Goal: Task Accomplishment & Management: Manage account settings

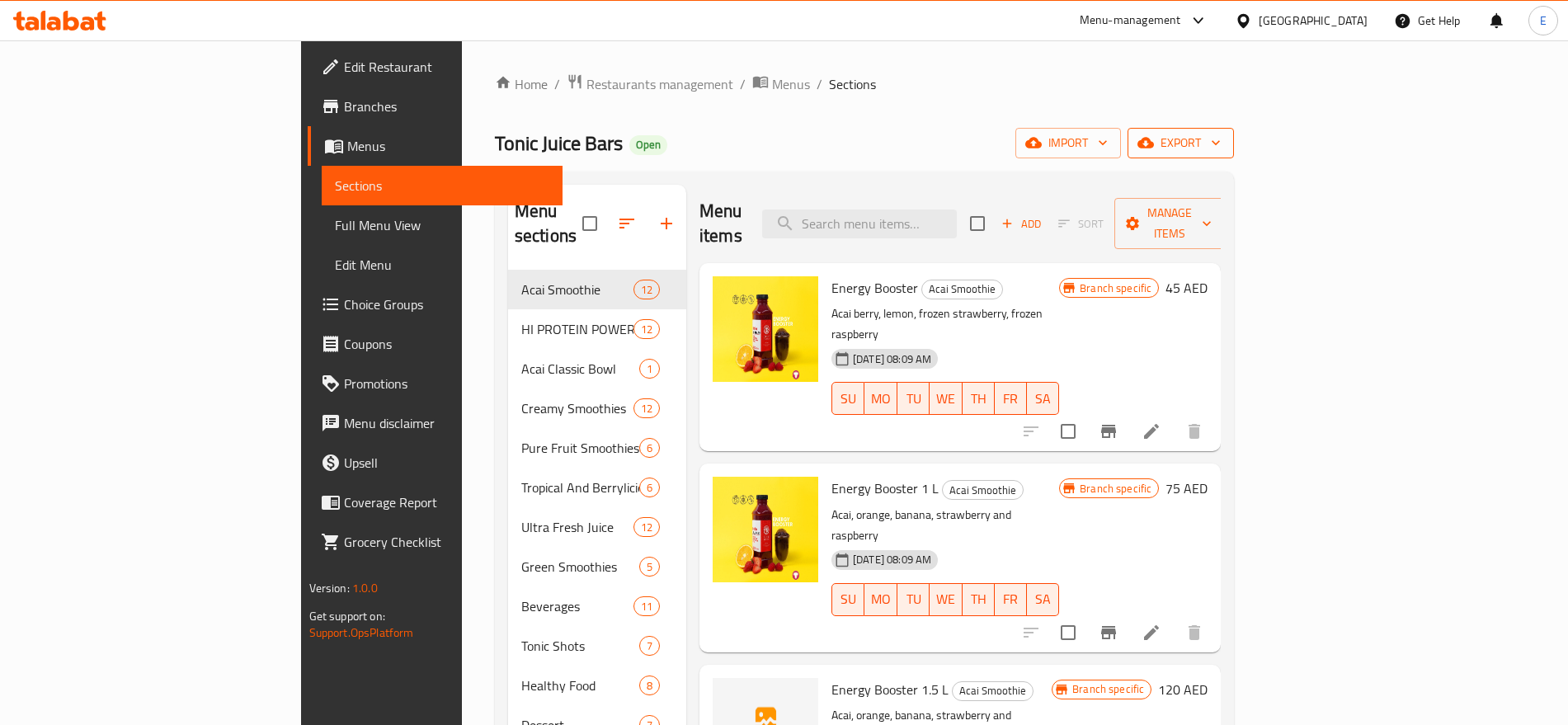
click at [1220, 151] on span "export" at bounding box center [1180, 143] width 80 height 20
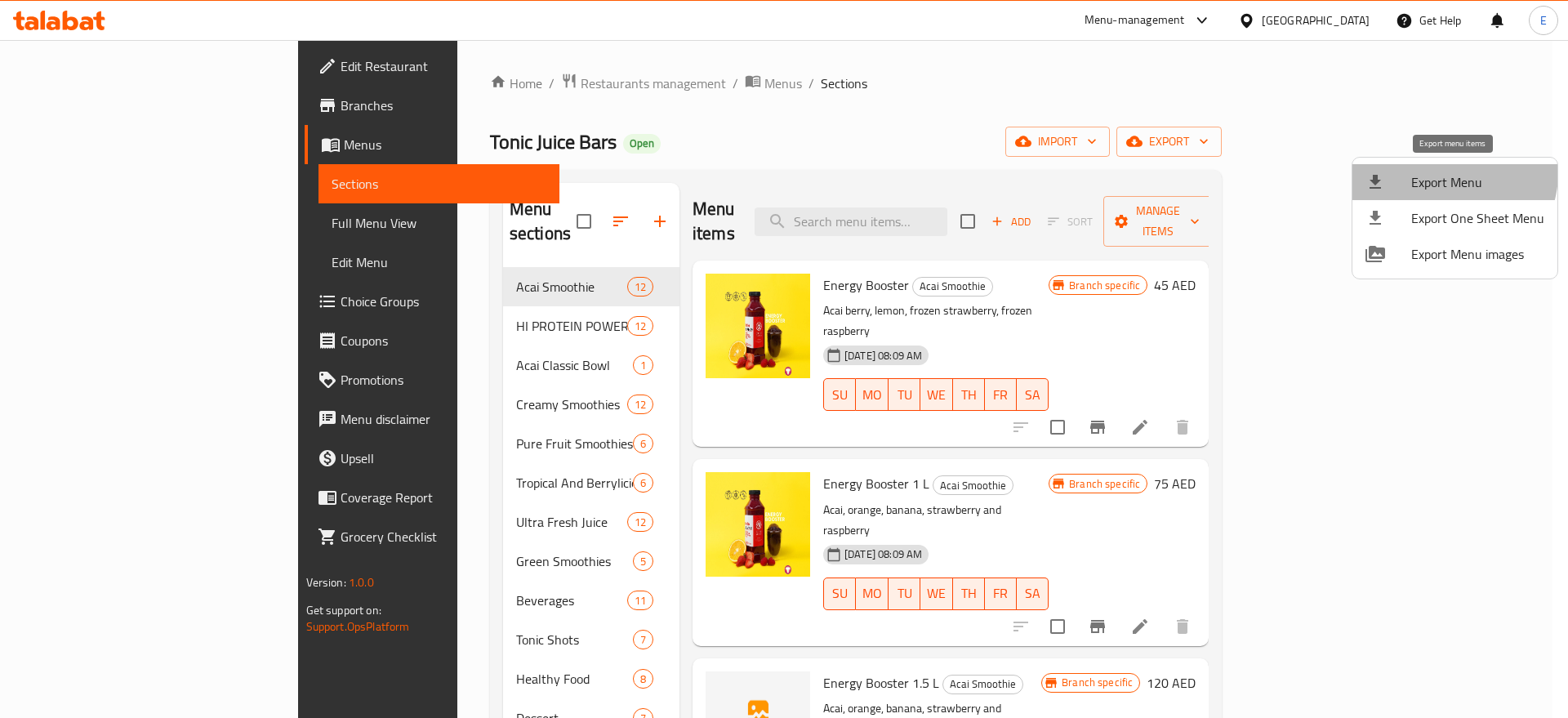
click at [1451, 173] on span "Export Menu" at bounding box center [1478, 181] width 134 height 19
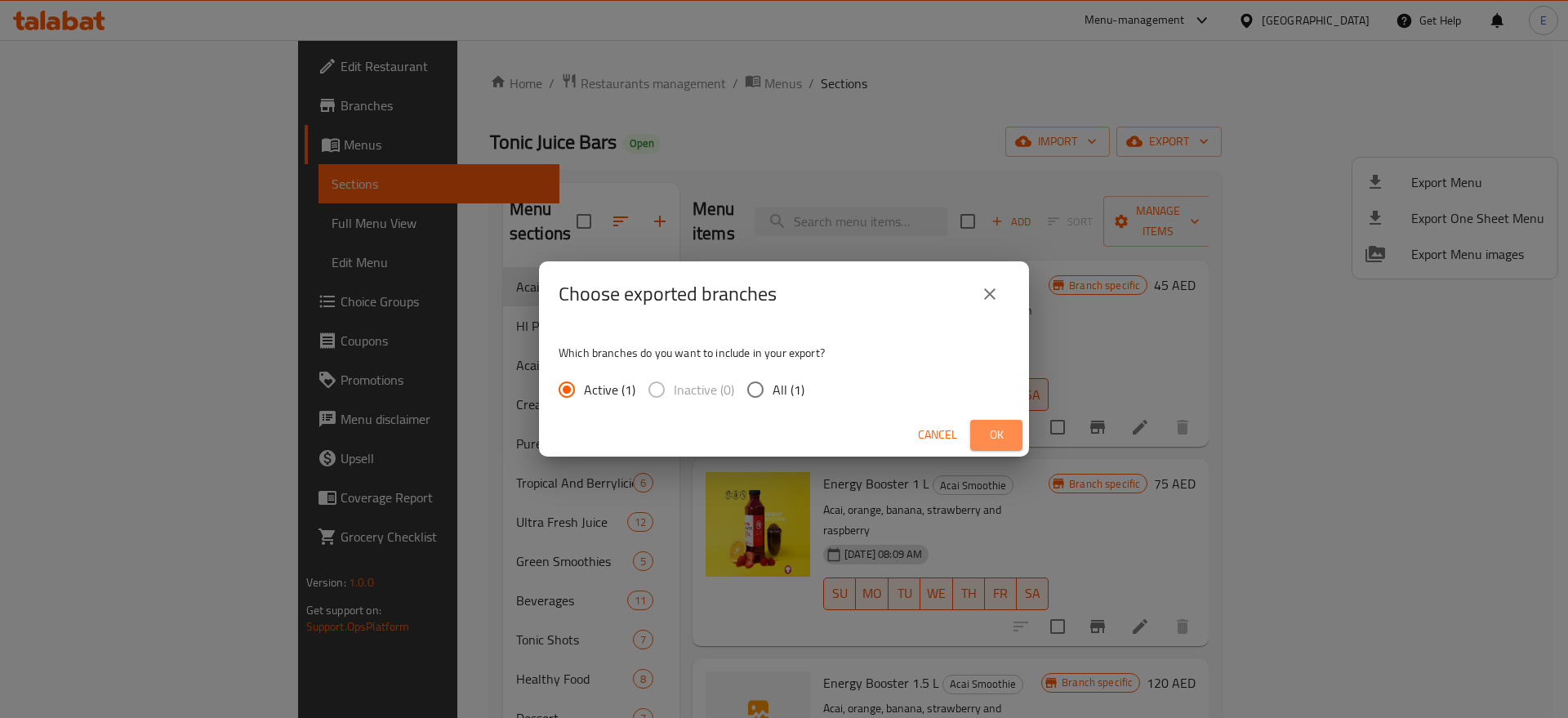
click at [982, 437] on button "Ok" at bounding box center [996, 434] width 52 height 30
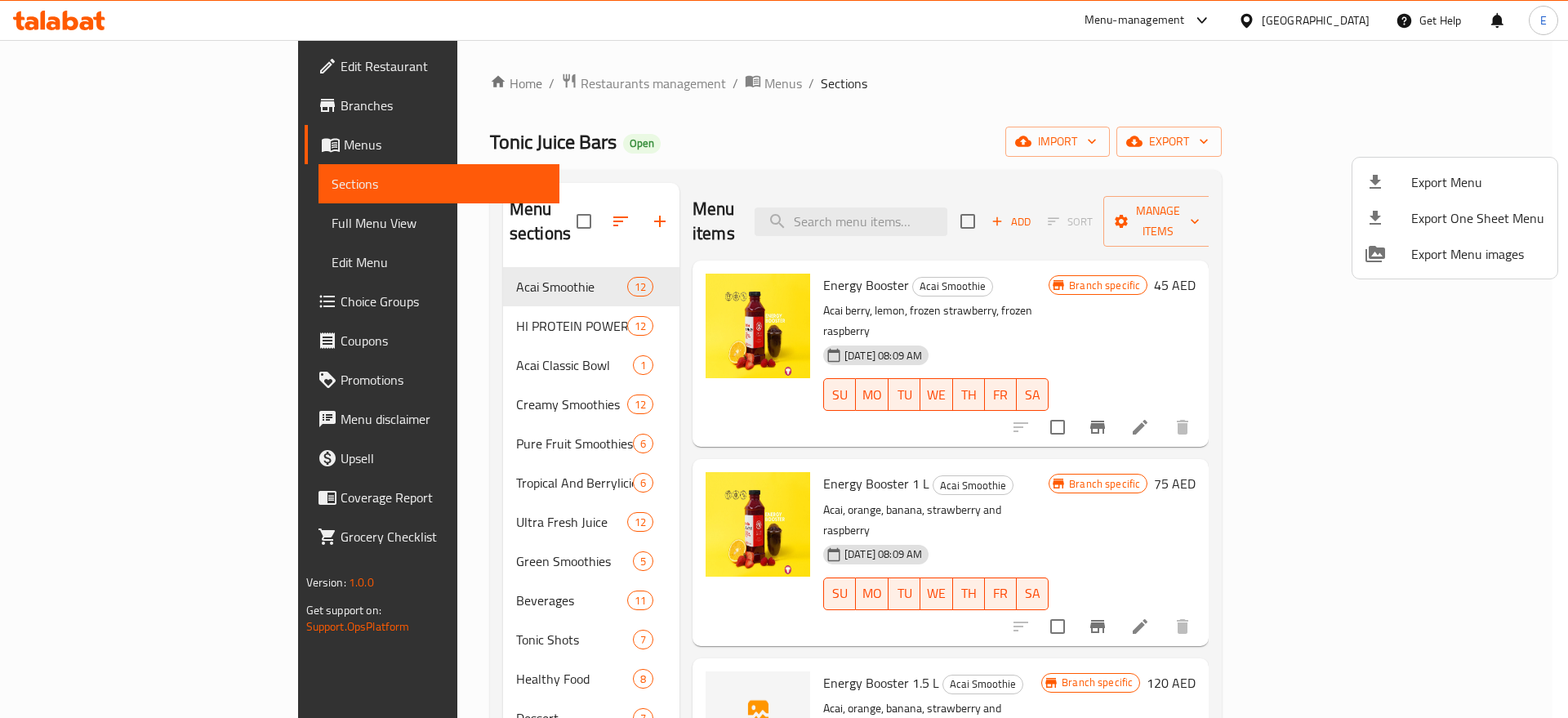
click at [77, 229] on div at bounding box center [784, 359] width 1568 height 718
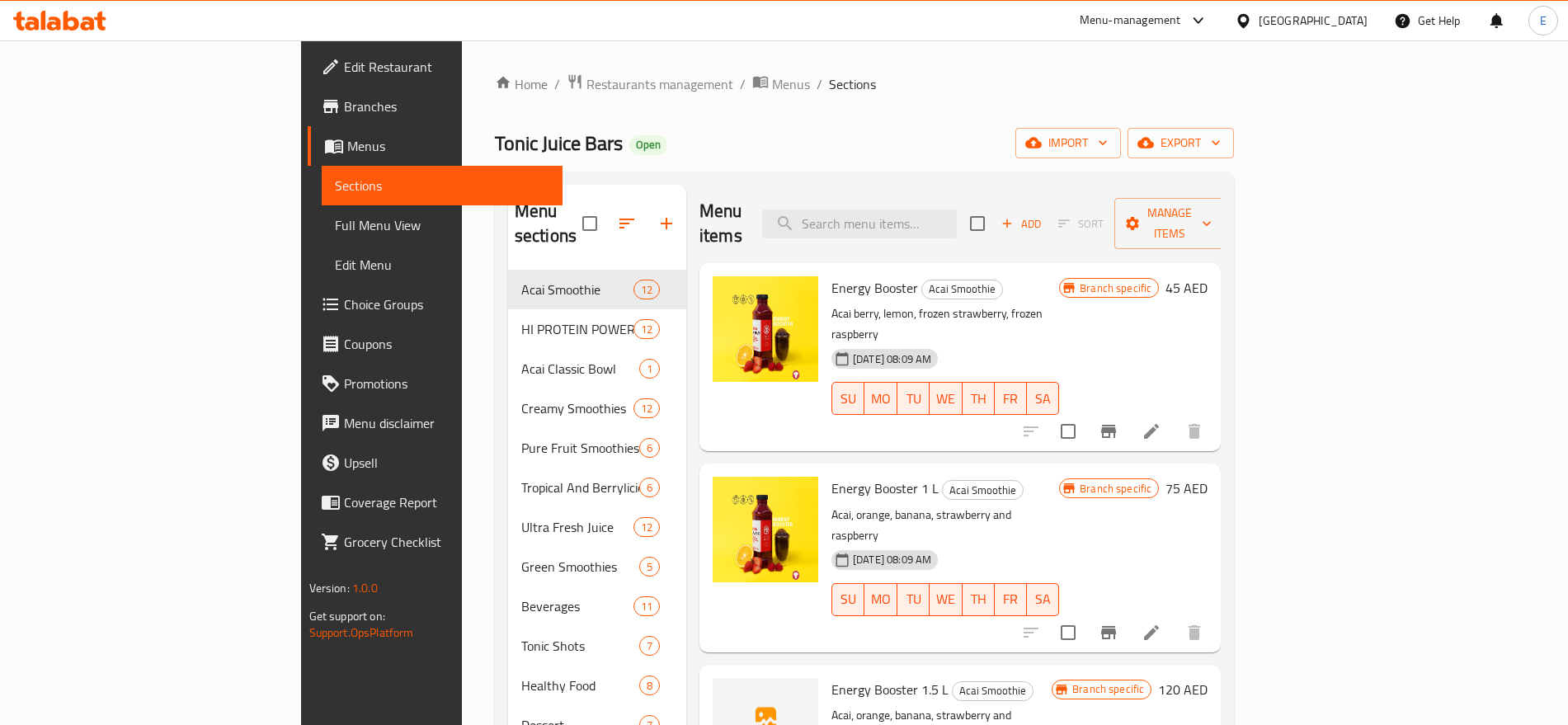
click at [335, 231] on span "Full Menu View" at bounding box center [441, 225] width 215 height 20
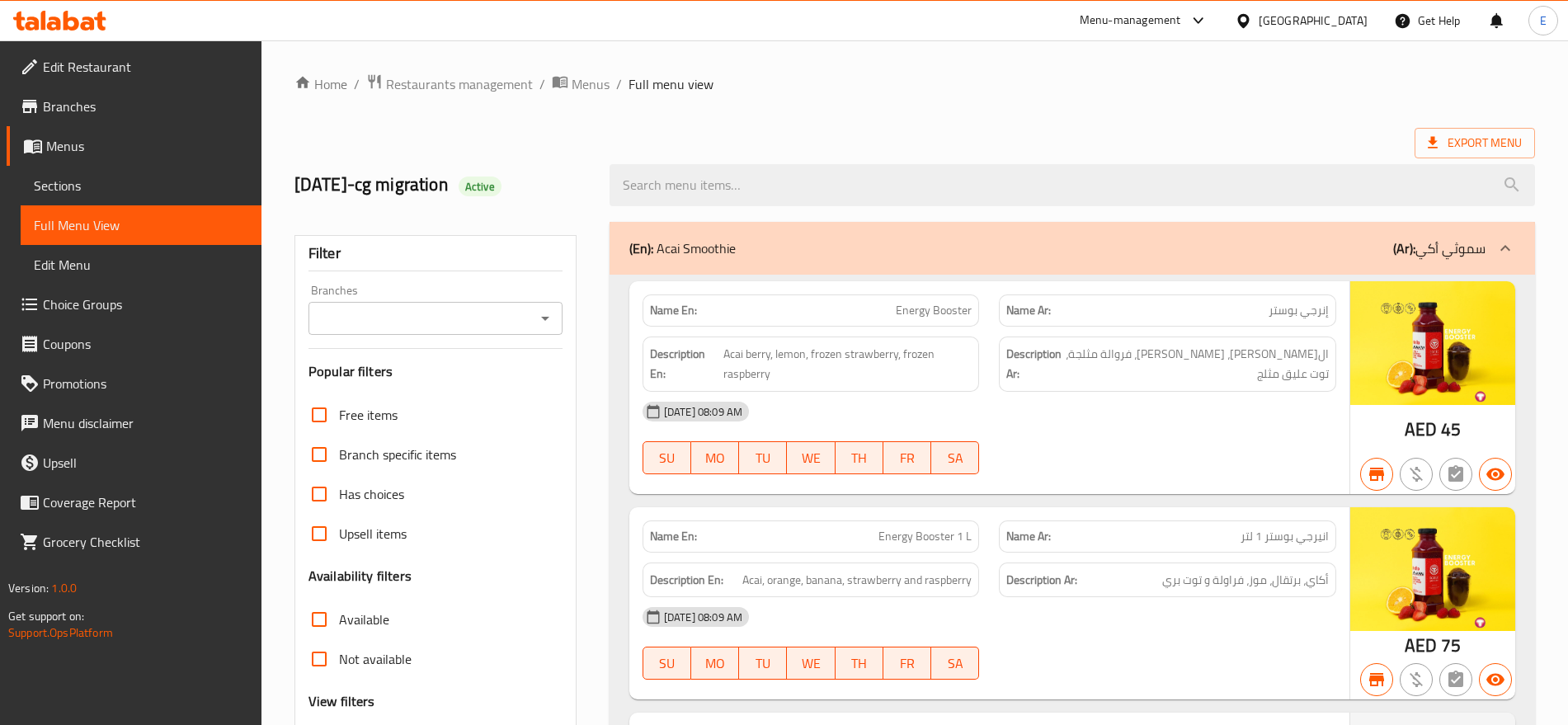
scroll to position [391, 0]
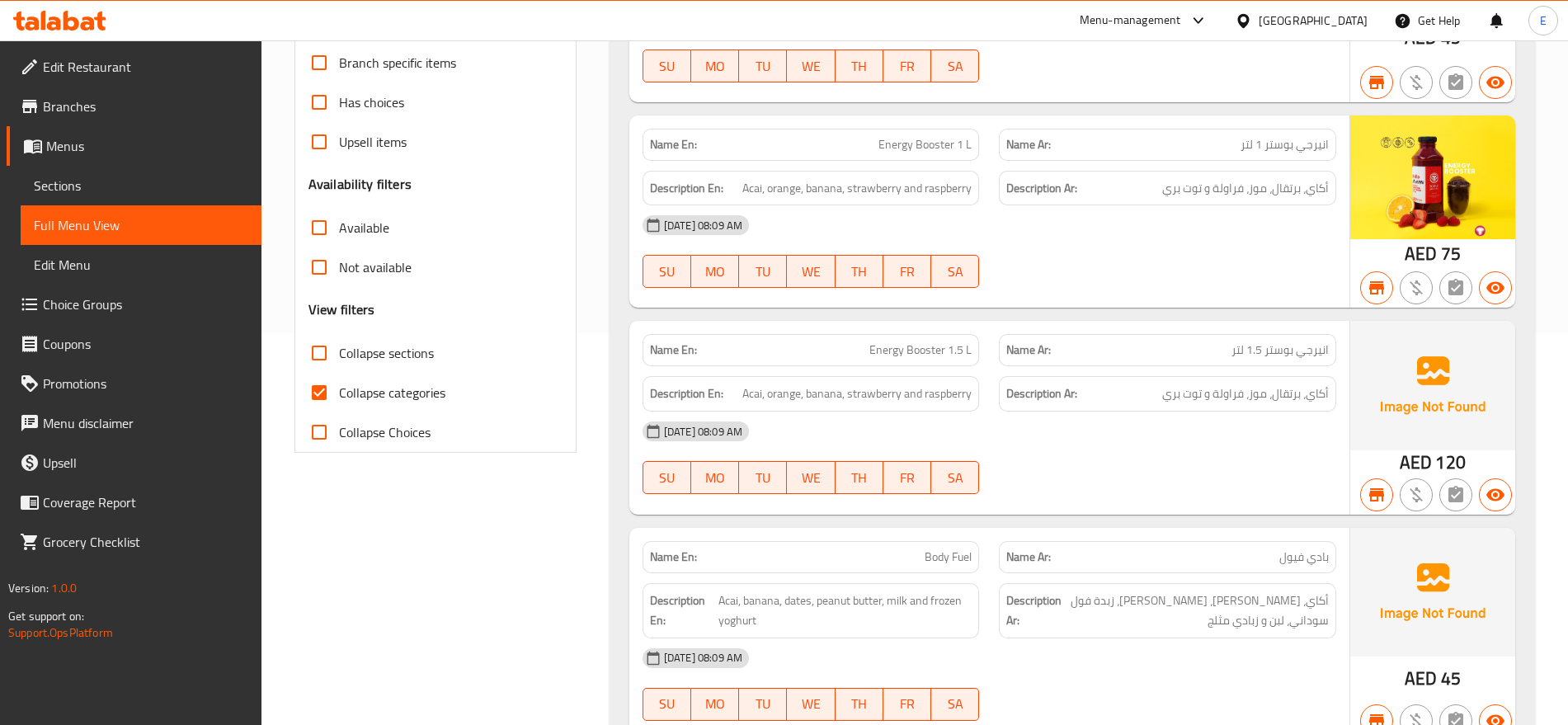
click at [344, 393] on span "Collapse categories" at bounding box center [392, 392] width 106 height 20
click at [339, 393] on input "Collapse categories" at bounding box center [319, 392] width 40 height 40
checkbox input "false"
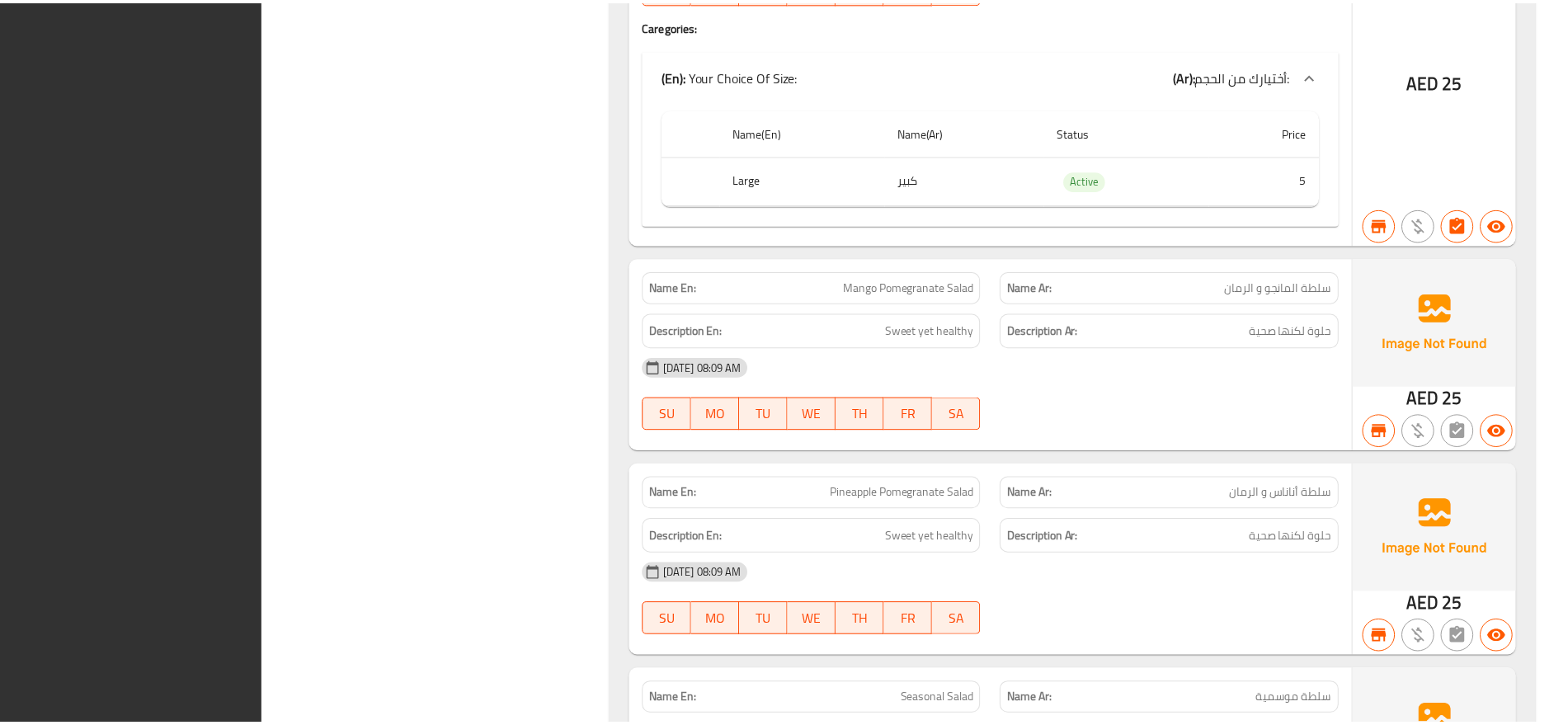
scroll to position [39221, 0]
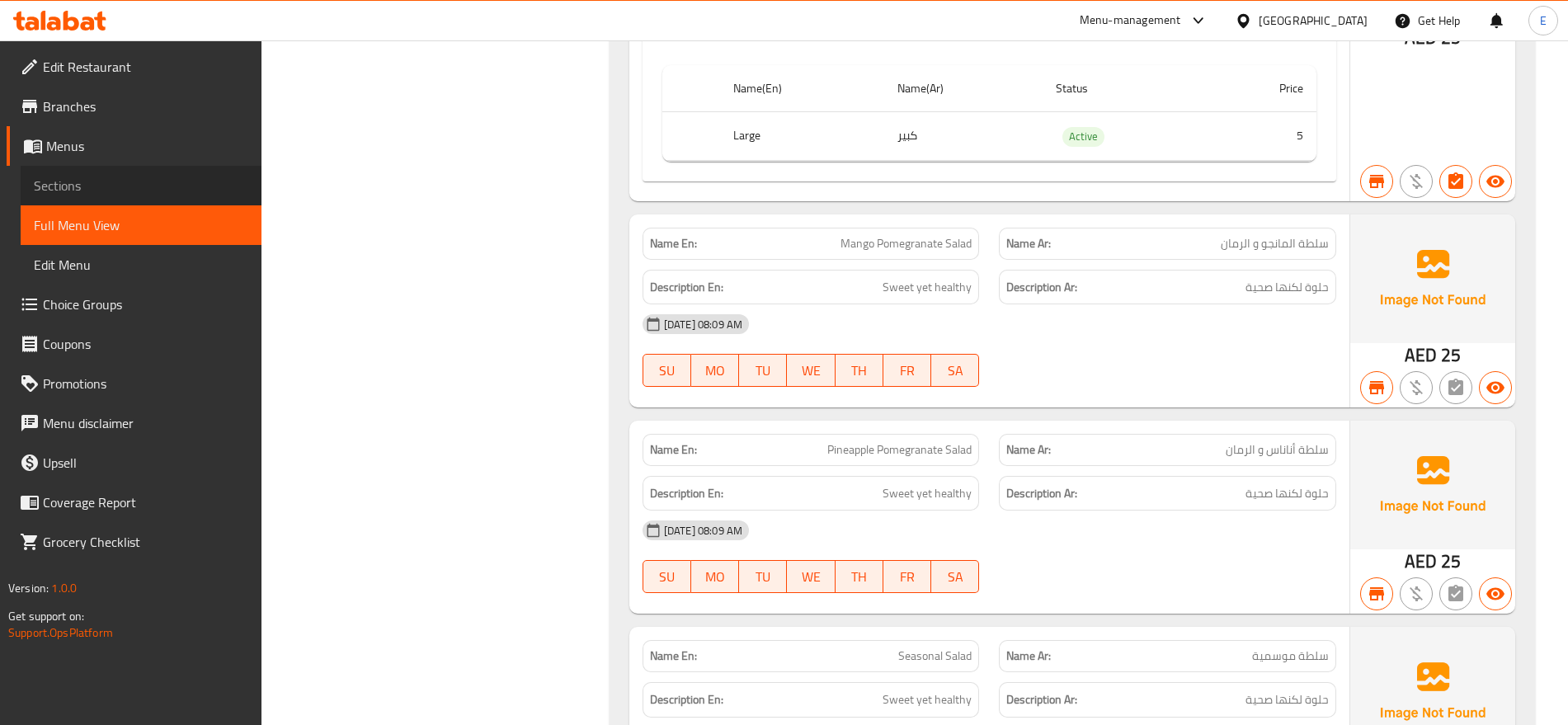
click at [153, 180] on span "Sections" at bounding box center [140, 185] width 215 height 20
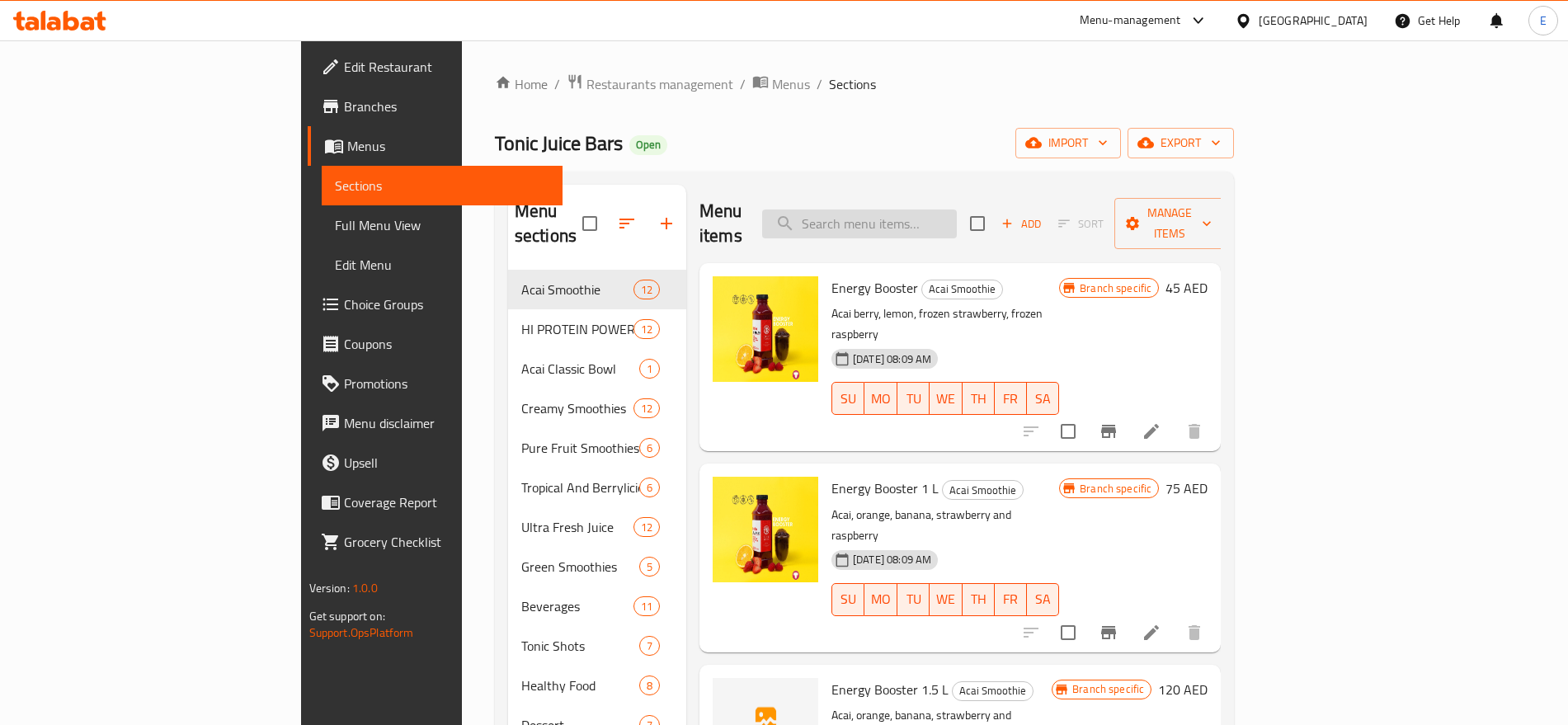
click at [937, 209] on input "search" at bounding box center [859, 223] width 194 height 29
paste input "Celery Juice"
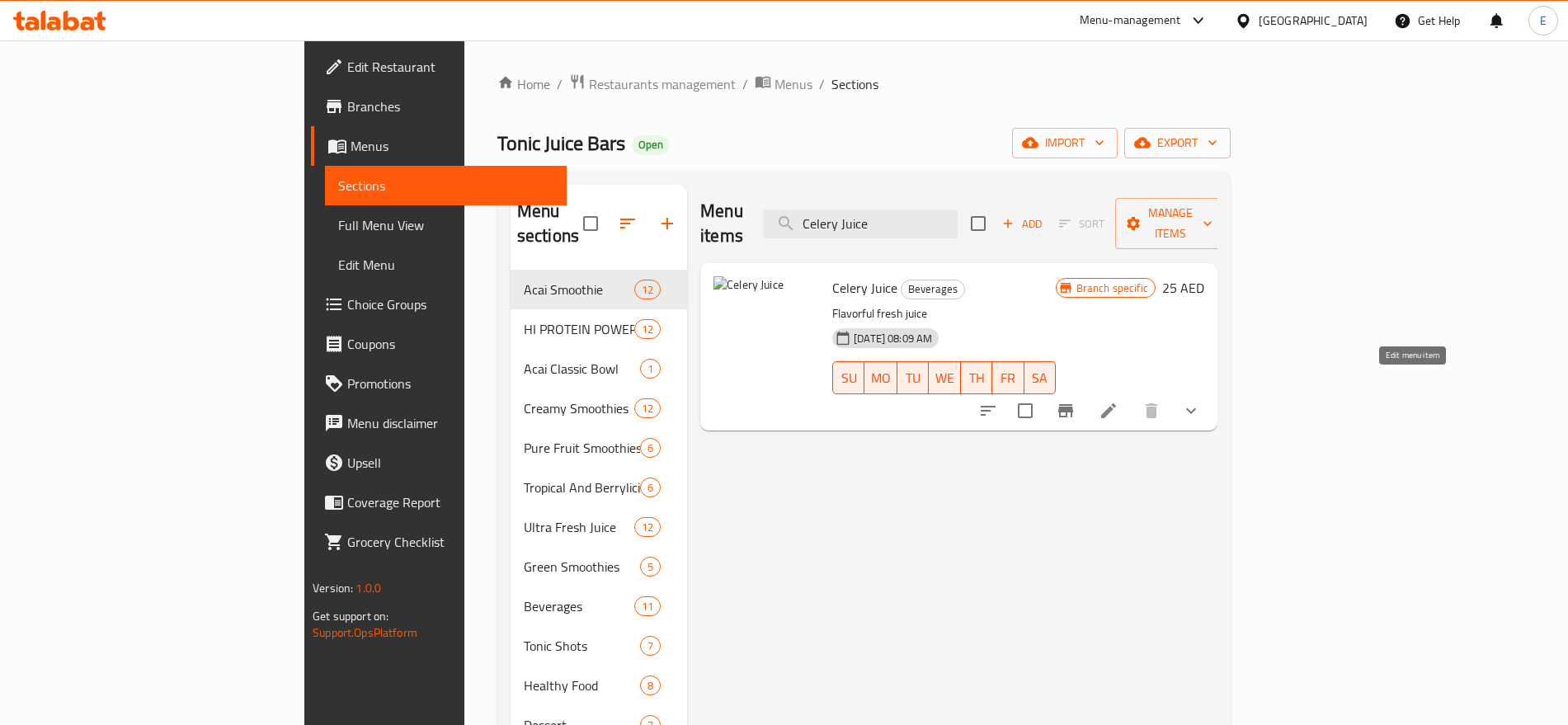
type input "Celery Juice"
click at [1115, 403] on icon at bounding box center [1108, 411] width 15 height 15
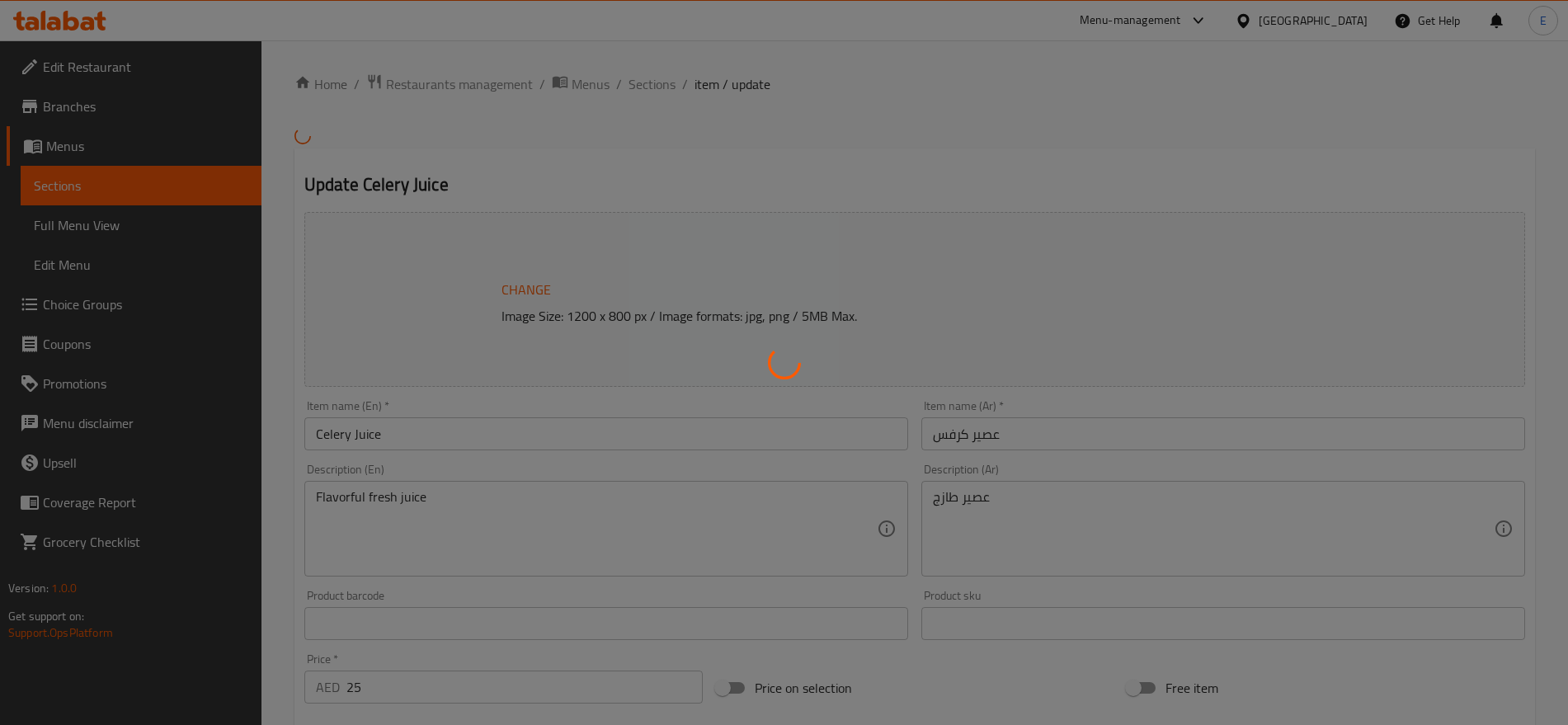
type input "إختيارك من الحجم :"
type input "1"
type input "إضافات:"
type input "0"
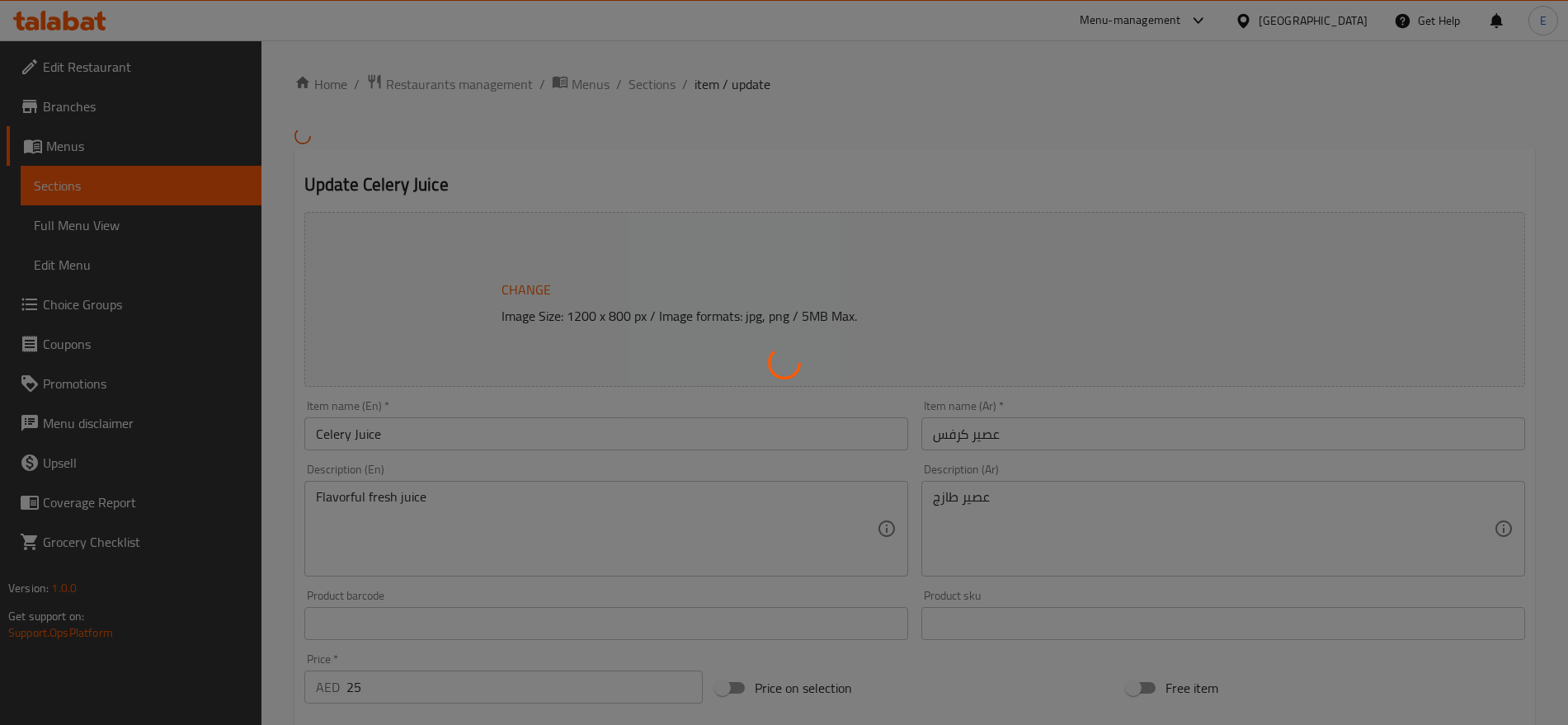
type input "0"
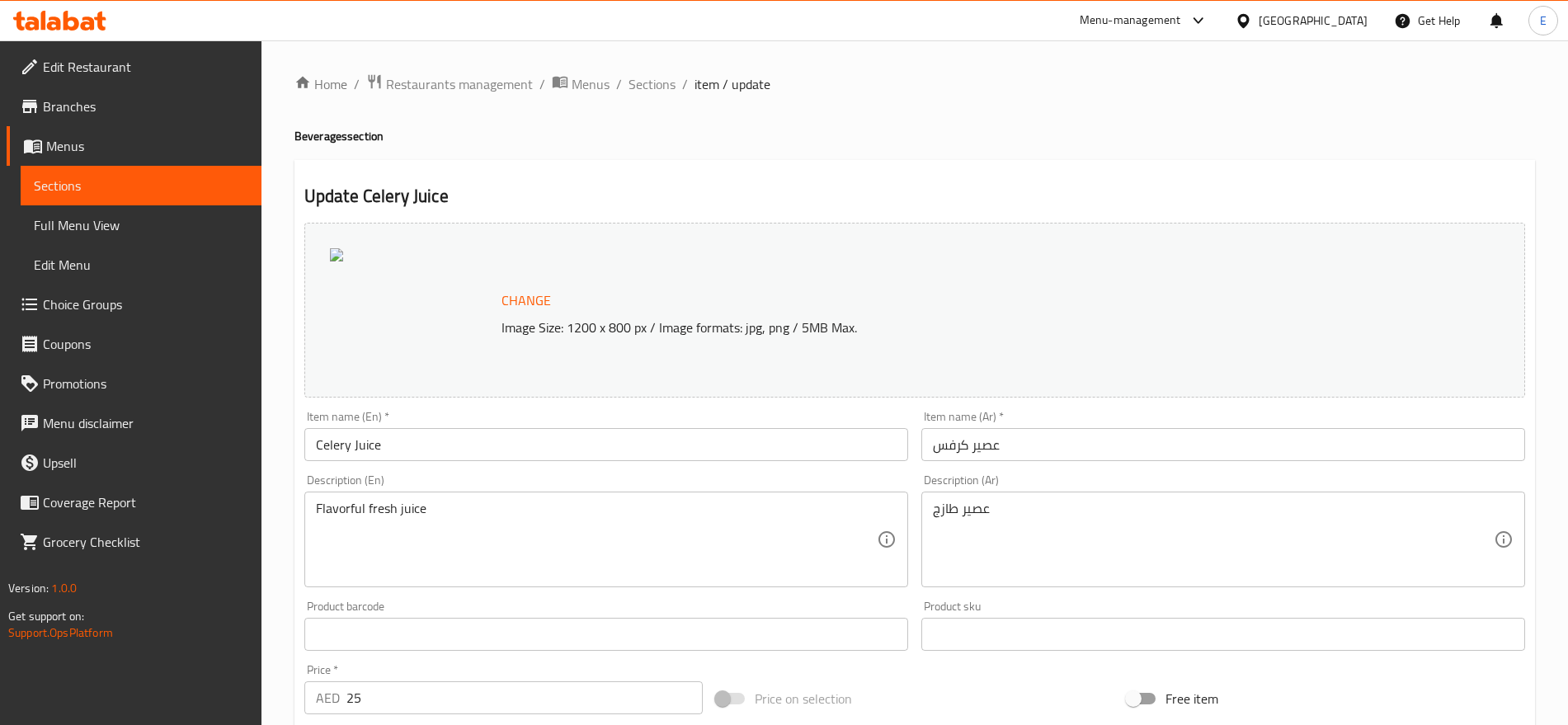
scroll to position [560, 0]
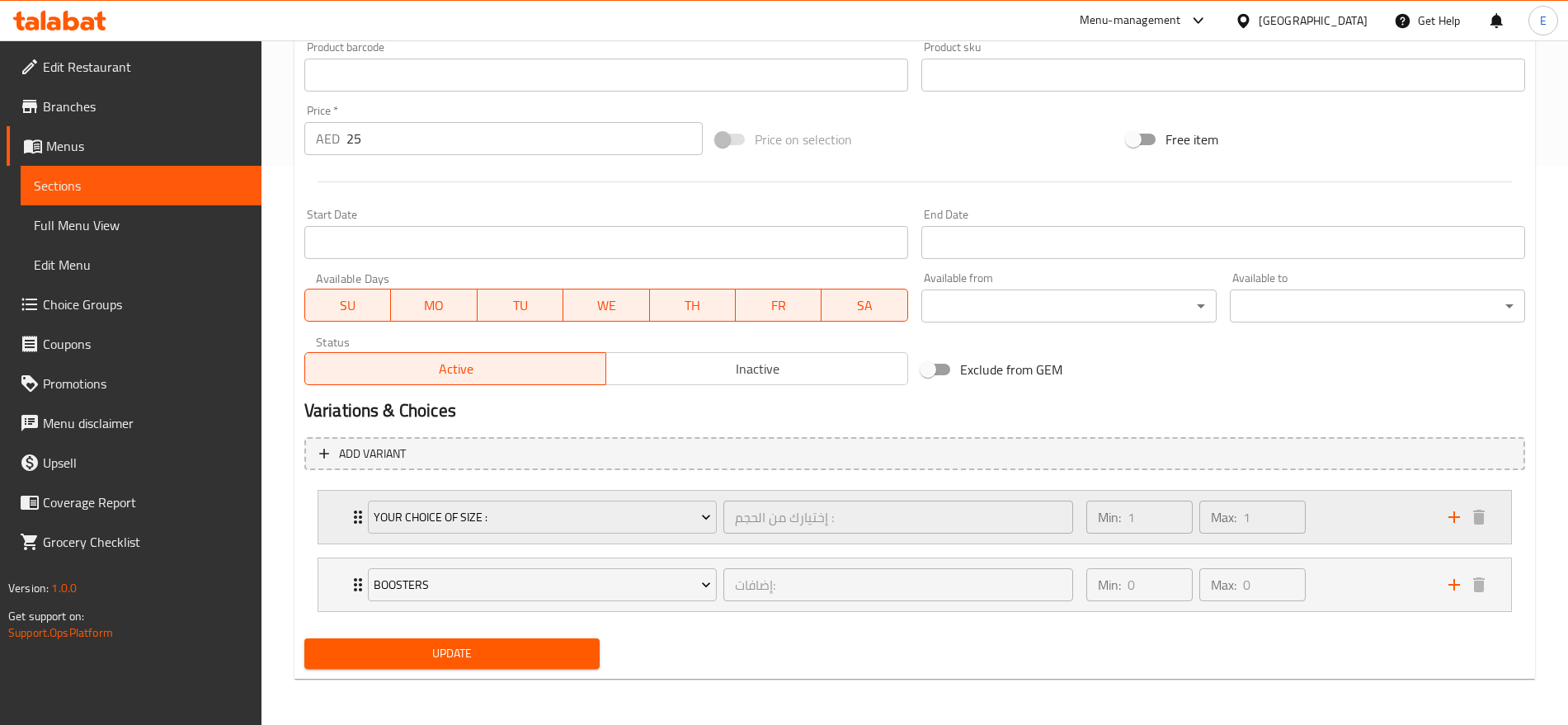
click at [324, 513] on div "Your Choice Of Size : إختيارك من الحجم : ​ Min: 1 ​ Max: 1 ​" at bounding box center [914, 517] width 1192 height 53
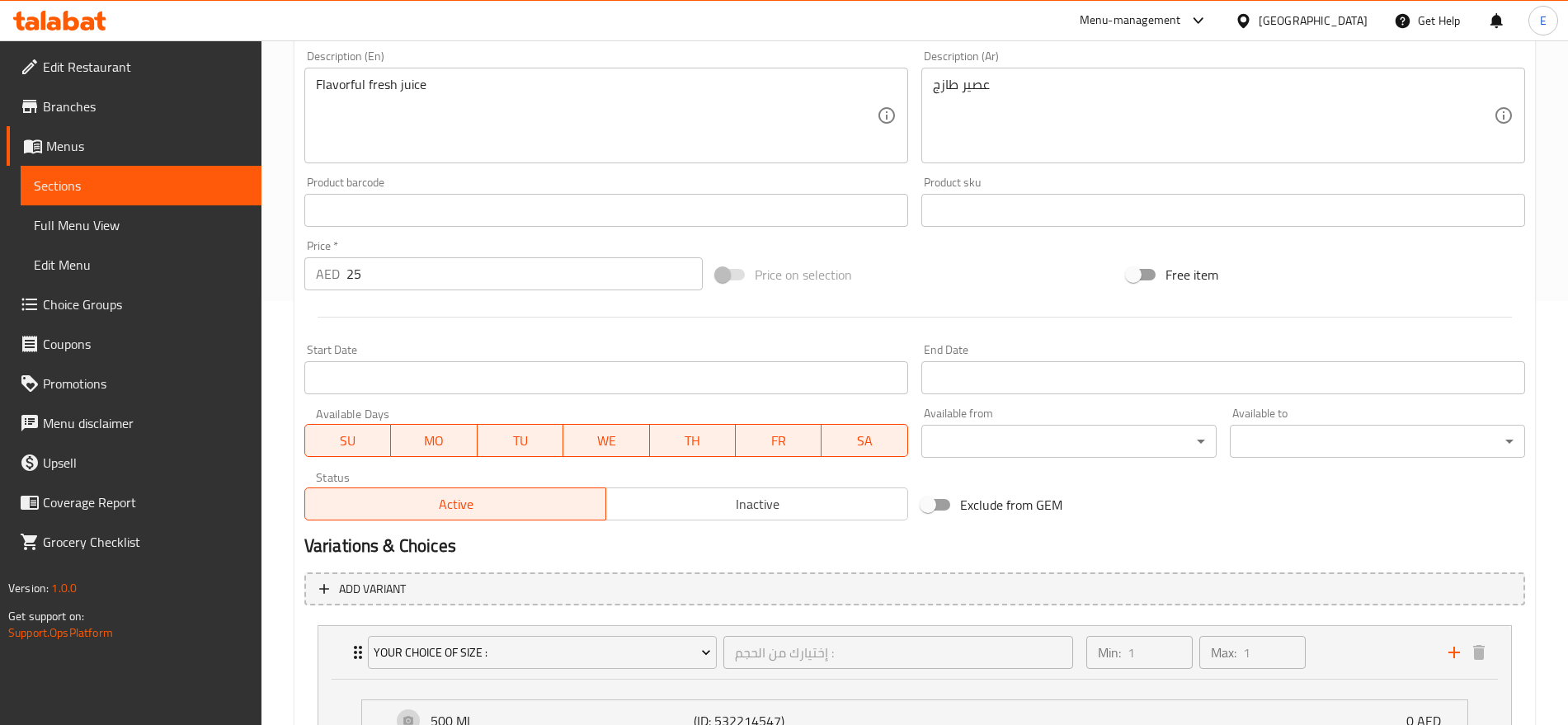
scroll to position [401, 0]
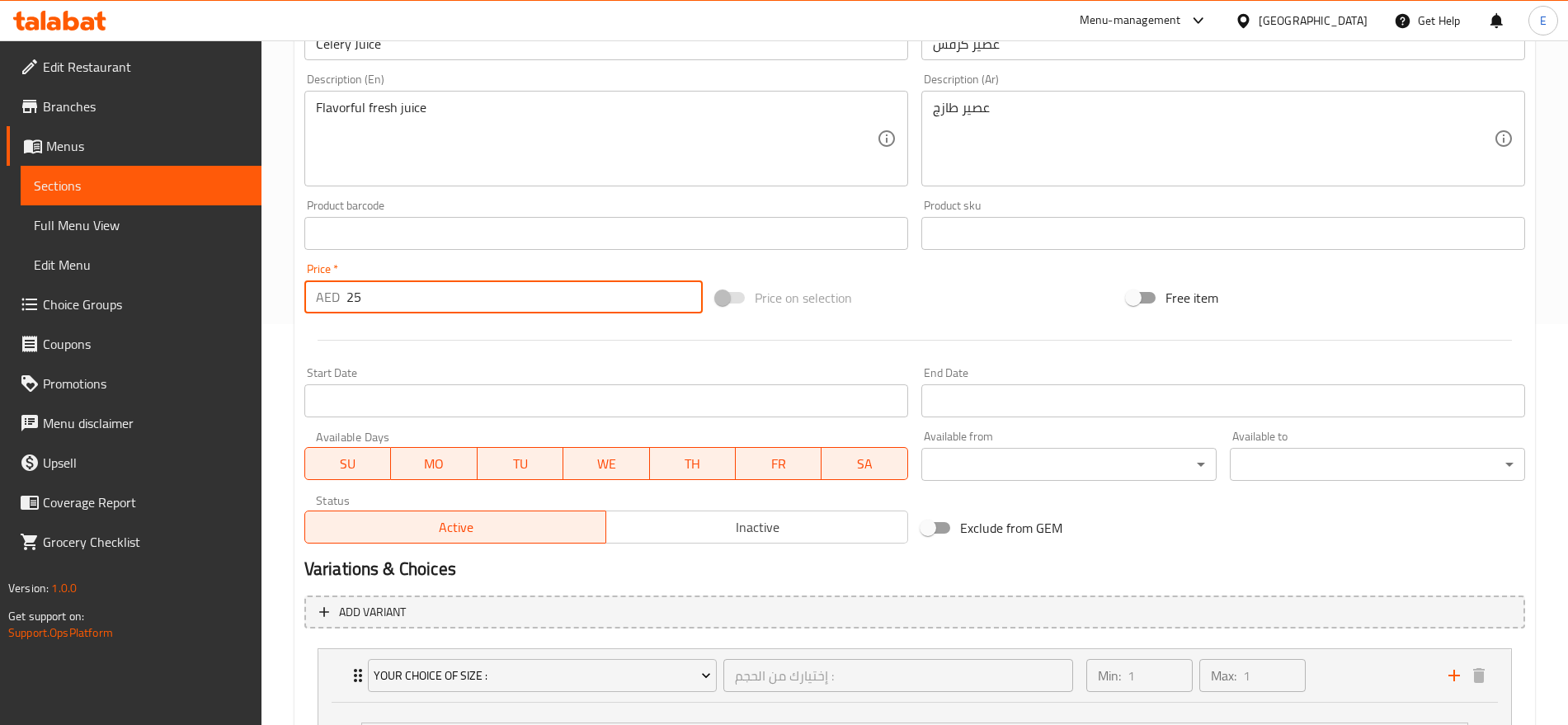
drag, startPoint x: 395, startPoint y: 300, endPoint x: 270, endPoint y: 288, distance: 125.6
click at [270, 288] on div "Home / Restaurants management / Menus / Sections / item / update Beverages sect…" at bounding box center [914, 362] width 1306 height 1445
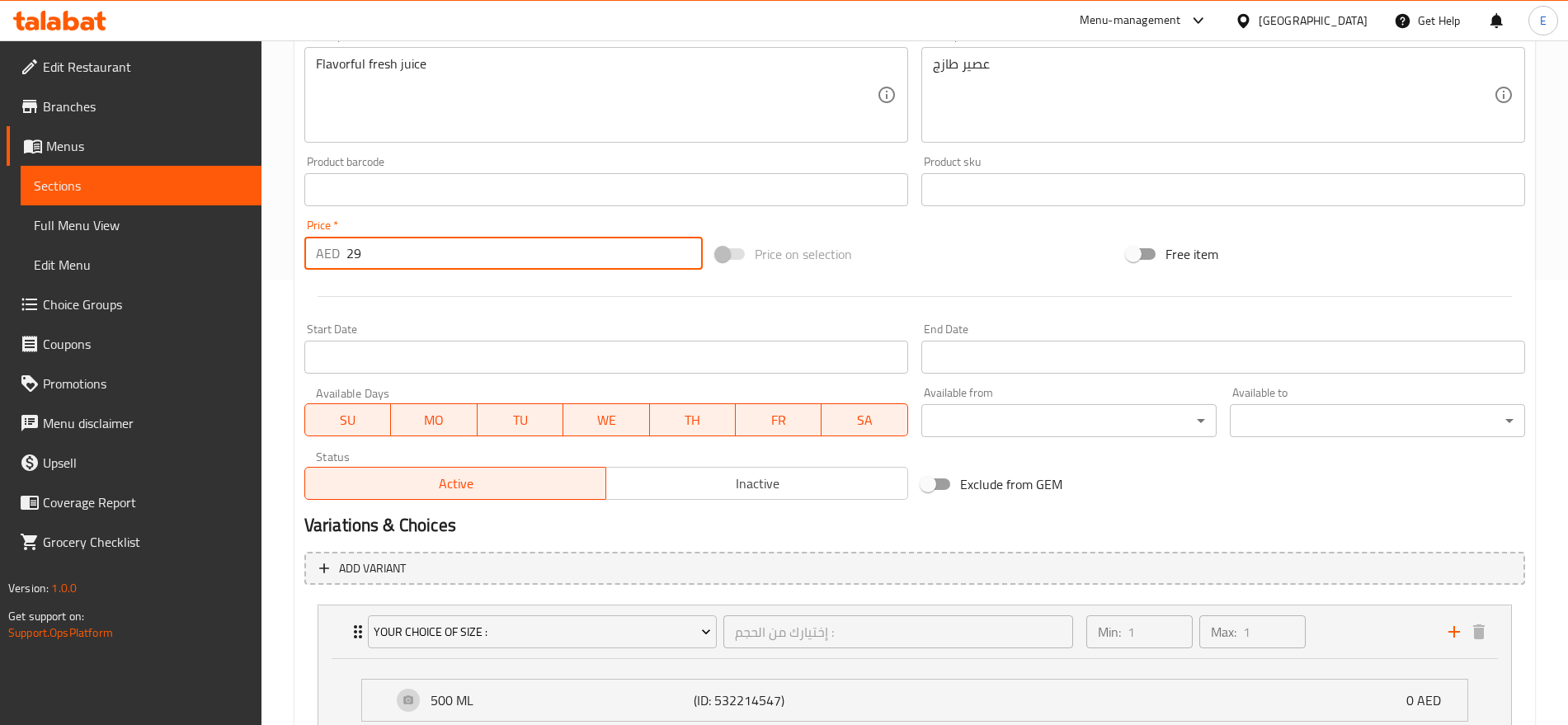
scroll to position [435, 0]
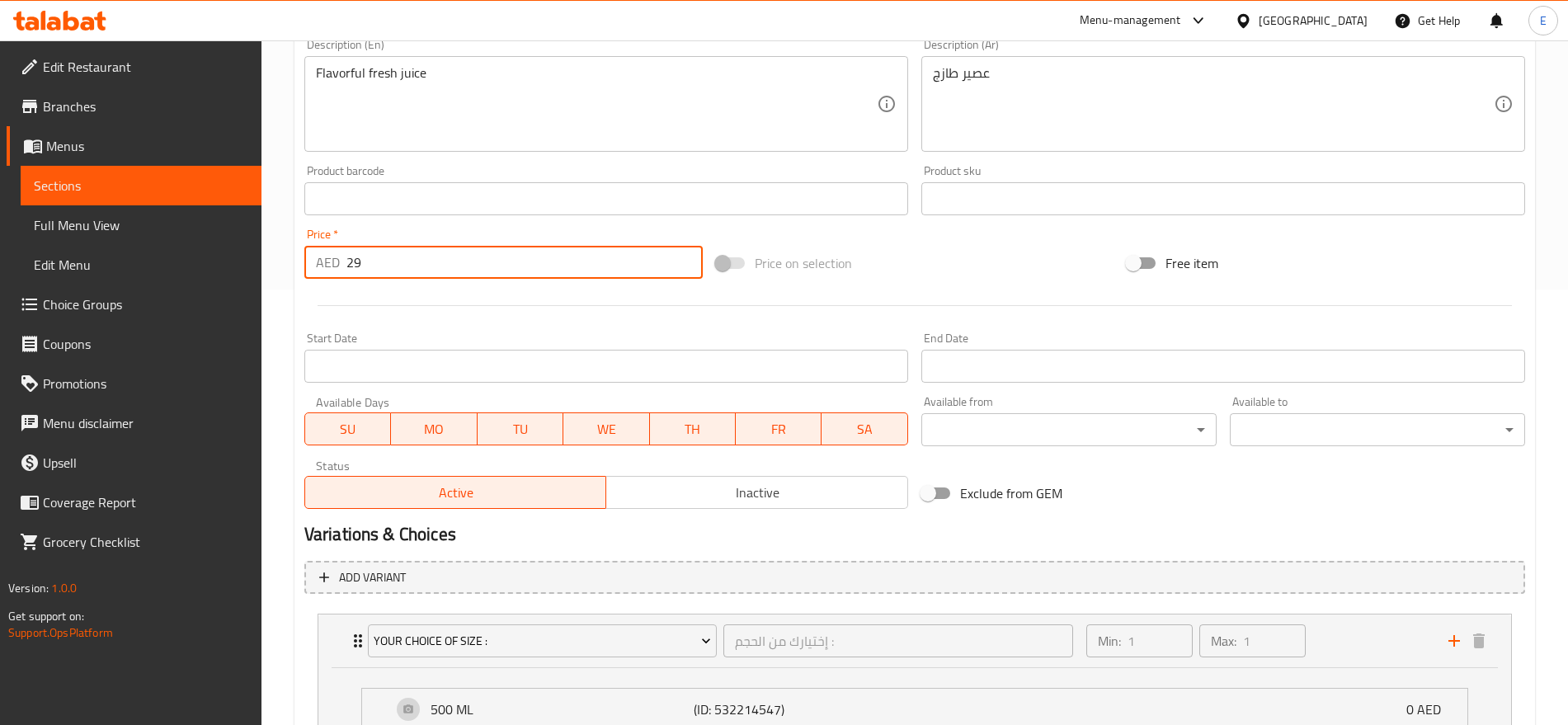
drag, startPoint x: 387, startPoint y: 257, endPoint x: 194, endPoint y: 254, distance: 193.0
click at [194, 254] on div "Edit Restaurant Branches Menus Sections Full Menu View Edit Menu Choice Groups …" at bounding box center [784, 327] width 1568 height 1445
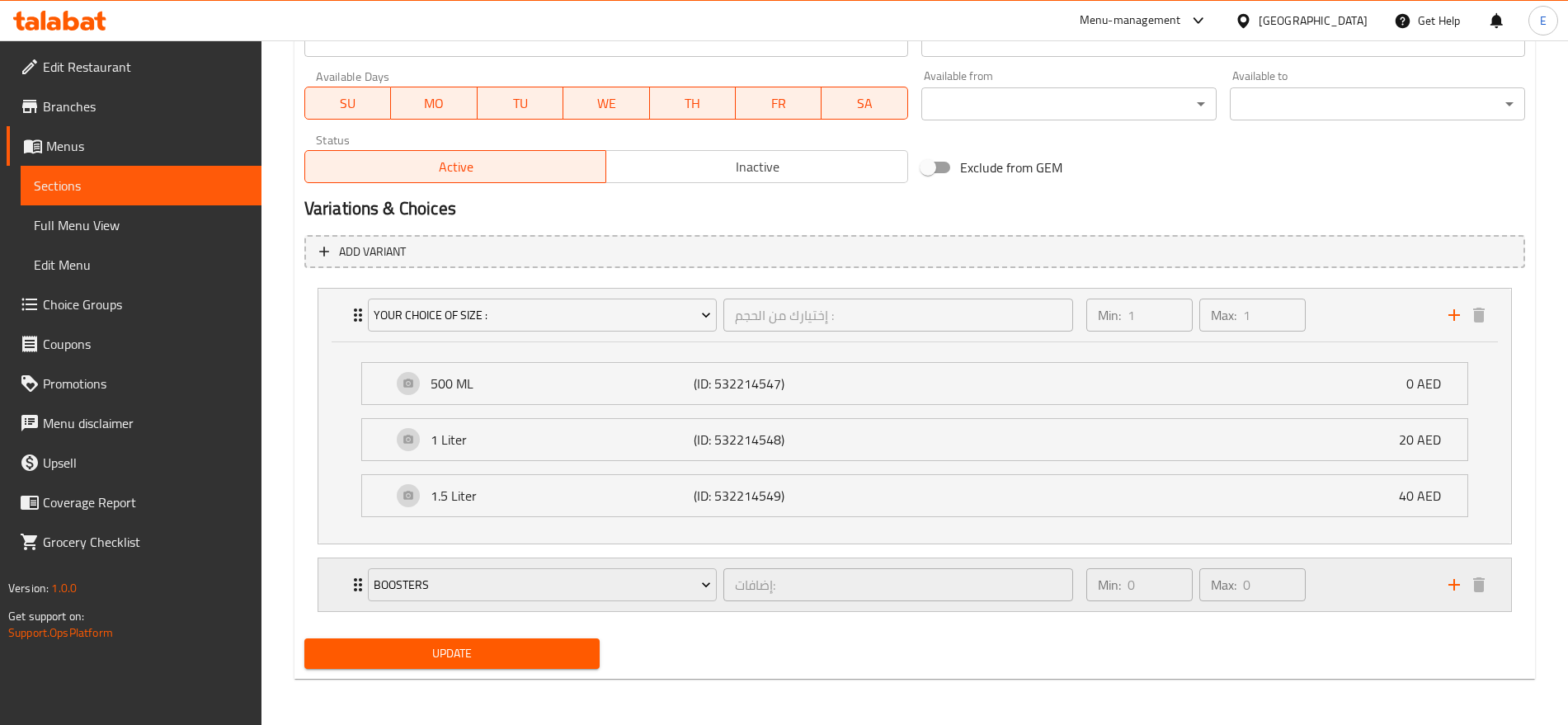
click at [332, 341] on div "Boosters إضافات: ​ Min: 0 ​ Max: 0 ​" at bounding box center [914, 315] width 1192 height 53
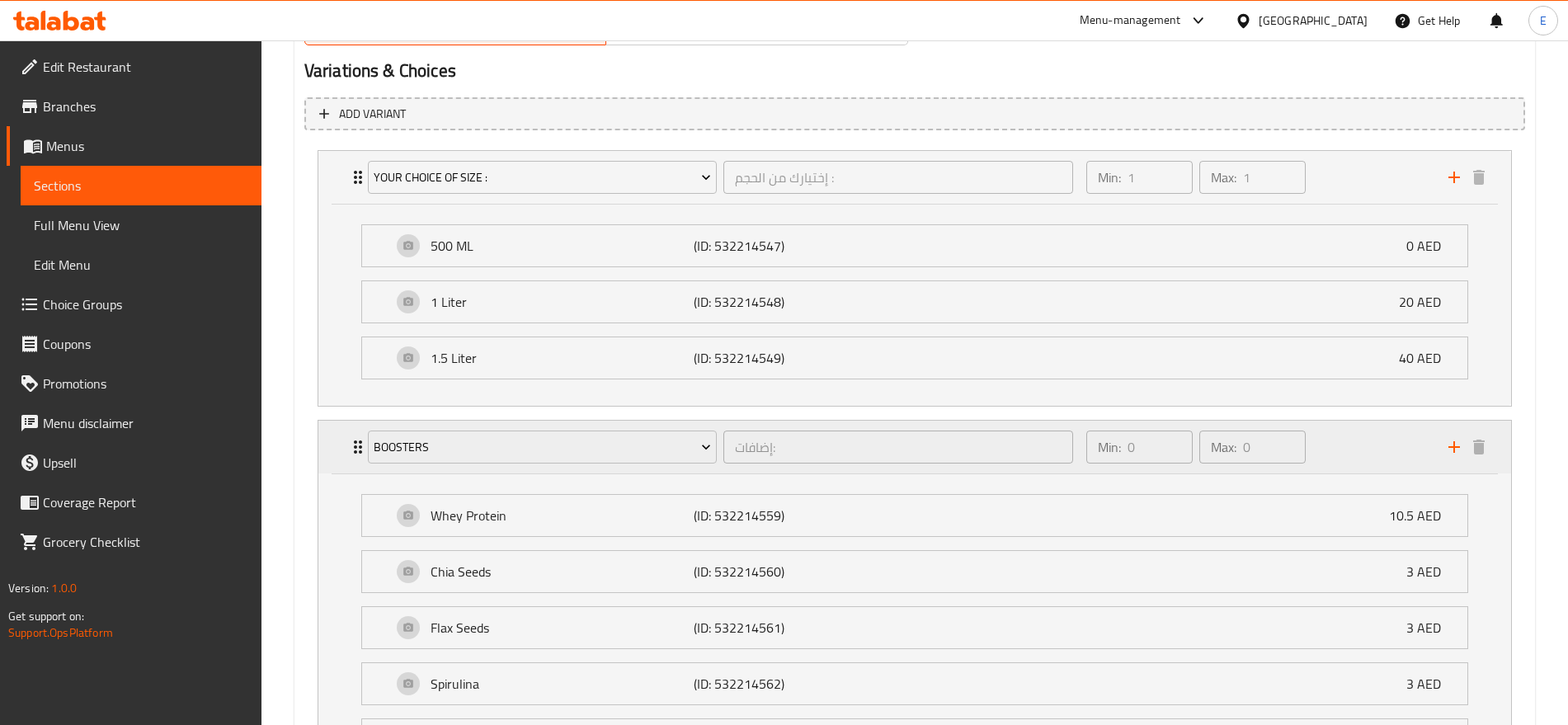
scroll to position [898, 0]
type input "0"
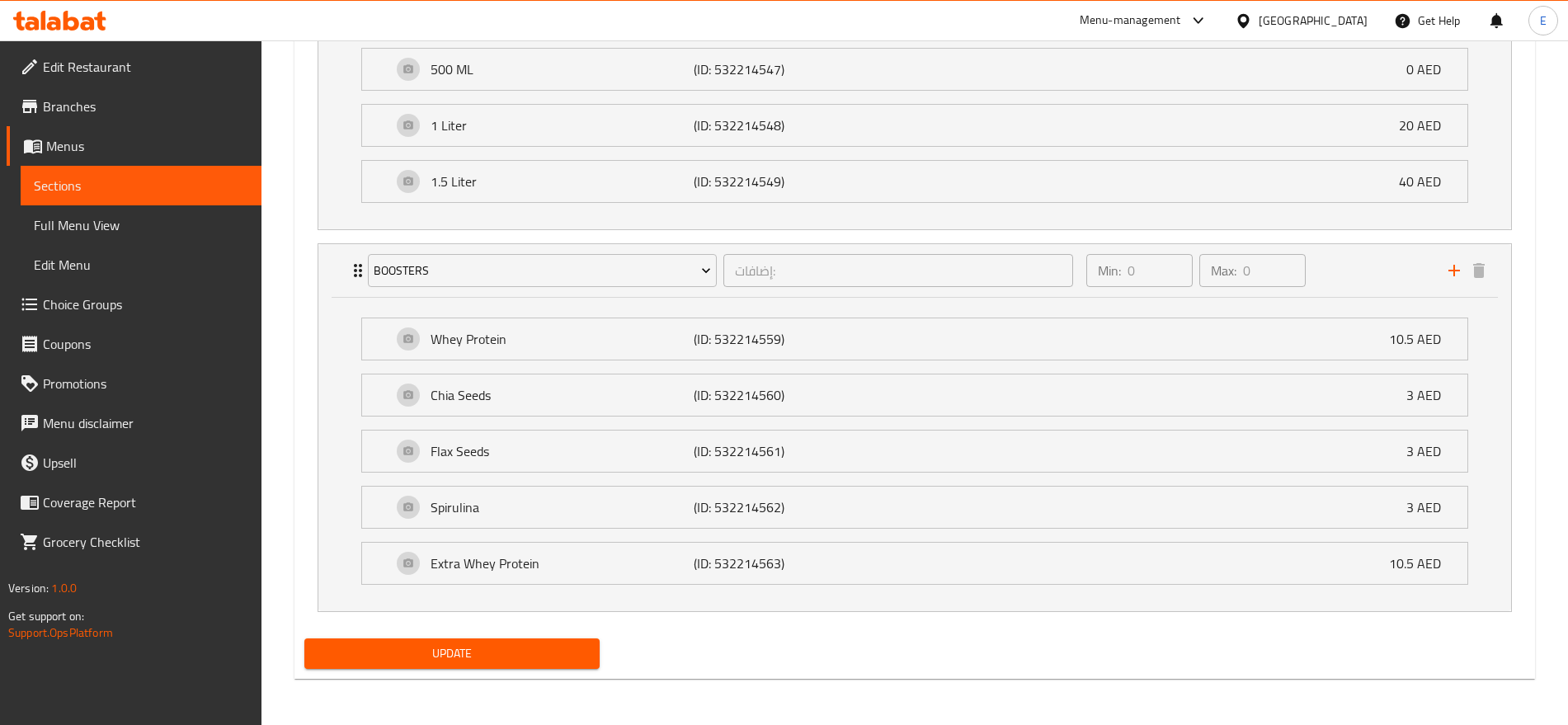
scroll to position [1074, 0]
click at [402, 662] on span "Update" at bounding box center [452, 654] width 269 height 20
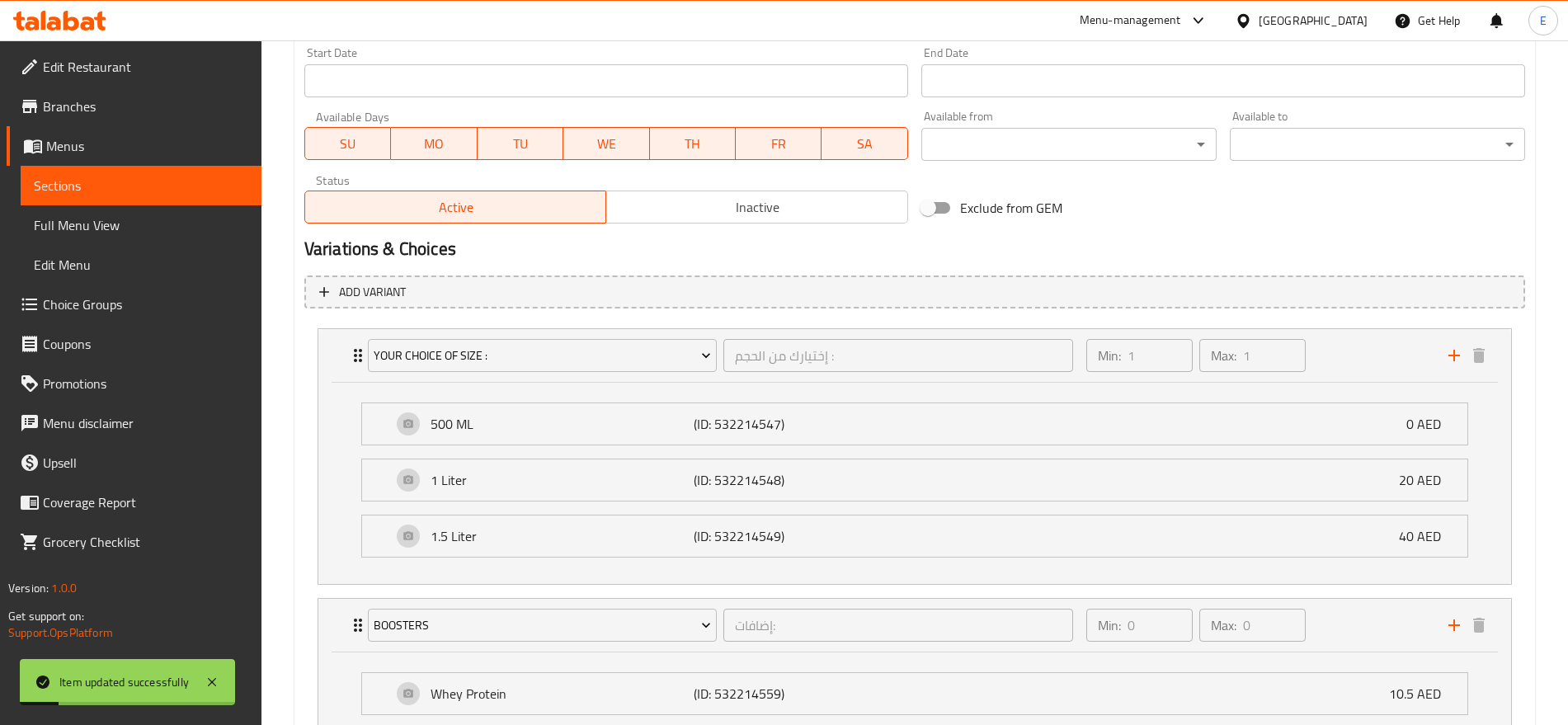
scroll to position [720, 0]
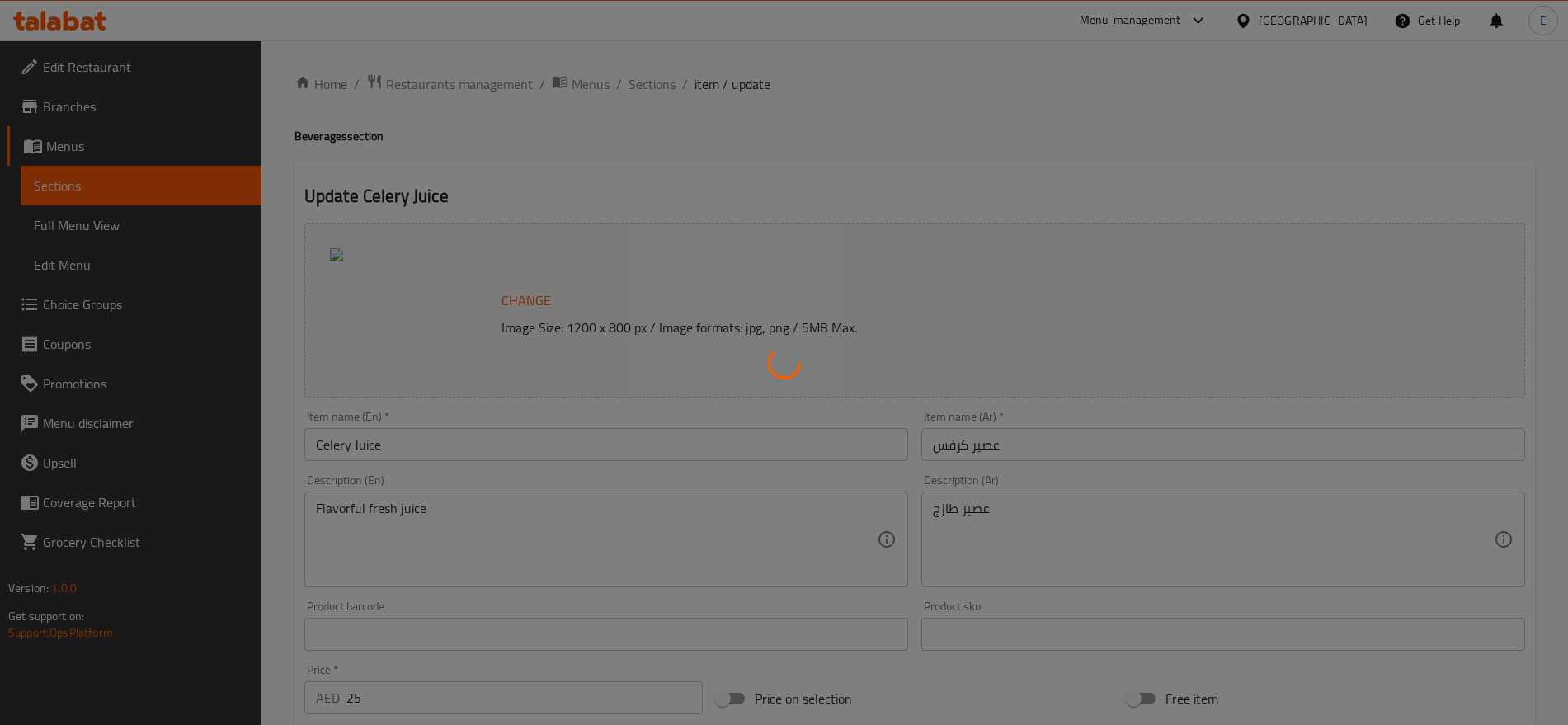
type input "إختيارك من الحجم :"
type input "1"
type input "إضافات:"
type input "0"
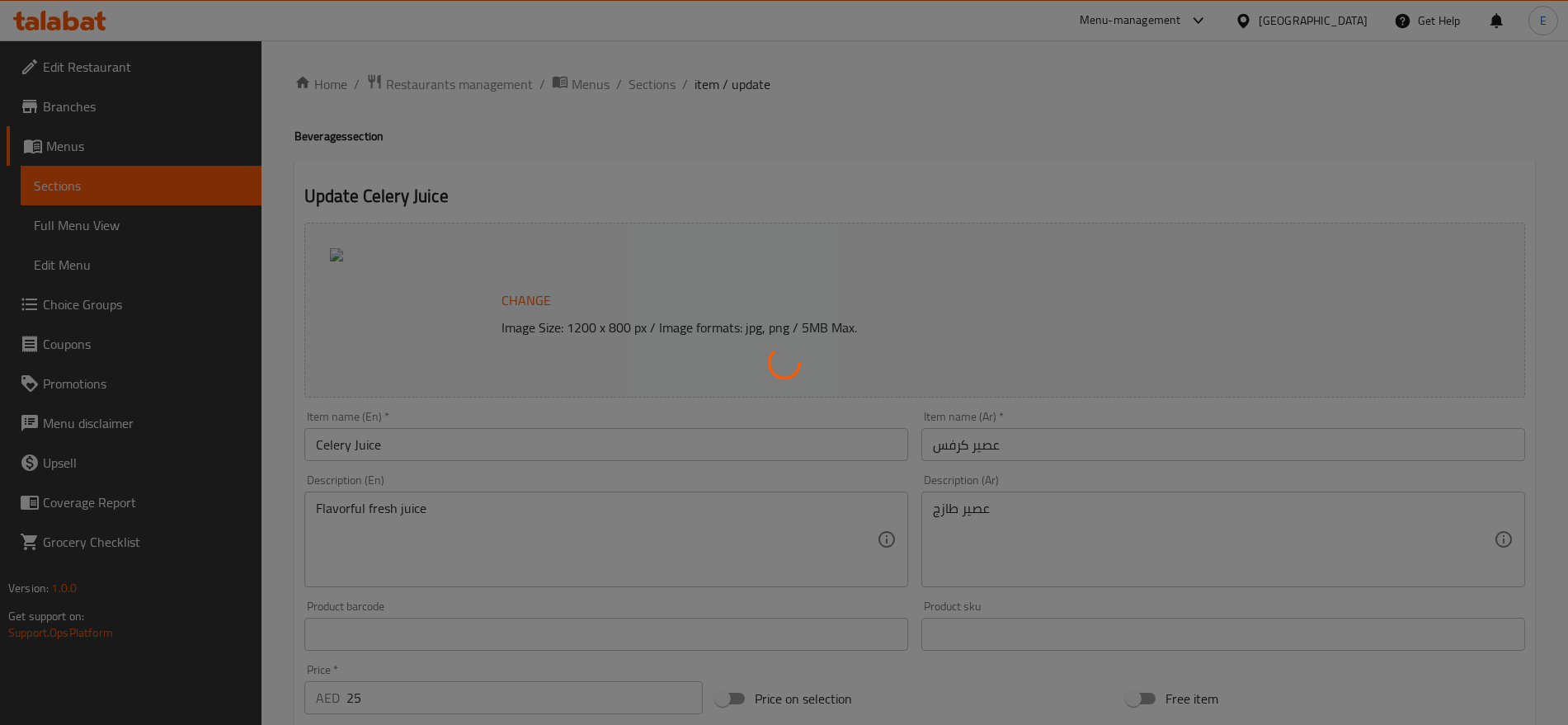
type input "0"
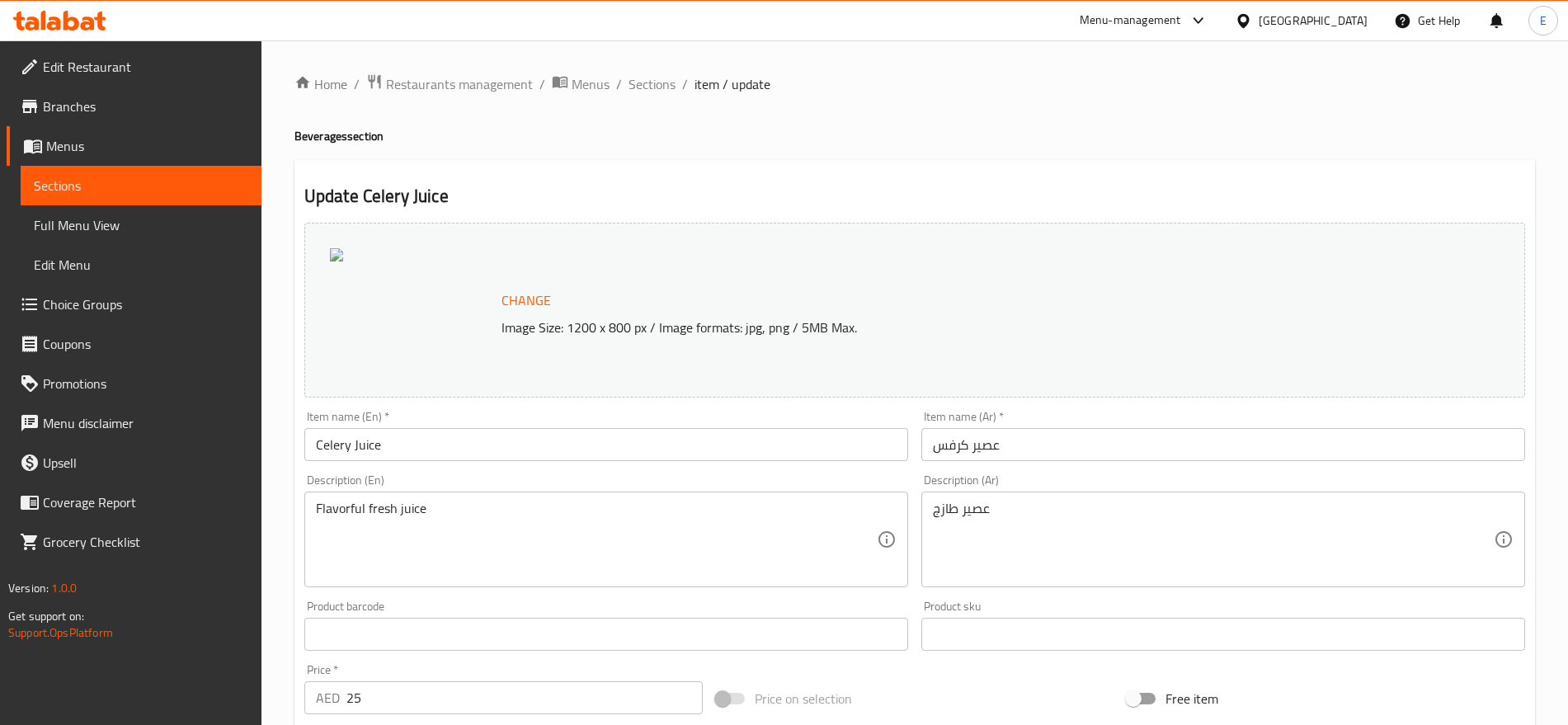
click at [126, 310] on span "Choice Groups" at bounding box center [145, 304] width 205 height 20
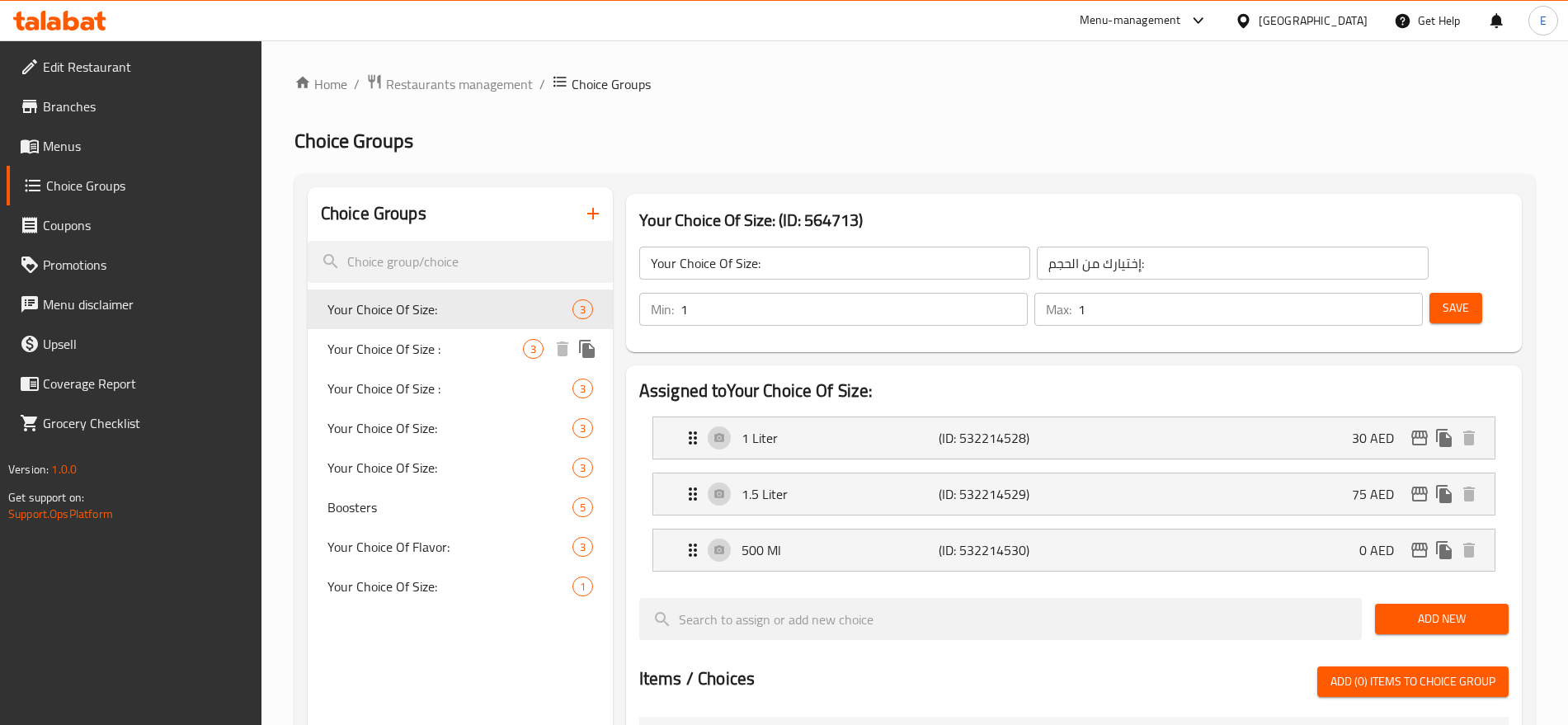
click at [422, 341] on span "Your Choice Of Size :" at bounding box center [425, 349] width 195 height 20
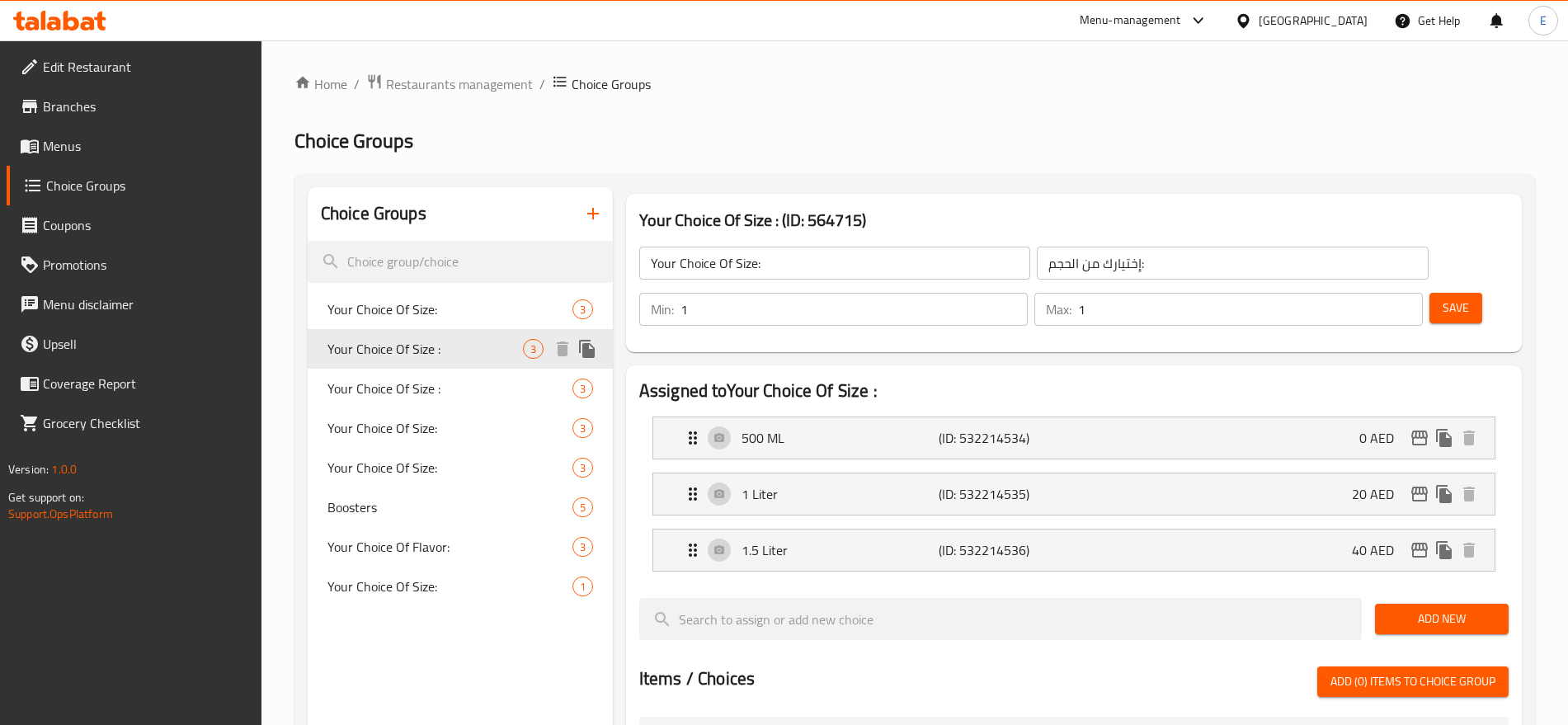
type input "Your Choice Of Size :"
type input "إختيارك من الحجم :"
click at [414, 382] on span "Your Choice Of Size :" at bounding box center [425, 388] width 195 height 20
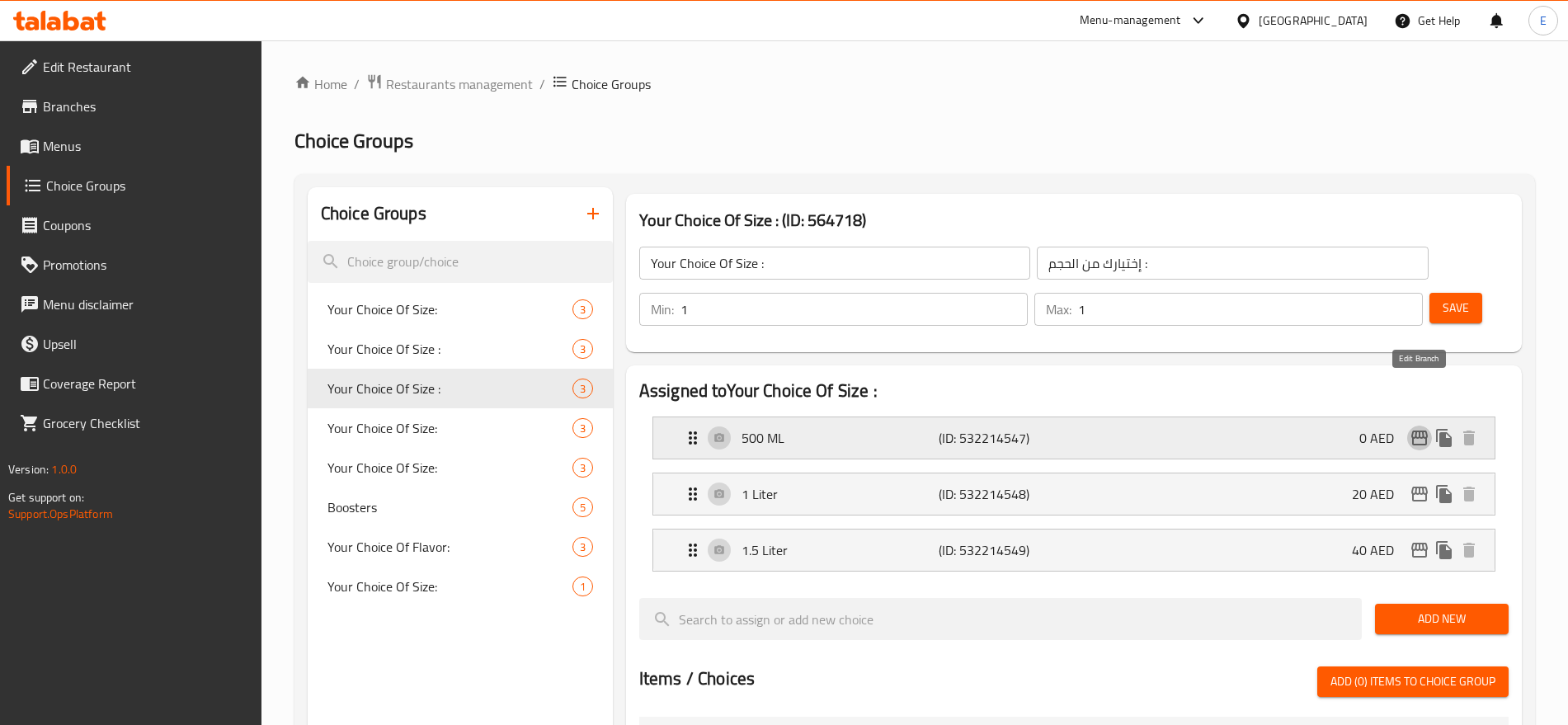
click at [1415, 430] on icon "edit" at bounding box center [1419, 438] width 17 height 15
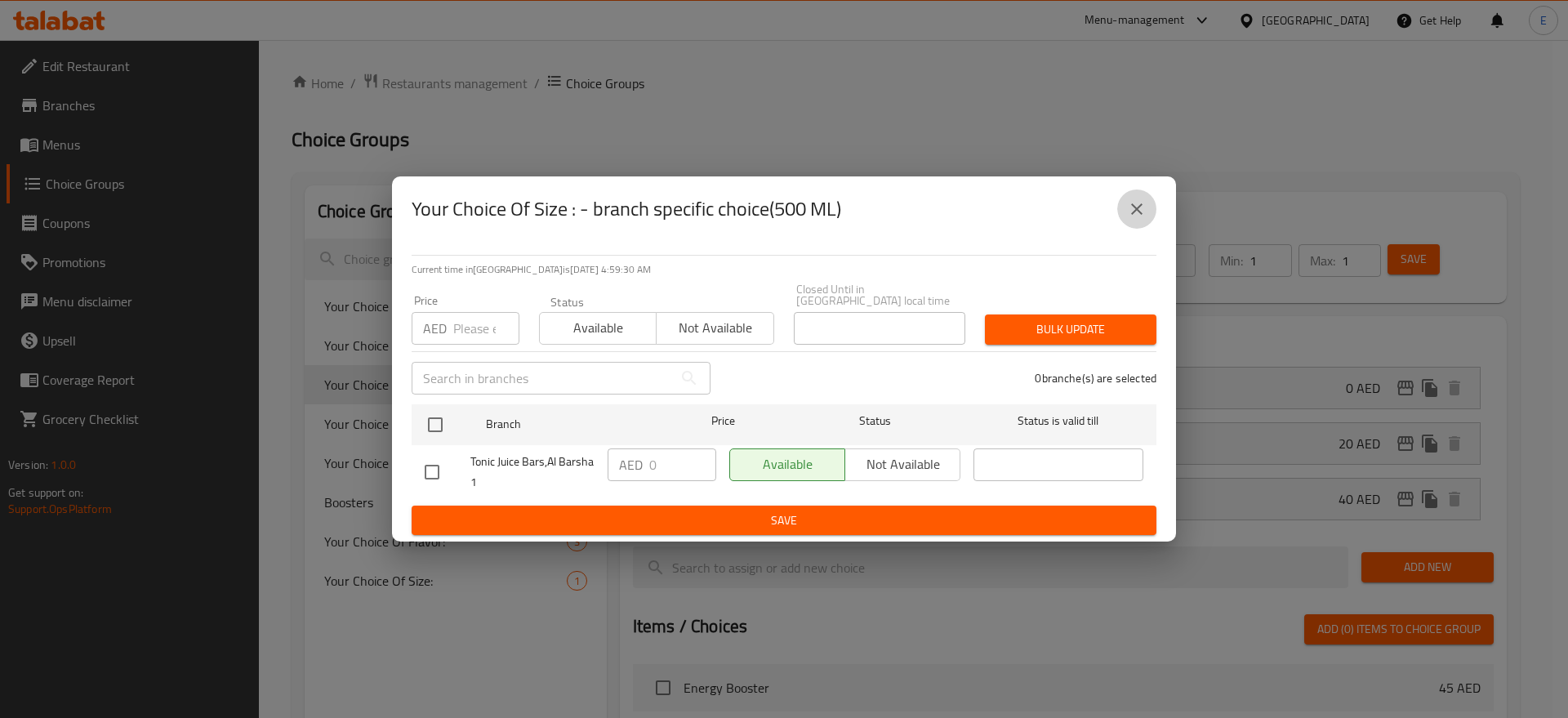
click at [1142, 218] on button "close" at bounding box center [1137, 209] width 40 height 40
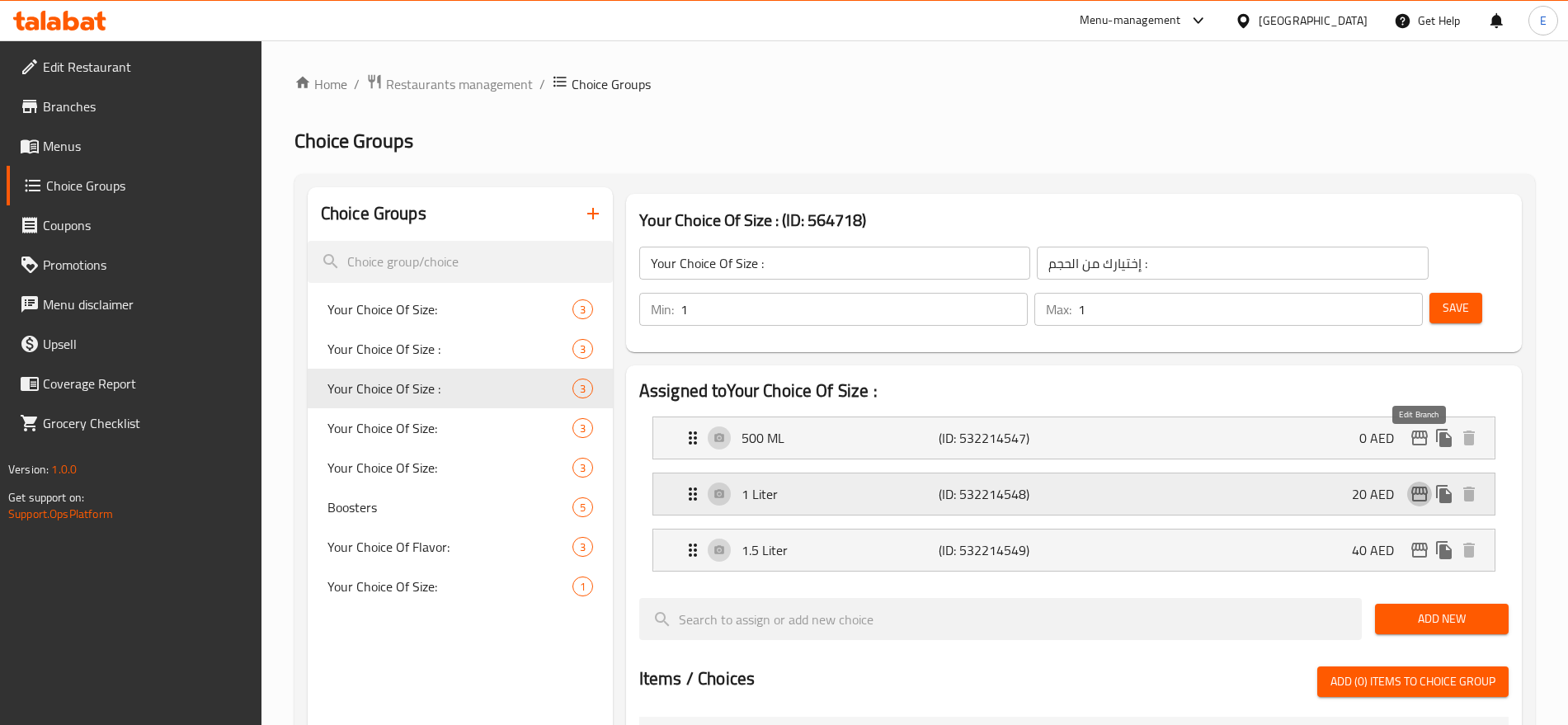
click at [1422, 484] on icon "edit" at bounding box center [1418, 494] width 20 height 20
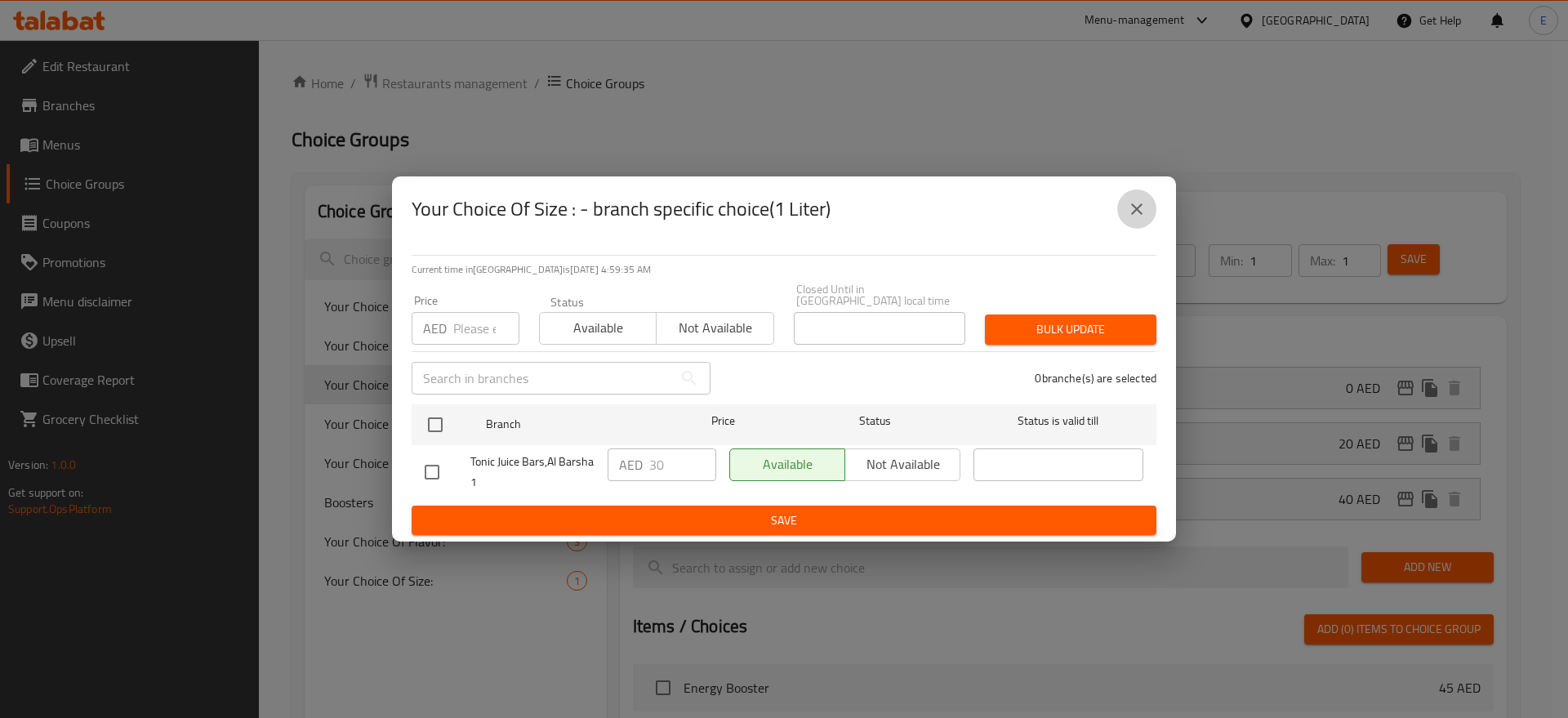
click at [1132, 205] on icon "close" at bounding box center [1136, 208] width 19 height 19
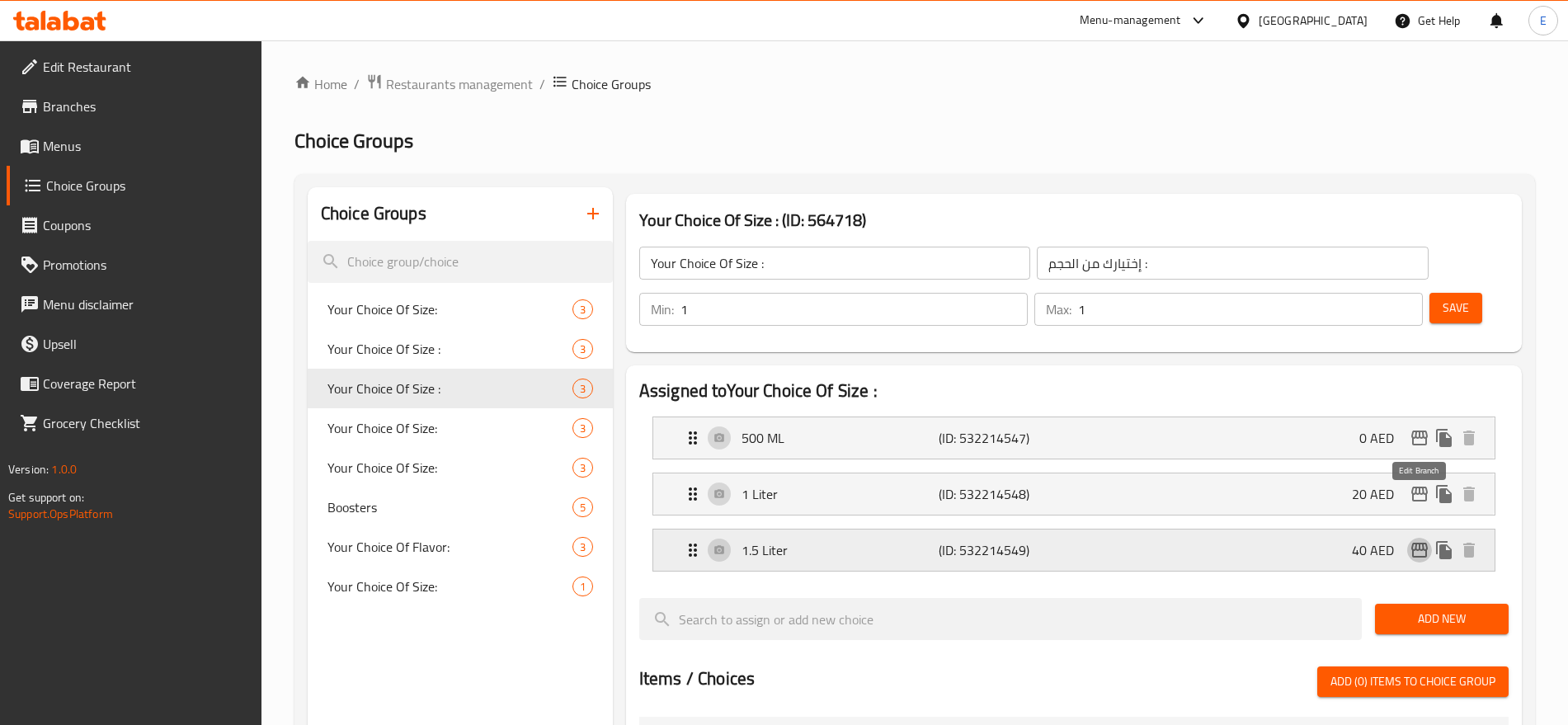
click at [1425, 543] on icon "edit" at bounding box center [1419, 550] width 17 height 15
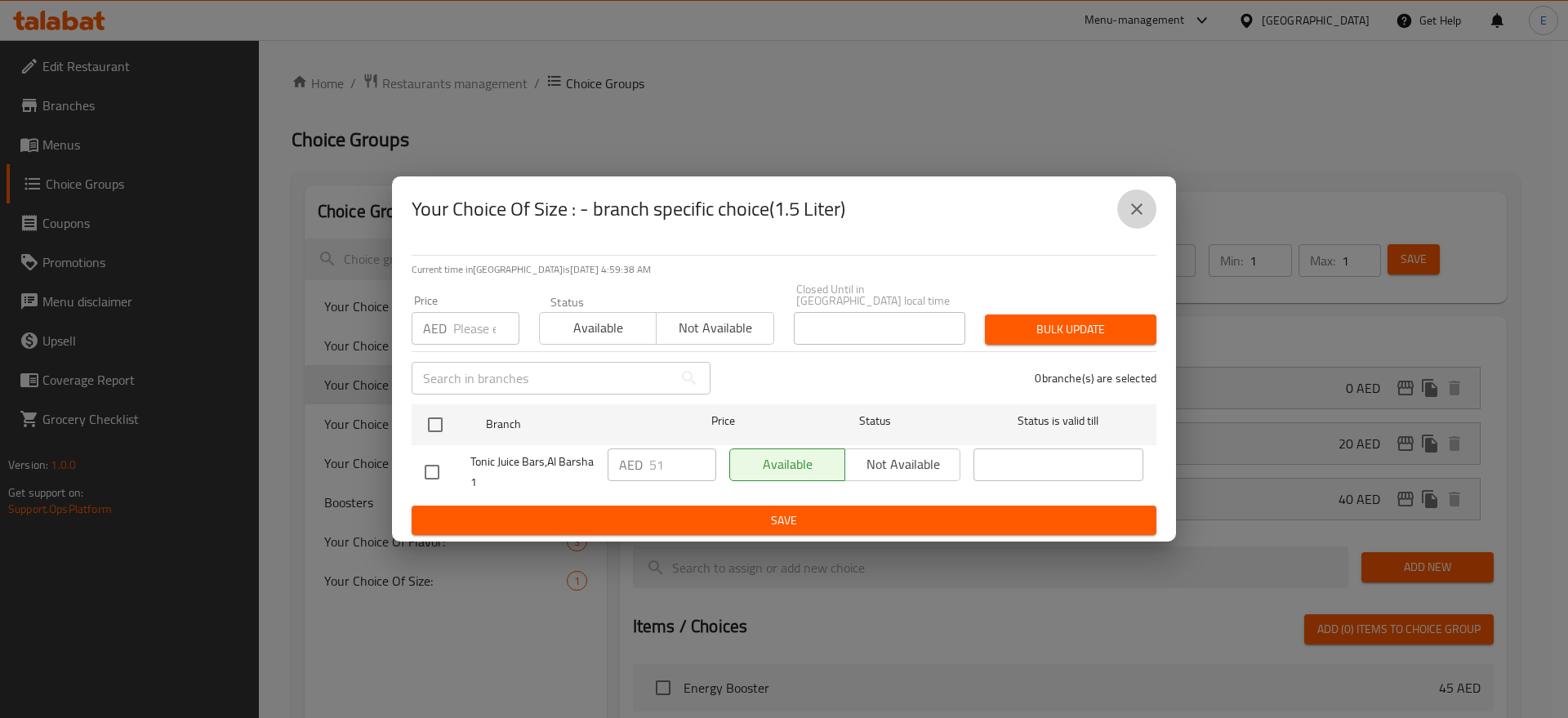
click at [1142, 214] on icon "close" at bounding box center [1136, 208] width 19 height 19
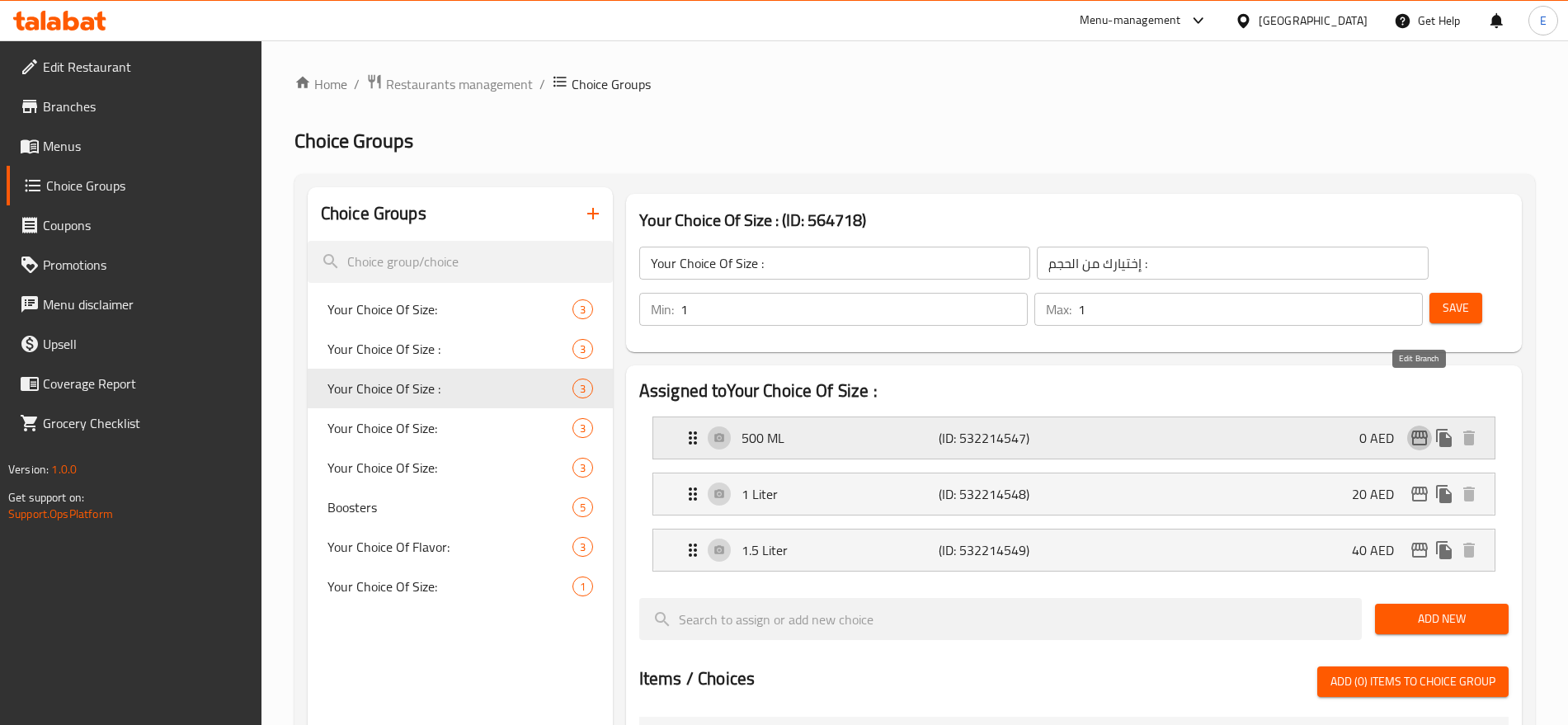
click at [1416, 428] on icon "edit" at bounding box center [1418, 437] width 20 height 20
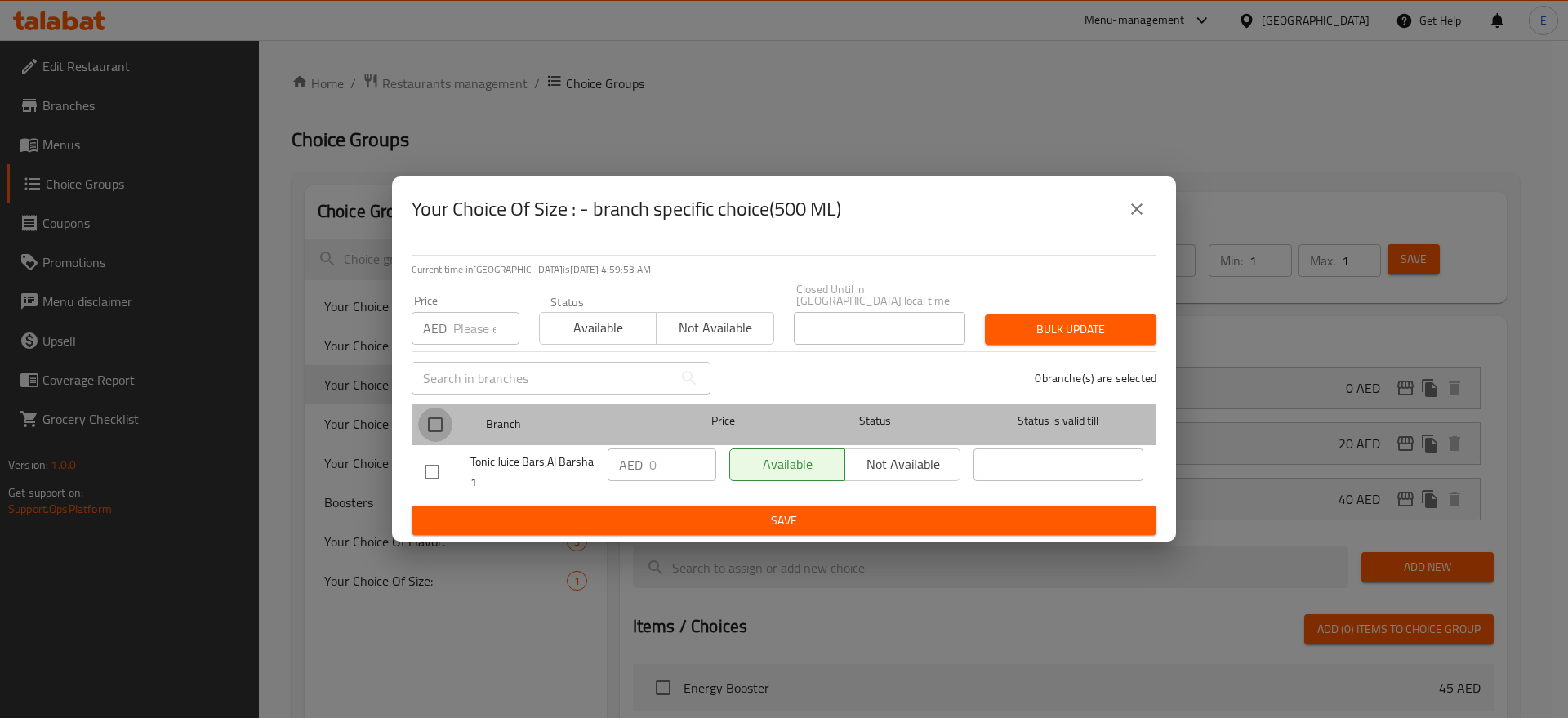
click at [440, 421] on input "checkbox" at bounding box center [435, 424] width 34 height 34
checkbox input "true"
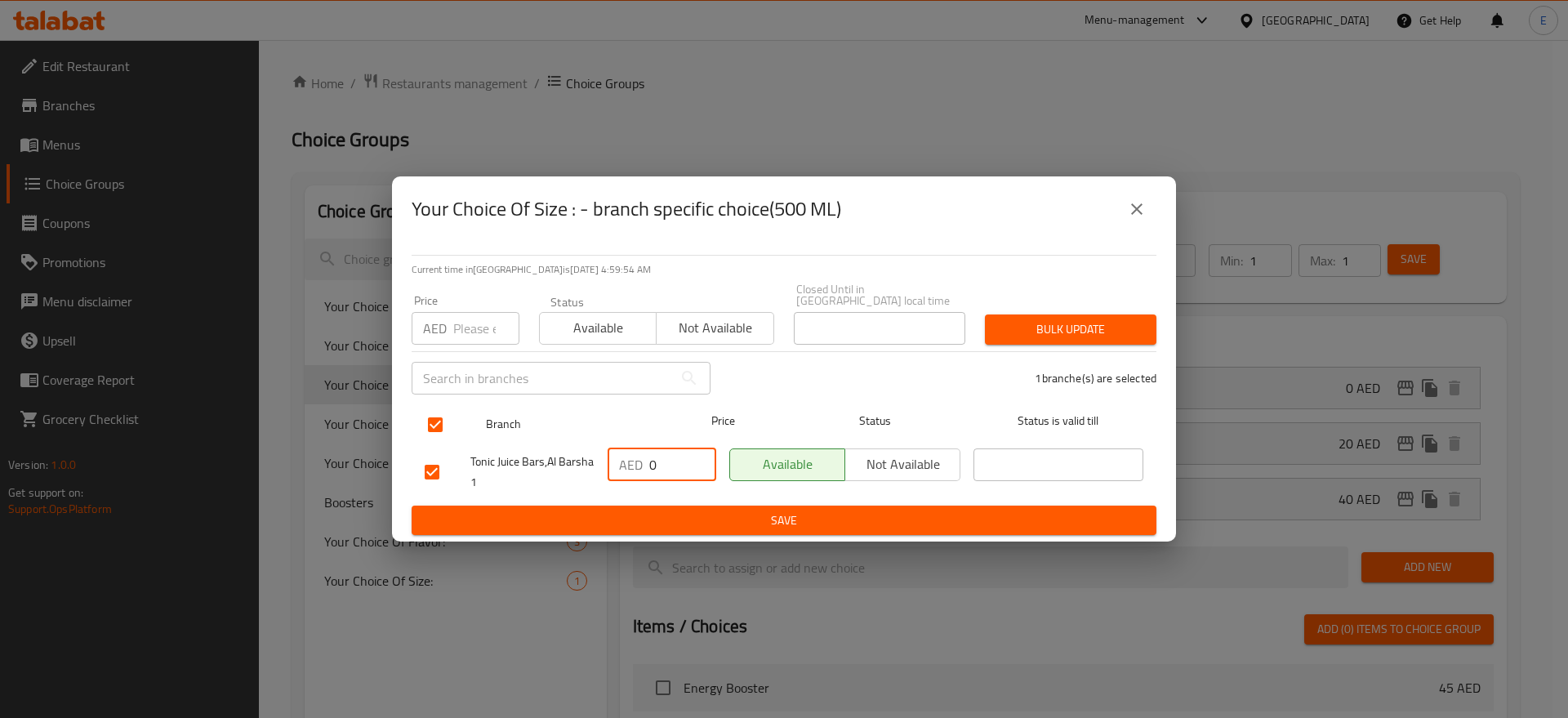
drag, startPoint x: 678, startPoint y: 470, endPoint x: 449, endPoint y: 431, distance: 232.3
click at [449, 431] on ul "Branch Price Status Status is valid till Tonic Juice Bars,Al Barsha 1 AED 0 ​ A…" at bounding box center [784, 451] width 745 height 108
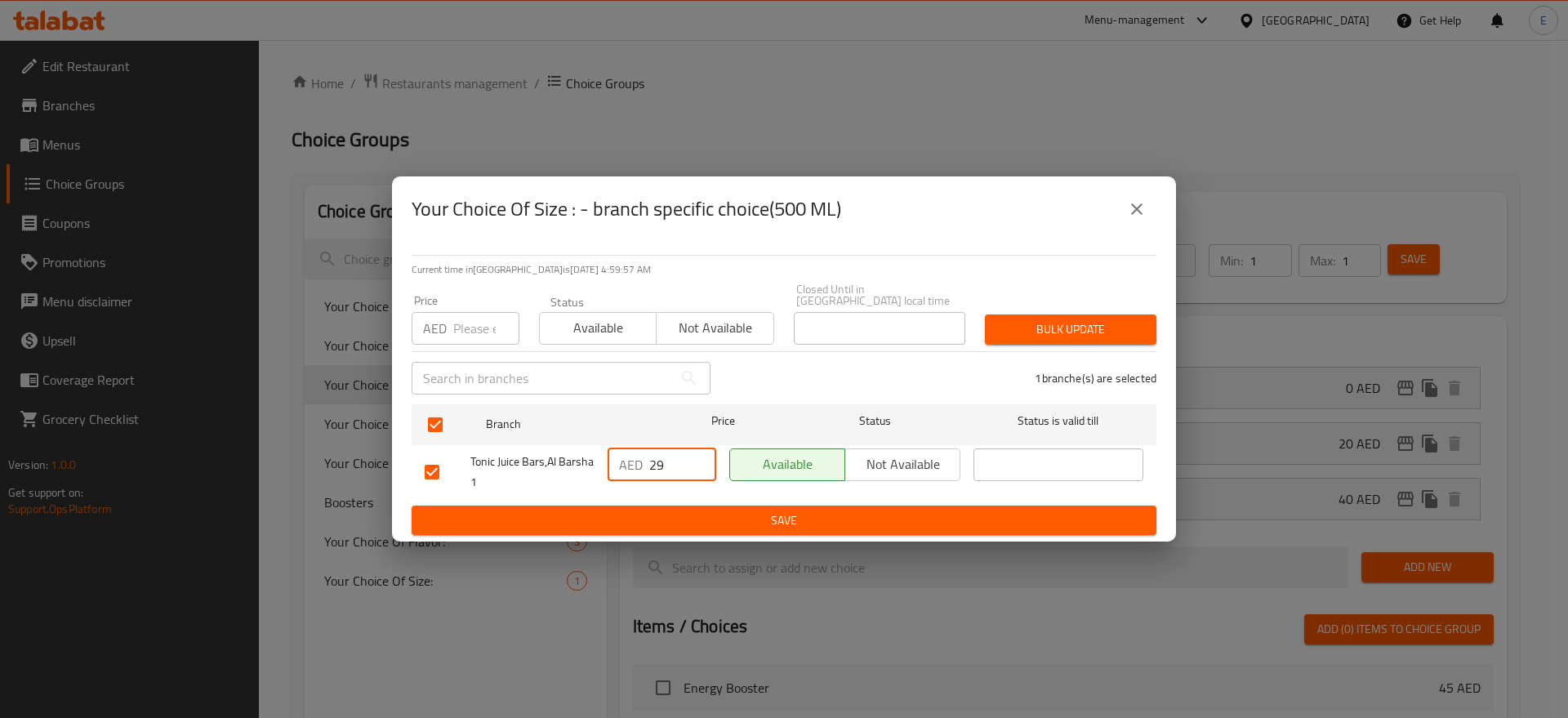
type input "29"
click at [1059, 338] on span "Bulk update" at bounding box center [1071, 330] width 145 height 20
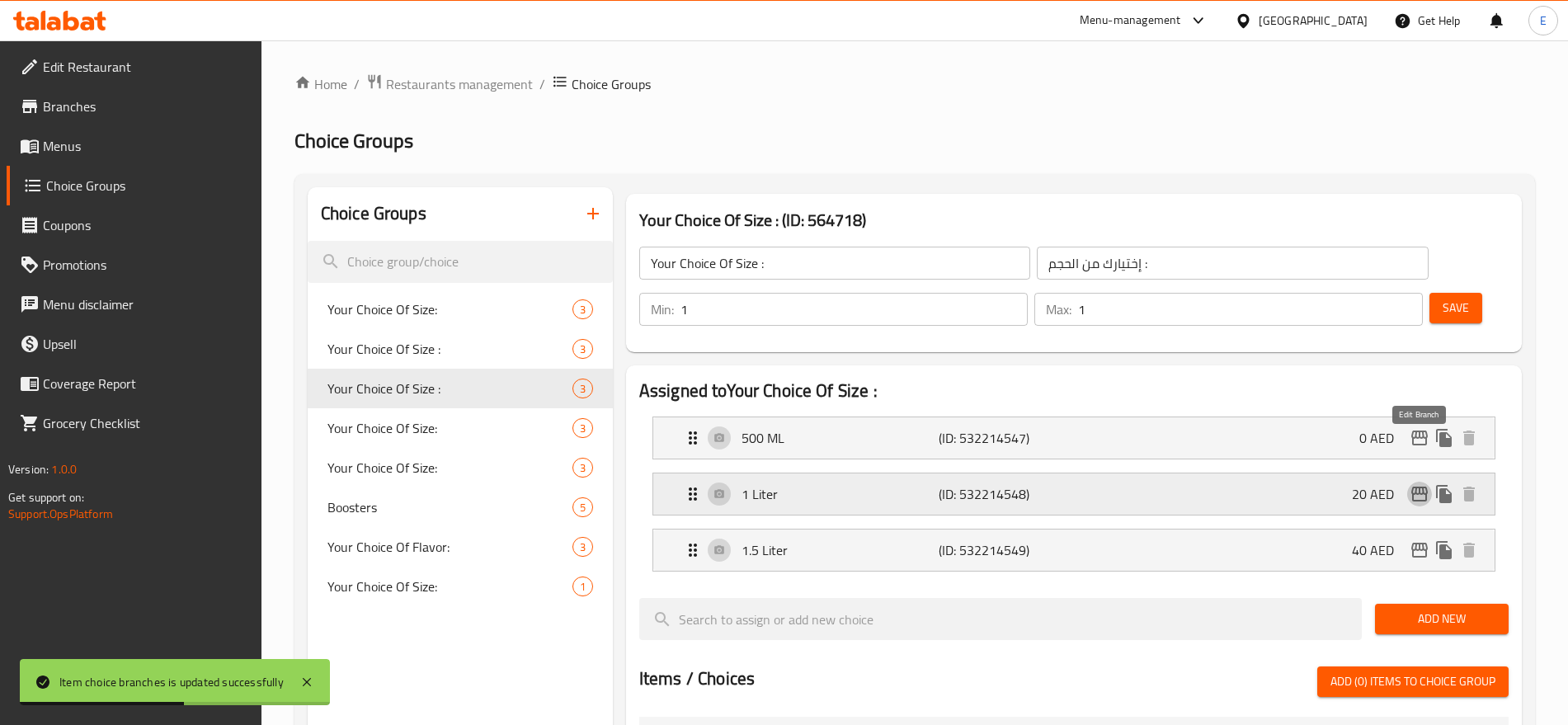
click at [1420, 484] on icon "edit" at bounding box center [1418, 494] width 20 height 20
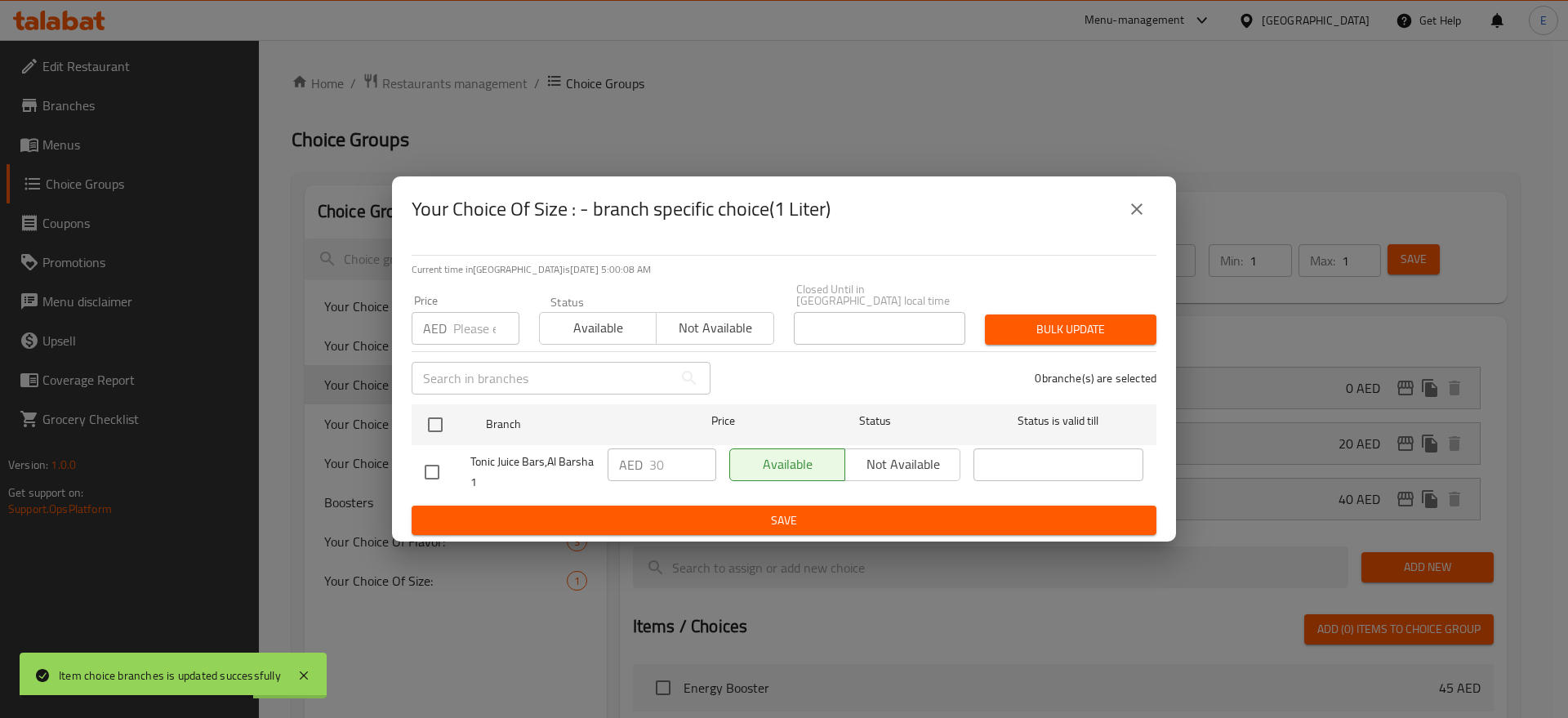
drag, startPoint x: 425, startPoint y: 426, endPoint x: 487, endPoint y: 334, distance: 110.9
click at [487, 334] on div "Current time in United Arab Emirates is 12 Aug 2025 5:00:08 AM Price AED Price …" at bounding box center [784, 392] width 784 height 300
click at [487, 334] on input "number" at bounding box center [486, 328] width 66 height 32
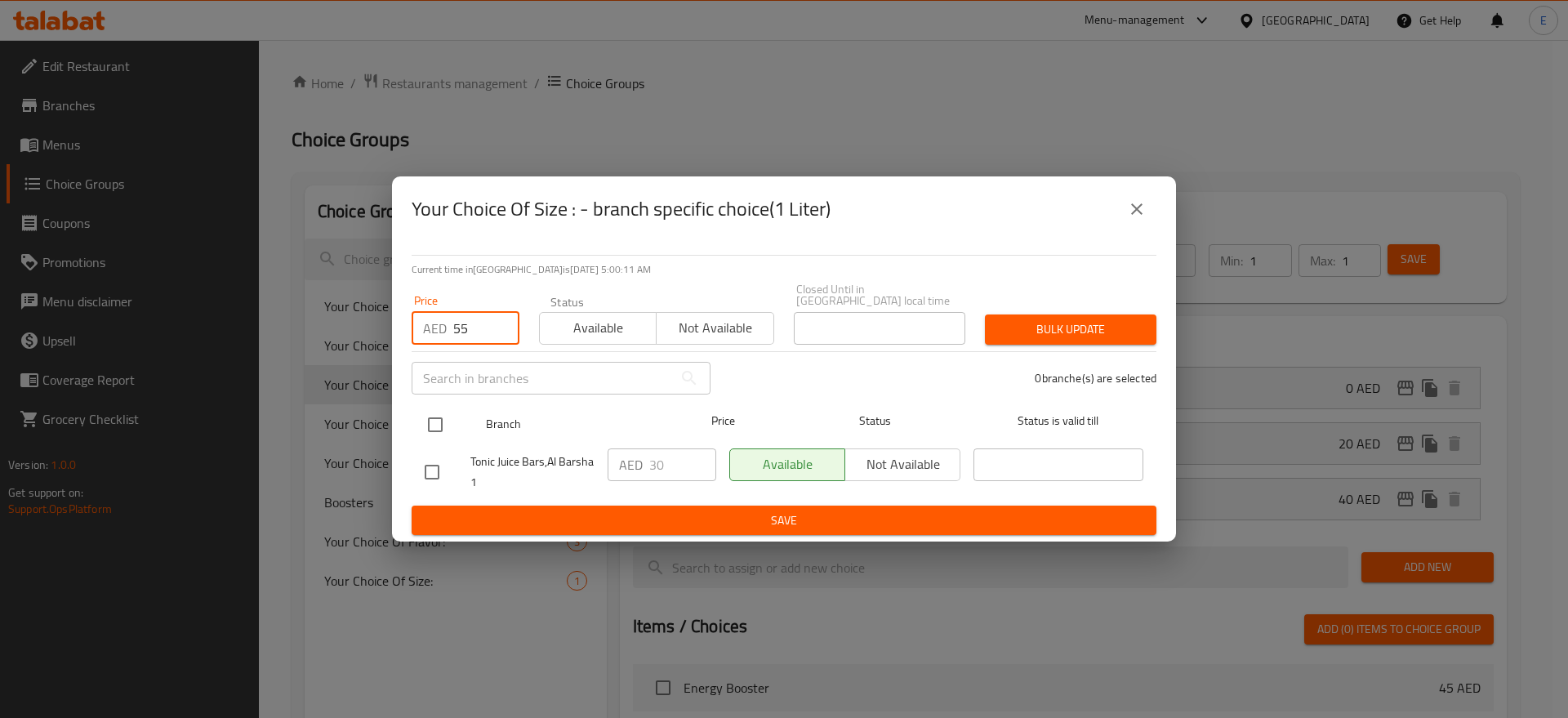
type input "55"
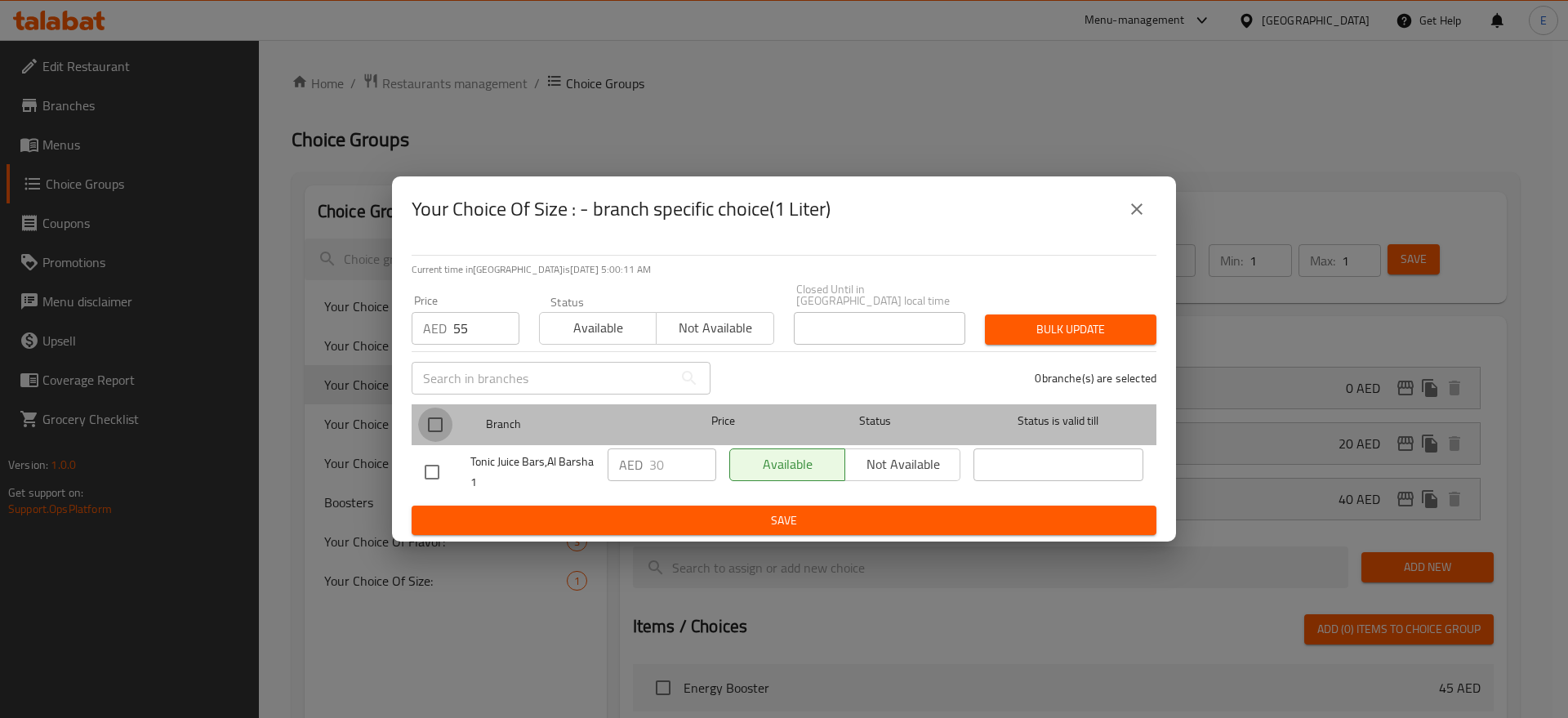
click at [433, 423] on input "checkbox" at bounding box center [435, 424] width 34 height 34
checkbox input "true"
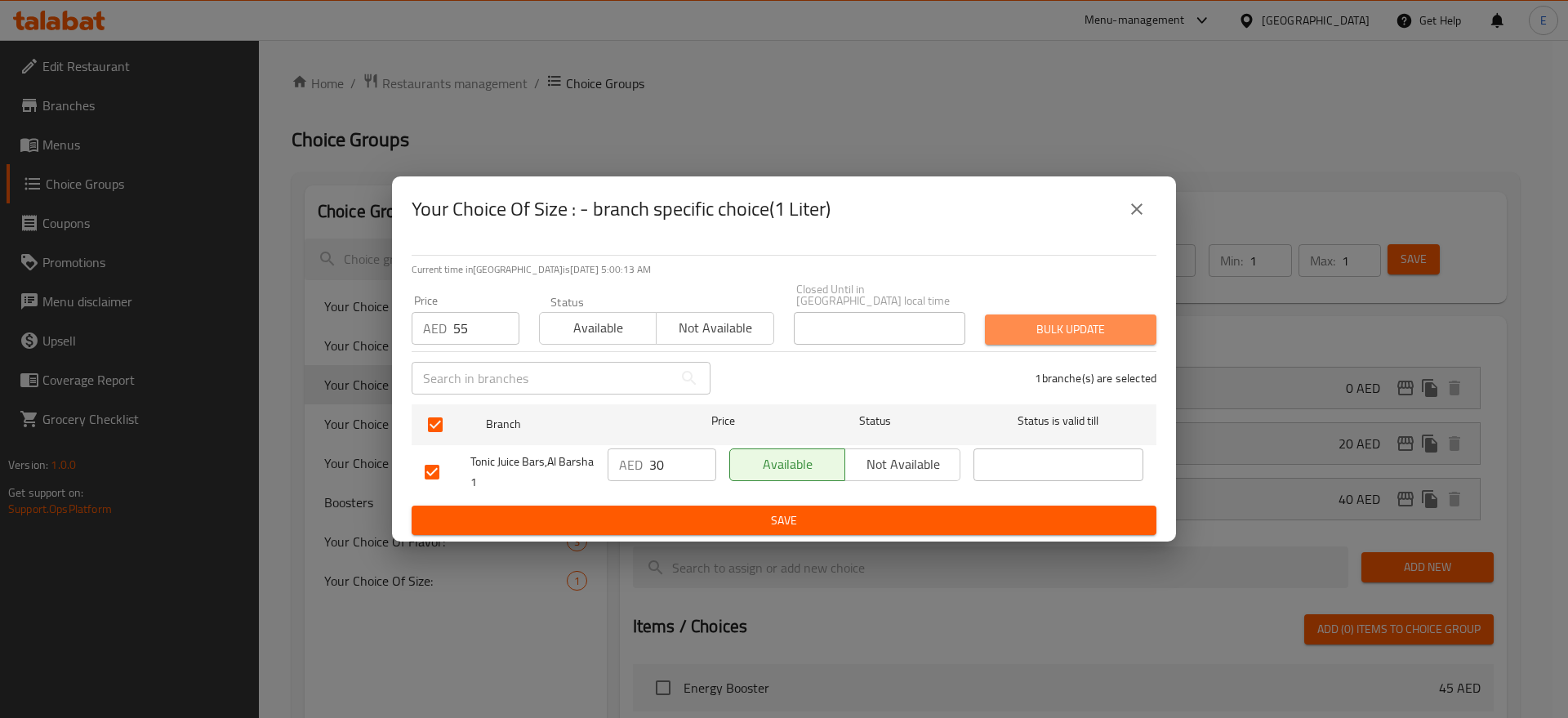
click at [1086, 322] on span "Bulk update" at bounding box center [1071, 330] width 145 height 20
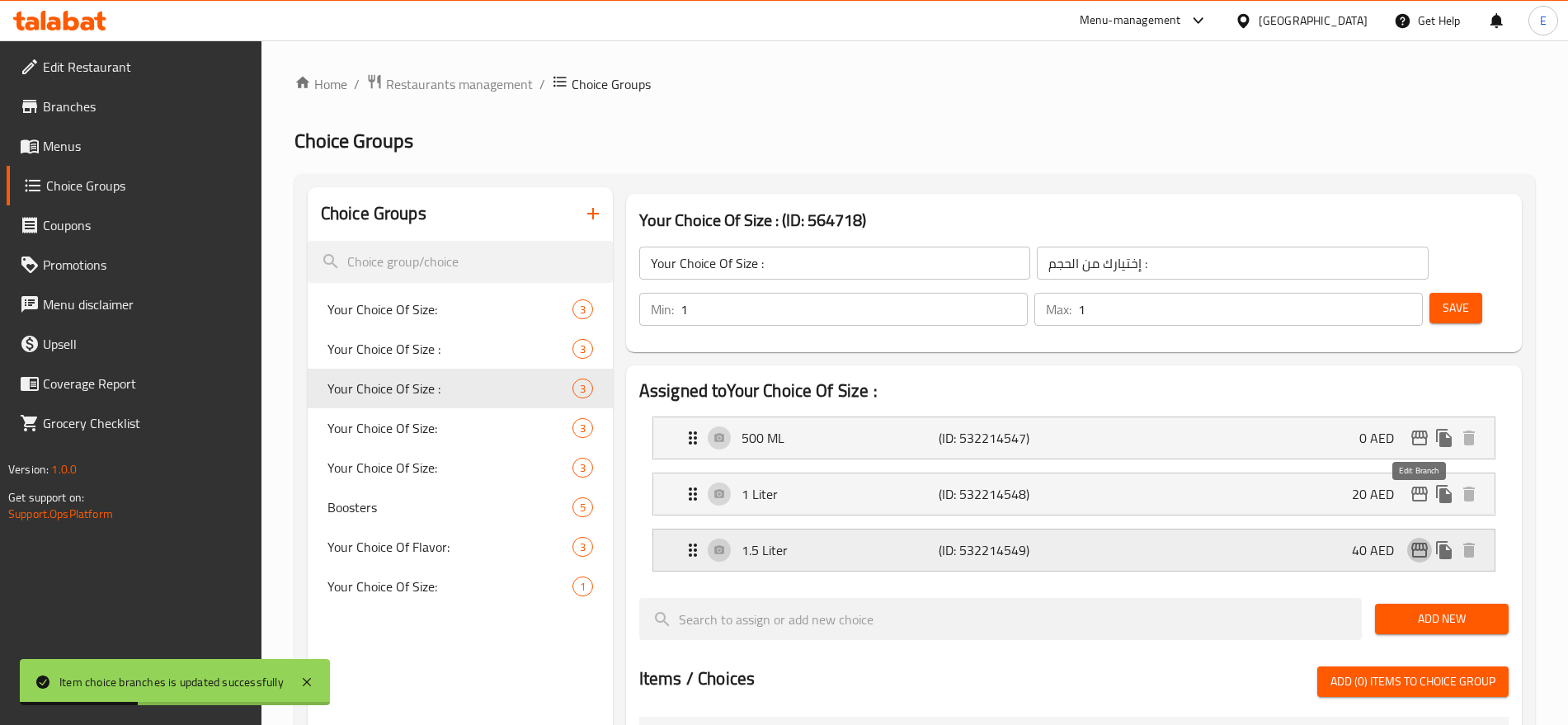
click at [1418, 543] on icon "edit" at bounding box center [1419, 550] width 17 height 15
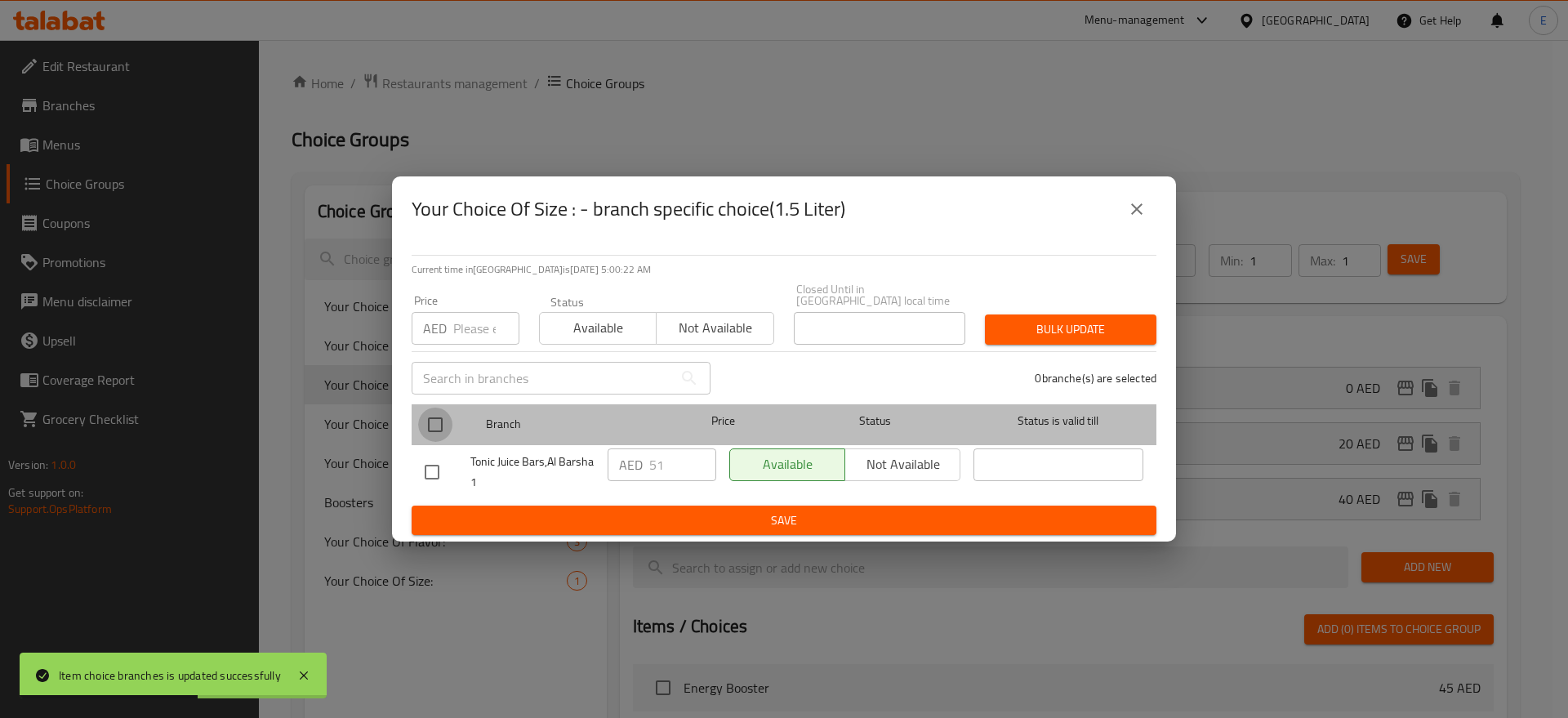
click at [441, 423] on input "checkbox" at bounding box center [435, 424] width 34 height 34
checkbox input "true"
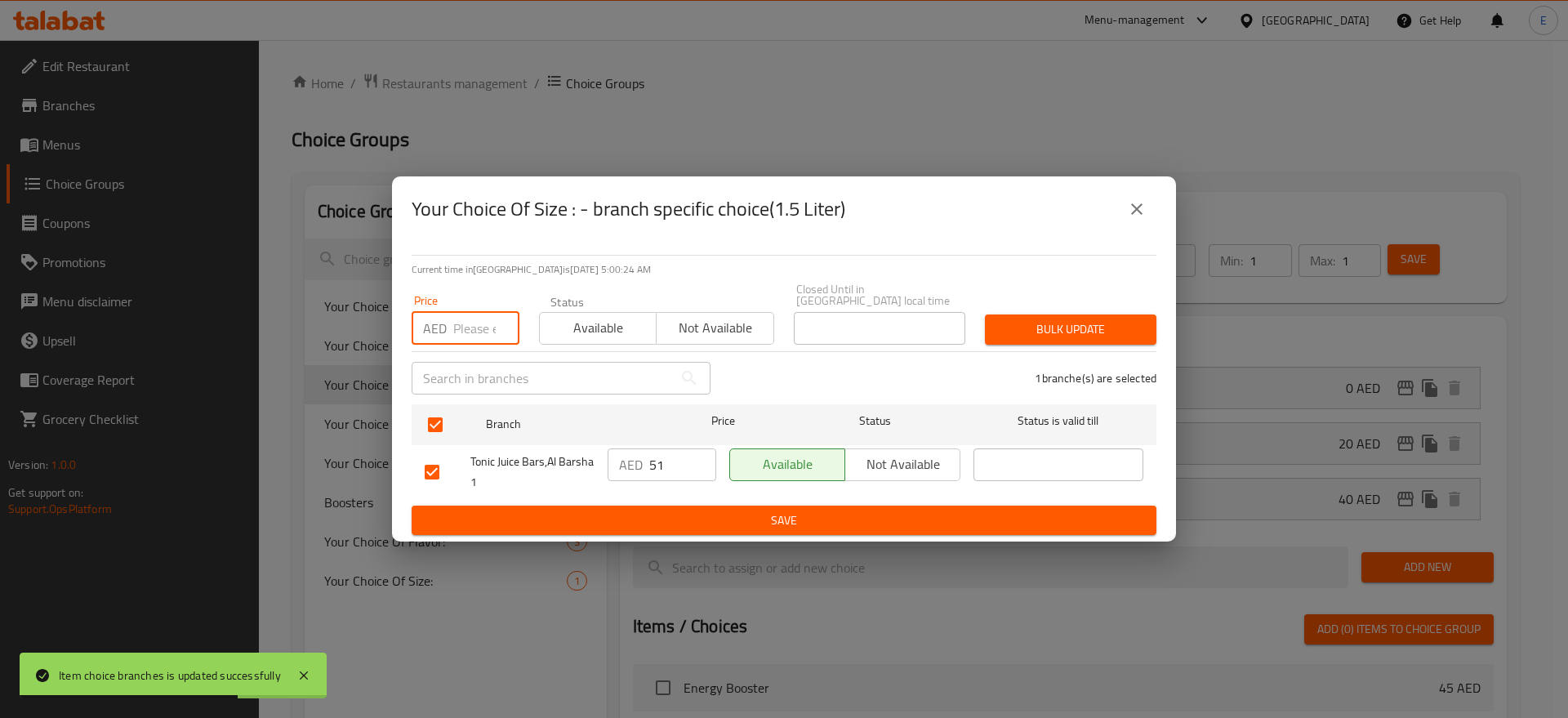
click at [467, 322] on input "number" at bounding box center [486, 328] width 66 height 32
type input "80"
click at [1062, 326] on span "Bulk update" at bounding box center [1071, 330] width 145 height 20
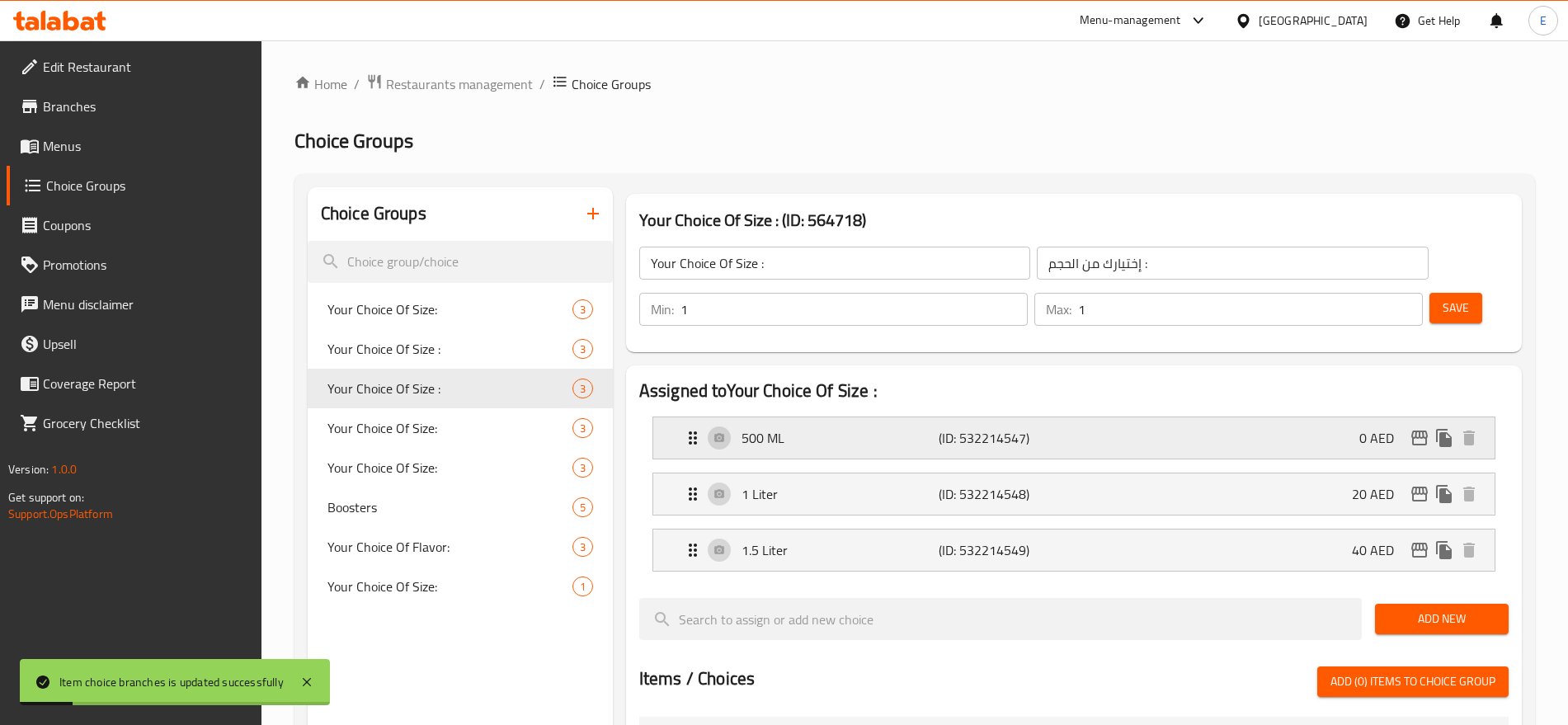
click at [1389, 428] on p "0 AED" at bounding box center [1382, 437] width 47 height 20
click at [1352, 417] on div "500 ML (ID: 532214547) 0 AED" at bounding box center [1079, 438] width 792 height 41
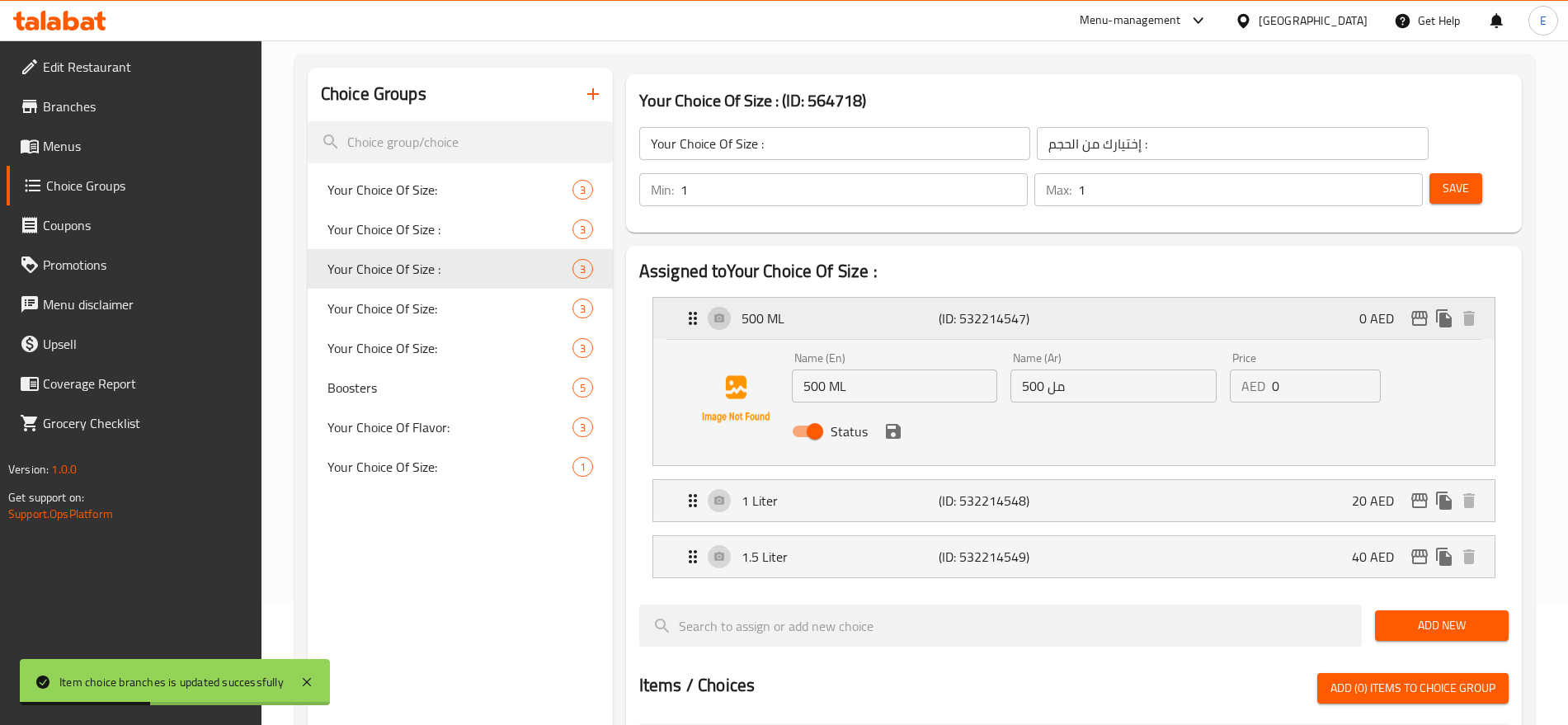
scroll to position [121, 0]
drag, startPoint x: 1305, startPoint y: 335, endPoint x: 1009, endPoint y: 266, distance: 303.9
click at [1009, 297] on div "500 ML (ID: 532214547) 0 AED Name (En) 500 ML Name (En) Name (Ar) 500 مل Name (…" at bounding box center [1074, 380] width 841 height 167
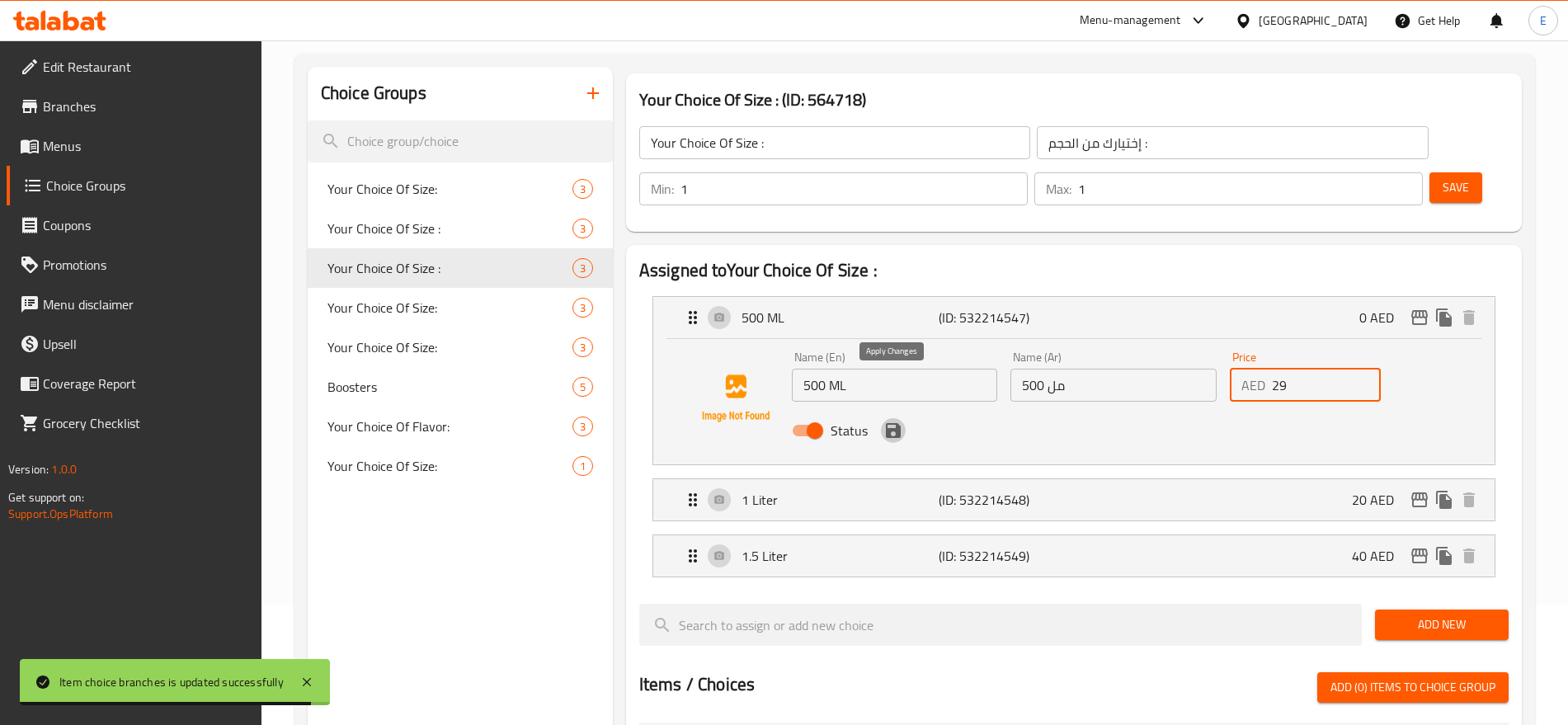
click at [900, 420] on icon "save" at bounding box center [892, 429] width 20 height 20
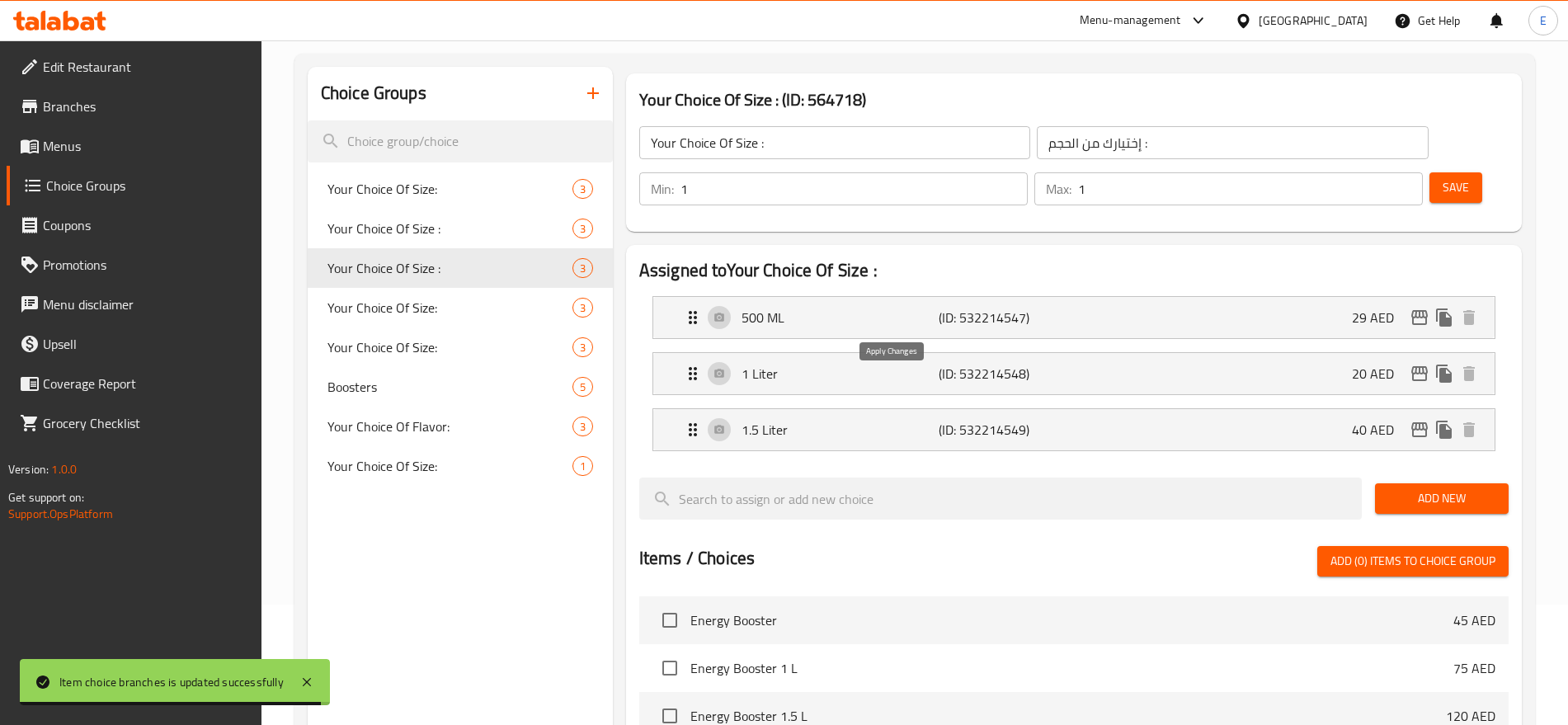
type input "29"
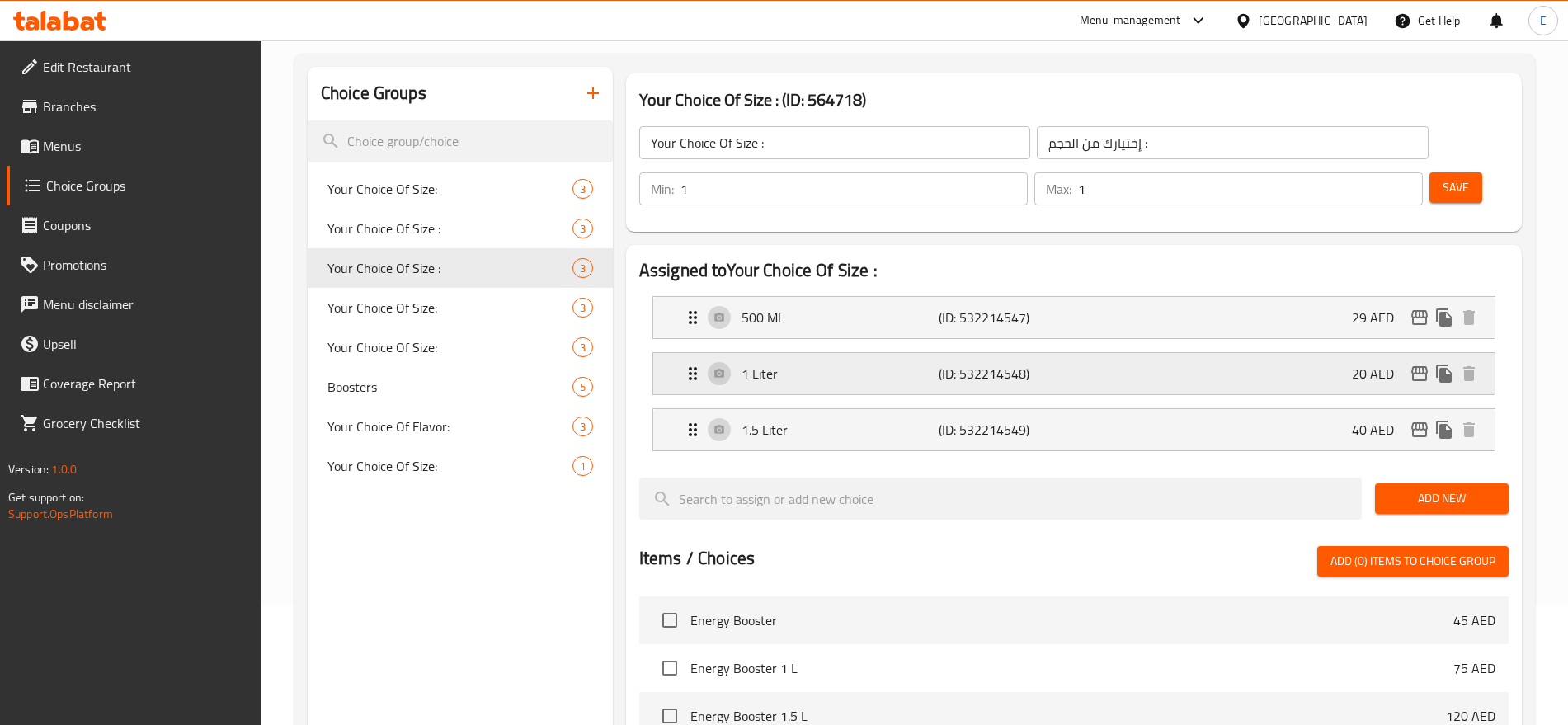
click at [1129, 353] on div "1 Liter (ID: 532214548) 20 AED" at bounding box center [1079, 374] width 792 height 41
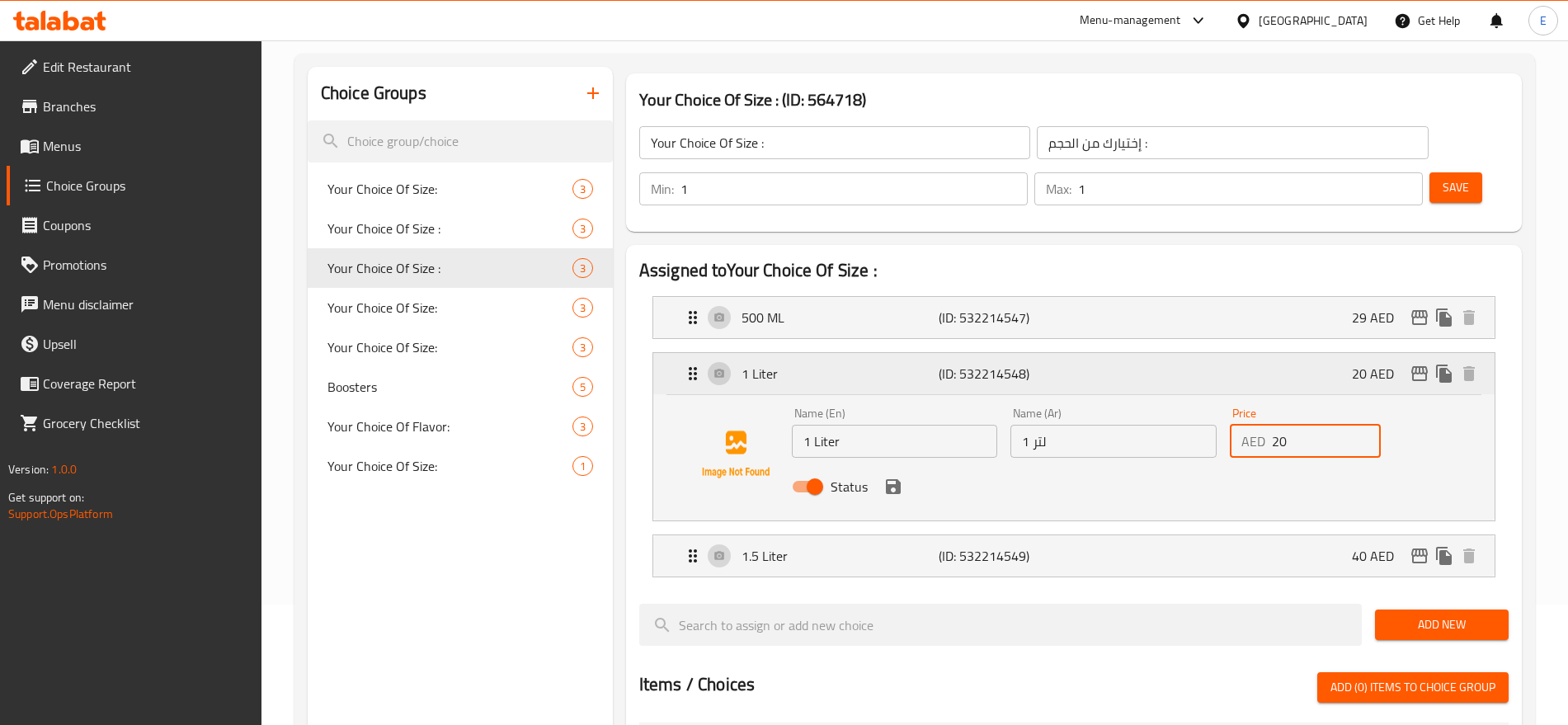
drag, startPoint x: 1295, startPoint y: 392, endPoint x: 1056, endPoint y: 341, distance: 244.4
click at [1056, 353] on div "1 Liter (ID: 532214548) 20 AED Name (En) 1 Liter Name (En) Name (Ar) 1 لتر Name…" at bounding box center [1074, 437] width 841 height 167
click at [888, 479] on icon "save" at bounding box center [893, 486] width 15 height 15
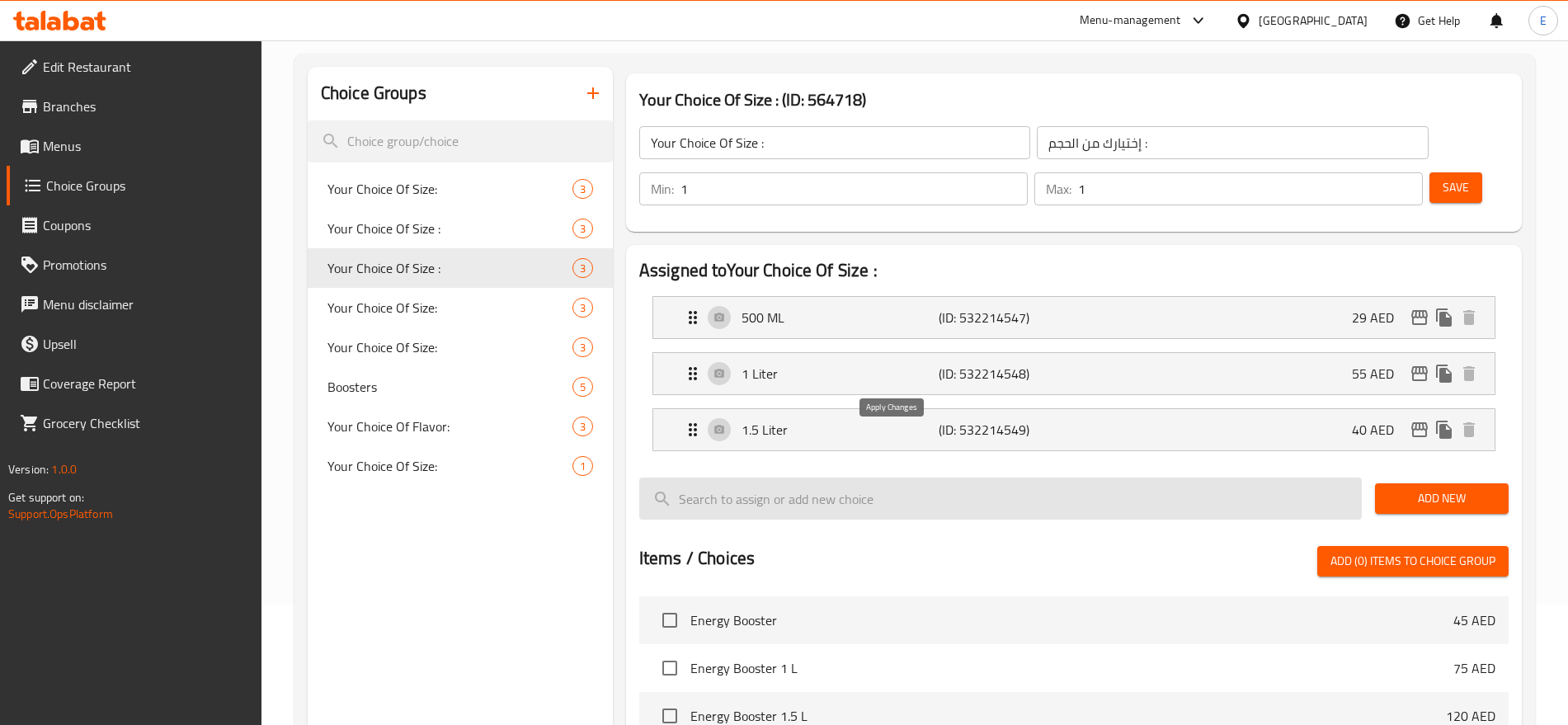
type input "55"
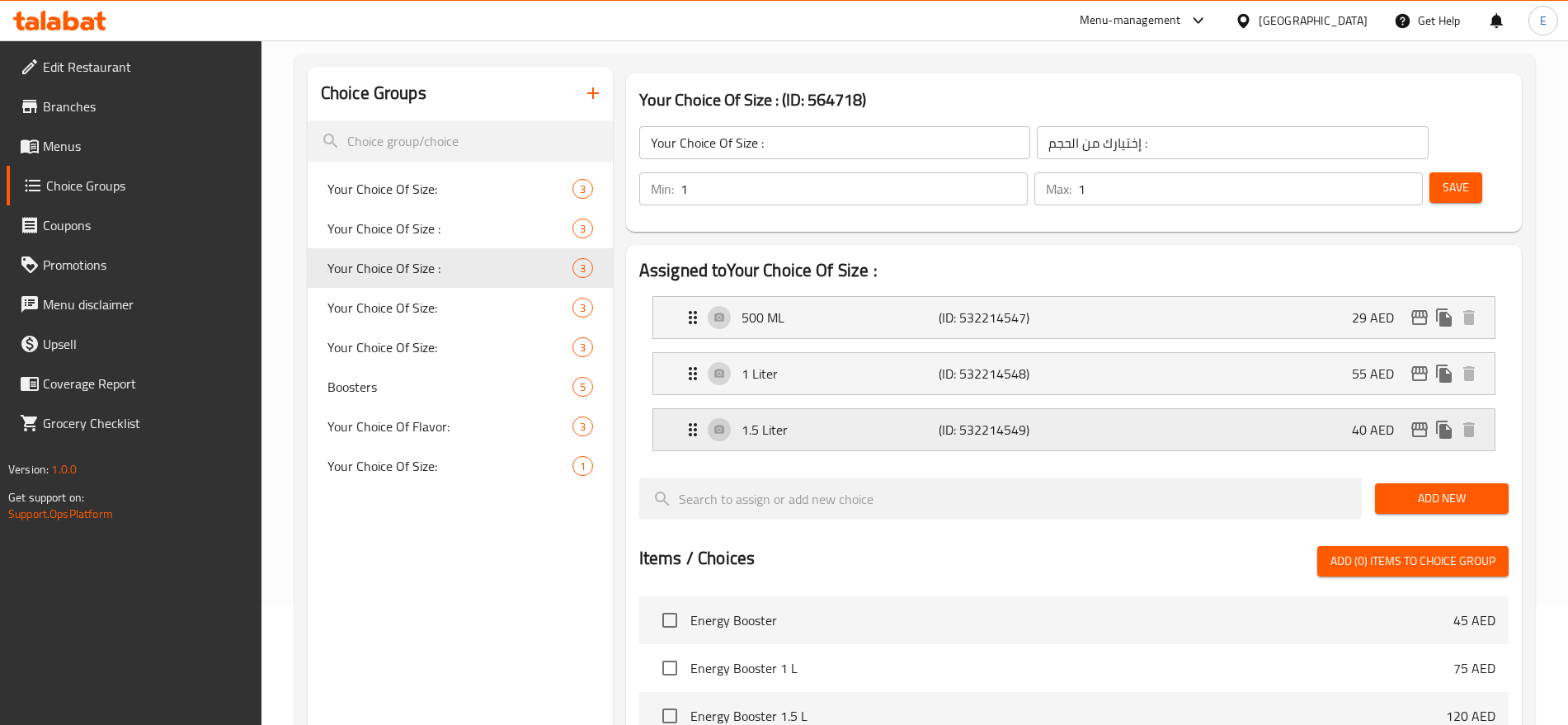
click at [1152, 409] on div "1.5 Liter (ID: 532214549) 40 AED" at bounding box center [1079, 429] width 792 height 41
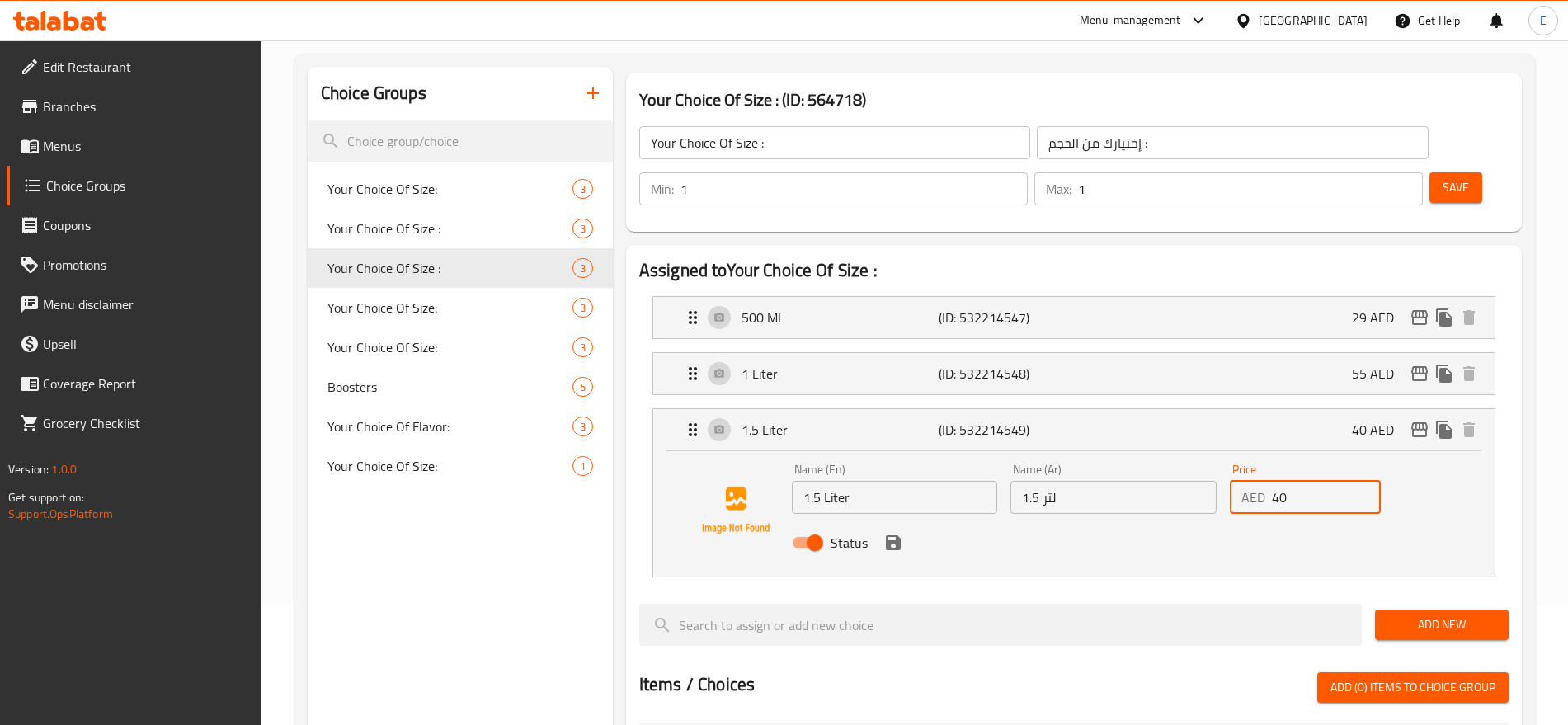
drag, startPoint x: 1298, startPoint y: 455, endPoint x: 1023, endPoint y: 442, distance: 275.3
click at [1023, 456] on div "Name (En) 1.5 Liter Name (En) Name (Ar) 1.5 لتر Name (Ar) Price AED 40 Price St…" at bounding box center [1113, 510] width 657 height 108
click at [889, 535] on icon "save" at bounding box center [893, 543] width 15 height 15
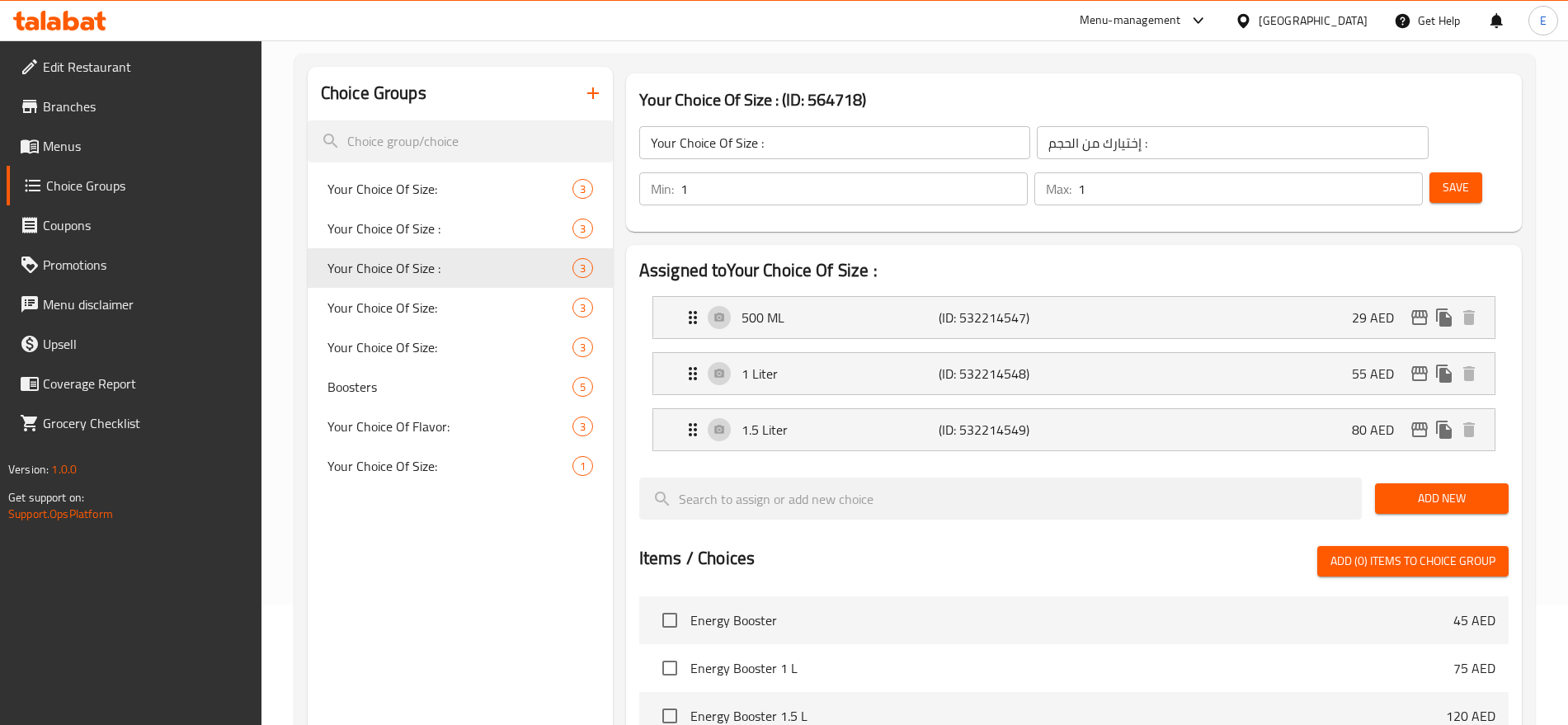
type input "80"
click at [1443, 178] on span "Save" at bounding box center [1456, 188] width 26 height 20
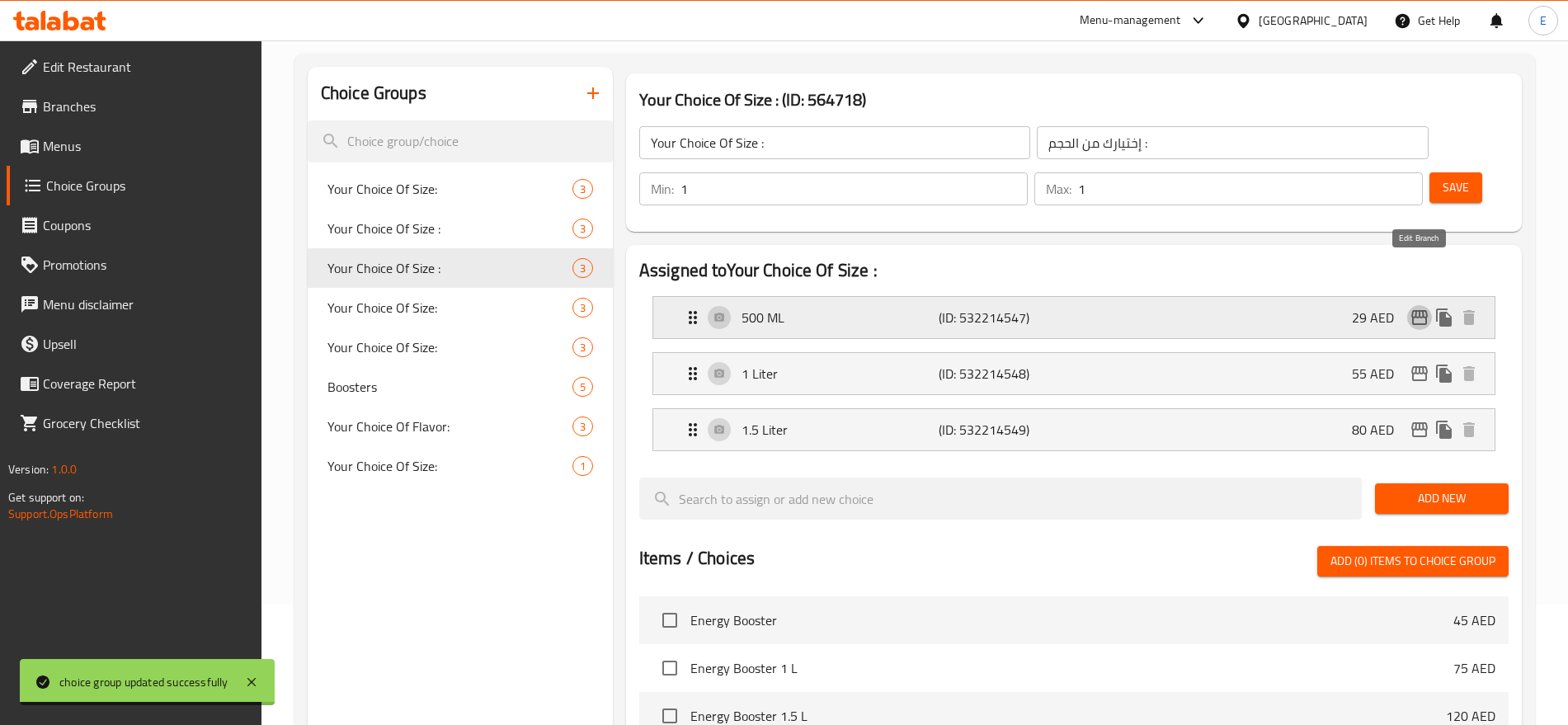
click at [1418, 310] on icon "edit" at bounding box center [1419, 318] width 17 height 15
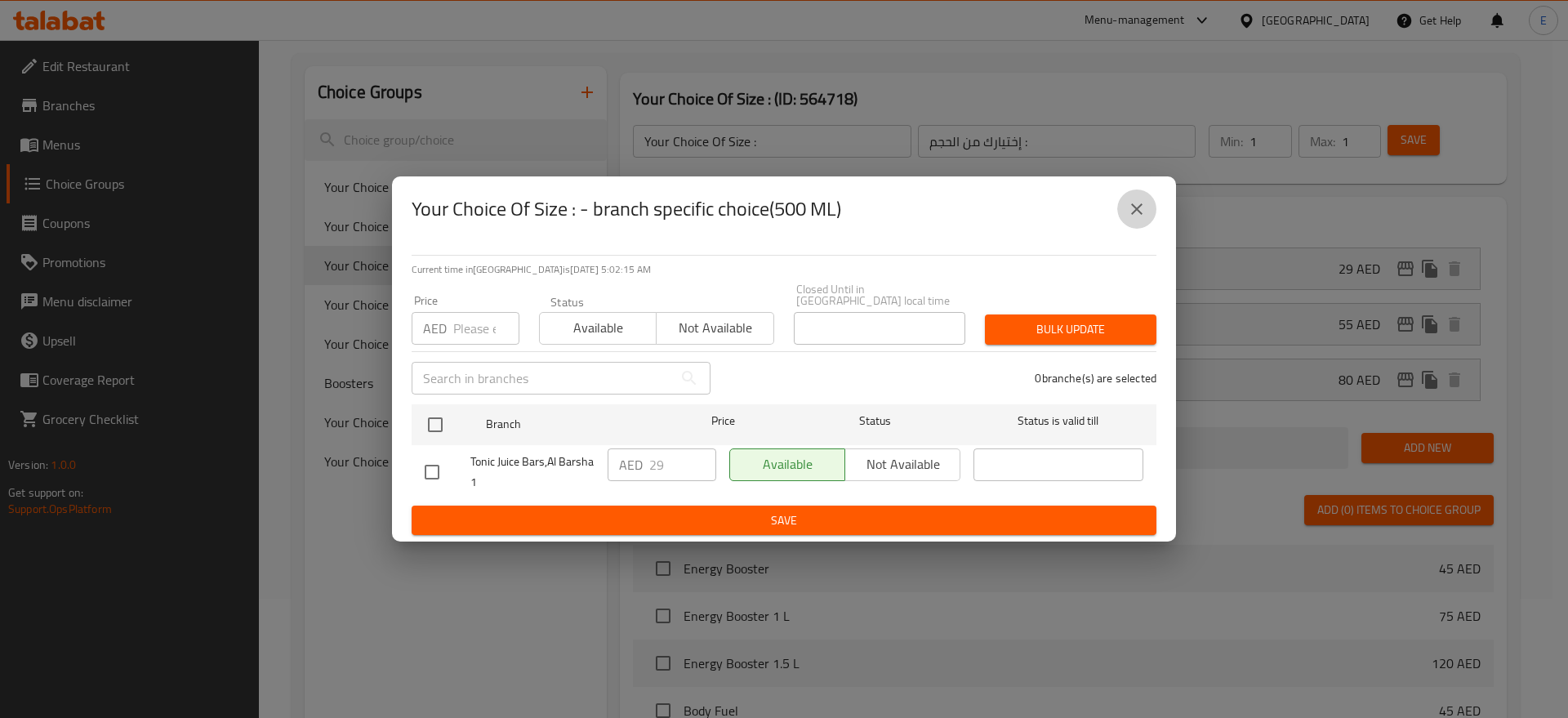
click at [1136, 213] on icon "close" at bounding box center [1136, 208] width 19 height 19
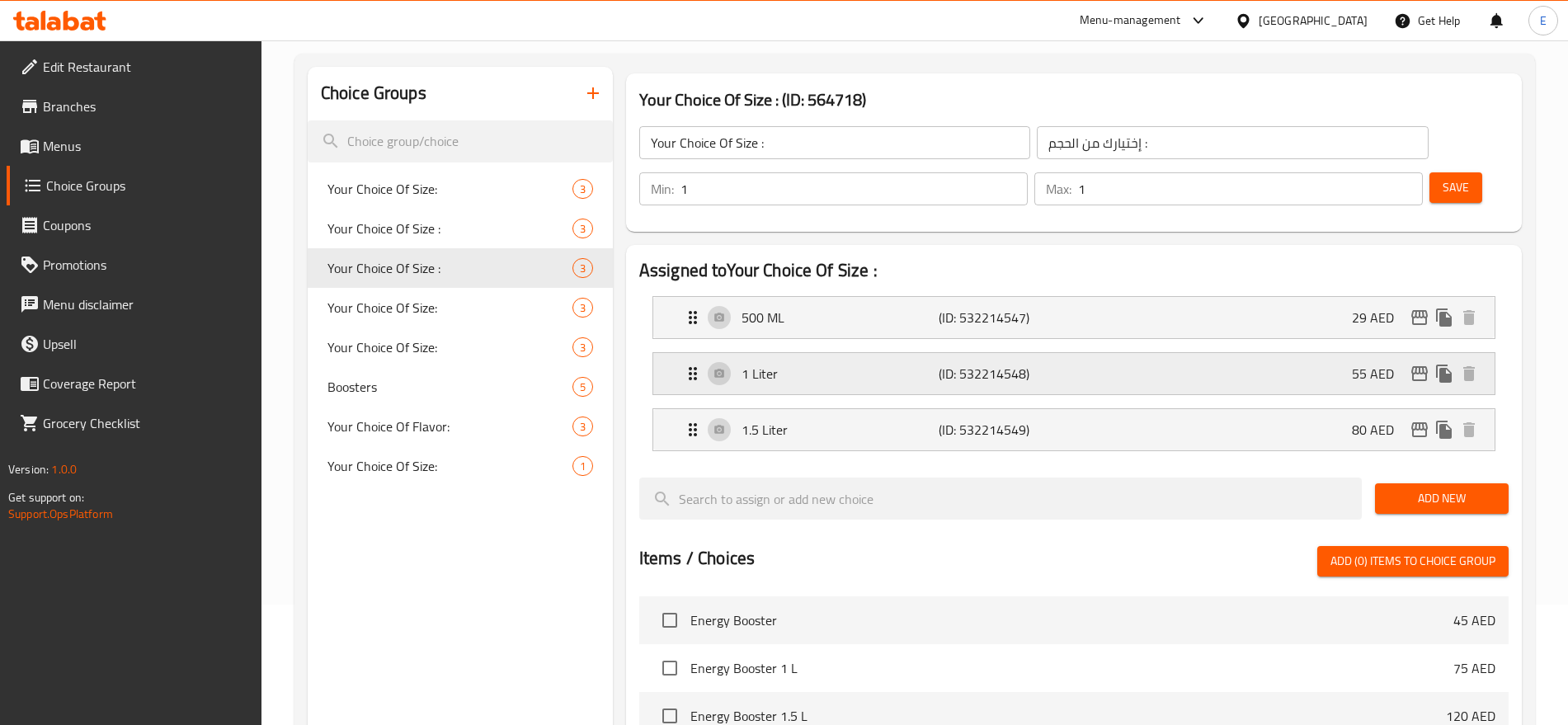
scroll to position [0, 0]
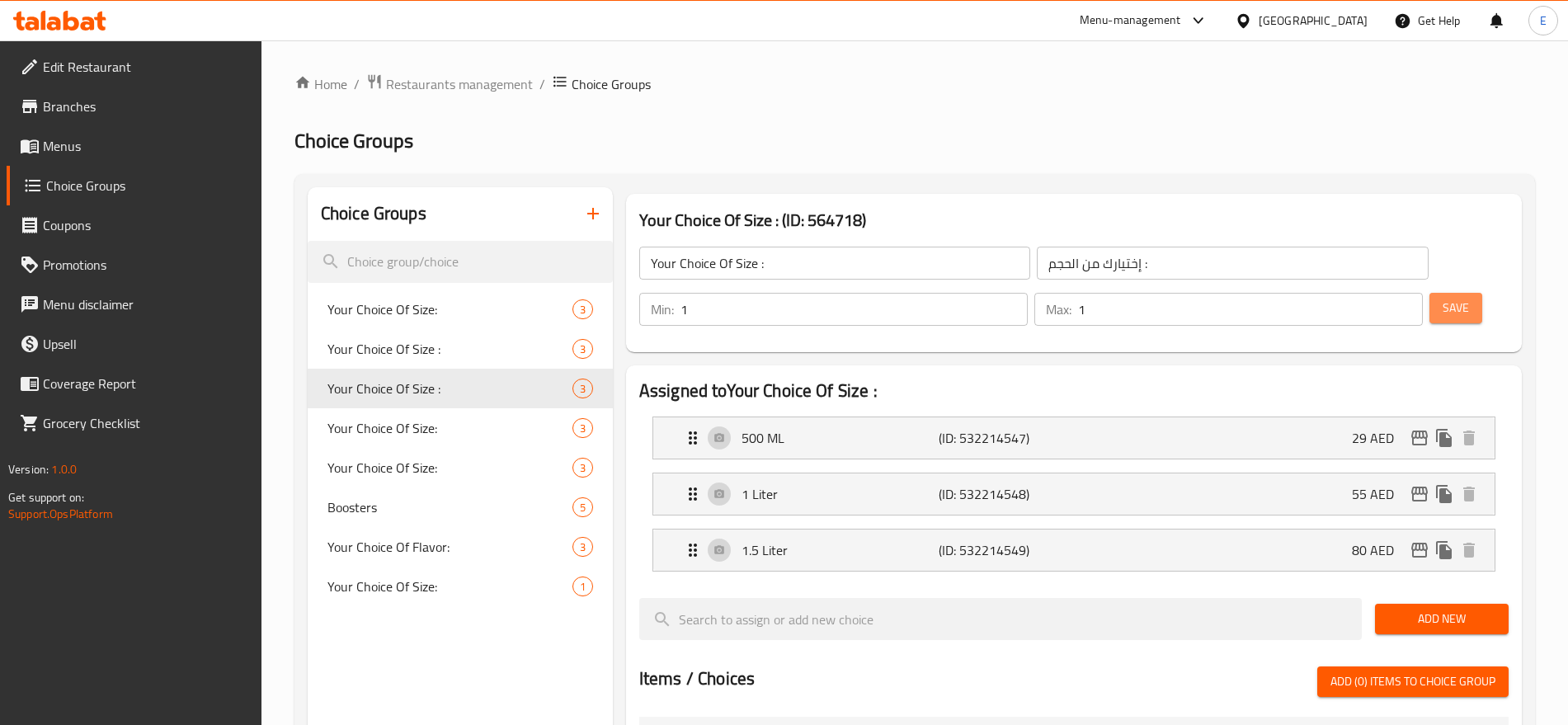
click at [1443, 297] on span "Save" at bounding box center [1456, 308] width 26 height 20
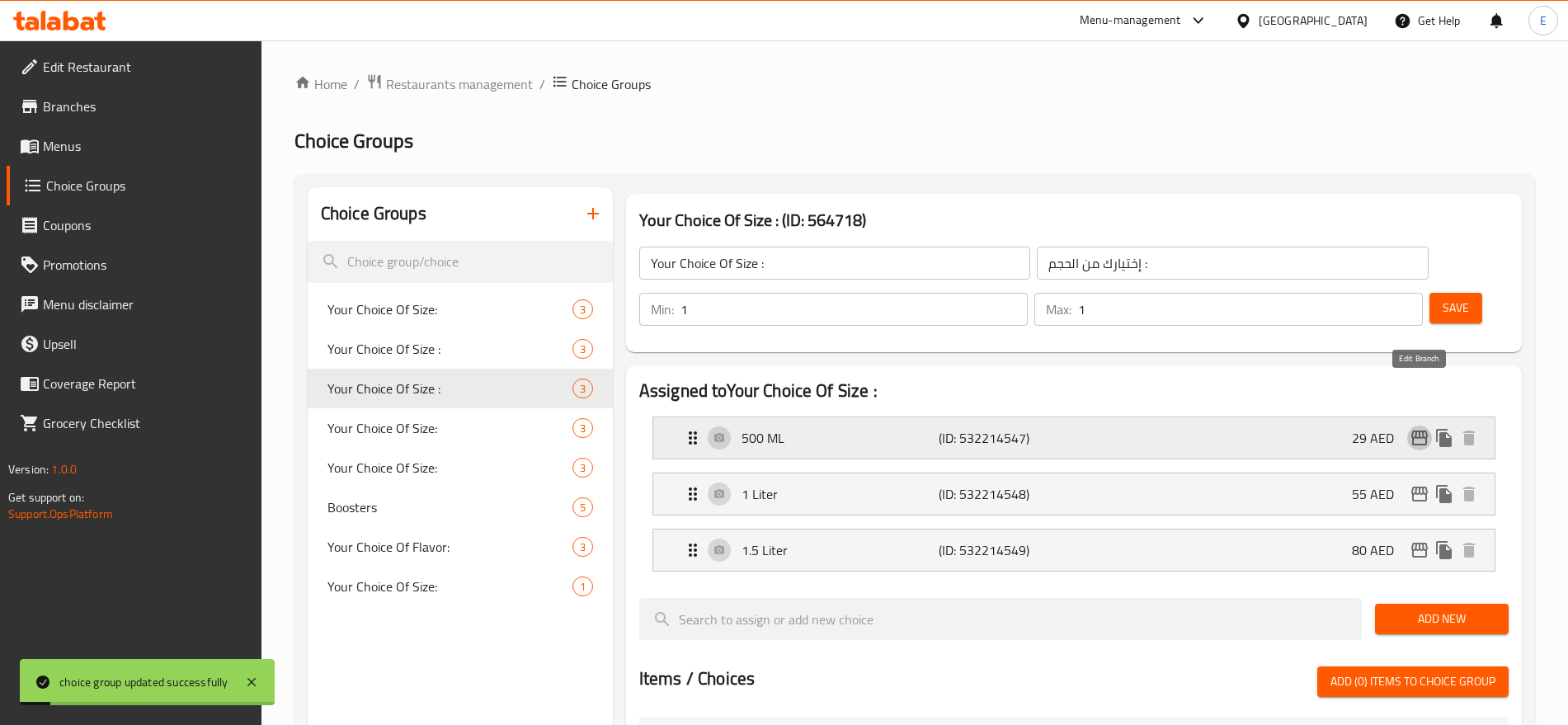
click at [1417, 428] on icon "edit" at bounding box center [1418, 437] width 20 height 20
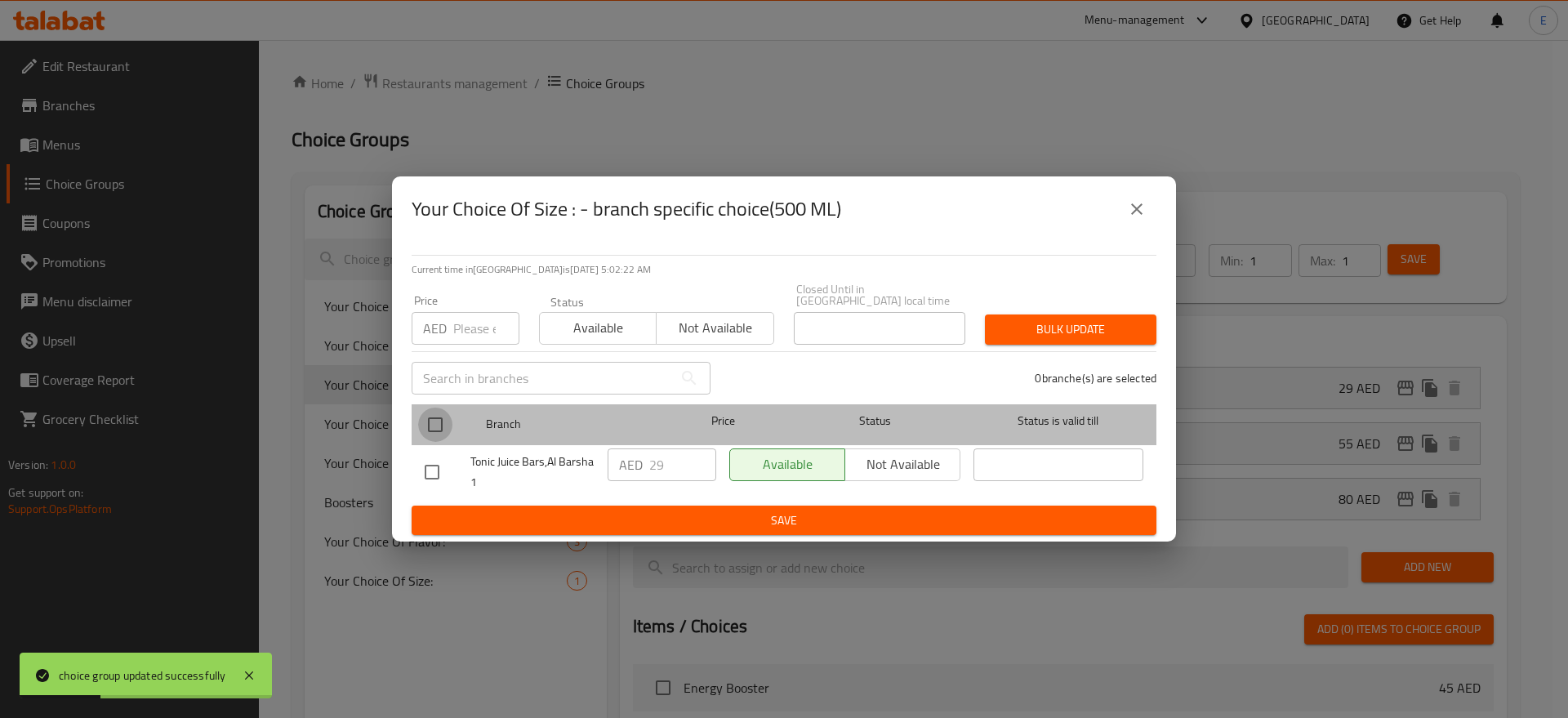
click at [432, 420] on input "checkbox" at bounding box center [435, 424] width 34 height 34
checkbox input "true"
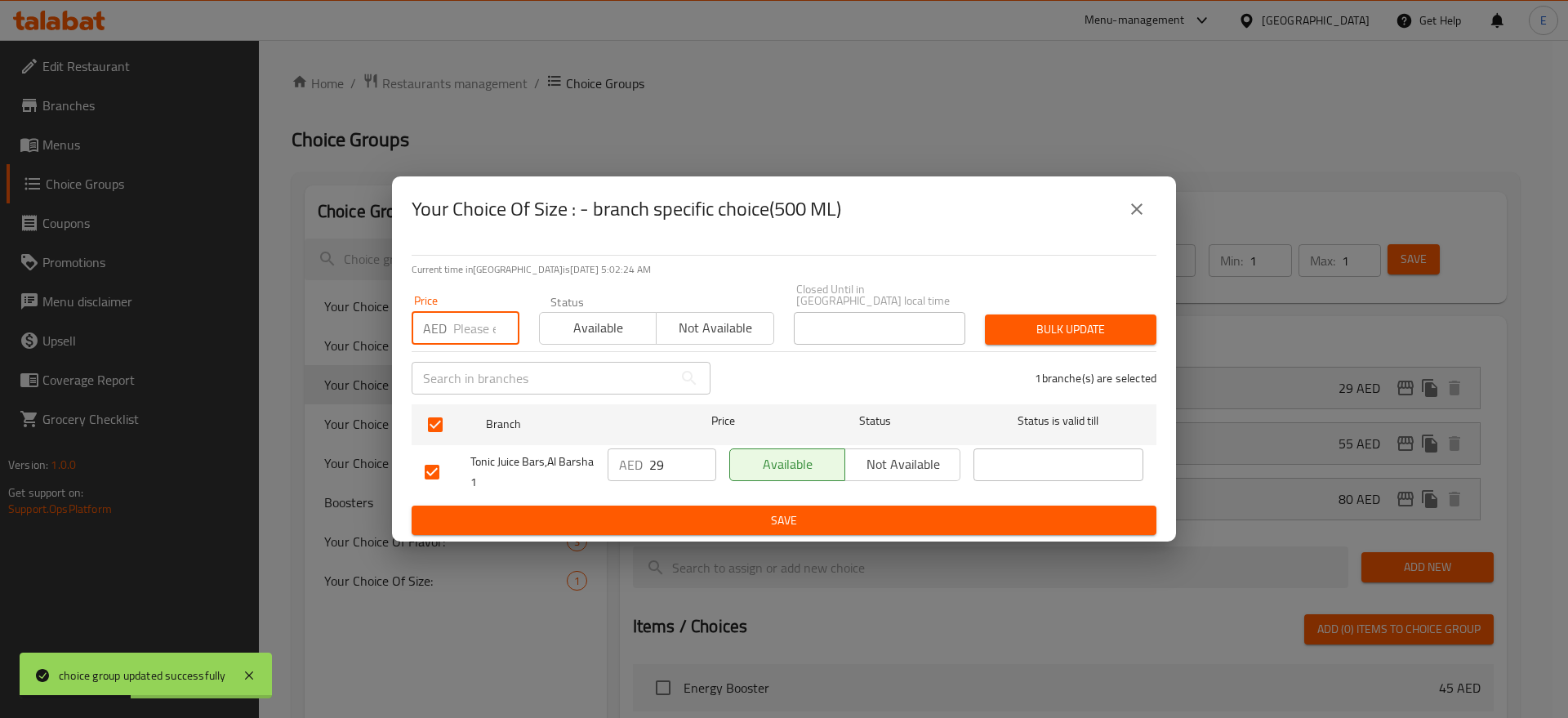
click at [474, 333] on input "number" at bounding box center [486, 328] width 66 height 32
type input "29"
click at [1032, 323] on span "Bulk update" at bounding box center [1071, 330] width 145 height 20
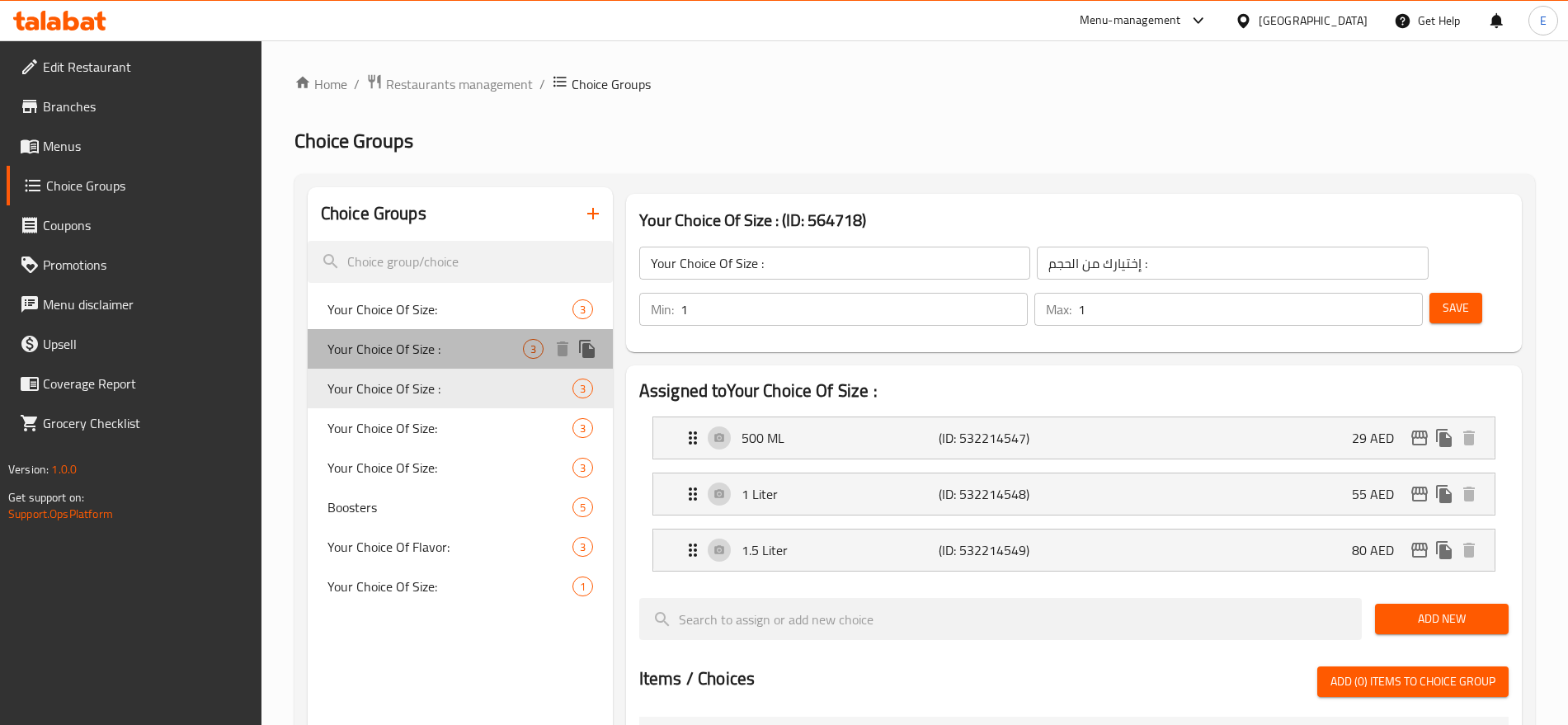
click at [389, 342] on span "Your Choice Of Size :" at bounding box center [425, 349] width 195 height 20
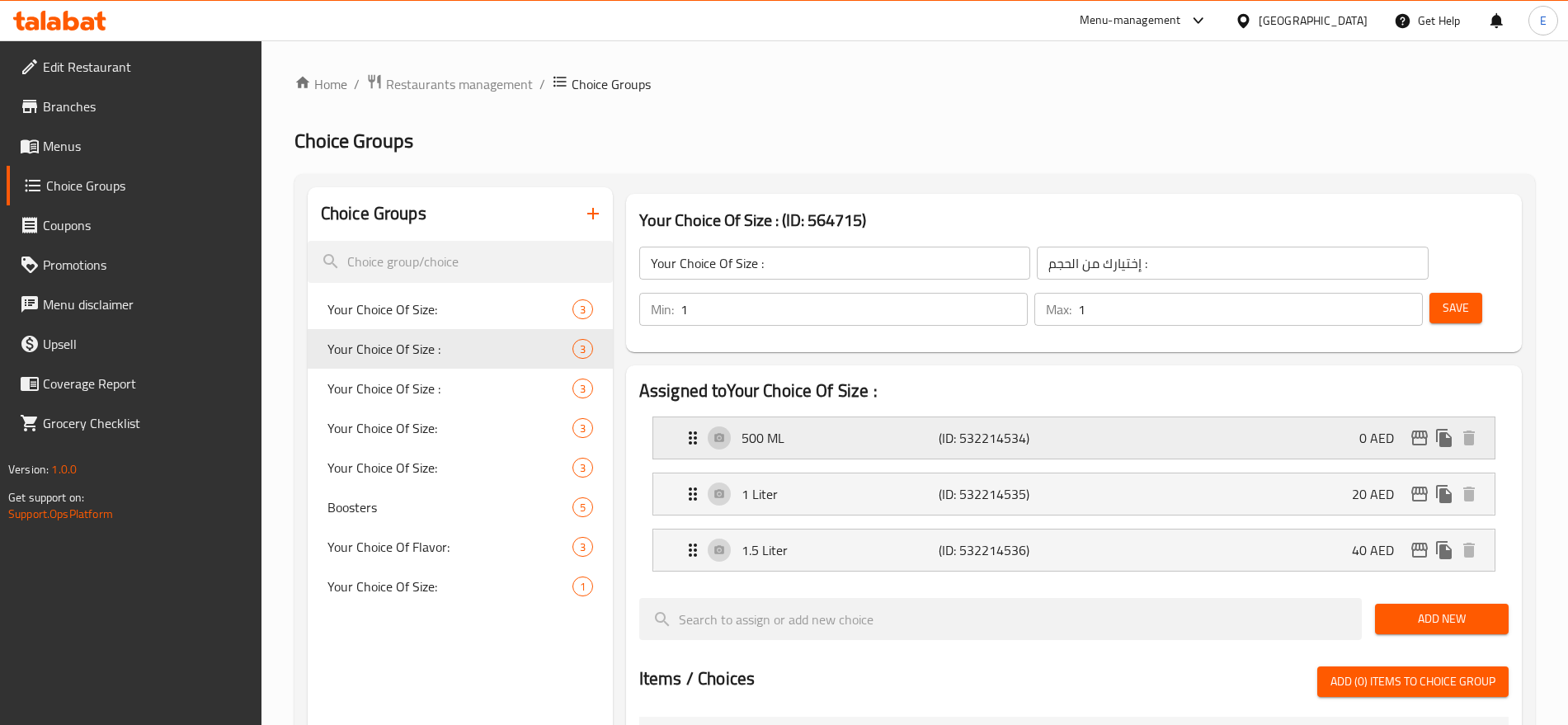
click at [1337, 417] on div "500 ML (ID: 532214534) 0 AED" at bounding box center [1079, 438] width 792 height 41
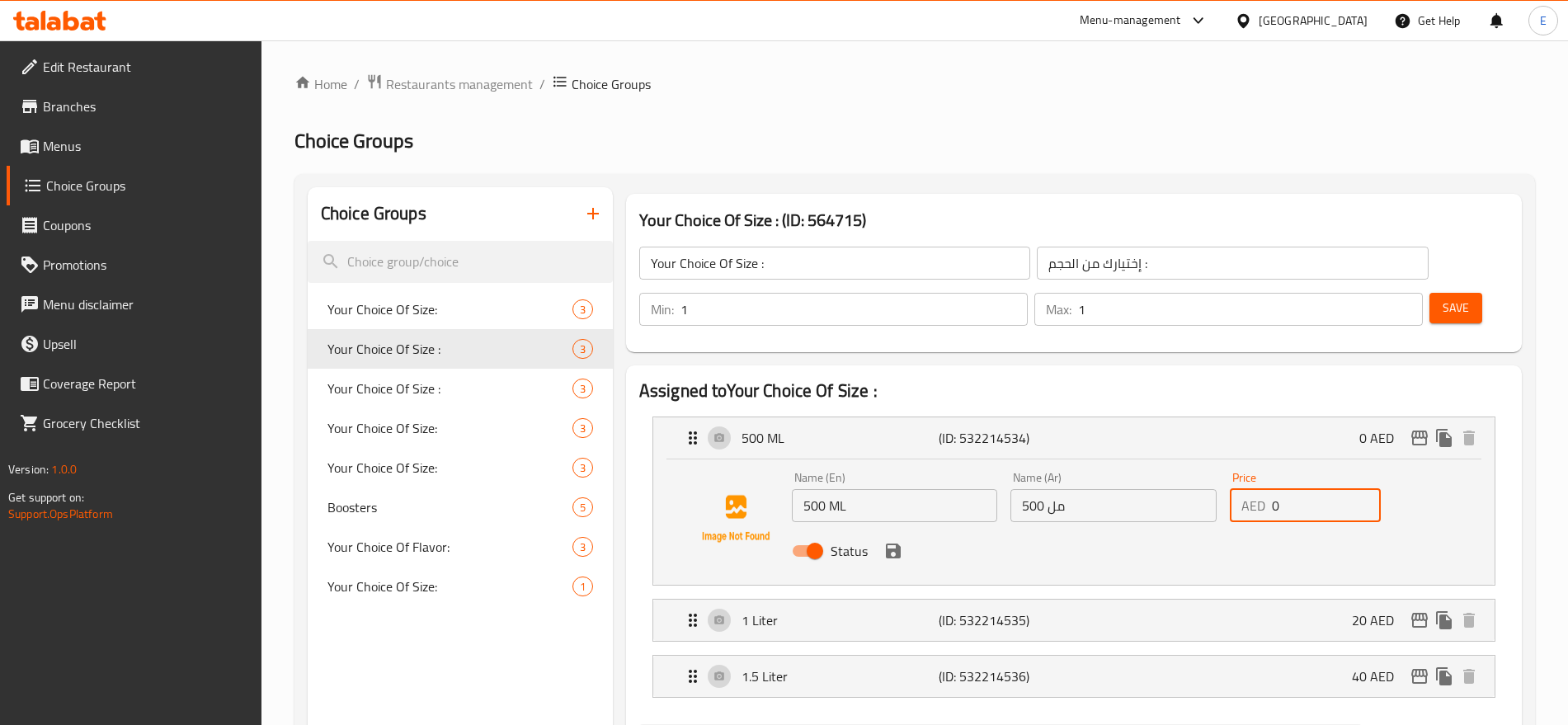
drag, startPoint x: 1306, startPoint y: 464, endPoint x: 1090, endPoint y: 414, distance: 221.7
click at [1090, 459] on div "Name (En) 500 ML Name (En) Name (Ar) 500 مل Name (Ar) Price AED 0 Price Status" at bounding box center [1074, 521] width 841 height 125
click at [899, 544] on icon "save" at bounding box center [893, 551] width 15 height 15
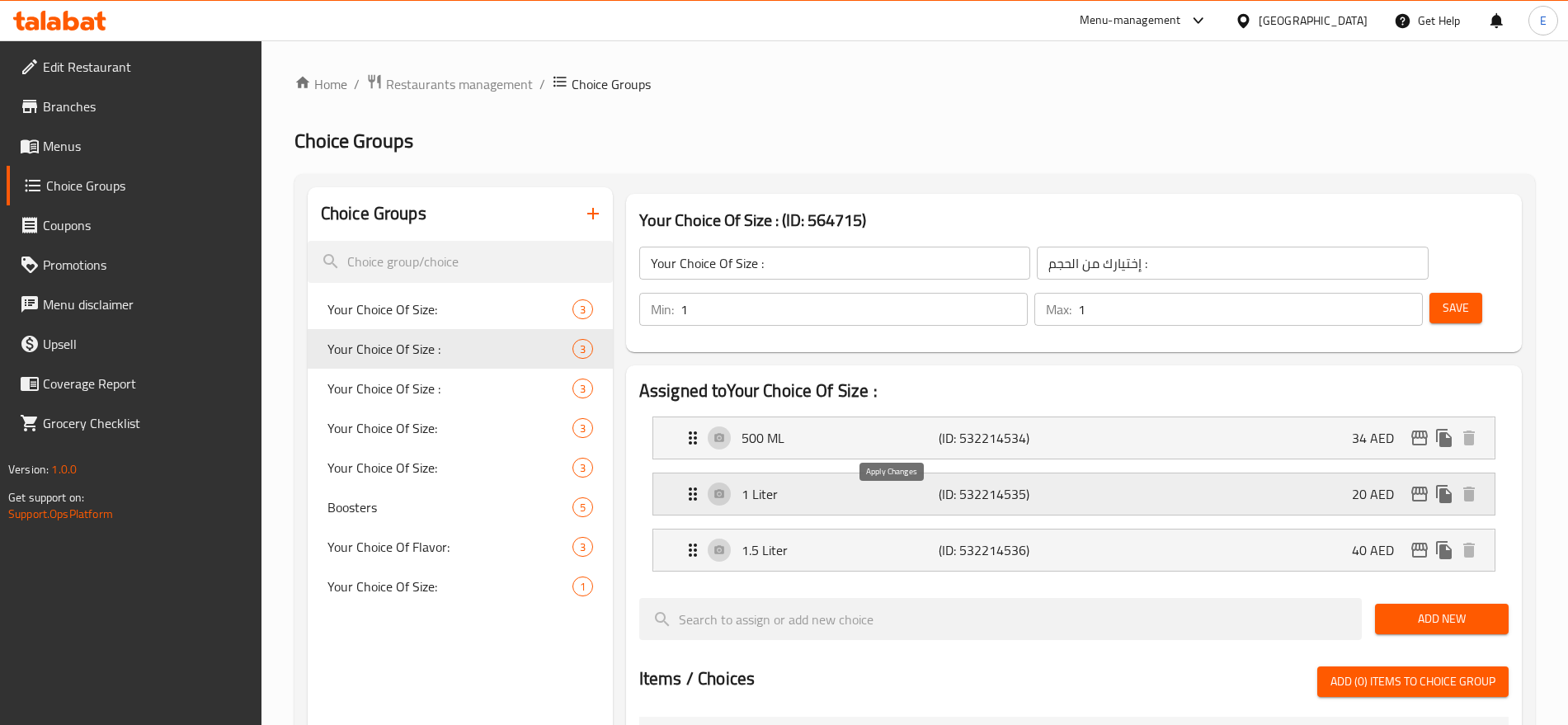
type input "34"
click at [1216, 473] on div "1 Liter (ID: 532214535) 20 AED" at bounding box center [1079, 494] width 792 height 41
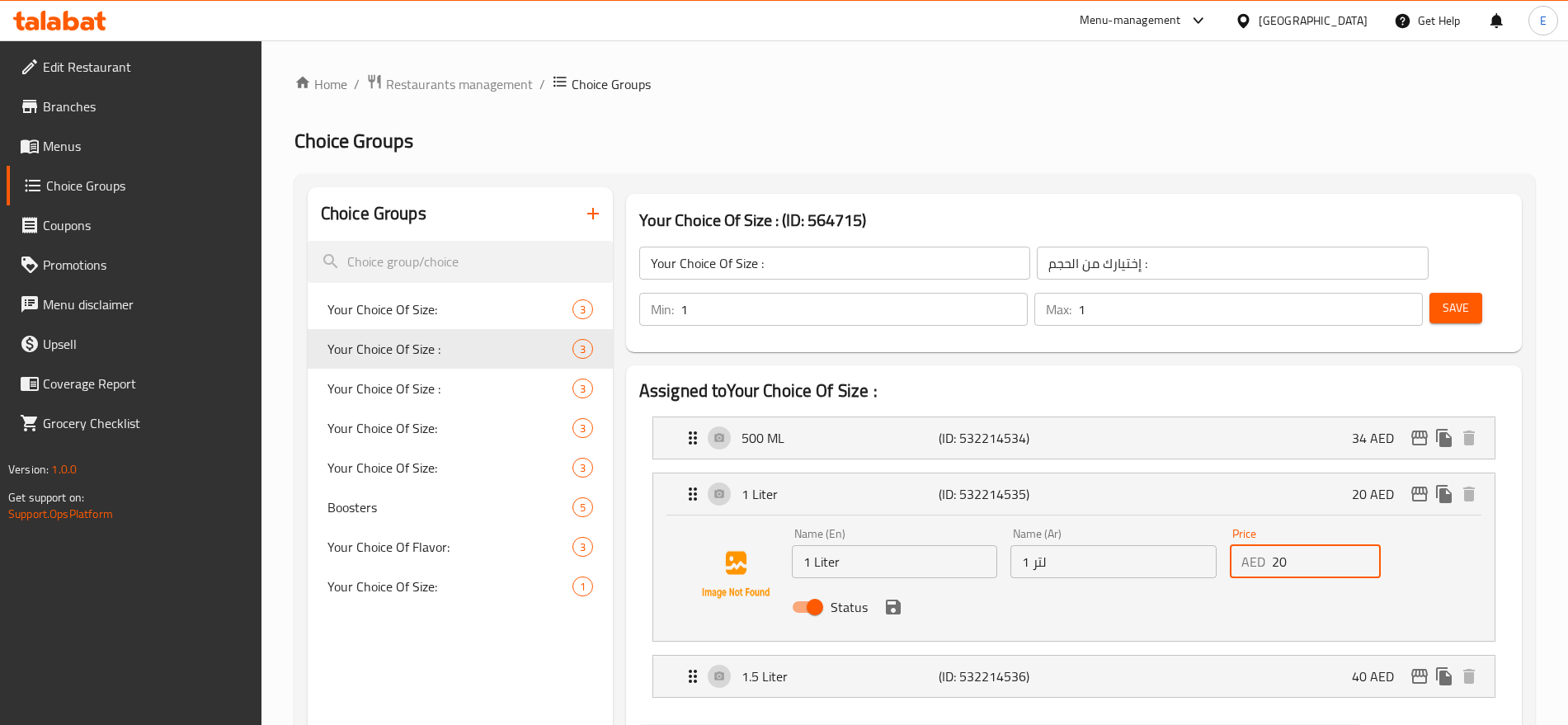
drag, startPoint x: 1295, startPoint y: 522, endPoint x: 1191, endPoint y: 500, distance: 106.3
click at [1191, 521] on div "Name (En) 1 Liter Name (En) Name (Ar) 1 لتر Name (Ar) Price AED 20 Price Status" at bounding box center [1113, 575] width 657 height 108
click at [888, 600] on icon "save" at bounding box center [893, 607] width 15 height 15
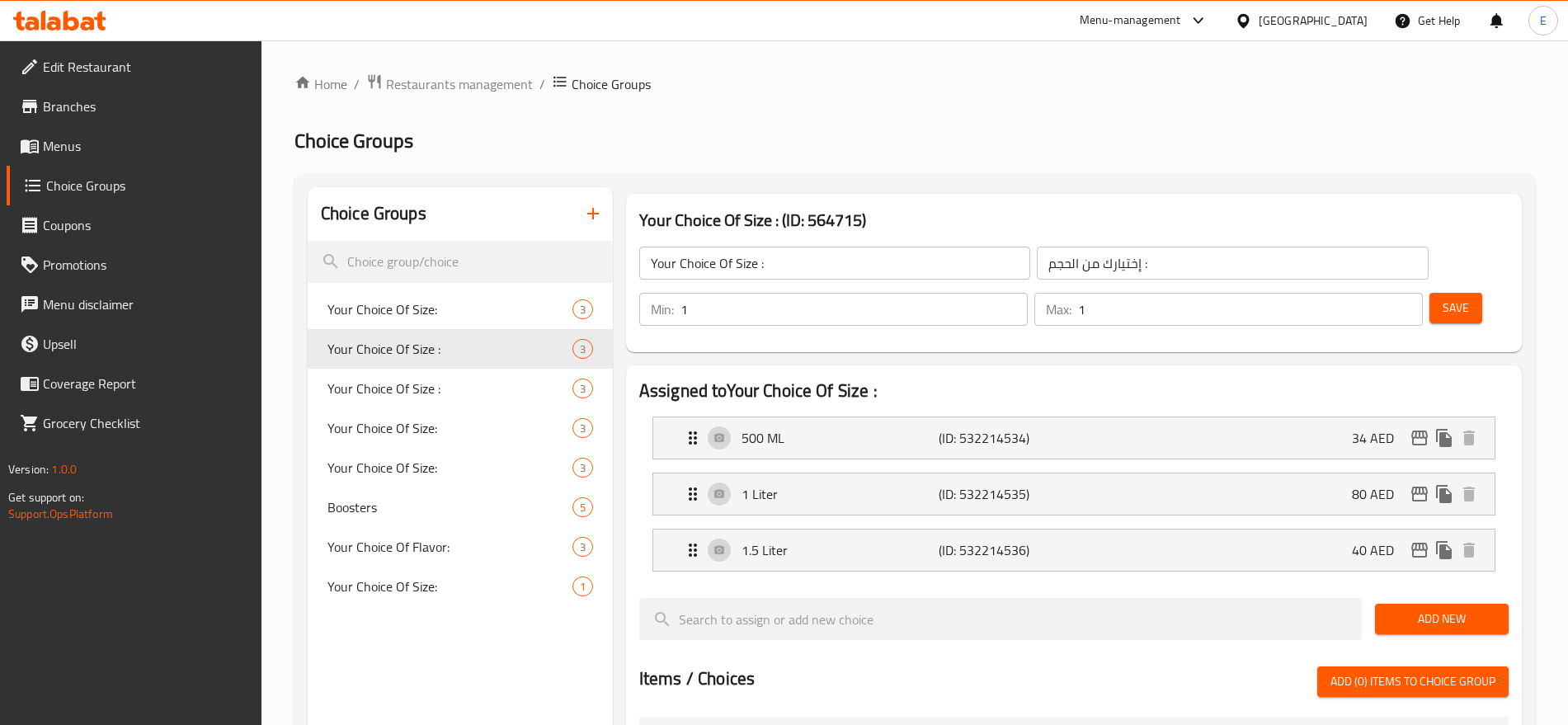
type input "80"
click at [1290, 530] on div "1.5 Liter (ID: 532214536) 40 AED" at bounding box center [1079, 550] width 792 height 41
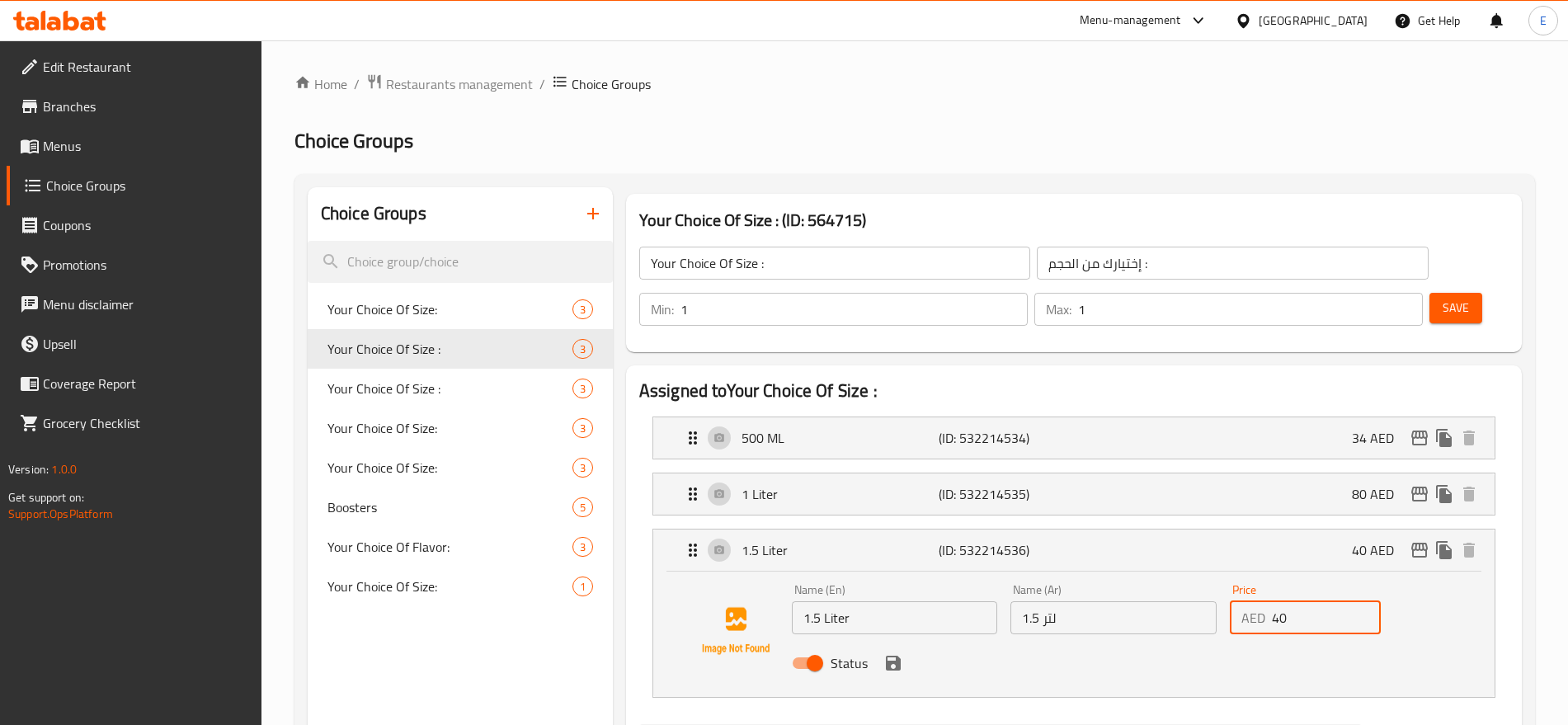
drag, startPoint x: 1302, startPoint y: 578, endPoint x: 1105, endPoint y: 555, distance: 198.3
click at [1105, 577] on div "Name (En) 1.5 Liter Name (En) Name (Ar) 1.5 لتر Name (Ar) Price AED 40 Price St…" at bounding box center [1113, 631] width 657 height 108
click at [897, 655] on icon "save" at bounding box center [893, 663] width 15 height 15
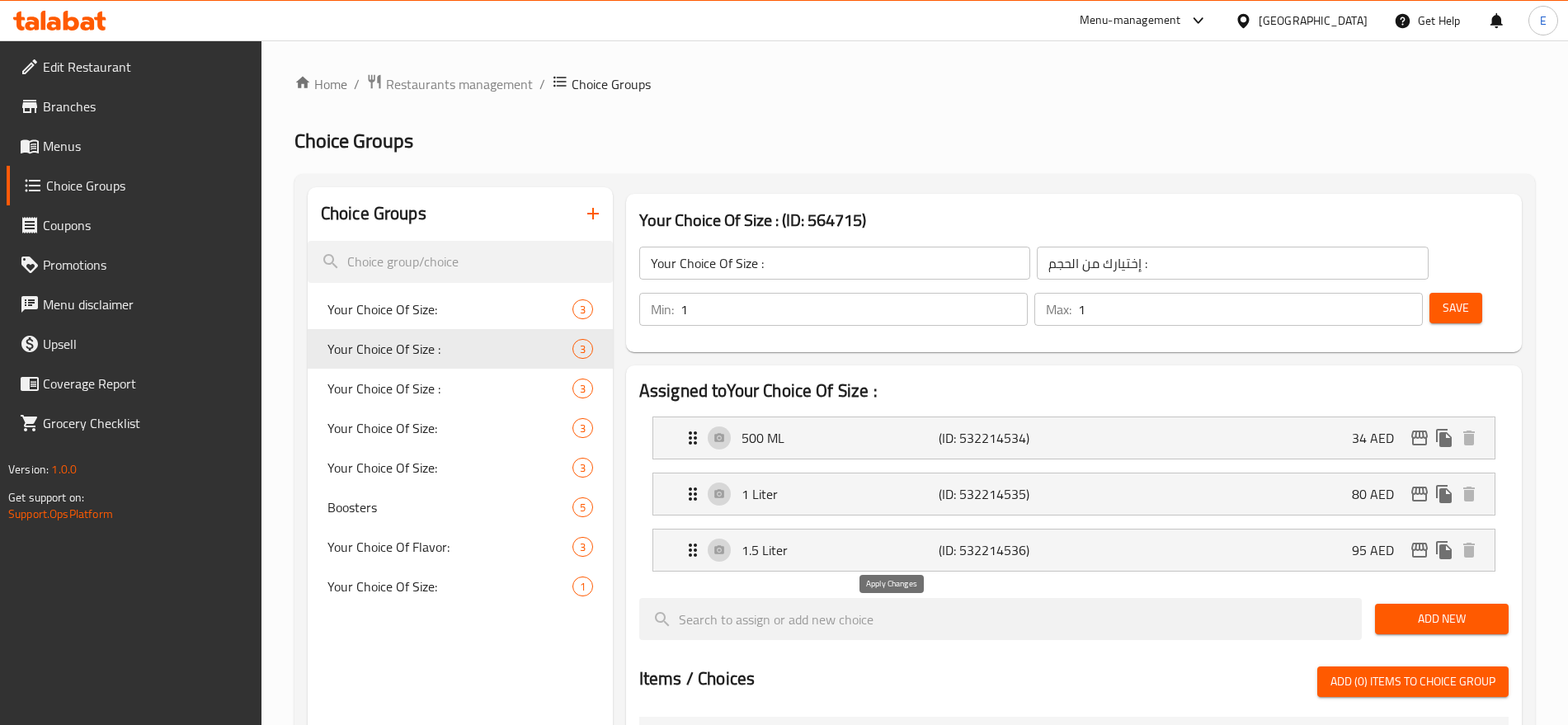
type input "95"
click at [1443, 297] on span "Save" at bounding box center [1456, 308] width 26 height 20
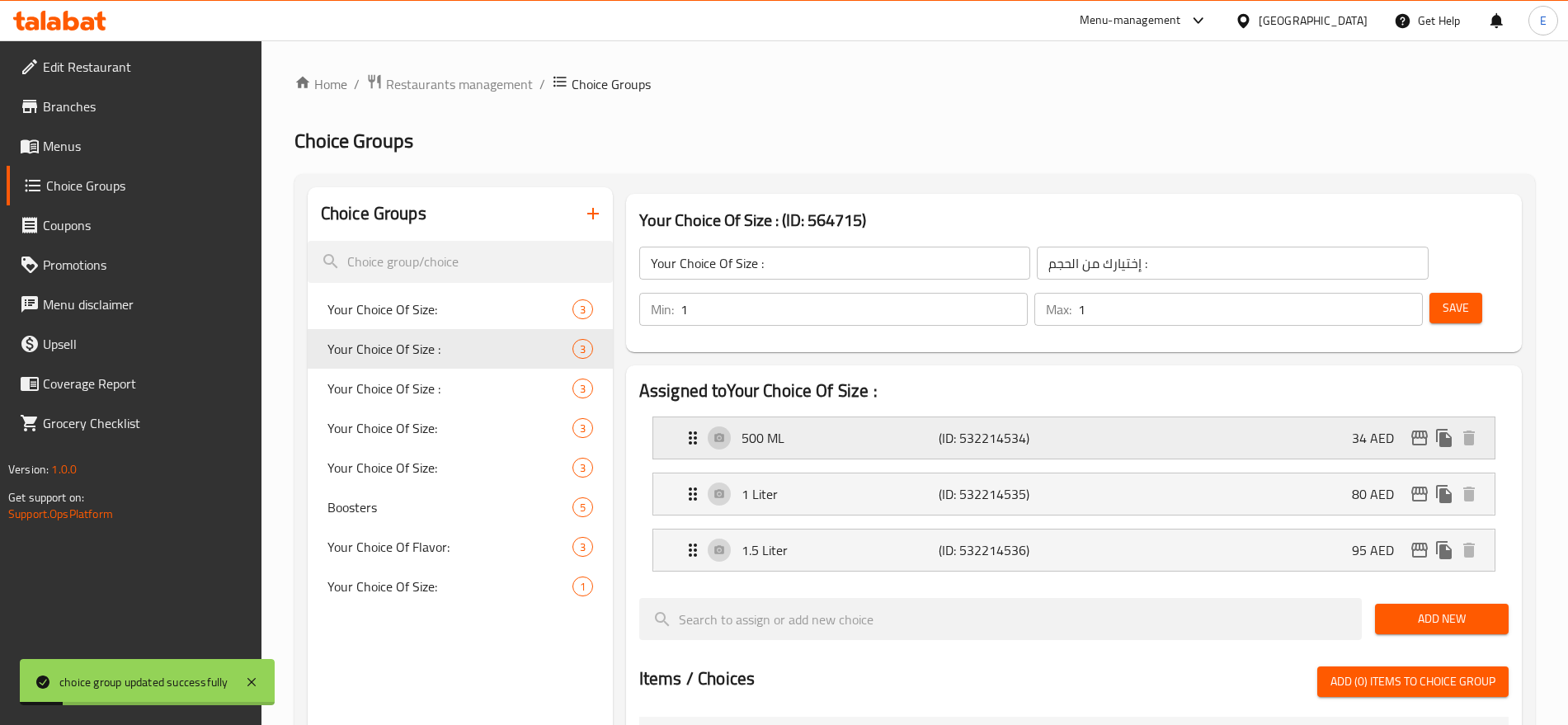
click at [1427, 426] on div "34 AED" at bounding box center [1416, 438] width 129 height 25
click at [1421, 430] on icon "edit" at bounding box center [1419, 438] width 17 height 15
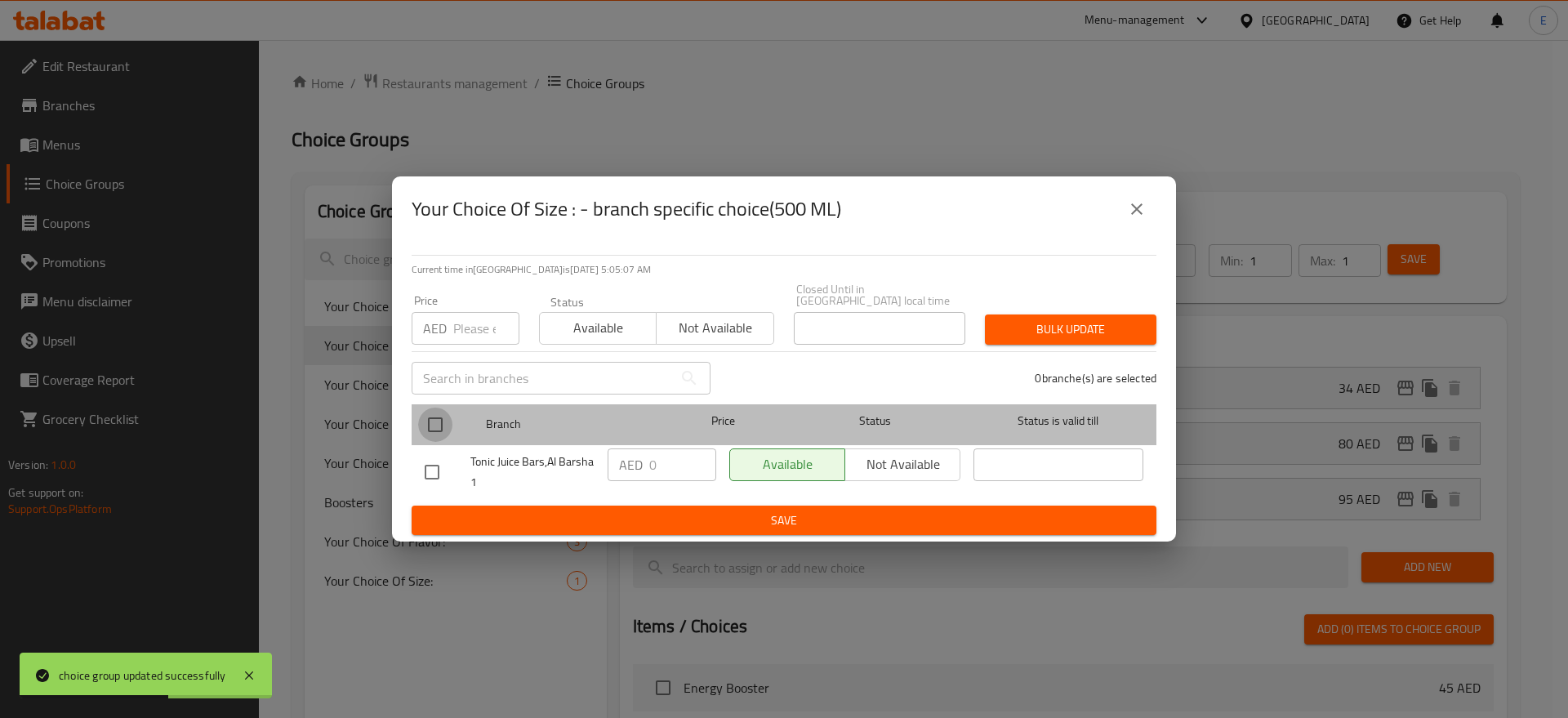
click at [438, 421] on input "checkbox" at bounding box center [435, 424] width 34 height 34
checkbox input "true"
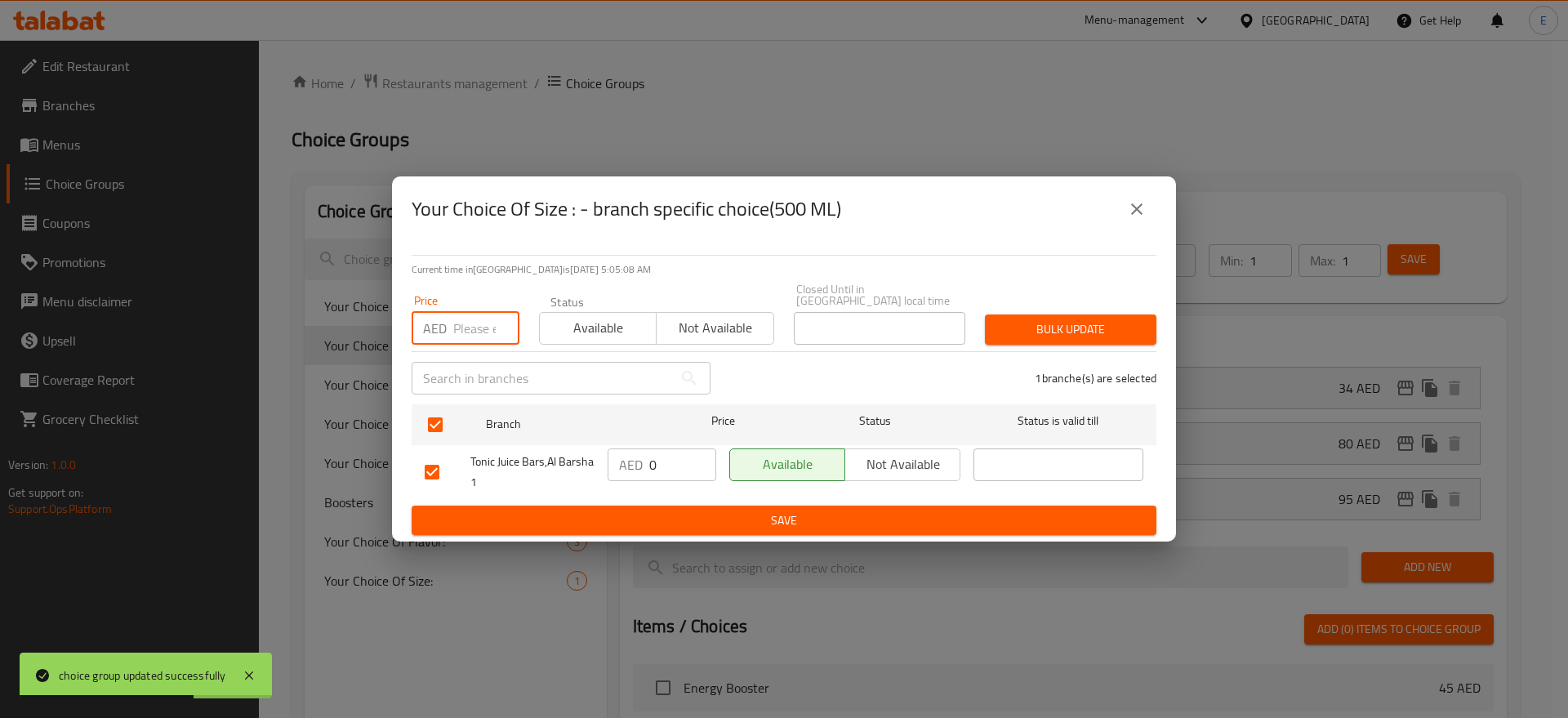
click at [476, 339] on input "number" at bounding box center [486, 328] width 66 height 32
type input "34"
click at [1104, 330] on span "Bulk update" at bounding box center [1071, 330] width 145 height 20
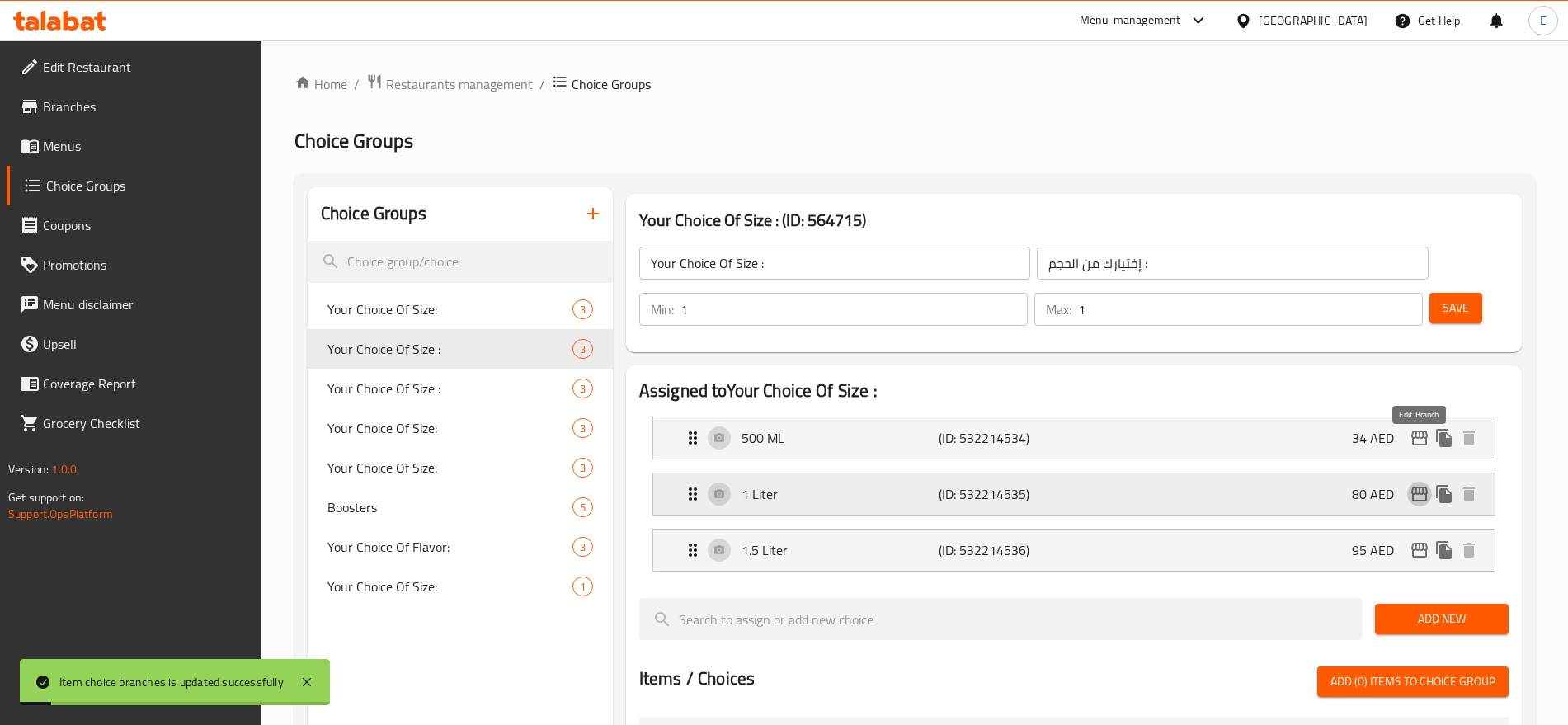
click at [1424, 484] on icon "edit" at bounding box center [1418, 494] width 20 height 20
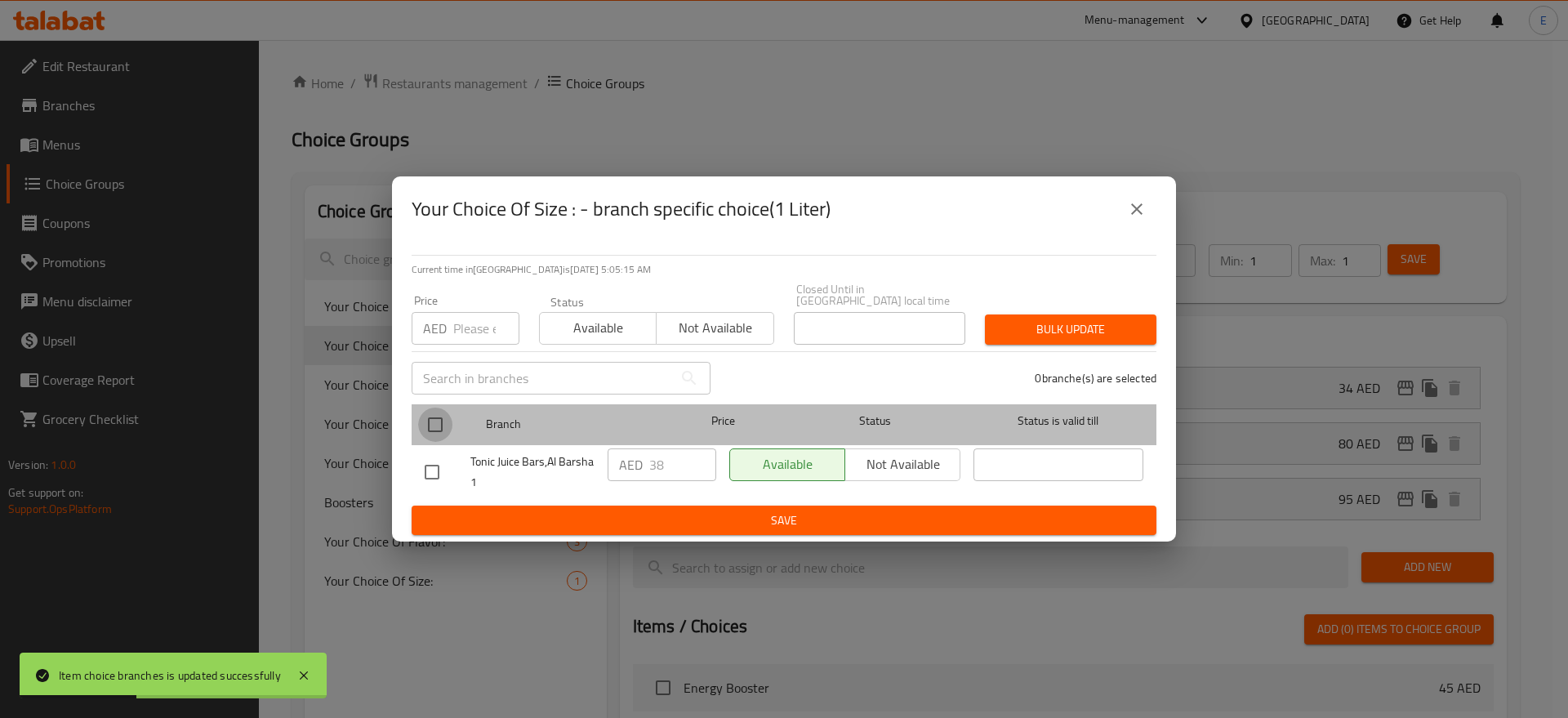
click at [424, 423] on input "checkbox" at bounding box center [435, 424] width 34 height 34
checkbox input "true"
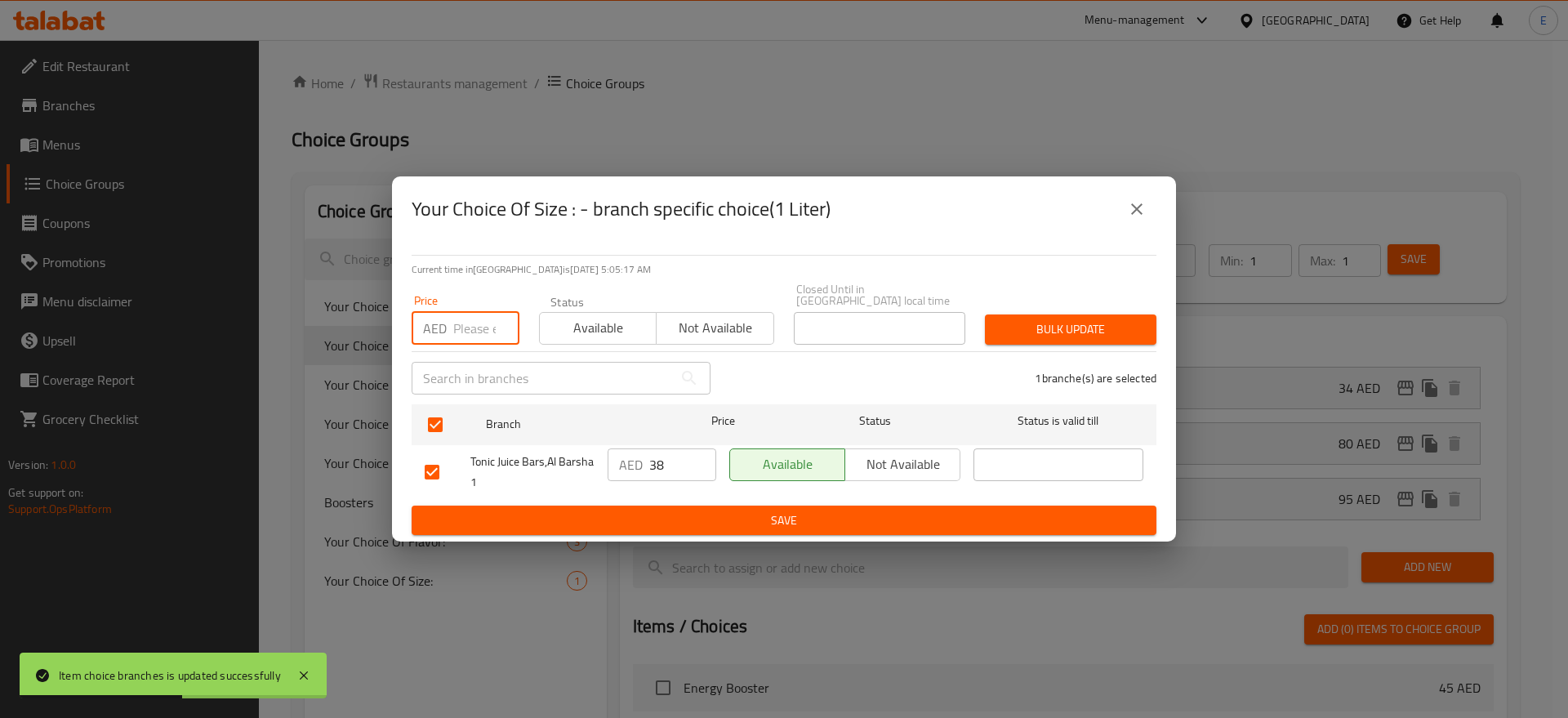
click at [470, 320] on input "number" at bounding box center [486, 328] width 66 height 32
type input "80"
click at [1094, 315] on button "Bulk update" at bounding box center [1071, 330] width 171 height 30
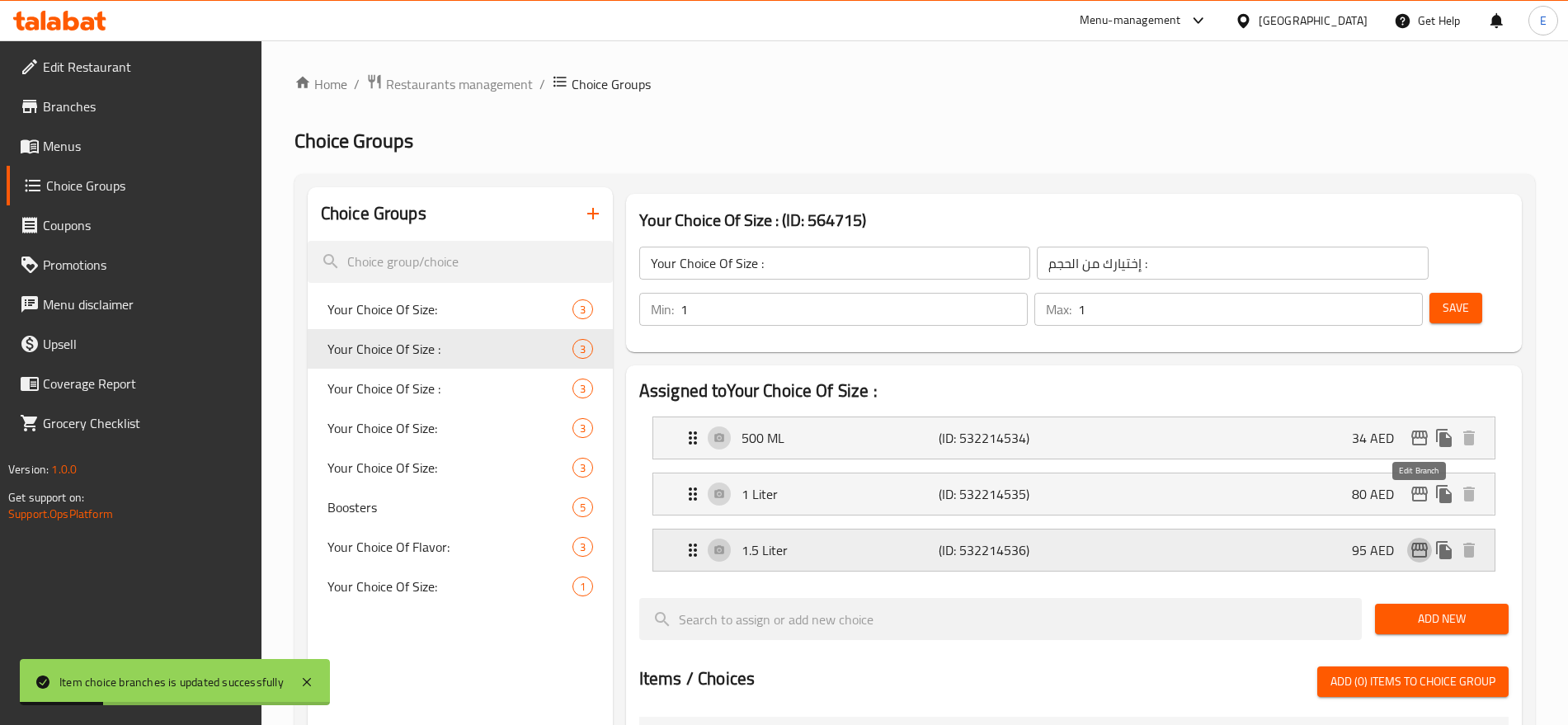
click at [1419, 543] on icon "edit" at bounding box center [1419, 550] width 17 height 15
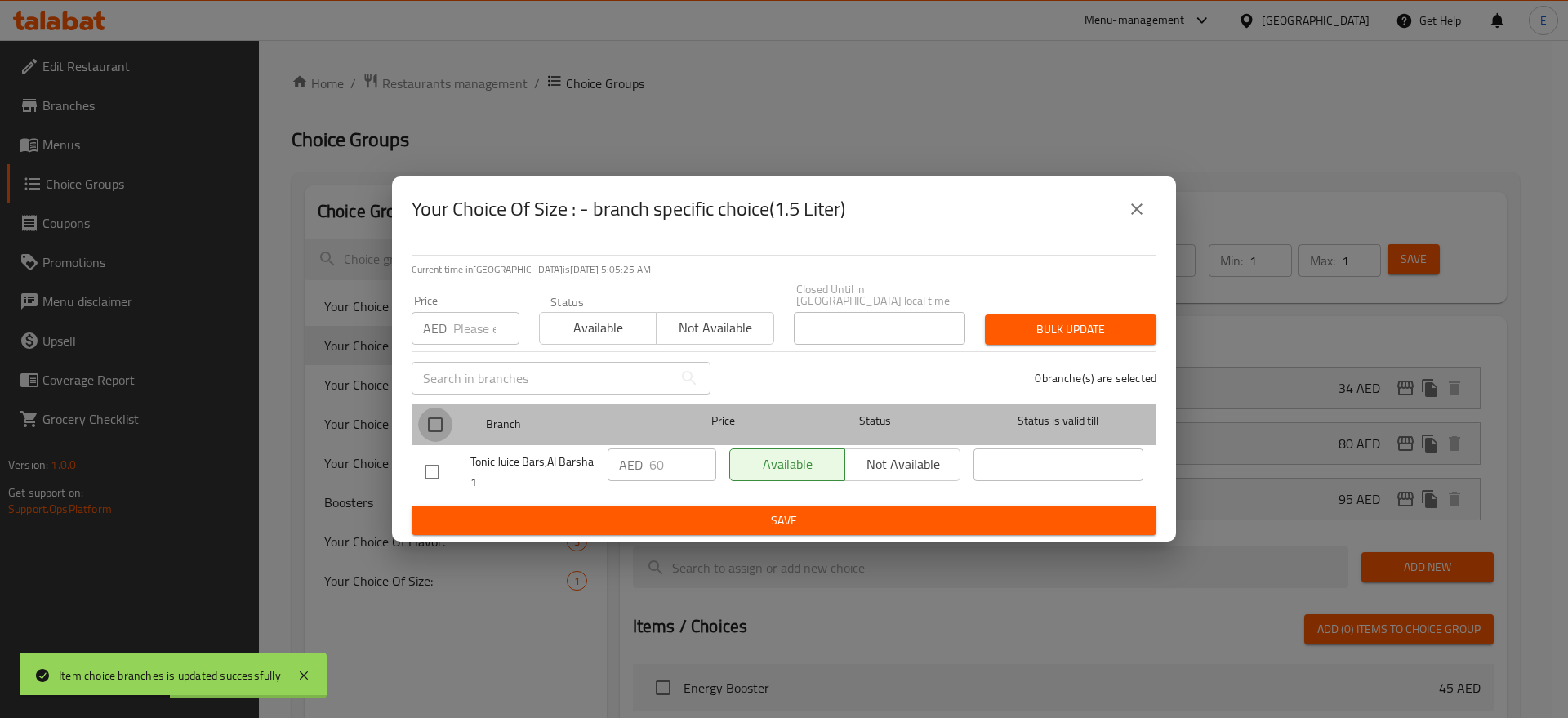
click at [436, 427] on input "checkbox" at bounding box center [435, 424] width 34 height 34
checkbox input "true"
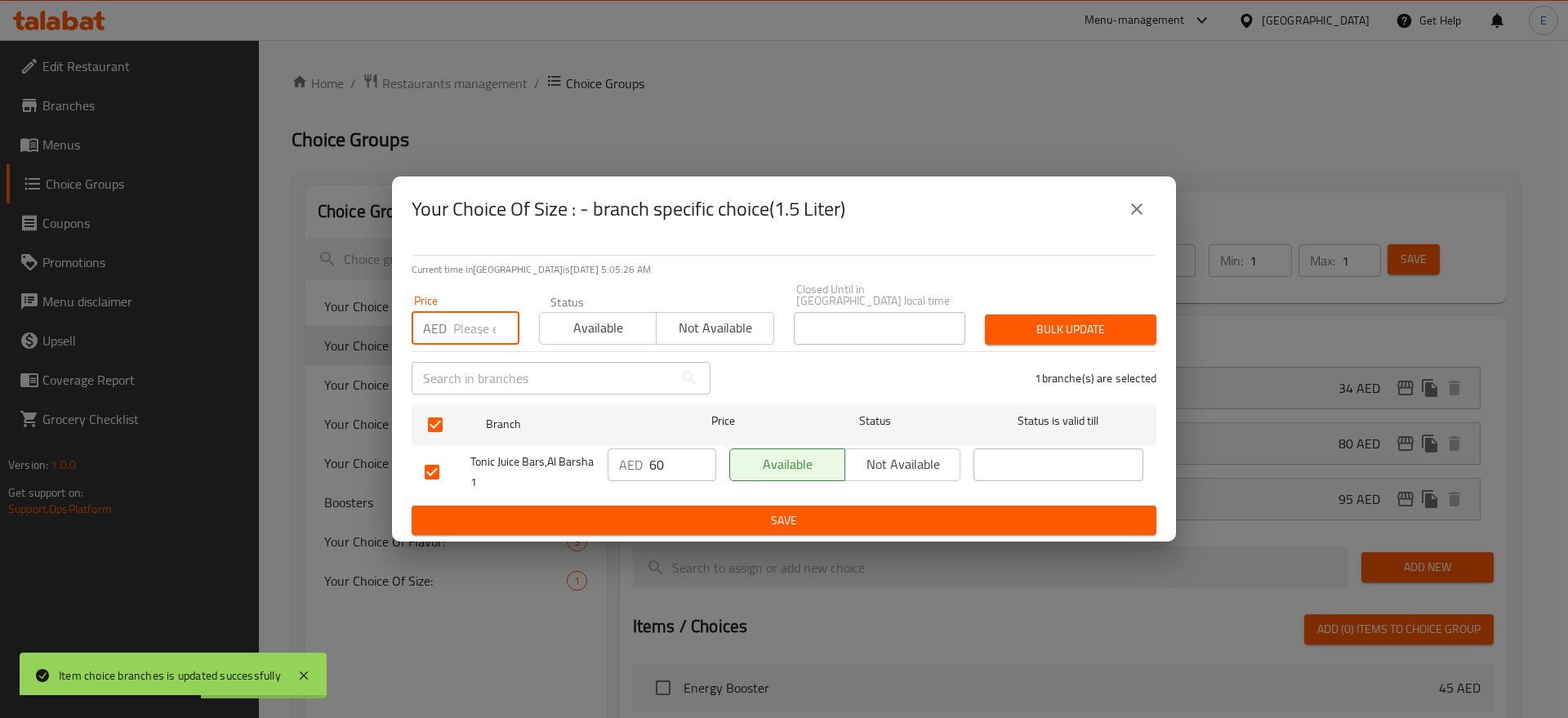
click at [478, 337] on input "number" at bounding box center [486, 328] width 66 height 32
type input "95"
click at [1129, 340] on button "Bulk update" at bounding box center [1071, 330] width 171 height 30
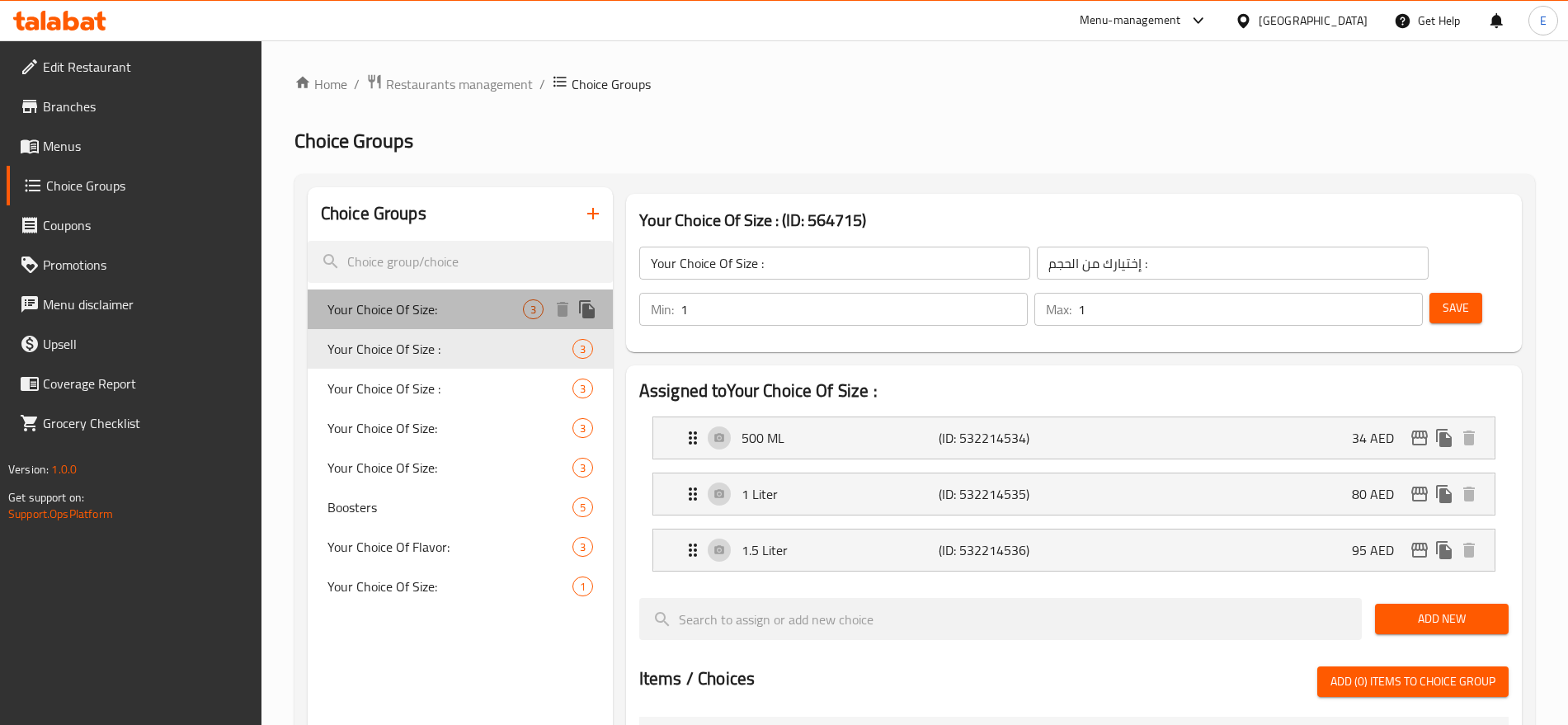
click at [456, 309] on span "Your Choice Of Size:" at bounding box center [425, 309] width 195 height 20
type input "Your Choice Of Size:"
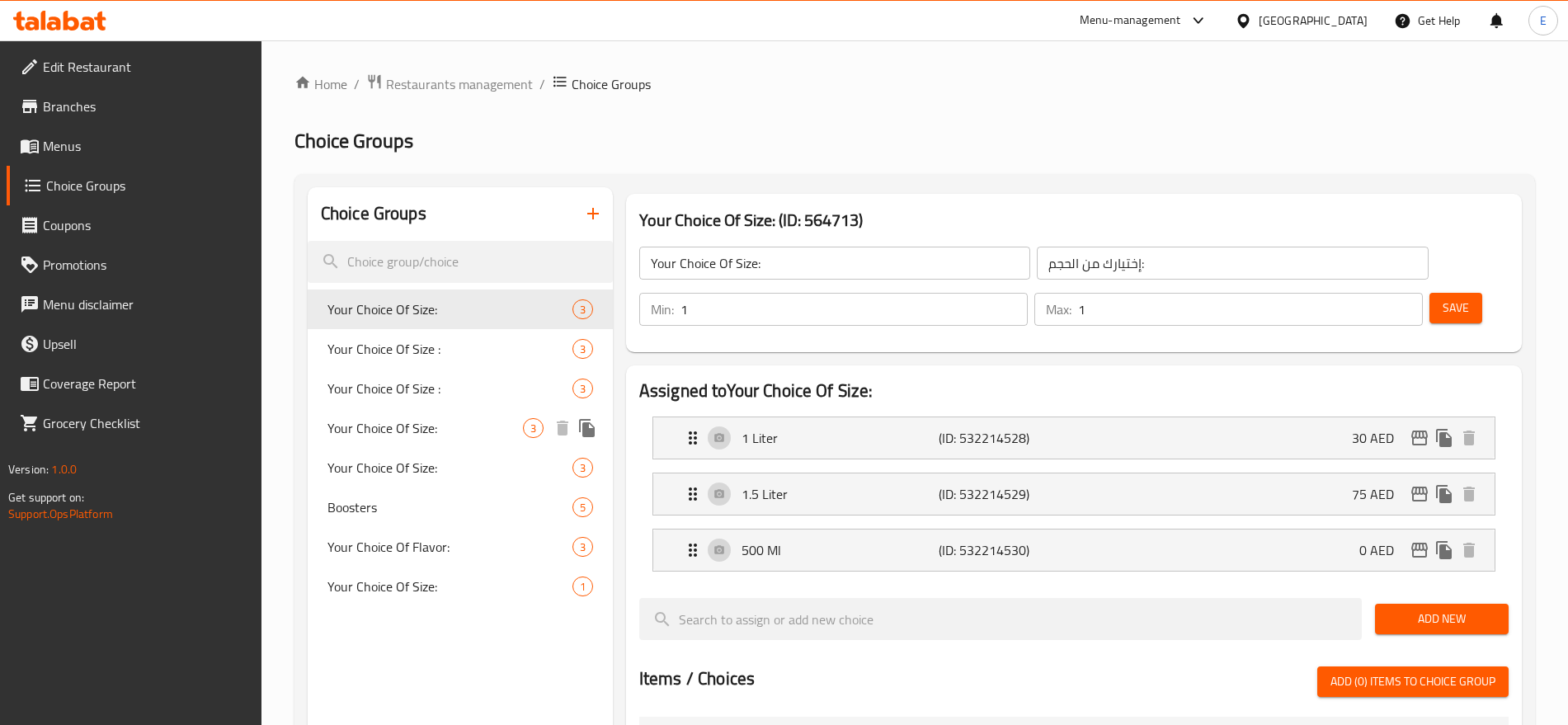
click at [427, 418] on span "Your Choice Of Size:" at bounding box center [425, 428] width 195 height 20
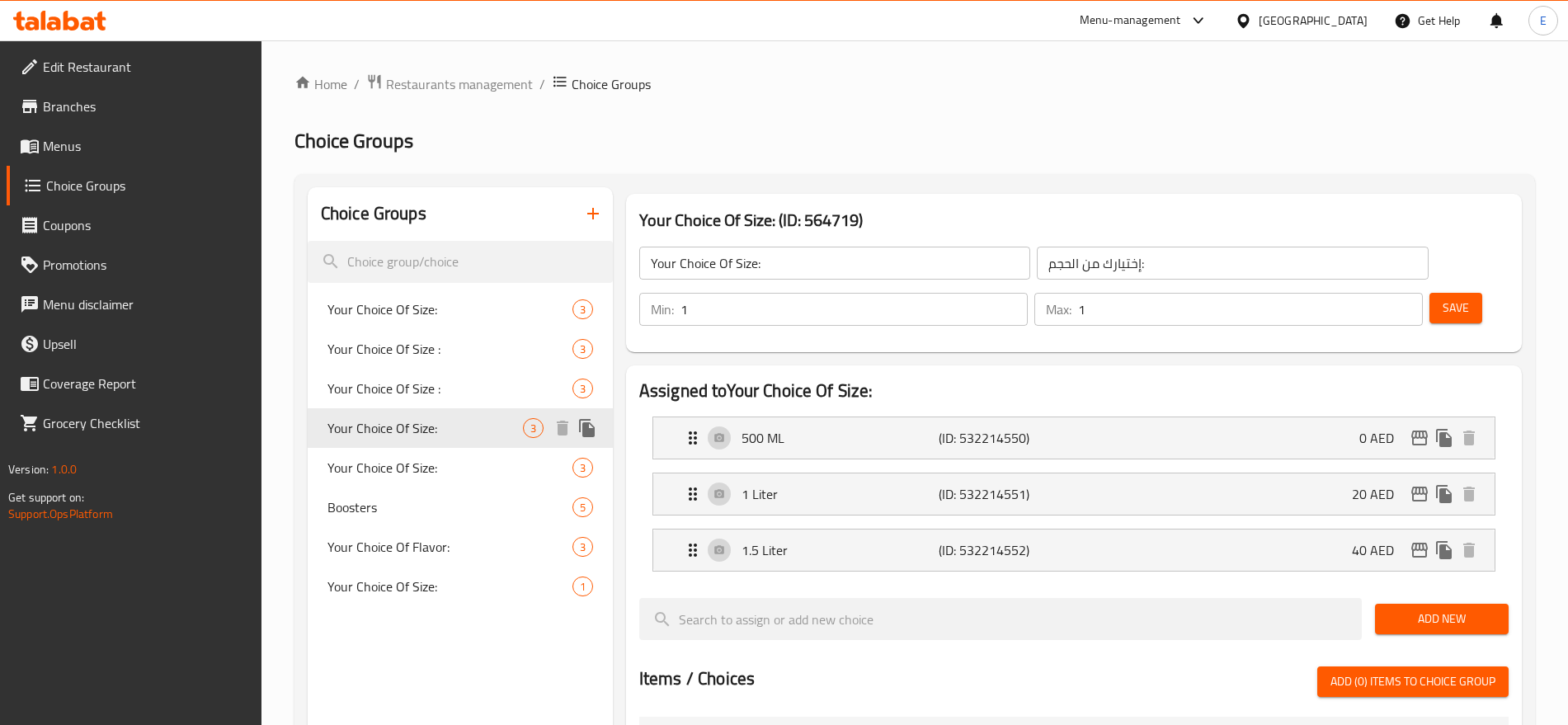
type input "اختيارك للحجم:"
click at [1112, 417] on div "500 ML (ID: 532214550) 0 AED" at bounding box center [1079, 438] width 792 height 41
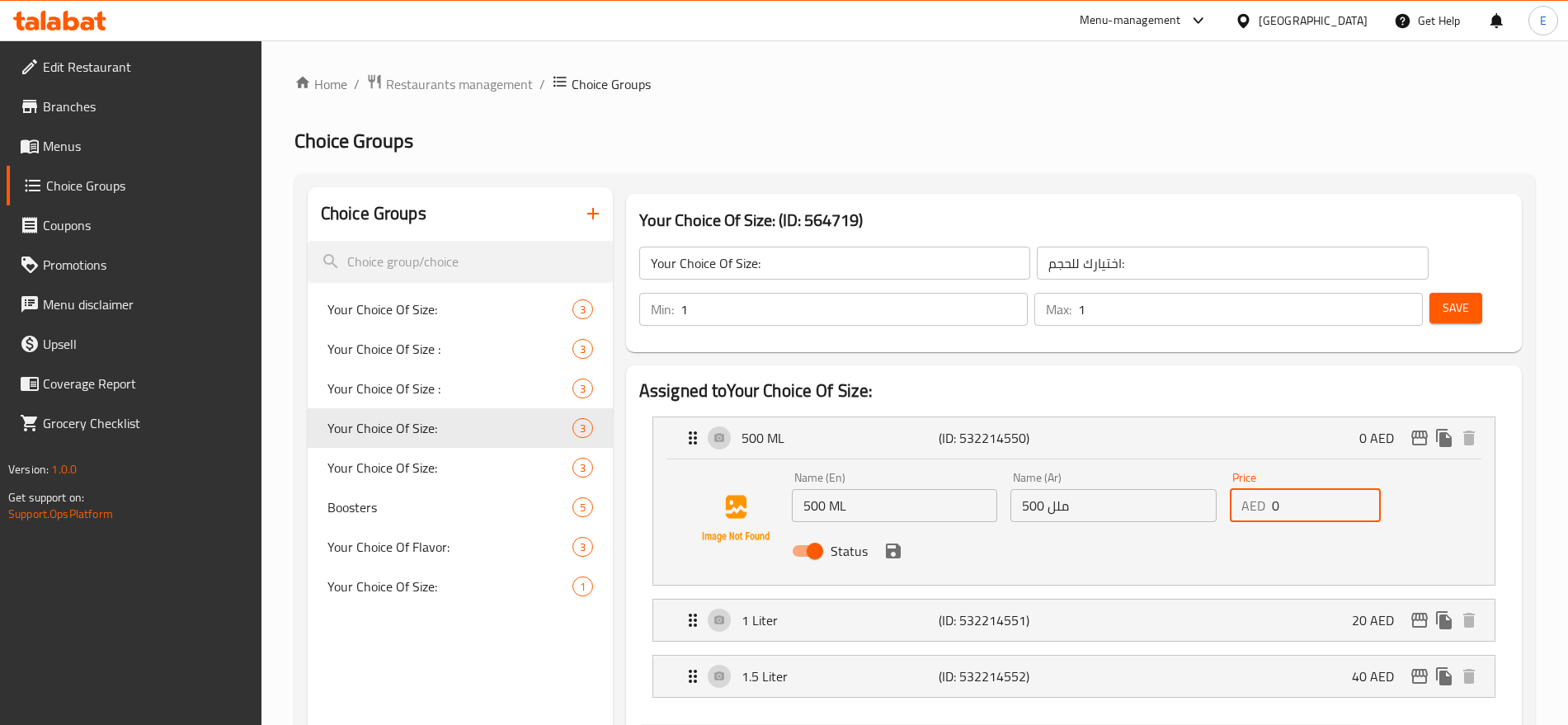
drag, startPoint x: 1286, startPoint y: 458, endPoint x: 1180, endPoint y: 486, distance: 109.6
click at [1180, 486] on div "Name (En) 500 ML Name (En) Name (Ar) 500 ملل Name (Ar) Price AED 0 Price Status" at bounding box center [1113, 519] width 657 height 108
click at [892, 541] on icon "save" at bounding box center [892, 550] width 20 height 20
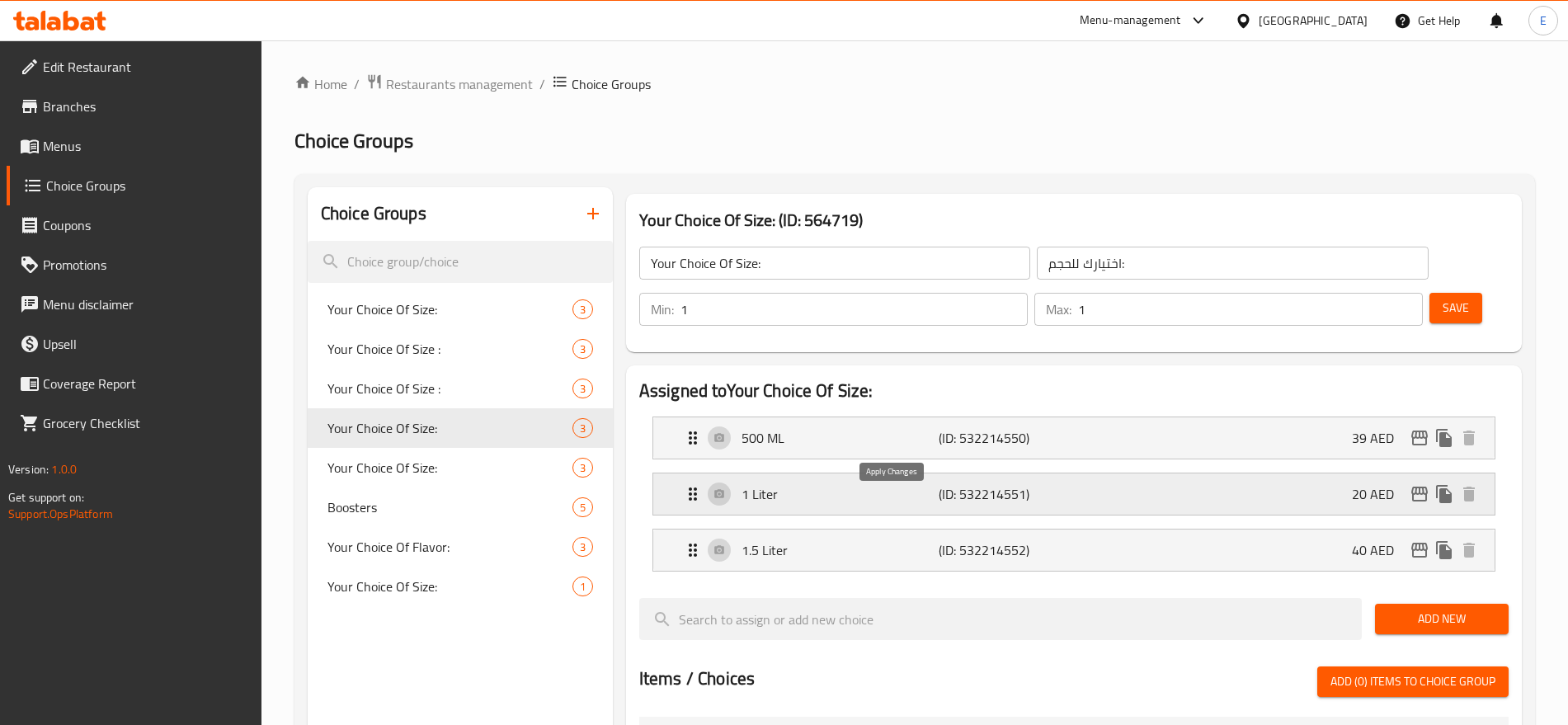
type input "39"
click at [1349, 473] on div "1 Liter (ID: 532214551) 20 AED" at bounding box center [1079, 494] width 792 height 41
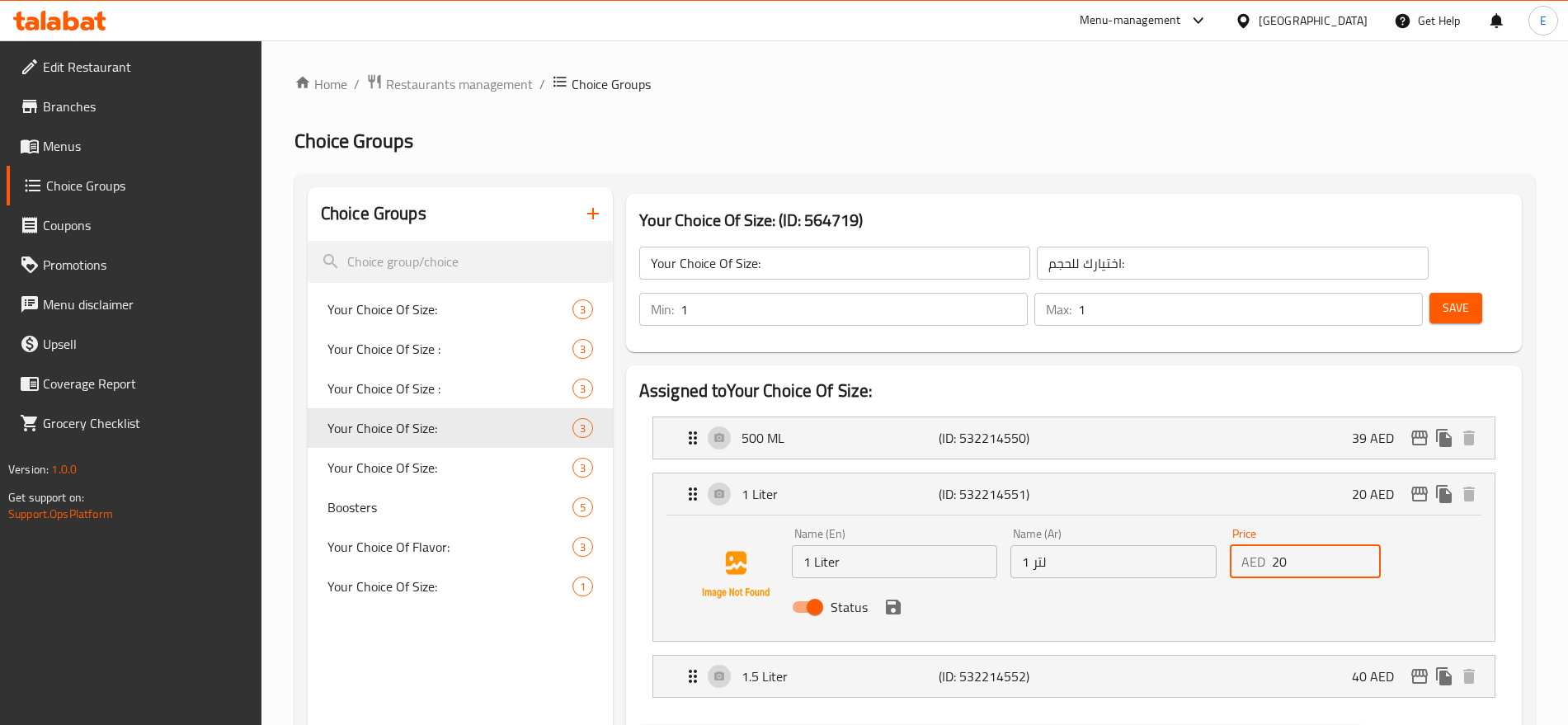
drag, startPoint x: 1310, startPoint y: 507, endPoint x: 1119, endPoint y: 539, distance: 193.7
click at [1119, 539] on div "Name (En) 1 Liter Name (En) Name (Ar) 1 لتر Name (Ar) Price AED 20 Price Status" at bounding box center [1113, 575] width 657 height 108
click at [894, 597] on icon "save" at bounding box center [892, 606] width 20 height 20
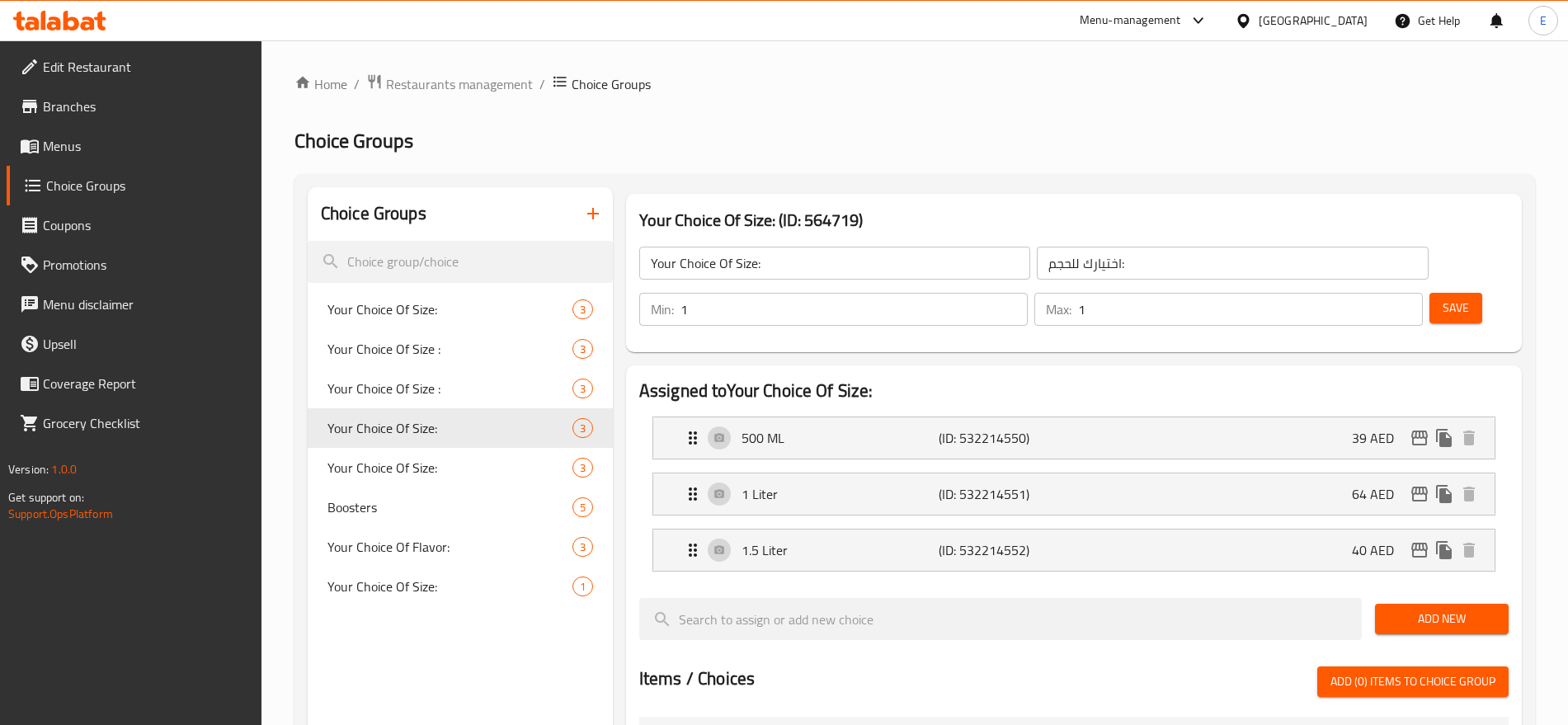
type input "64"
click at [1245, 530] on div "1.5 Liter (ID: 532214552) 40 AED" at bounding box center [1079, 550] width 792 height 41
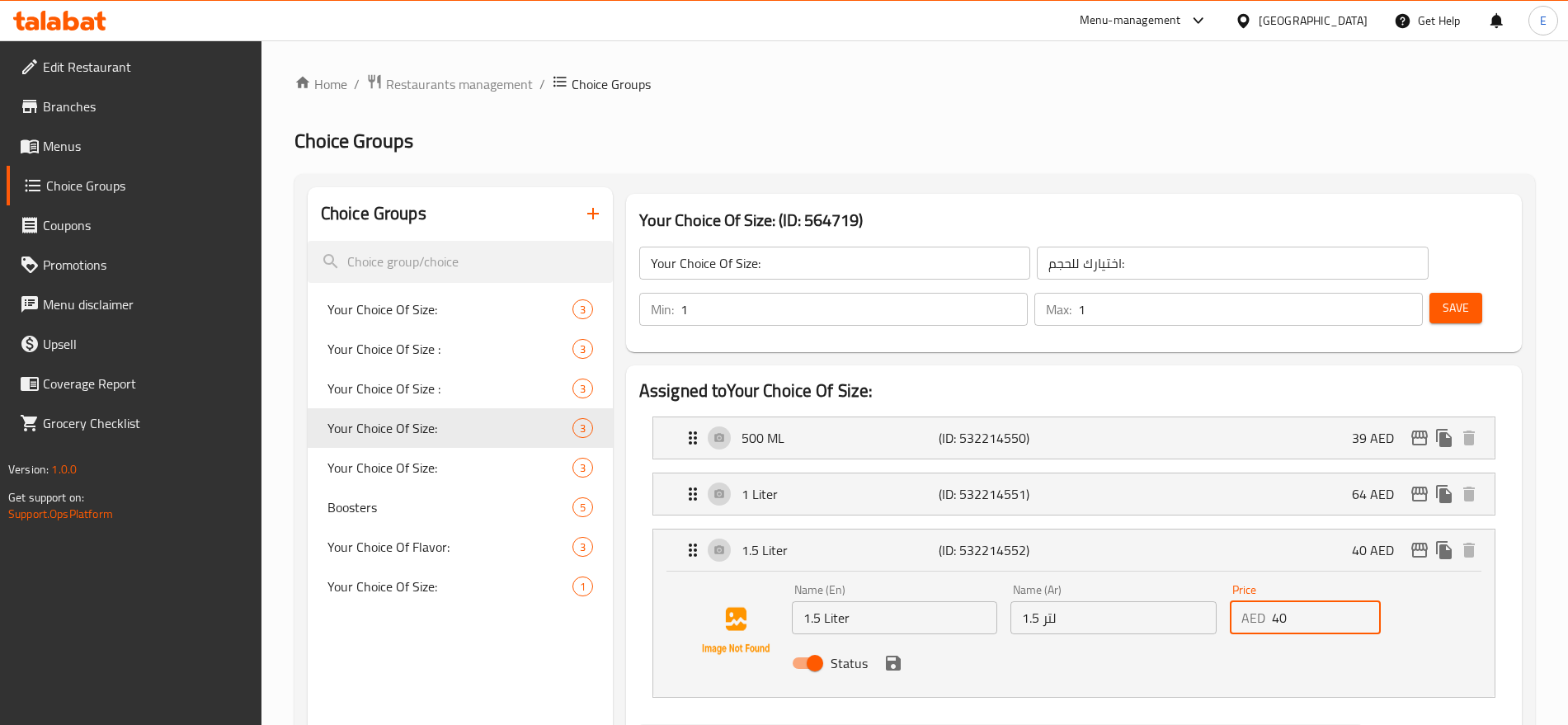
drag, startPoint x: 1308, startPoint y: 566, endPoint x: 953, endPoint y: 597, distance: 356.4
click at [953, 597] on div "Name (En) 1.5 Liter Name (En) Name (Ar) 1.5 لتر Name (Ar) Price AED 40 Price St…" at bounding box center [1113, 631] width 657 height 108
click at [896, 655] on icon "save" at bounding box center [893, 663] width 15 height 15
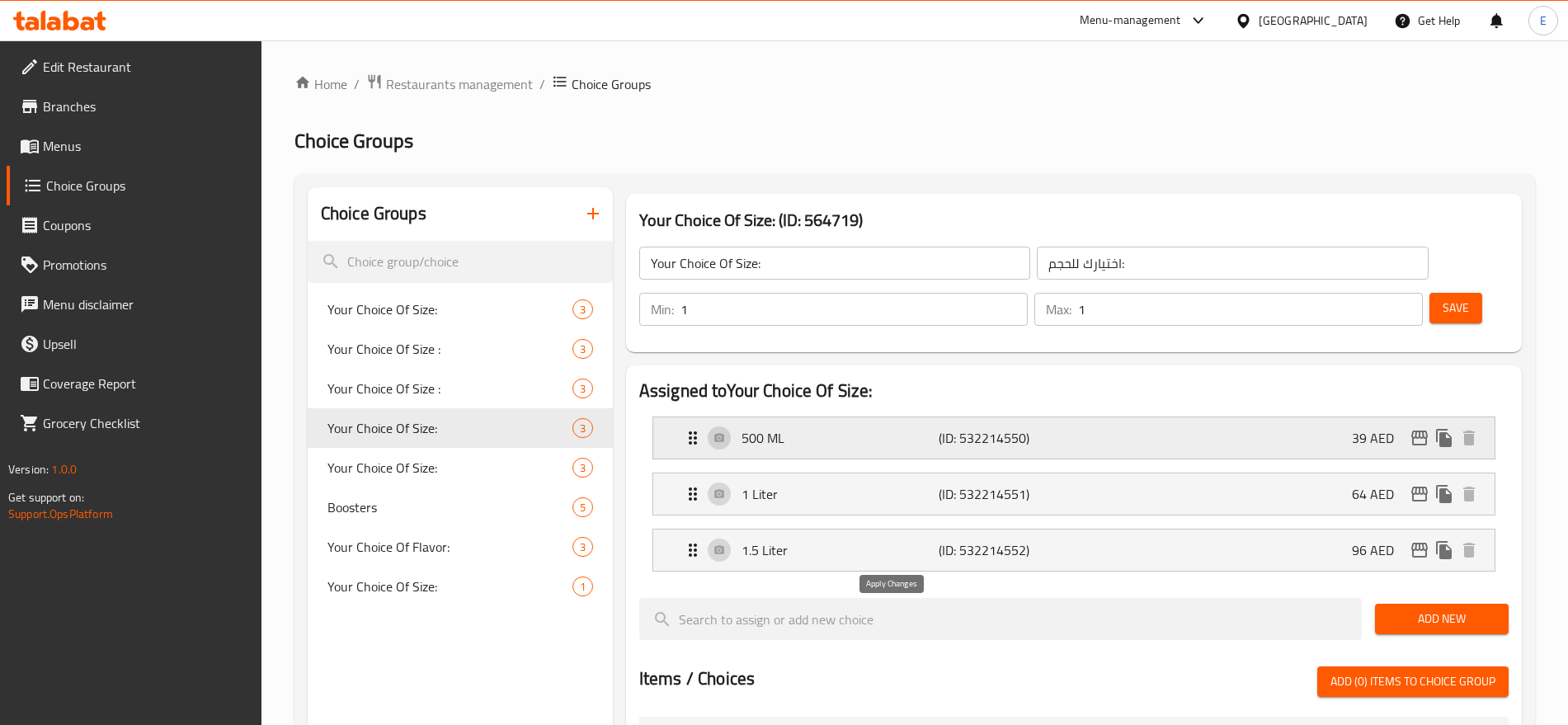
type input "96"
click at [1443, 297] on span "Save" at bounding box center [1456, 308] width 26 height 20
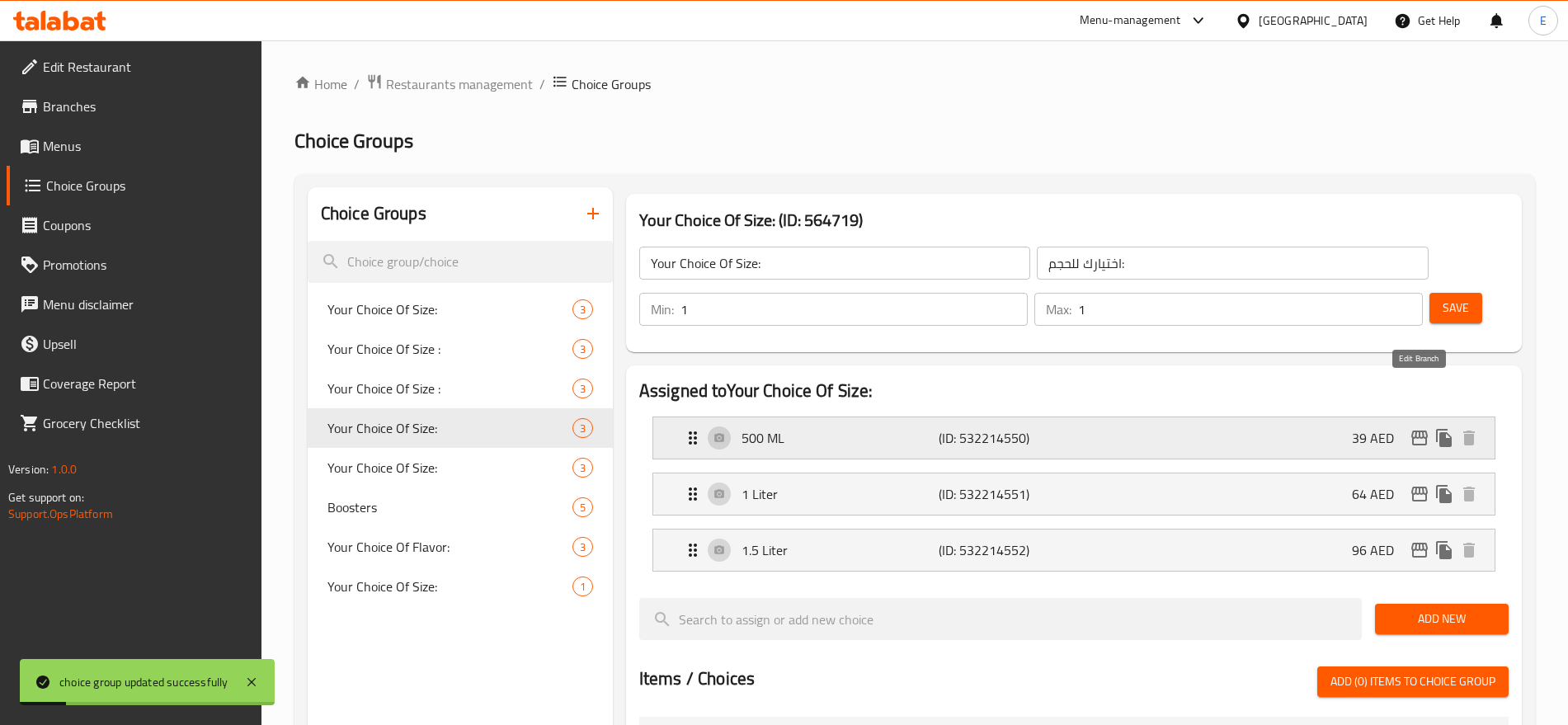
click at [1421, 428] on icon "edit" at bounding box center [1418, 437] width 20 height 20
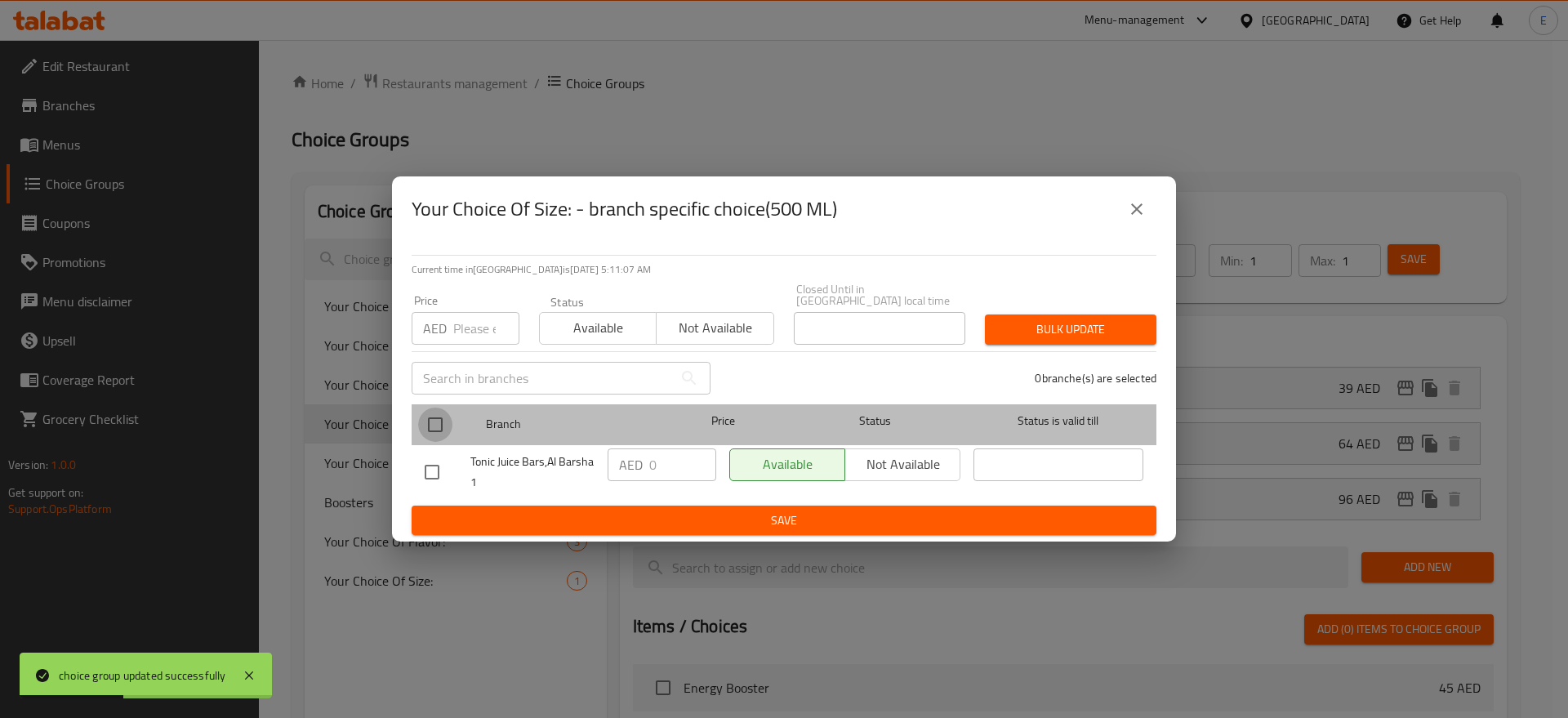
click at [438, 422] on input "checkbox" at bounding box center [435, 424] width 34 height 34
checkbox input "true"
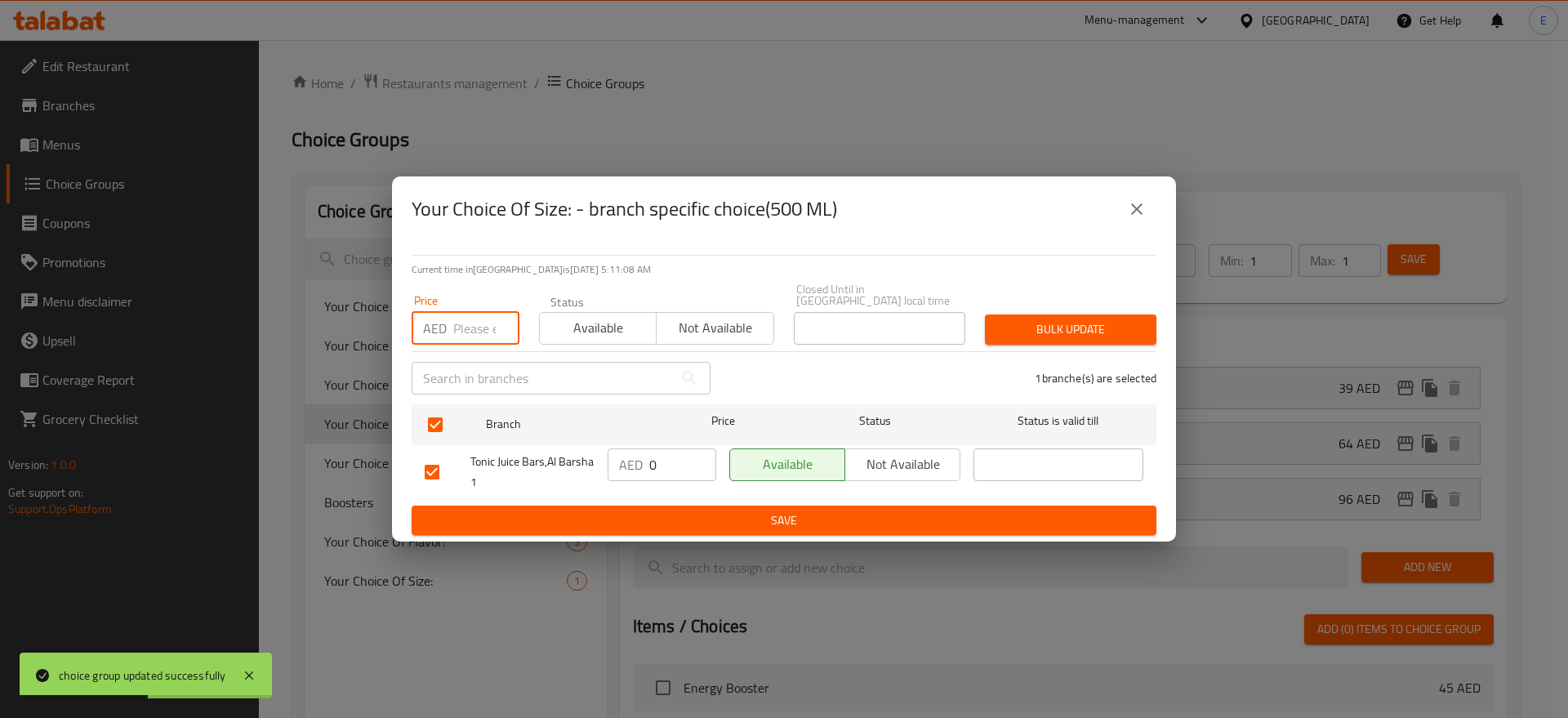
click at [485, 341] on input "number" at bounding box center [486, 328] width 66 height 32
type input "39"
click at [1111, 312] on div "Bulk update" at bounding box center [1071, 330] width 192 height 50
click at [1108, 319] on span "Bulk update" at bounding box center [1071, 330] width 145 height 20
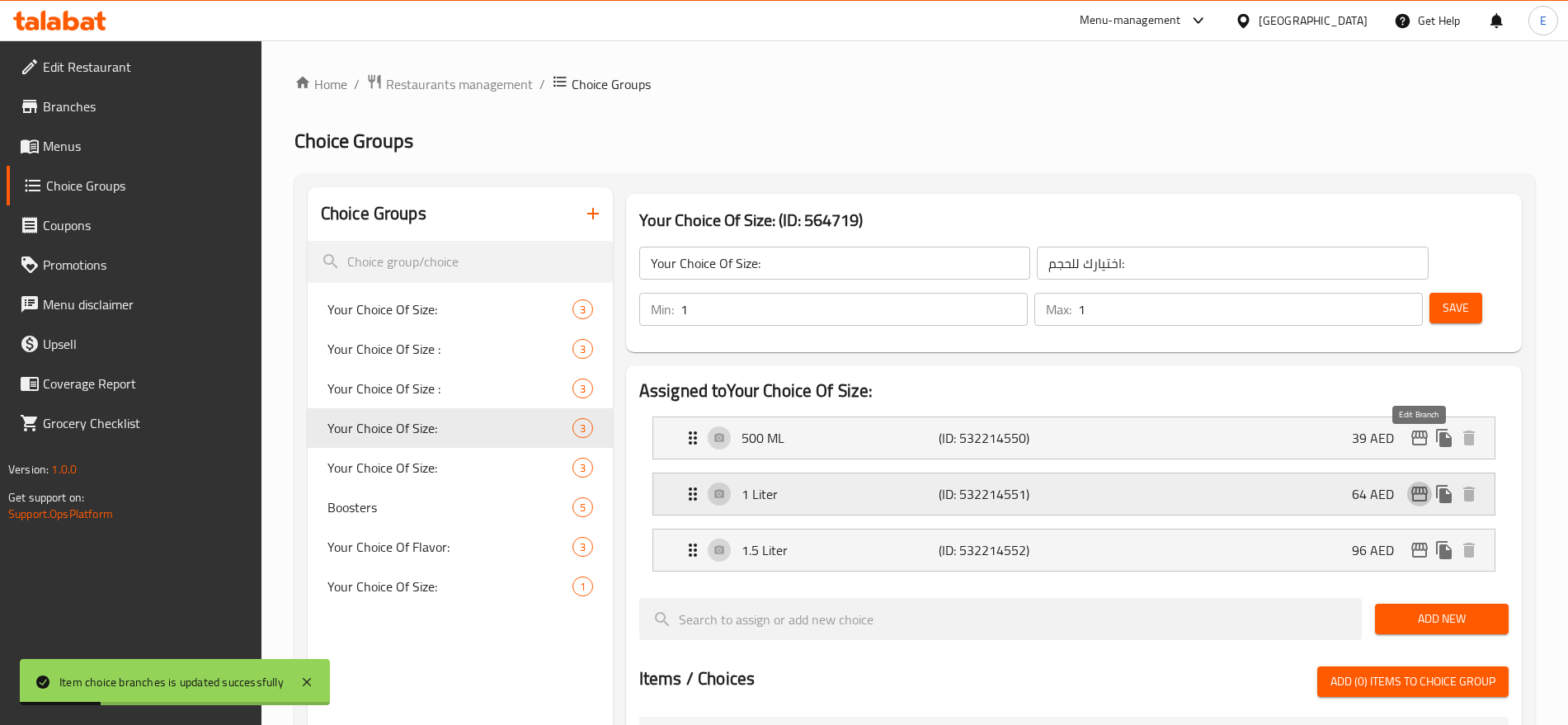
click at [1422, 486] on icon "edit" at bounding box center [1419, 494] width 17 height 15
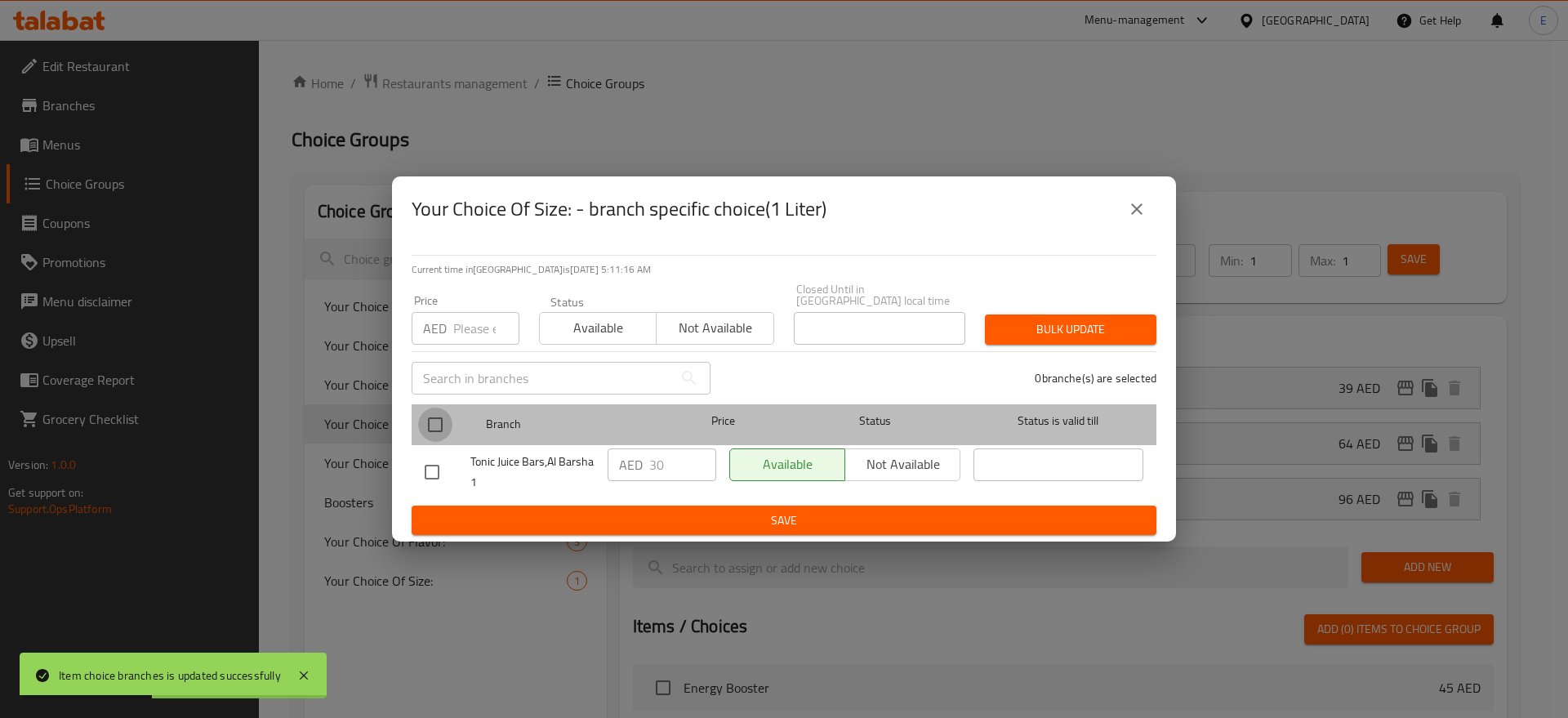
click at [435, 424] on input "checkbox" at bounding box center [435, 424] width 34 height 34
checkbox input "true"
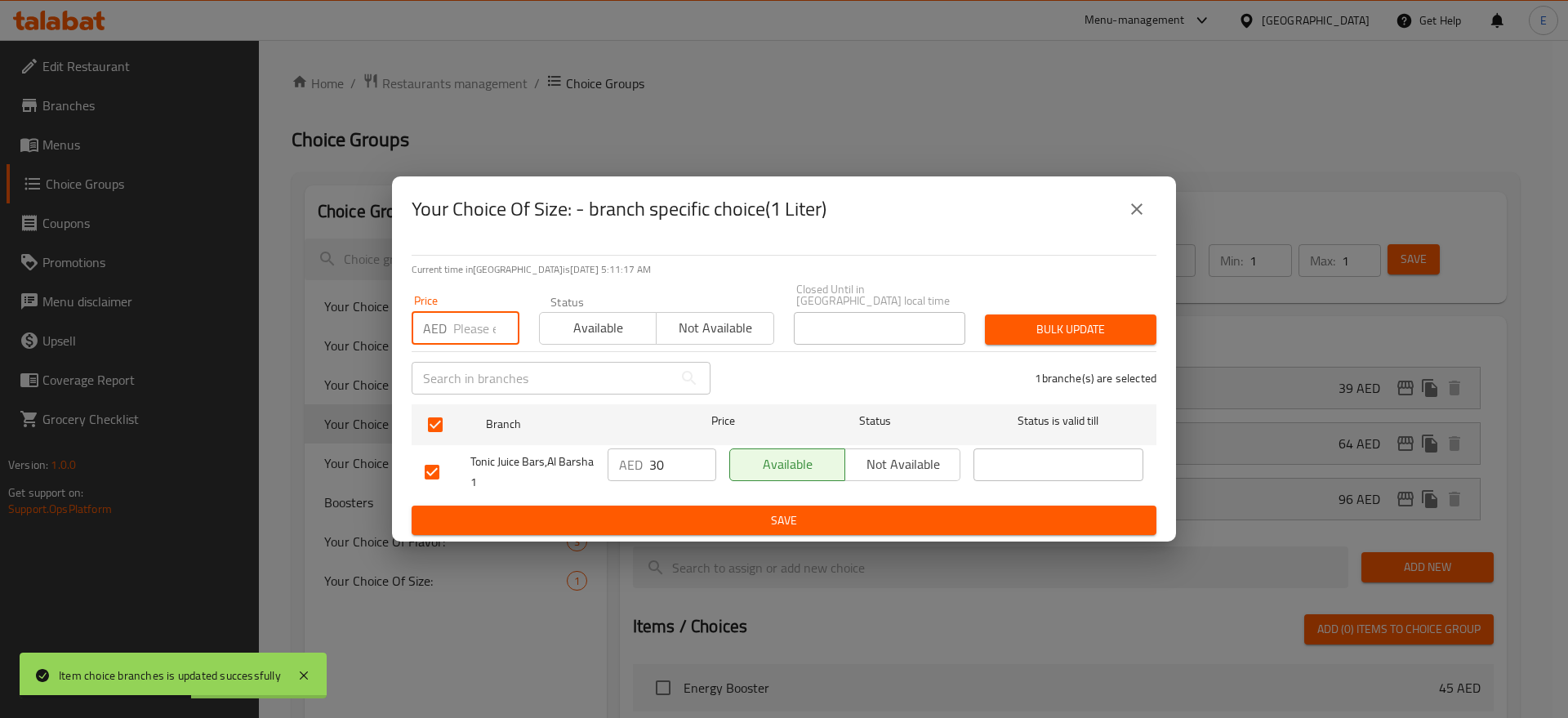
click at [463, 330] on input "number" at bounding box center [486, 328] width 66 height 32
type input "64"
click at [1098, 316] on button "Bulk update" at bounding box center [1071, 330] width 171 height 30
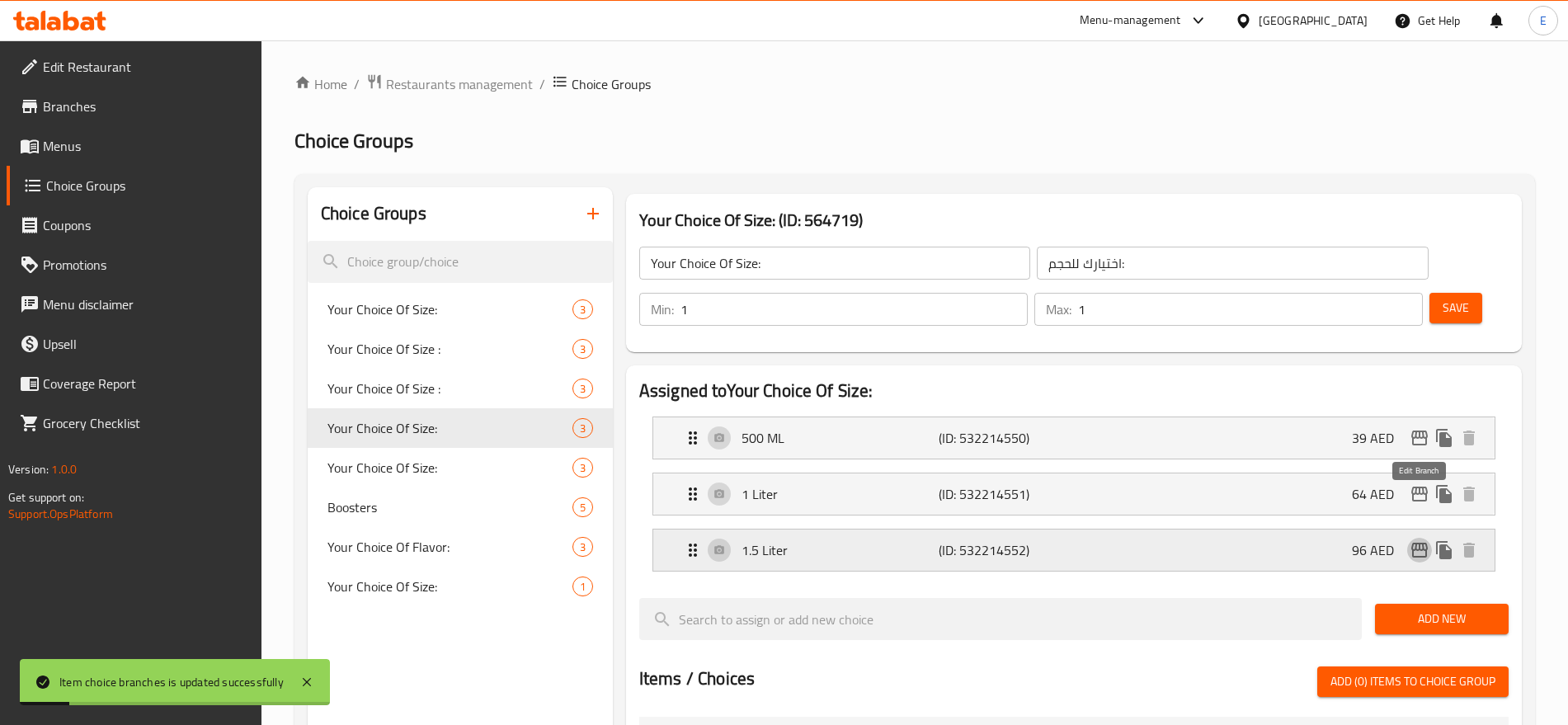
click at [1422, 543] on icon "edit" at bounding box center [1419, 550] width 17 height 15
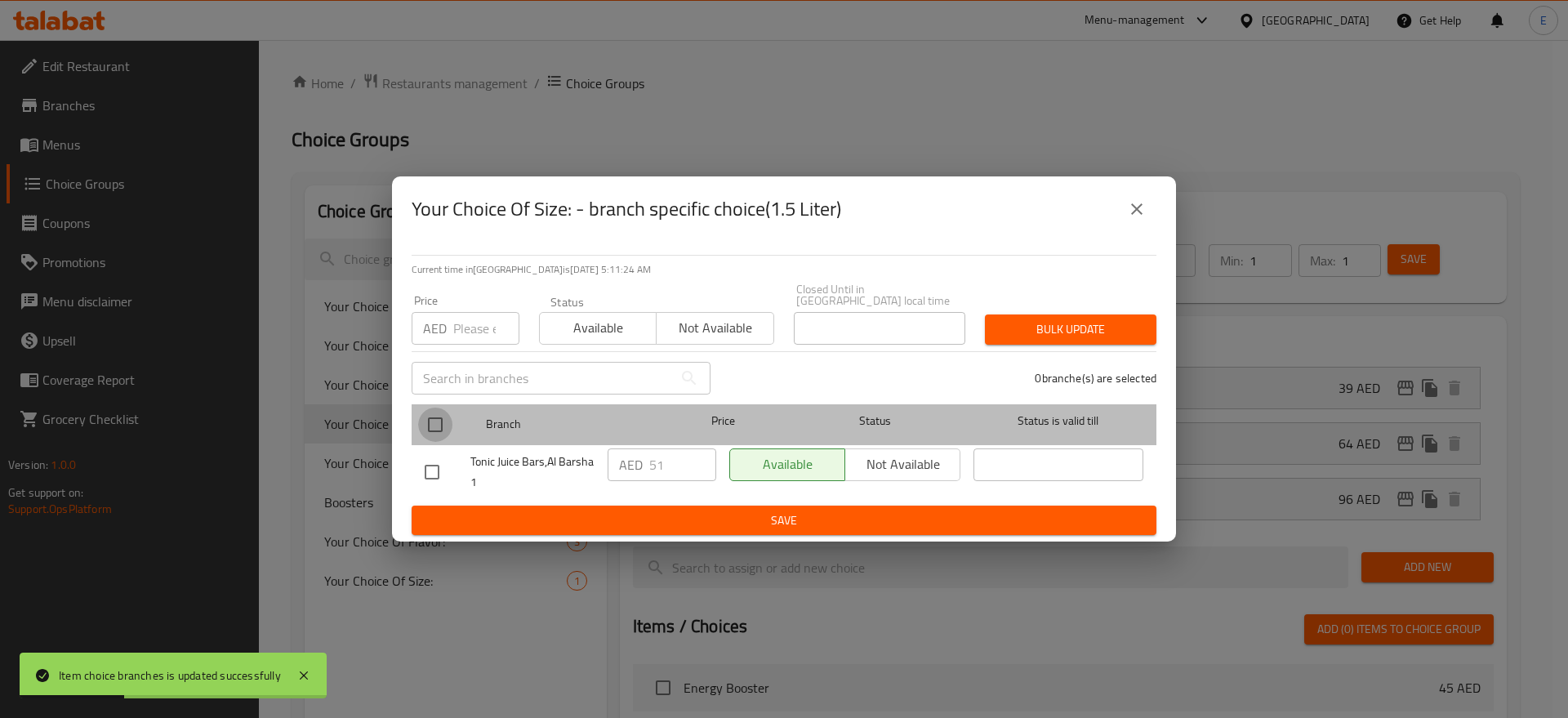
click at [436, 421] on input "checkbox" at bounding box center [435, 424] width 34 height 34
checkbox input "true"
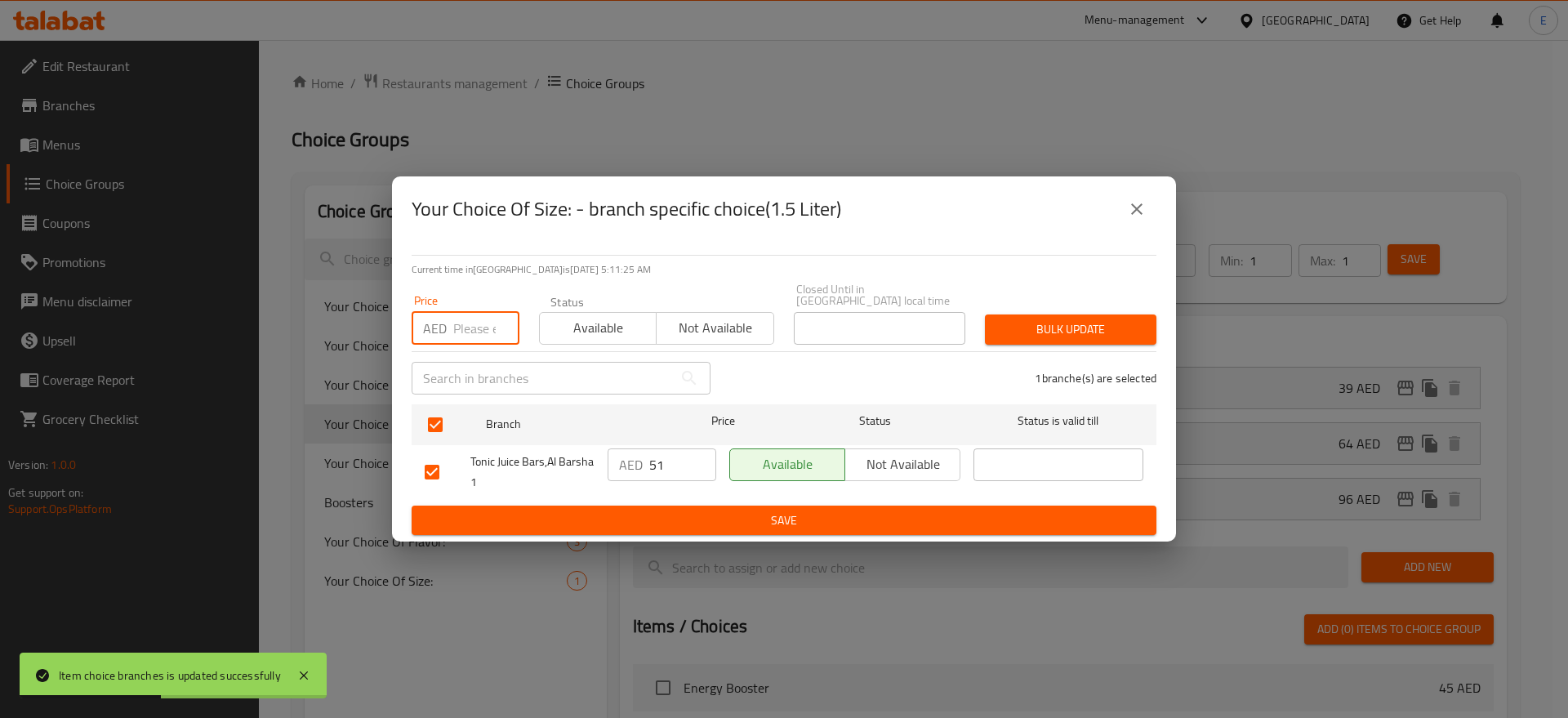
click at [471, 334] on input "number" at bounding box center [486, 328] width 66 height 32
type input "96"
click at [1039, 331] on span "Bulk update" at bounding box center [1071, 330] width 145 height 20
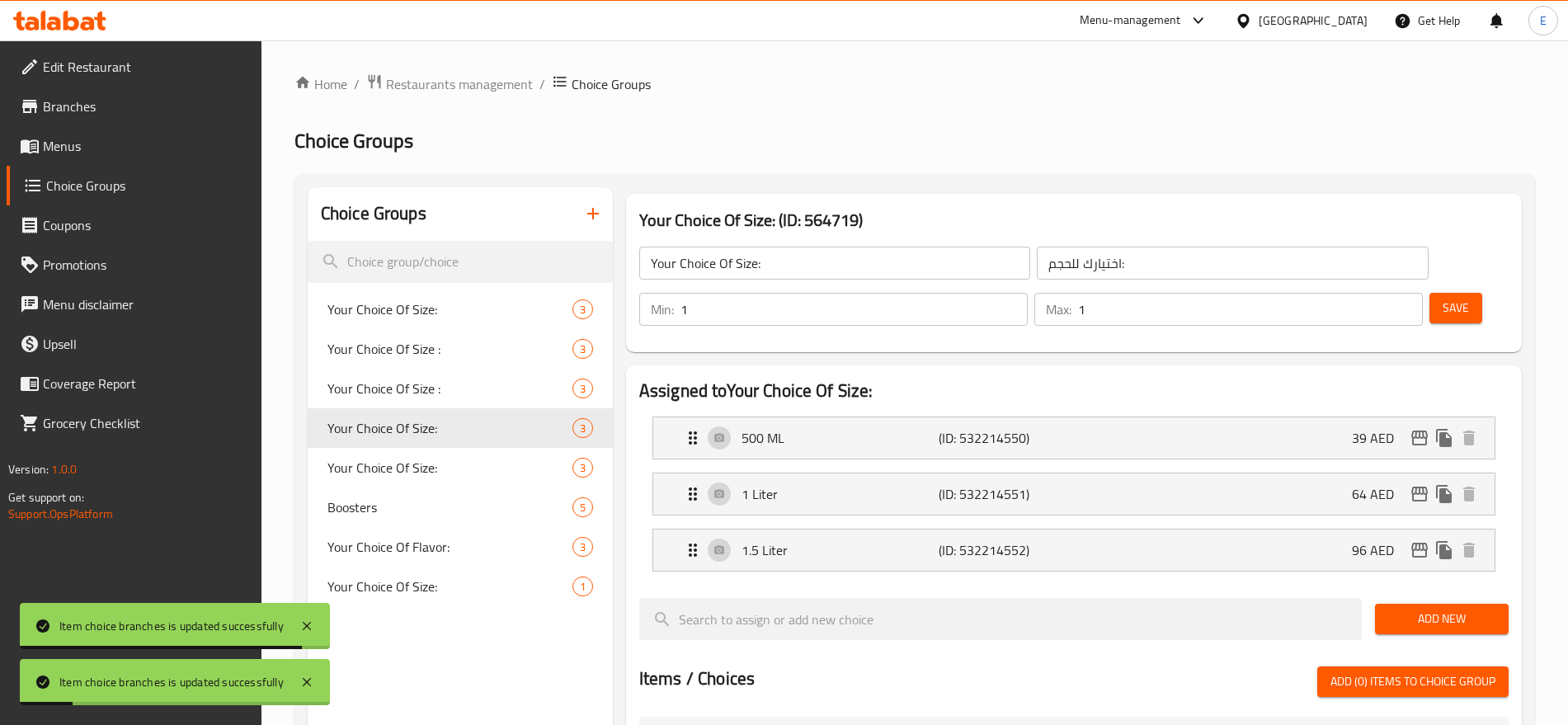
scroll to position [45, 0]
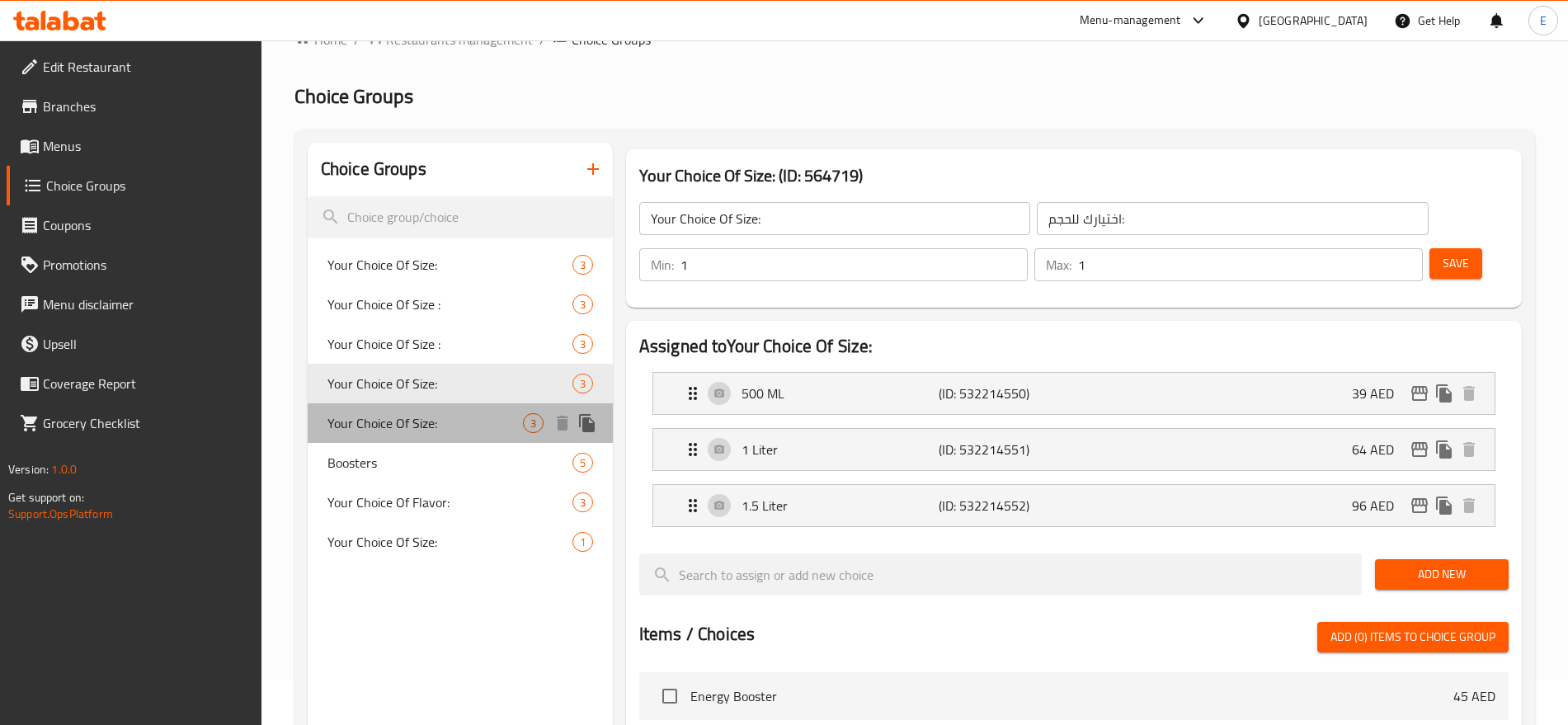
click at [411, 413] on span "Your Choice Of Size:" at bounding box center [425, 422] width 195 height 20
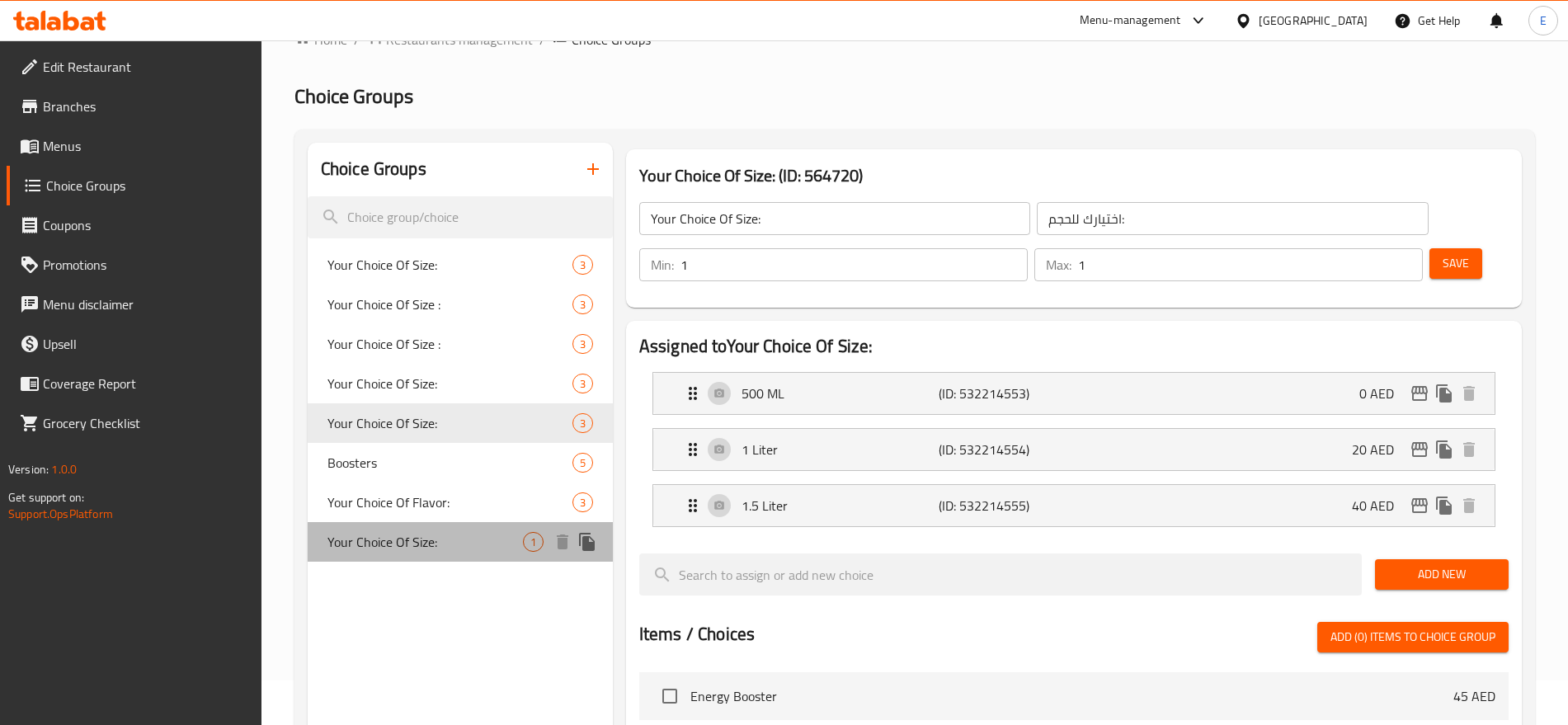
click at [435, 532] on span "Your Choice Of Size:" at bounding box center [425, 541] width 195 height 20
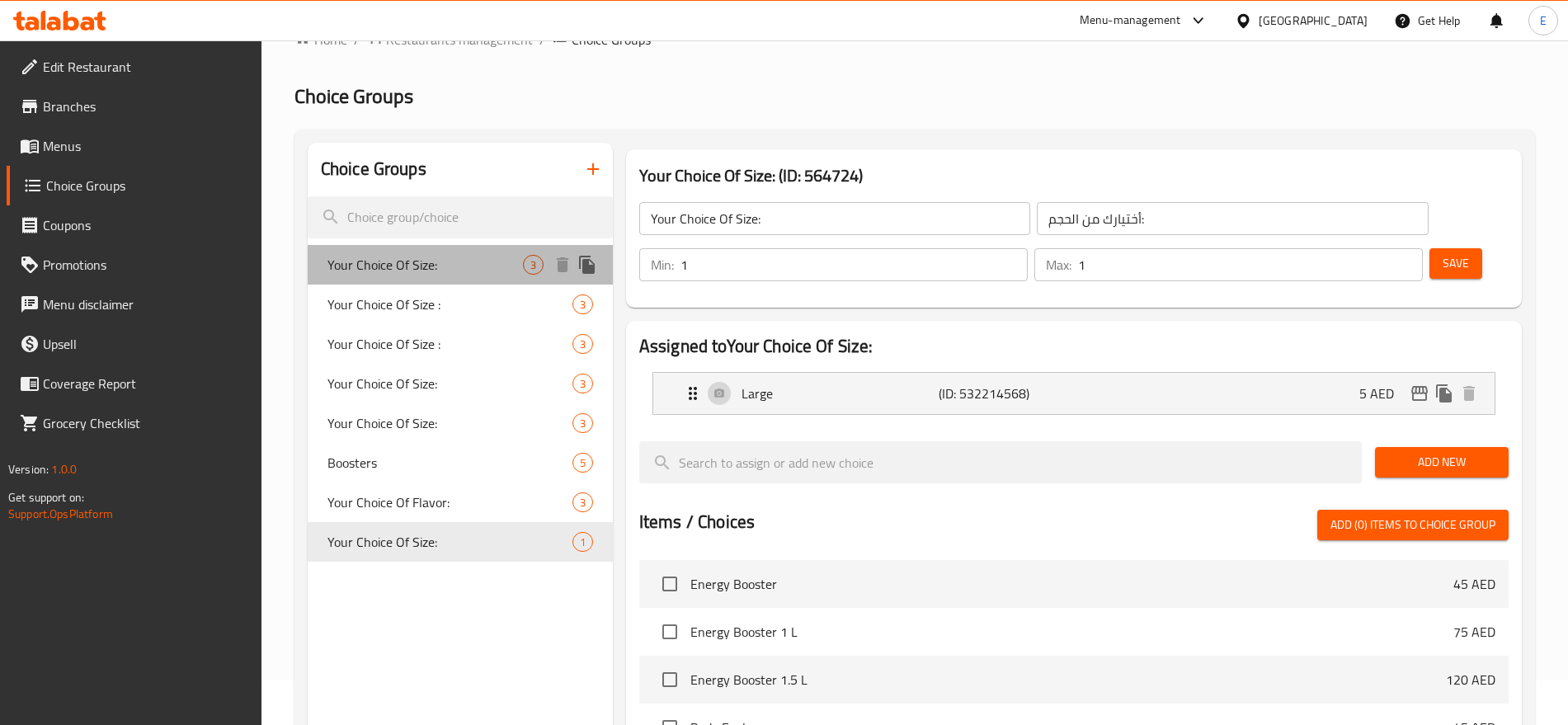
click at [478, 269] on span "Your Choice Of Size:" at bounding box center [425, 264] width 195 height 20
type input "إختيارك من الحجم:"
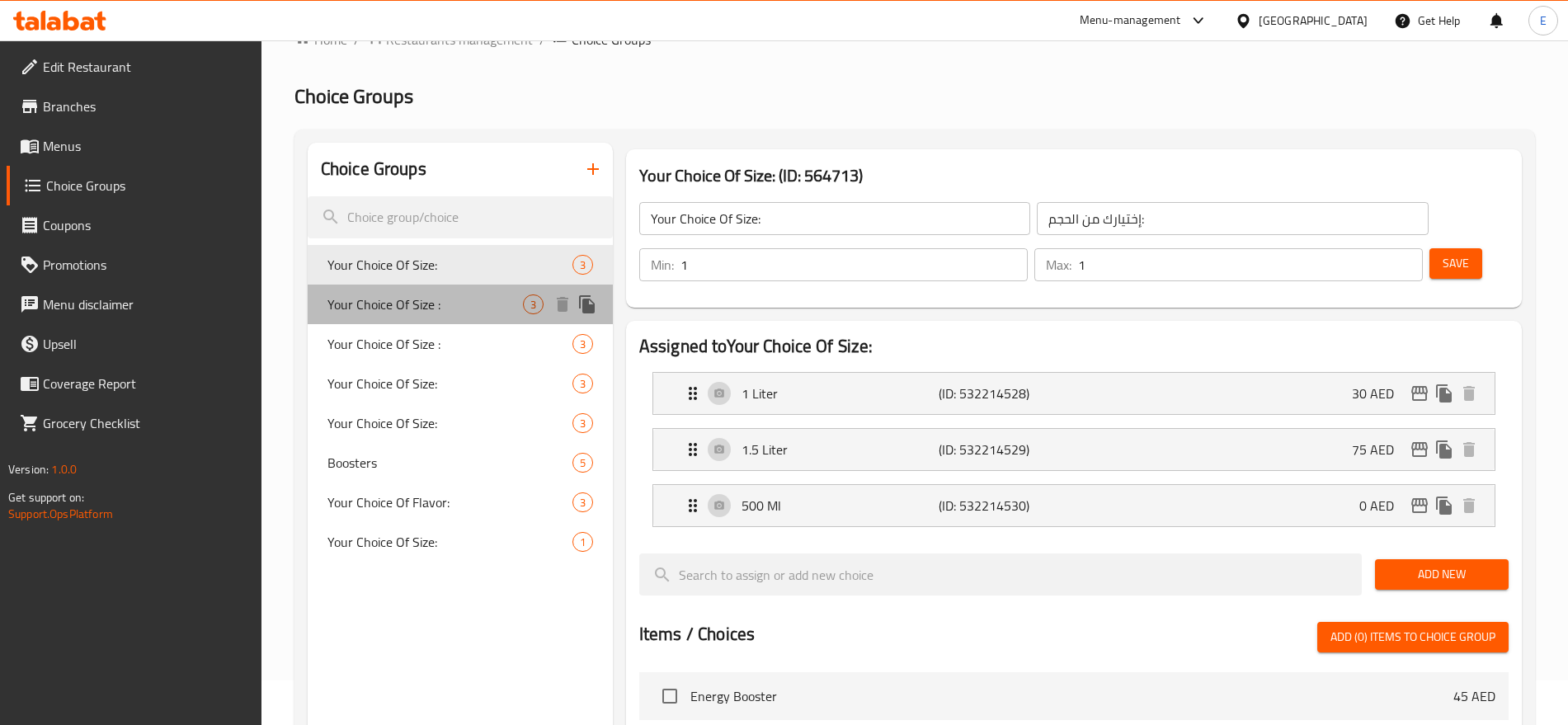
click at [464, 302] on span "Your Choice Of Size :" at bounding box center [425, 304] width 195 height 20
type input "Your Choice Of Size :"
type input "إختيارك من الحجم :"
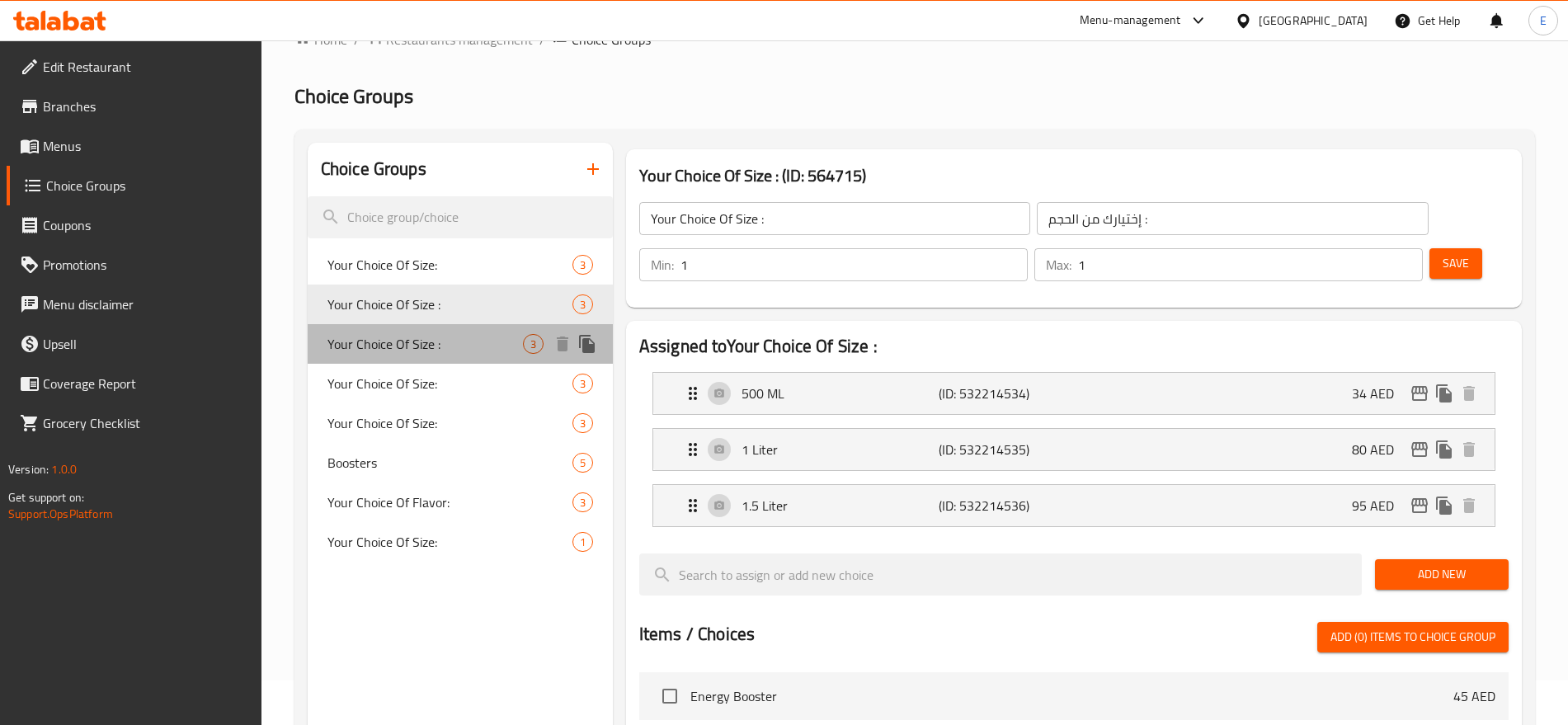
click at [441, 332] on div "Your Choice Of Size : 3" at bounding box center [460, 344] width 305 height 40
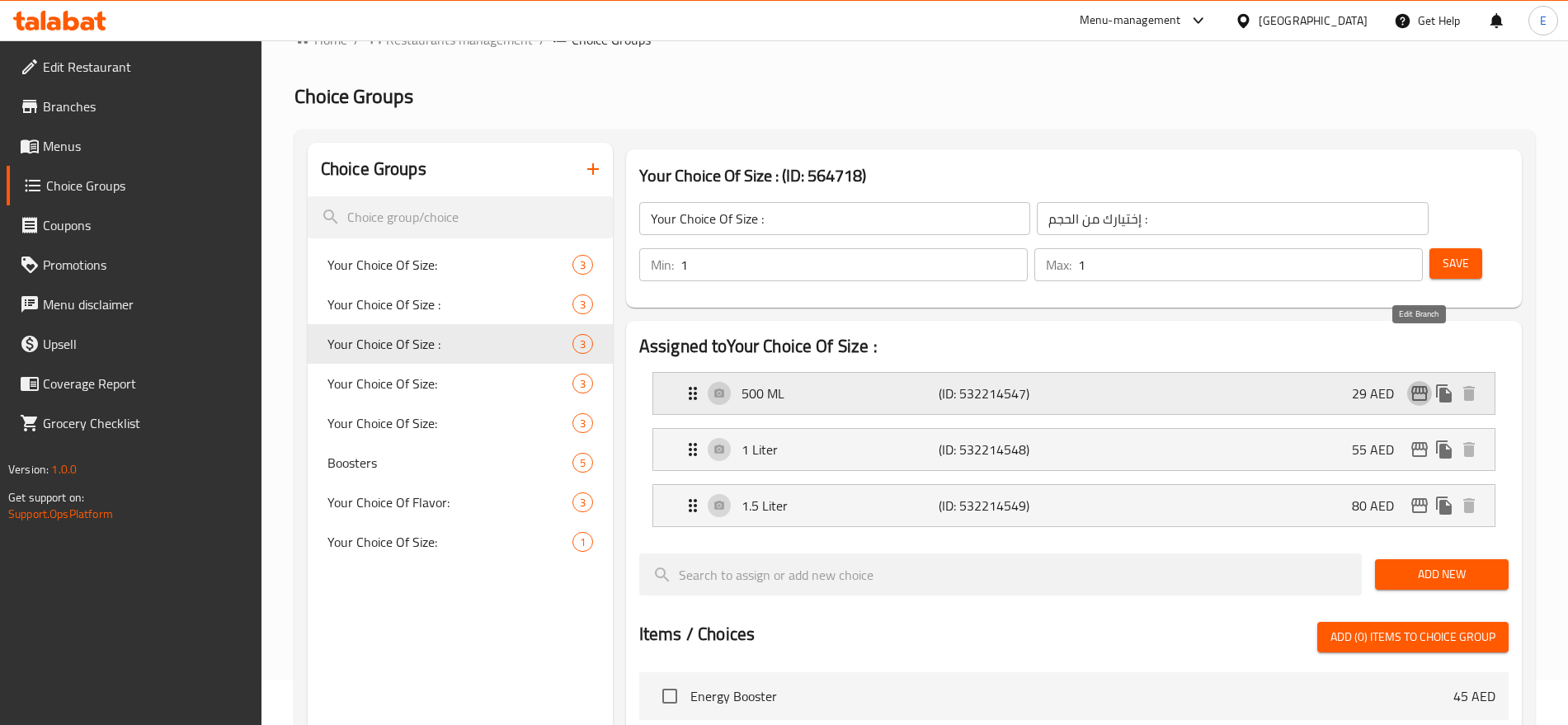
click at [1423, 384] on icon "edit" at bounding box center [1418, 393] width 20 height 20
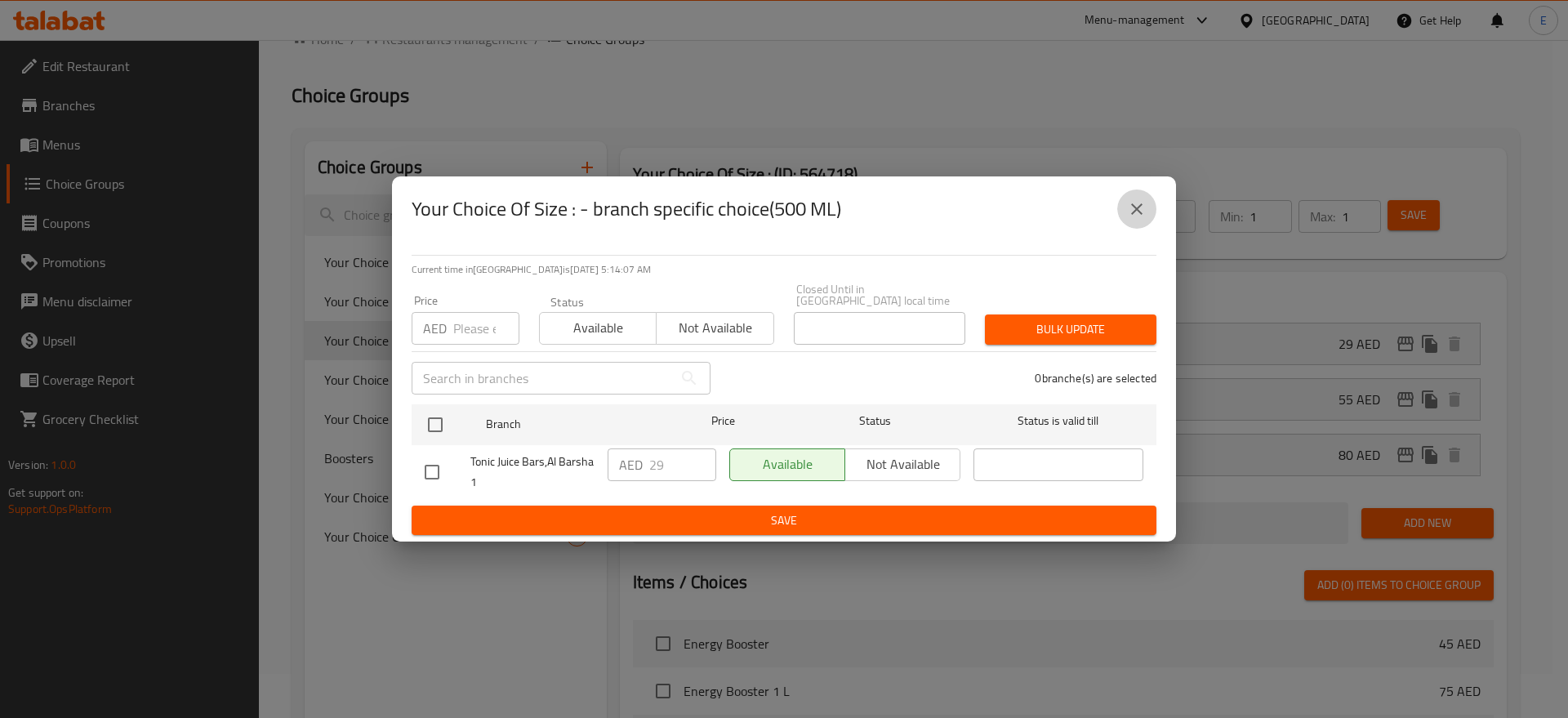
click at [1132, 206] on icon "close" at bounding box center [1136, 208] width 19 height 19
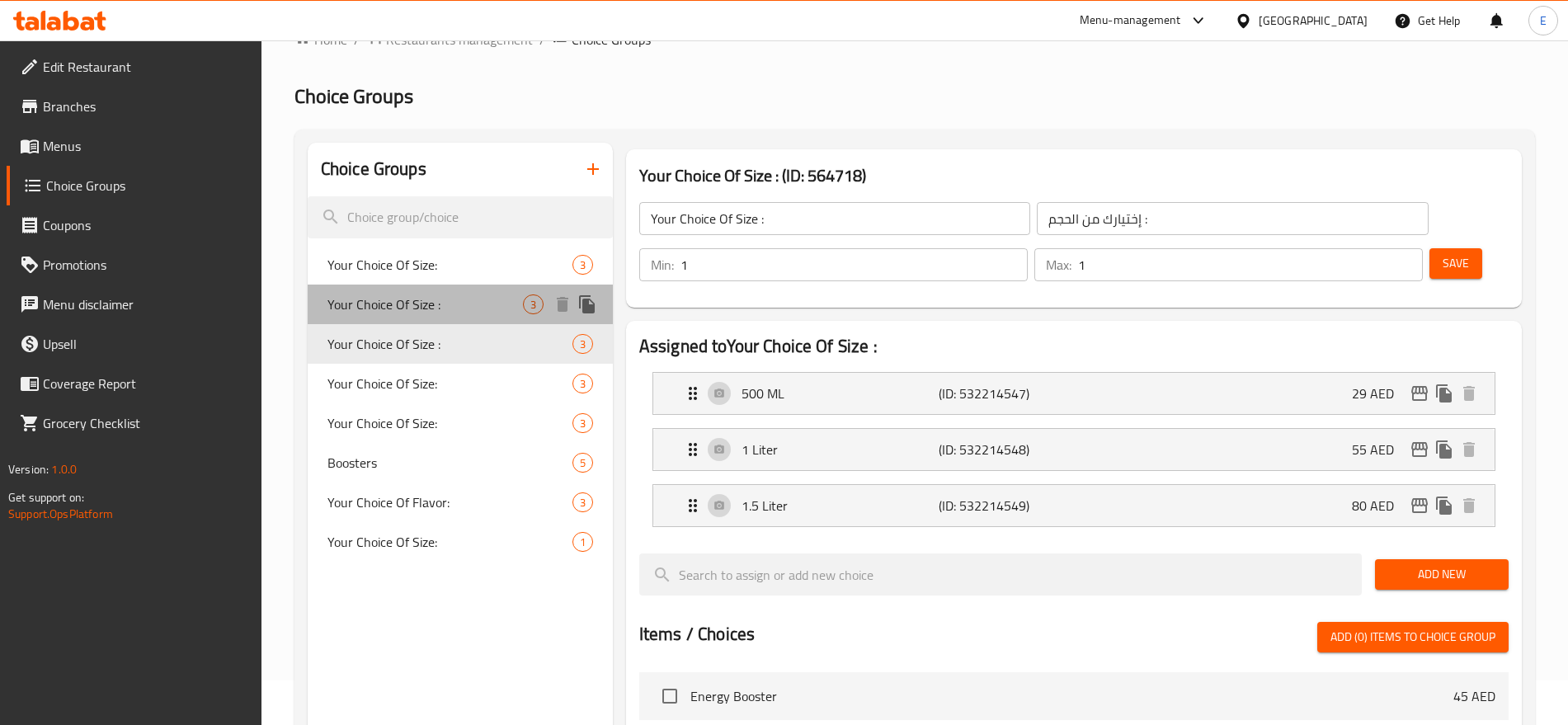
click at [428, 295] on span "Your Choice Of Size :" at bounding box center [425, 304] width 195 height 20
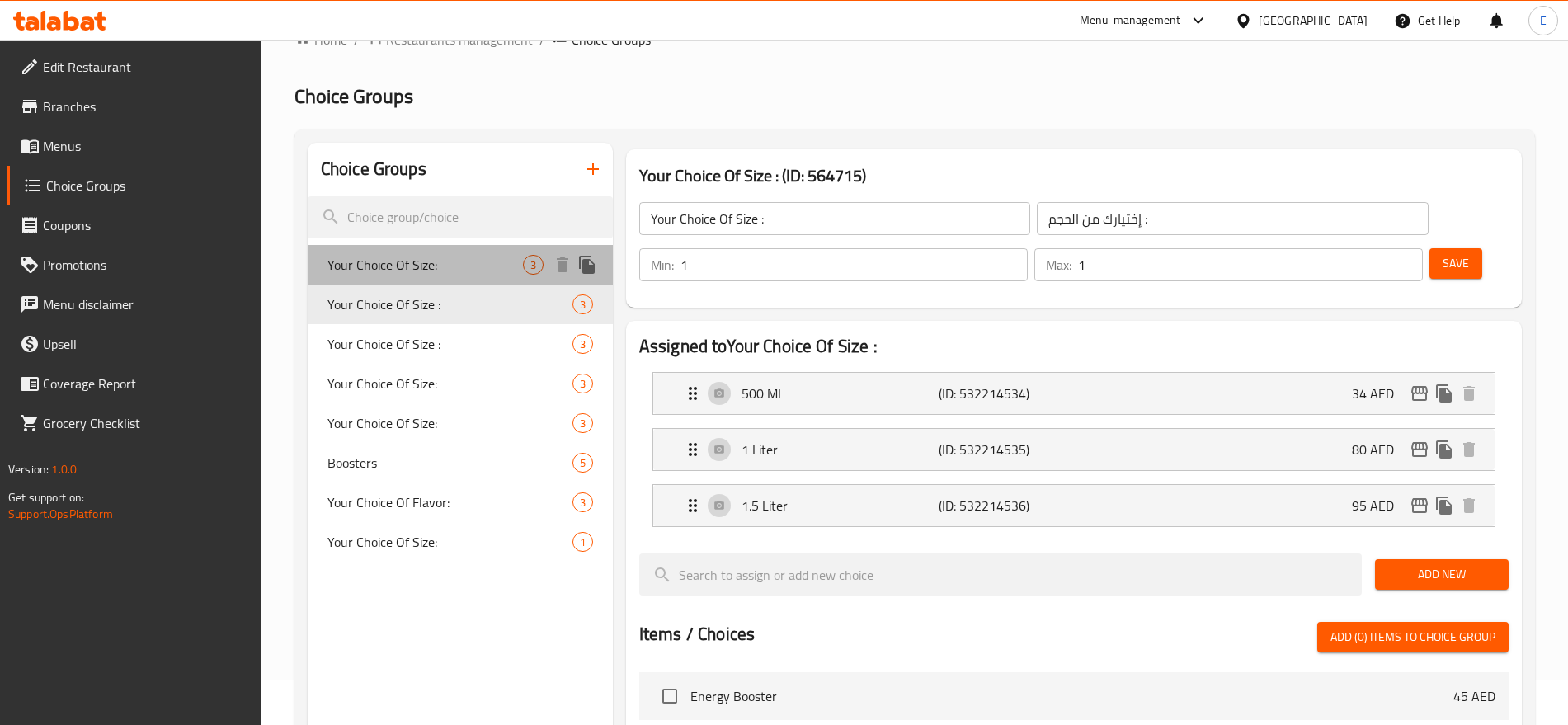
click at [445, 278] on div "Your Choice Of Size: 3" at bounding box center [460, 264] width 305 height 40
type input "Your Choice Of Size:"
type input "إختيارك من الحجم:"
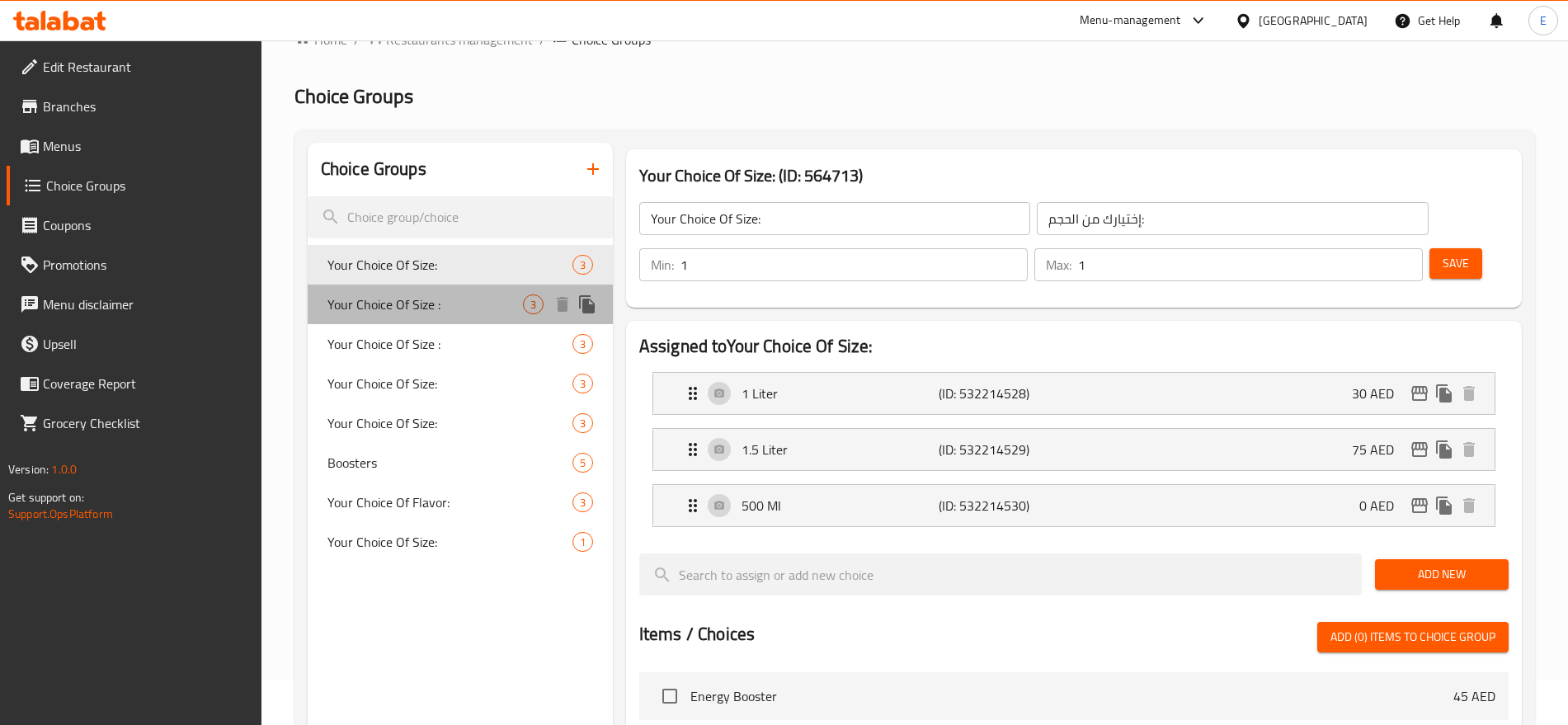
click at [454, 312] on span "Your Choice Of Size :" at bounding box center [425, 304] width 195 height 20
type input "Your Choice Of Size :"
type input "إختيارك من الحجم :"
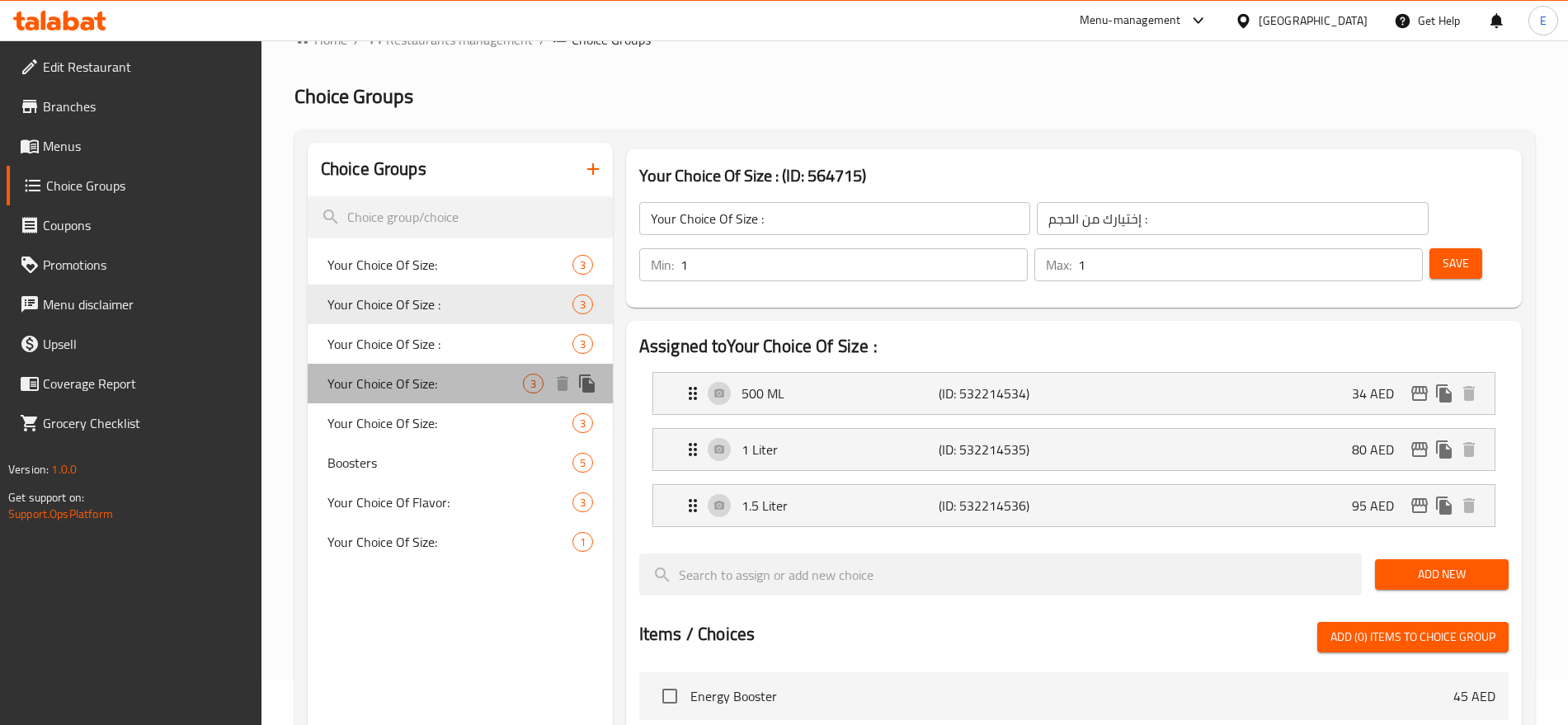
click at [442, 374] on span "Your Choice Of Size:" at bounding box center [425, 383] width 195 height 20
type input "Your Choice Of Size:"
type input "اختيارك للحجم:"
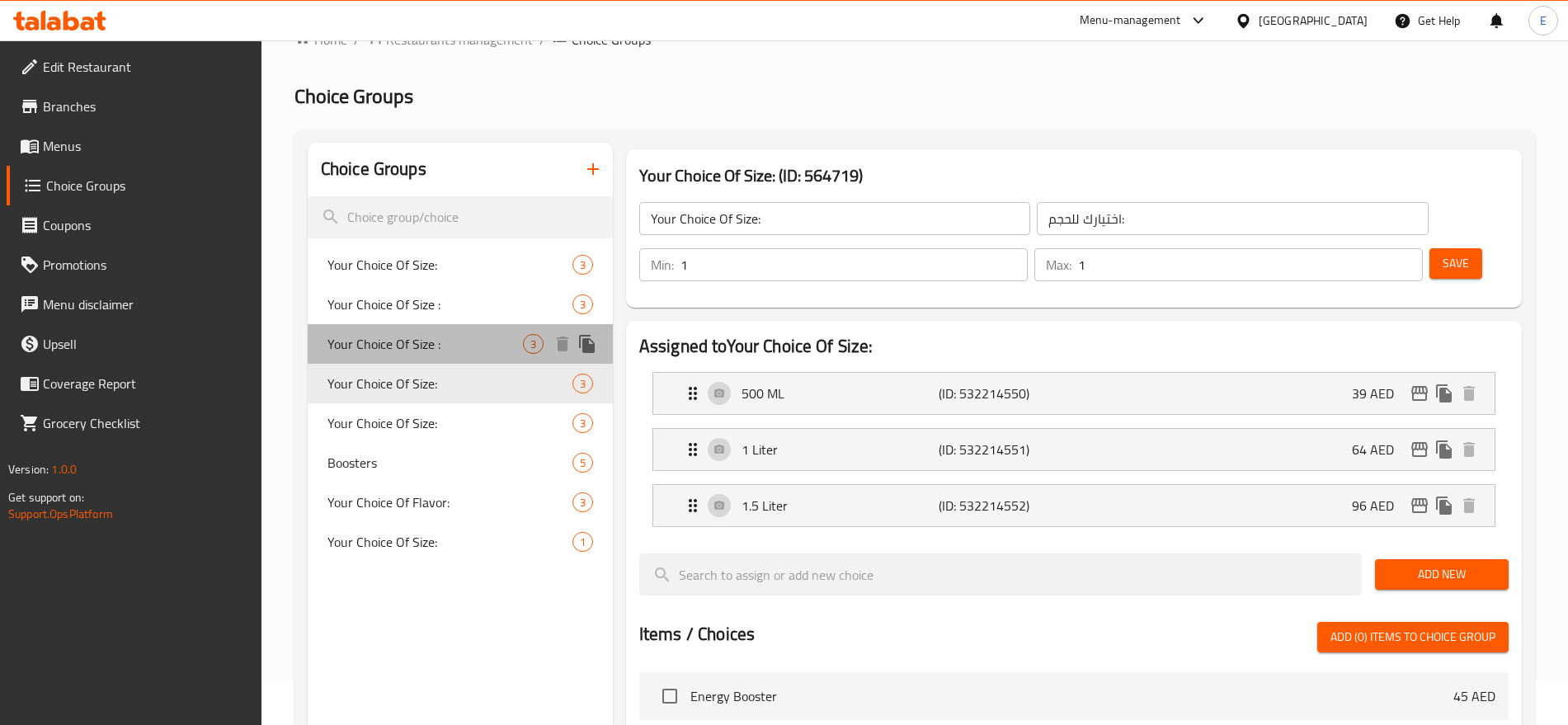
click at [452, 345] on span "Your Choice Of Size :" at bounding box center [425, 343] width 195 height 20
type input "Your Choice Of Size :"
type input "إختيارك من الحجم :"
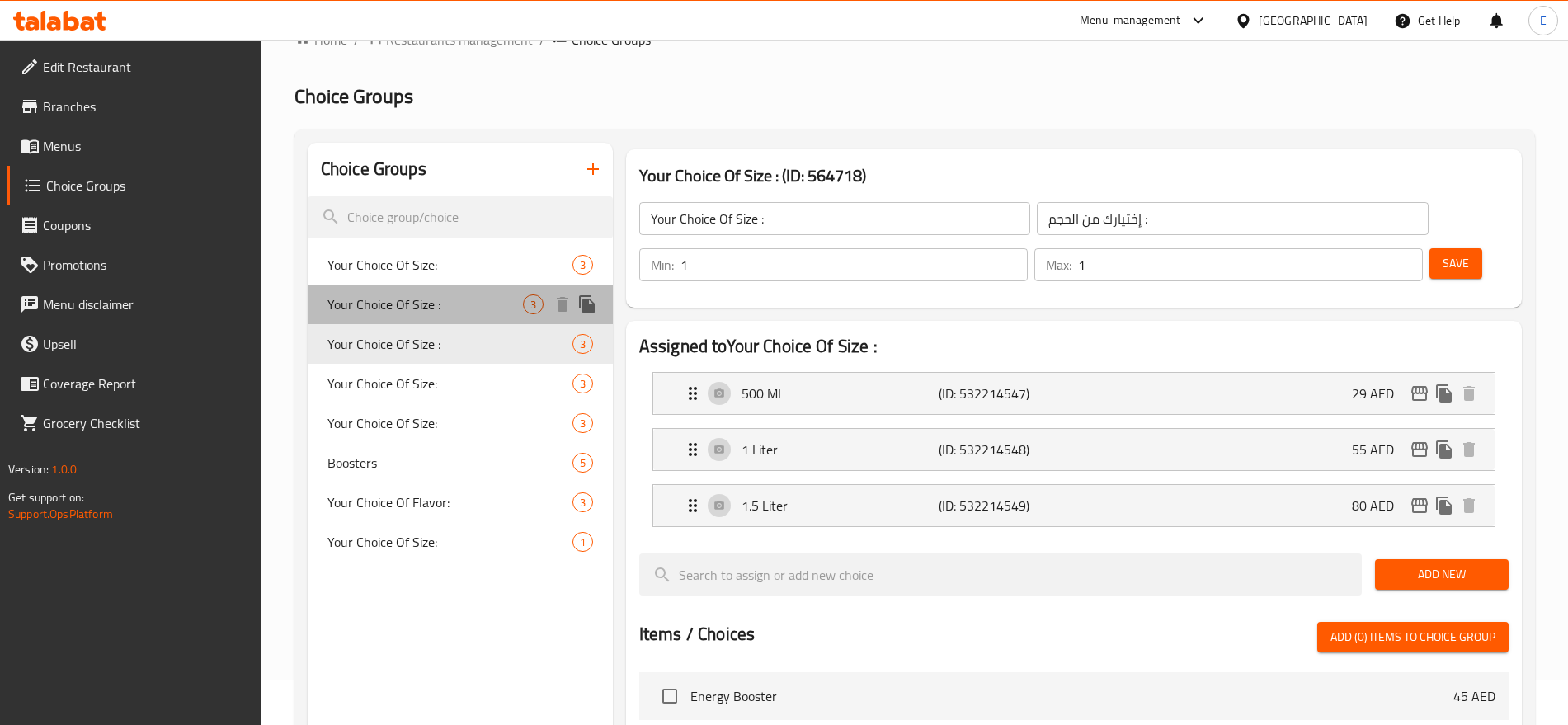
click at [469, 313] on span "Your Choice Of Size :" at bounding box center [425, 304] width 195 height 20
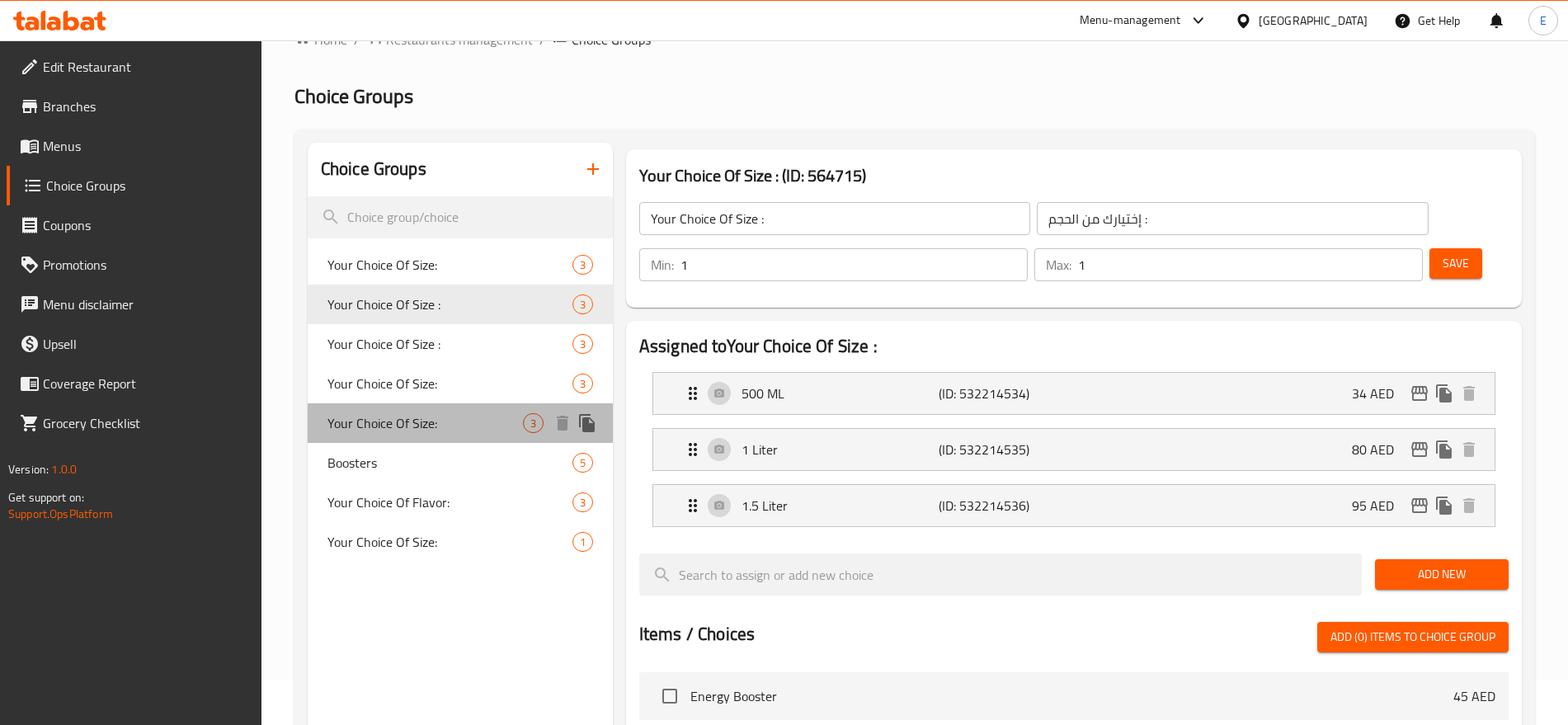
click at [470, 413] on span "Your Choice Of Size:" at bounding box center [425, 422] width 195 height 20
type input "Your Choice Of Size:"
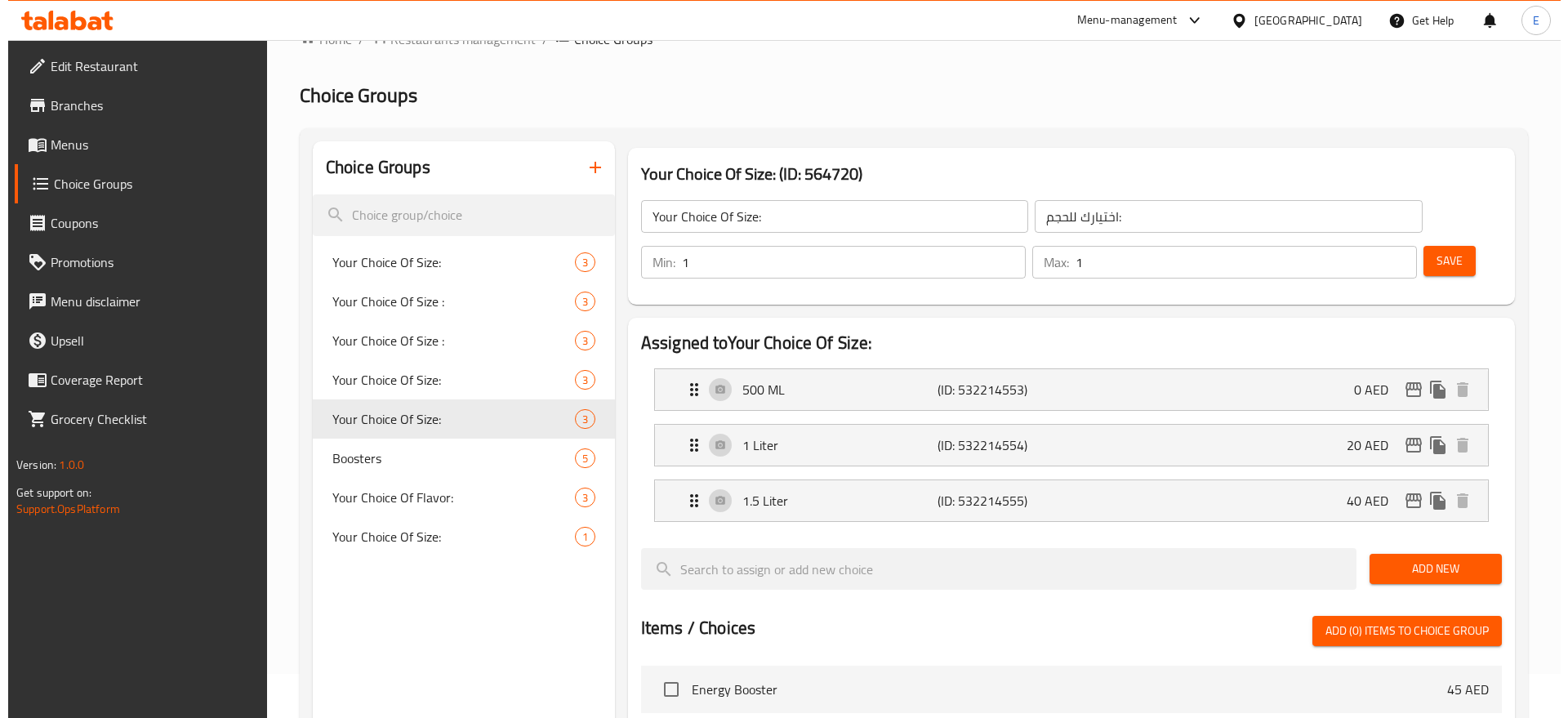
scroll to position [550, 0]
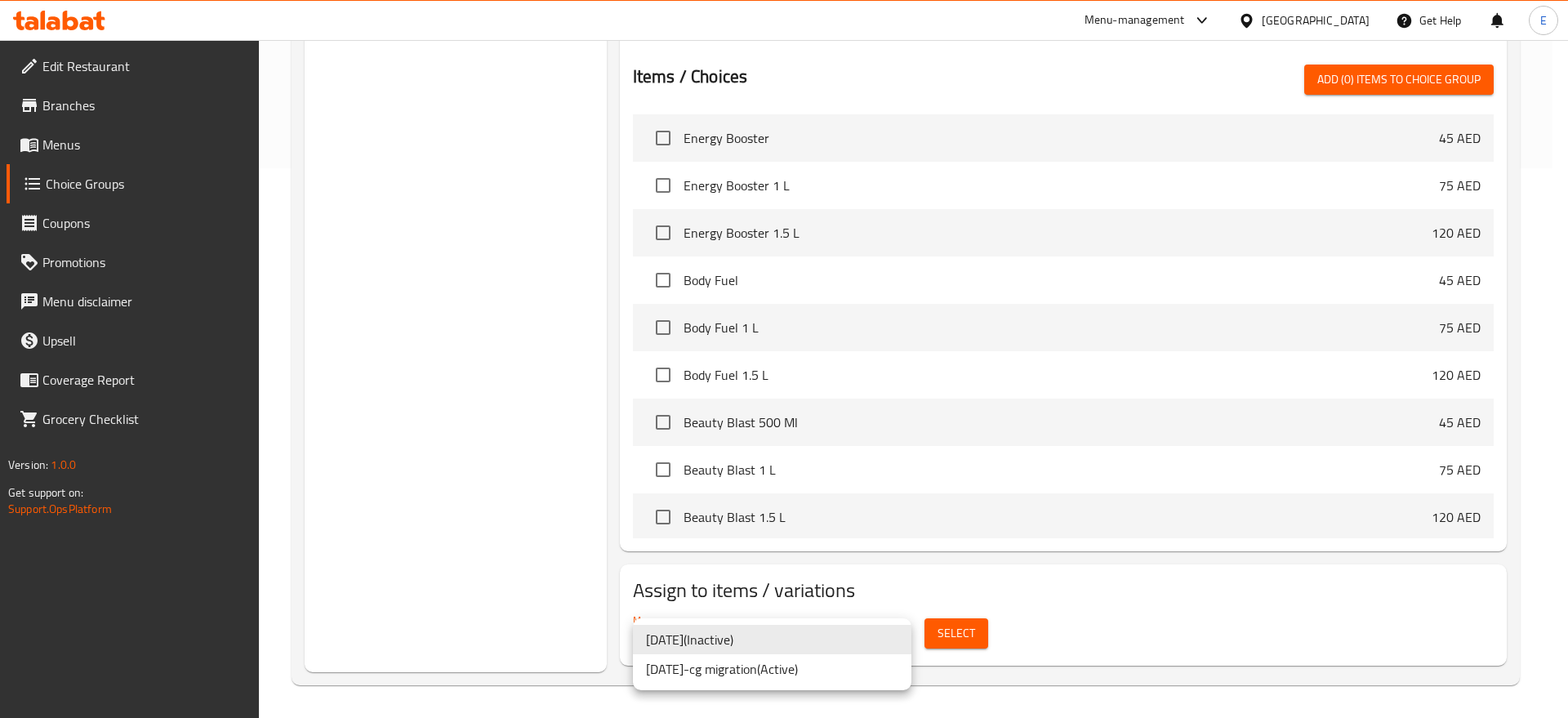
click at [778, 665] on li "14-11-2018-cg migration ( Active )" at bounding box center [772, 669] width 279 height 29
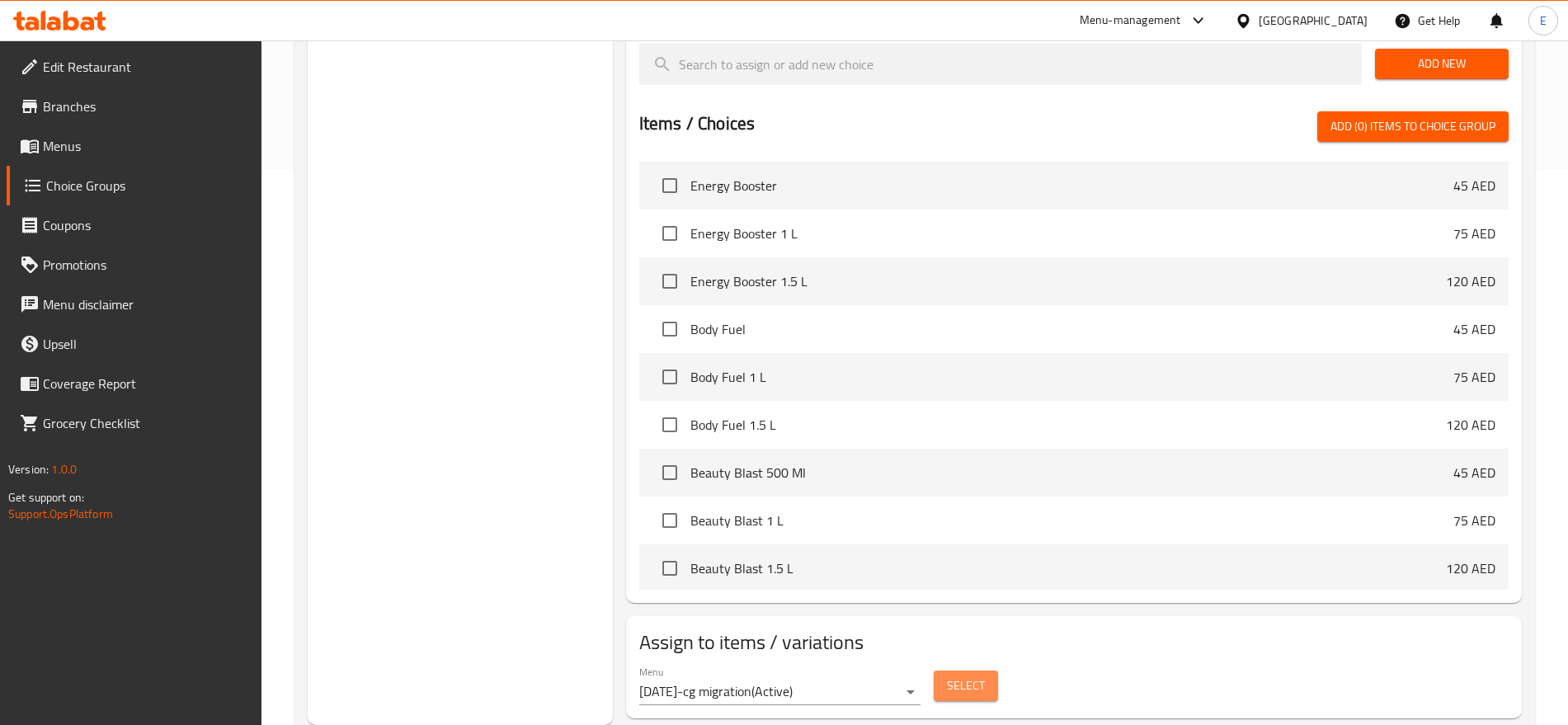
click at [954, 676] on span "Select" at bounding box center [965, 686] width 38 height 20
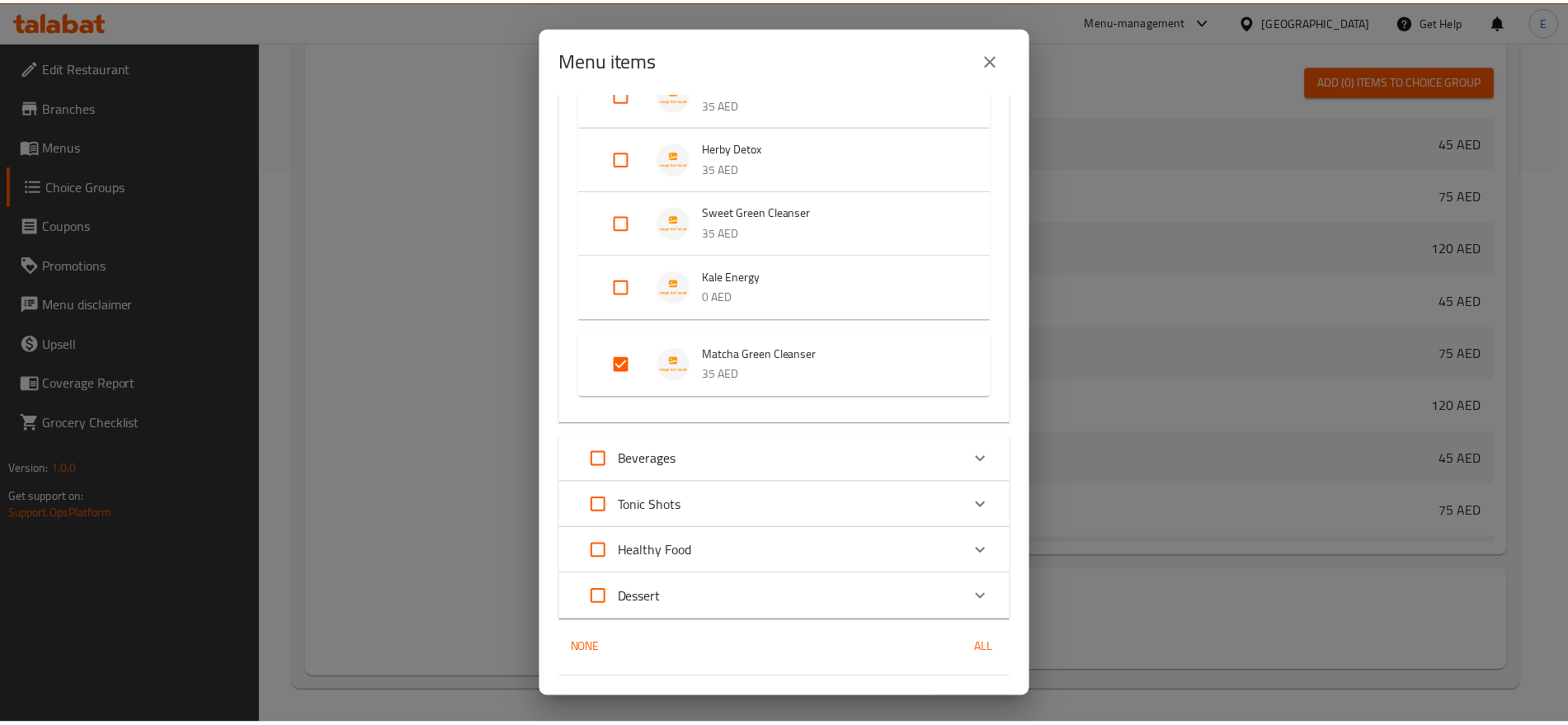
scroll to position [0, 0]
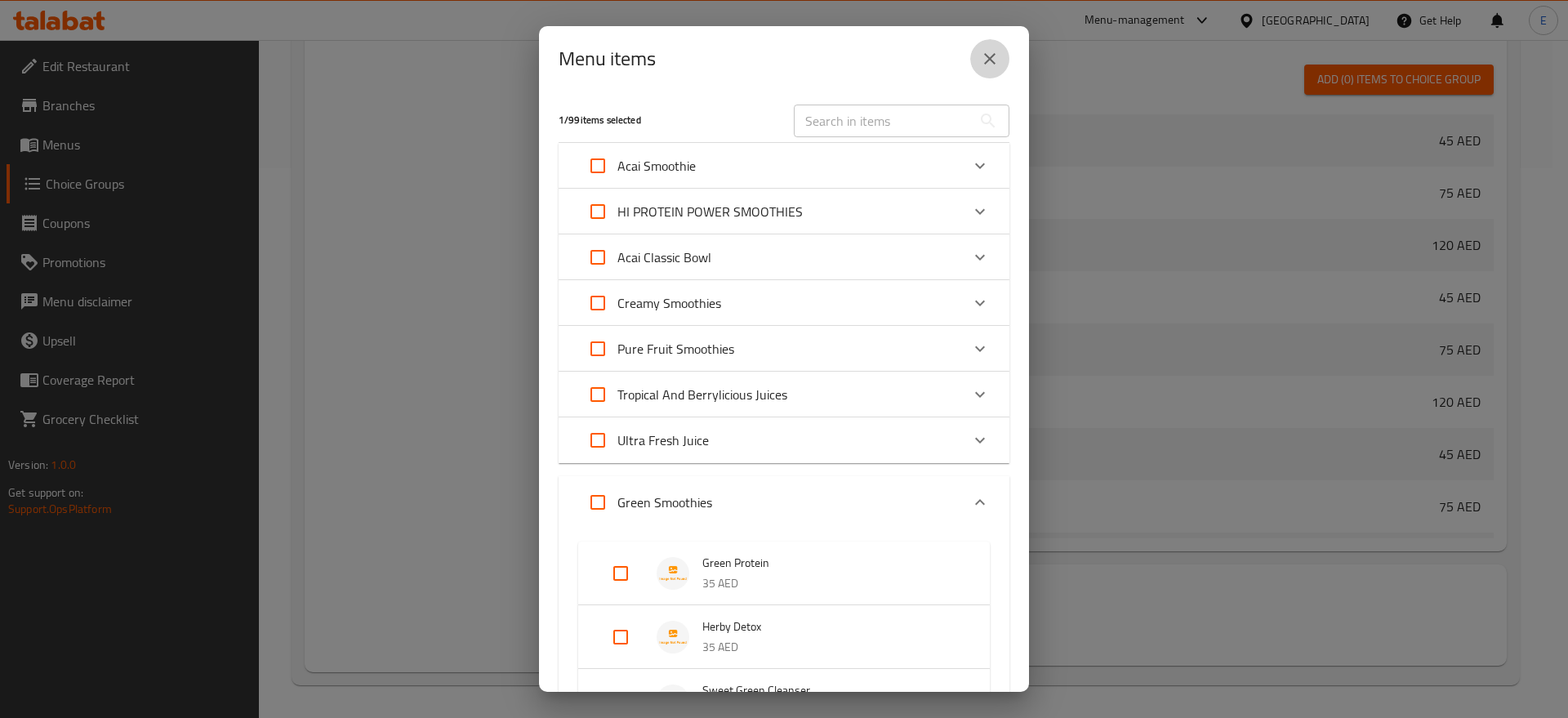
click at [987, 63] on icon "close" at bounding box center [990, 58] width 19 height 19
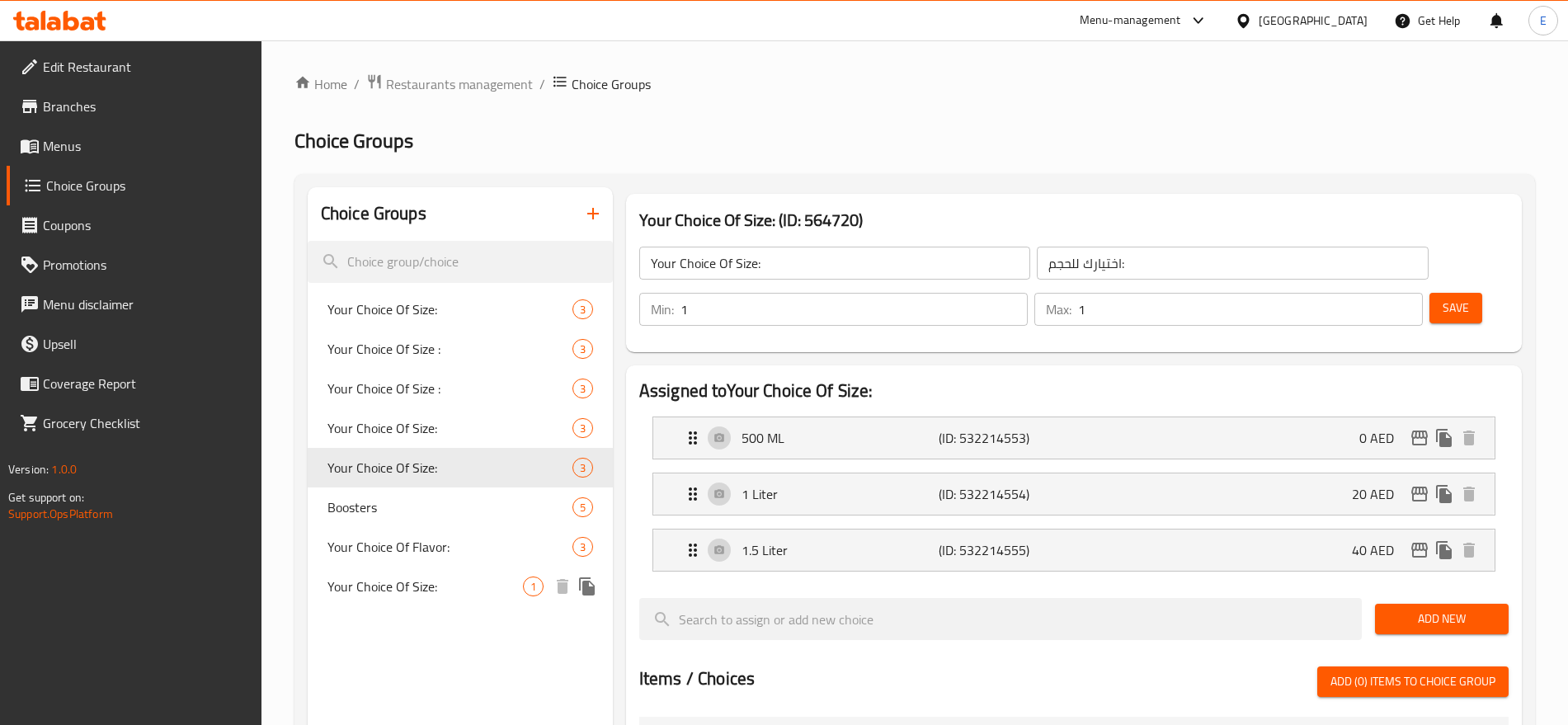
click at [384, 582] on span "Your Choice Of Size:" at bounding box center [425, 586] width 195 height 20
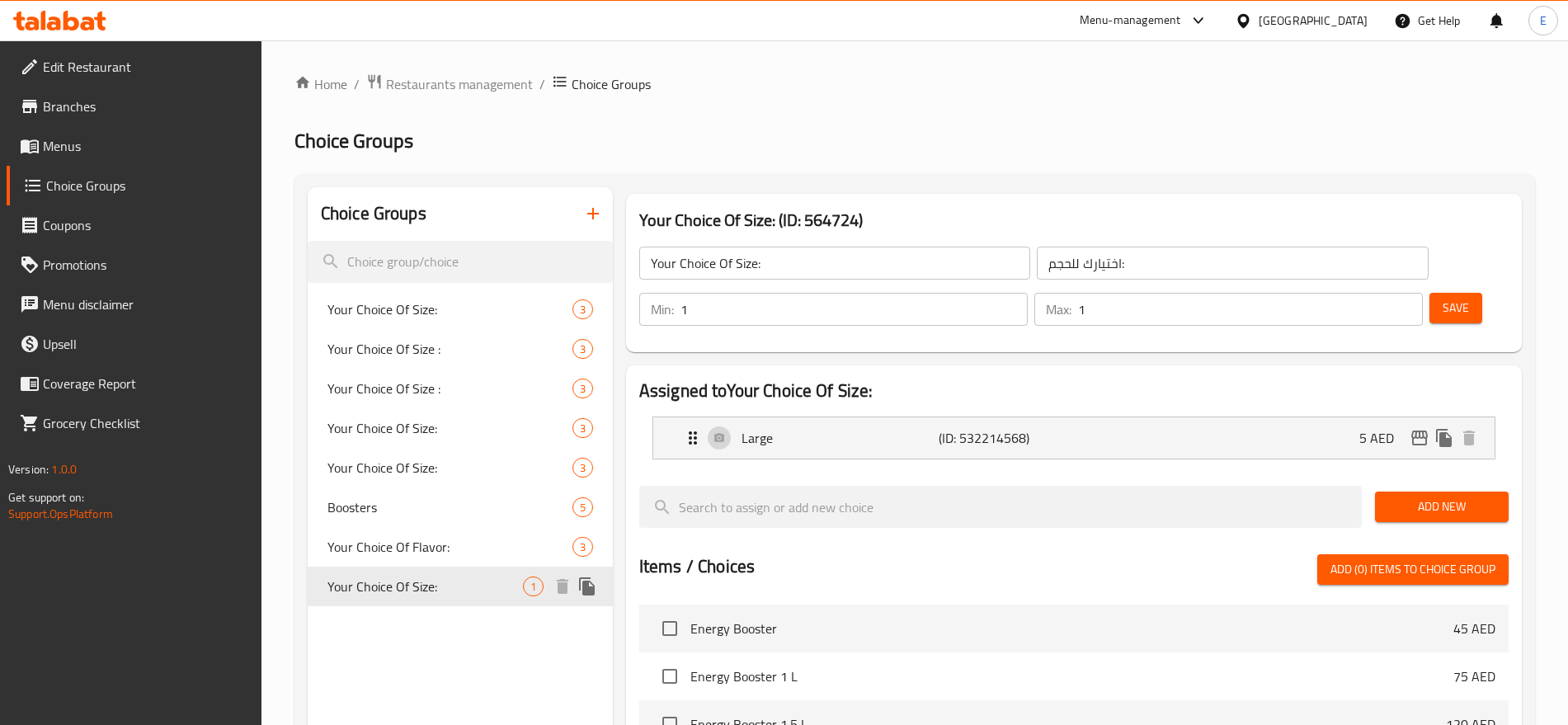
type input "أختيارك من الحجم:"
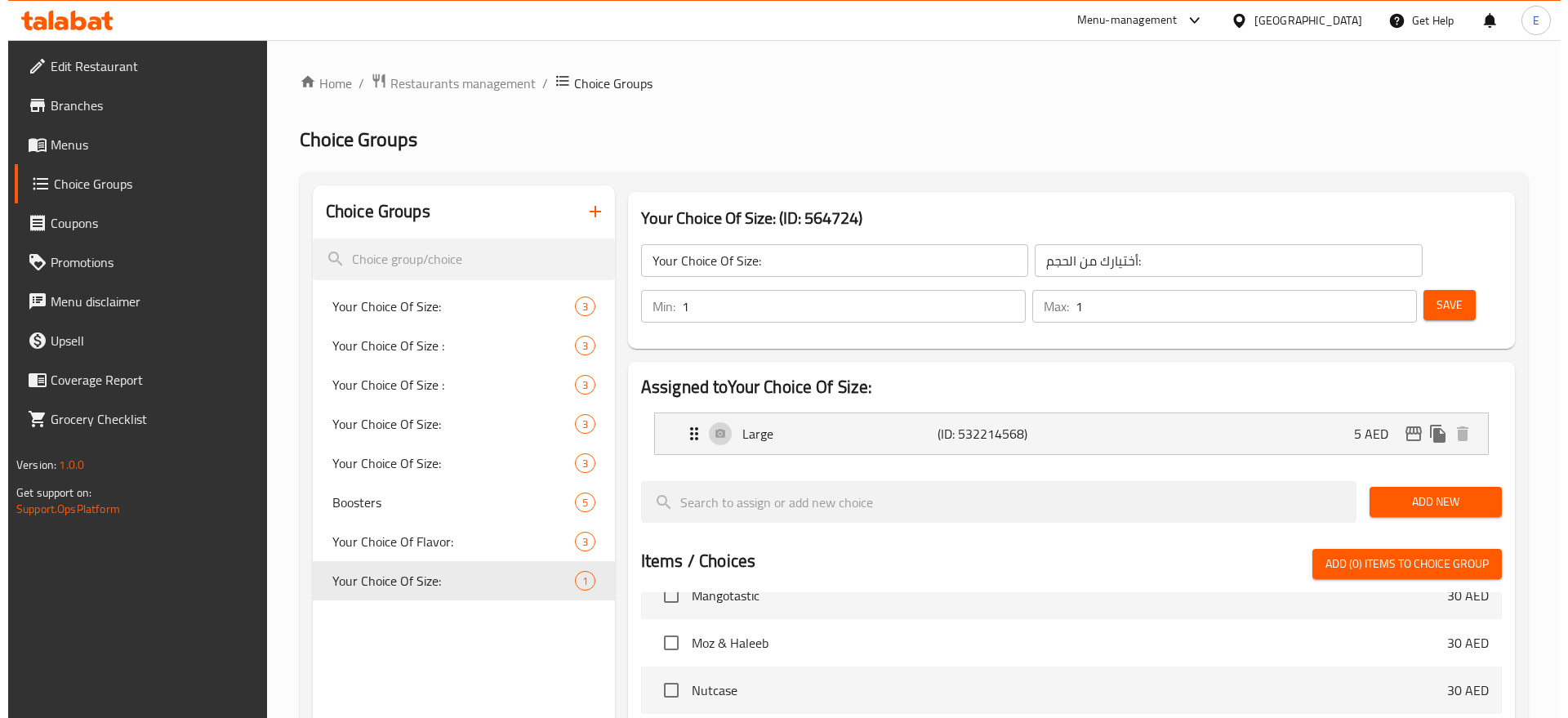
scroll to position [438, 0]
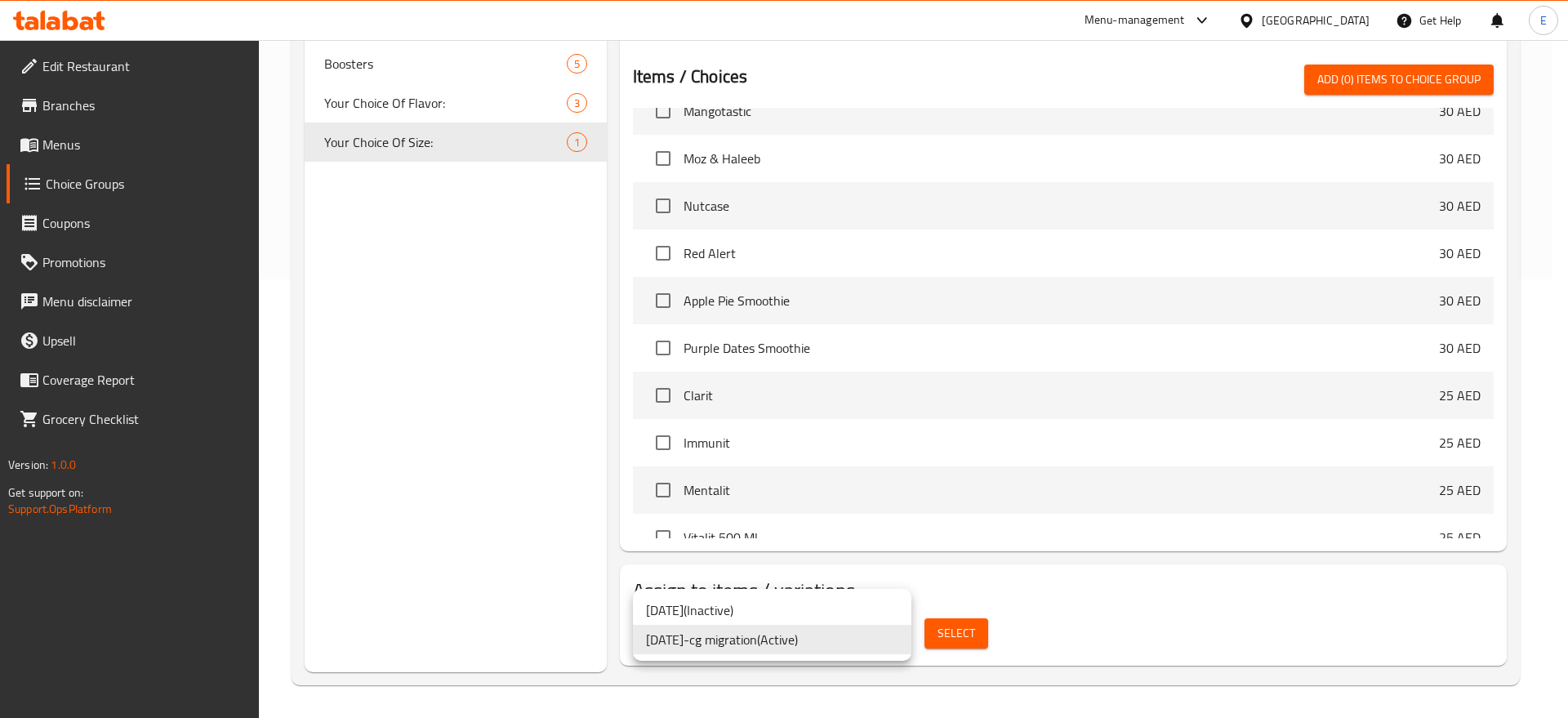
click at [814, 648] on li "14-11-2018-cg migration ( Active )" at bounding box center [772, 640] width 279 height 29
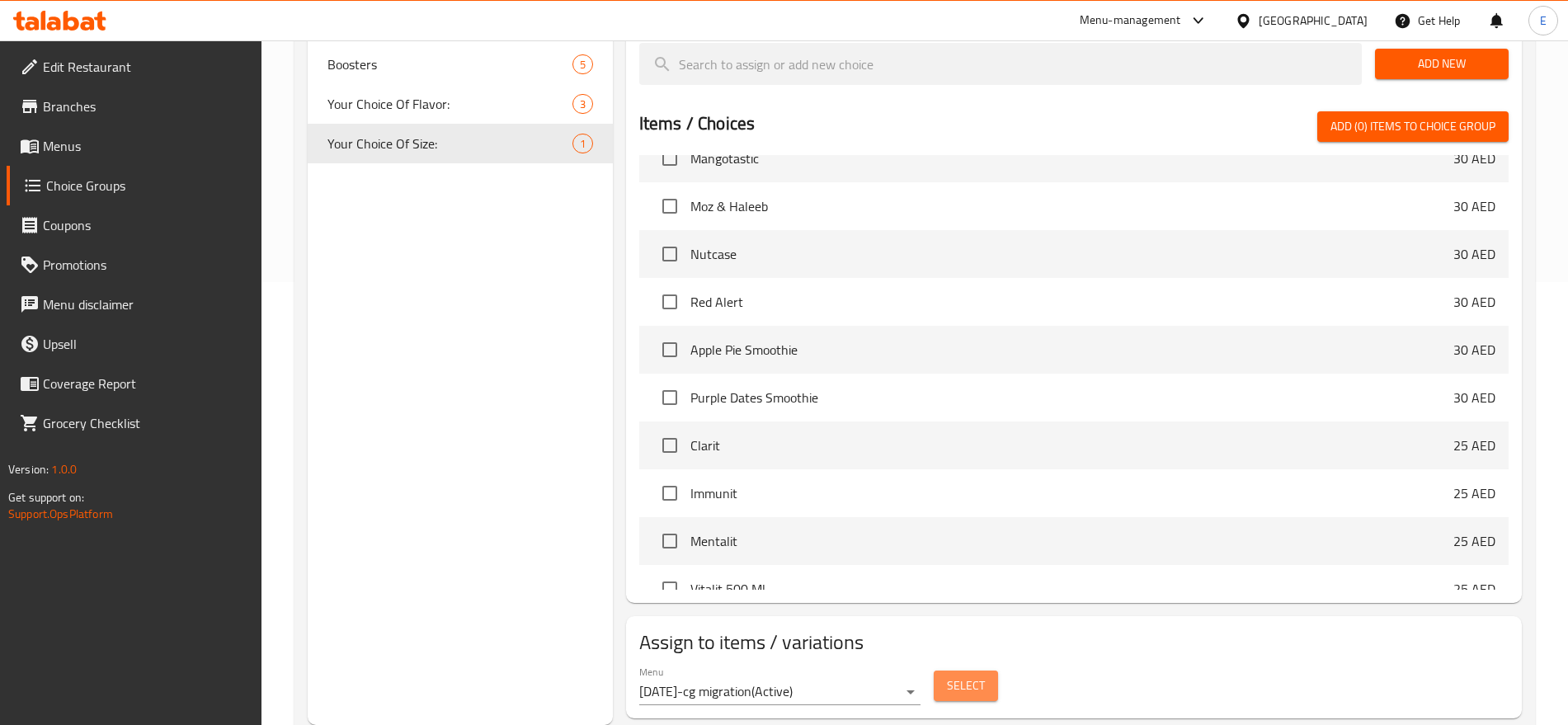
click at [954, 676] on span "Select" at bounding box center [965, 686] width 38 height 20
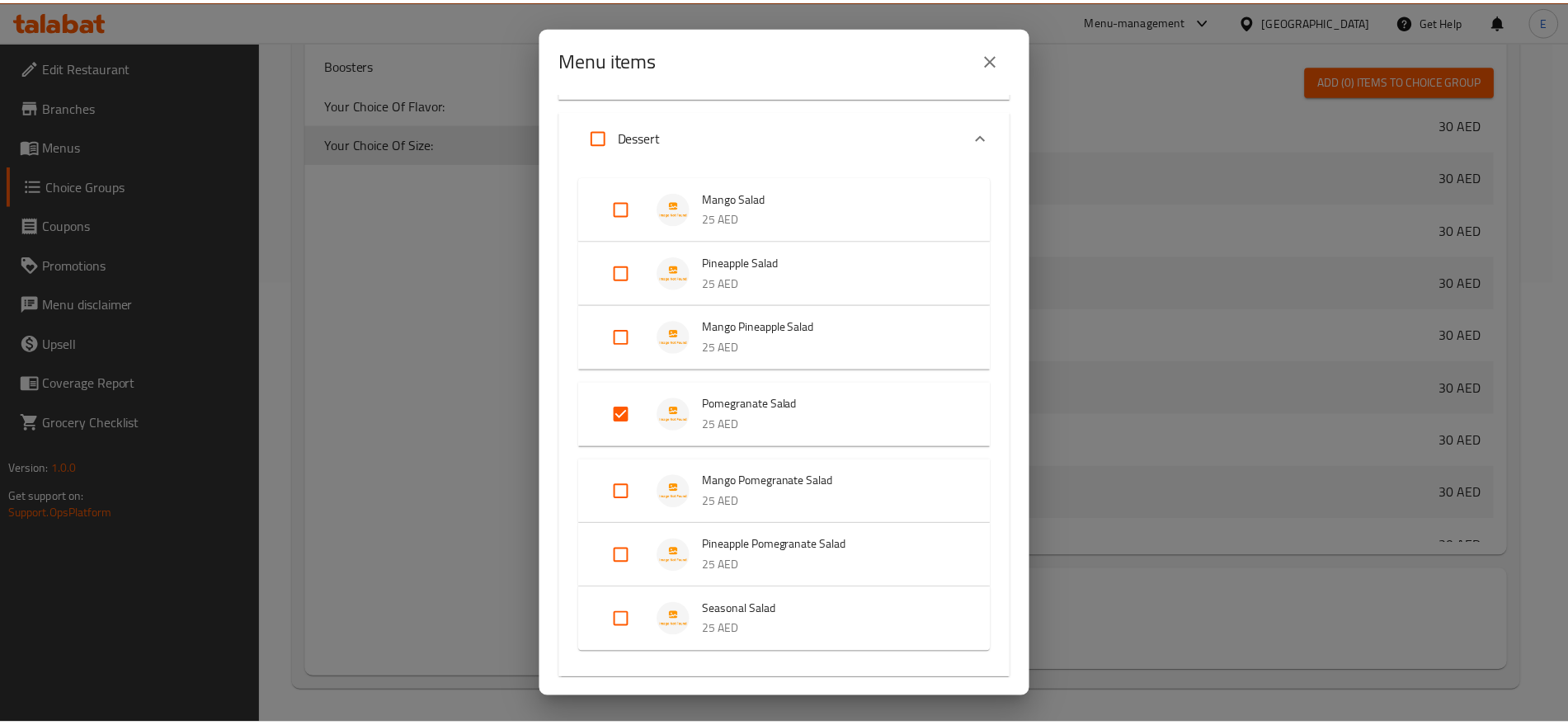
scroll to position [0, 0]
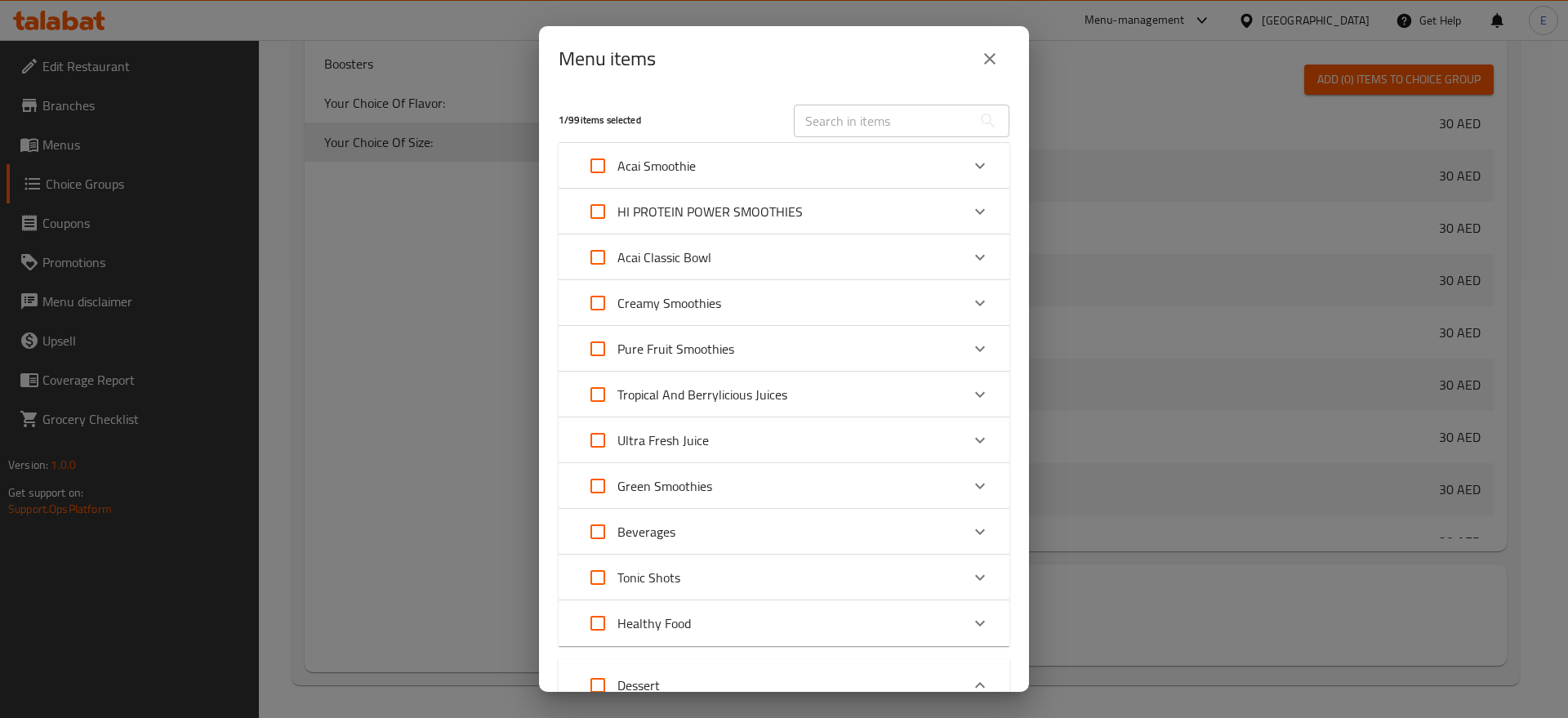
click at [992, 46] on button "close" at bounding box center [990, 59] width 40 height 40
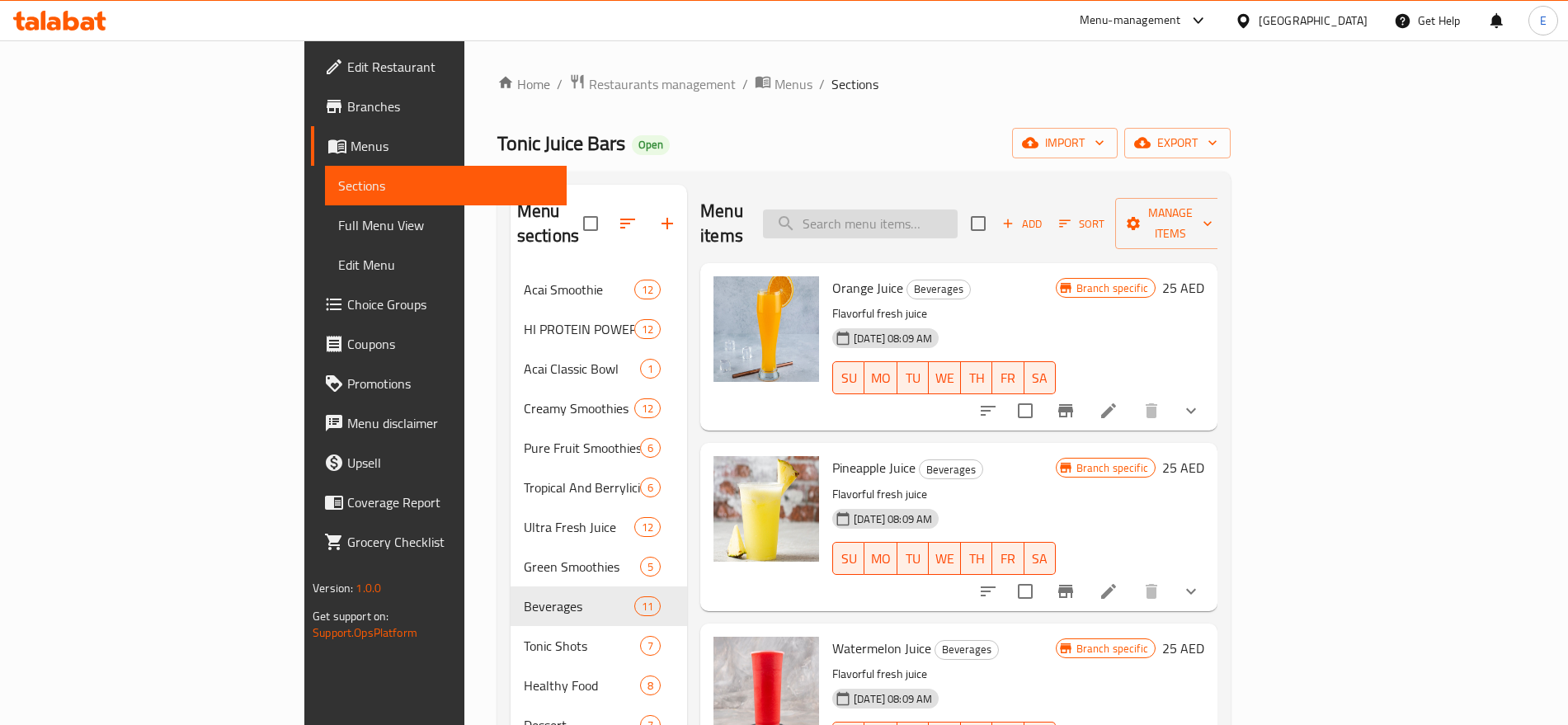
click at [957, 216] on input "search" at bounding box center [860, 223] width 194 height 29
paste input "Celery Juice"
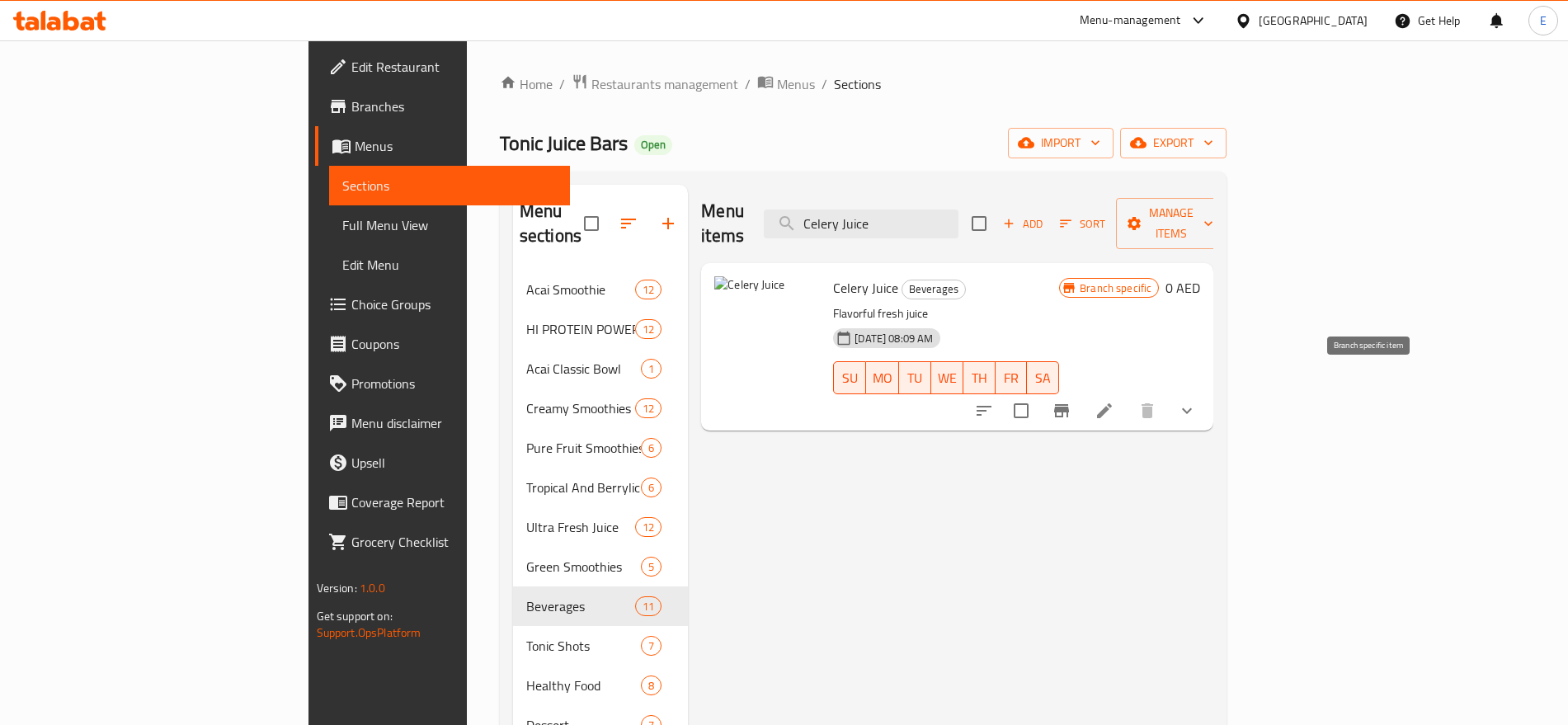
type input "Celery Juice"
click at [1069, 404] on icon "Branch-specific-item" at bounding box center [1061, 411] width 15 height 13
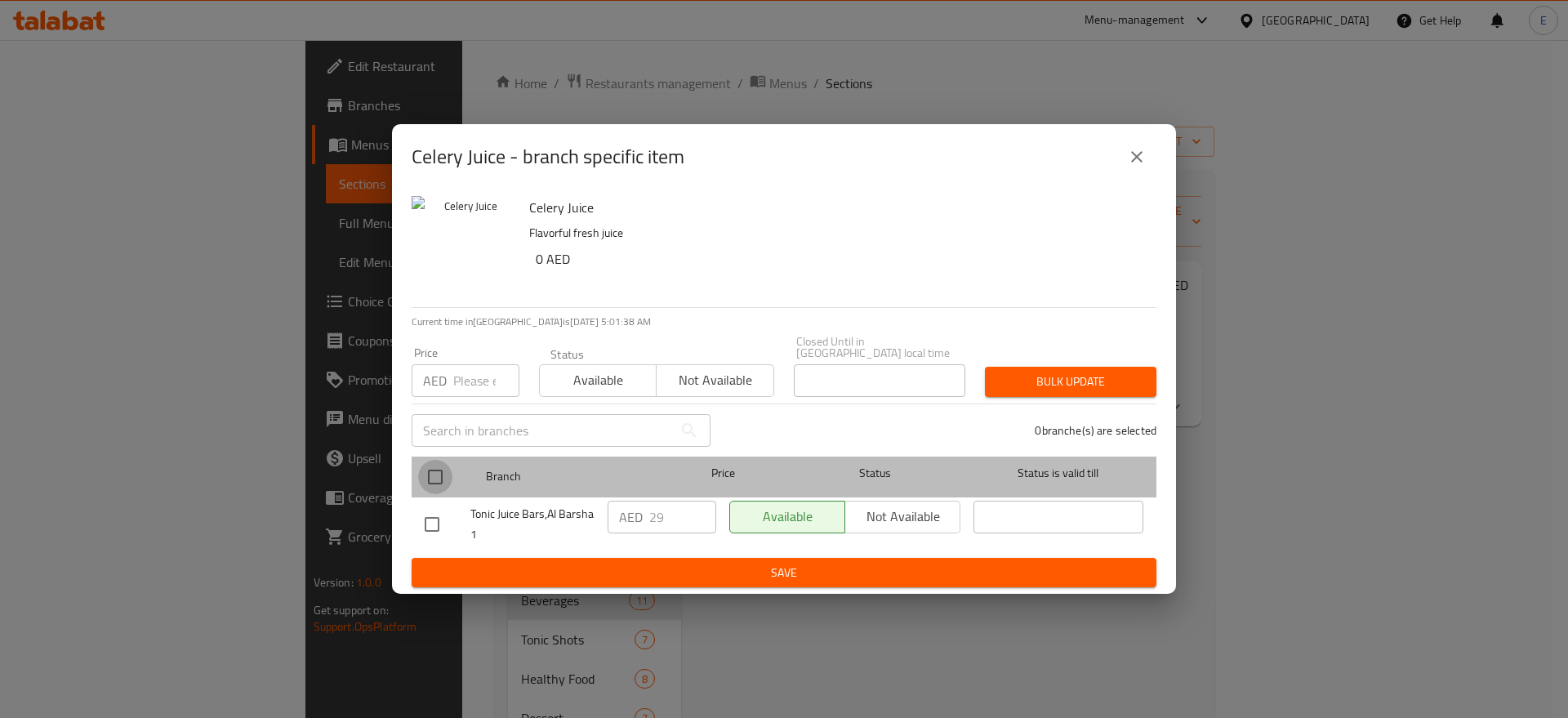
click at [436, 473] on input "checkbox" at bounding box center [435, 476] width 34 height 34
checkbox input "true"
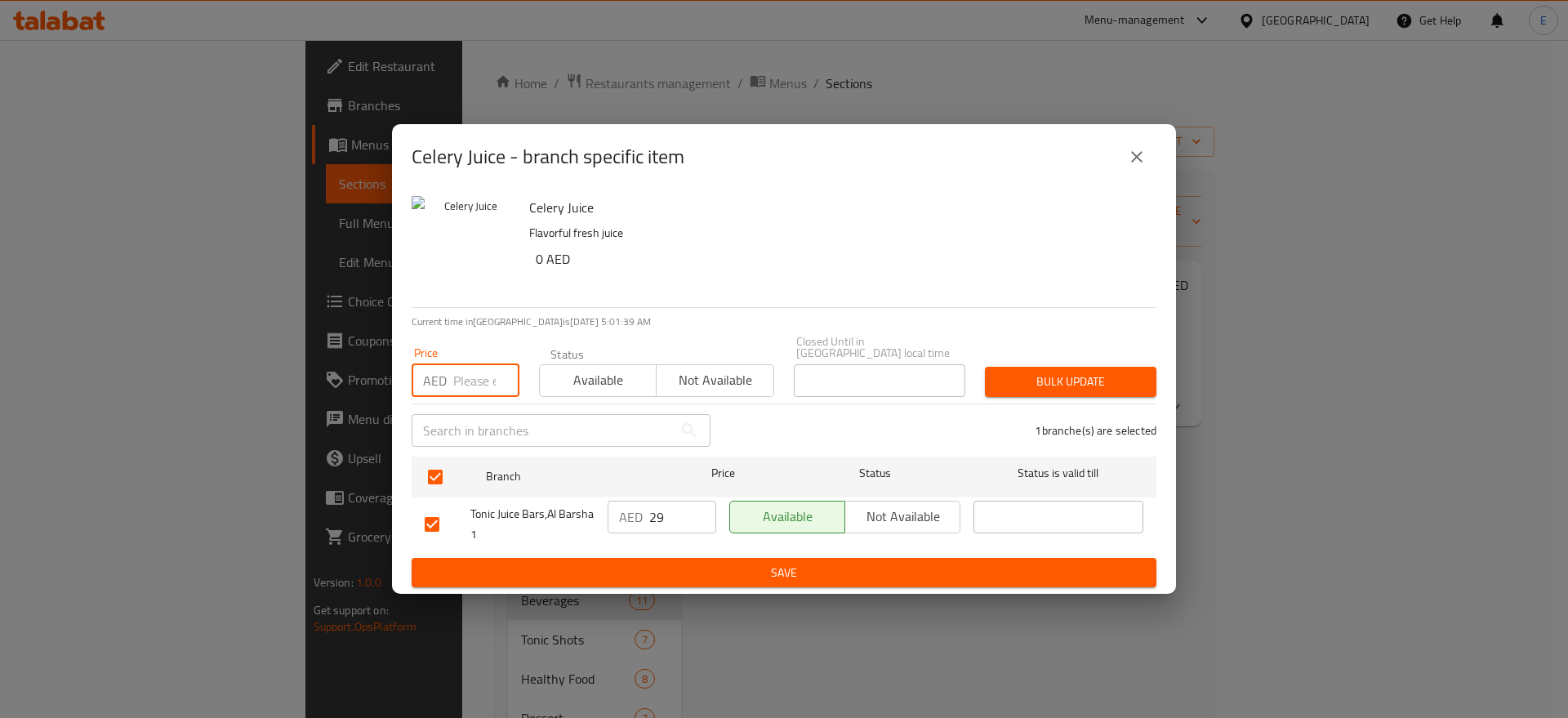
click at [487, 388] on input "number" at bounding box center [486, 380] width 66 height 32
type input "0"
click at [1041, 376] on span "Bulk update" at bounding box center [1071, 382] width 145 height 20
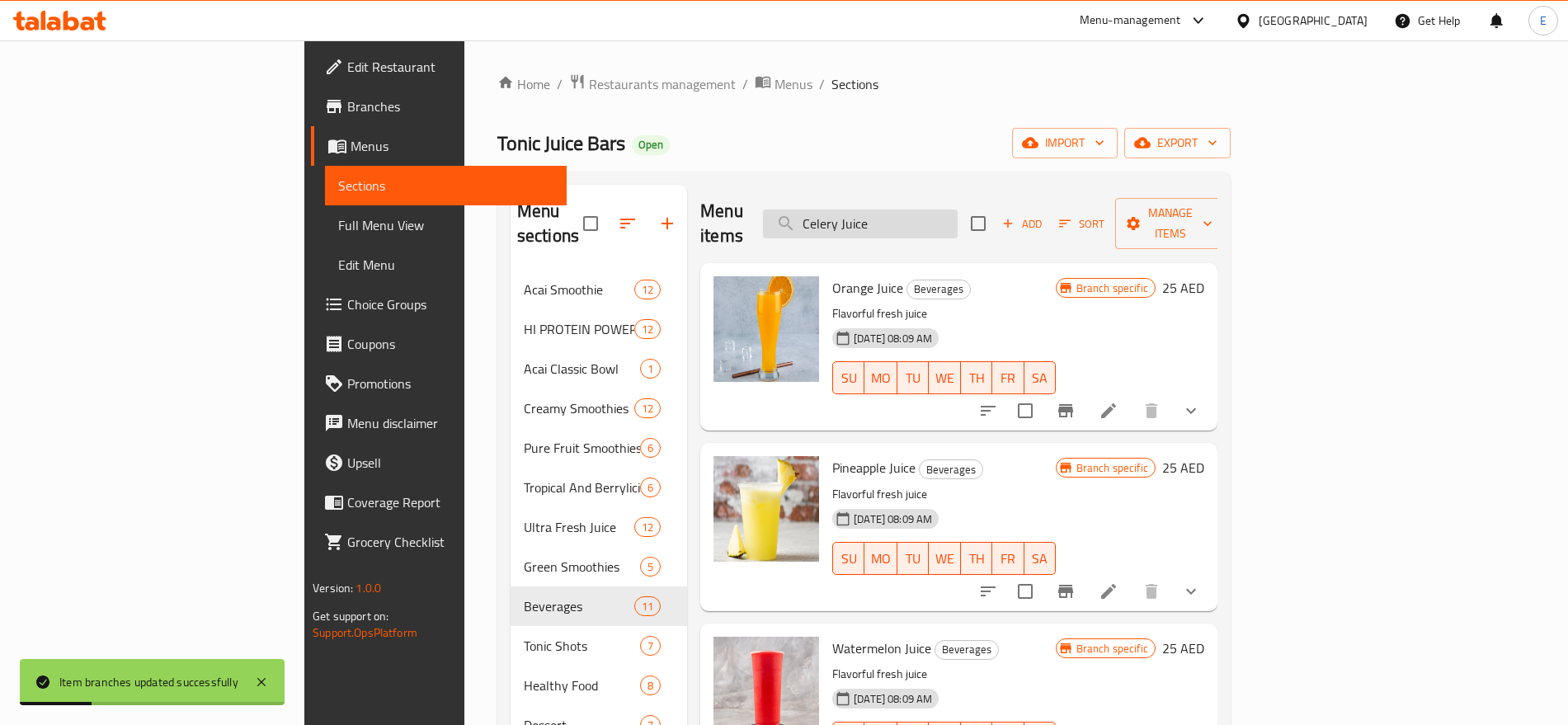
click at [957, 209] on input "Celery Juice" at bounding box center [860, 223] width 194 height 29
type input "Celery Juice"
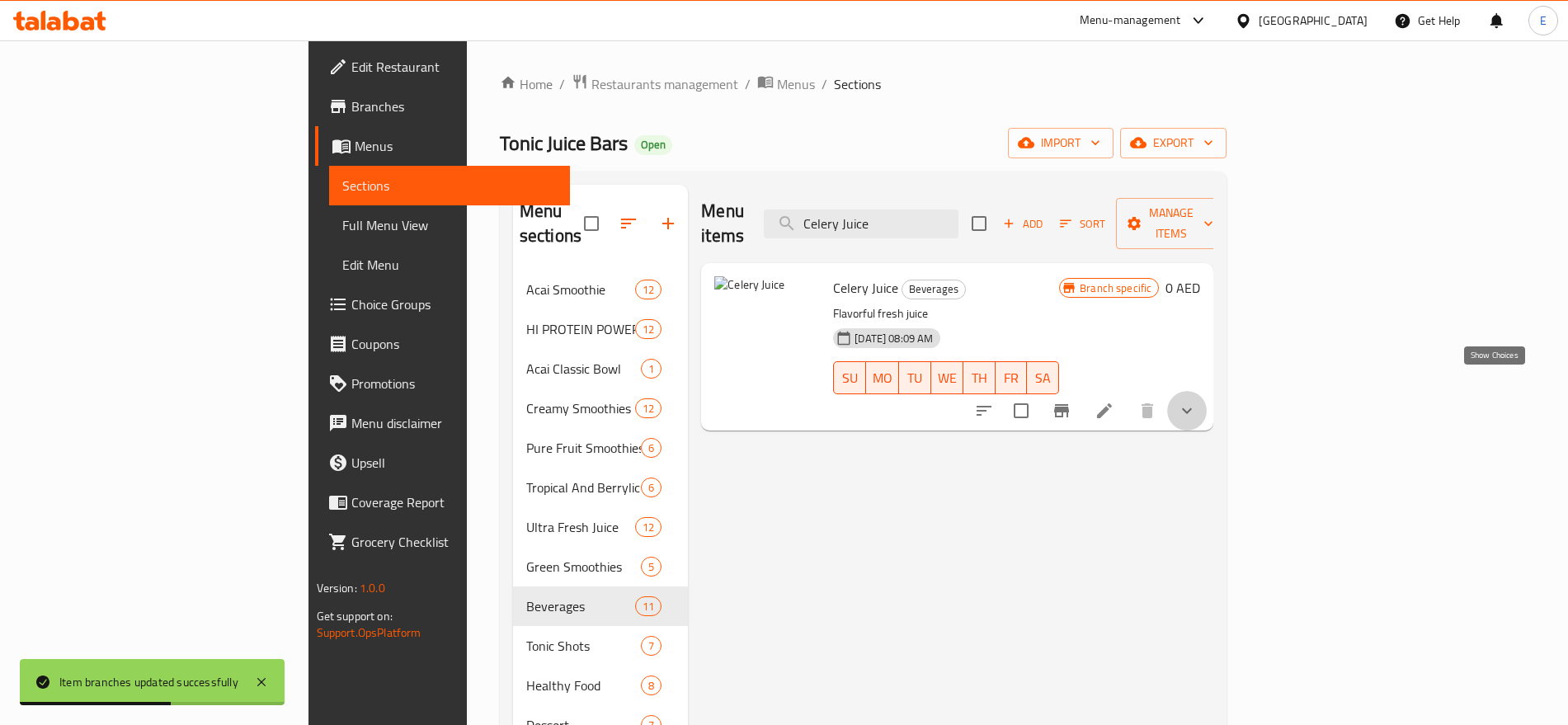
click at [1196, 401] on icon "show more" at bounding box center [1186, 410] width 20 height 20
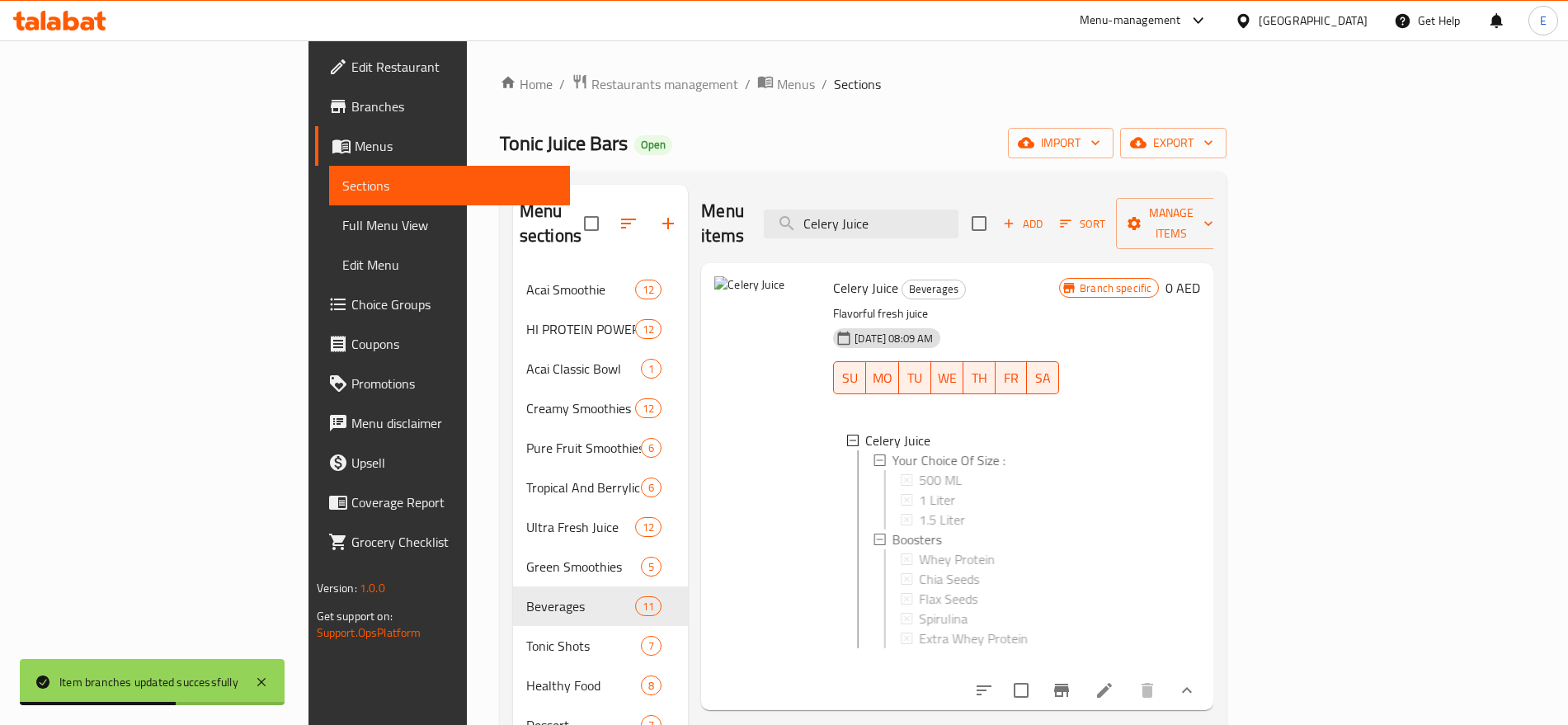
scroll to position [231, 0]
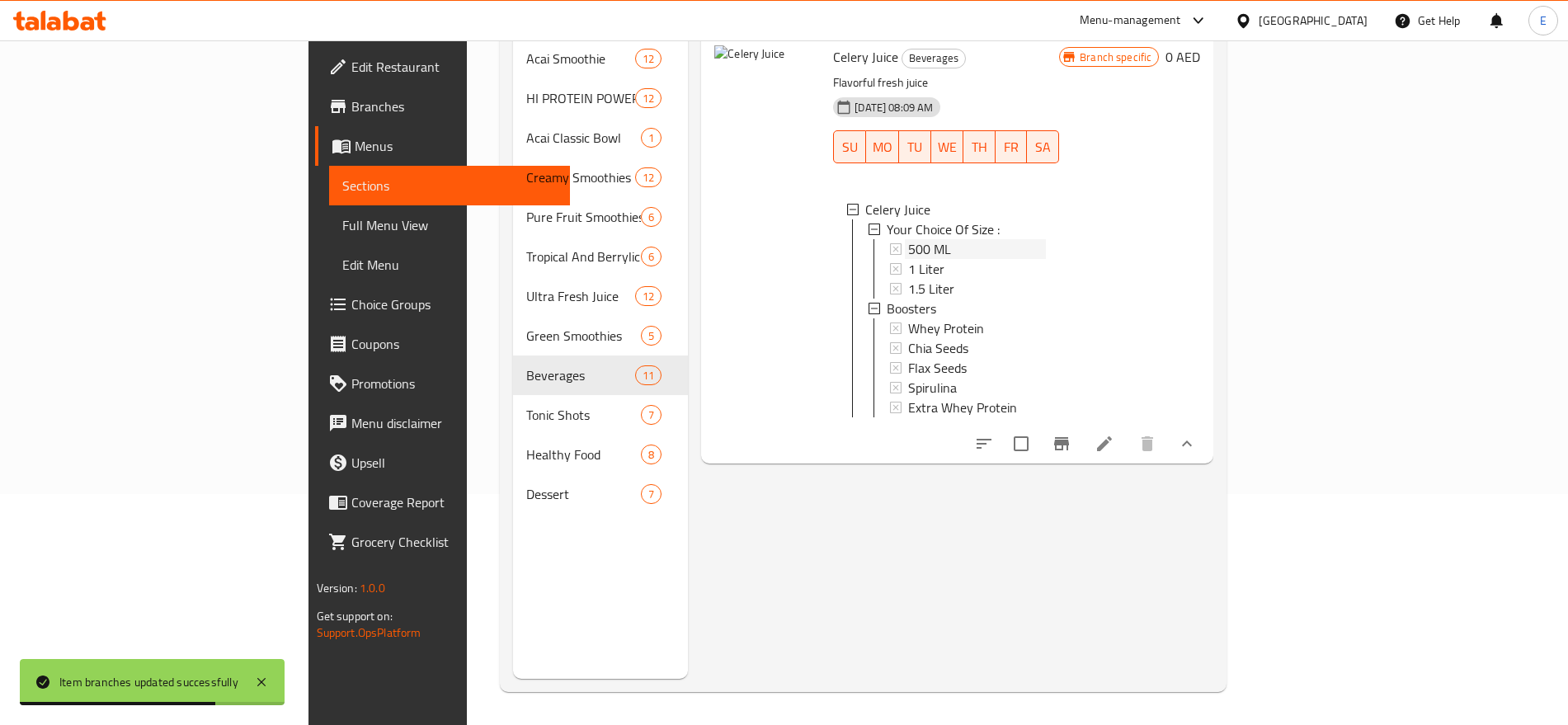
click at [908, 239] on div "500 ML" at bounding box center [977, 248] width 138 height 20
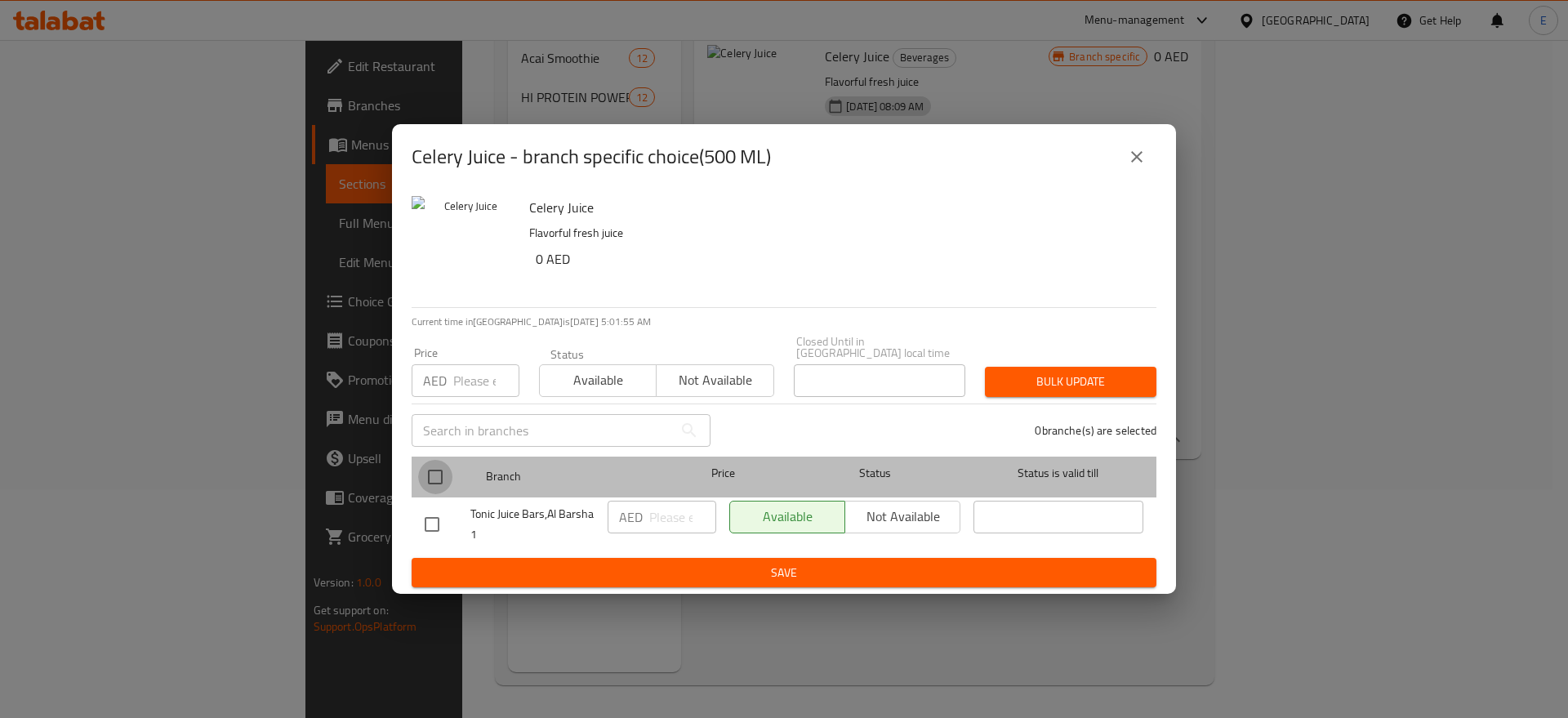
click at [434, 467] on input "checkbox" at bounding box center [435, 476] width 34 height 34
checkbox input "true"
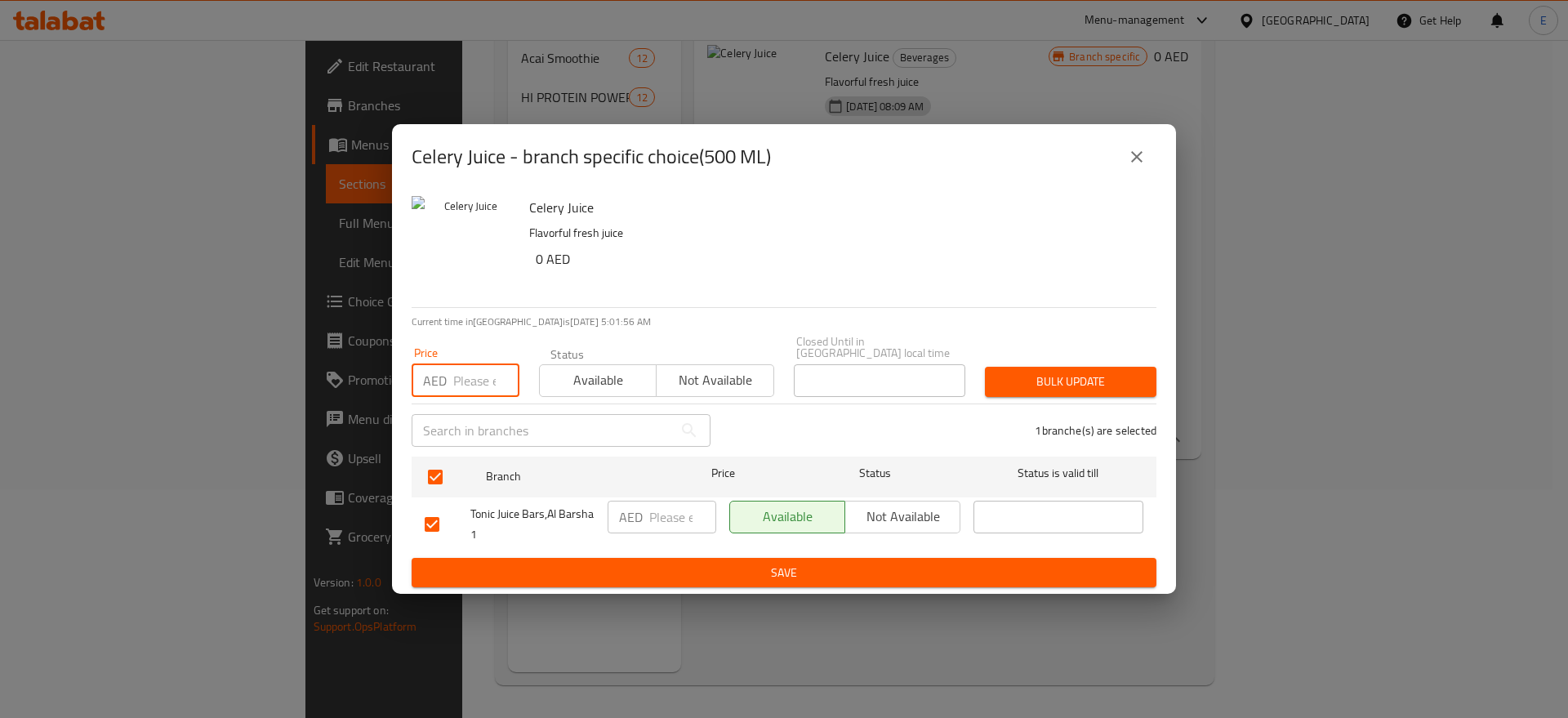
click at [472, 388] on input "number" at bounding box center [486, 380] width 66 height 32
type input "29"
click at [1129, 382] on span "Bulk update" at bounding box center [1071, 382] width 145 height 20
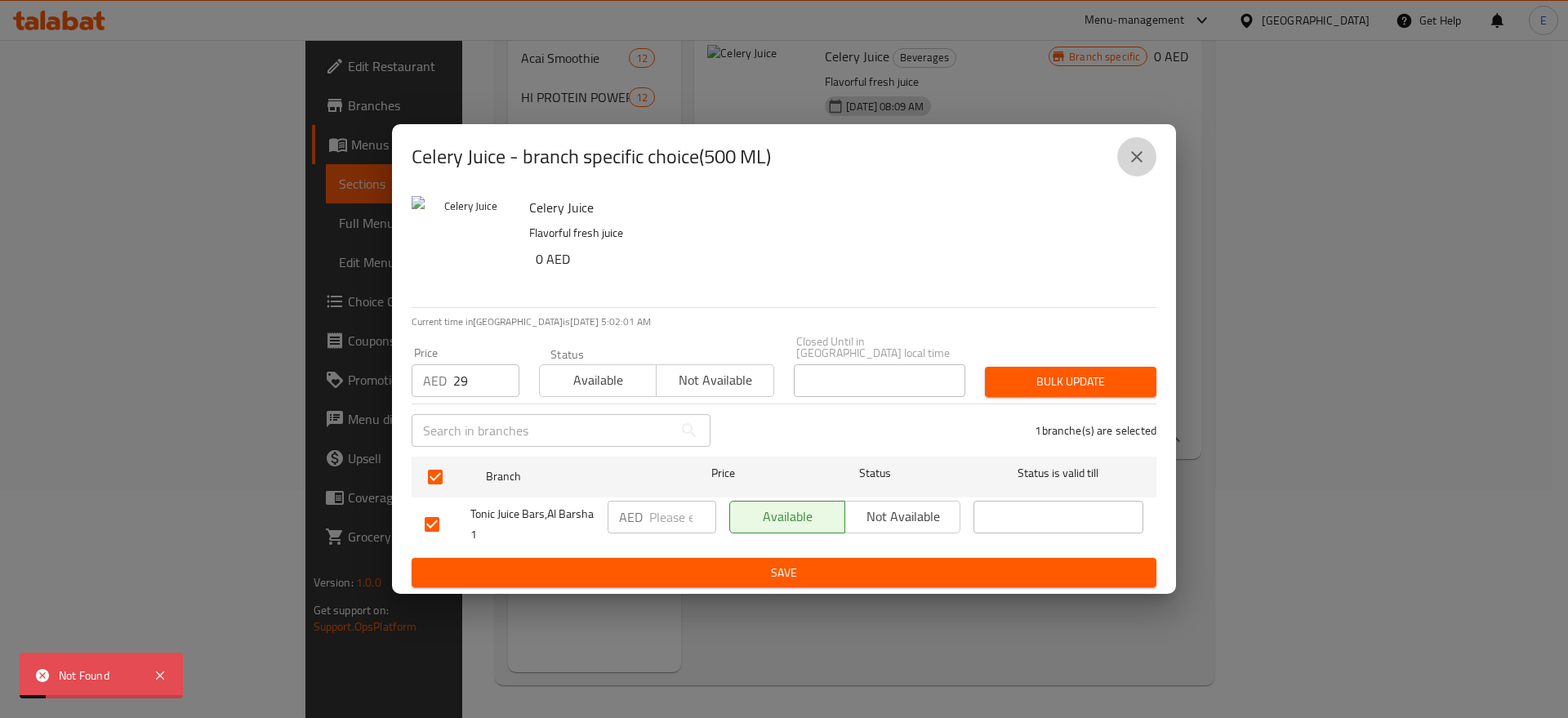
click at [1139, 150] on icon "close" at bounding box center [1136, 156] width 19 height 19
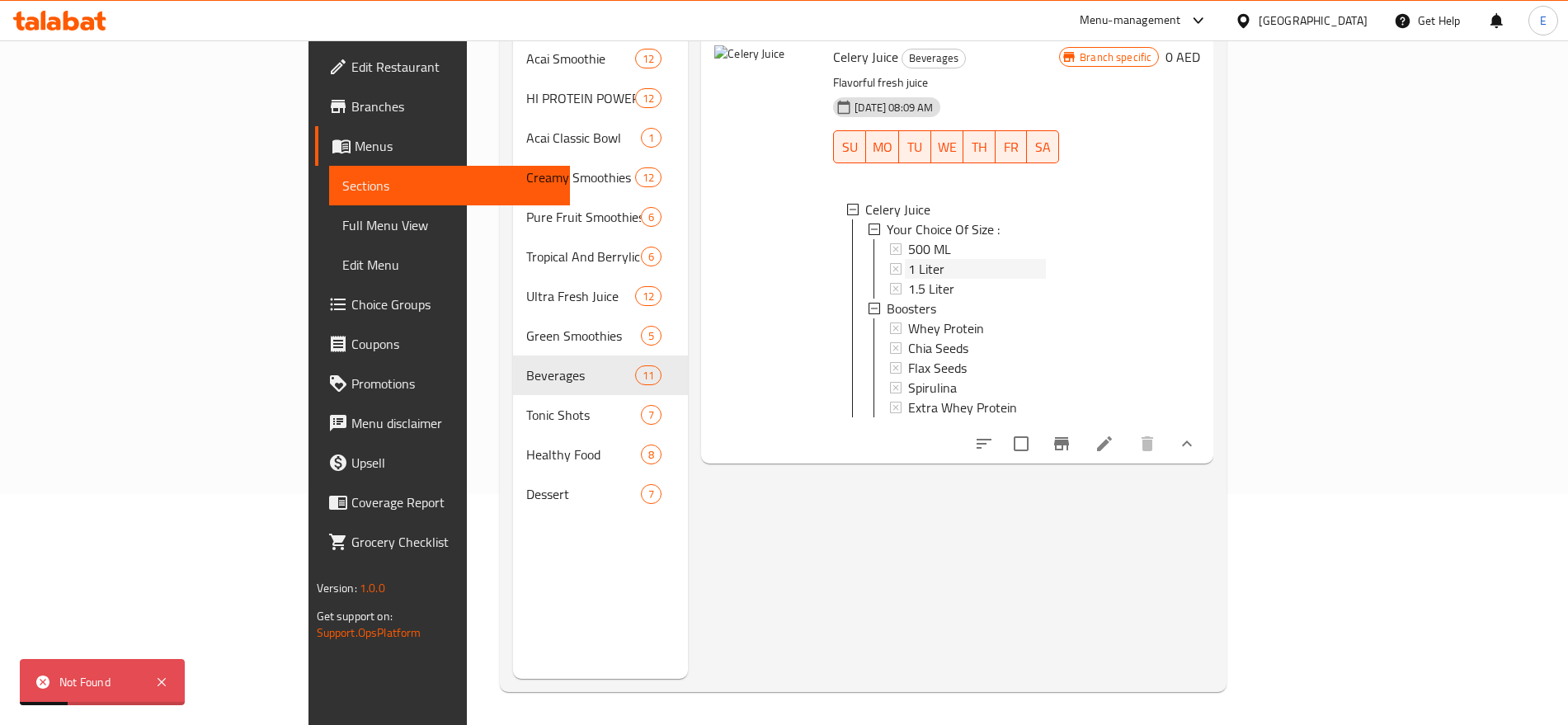
click at [908, 259] on div "1 Liter" at bounding box center [977, 269] width 138 height 20
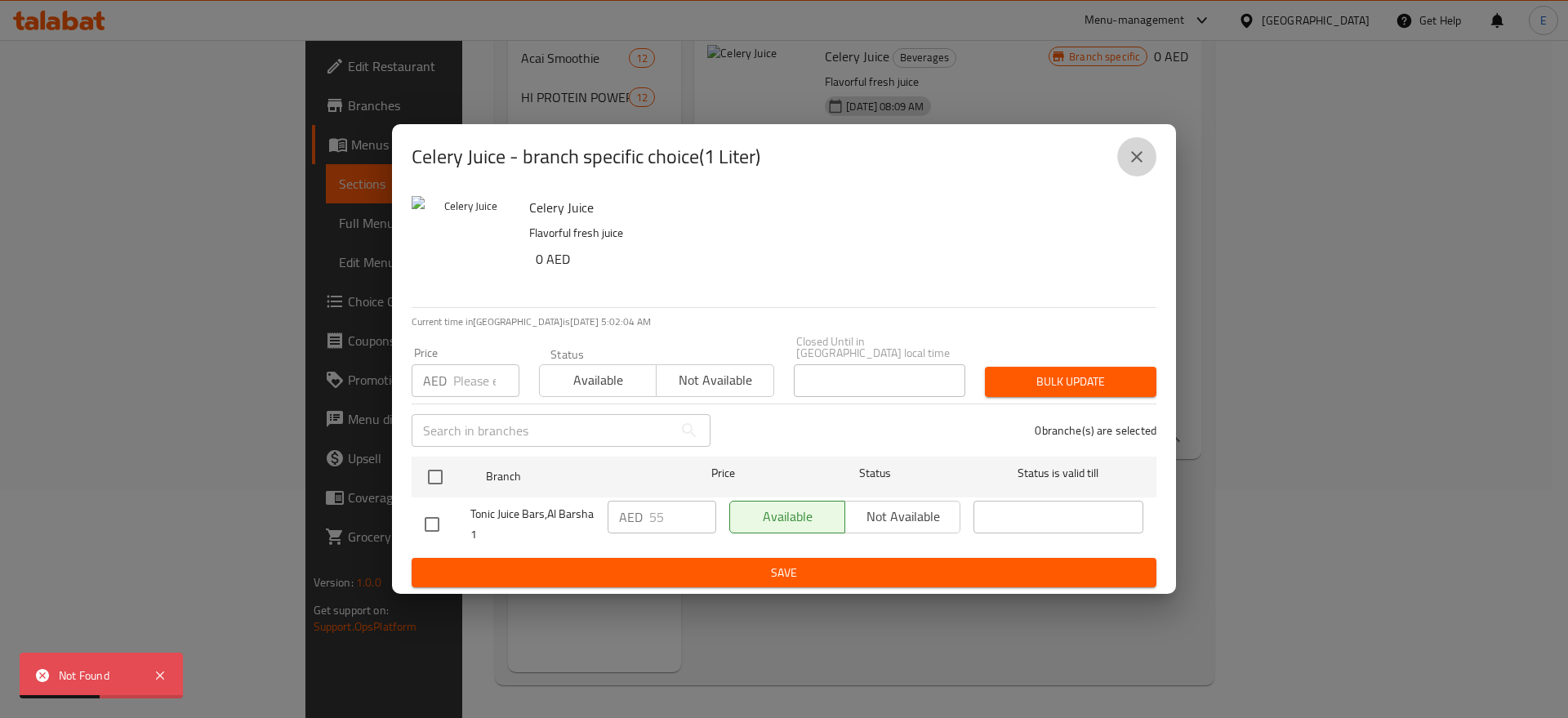
click at [1143, 156] on icon "close" at bounding box center [1136, 156] width 19 height 19
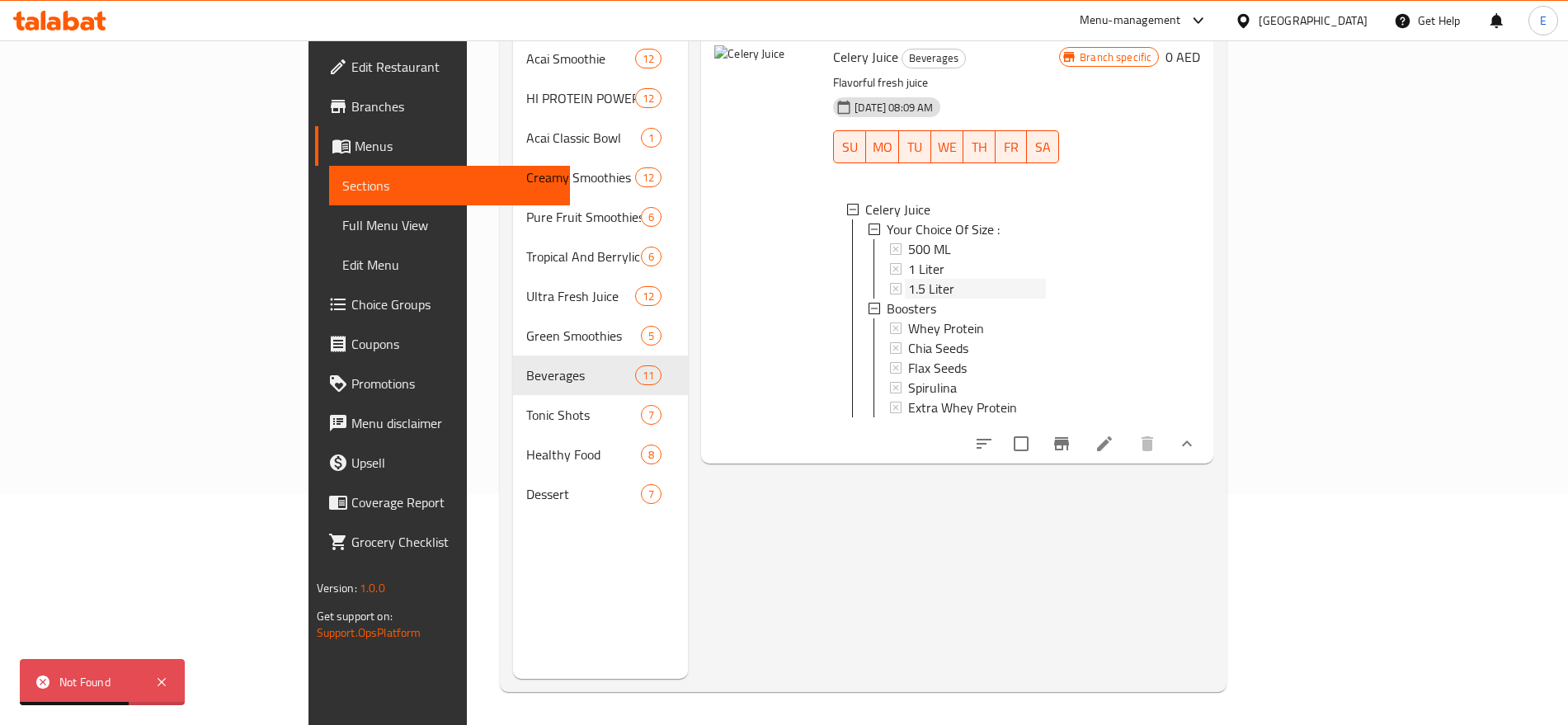
click at [908, 279] on span "1.5 Liter" at bounding box center [931, 288] width 46 height 20
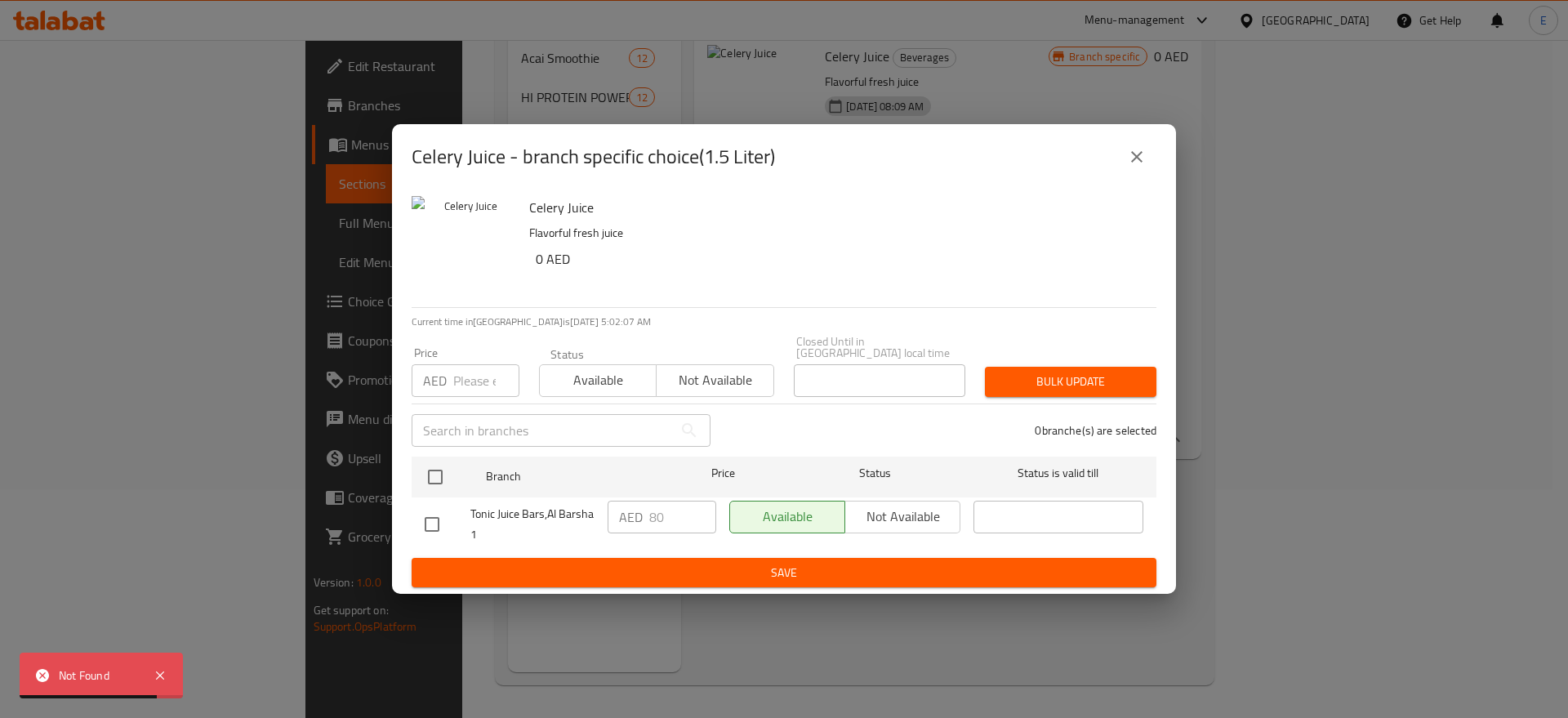
click at [1132, 147] on icon "close" at bounding box center [1136, 156] width 19 height 19
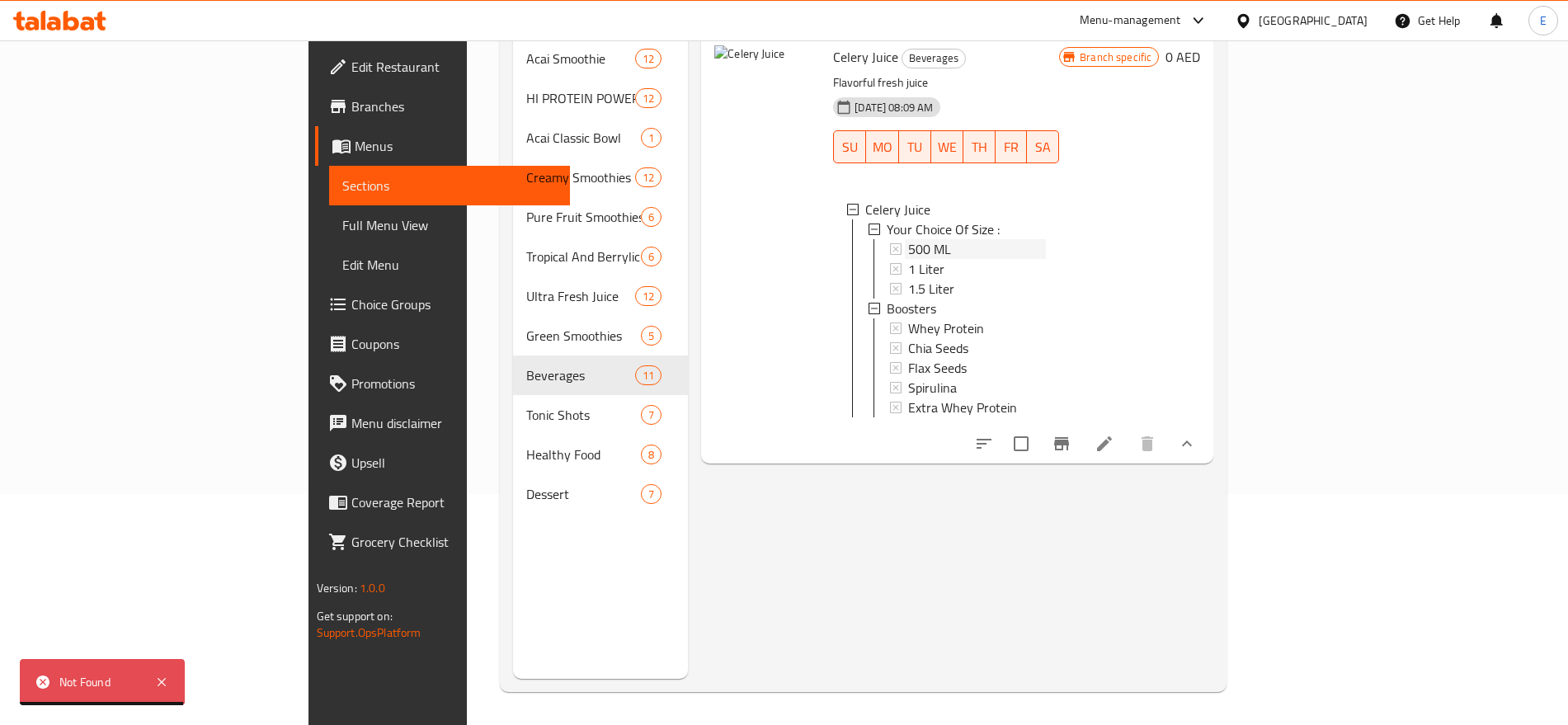
click at [908, 239] on span "500 ML" at bounding box center [929, 248] width 43 height 20
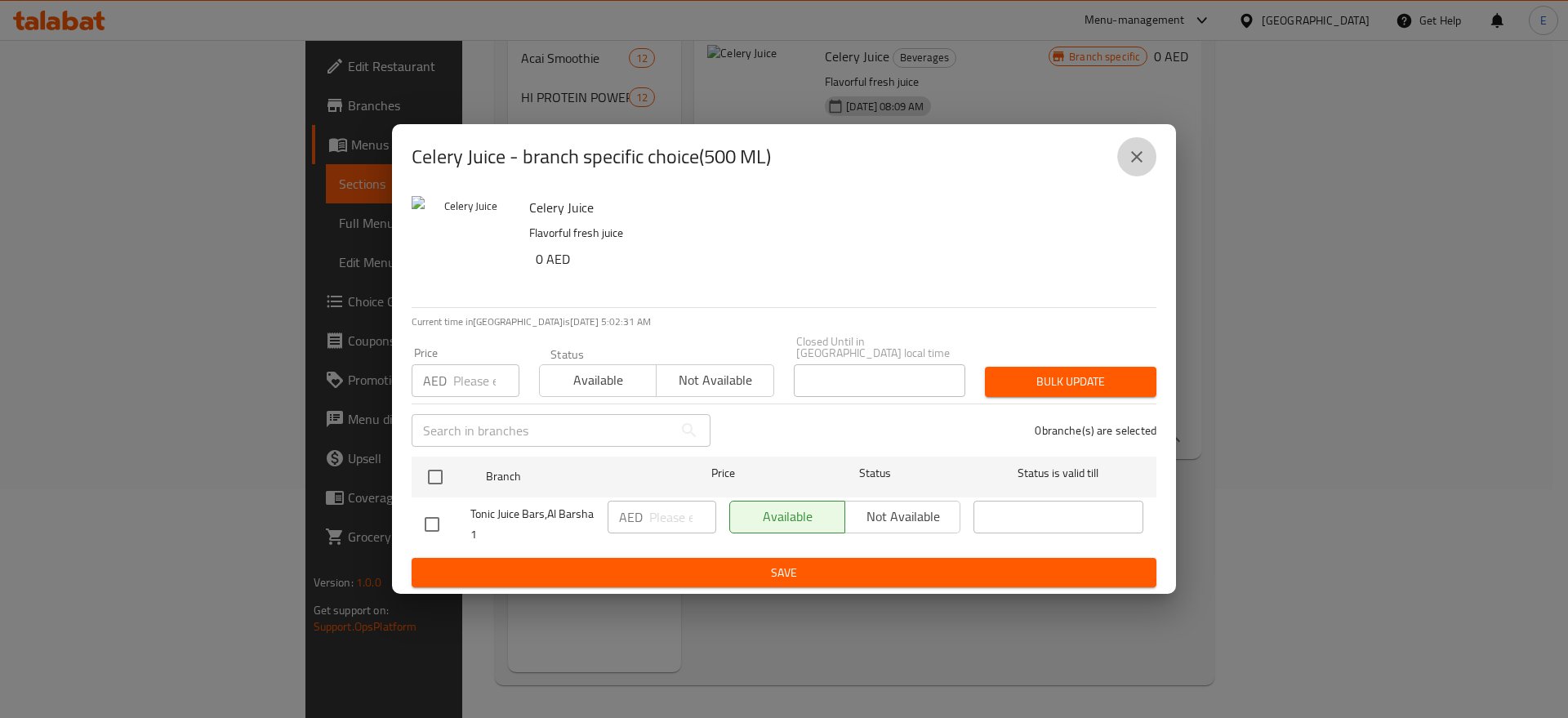
click at [1130, 161] on icon "close" at bounding box center [1136, 156] width 19 height 19
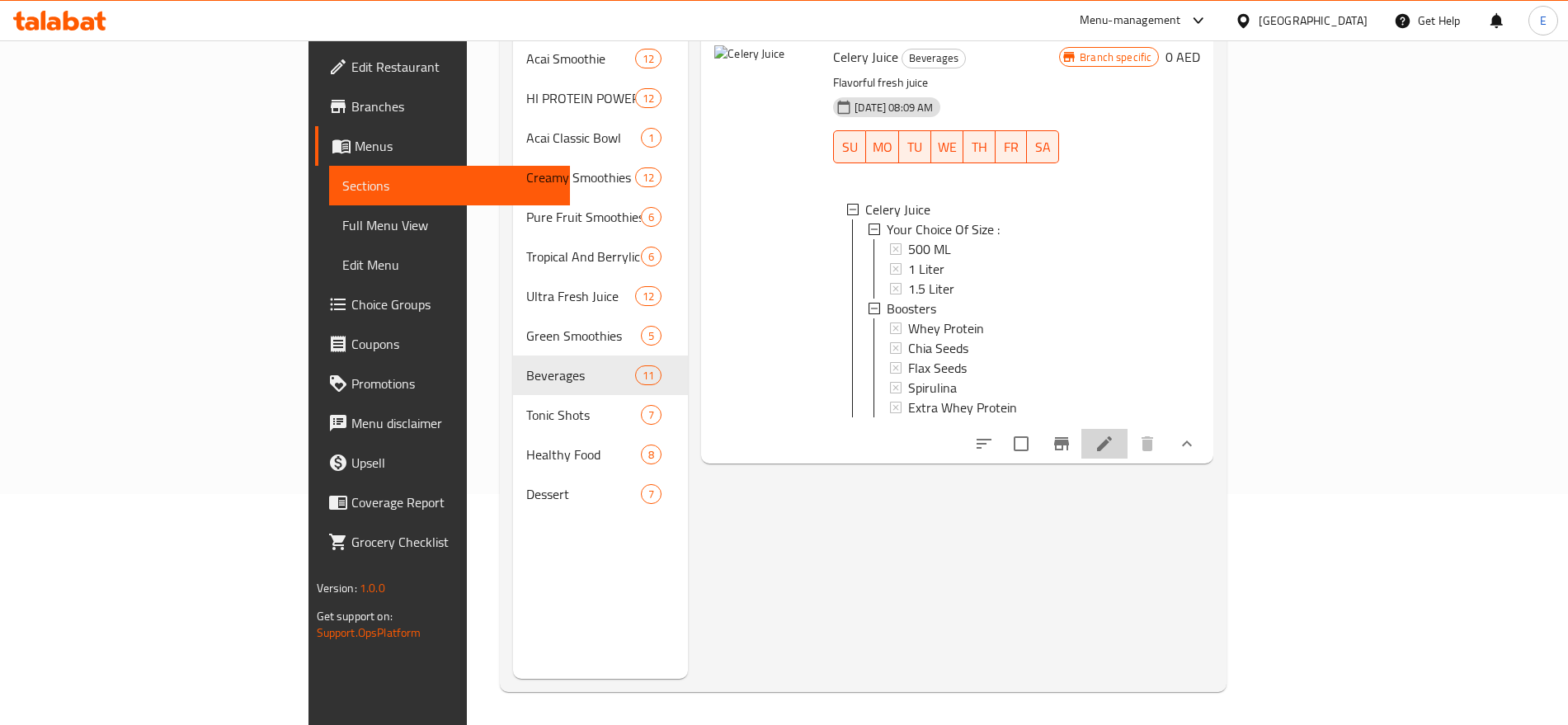
click at [1127, 444] on li at bounding box center [1104, 443] width 46 height 30
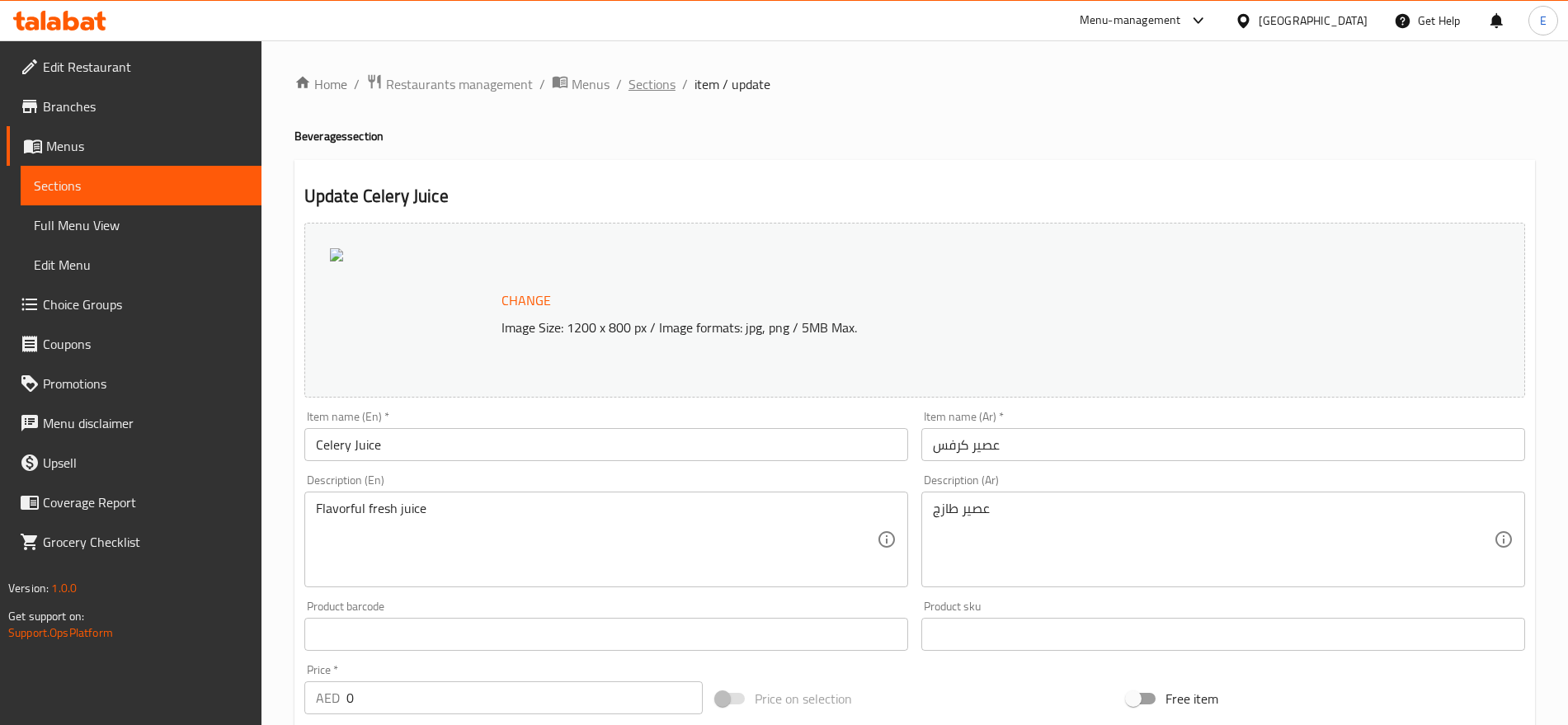
click at [651, 86] on span "Sections" at bounding box center [652, 84] width 47 height 20
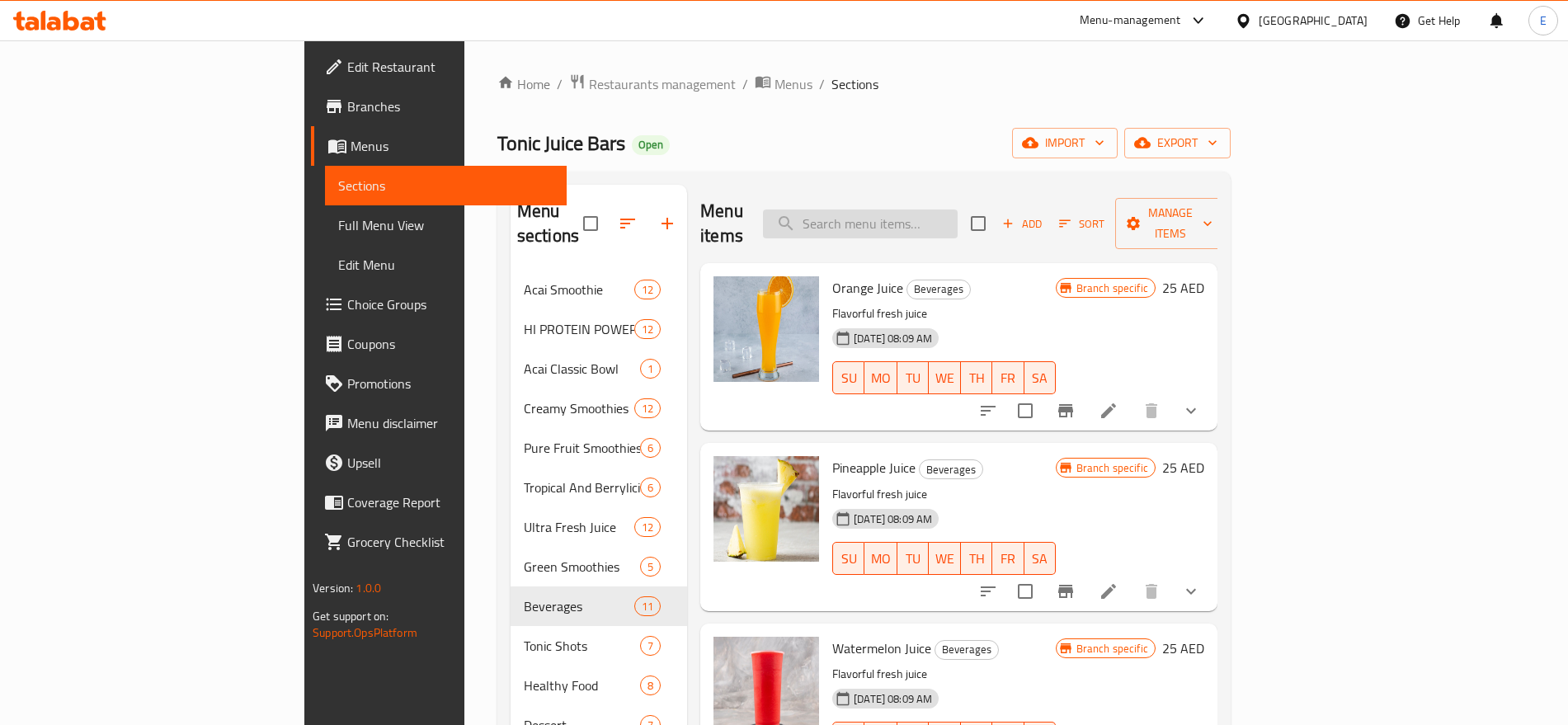
click at [957, 213] on input "search" at bounding box center [860, 223] width 194 height 29
paste input "Celery Juice"
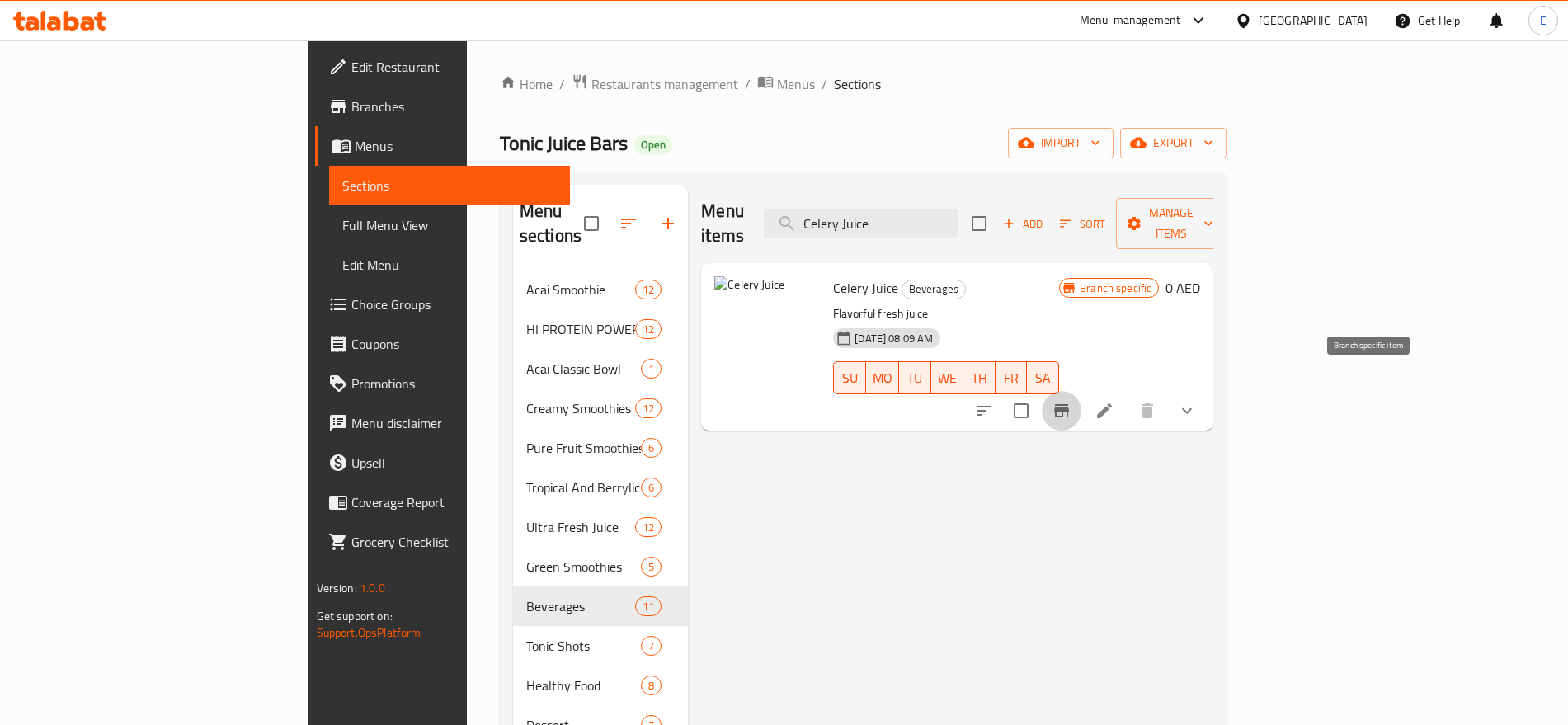
click at [1069, 404] on icon "Branch-specific-item" at bounding box center [1061, 411] width 15 height 13
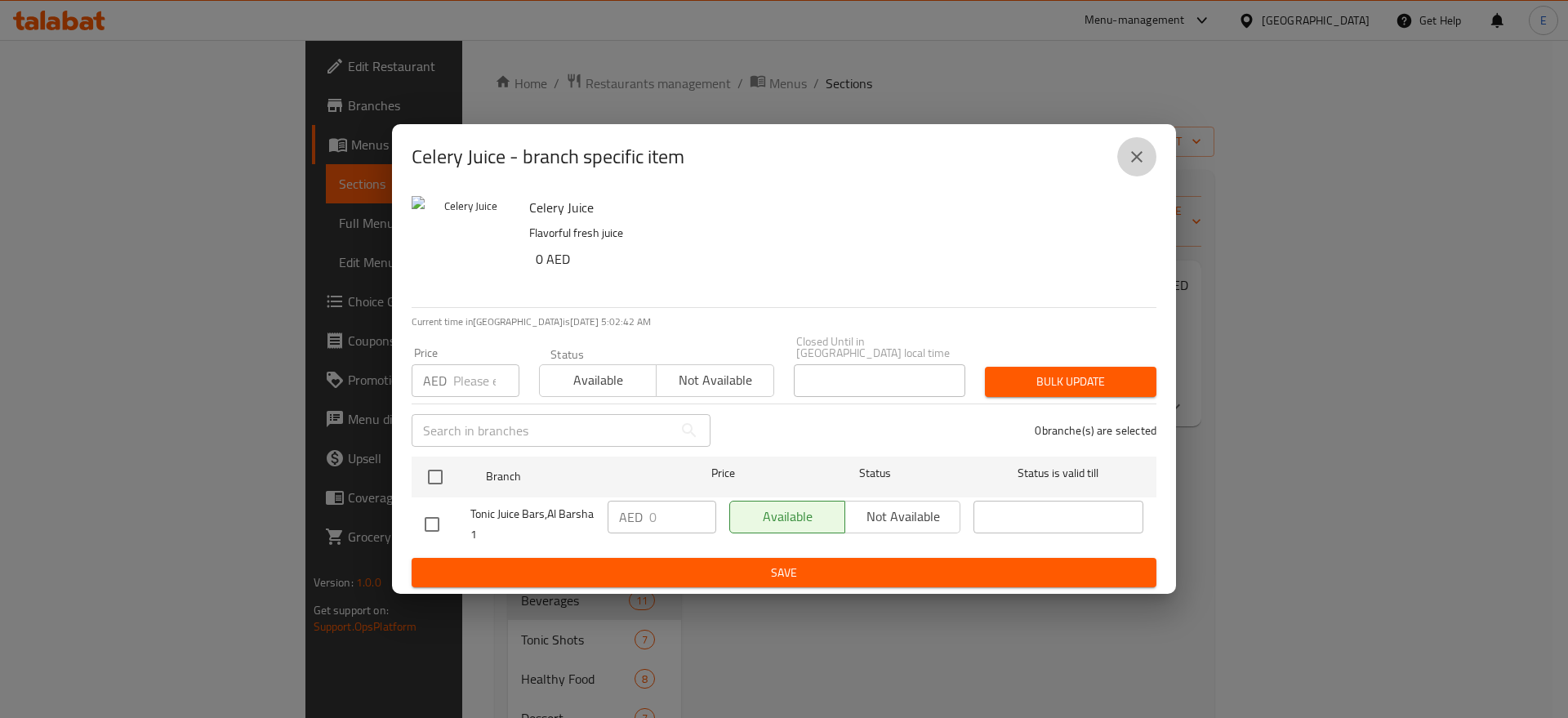
click at [1130, 155] on icon "close" at bounding box center [1136, 156] width 19 height 19
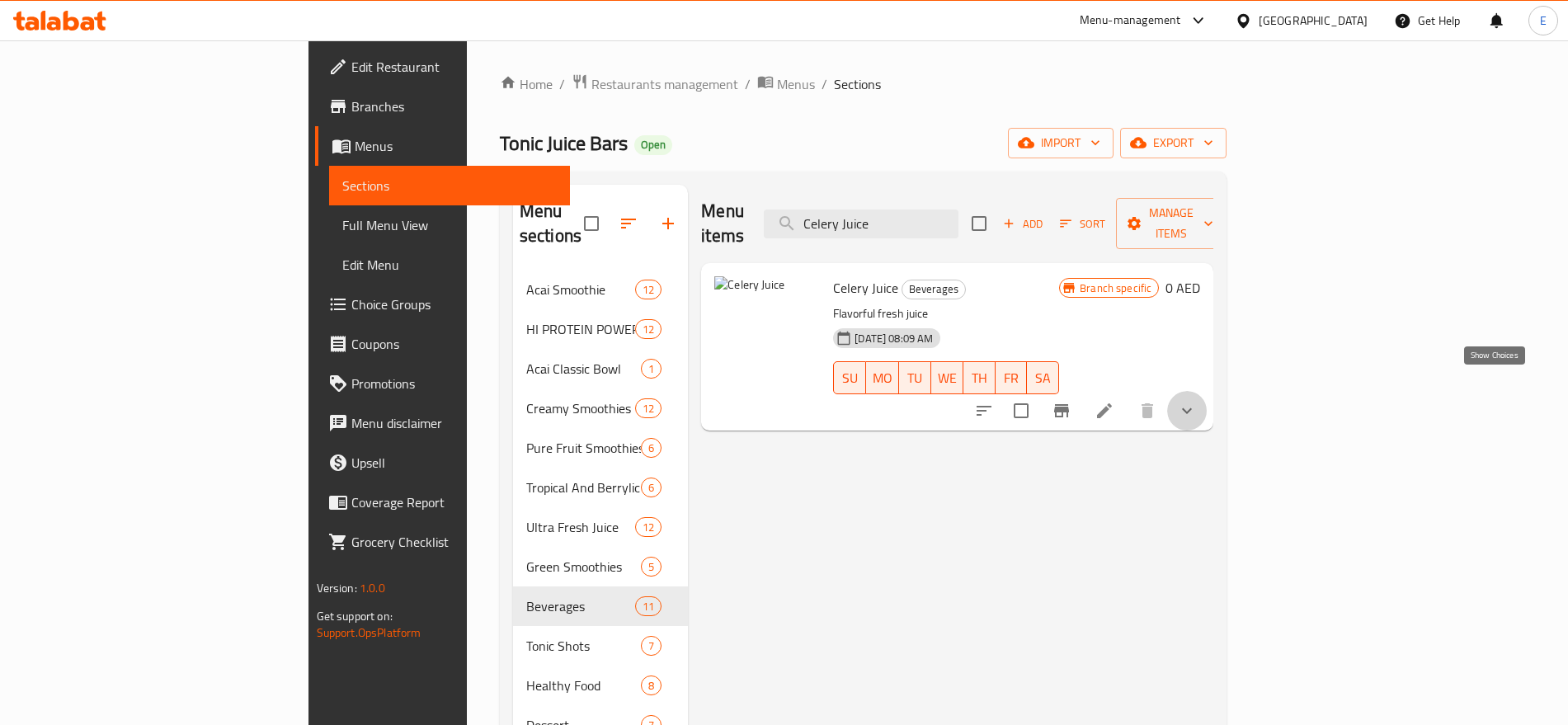
click at [1196, 401] on icon "show more" at bounding box center [1186, 410] width 20 height 20
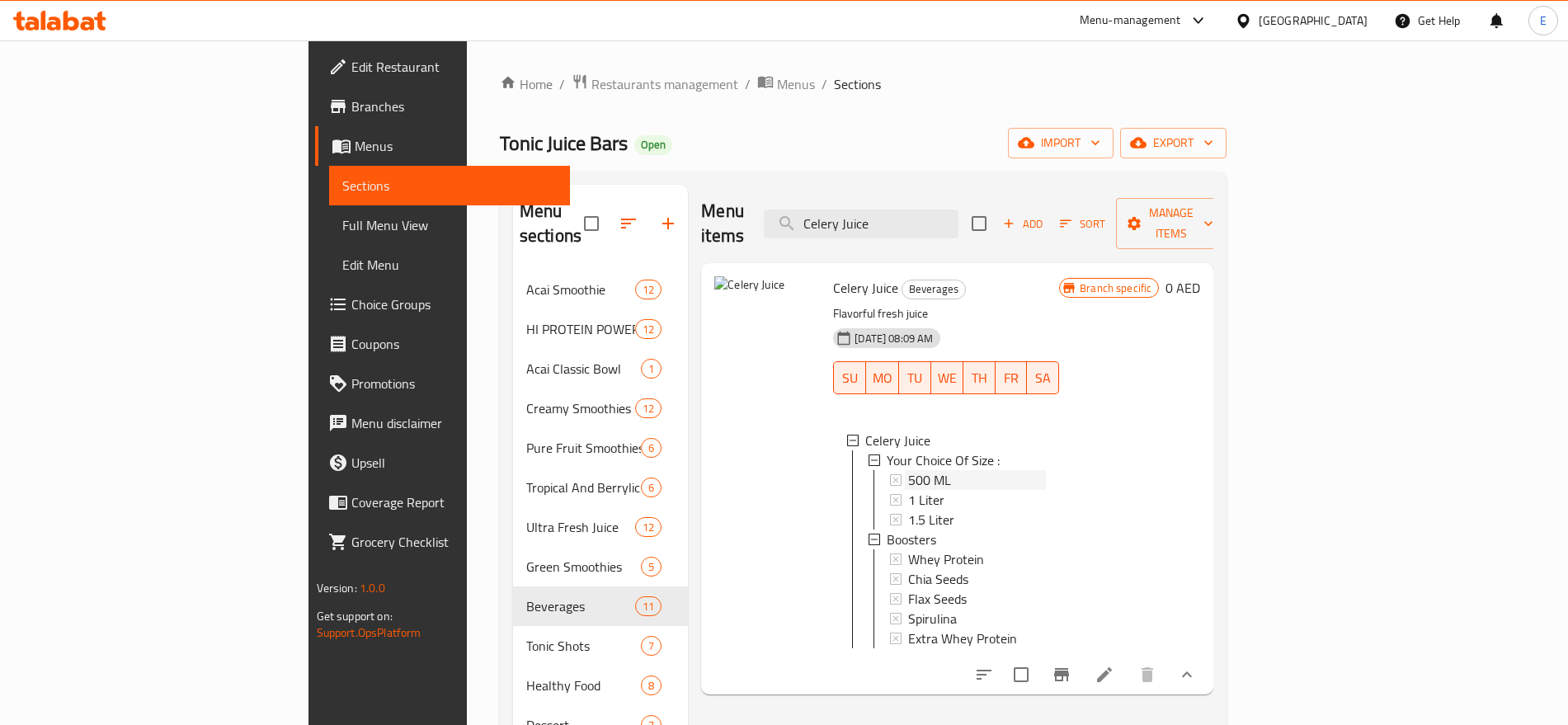
click at [908, 470] on span "500 ML" at bounding box center [929, 480] width 43 height 20
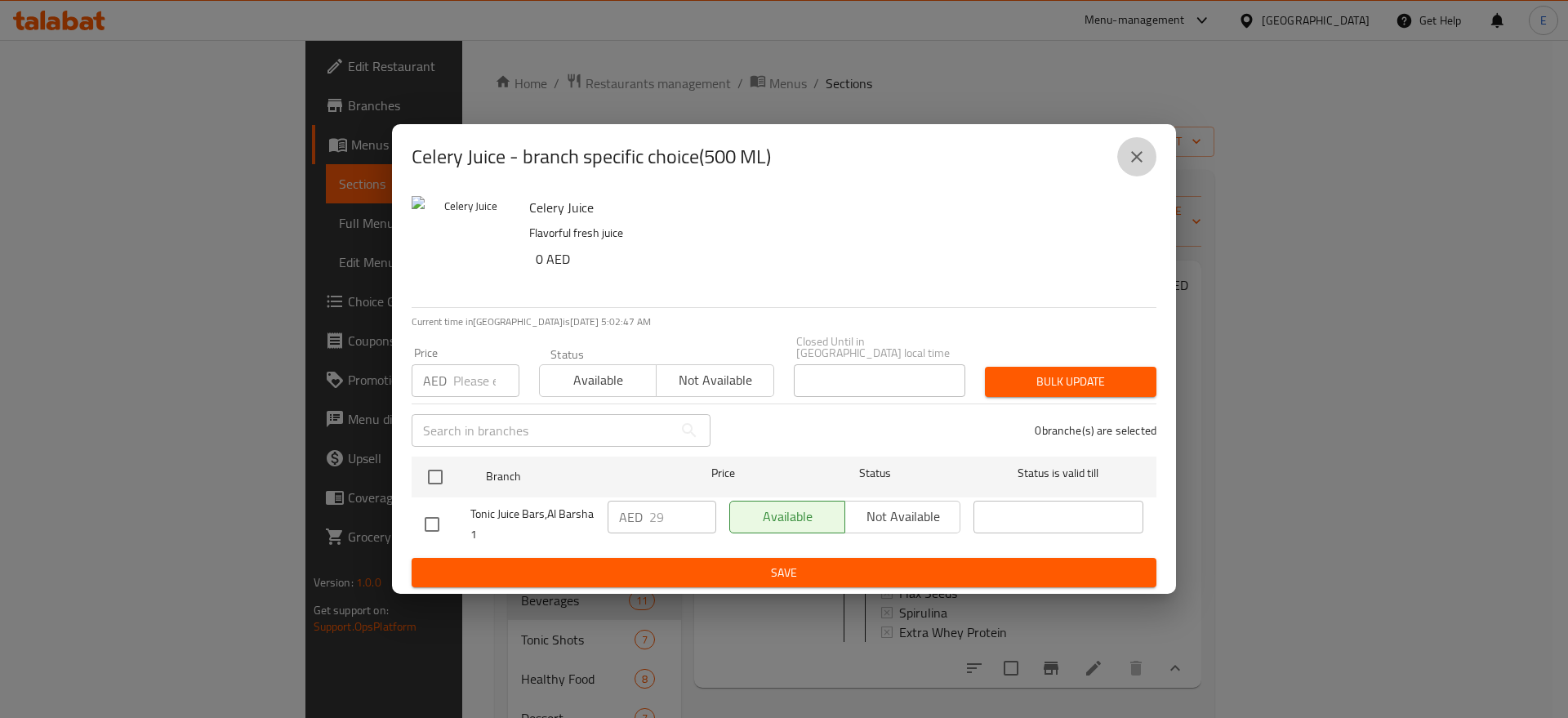
click at [1136, 148] on icon "close" at bounding box center [1136, 156] width 19 height 19
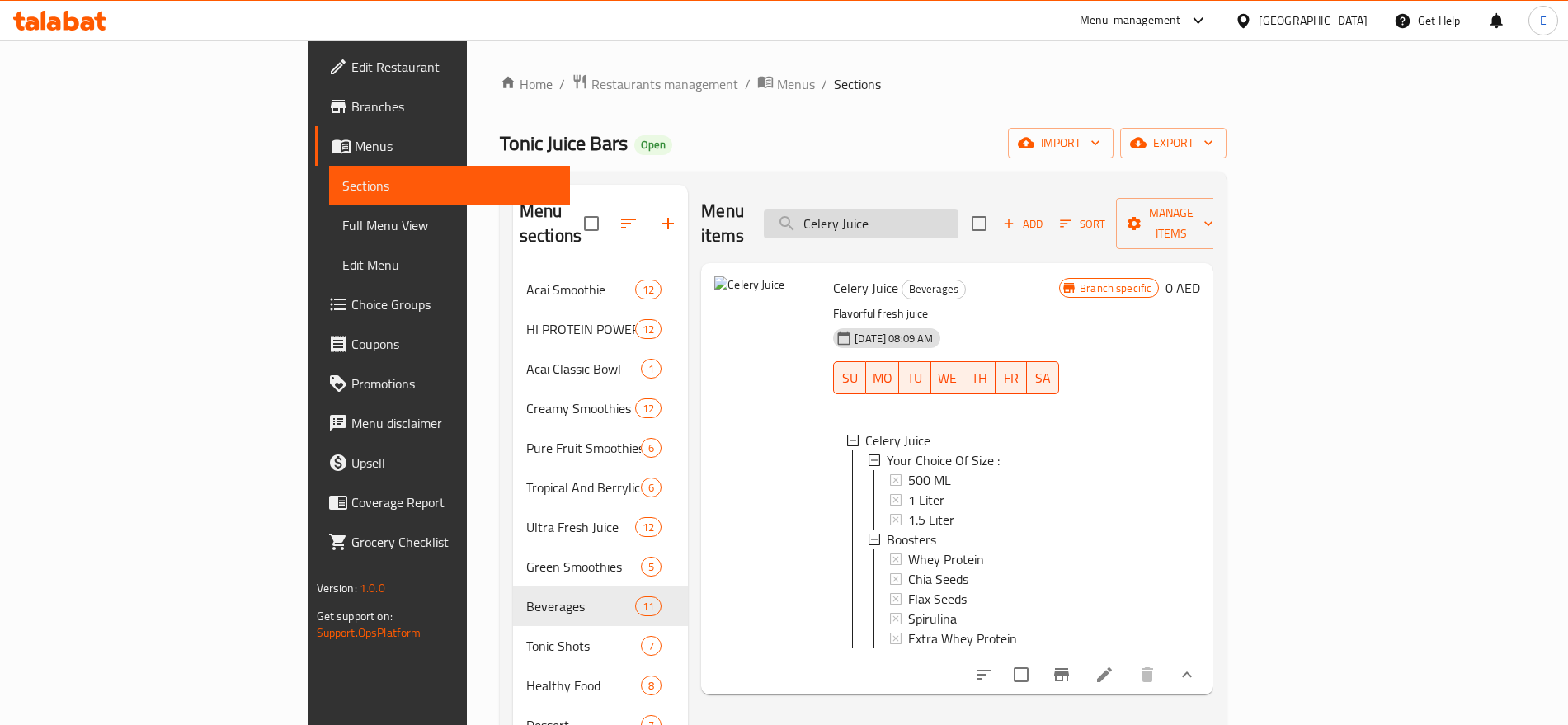
click at [958, 209] on input "Celery Juice" at bounding box center [861, 223] width 194 height 29
paste input "Pomegranat"
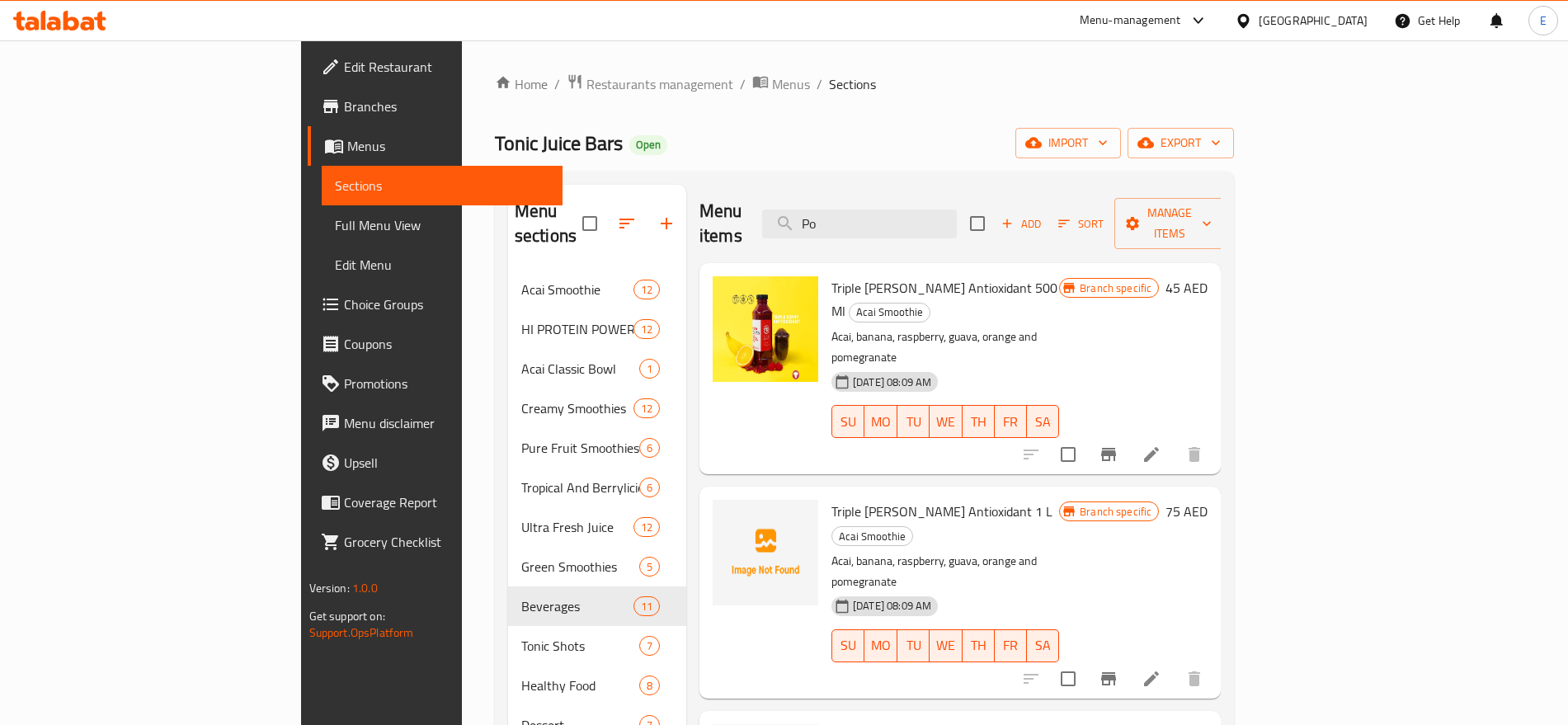
type input "P"
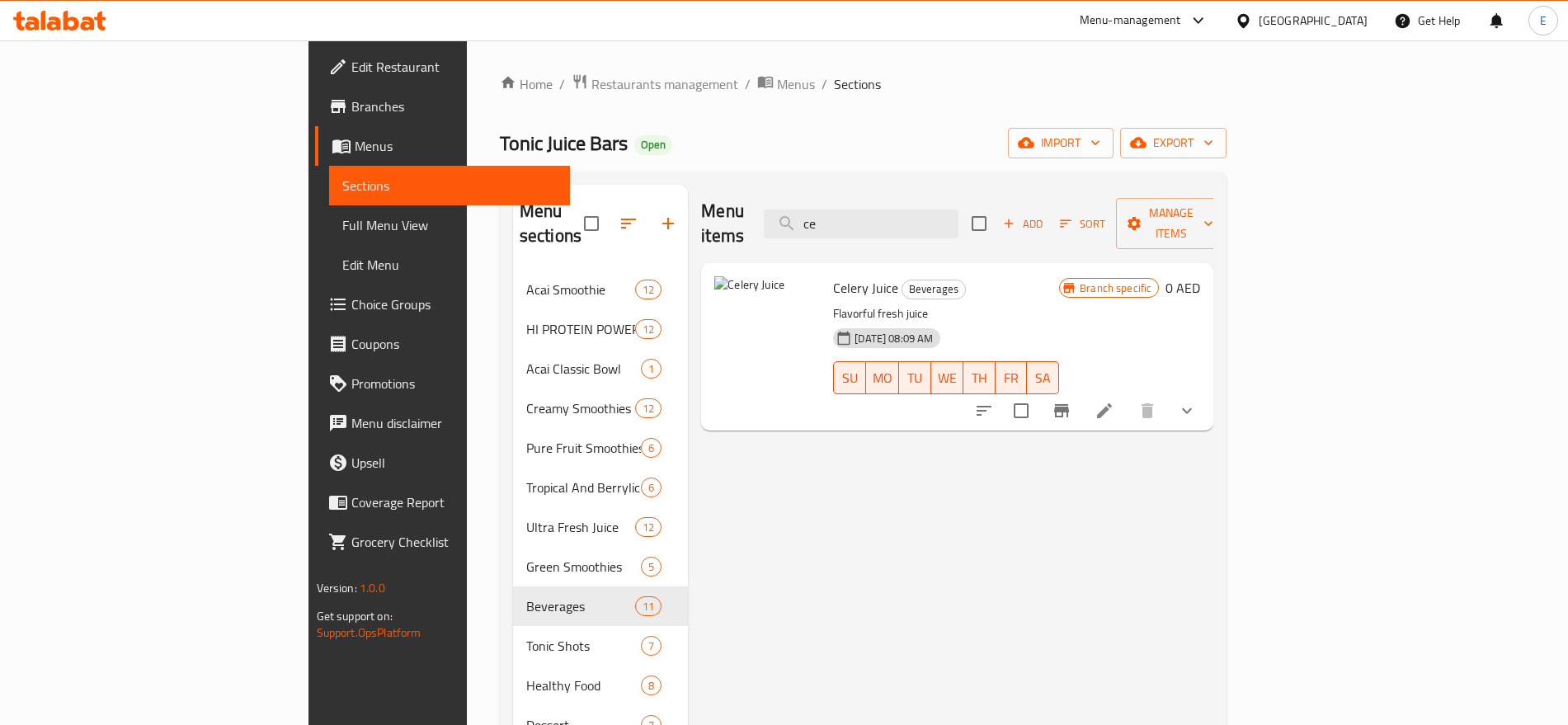
type input "c"
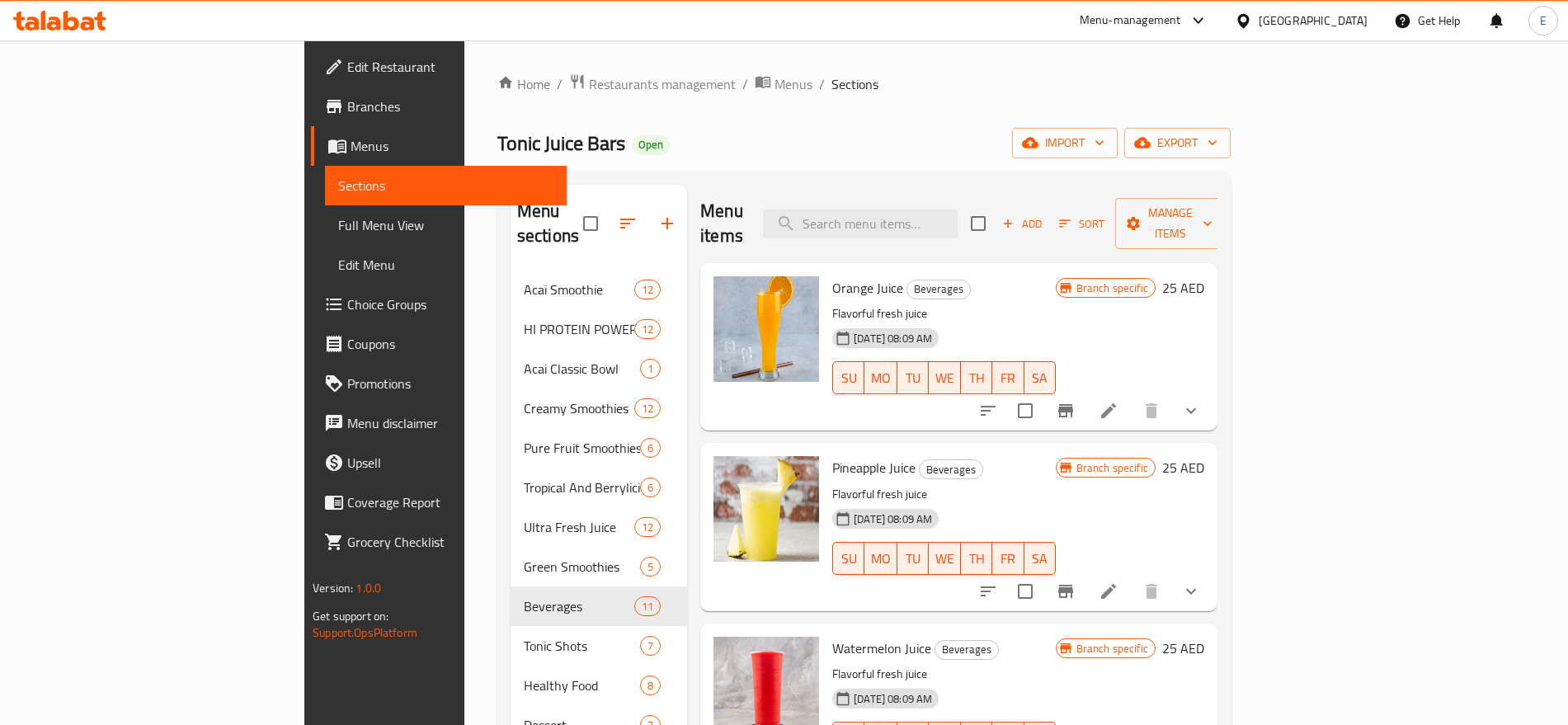
paste input "Pomegranate"
type input "Pomegranate"
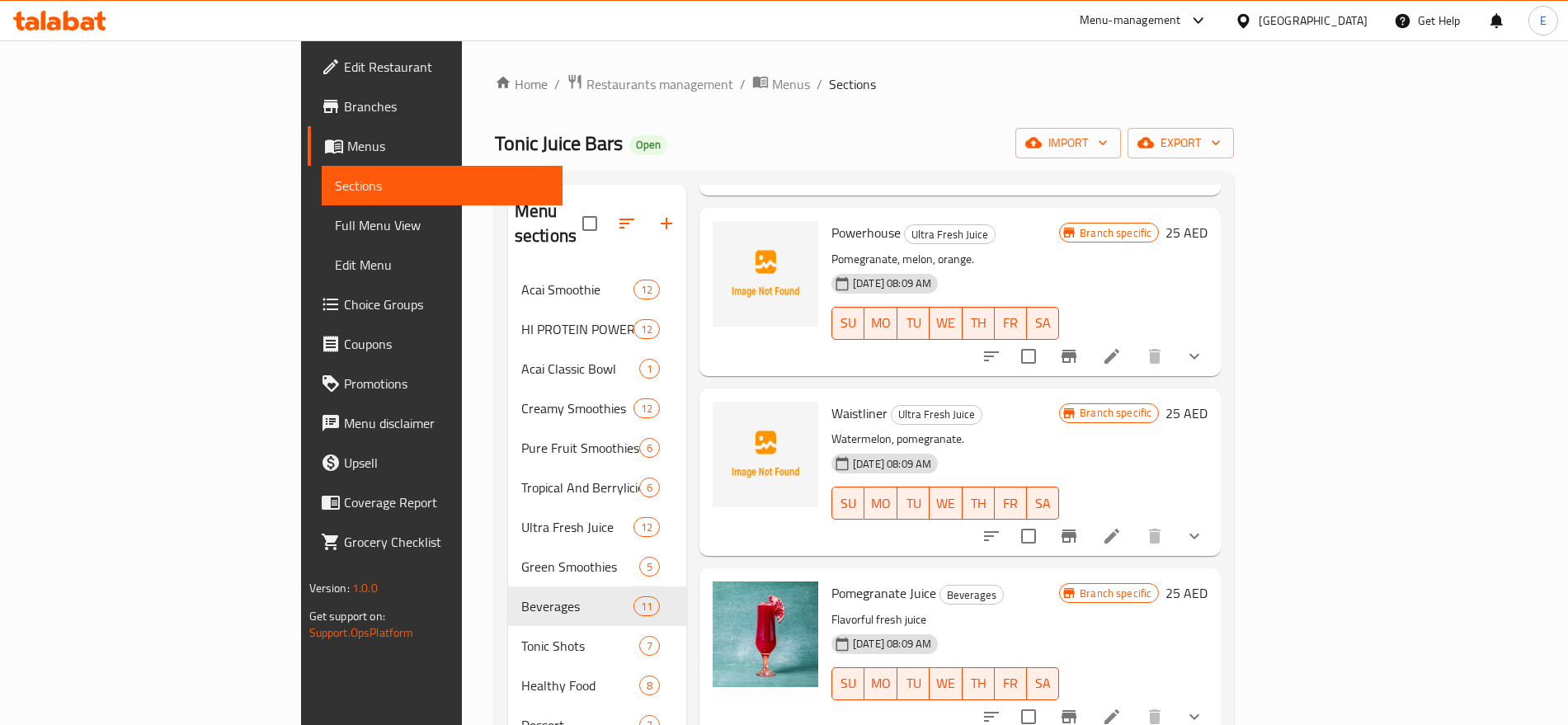
scroll to position [726, 0]
click at [1122, 707] on icon at bounding box center [1111, 717] width 20 height 20
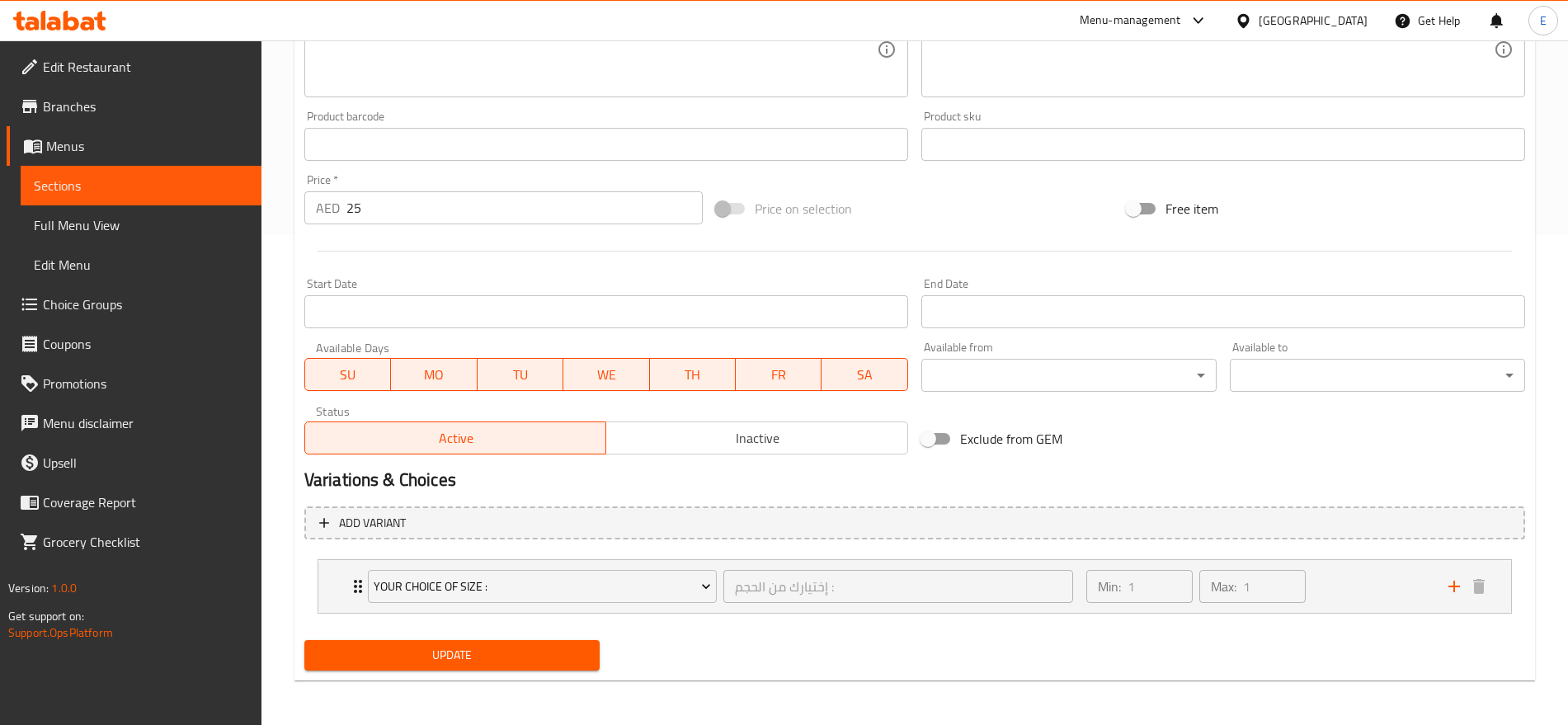
scroll to position [492, 0]
click at [338, 588] on div "Your Choice Of Size : إختيارك من الحجم : ​ Min: 1 ​ Max: 1 ​" at bounding box center [914, 585] width 1192 height 53
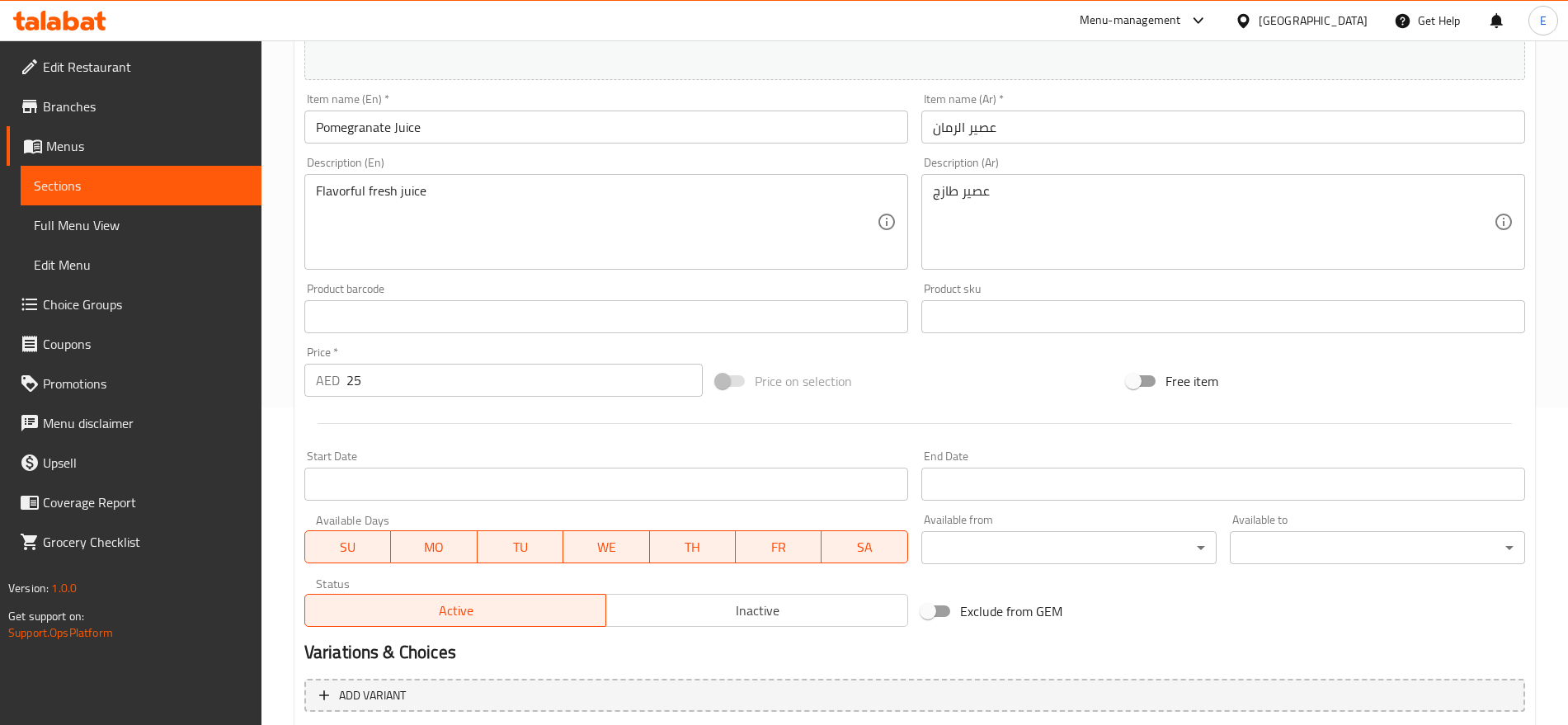
scroll to position [315, 0]
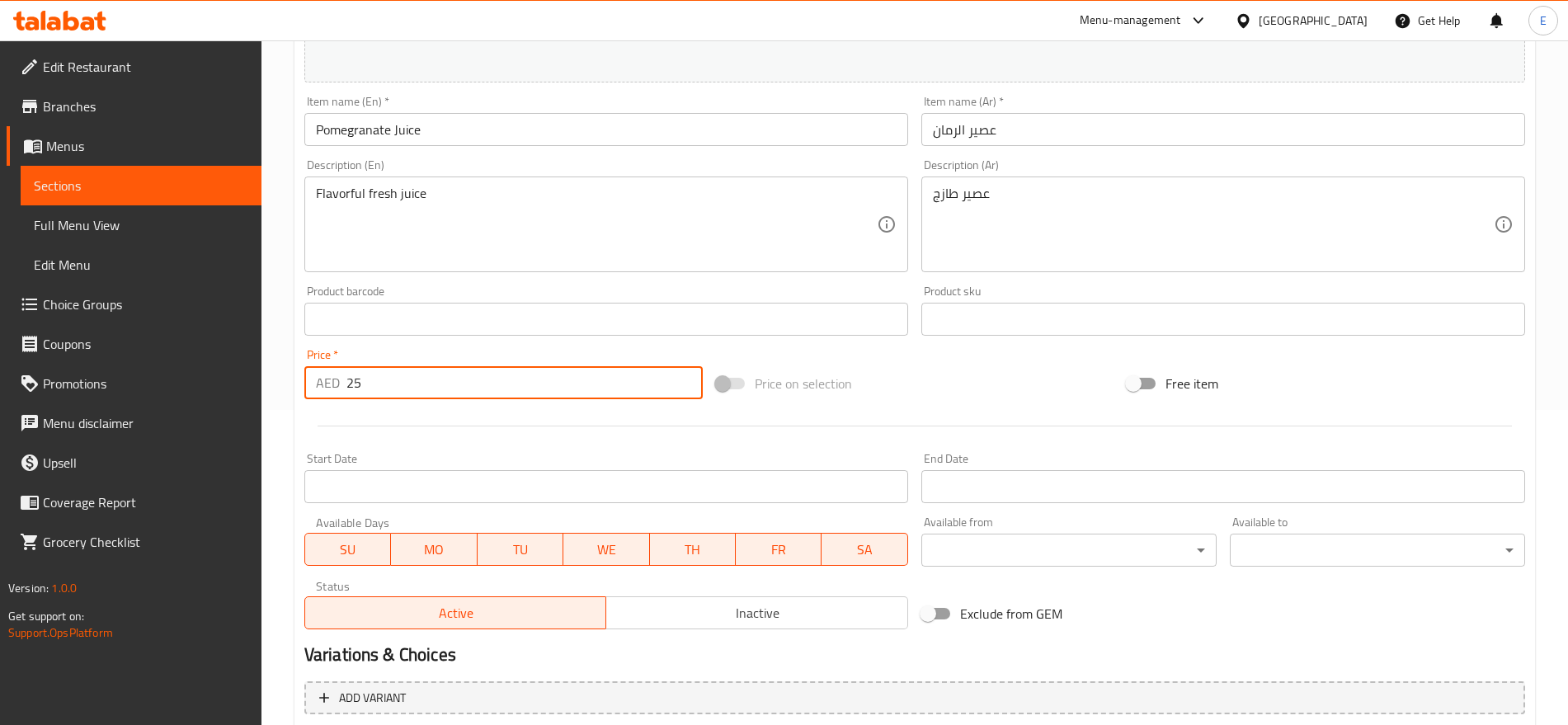
drag, startPoint x: 369, startPoint y: 380, endPoint x: 166, endPoint y: 336, distance: 207.7
click at [166, 336] on div "Edit Restaurant Branches Menus Sections Full Menu View Edit Menu Choice Groups …" at bounding box center [784, 415] width 1568 height 1378
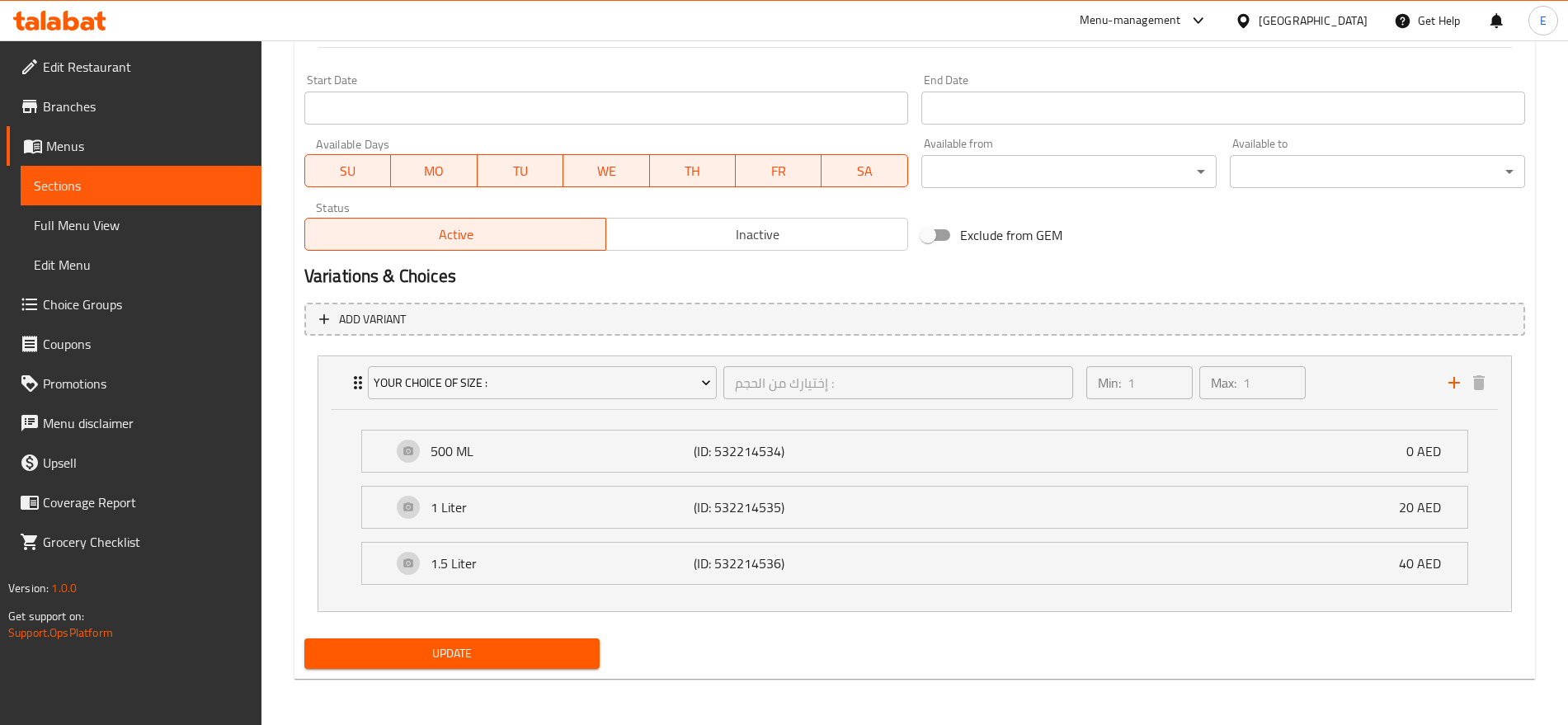
type input "0"
click at [437, 650] on span "Update" at bounding box center [452, 653] width 269 height 20
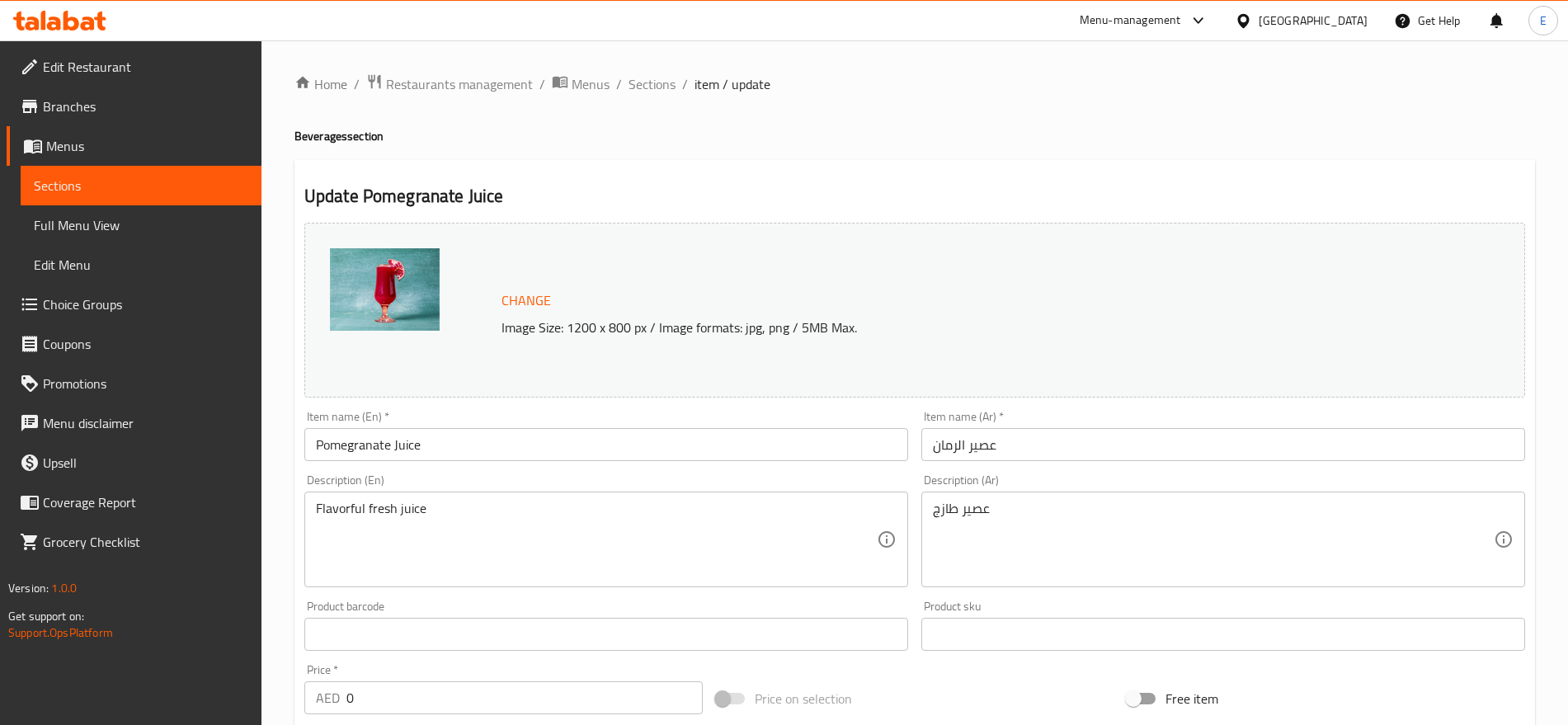
scroll to position [492, 0]
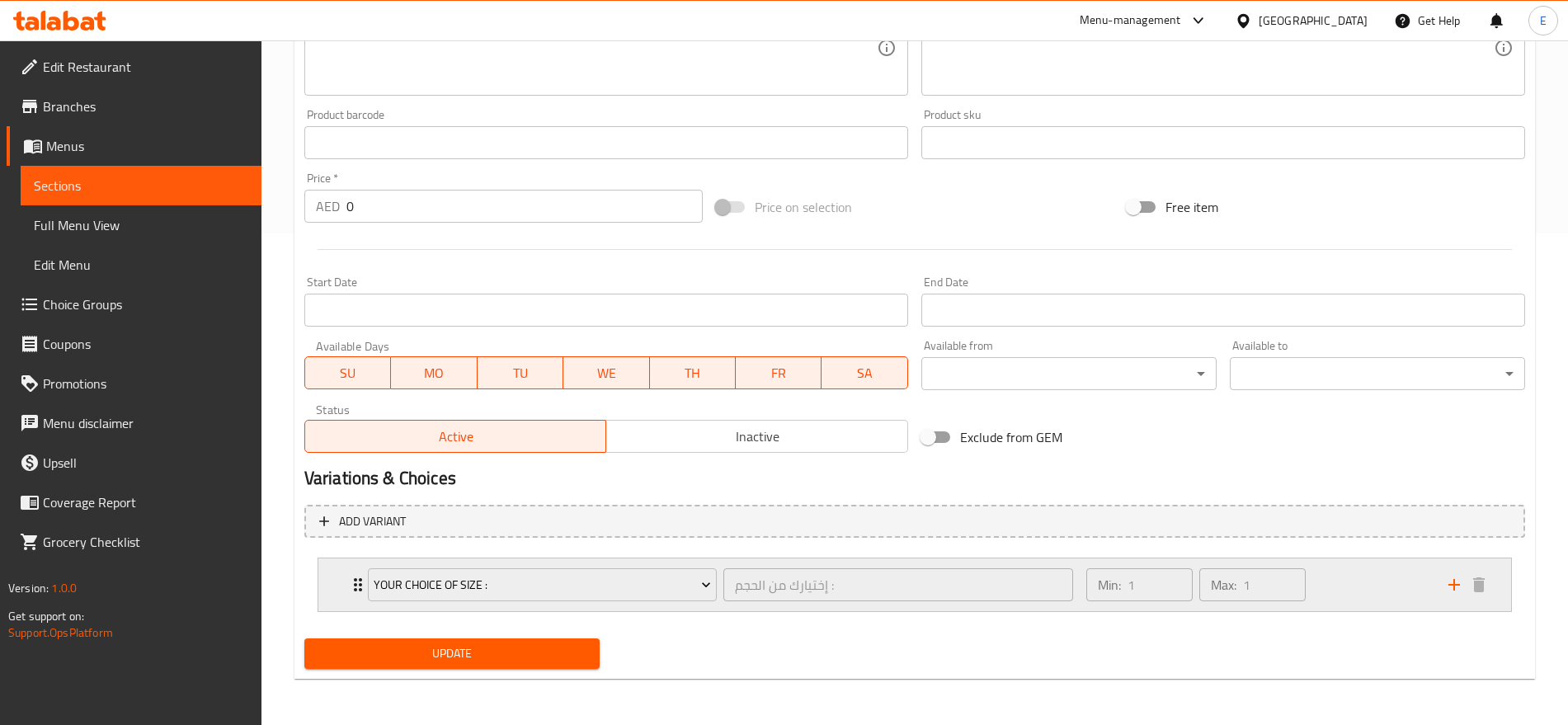
click at [333, 587] on div "Your Choice Of Size : إختيارك من الحجم : ​ Min: 1 ​ Max: 1 ​" at bounding box center [914, 585] width 1192 height 53
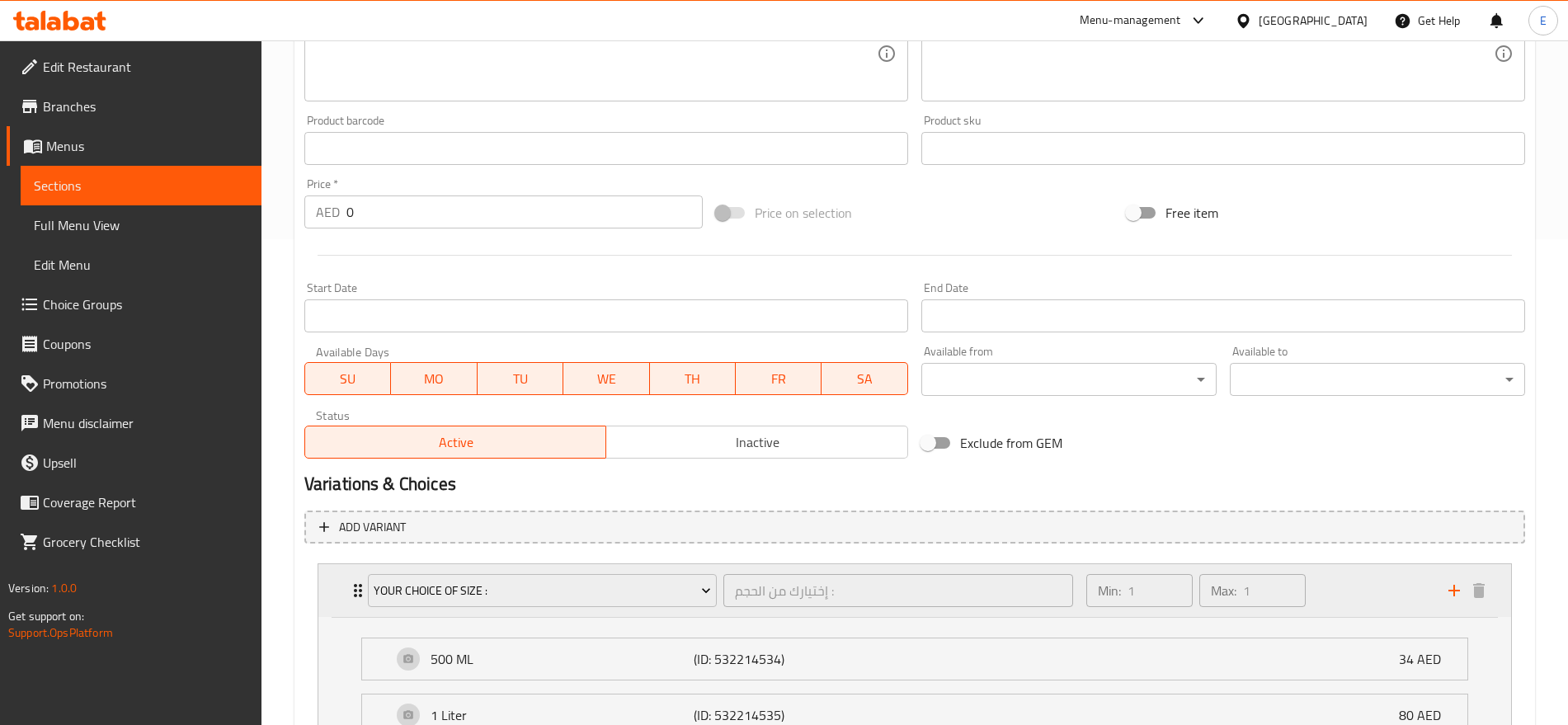
scroll to position [0, 0]
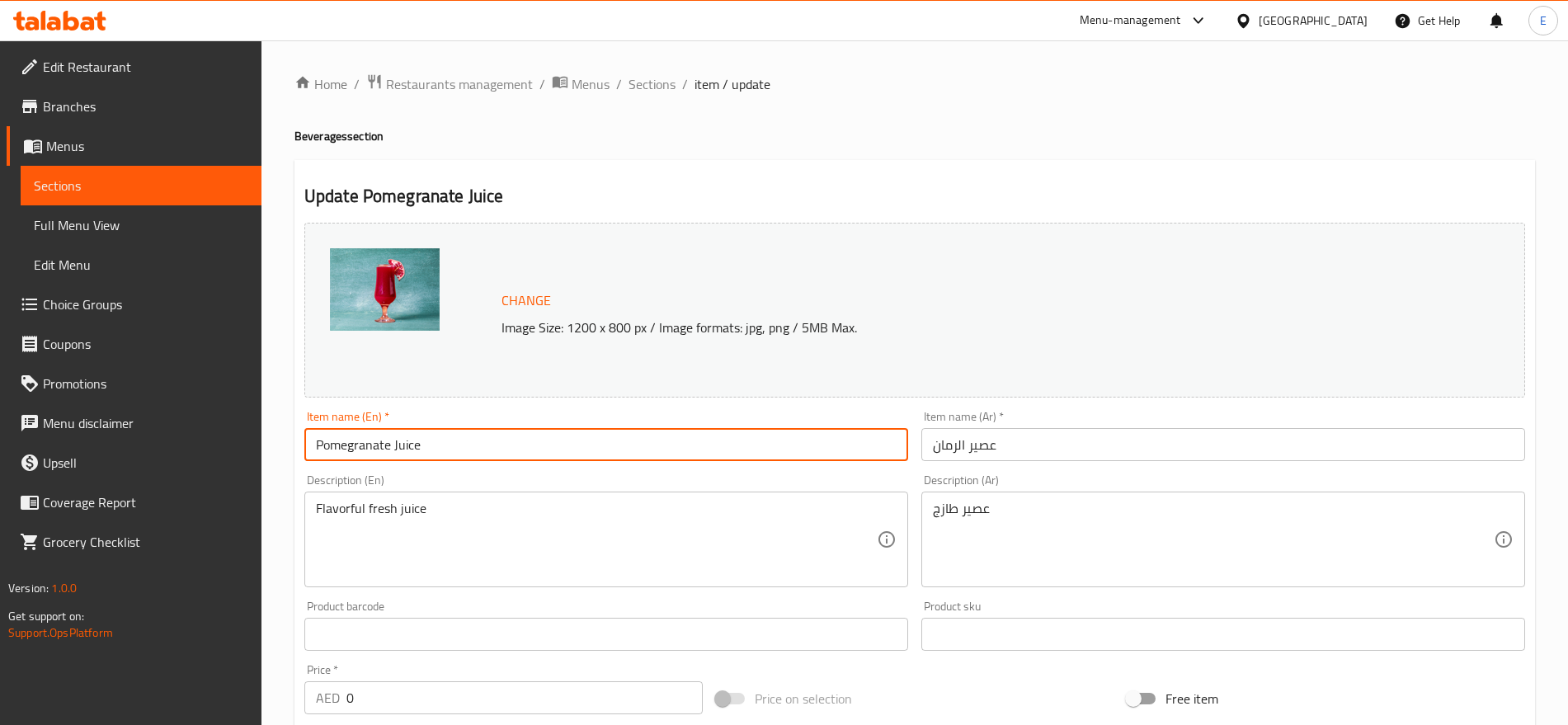
click at [462, 443] on input "Pomegranate Juice" at bounding box center [605, 443] width 603 height 33
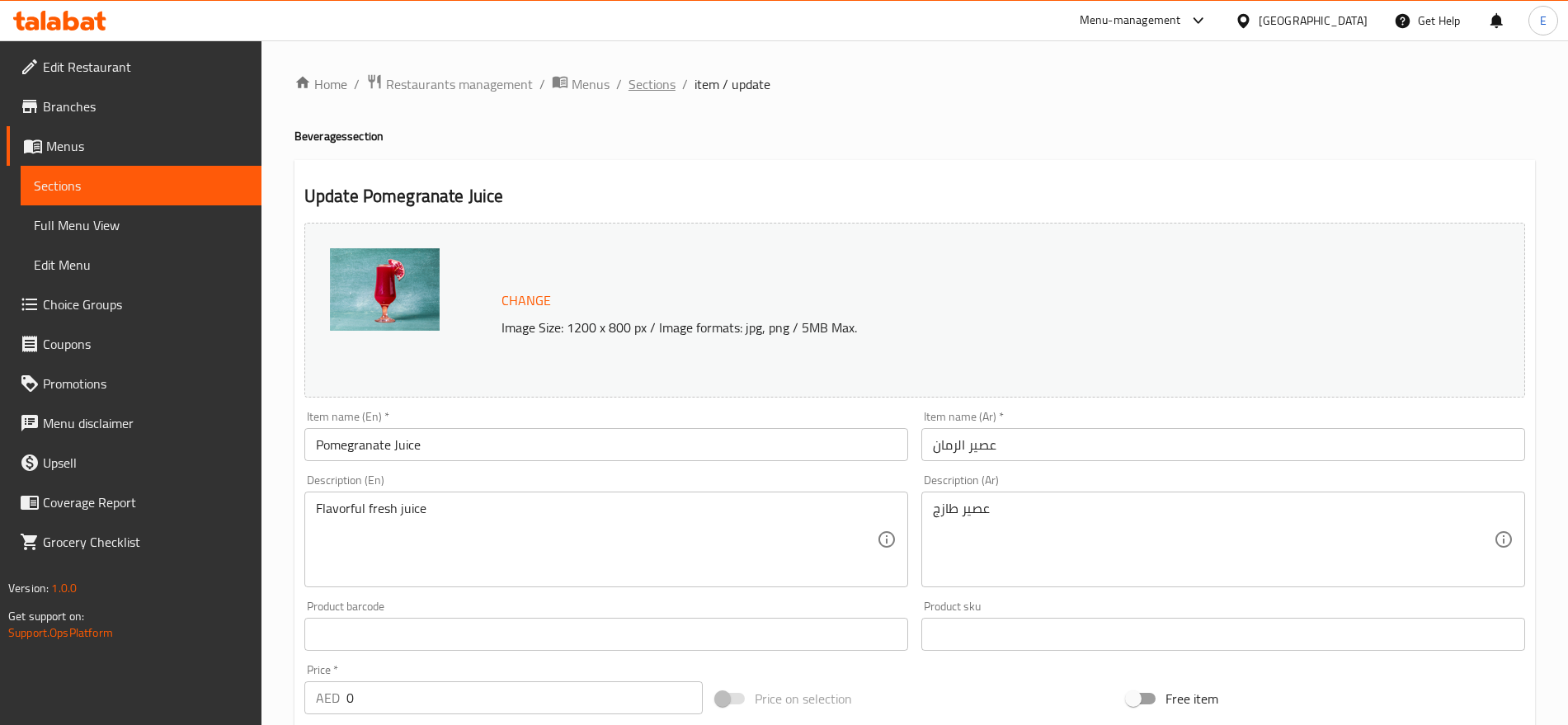
click at [654, 84] on span "Sections" at bounding box center [652, 84] width 47 height 20
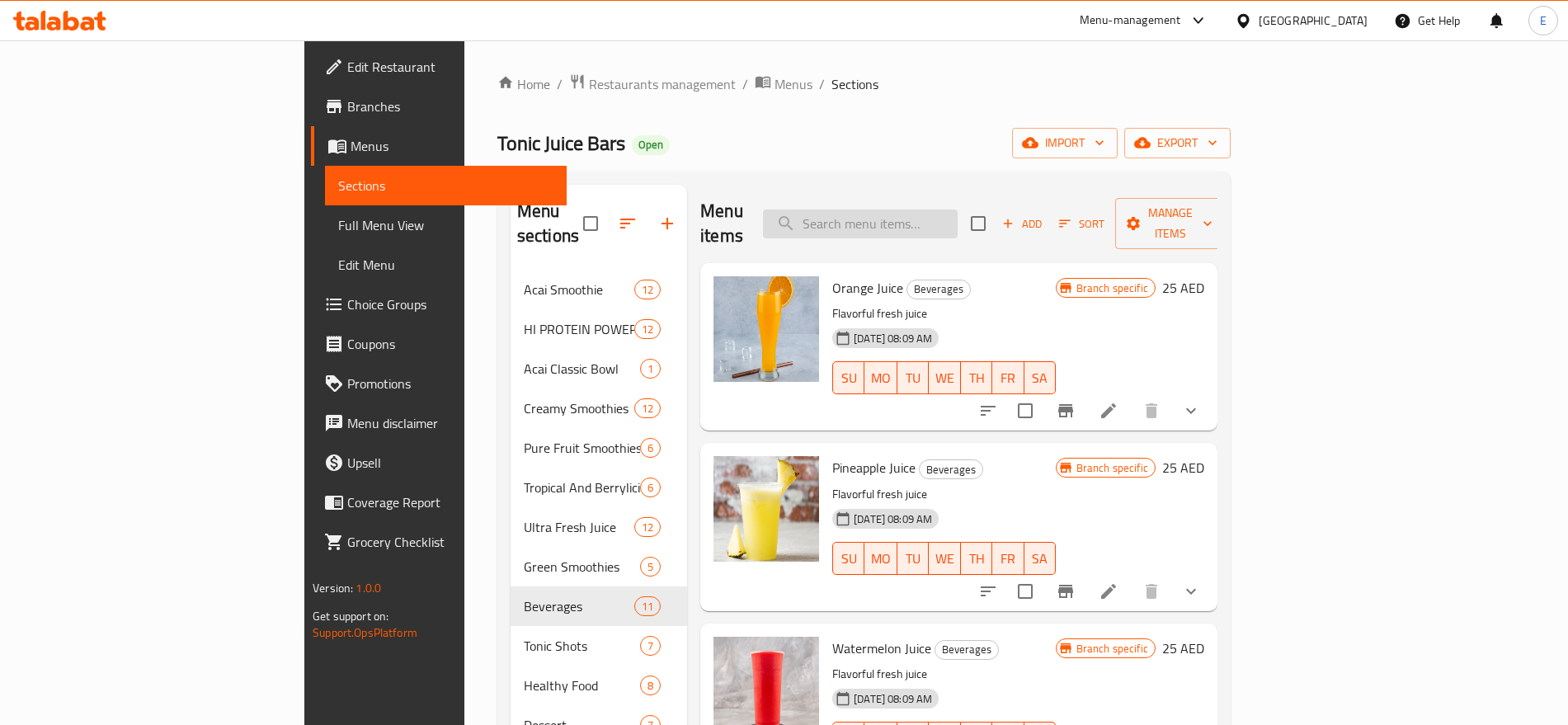
paste input "Pomegranate Juice"
click at [957, 219] on input "Pomegranate Juice" at bounding box center [860, 223] width 194 height 29
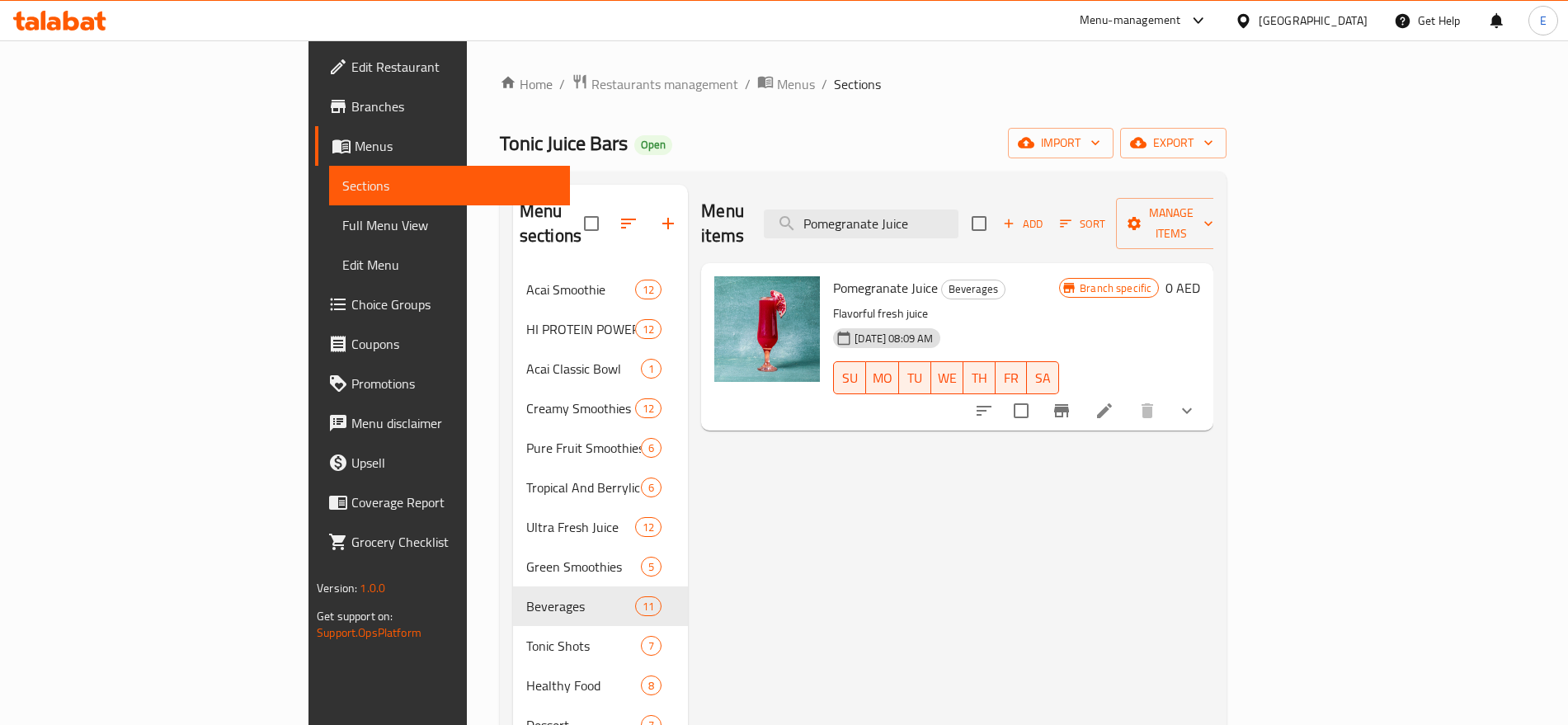
type input "Pomegranate Juice"
click at [1071, 401] on icon "Branch-specific-item" at bounding box center [1061, 410] width 20 height 20
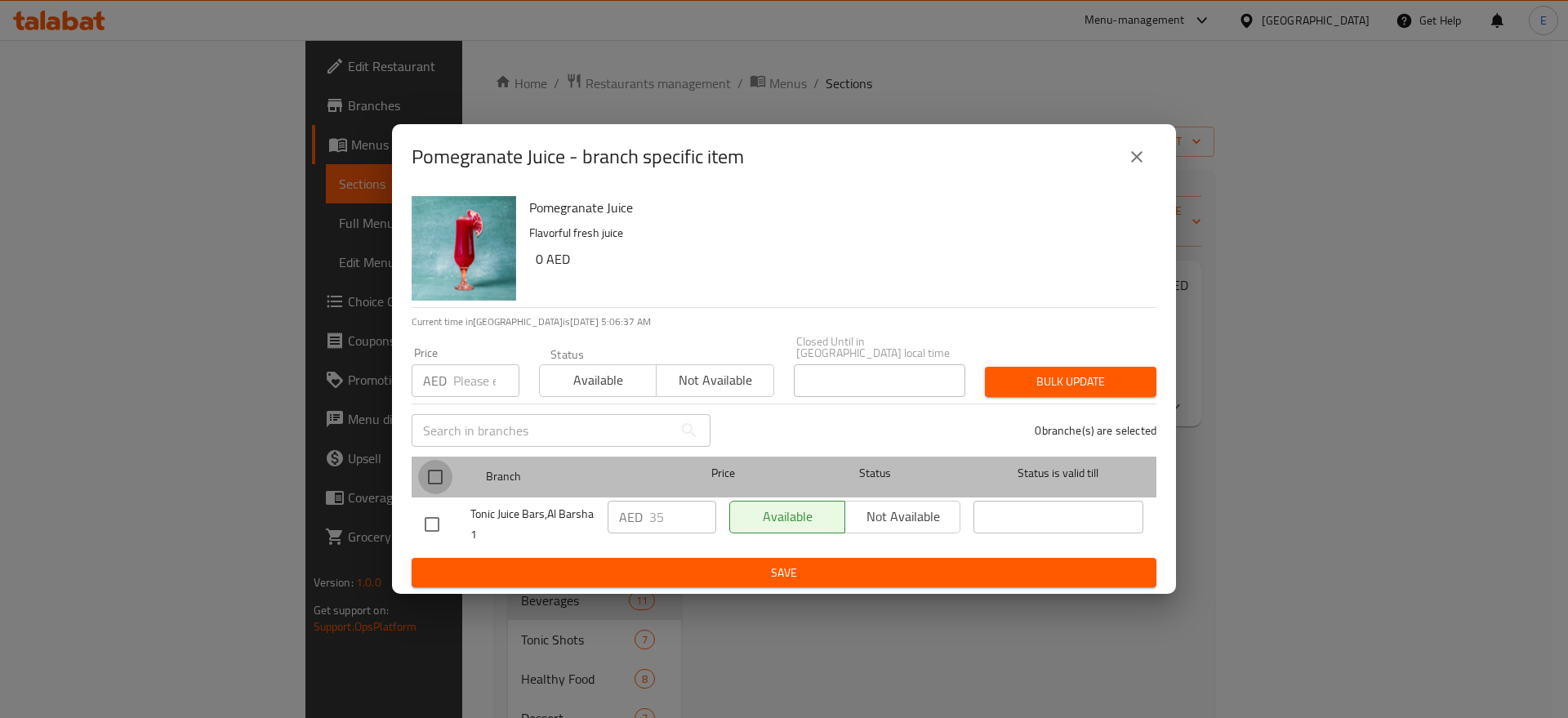
click at [432, 466] on input "checkbox" at bounding box center [435, 476] width 34 height 34
checkbox input "true"
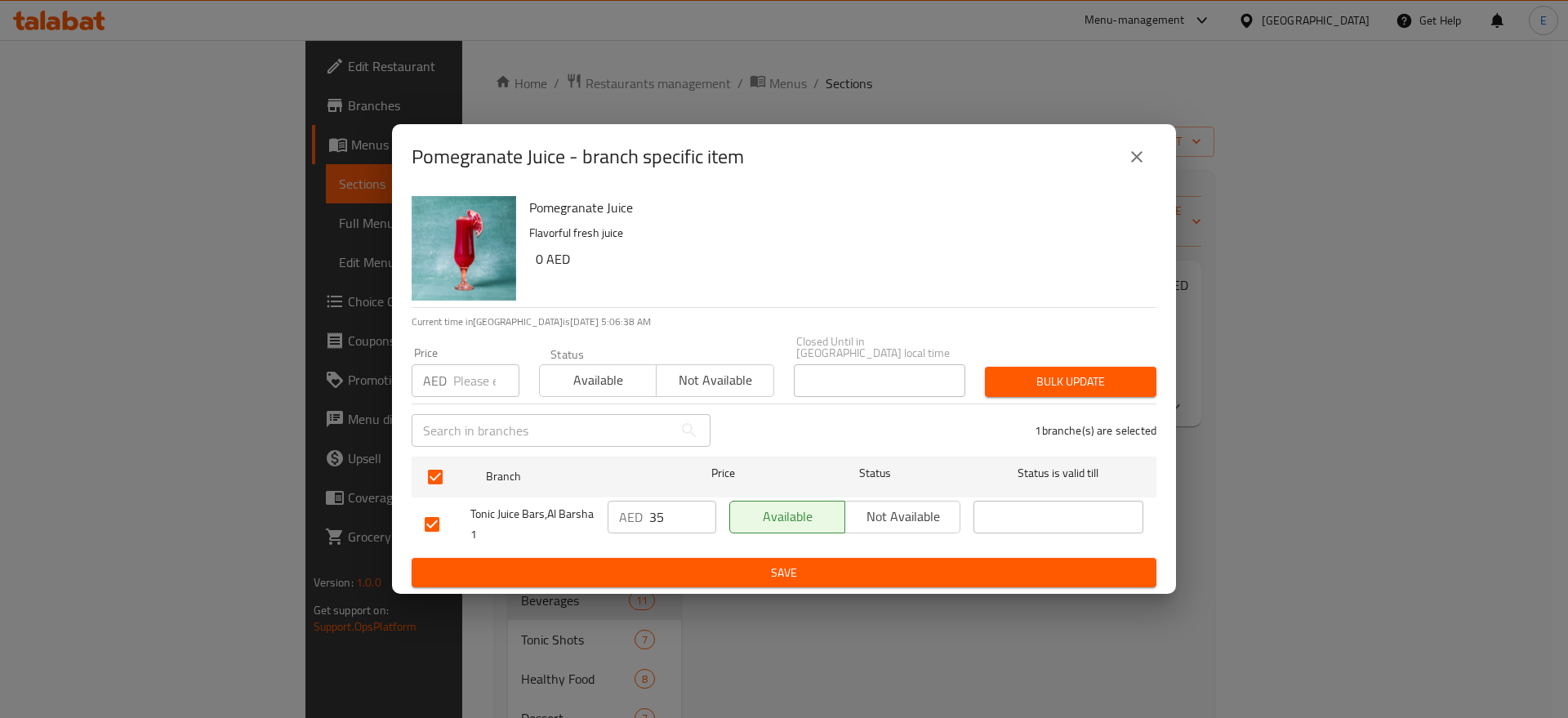
click at [476, 391] on input "number" at bounding box center [486, 380] width 66 height 32
type input "0"
click at [1083, 373] on span "Bulk update" at bounding box center [1071, 382] width 145 height 20
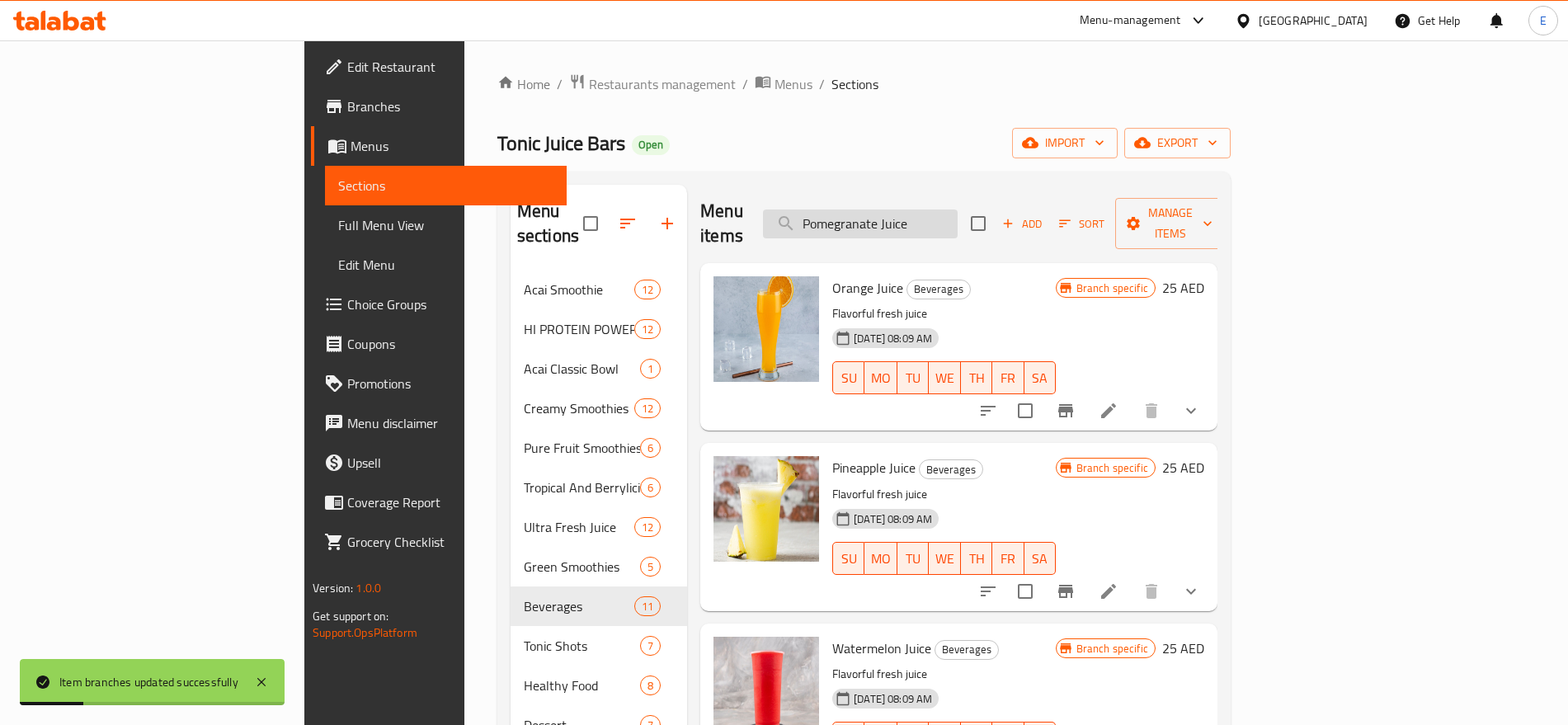
click at [957, 216] on input "Pomegranate Juice" at bounding box center [860, 223] width 194 height 29
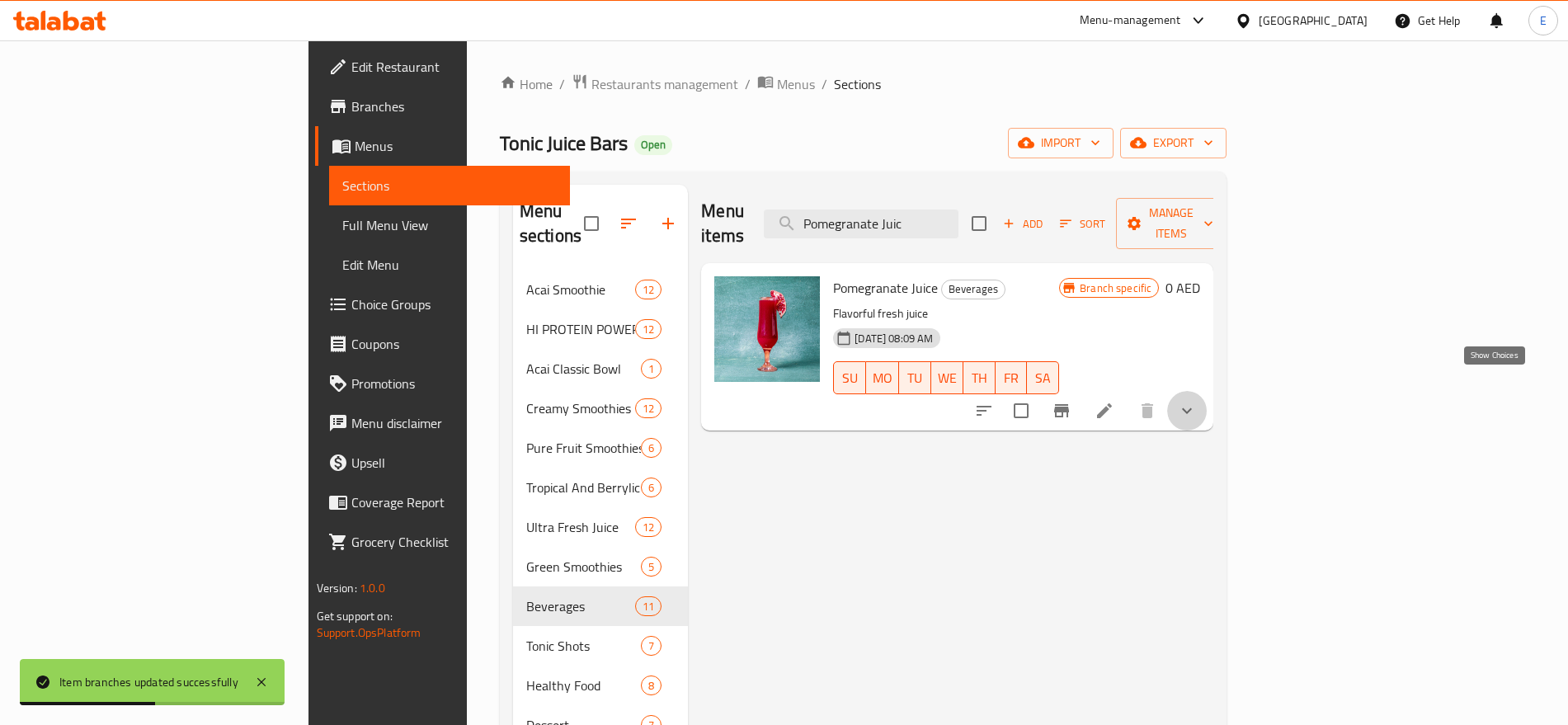
click at [1196, 401] on icon "show more" at bounding box center [1186, 410] width 20 height 20
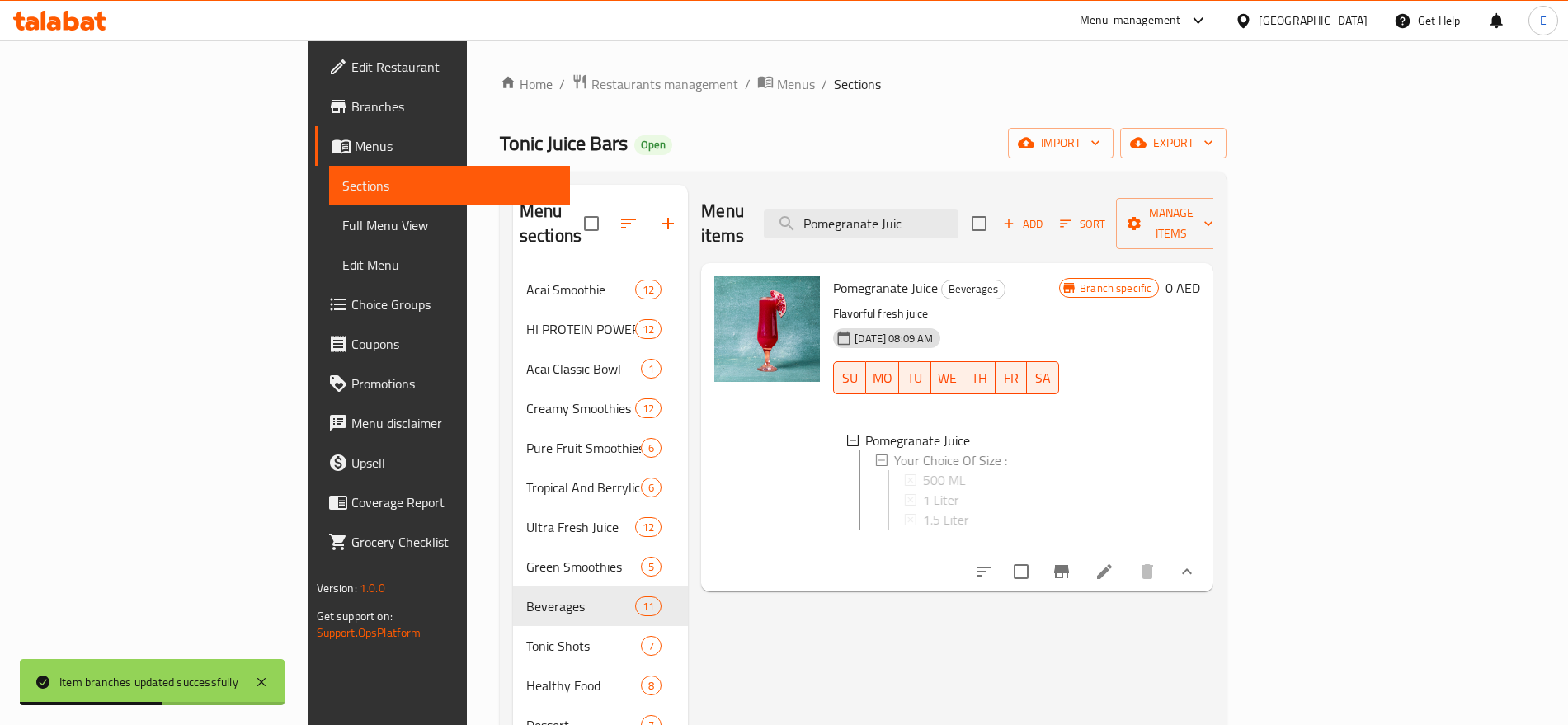
scroll to position [231, 0]
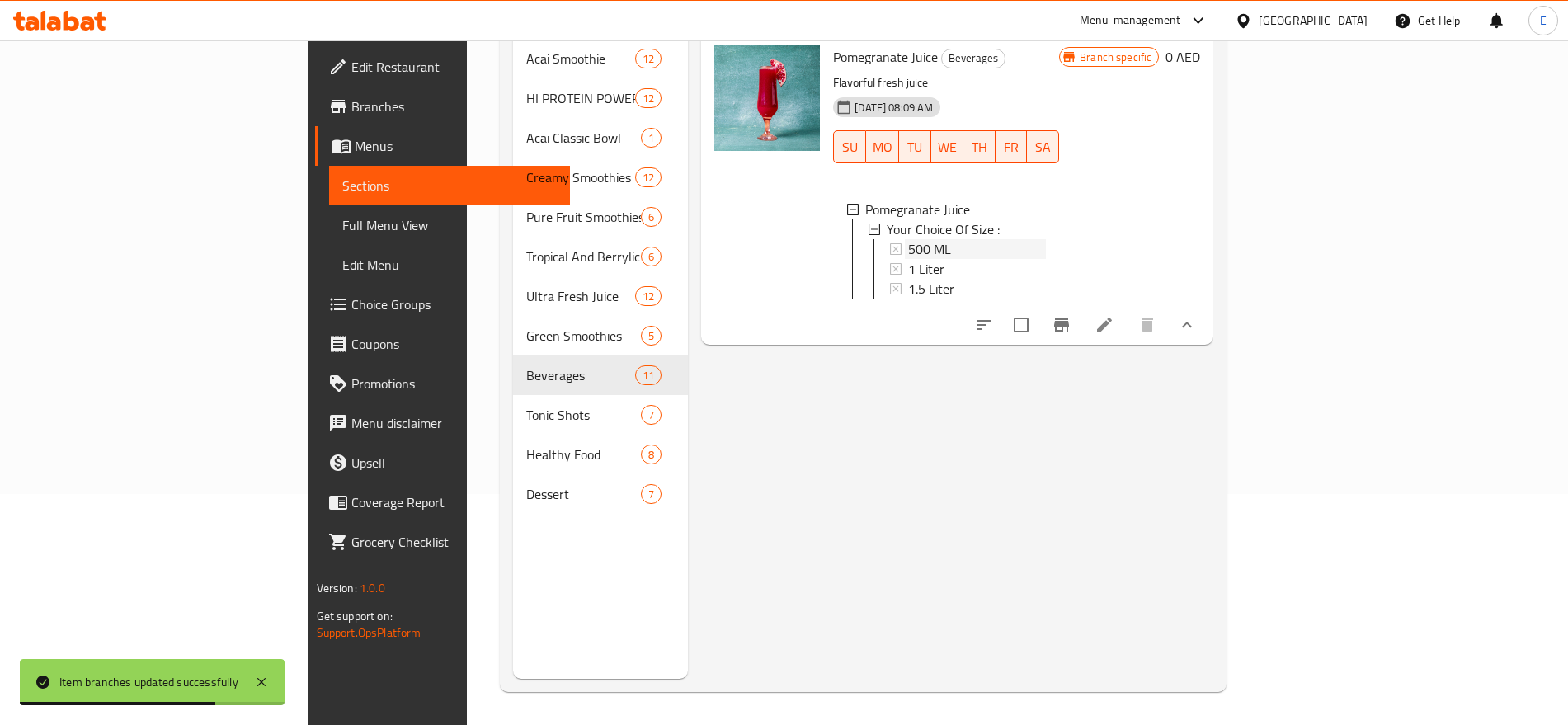
click at [918, 239] on div "500 ML" at bounding box center [977, 248] width 138 height 20
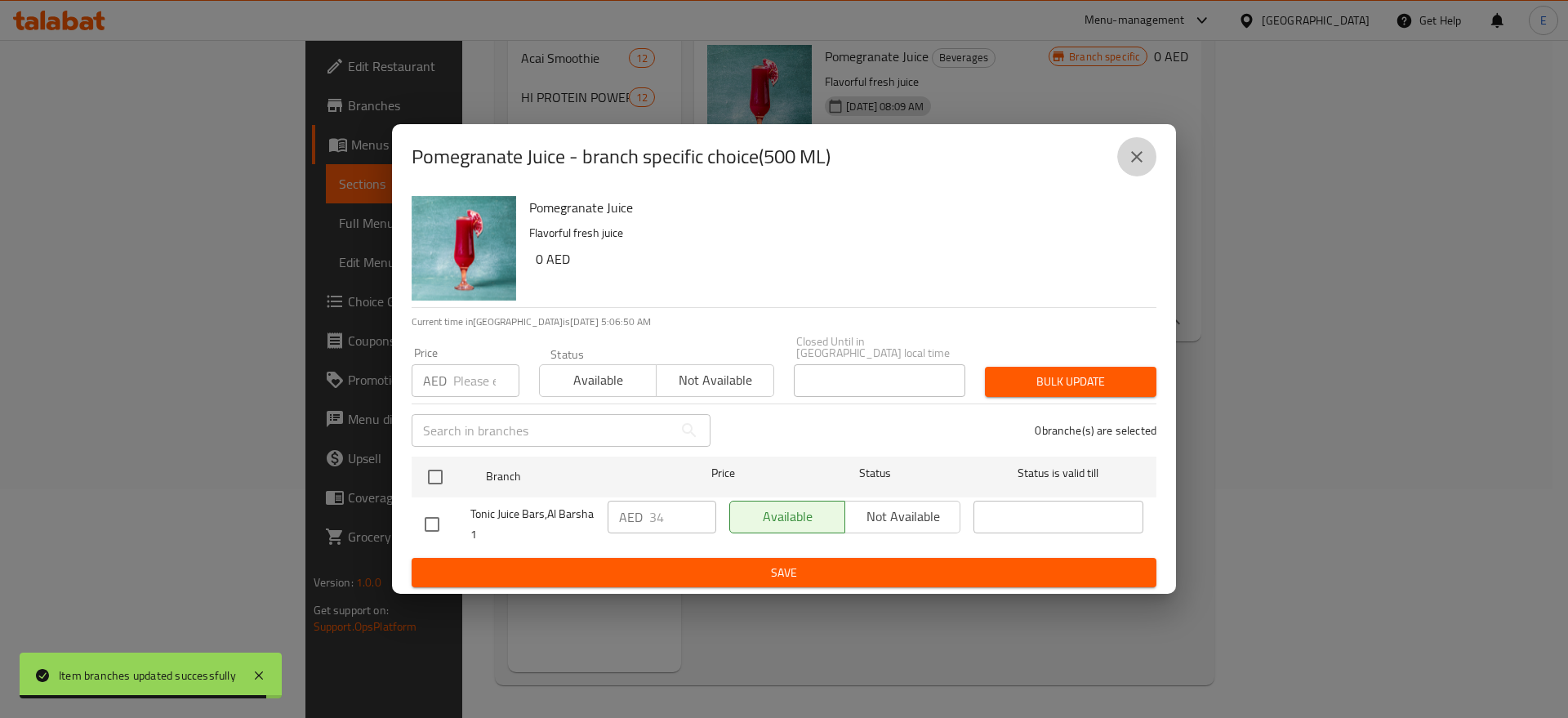
click at [1144, 162] on icon "close" at bounding box center [1136, 156] width 19 height 19
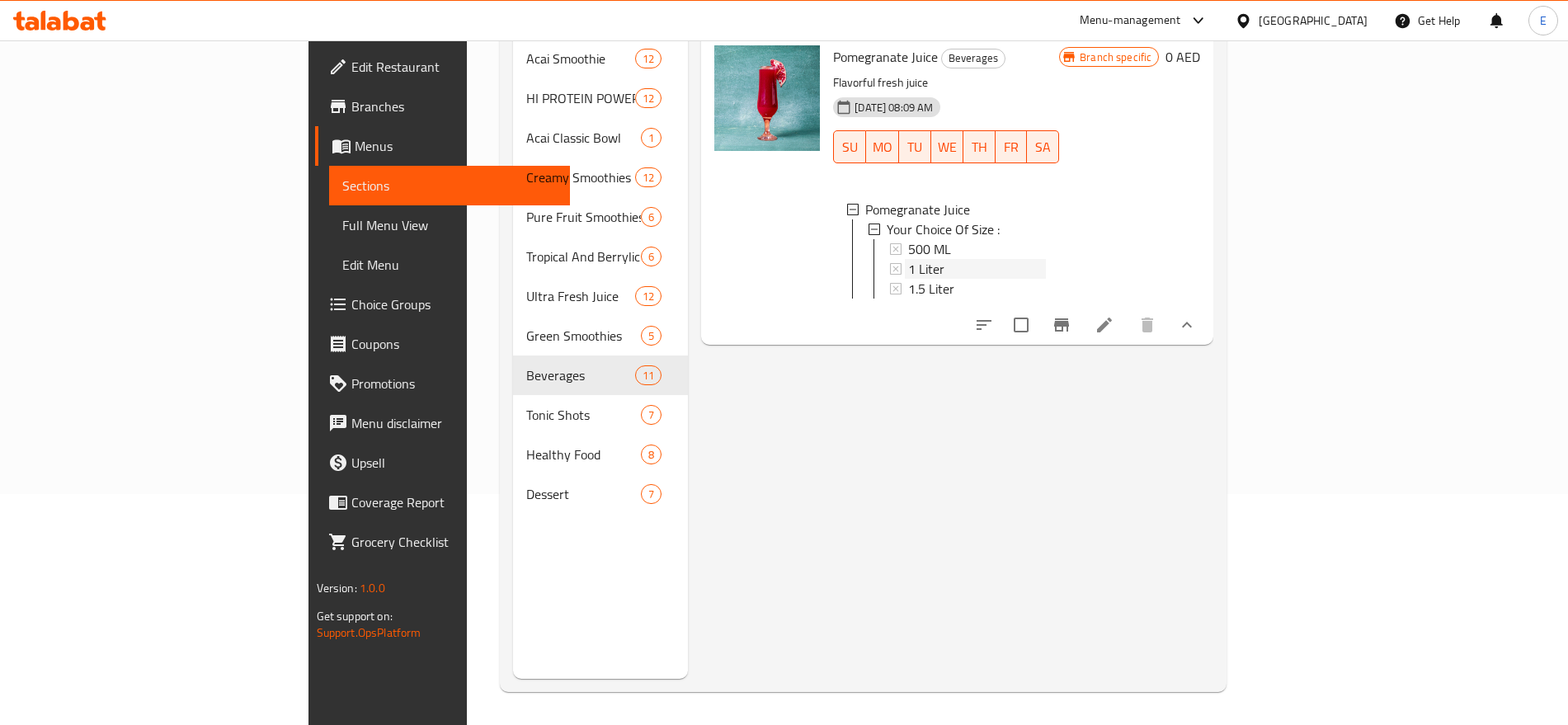
click at [908, 259] on div "1 Liter" at bounding box center [977, 269] width 138 height 20
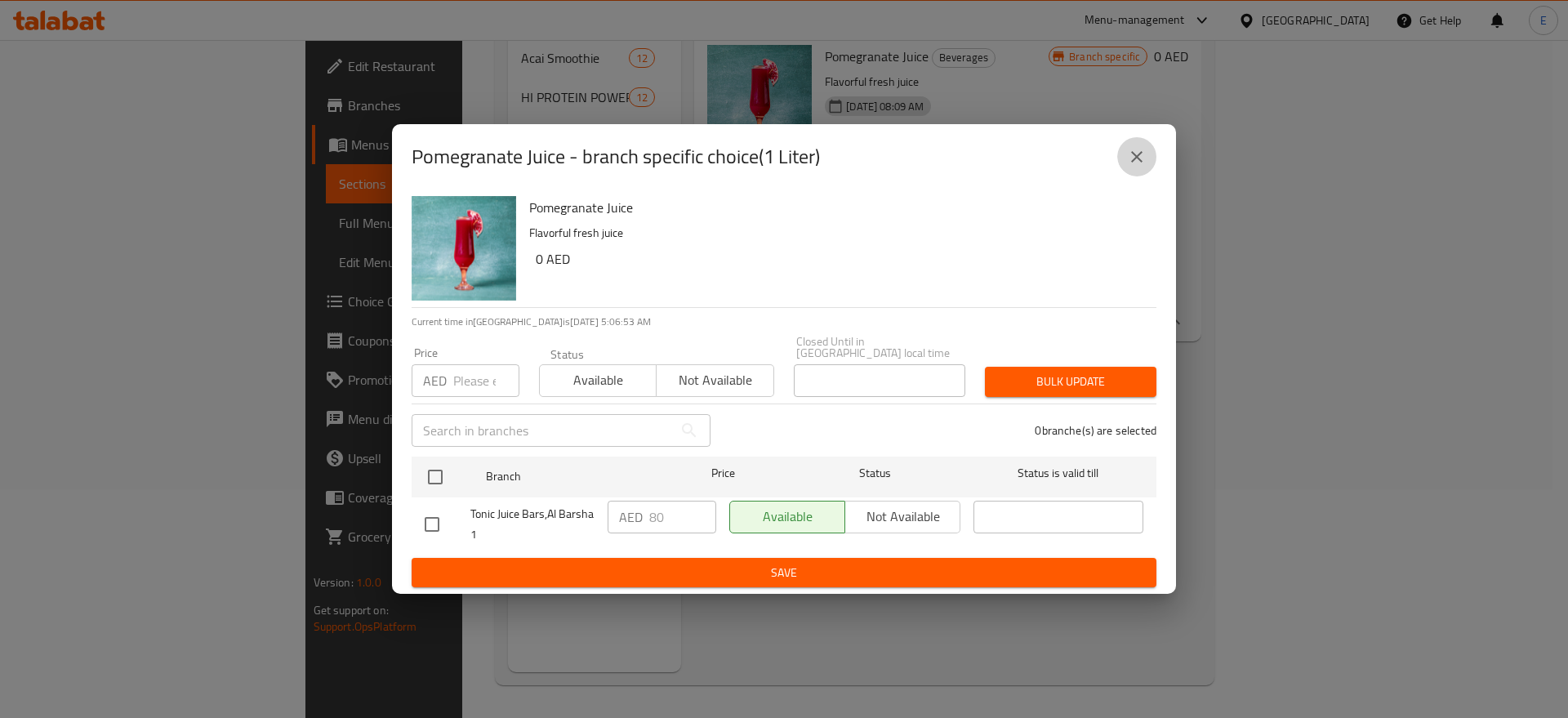
click at [1134, 153] on icon "close" at bounding box center [1137, 156] width 11 height 11
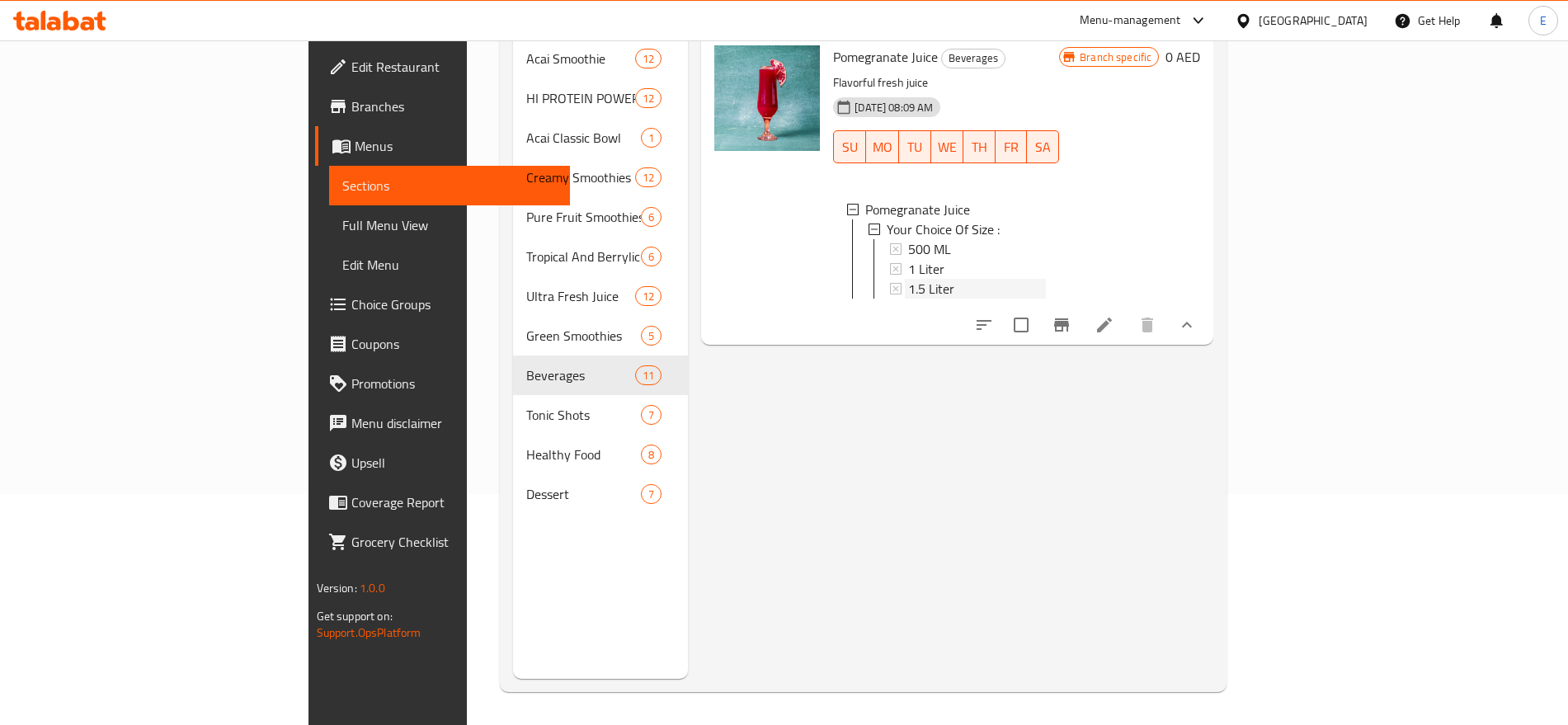
click at [908, 279] on div "1.5 Liter" at bounding box center [977, 288] width 138 height 20
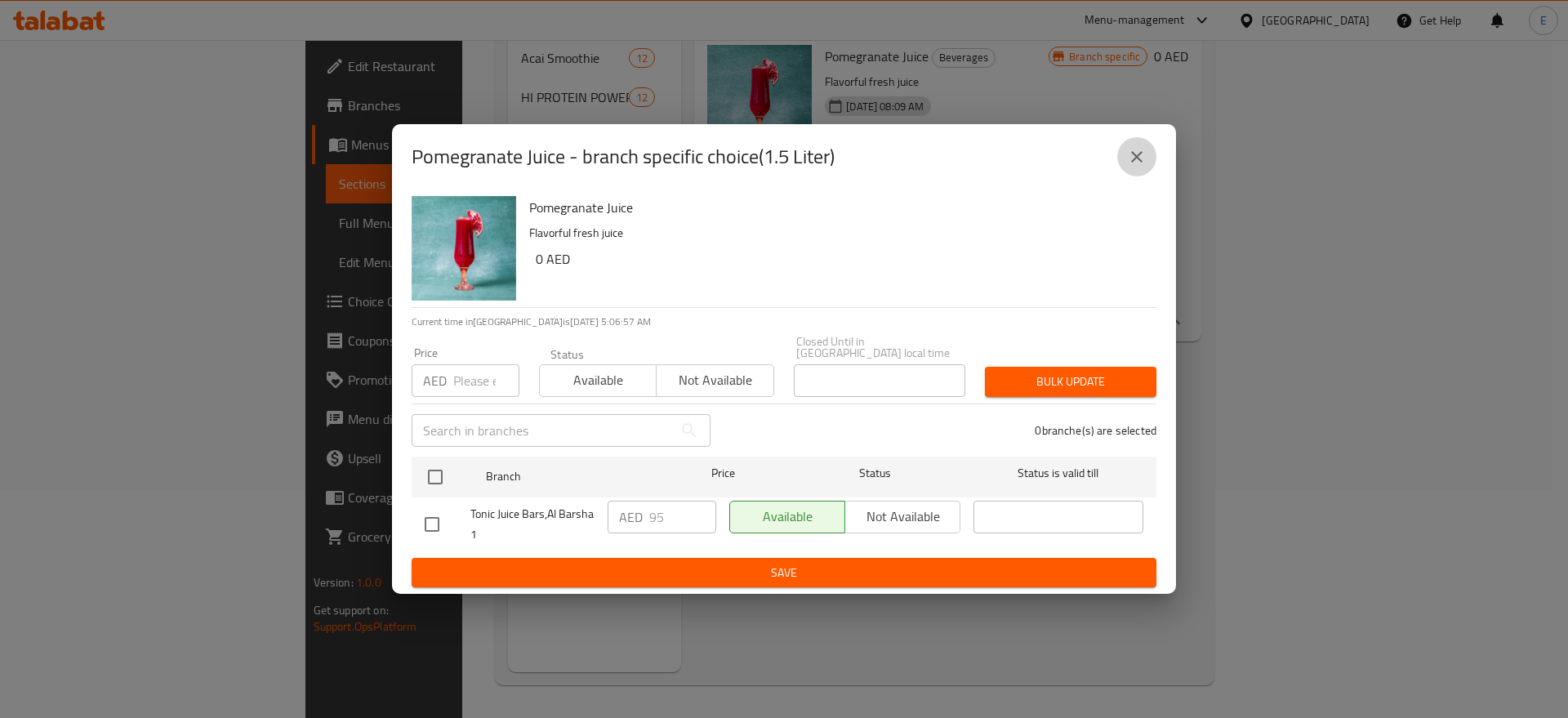
click at [1137, 148] on icon "close" at bounding box center [1136, 156] width 19 height 19
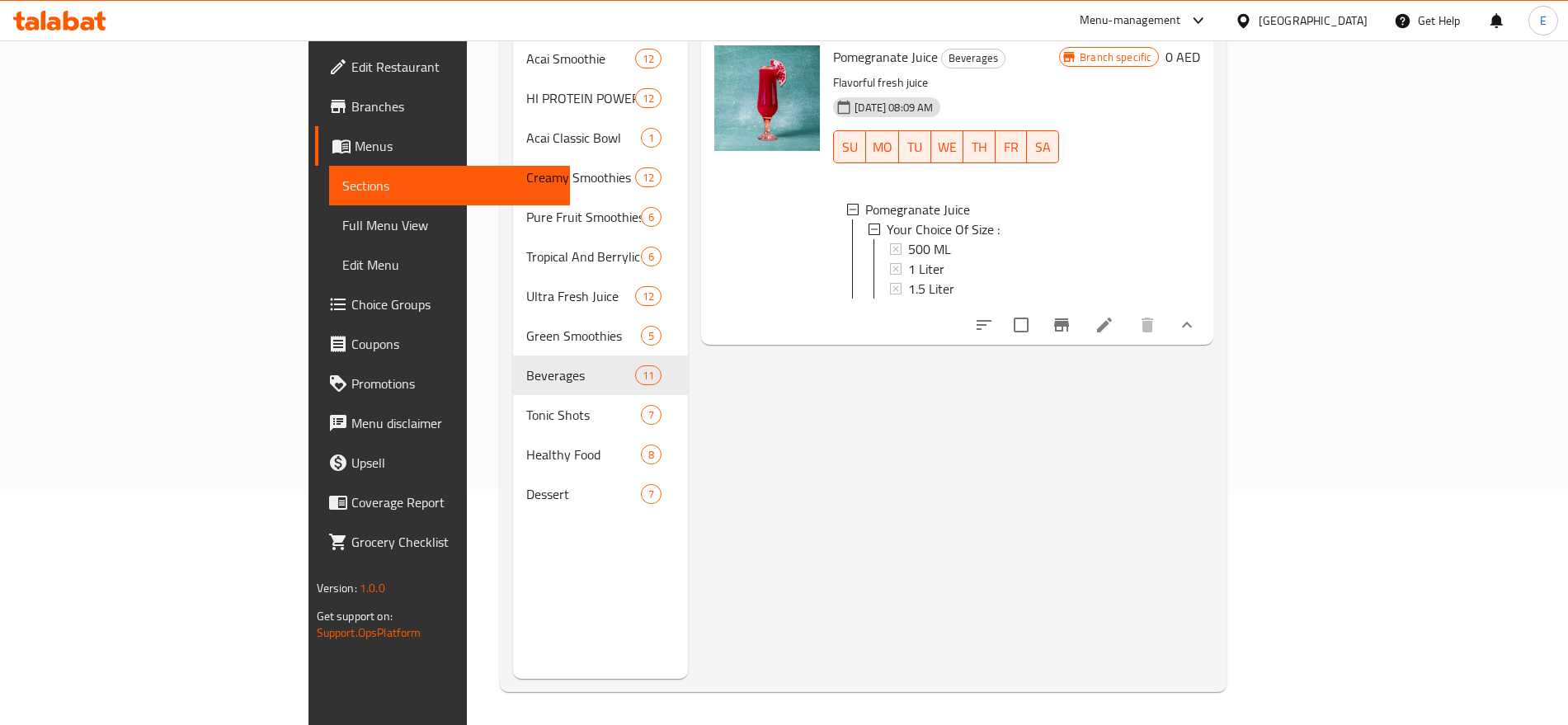
scroll to position [0, 0]
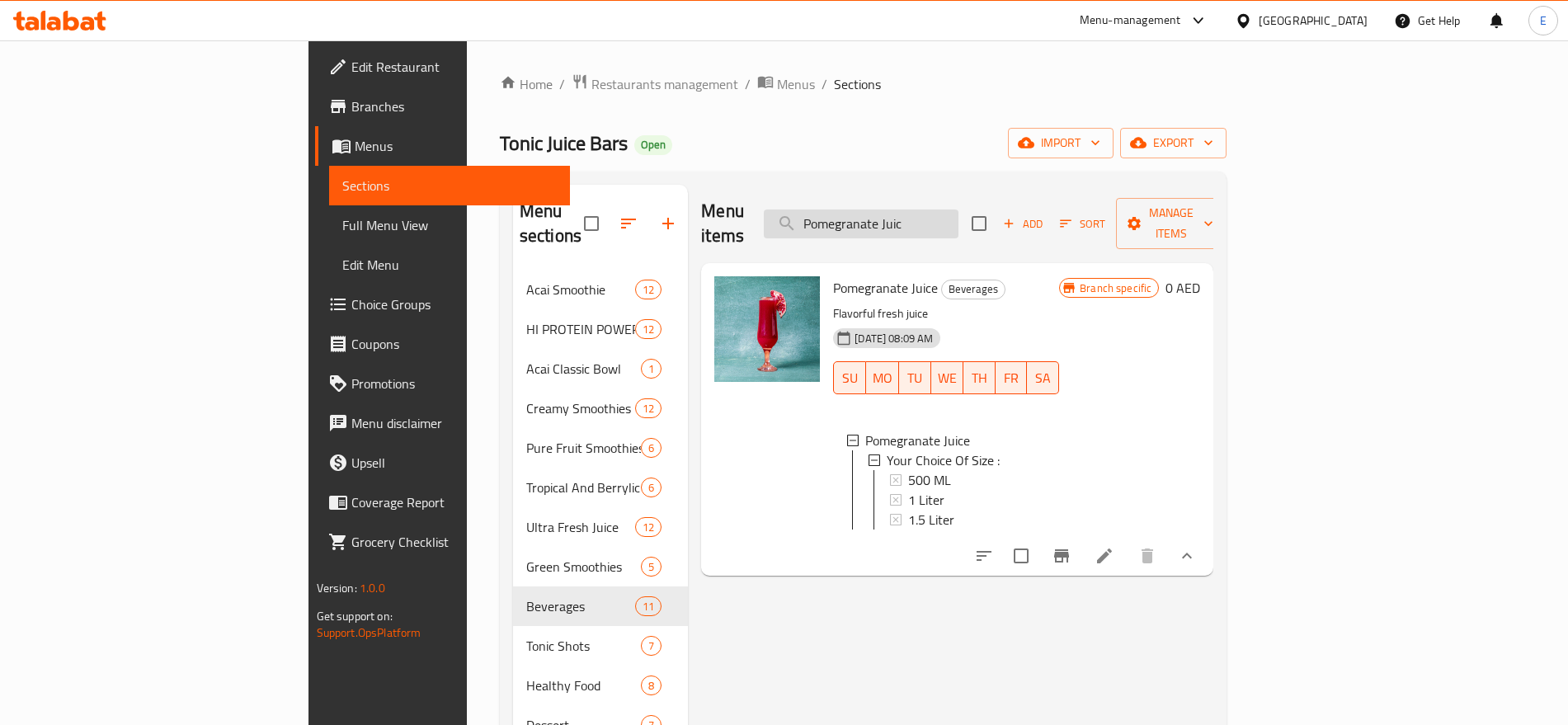
click at [958, 214] on input "Pomegranate Juic" at bounding box center [861, 223] width 194 height 29
paste input "Kale Energy"
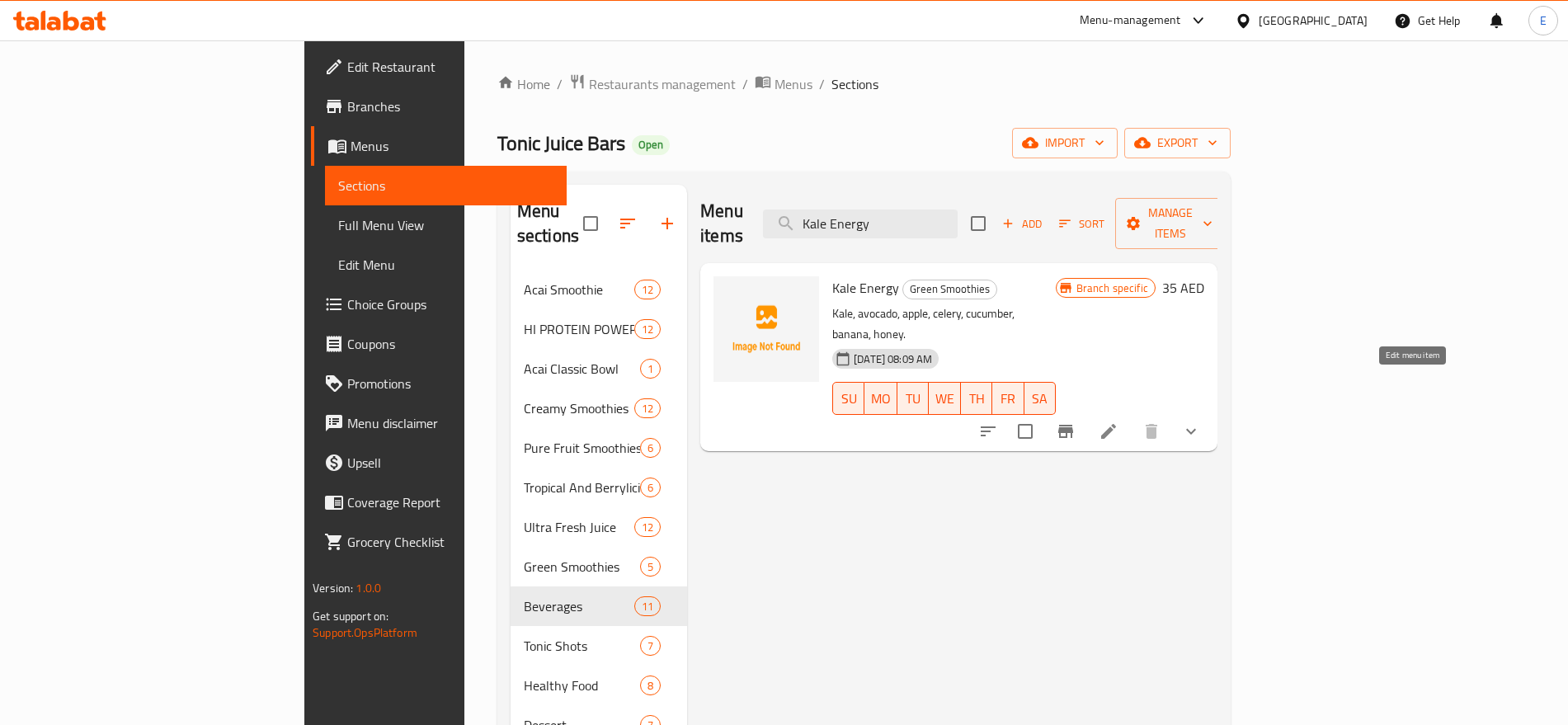
type input "Kale Energy"
click at [1118, 421] on icon at bounding box center [1108, 430] width 20 height 20
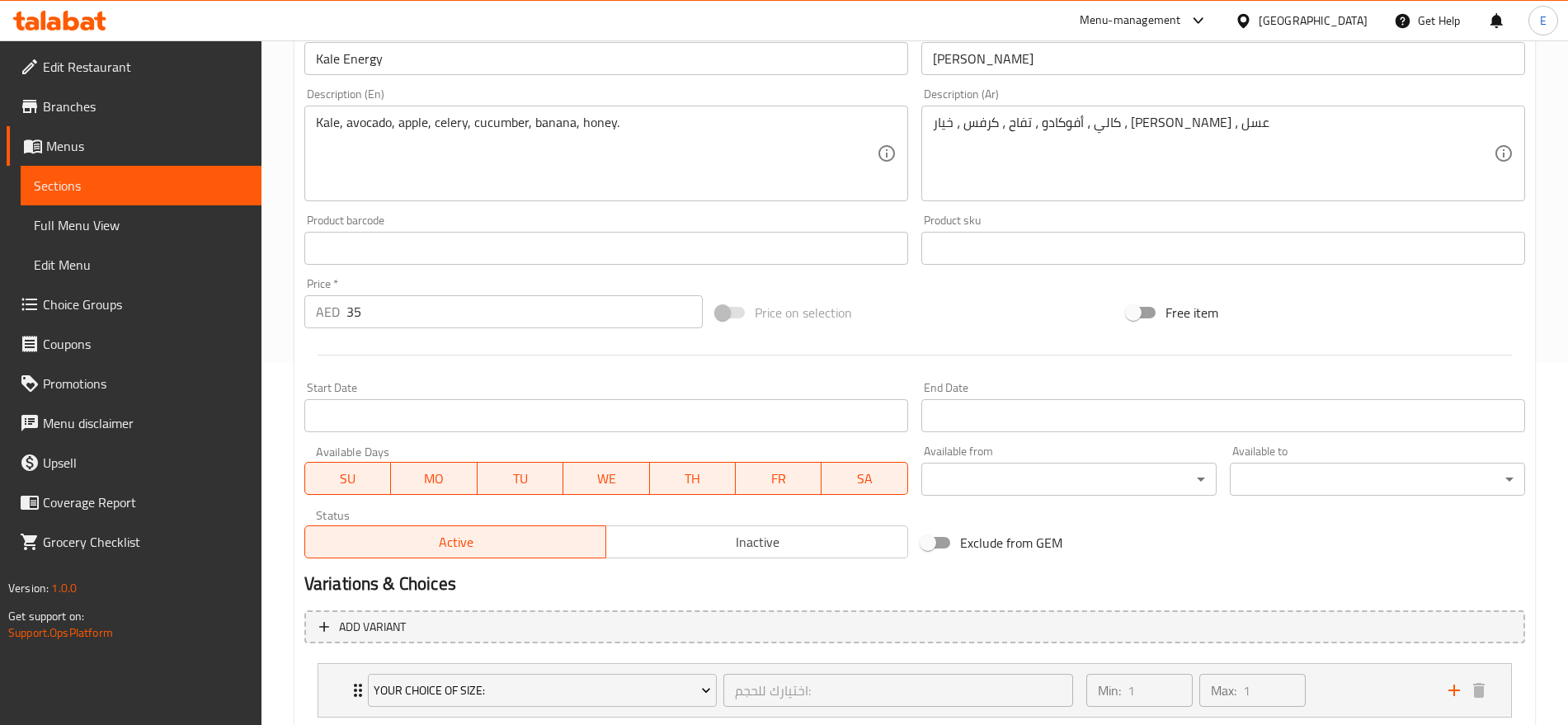
scroll to position [468, 0]
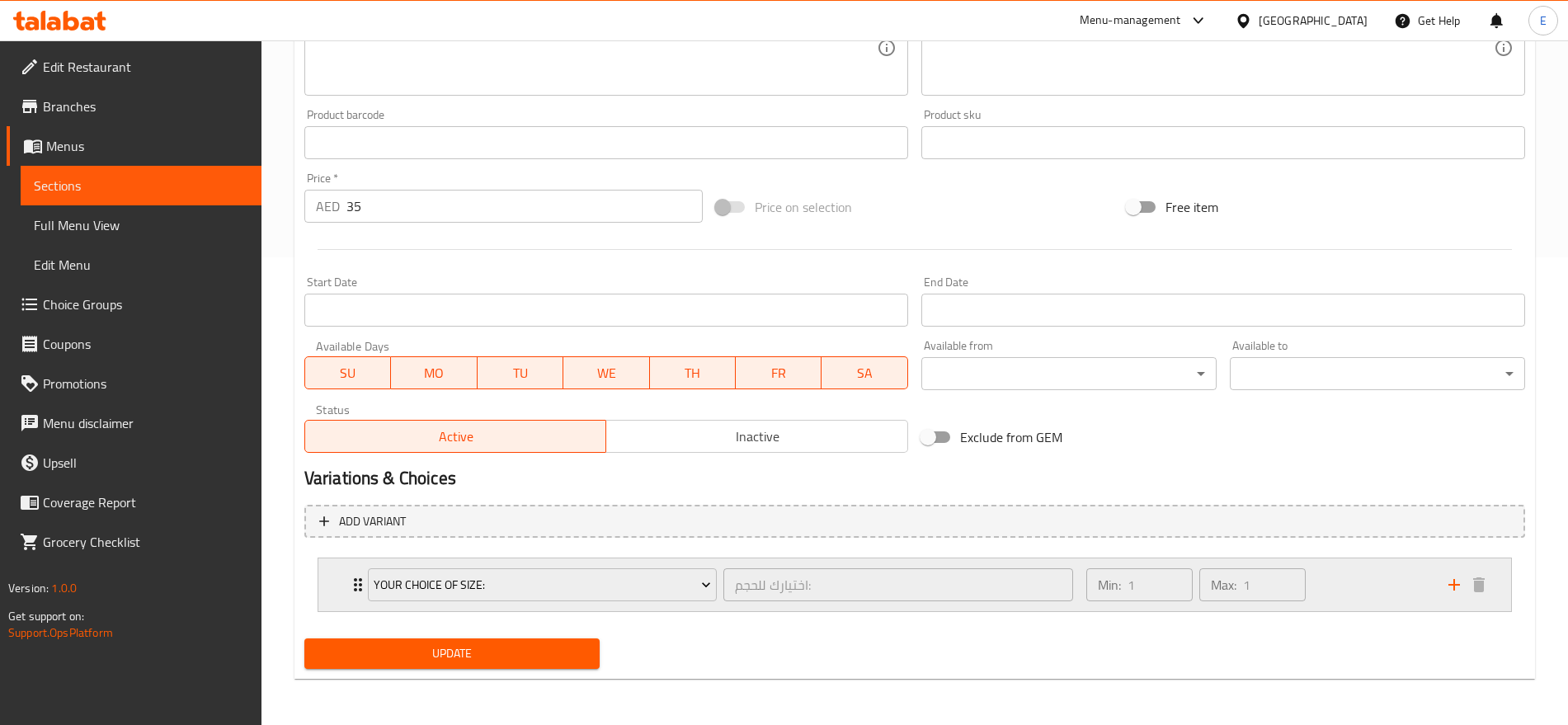
click at [336, 592] on div "Your Choice Of Size: اختيارك للحجم: ​ Min: 1 ​ Max: 1 ​" at bounding box center [914, 585] width 1192 height 53
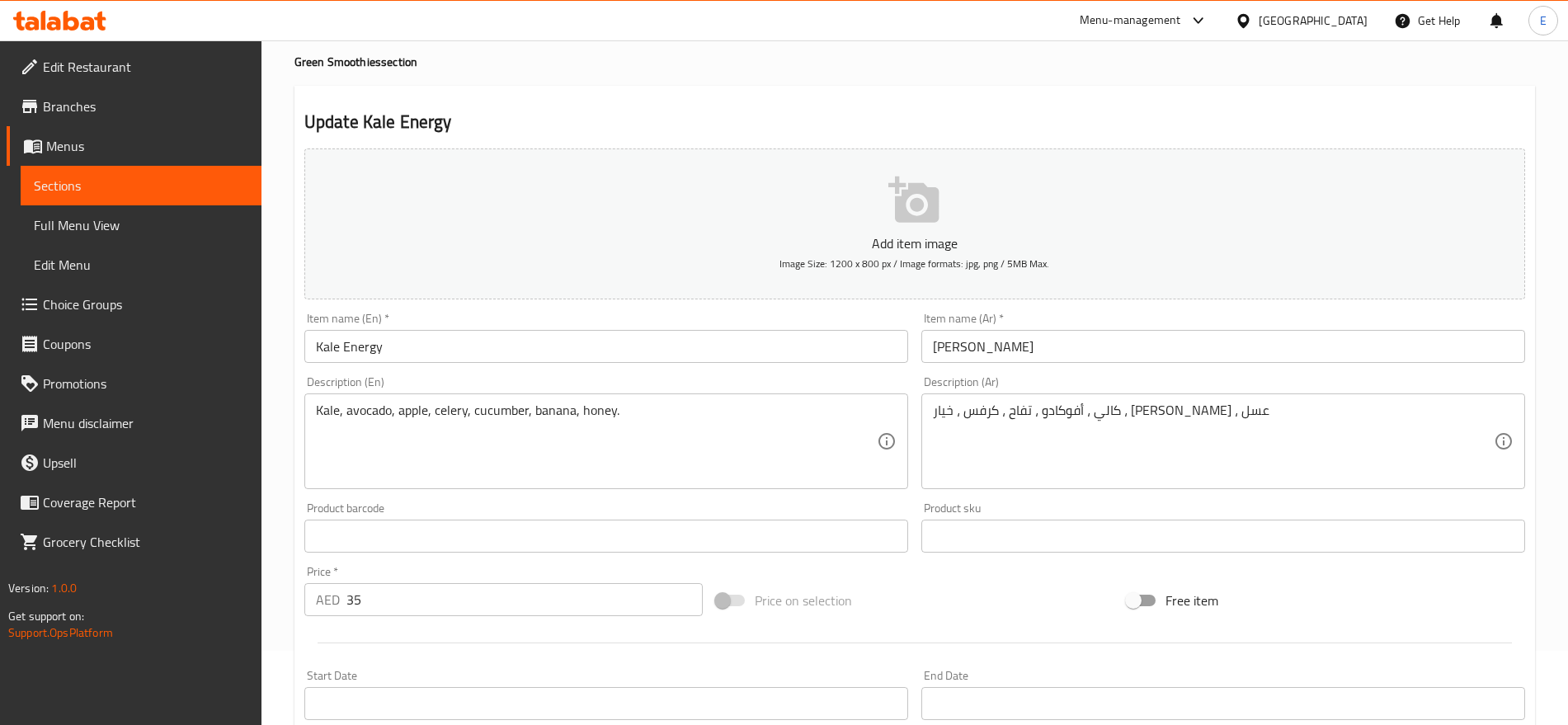
scroll to position [0, 0]
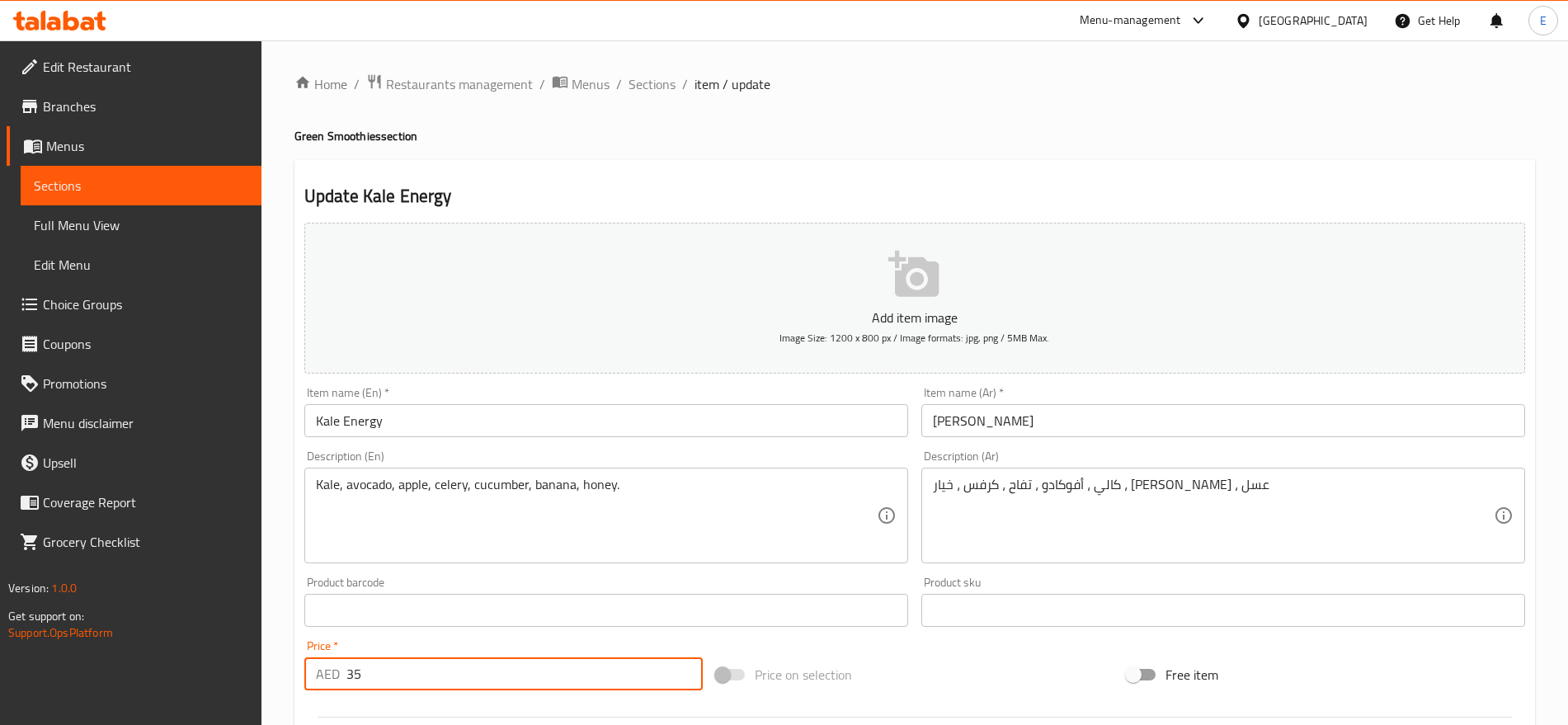
drag, startPoint x: 397, startPoint y: 670, endPoint x: 195, endPoint y: 646, distance: 203.4
click at [195, 646] on div "Edit Restaurant Branches Menus Sections Full Menu View Edit Menu Choice Groups …" at bounding box center [784, 717] width 1568 height 1354
type input "0"
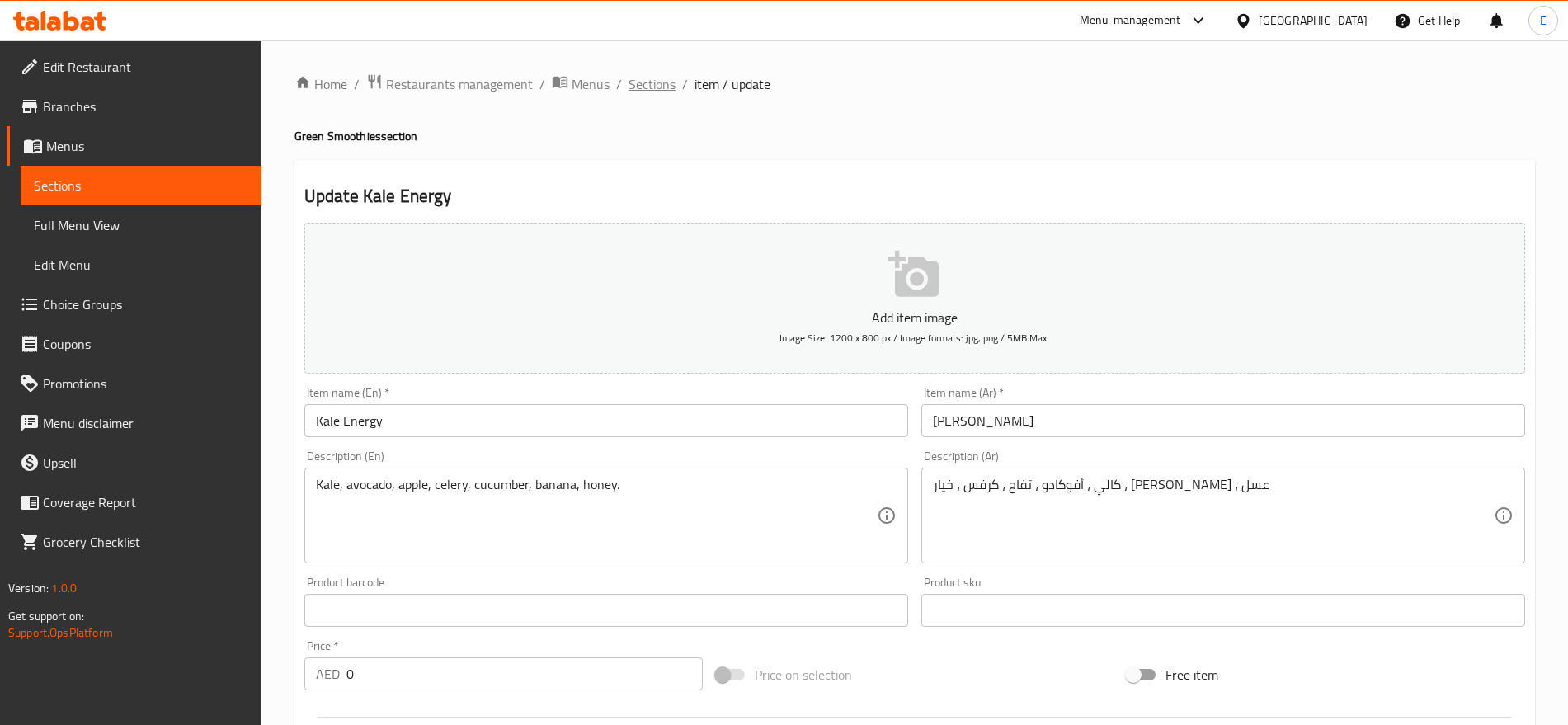
click at [651, 74] on span "Sections" at bounding box center [652, 84] width 47 height 20
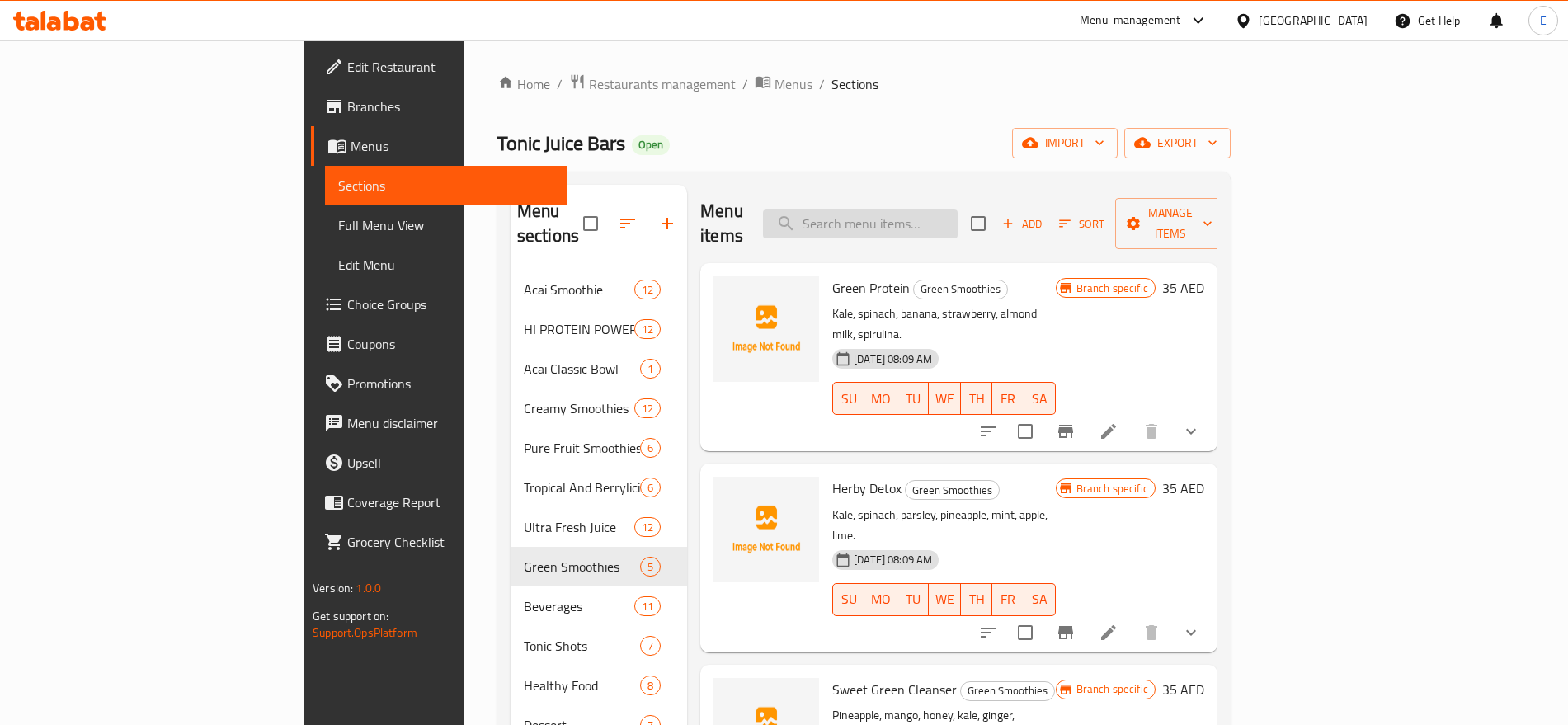
click at [939, 209] on input "search" at bounding box center [860, 223] width 194 height 29
paste input "532214550"
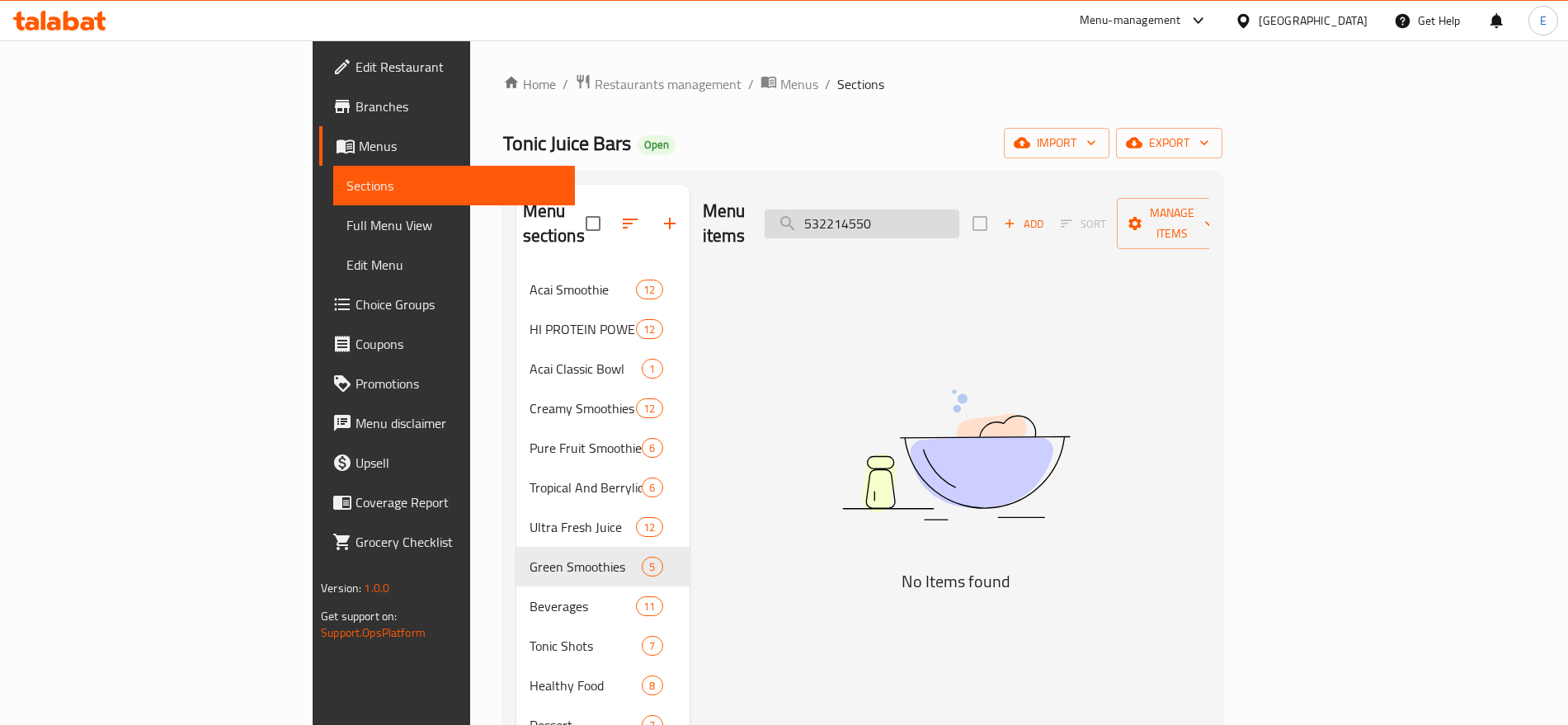
click at [959, 209] on input "532214550" at bounding box center [861, 223] width 194 height 29
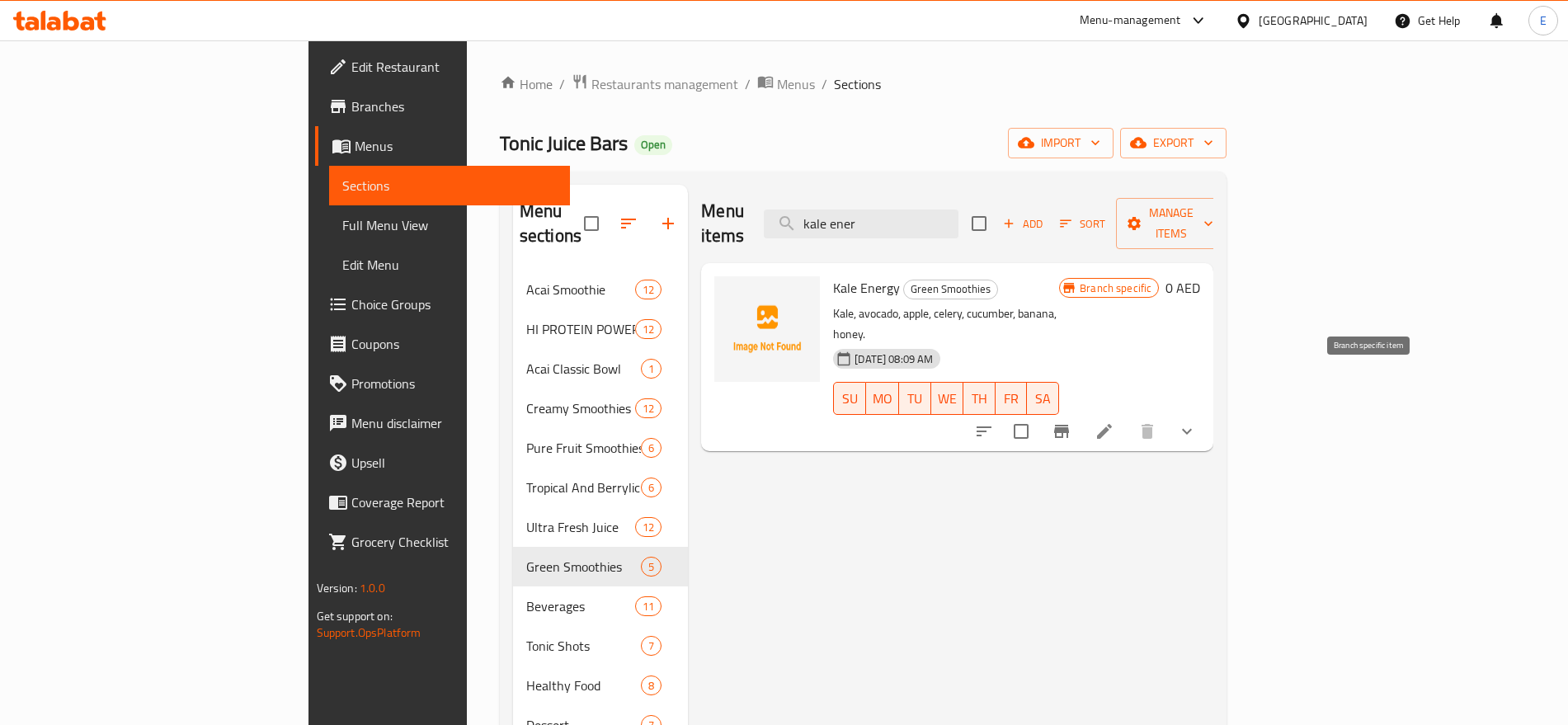
type input "kale ener"
click at [1071, 421] on icon "Branch-specific-item" at bounding box center [1061, 430] width 20 height 20
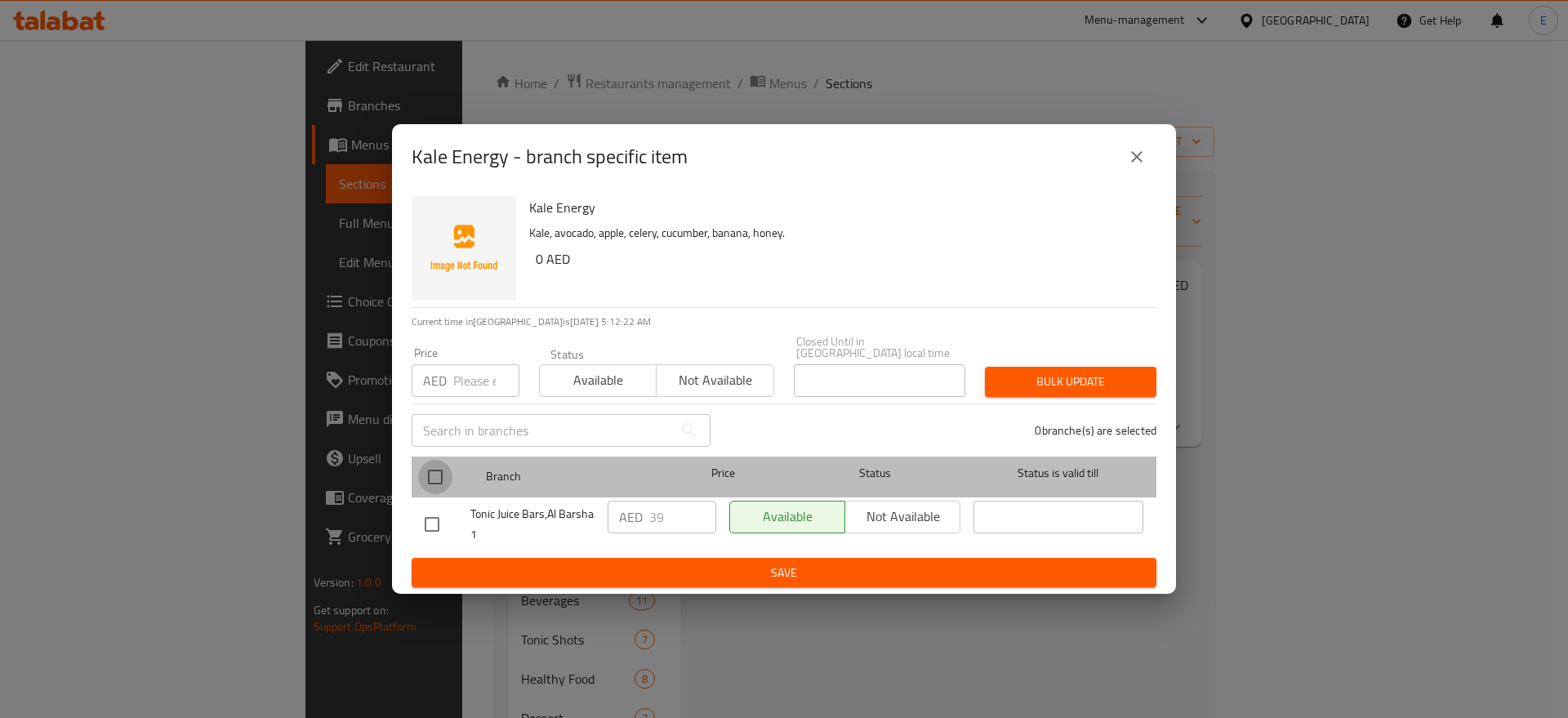
click at [436, 473] on input "checkbox" at bounding box center [435, 476] width 34 height 34
checkbox input "true"
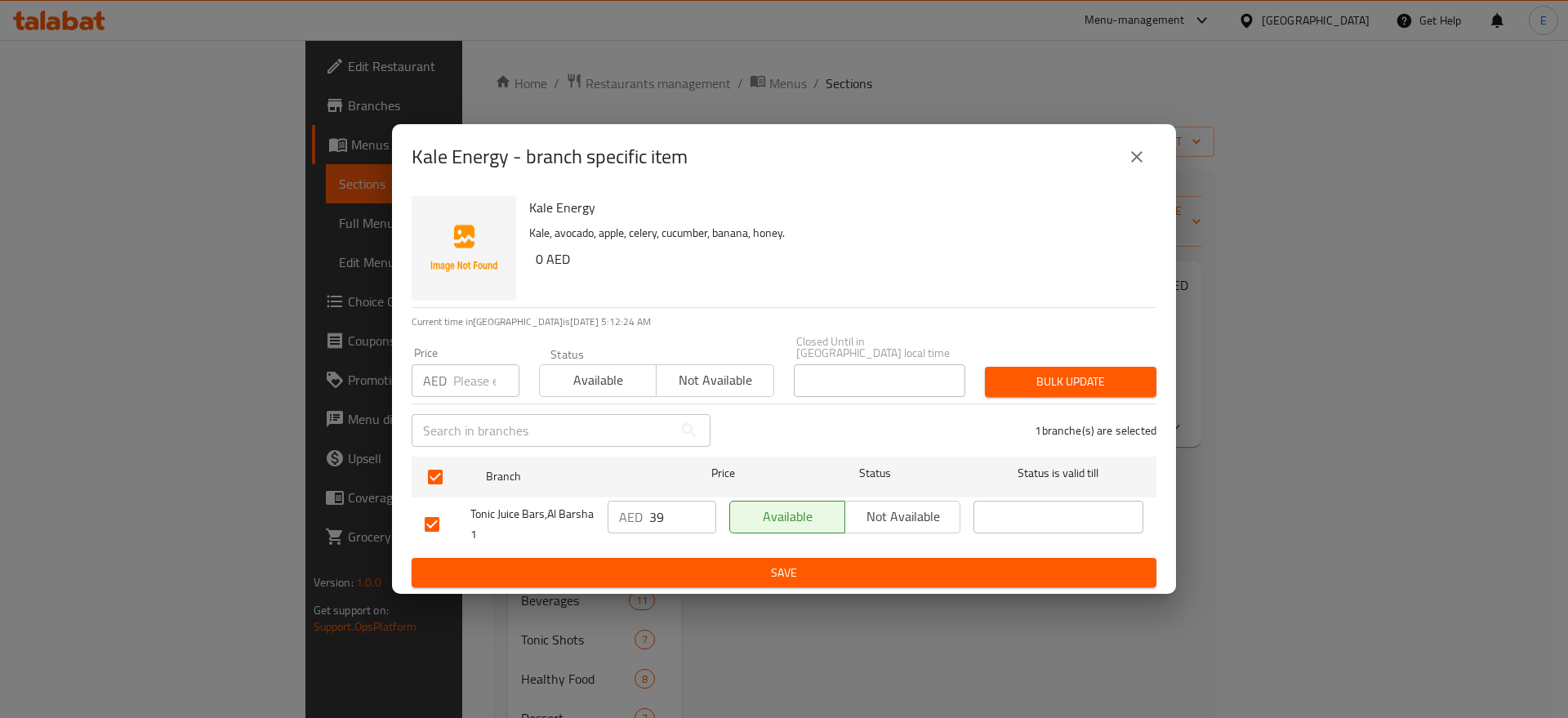
click at [471, 386] on input "number" at bounding box center [486, 380] width 66 height 32
type input "0"
click at [1076, 383] on span "Bulk update" at bounding box center [1071, 382] width 145 height 20
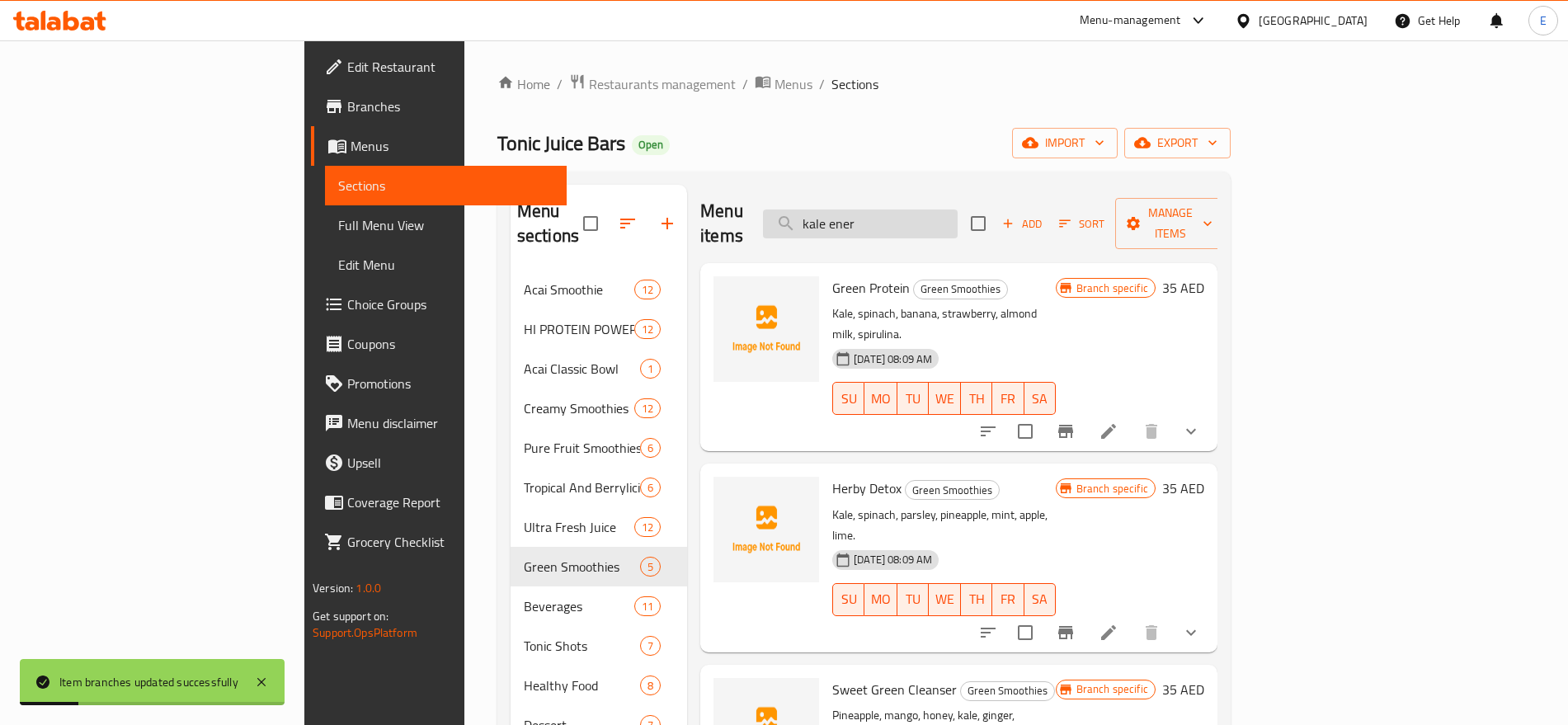
click at [957, 218] on input "kale ener" at bounding box center [860, 223] width 194 height 29
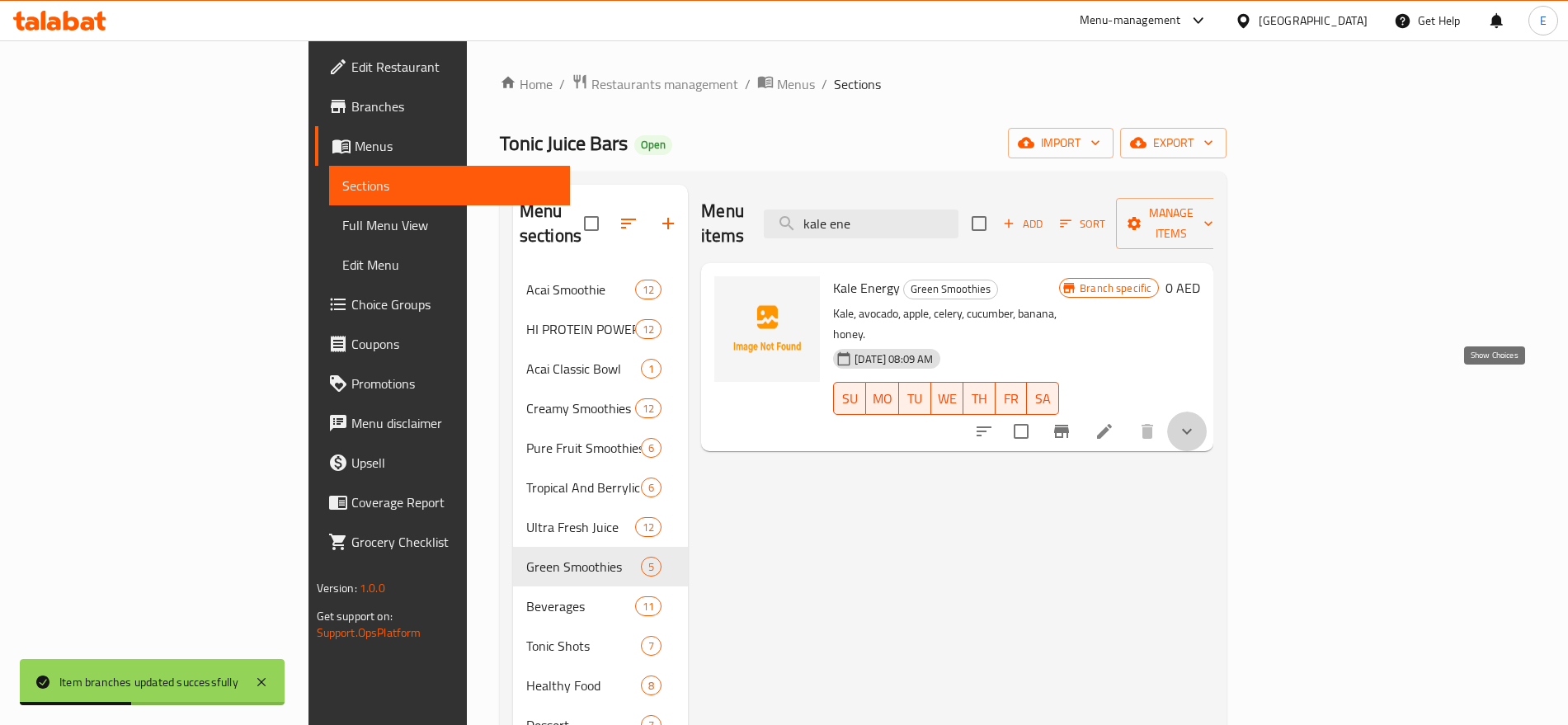
click at [1196, 421] on icon "show more" at bounding box center [1186, 430] width 20 height 20
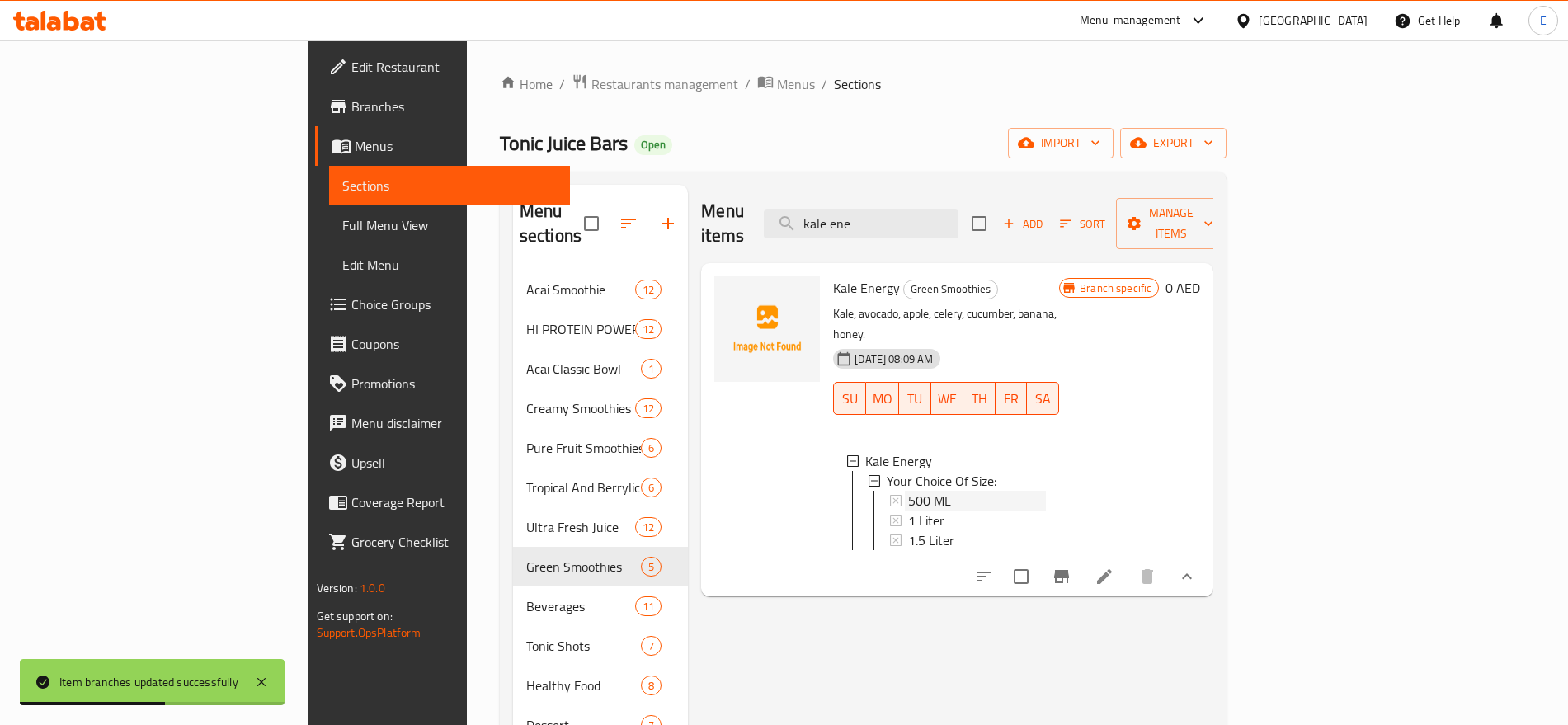
click at [908, 491] on span "500 ML" at bounding box center [929, 500] width 43 height 20
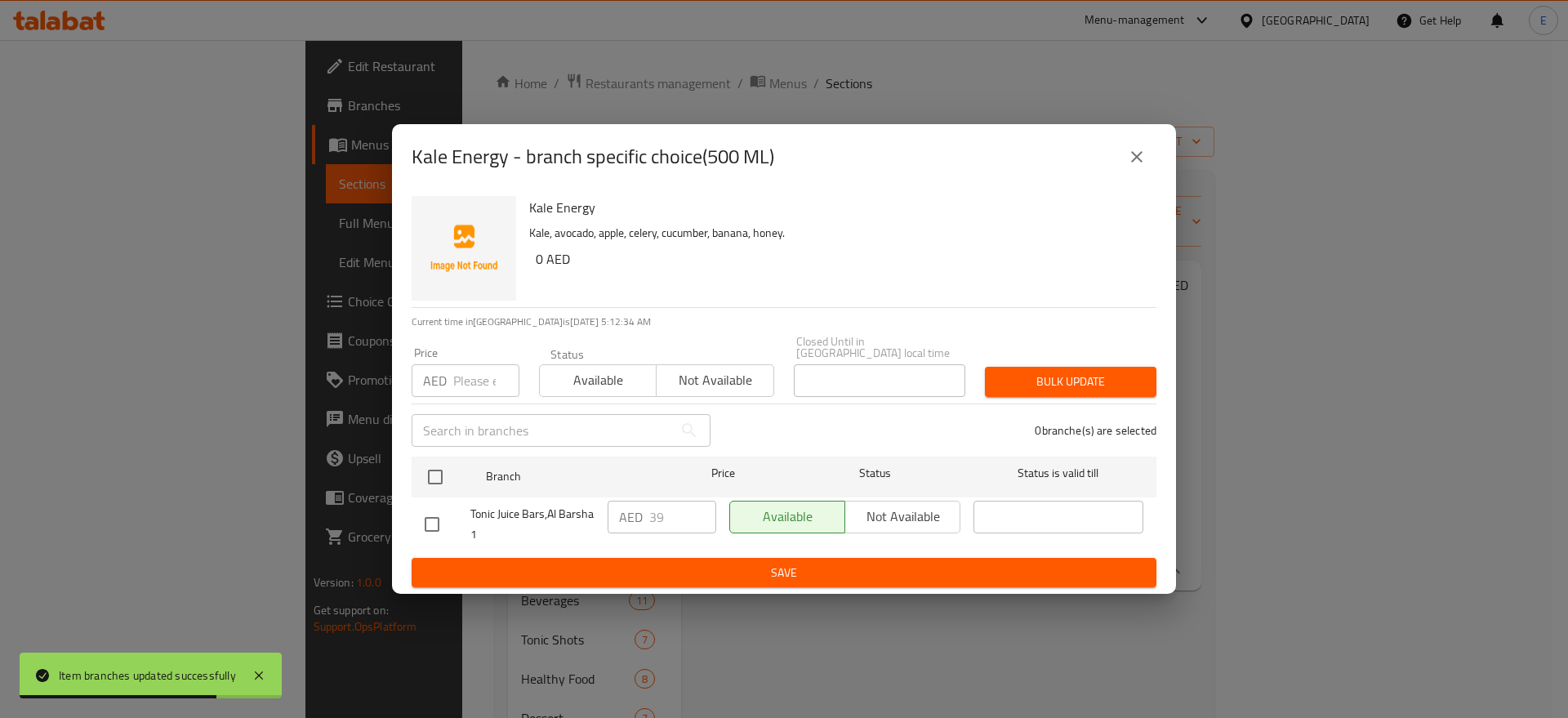
click at [1138, 149] on icon "close" at bounding box center [1136, 156] width 19 height 19
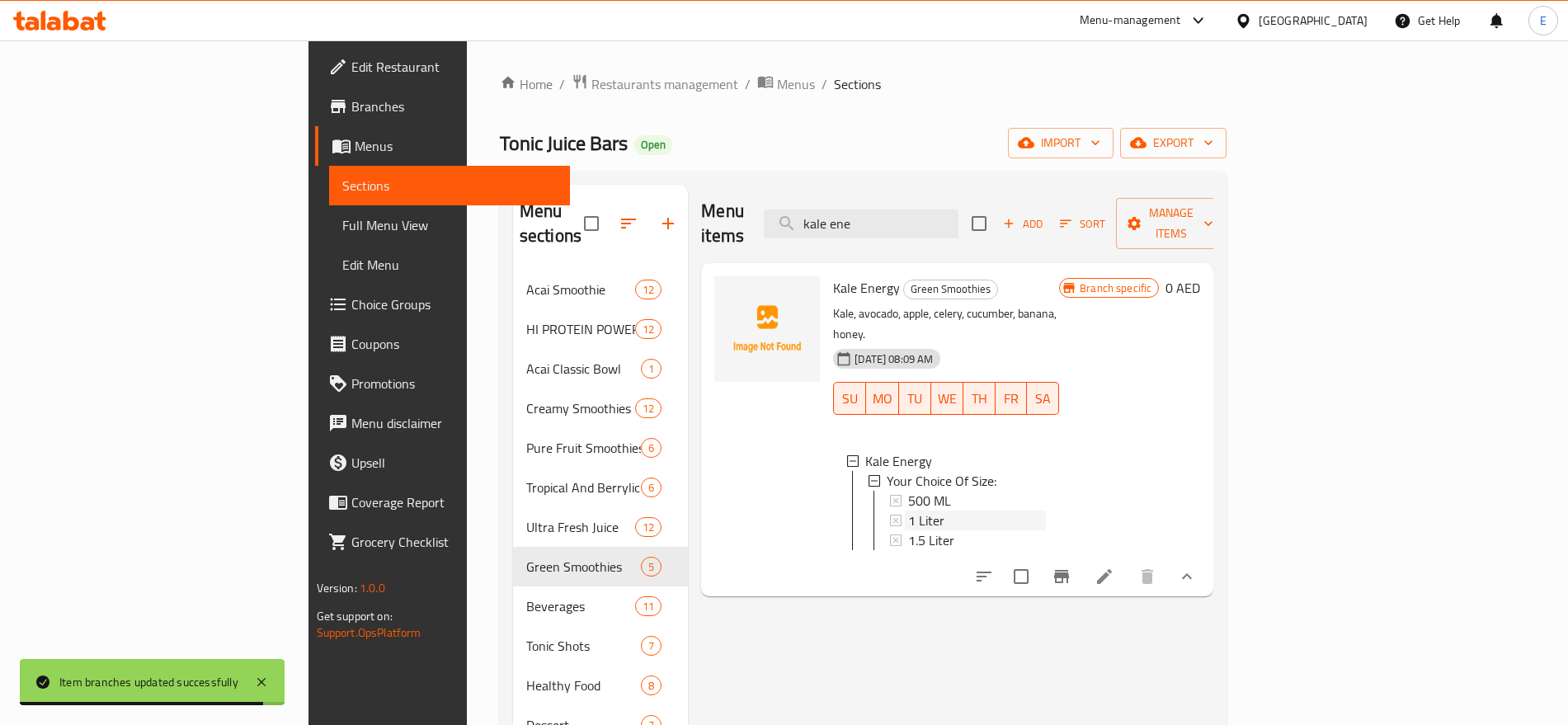
click at [908, 510] on span "1 Liter" at bounding box center [926, 520] width 36 height 20
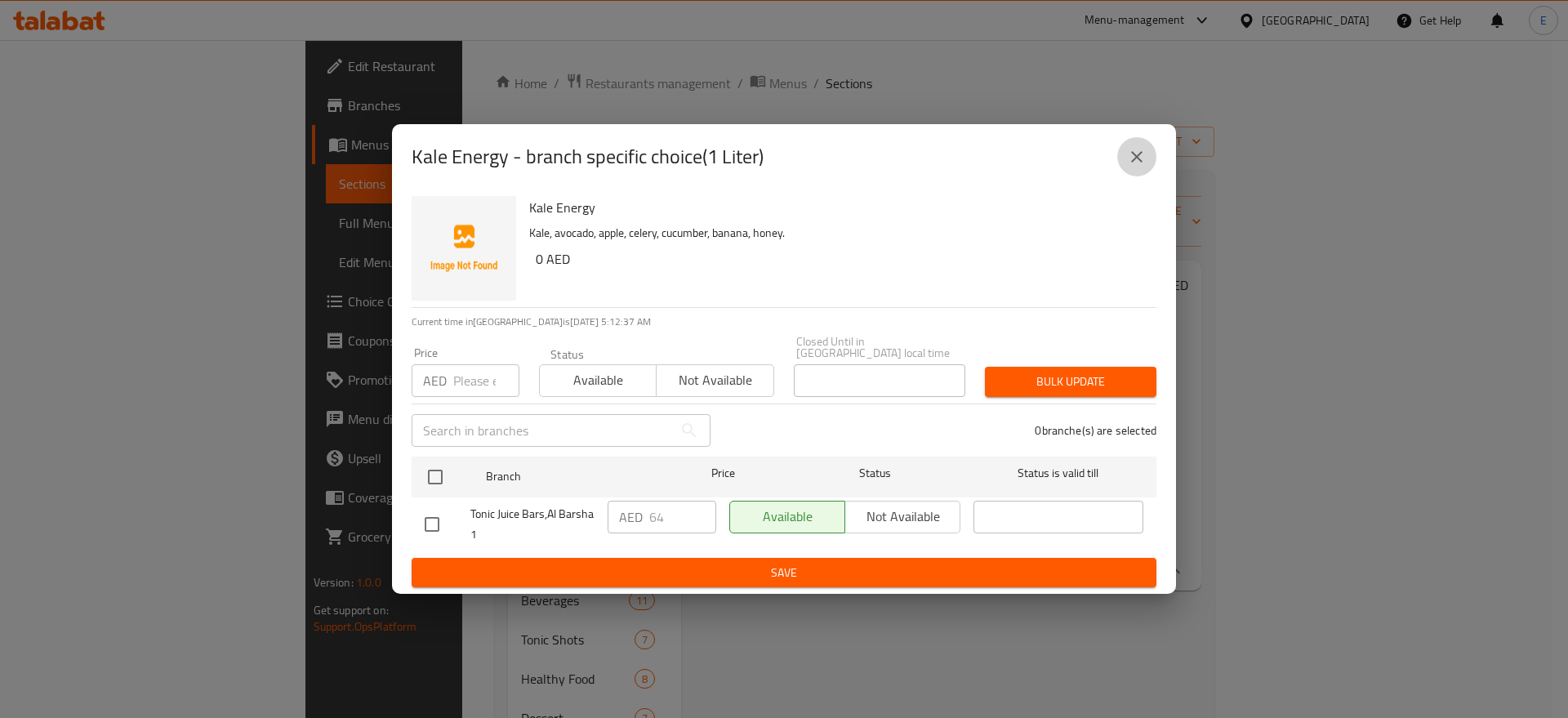
click at [1144, 148] on icon "close" at bounding box center [1136, 156] width 19 height 19
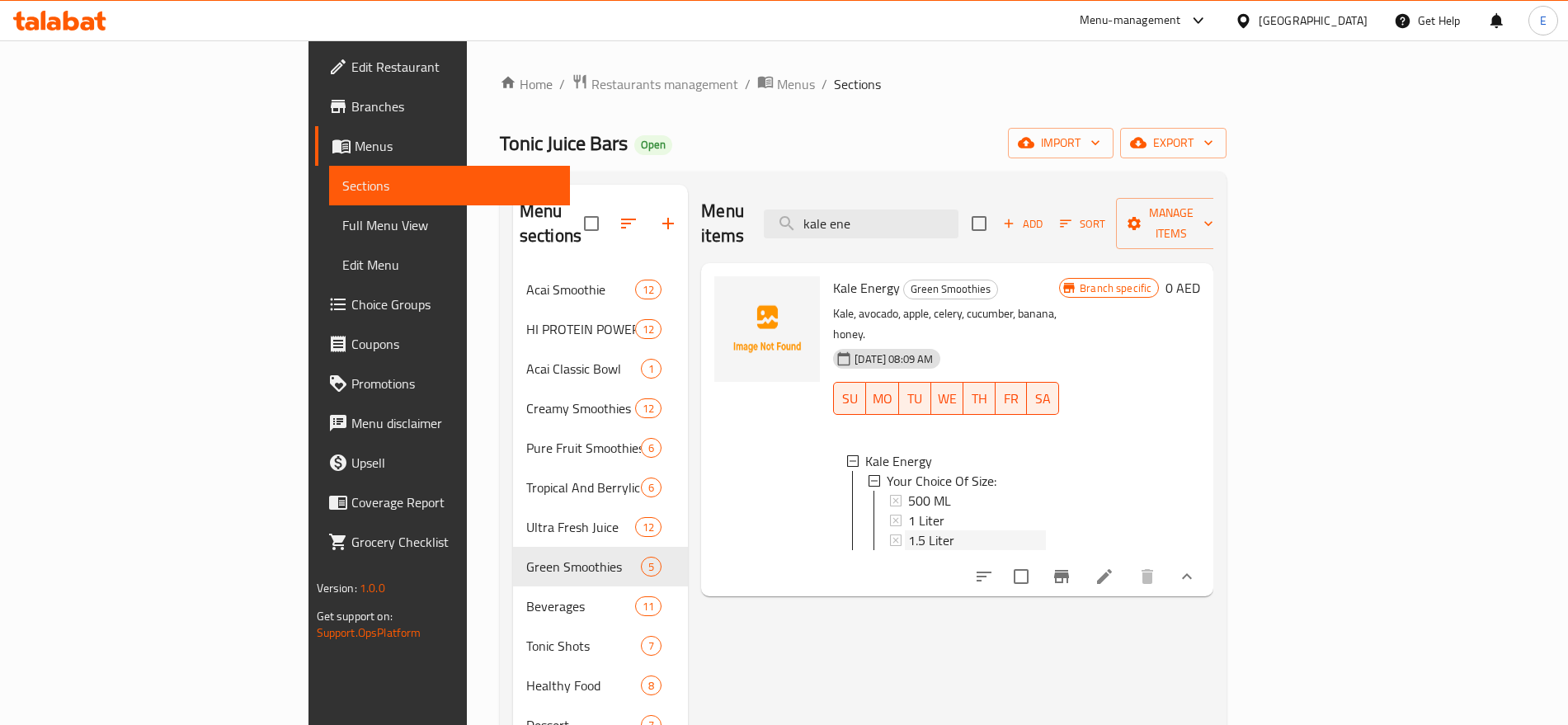
click at [908, 530] on span "1.5 Liter" at bounding box center [931, 539] width 46 height 20
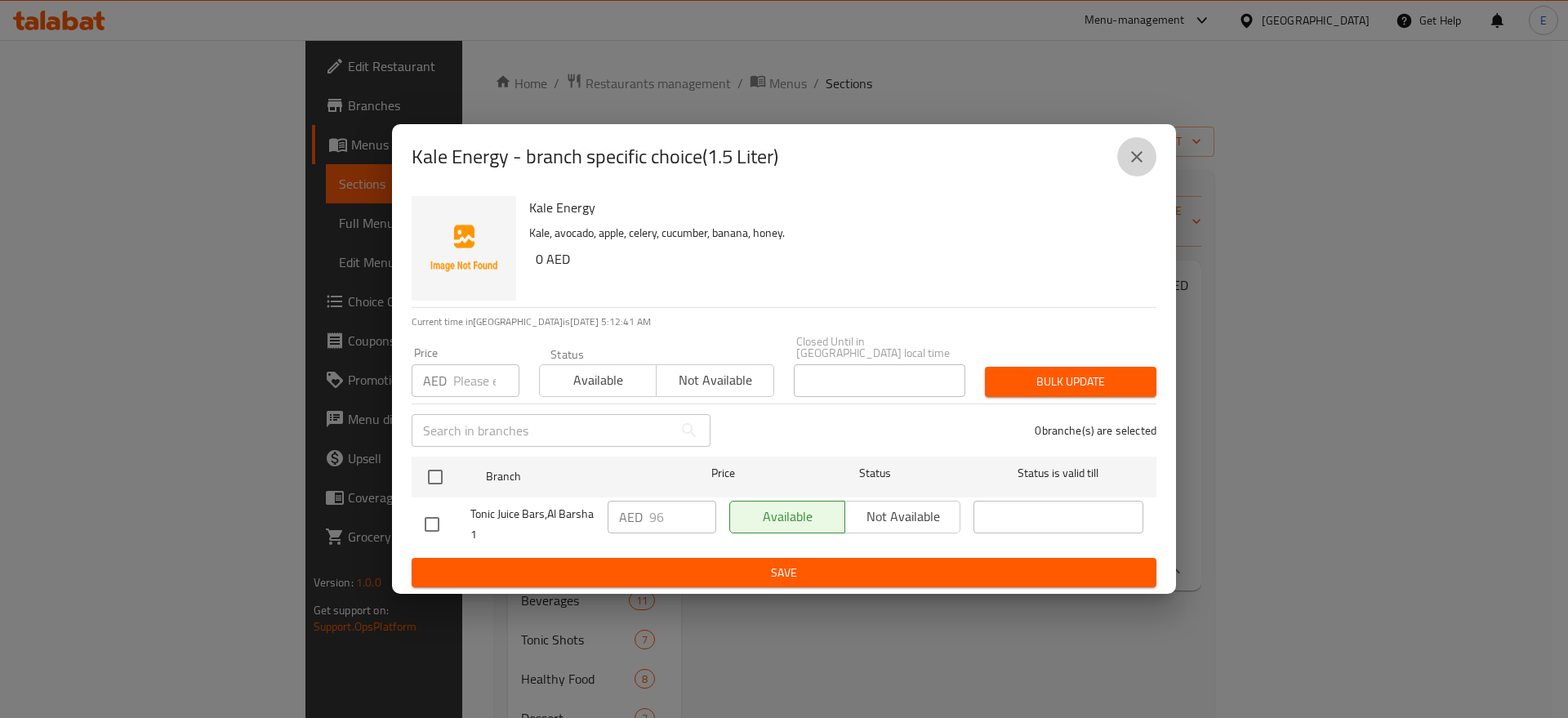
click at [1135, 148] on icon "close" at bounding box center [1136, 156] width 19 height 19
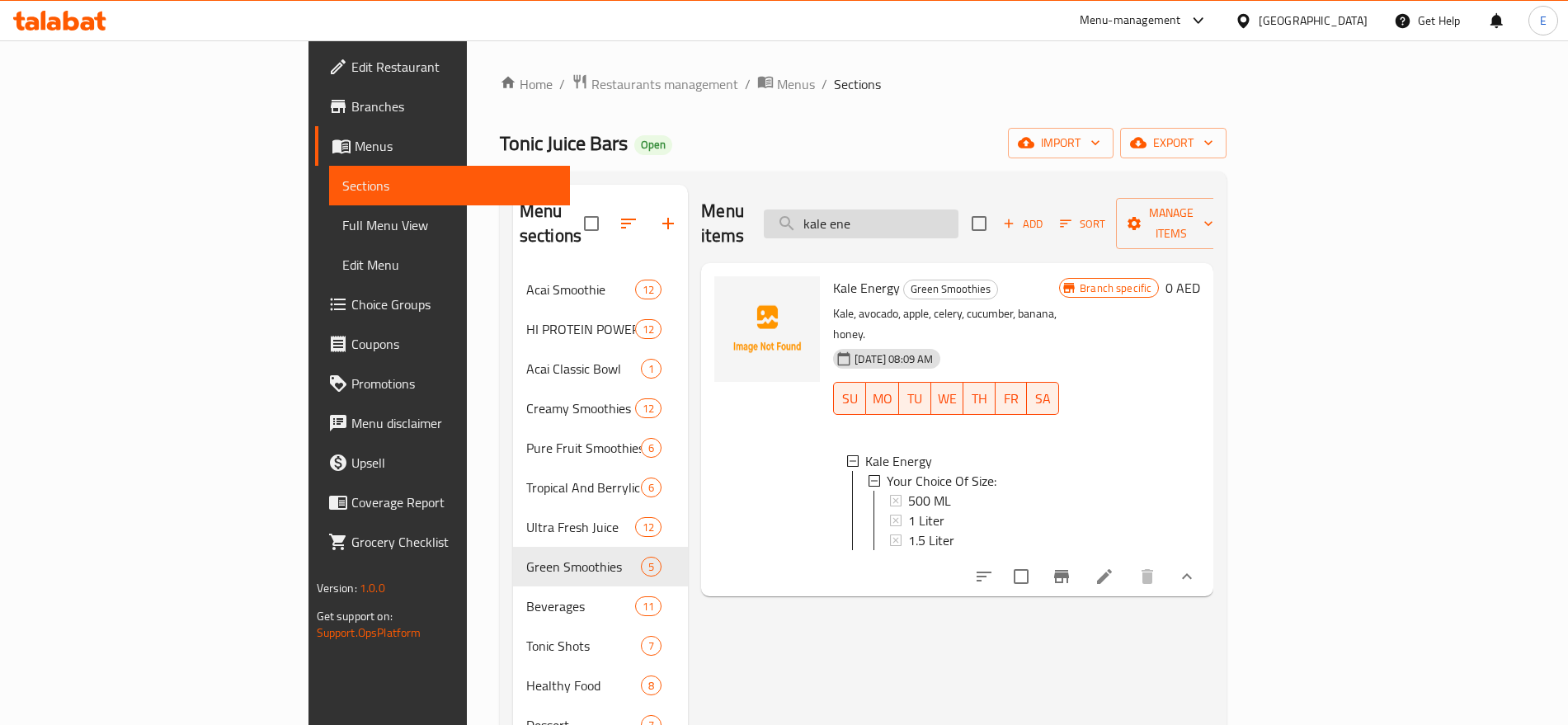
click at [958, 209] on input "kale ene" at bounding box center [861, 223] width 194 height 29
paste input "Herby Detox"
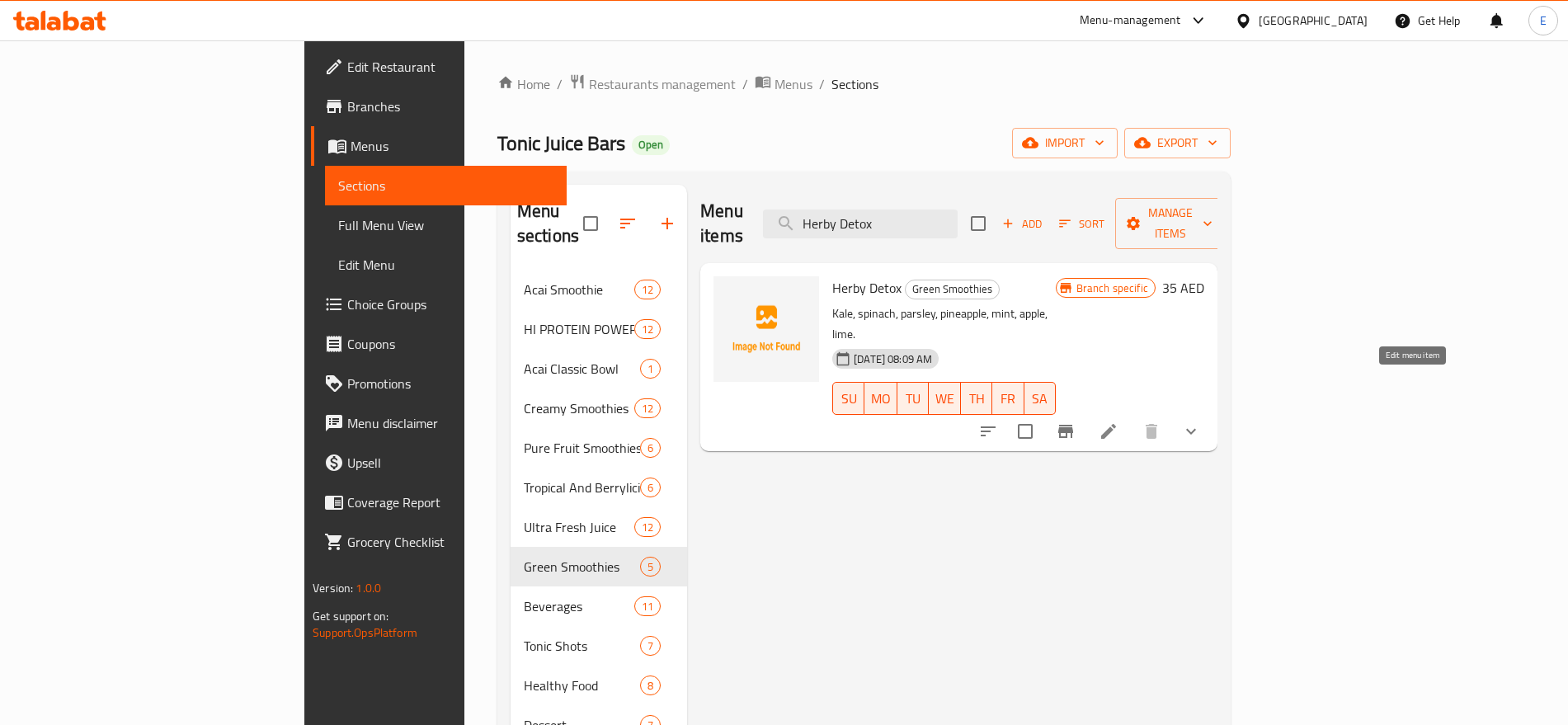
type input "Herby Detox"
click at [1118, 421] on icon at bounding box center [1108, 430] width 20 height 20
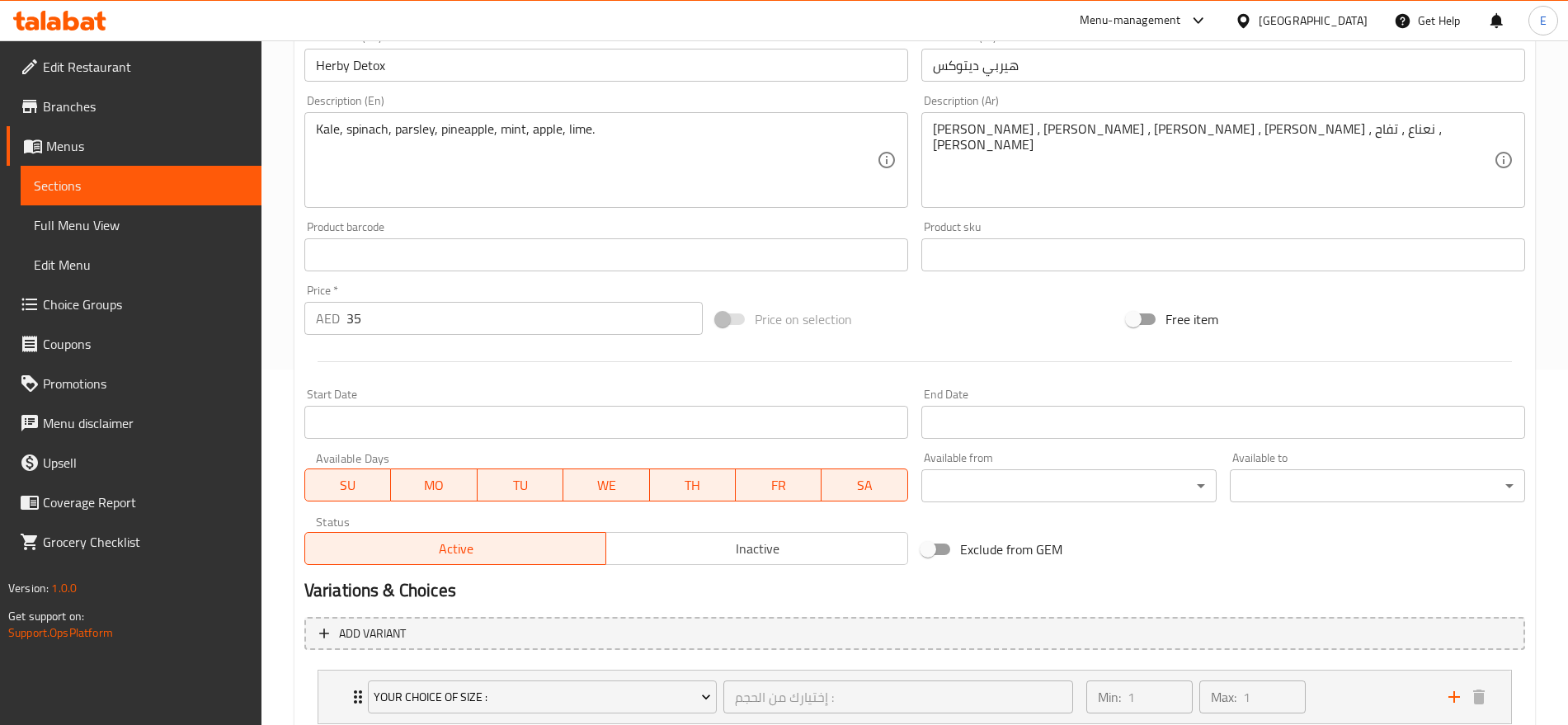
scroll to position [468, 0]
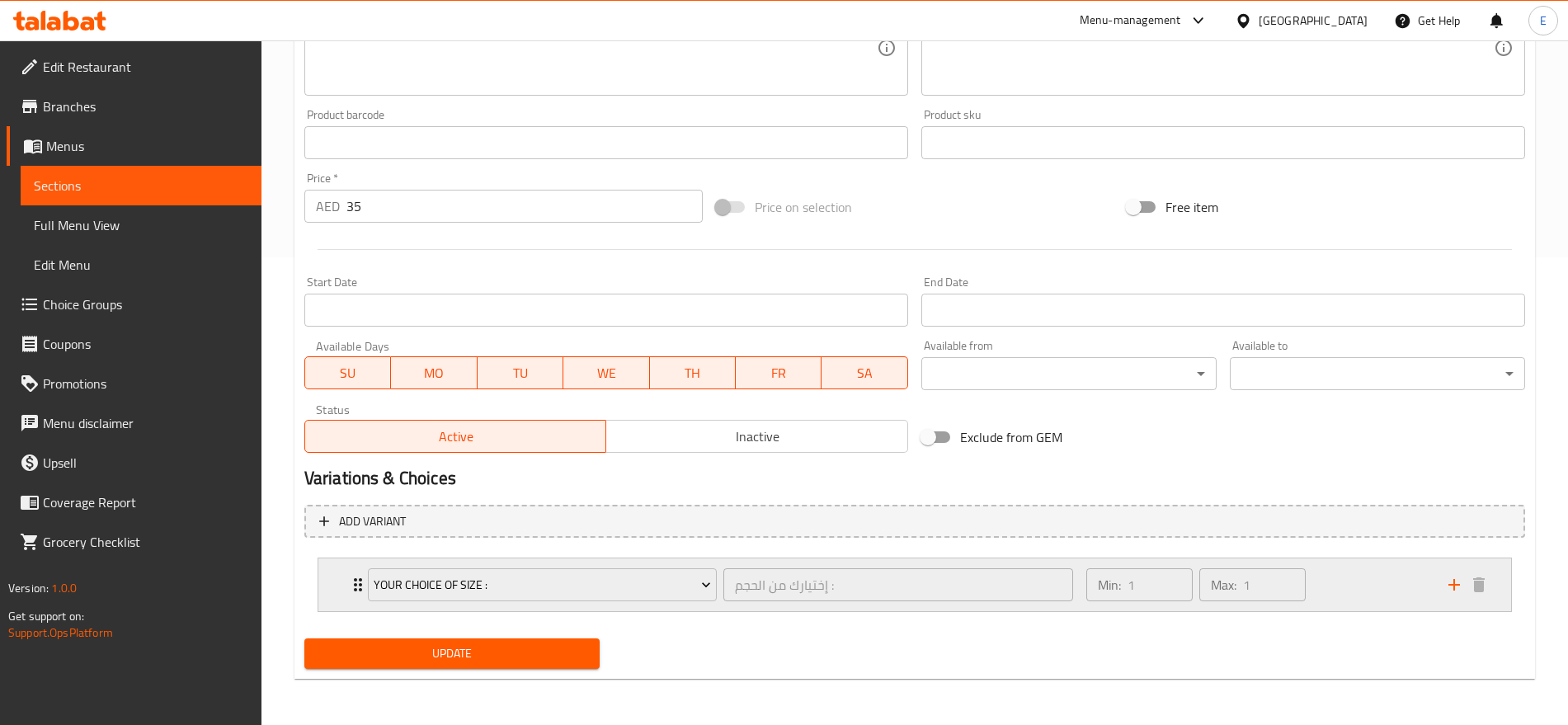
click at [348, 573] on div "Your Choice Of Size : إختيارك من الحجم : ​ Min: 1 ​ Max: 1 ​" at bounding box center [919, 585] width 1143 height 53
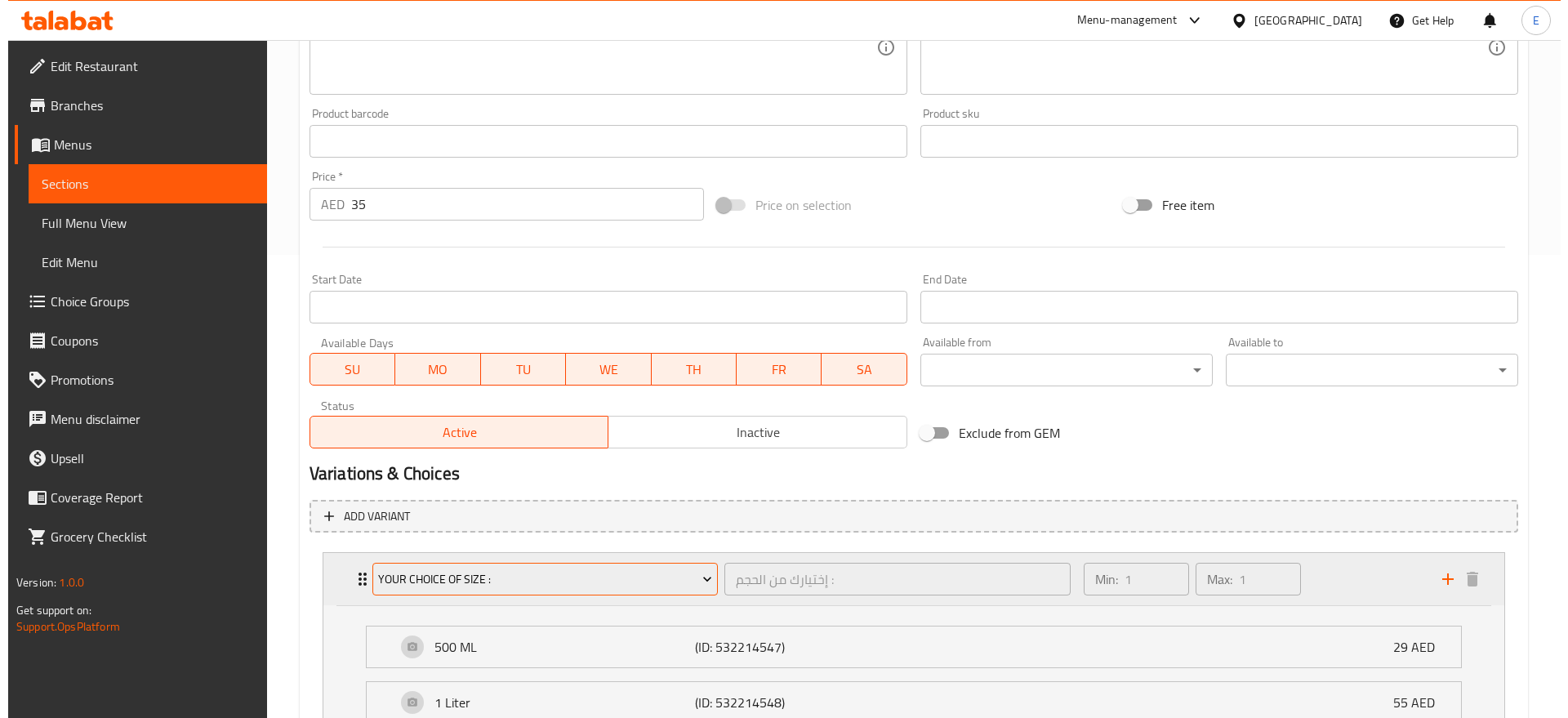
scroll to position [646, 0]
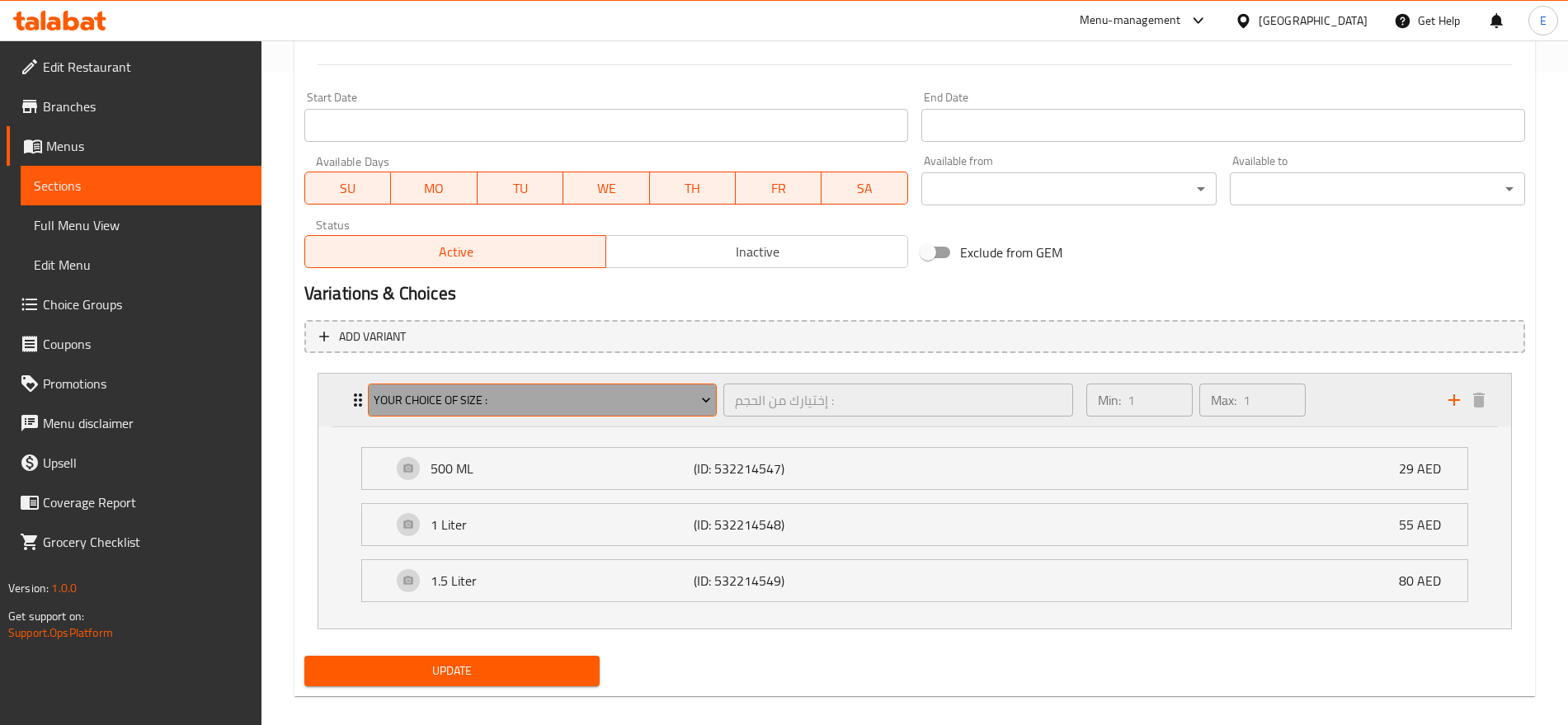
click at [542, 391] on span "Your Choice Of Size :" at bounding box center [542, 401] width 337 height 20
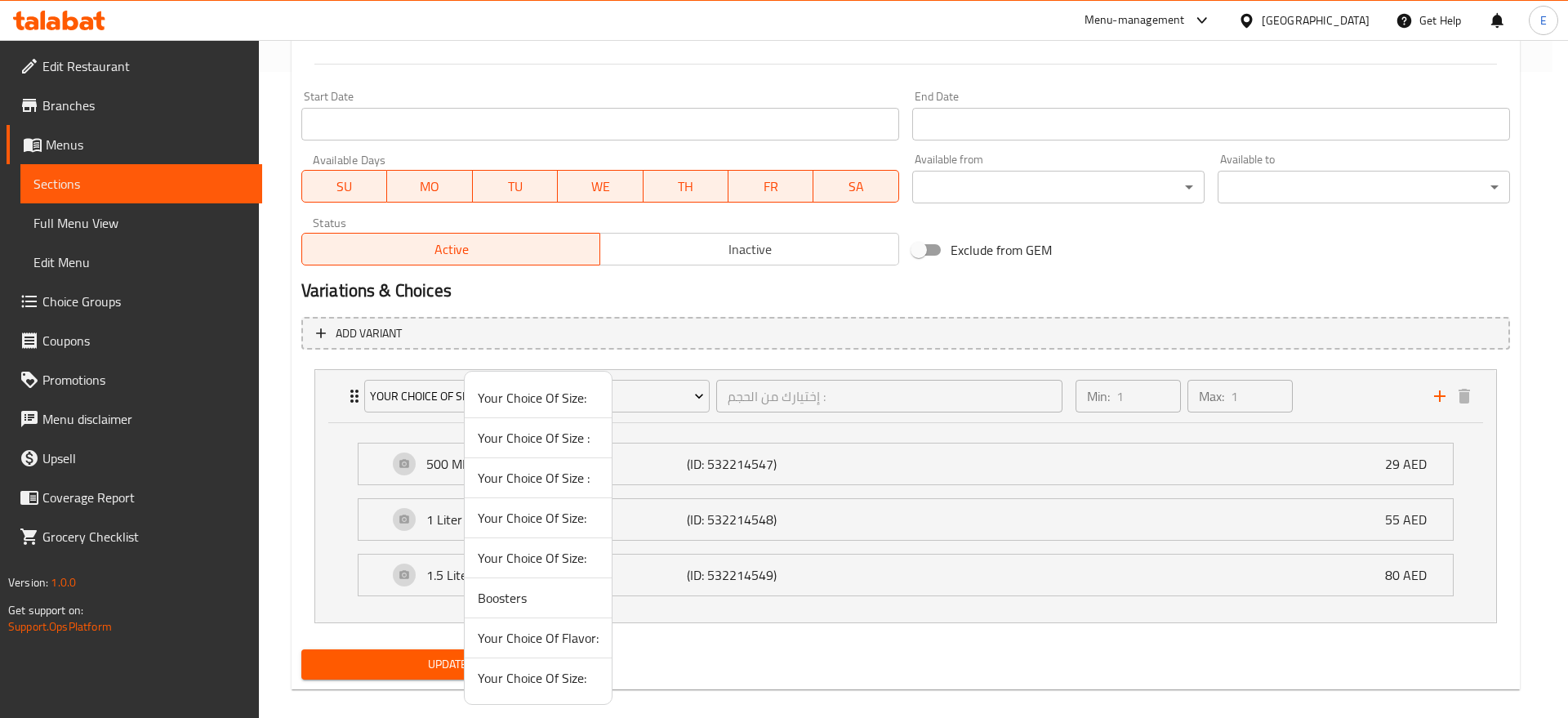
click at [541, 437] on span "Your Choice Of Size :" at bounding box center [538, 437] width 121 height 19
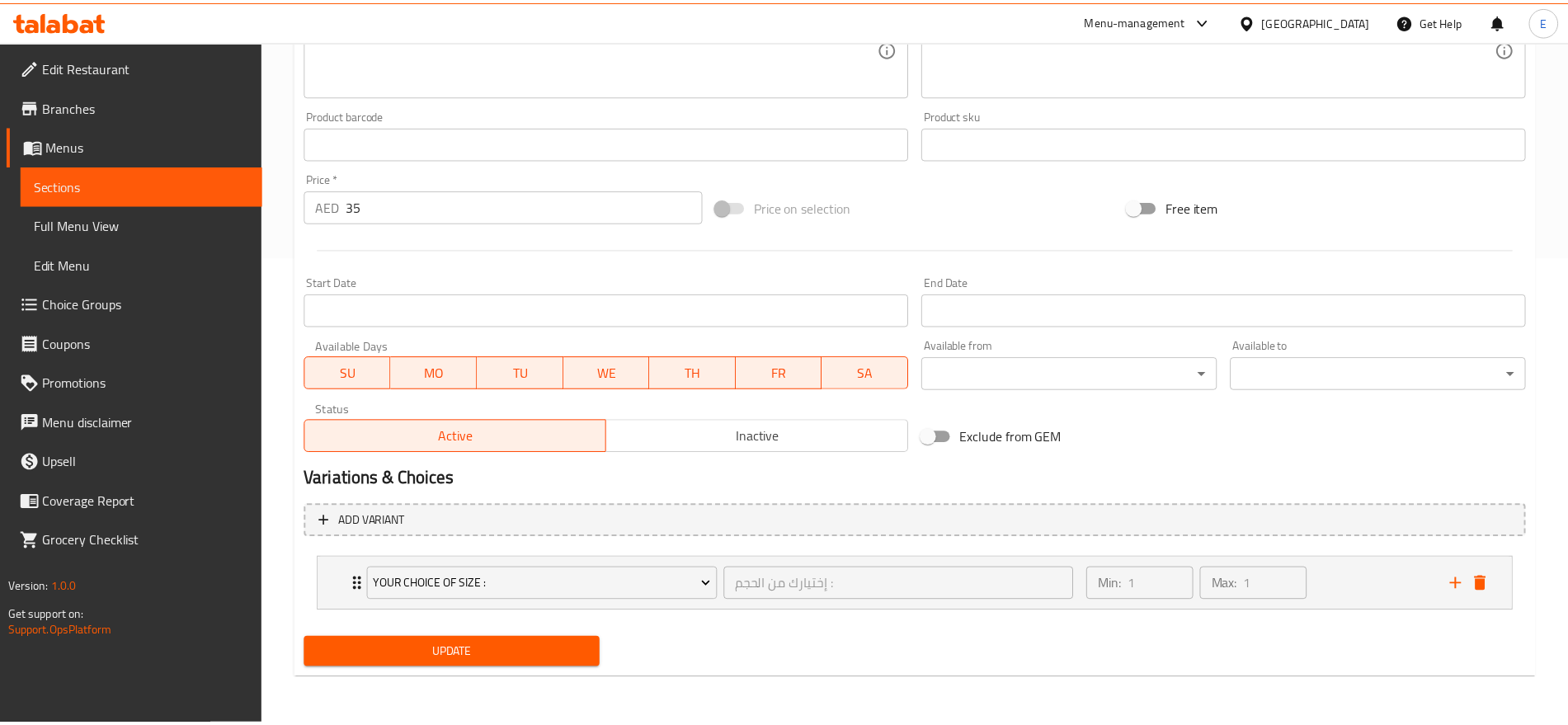
scroll to position [468, 0]
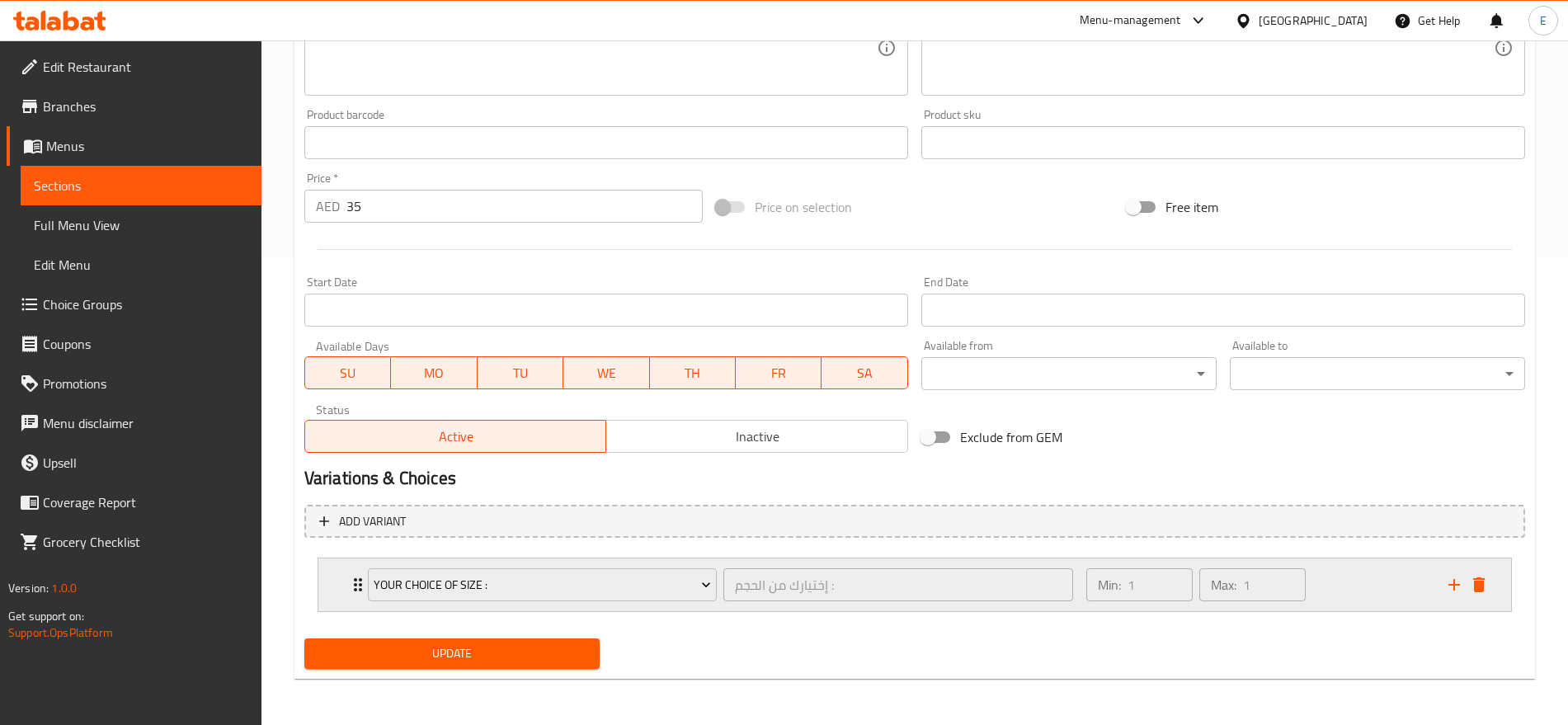
click at [324, 592] on div "Your Choice Of Size : إختيارك من الحجم : ​ Min: 1 ​ Max: 1 ​" at bounding box center [914, 585] width 1192 height 53
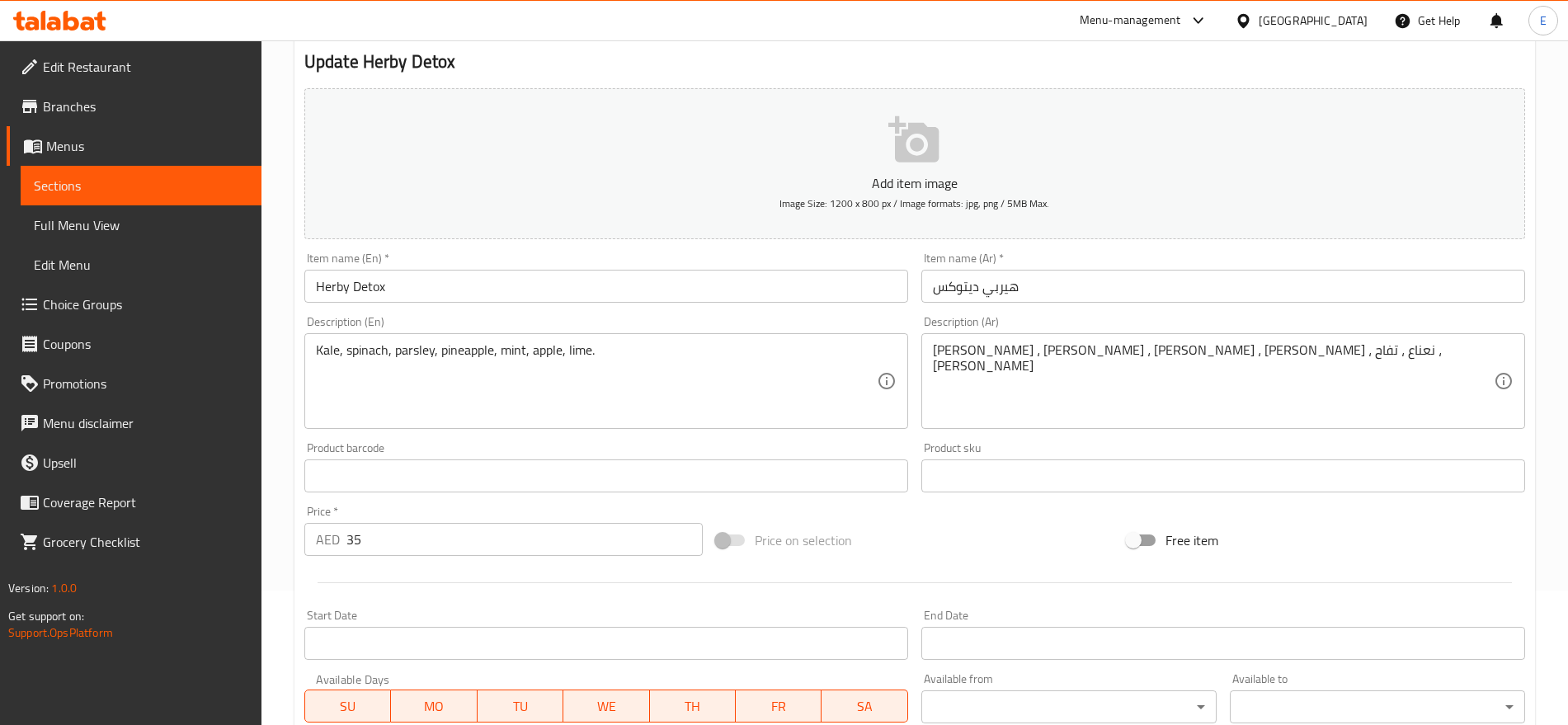
scroll to position [0, 0]
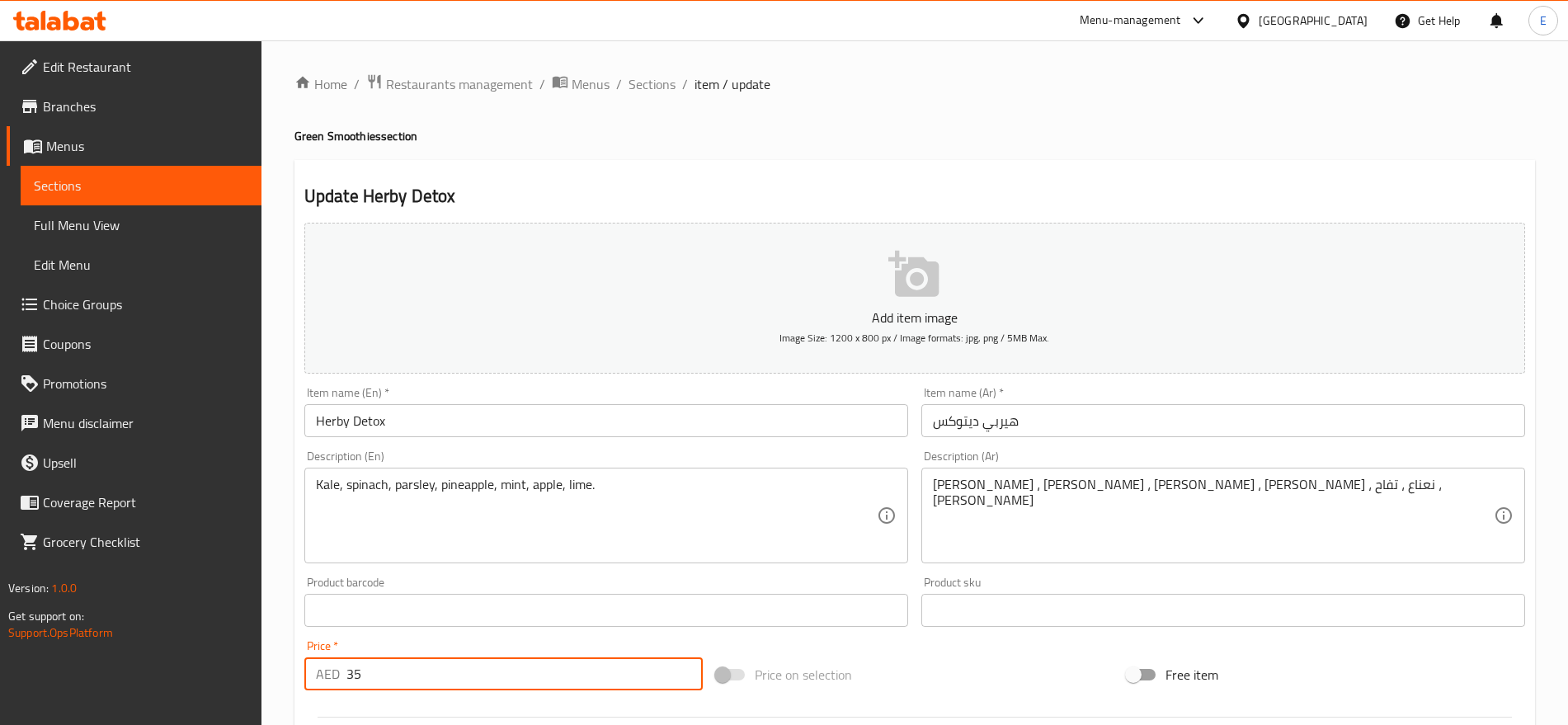
drag, startPoint x: 383, startPoint y: 663, endPoint x: 224, endPoint y: 682, distance: 160.1
click at [224, 682] on div "Edit Restaurant Branches Menus Sections Full Menu View Edit Menu Choice Groups …" at bounding box center [784, 717] width 1568 height 1354
type input "0"
click at [422, 427] on input "Herby Detox" at bounding box center [605, 420] width 603 height 33
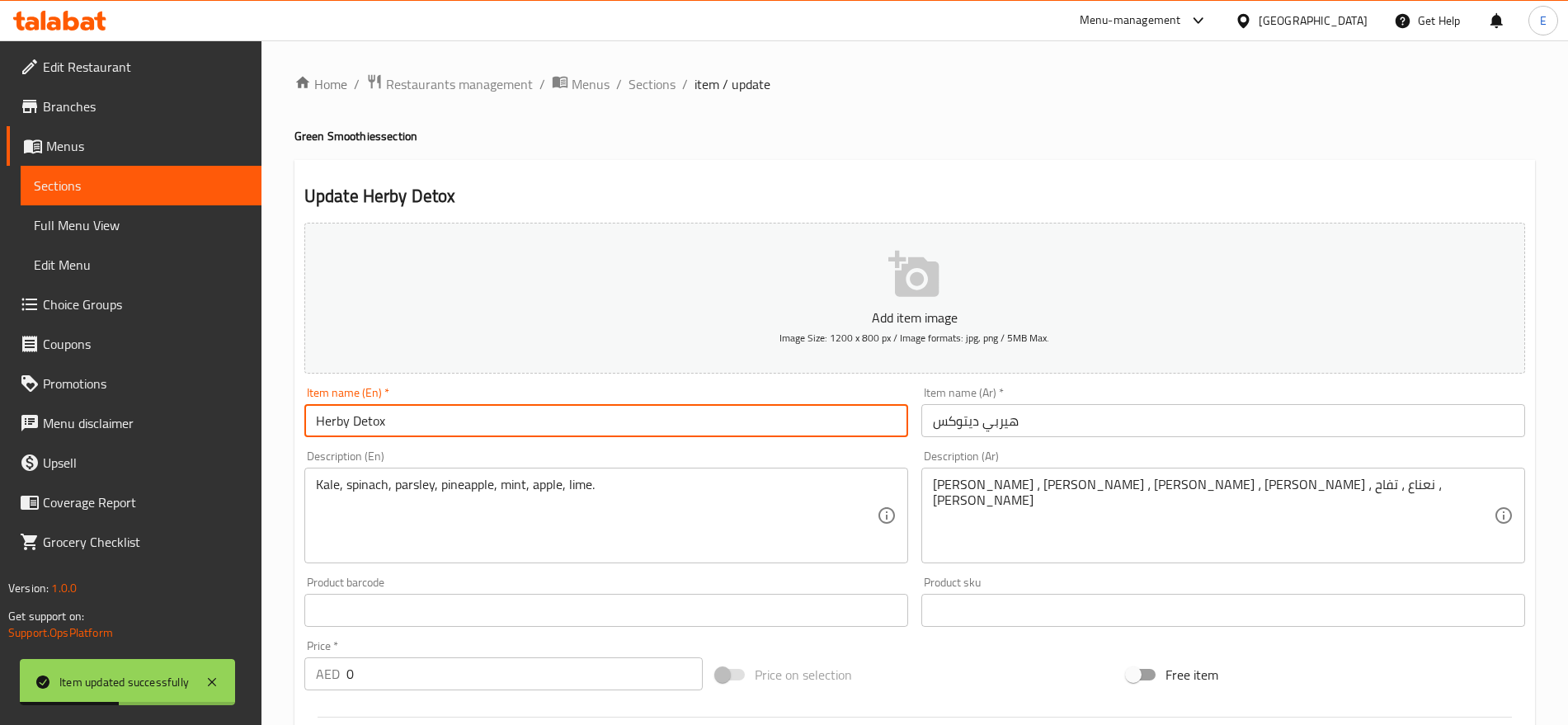
click at [422, 427] on input "Herby Detox" at bounding box center [605, 420] width 603 height 33
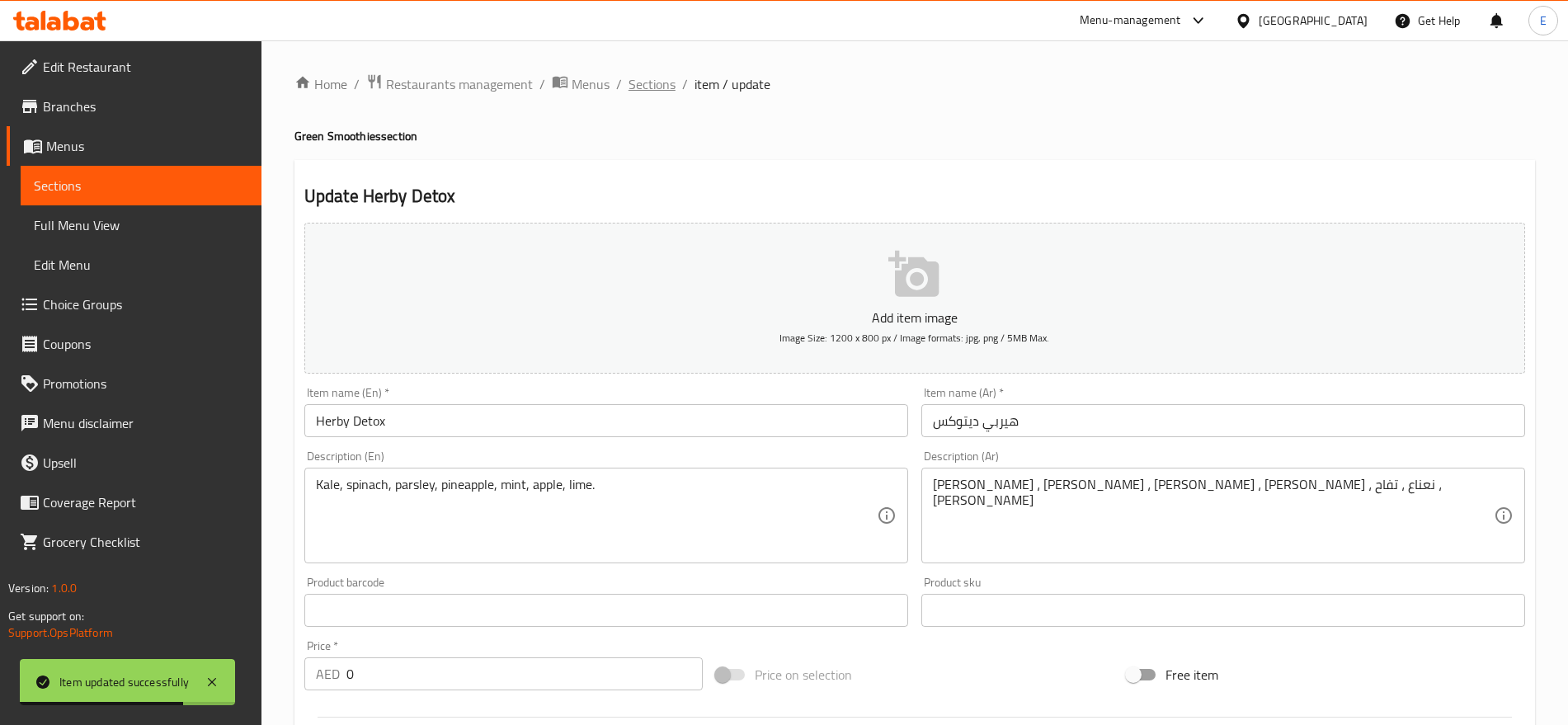
click at [647, 86] on span "Sections" at bounding box center [652, 84] width 47 height 20
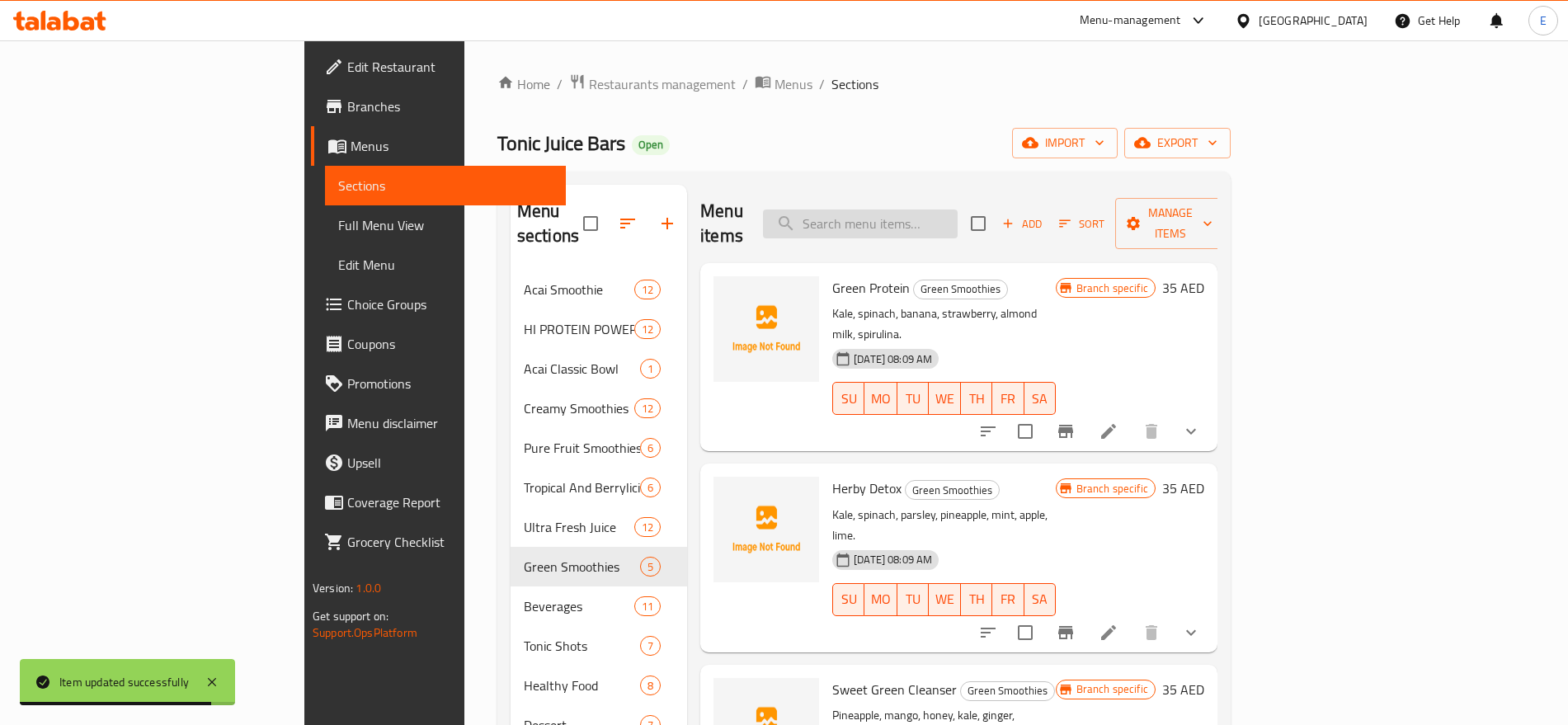
click at [957, 209] on input "search" at bounding box center [860, 223] width 194 height 29
paste input "Herby Detox"
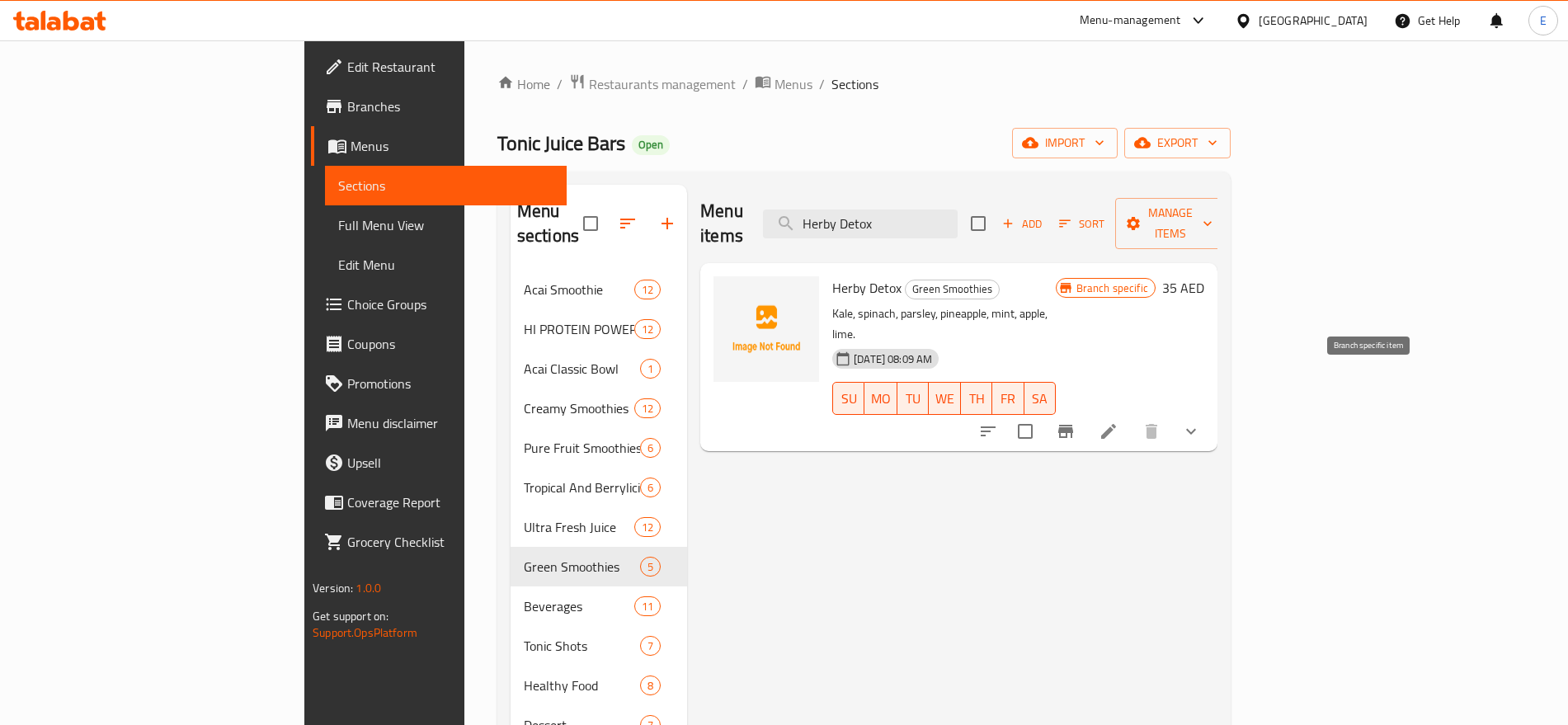
type input "Herby Detox"
click at [1086, 412] on button "Branch-specific-item" at bounding box center [1065, 431] width 40 height 40
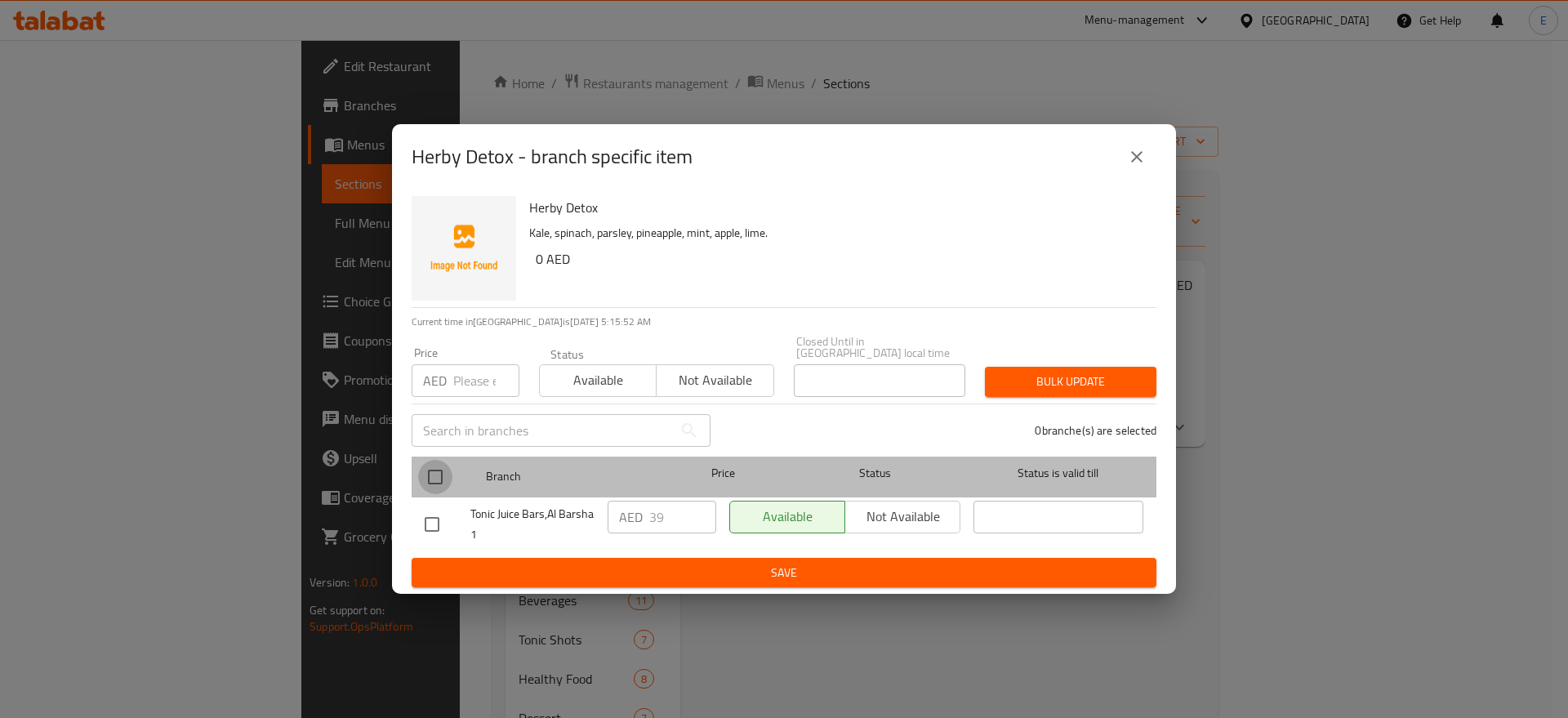
click at [445, 476] on input "checkbox" at bounding box center [435, 476] width 34 height 34
checkbox input "true"
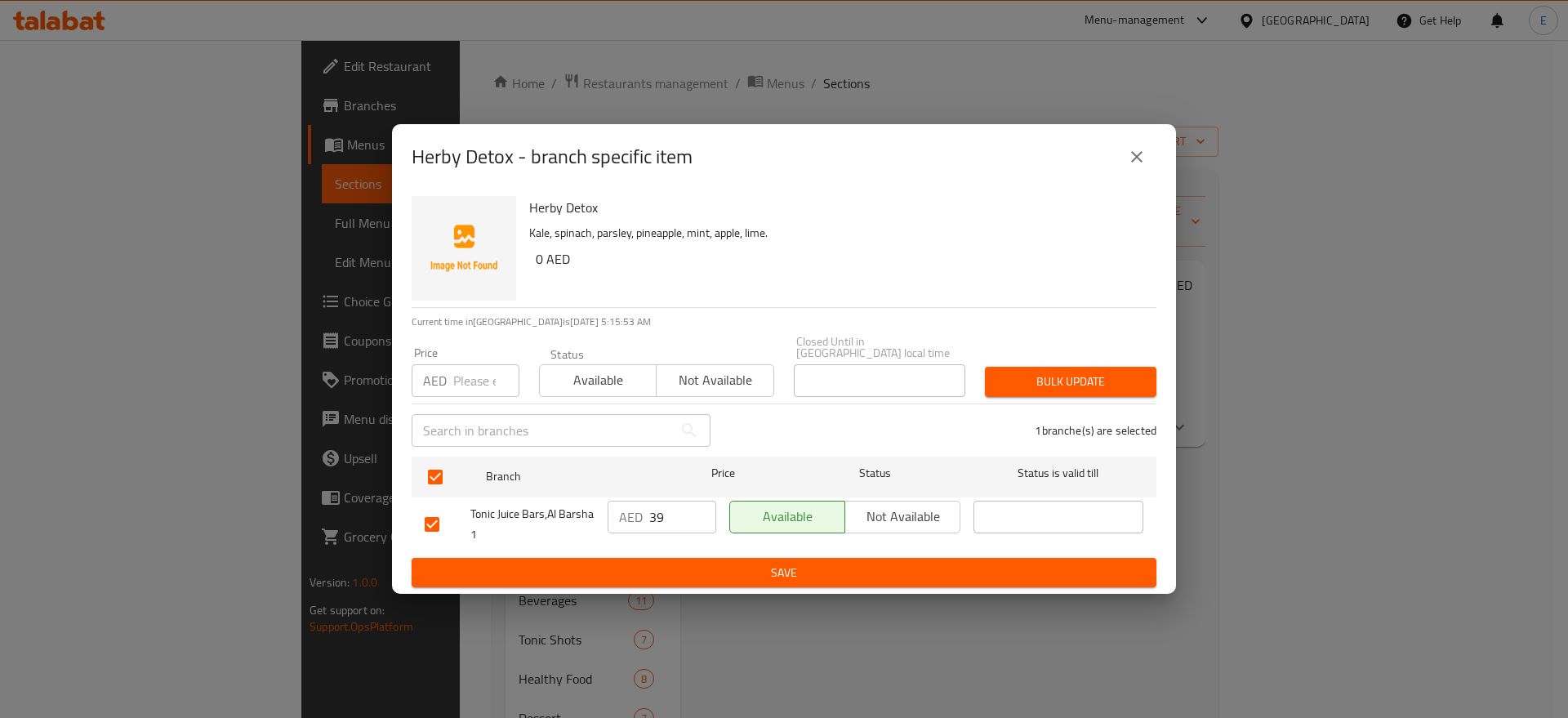
click at [467, 391] on input "number" at bounding box center [486, 380] width 66 height 32
type input "0"
click at [1016, 374] on span "Bulk update" at bounding box center [1071, 382] width 145 height 20
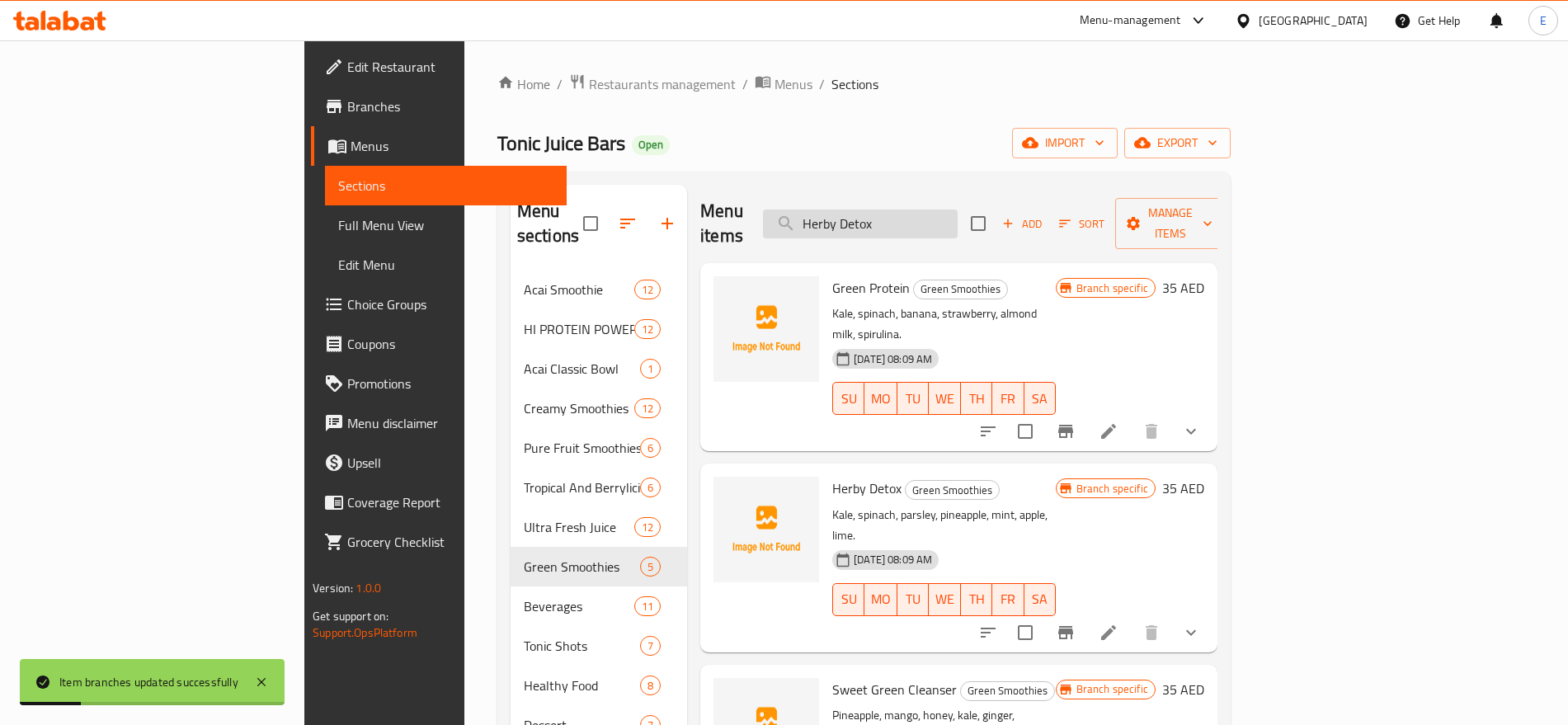
click at [957, 210] on input "Herby Detox" at bounding box center [860, 223] width 194 height 29
type input "Herby Detox"
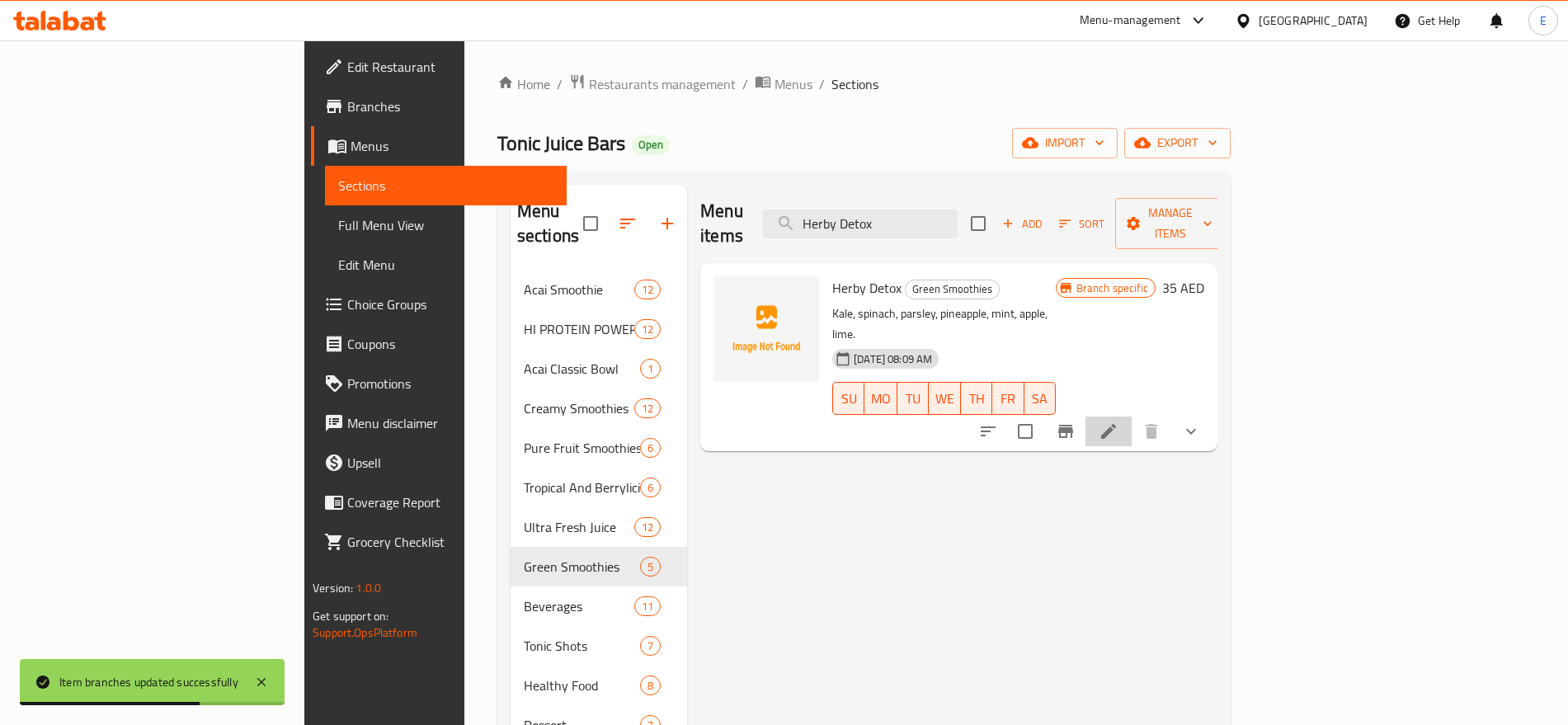
click at [1131, 416] on li at bounding box center [1109, 431] width 46 height 30
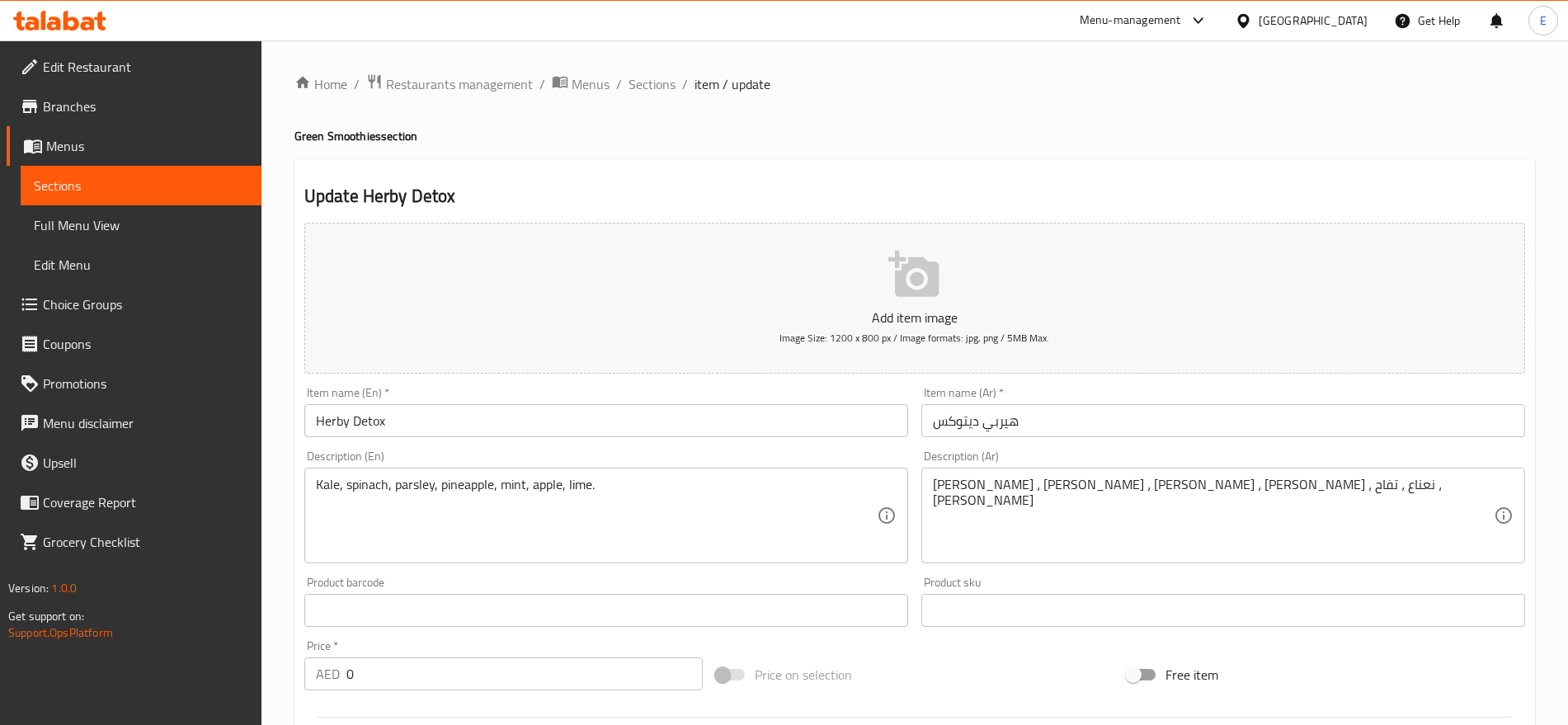
scroll to position [468, 0]
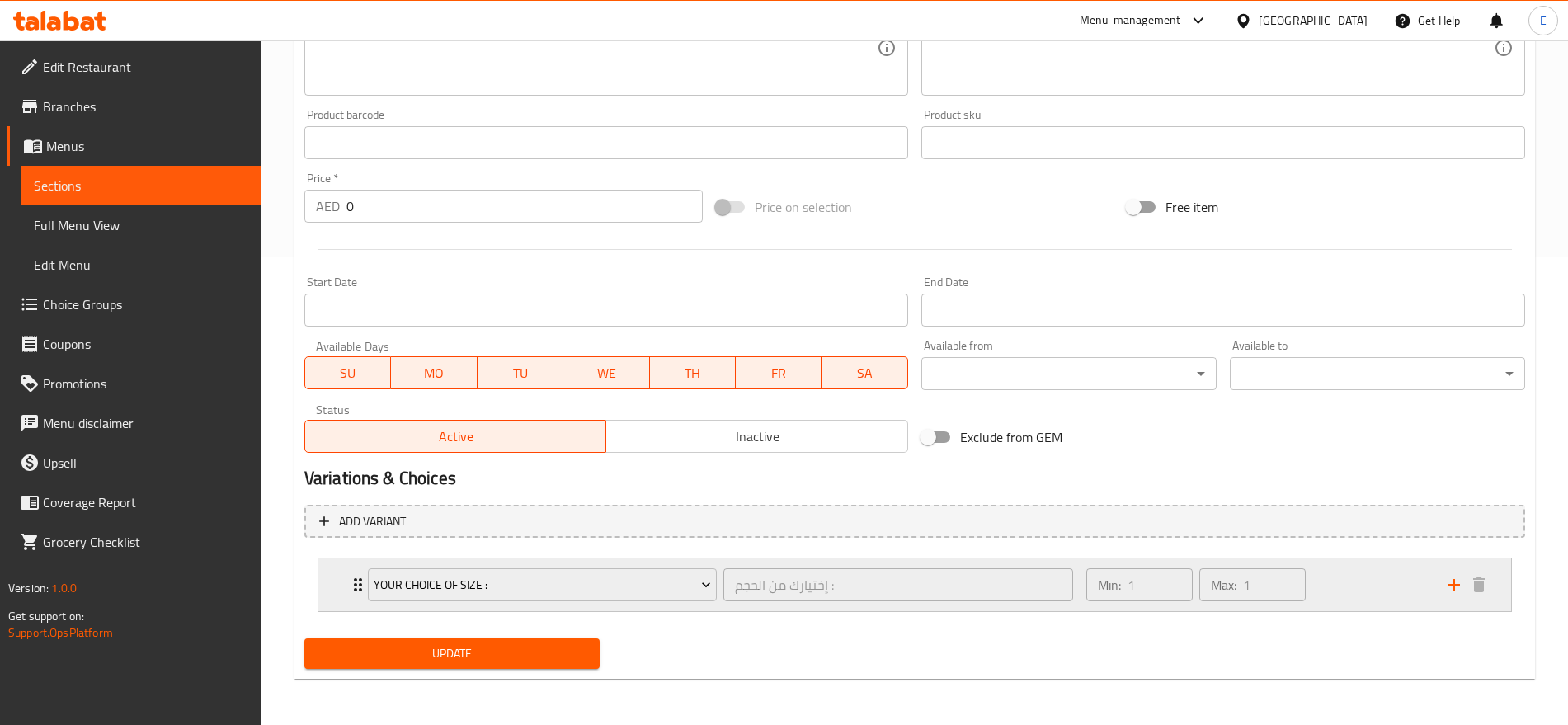
click at [340, 582] on div "Your Choice Of Size : إختيارك من الحجم : ​ Min: 1 ​ Max: 1 ​" at bounding box center [914, 585] width 1192 height 53
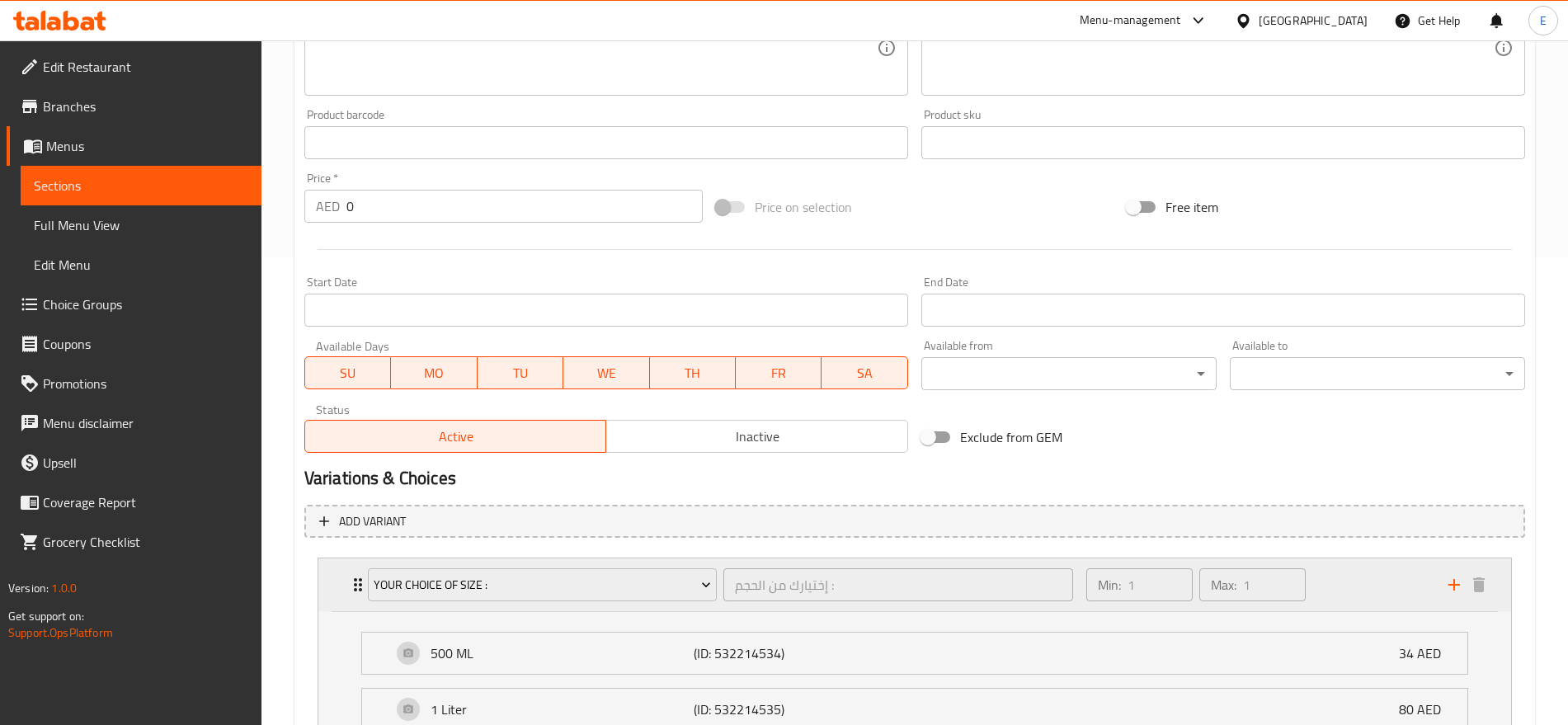
scroll to position [0, 0]
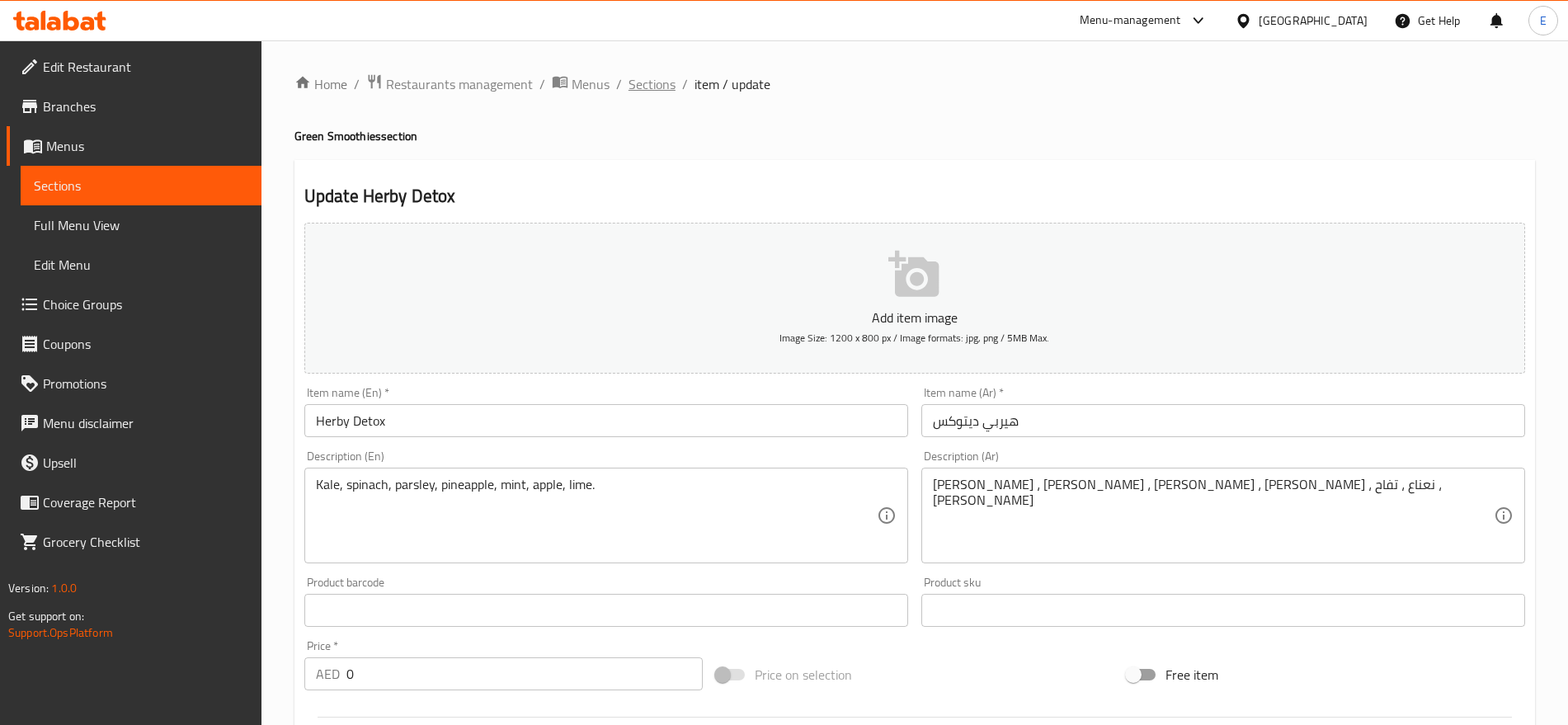
click at [638, 86] on span "Sections" at bounding box center [652, 84] width 47 height 20
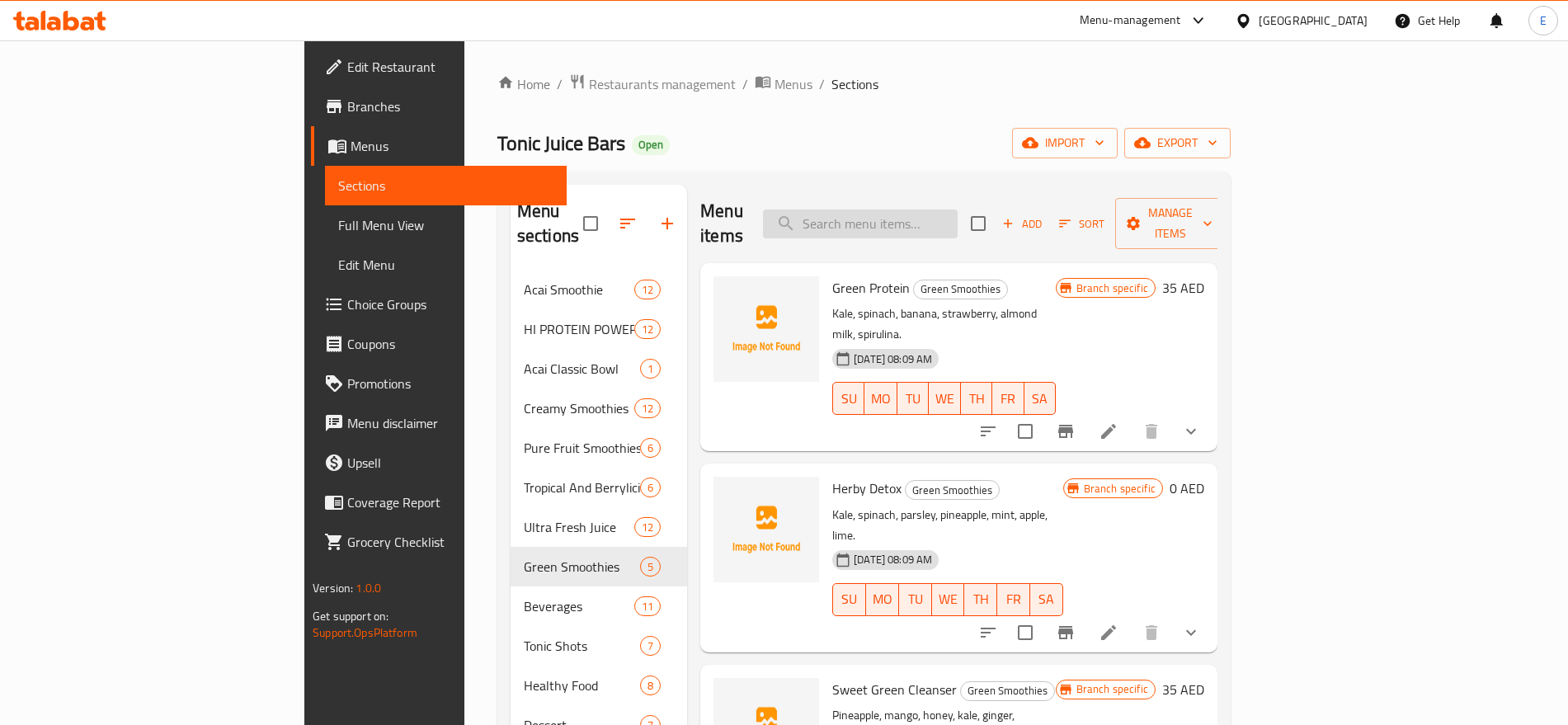
click at [957, 216] on input "search" at bounding box center [860, 223] width 194 height 29
paste input "Herby Detox"
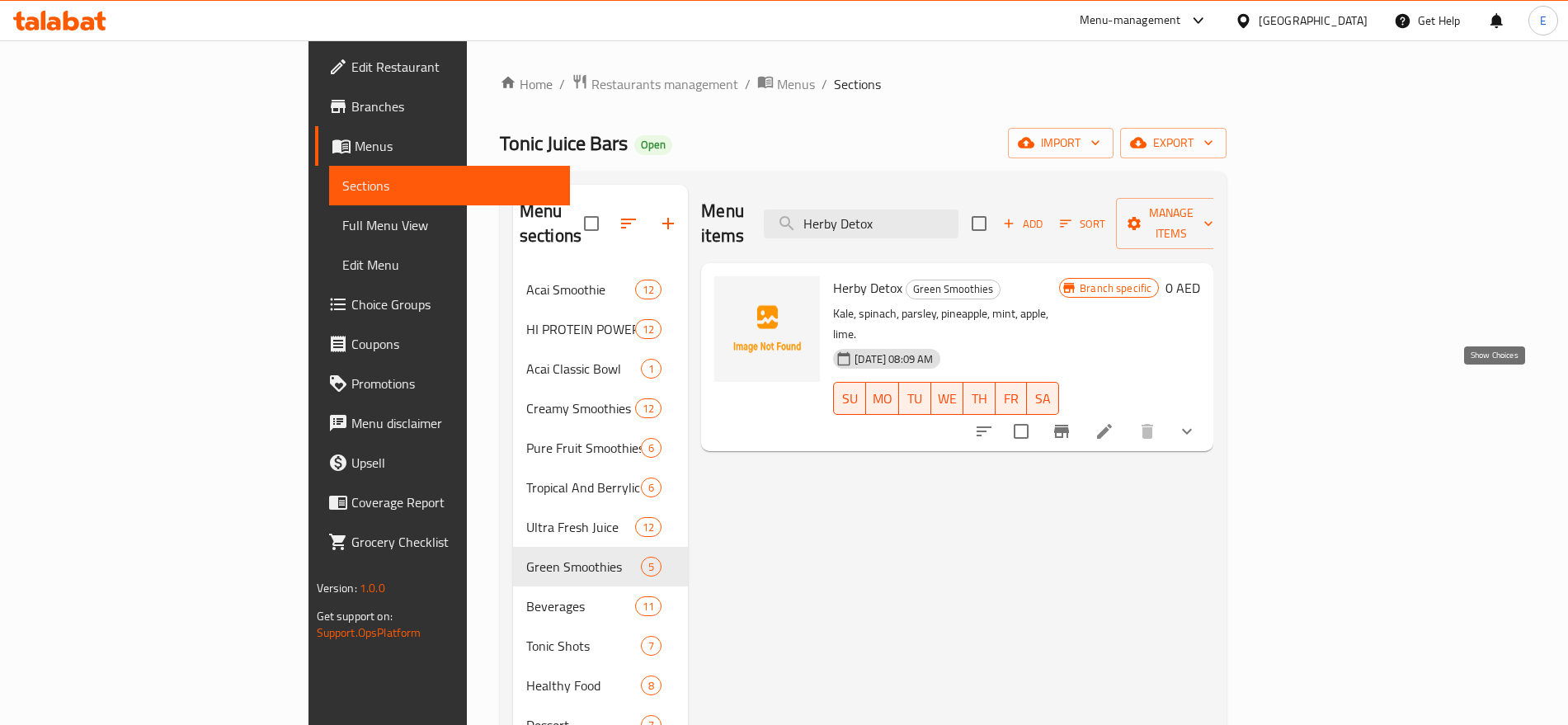
type input "Herby Detox"
click at [1196, 421] on icon "show more" at bounding box center [1186, 430] width 20 height 20
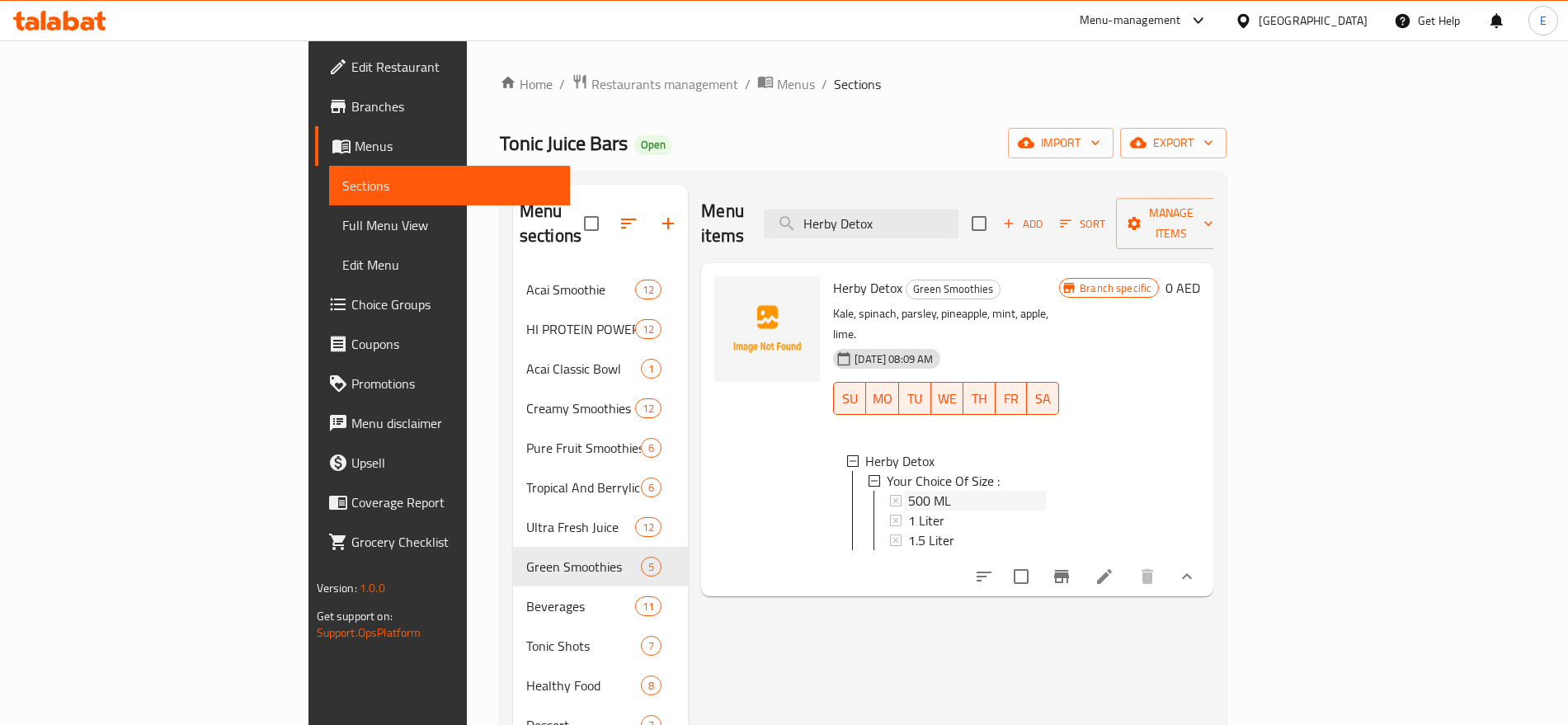
click at [908, 491] on span "500 ML" at bounding box center [929, 500] width 43 height 20
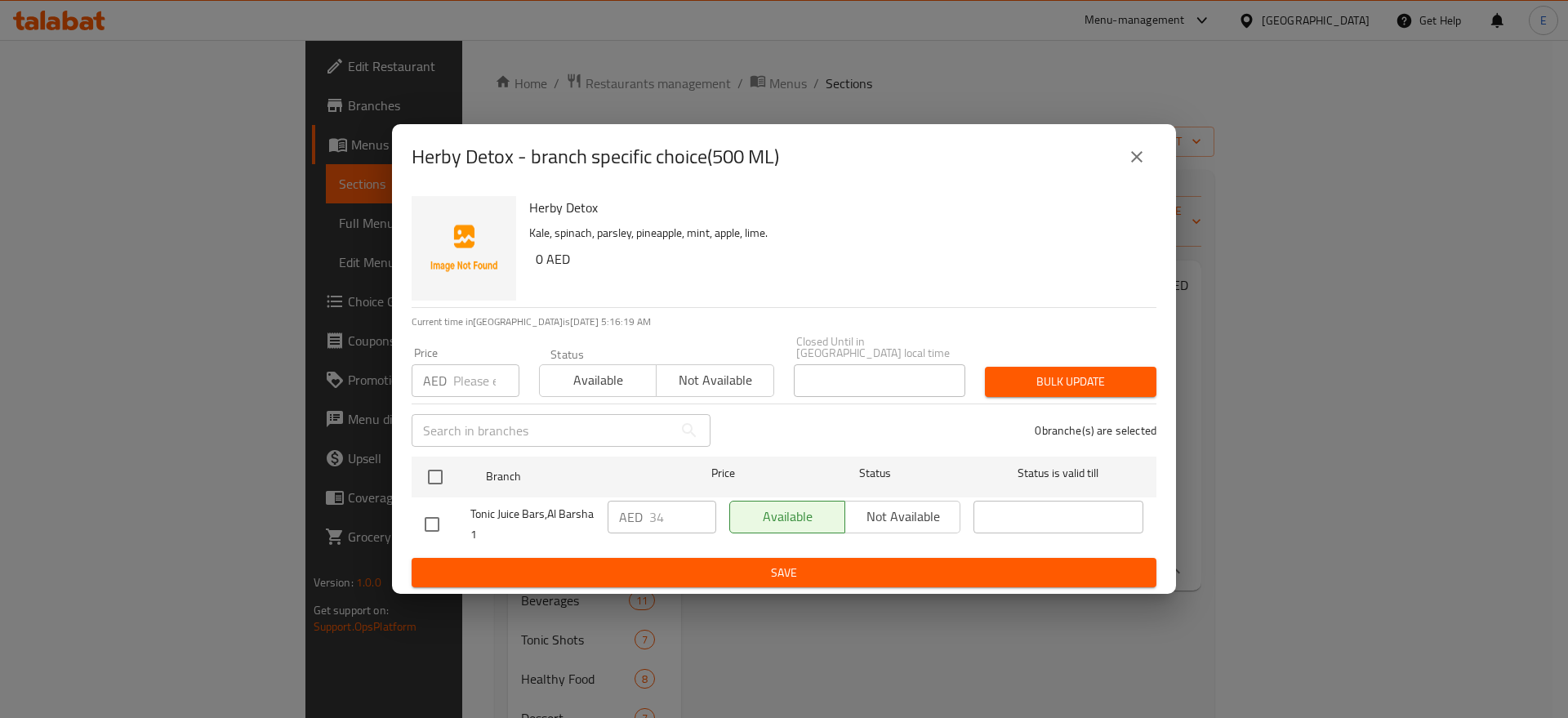
click at [1141, 152] on icon "close" at bounding box center [1137, 156] width 11 height 11
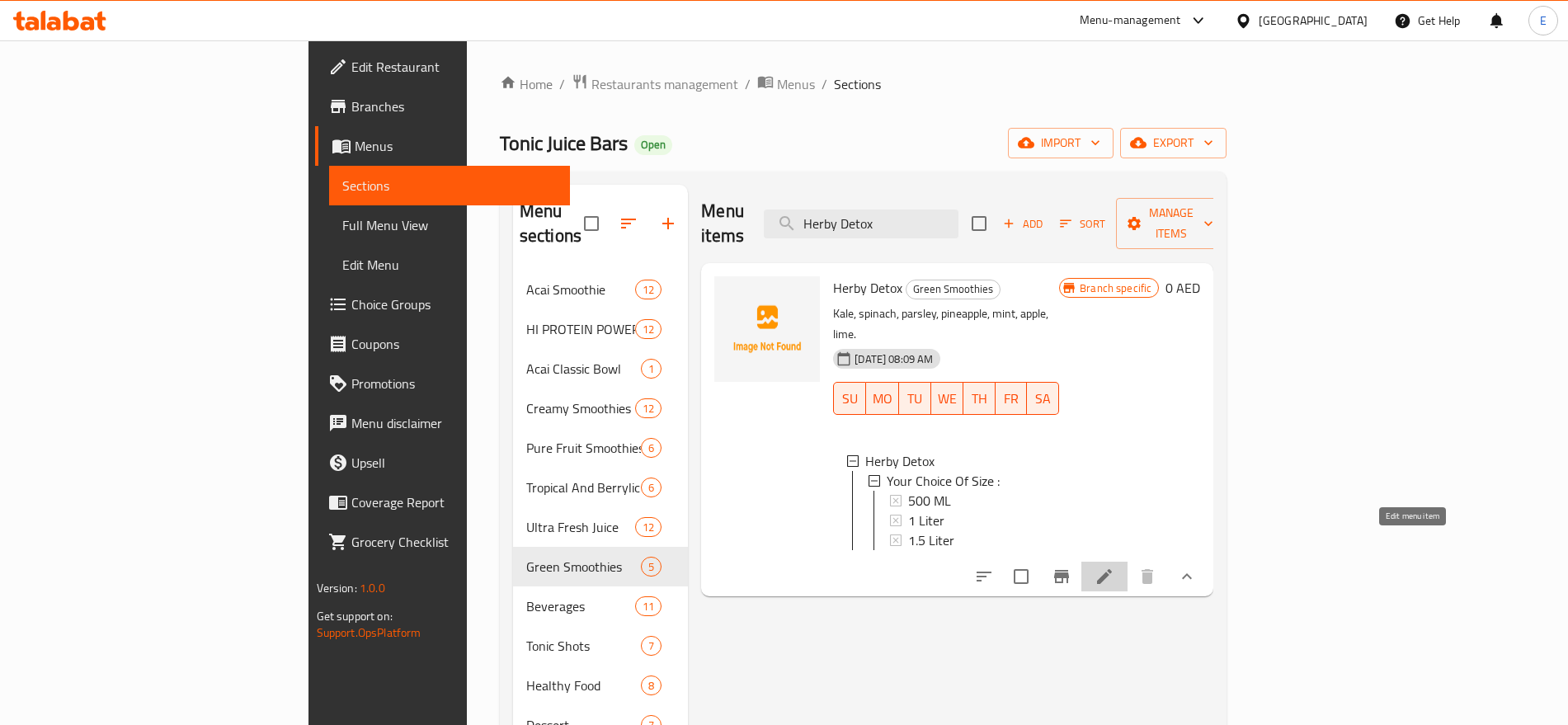
click at [1112, 569] on icon at bounding box center [1104, 576] width 15 height 15
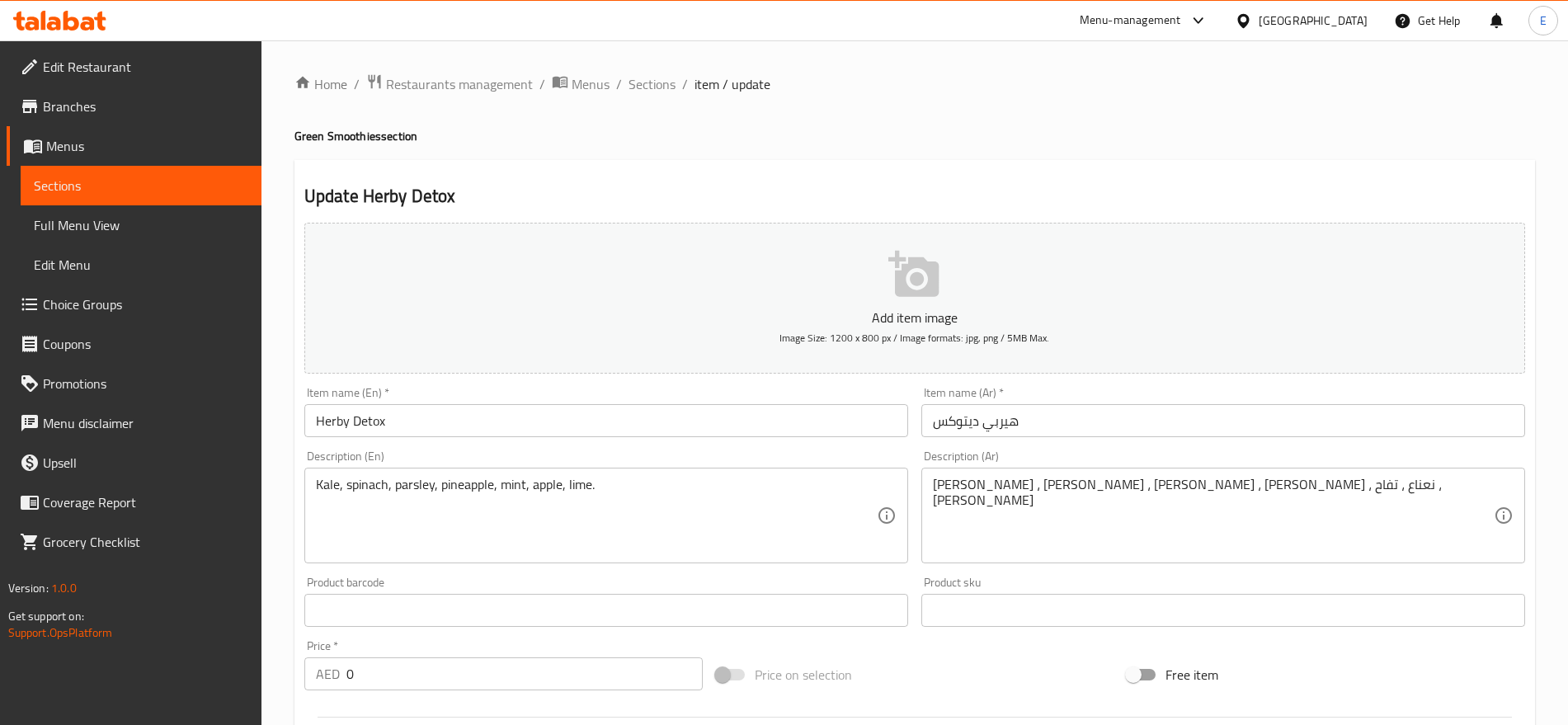
scroll to position [468, 0]
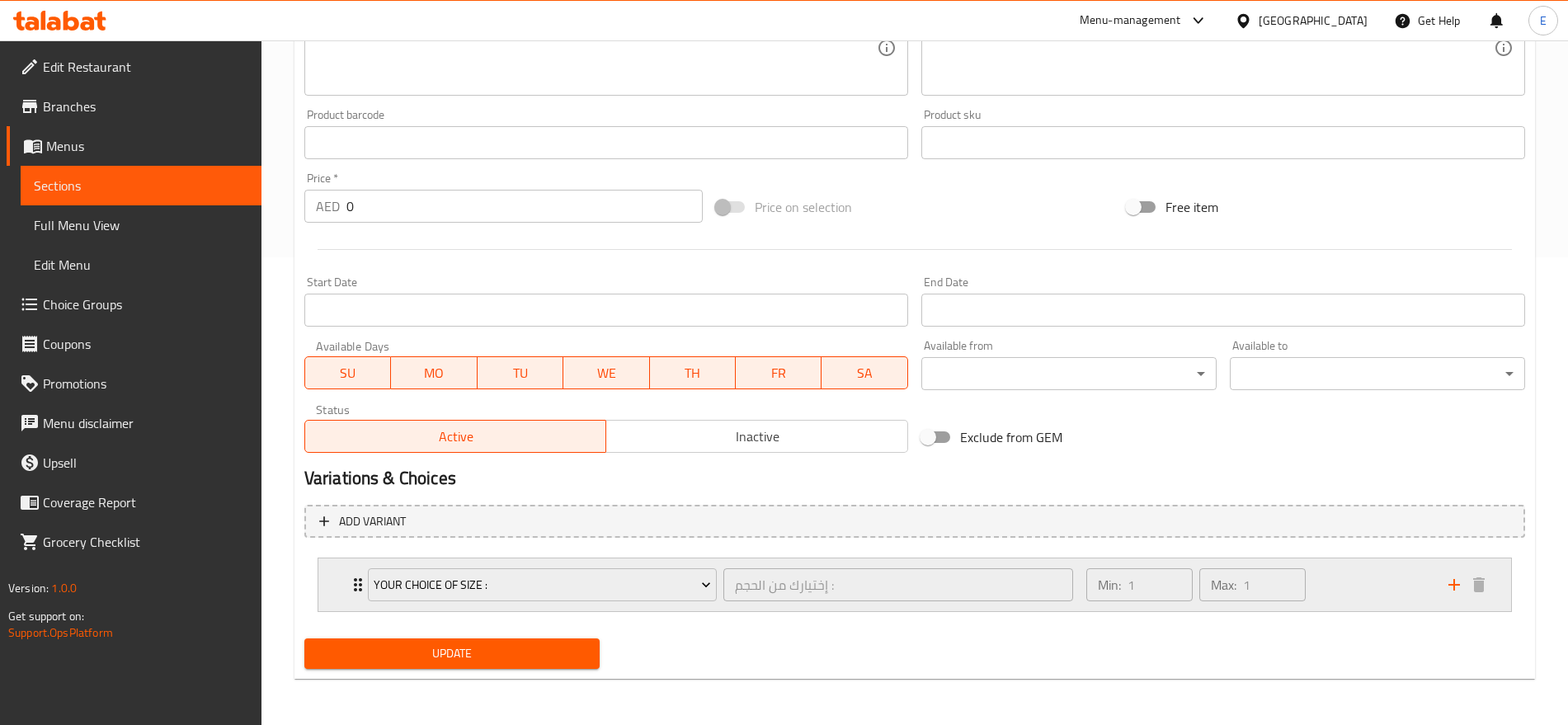
click at [342, 592] on div "Your Choice Of Size : إختيارك من الحجم : ​ Min: 1 ​ Max: 1 ​" at bounding box center [914, 585] width 1192 height 53
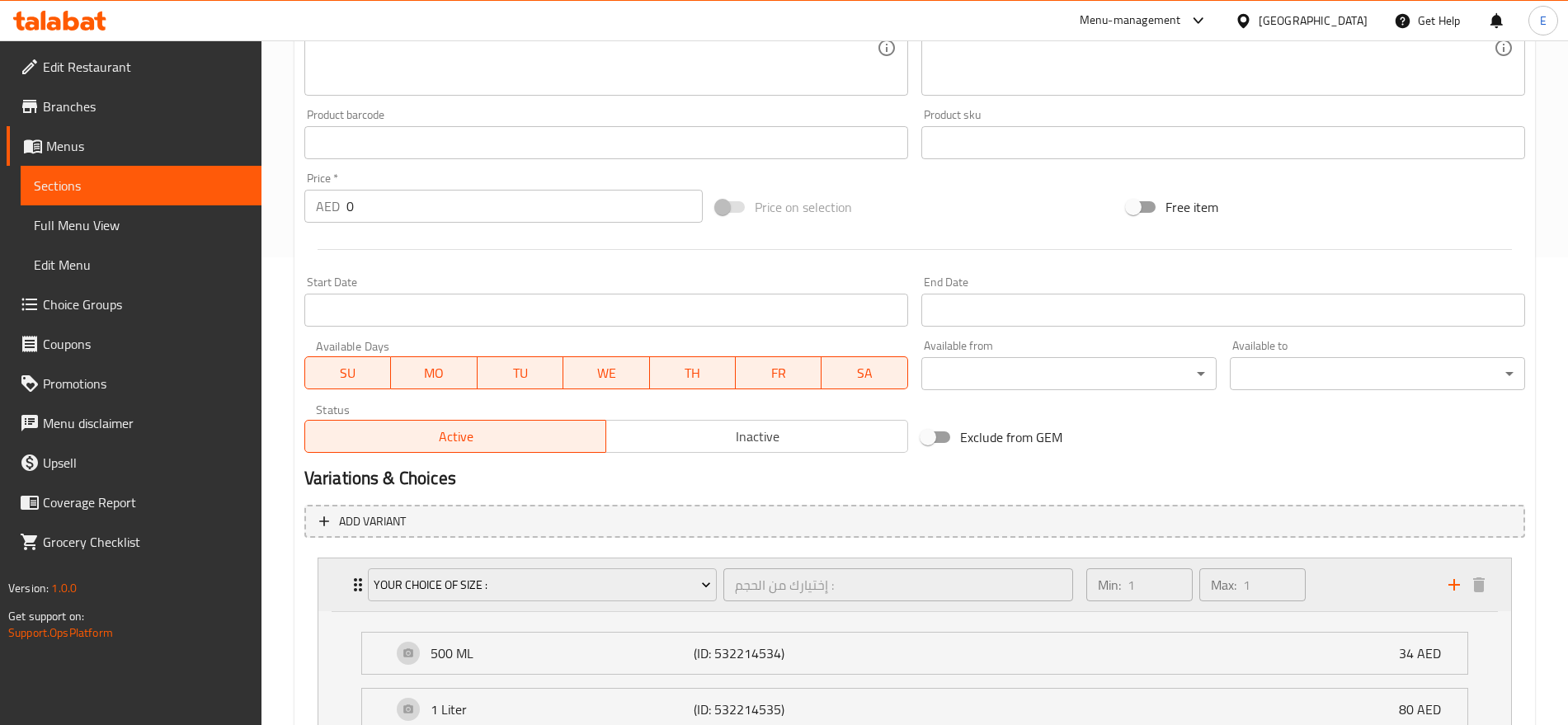
scroll to position [669, 0]
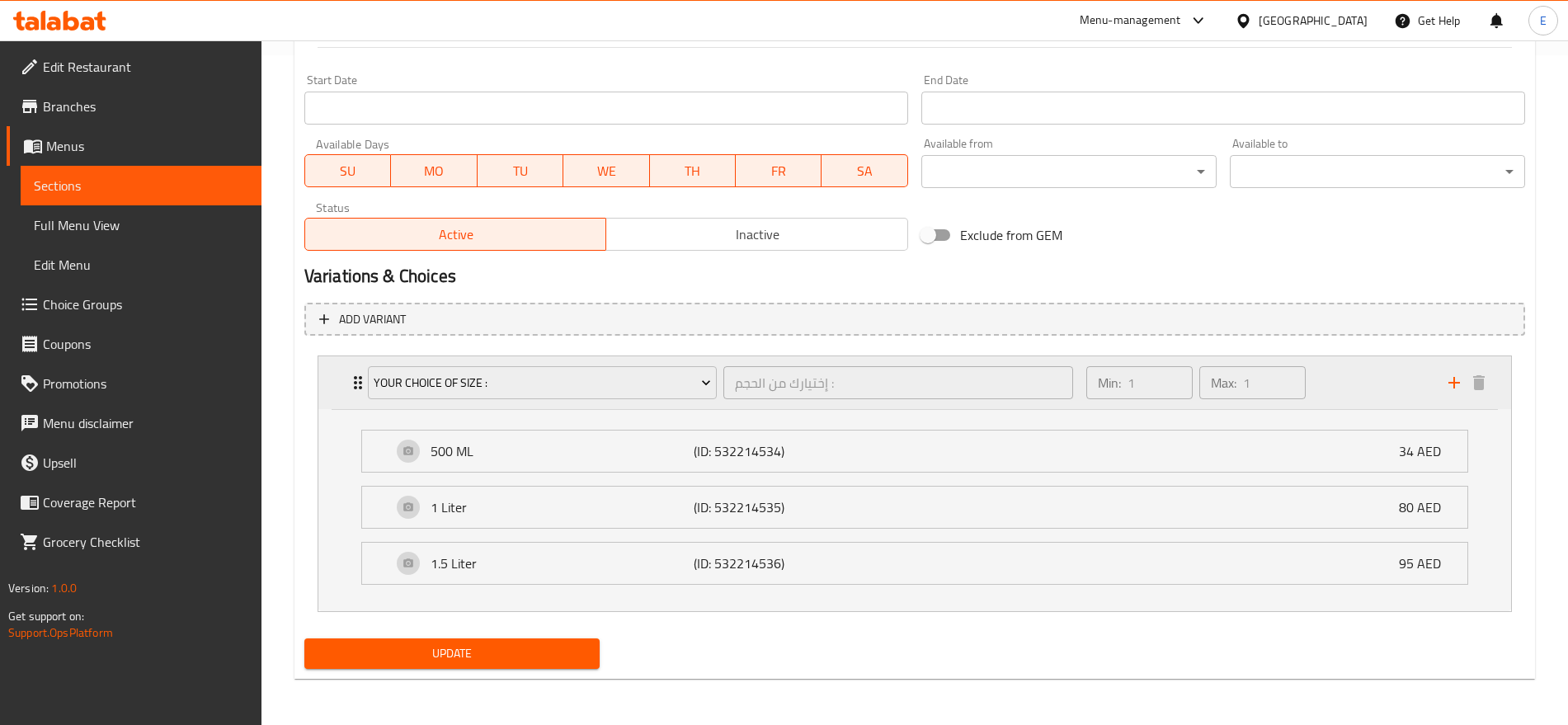
click at [501, 402] on div "Your Choice Of Size : إختيارك من الحجم : ​" at bounding box center [720, 382] width 725 height 53
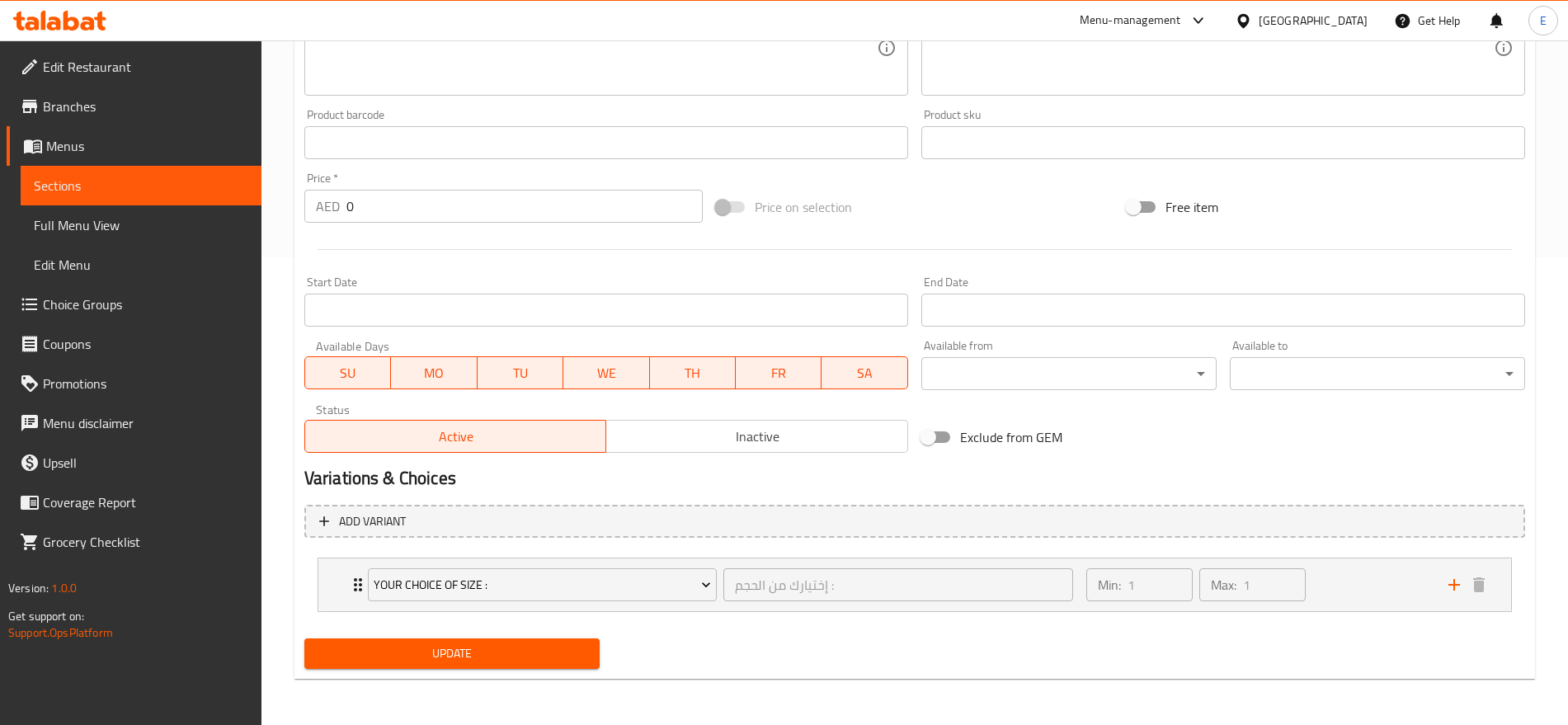
scroll to position [468, 0]
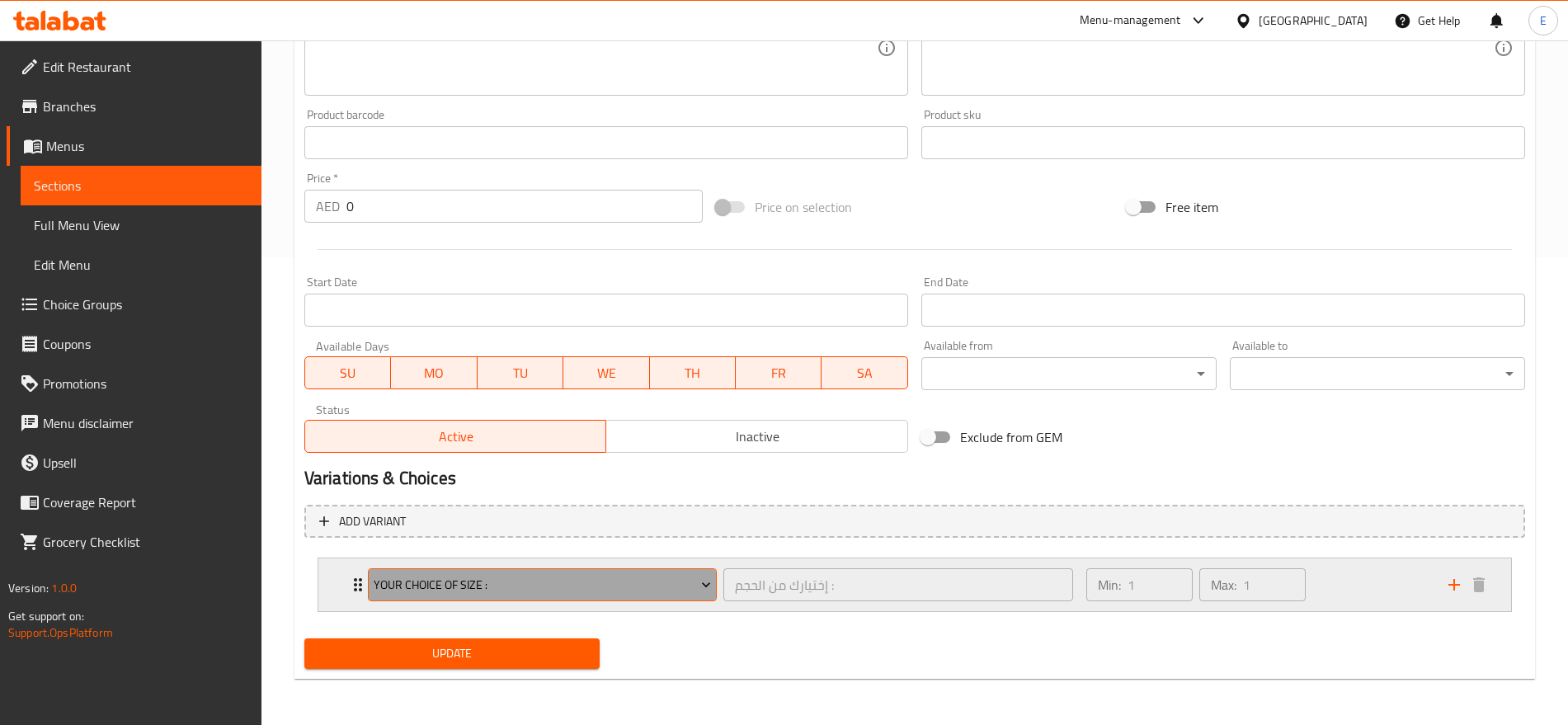
click at [507, 600] on button "Your Choice Of Size :" at bounding box center [542, 584] width 349 height 33
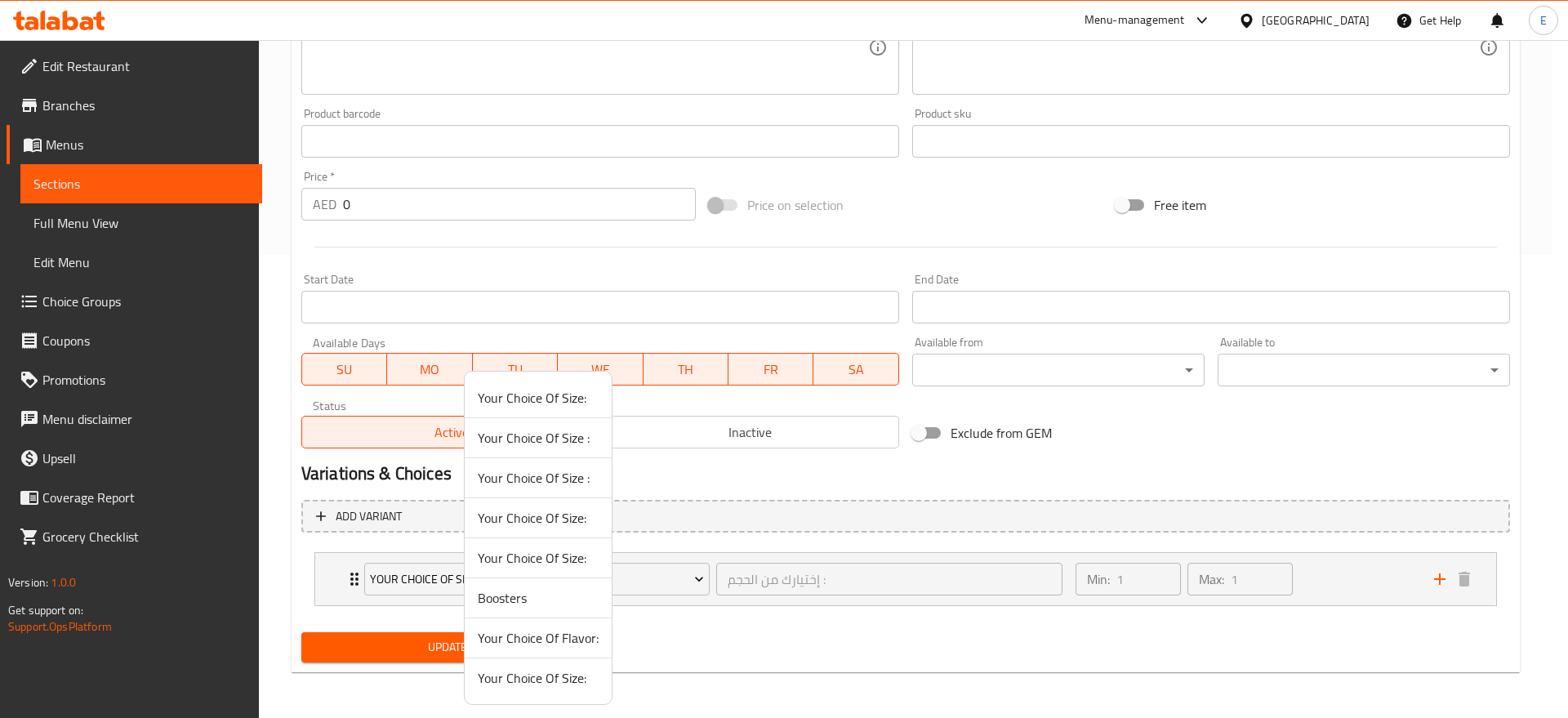
click at [526, 488] on span "Your Choice Of Size :" at bounding box center [538, 477] width 121 height 19
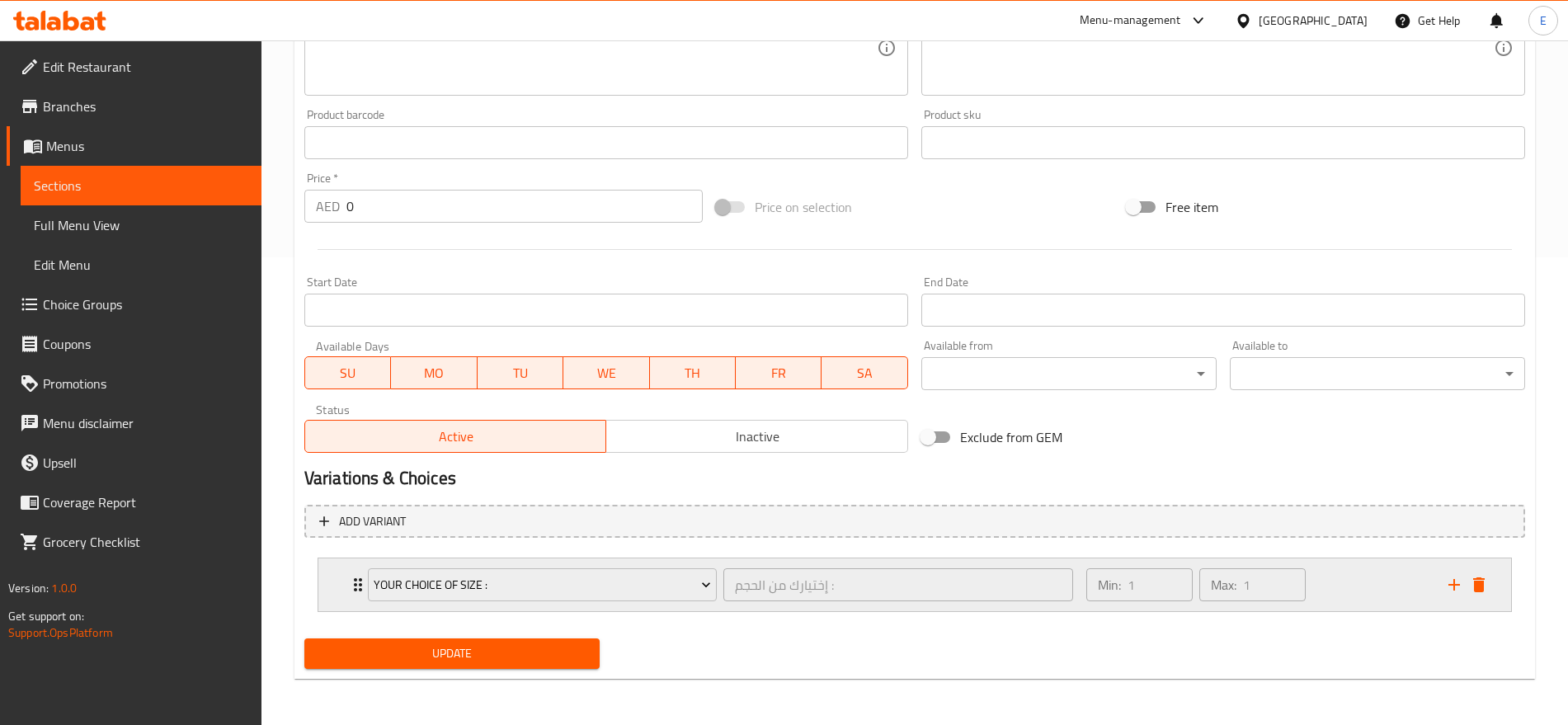
click at [332, 587] on div "Your Choice Of Size : إختيارك من الحجم : ​ Min: 1 ​ Max: 1 ​" at bounding box center [914, 585] width 1192 height 53
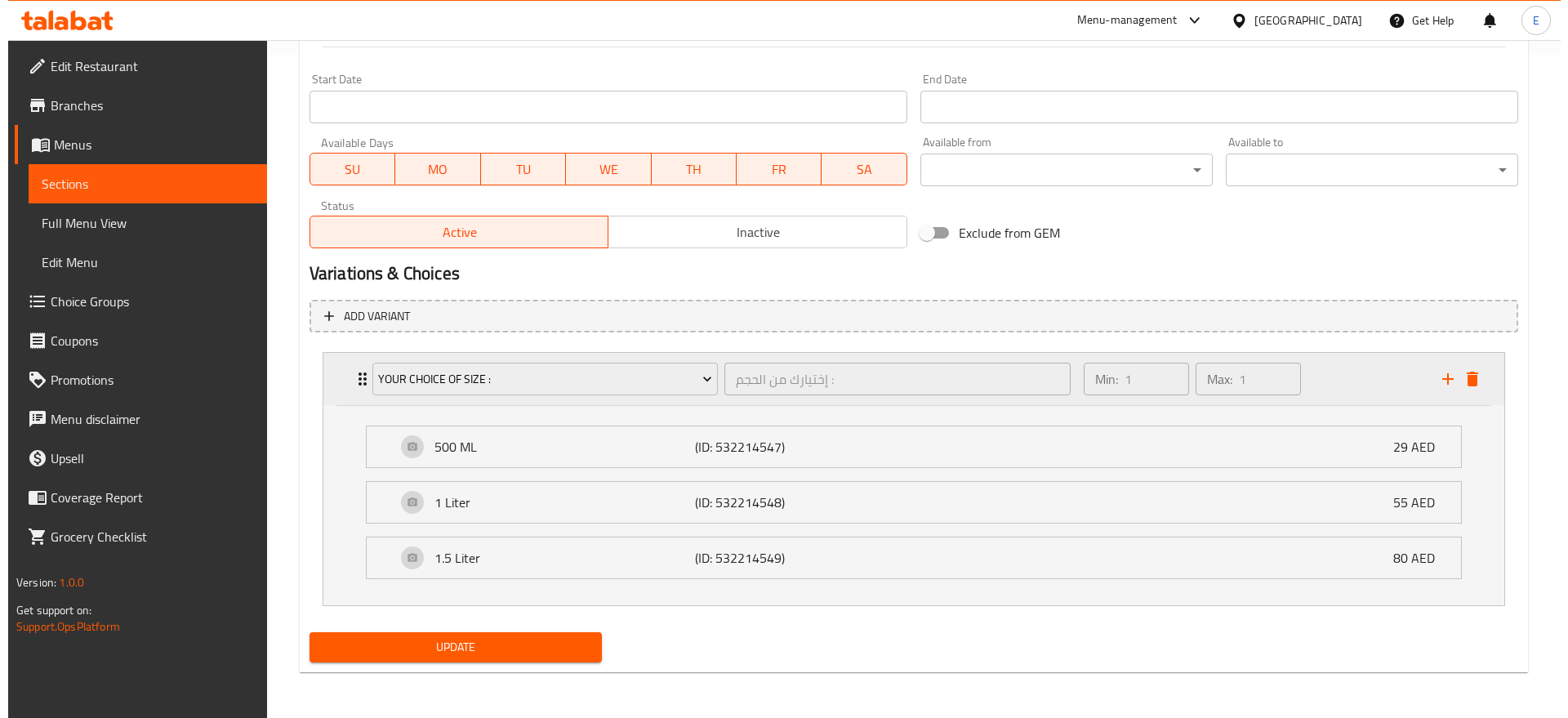
scroll to position [663, 0]
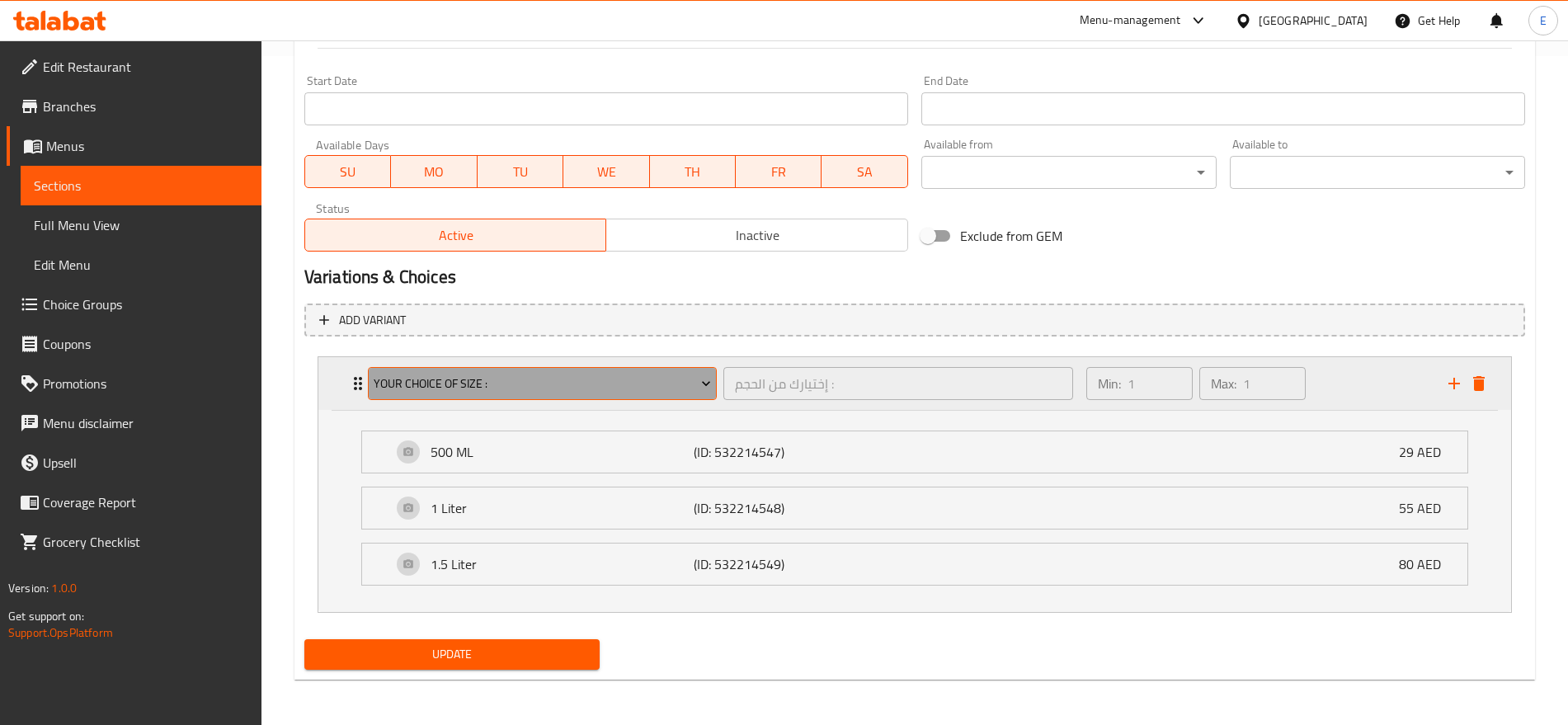
click at [476, 380] on span "Your Choice Of Size :" at bounding box center [542, 384] width 337 height 20
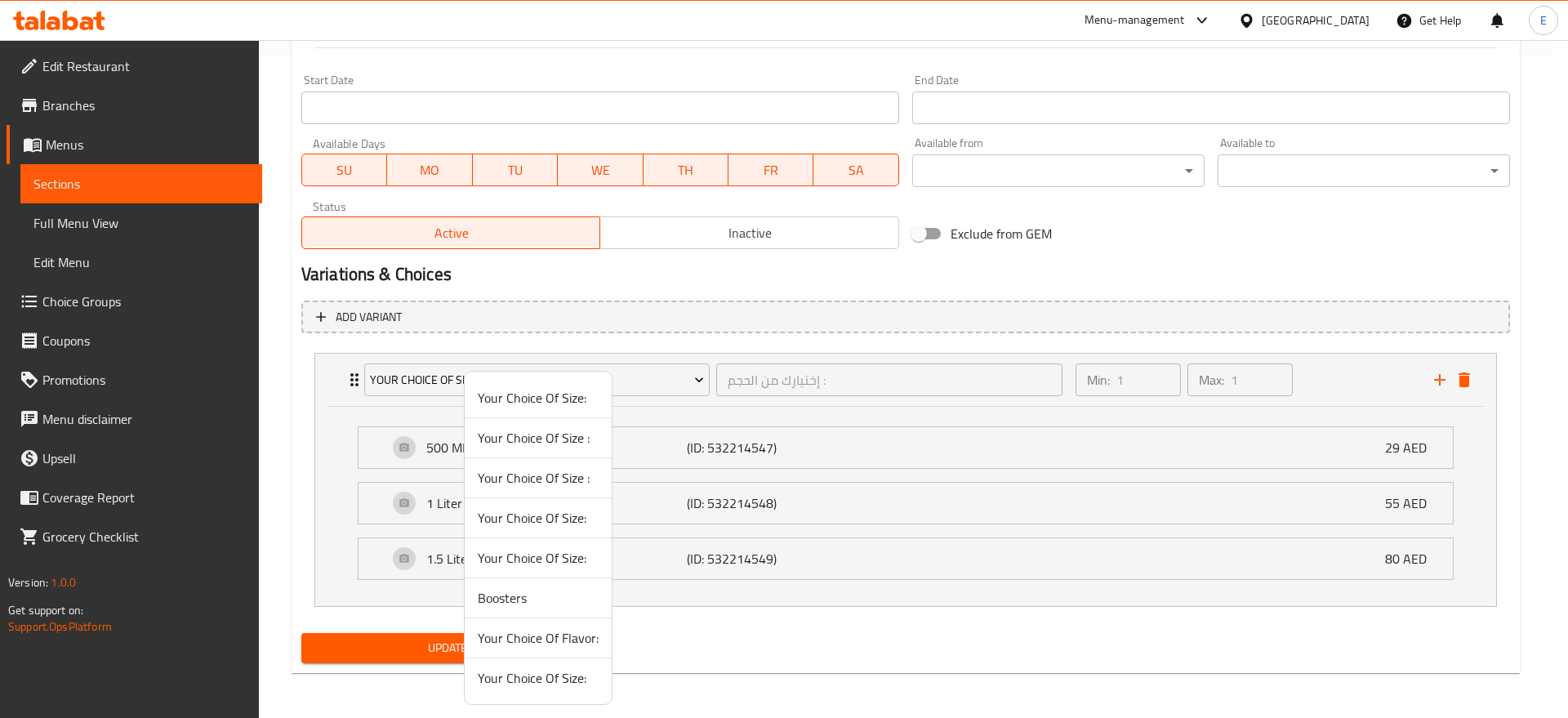
click at [540, 552] on span "Your Choice Of Size:" at bounding box center [538, 557] width 121 height 19
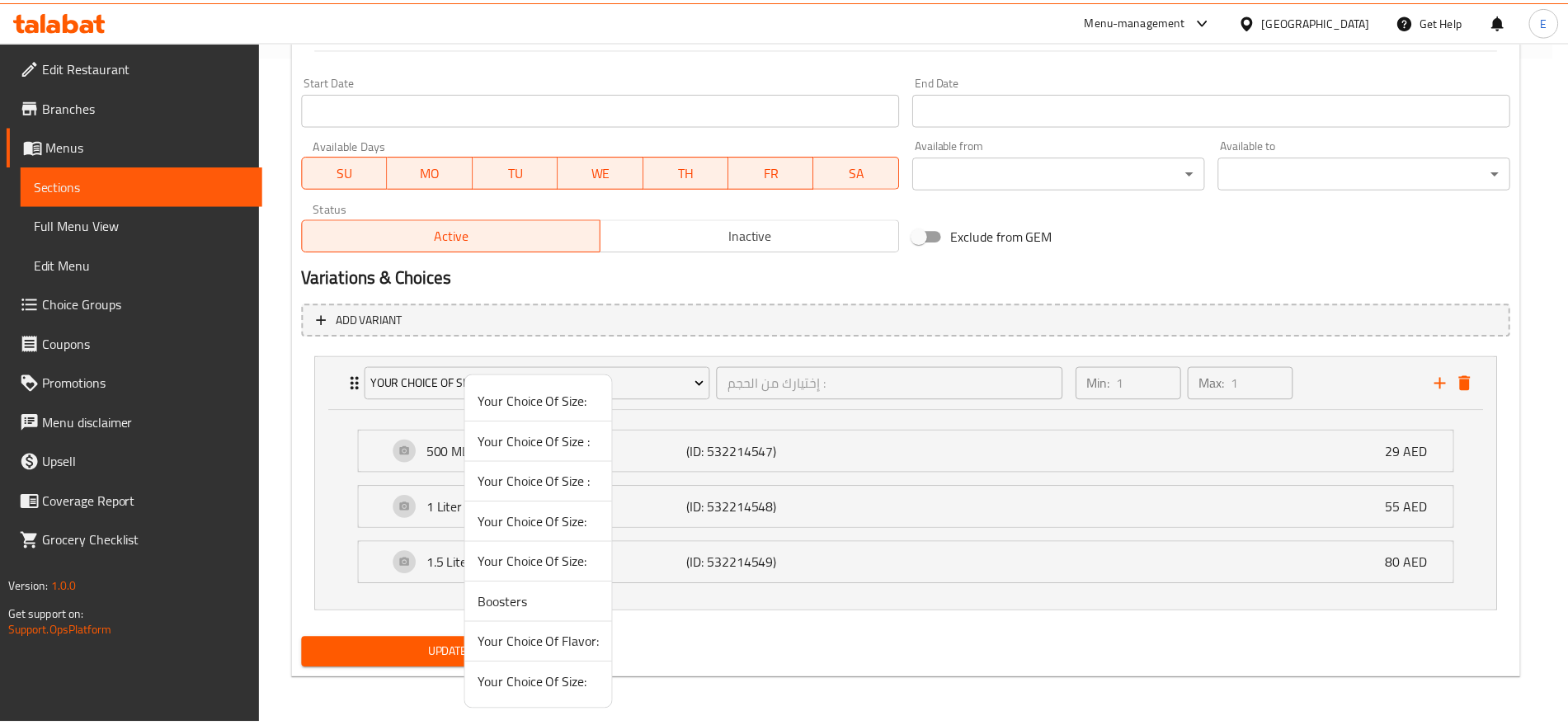
scroll to position [468, 0]
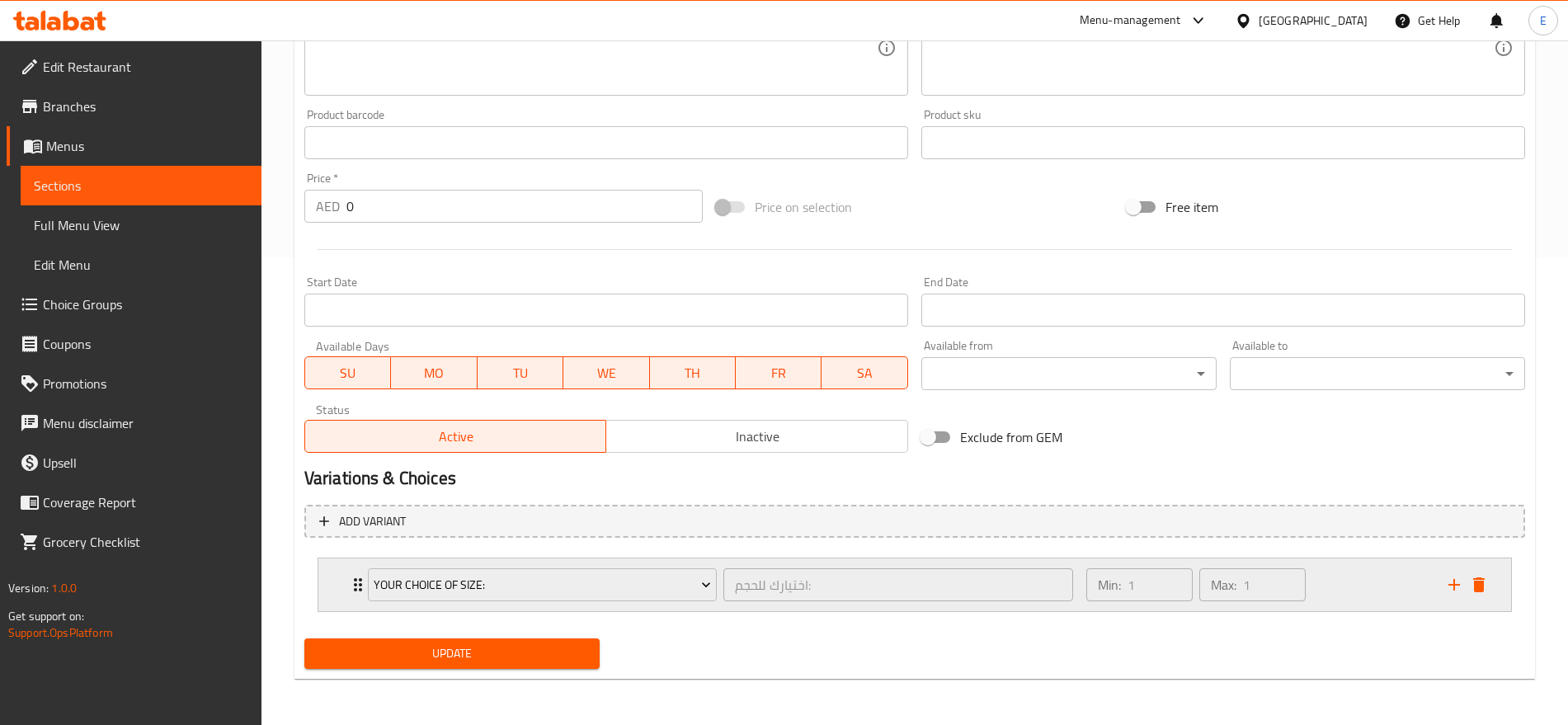
click at [348, 593] on icon "Expand" at bounding box center [357, 584] width 20 height 20
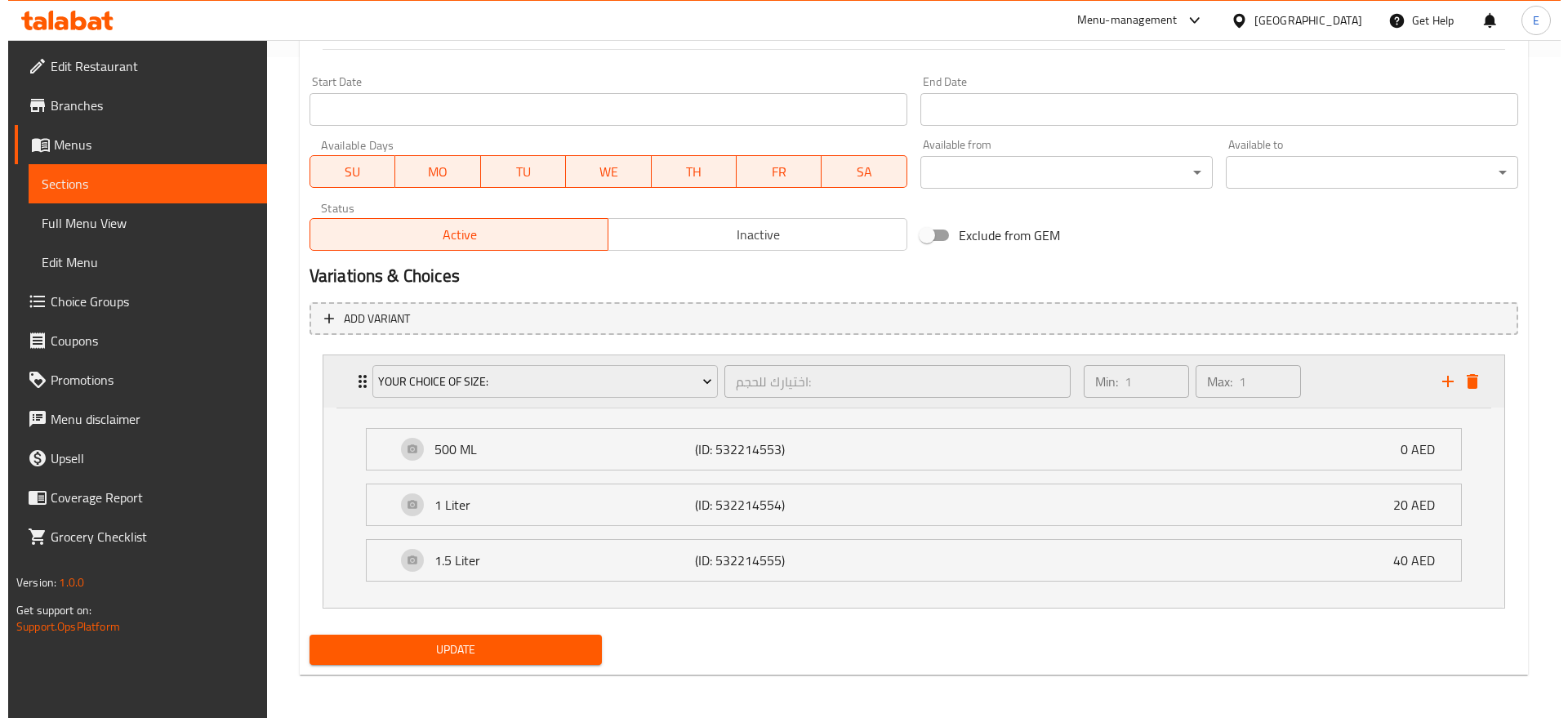
scroll to position [663, 0]
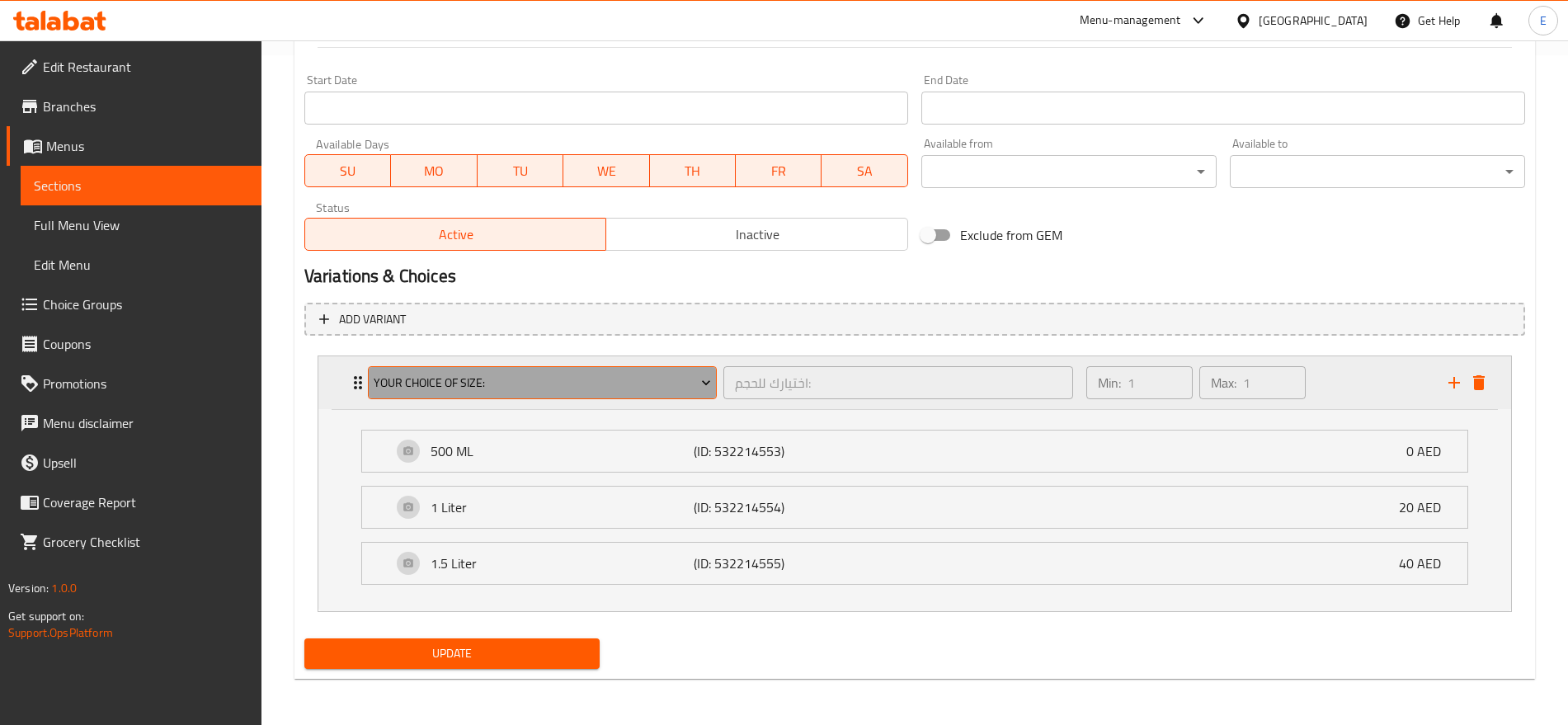
click at [537, 385] on span "Your Choice Of Size:" at bounding box center [542, 383] width 337 height 20
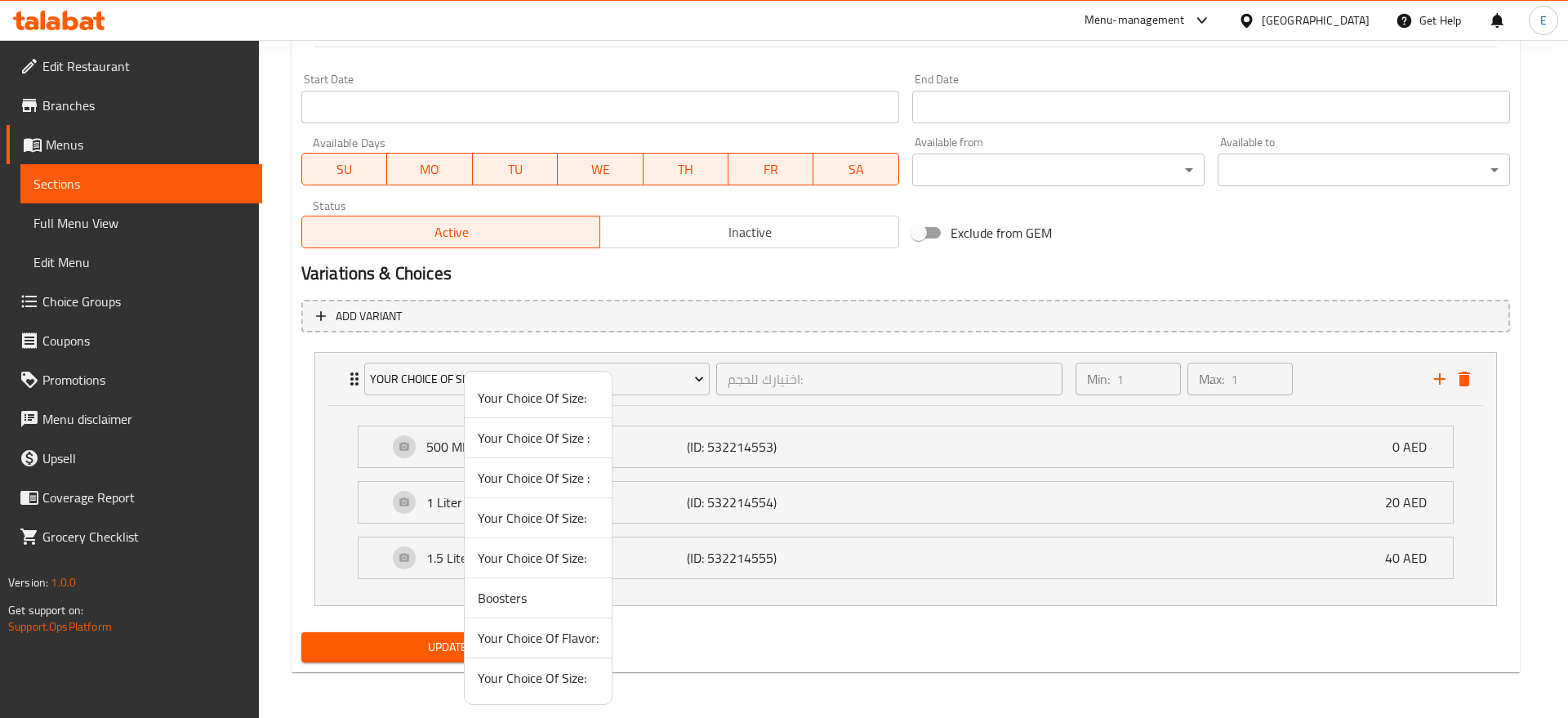
click at [550, 438] on span "Your Choice Of Size :" at bounding box center [538, 437] width 121 height 19
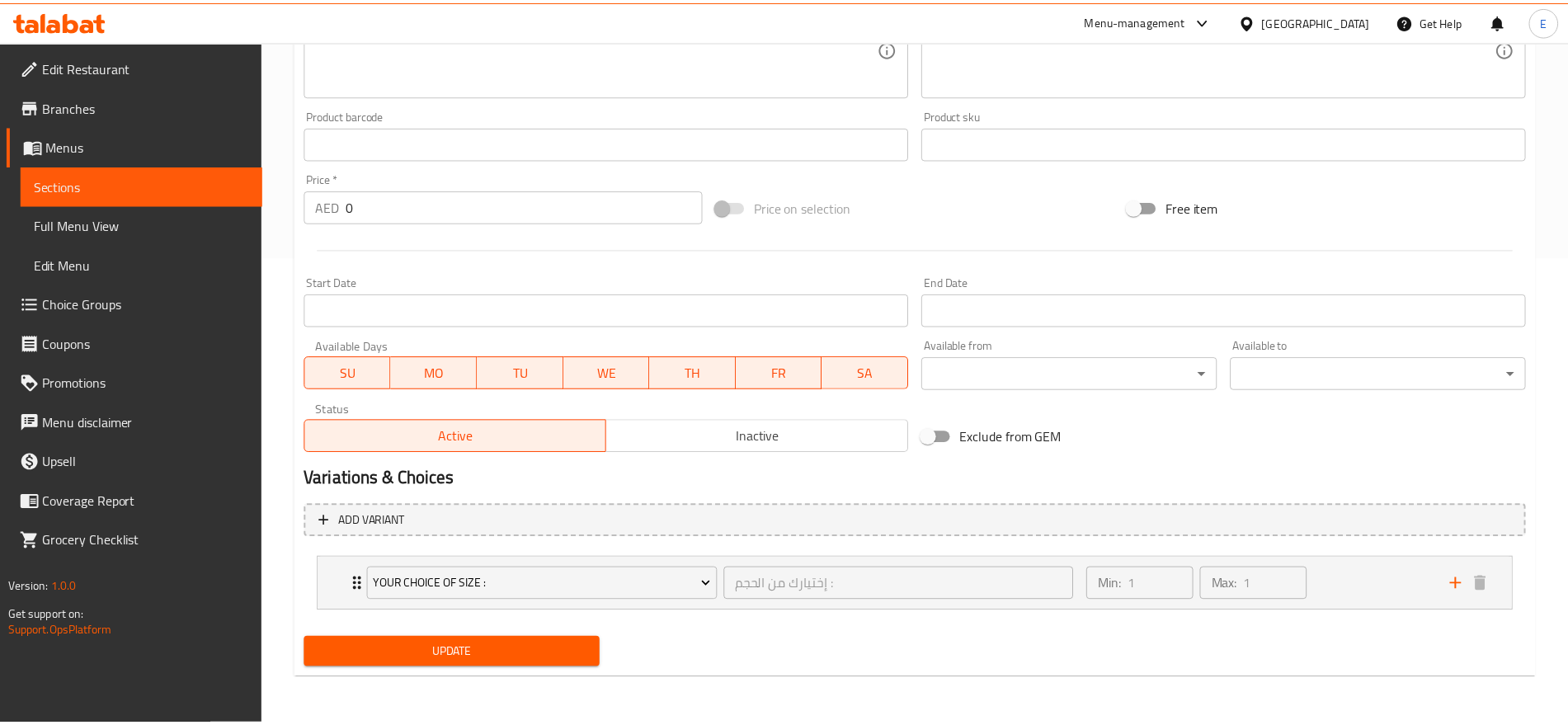
scroll to position [468, 0]
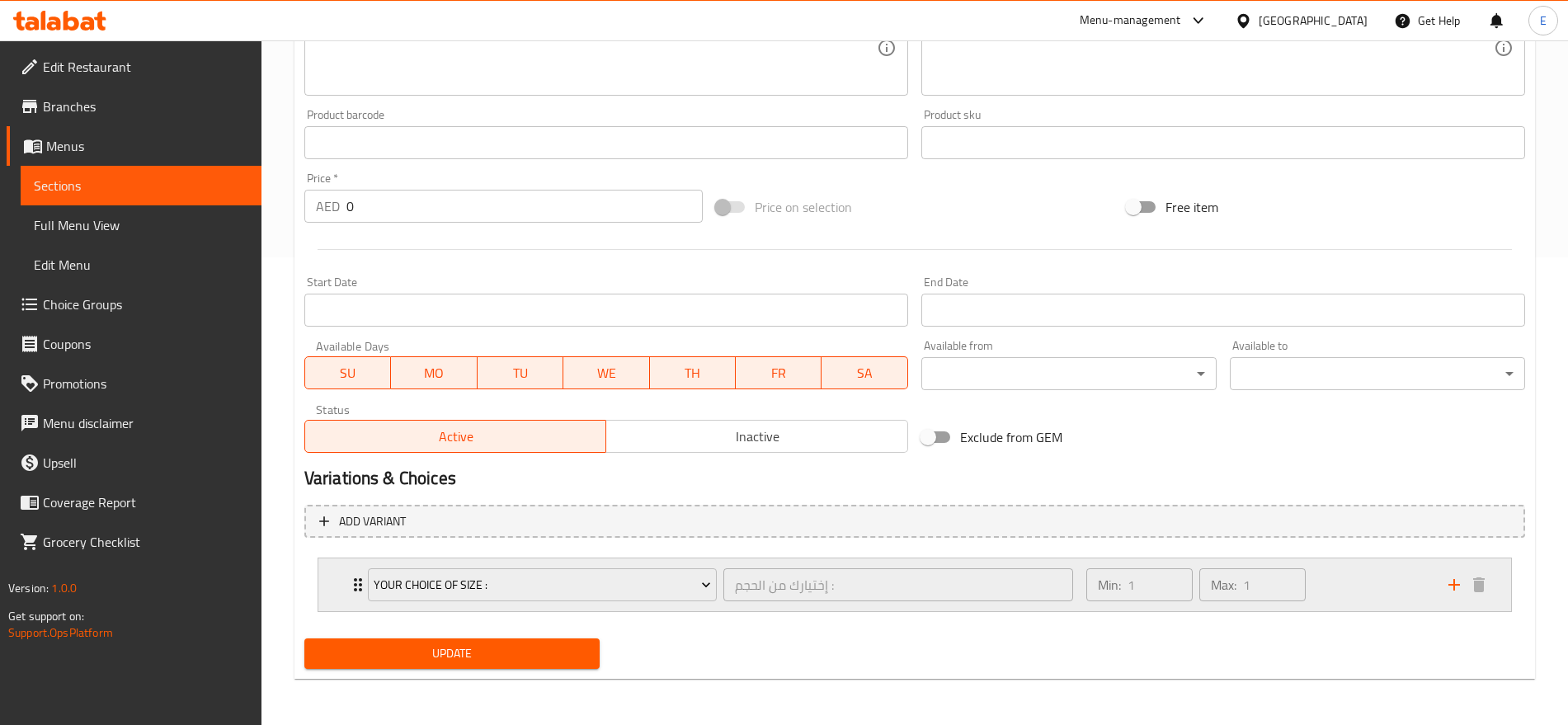
click at [356, 598] on div "Your Choice Of Size : إختيارك من الحجم : ​ Min: 1 ​ Max: 1 ​" at bounding box center [919, 585] width 1143 height 53
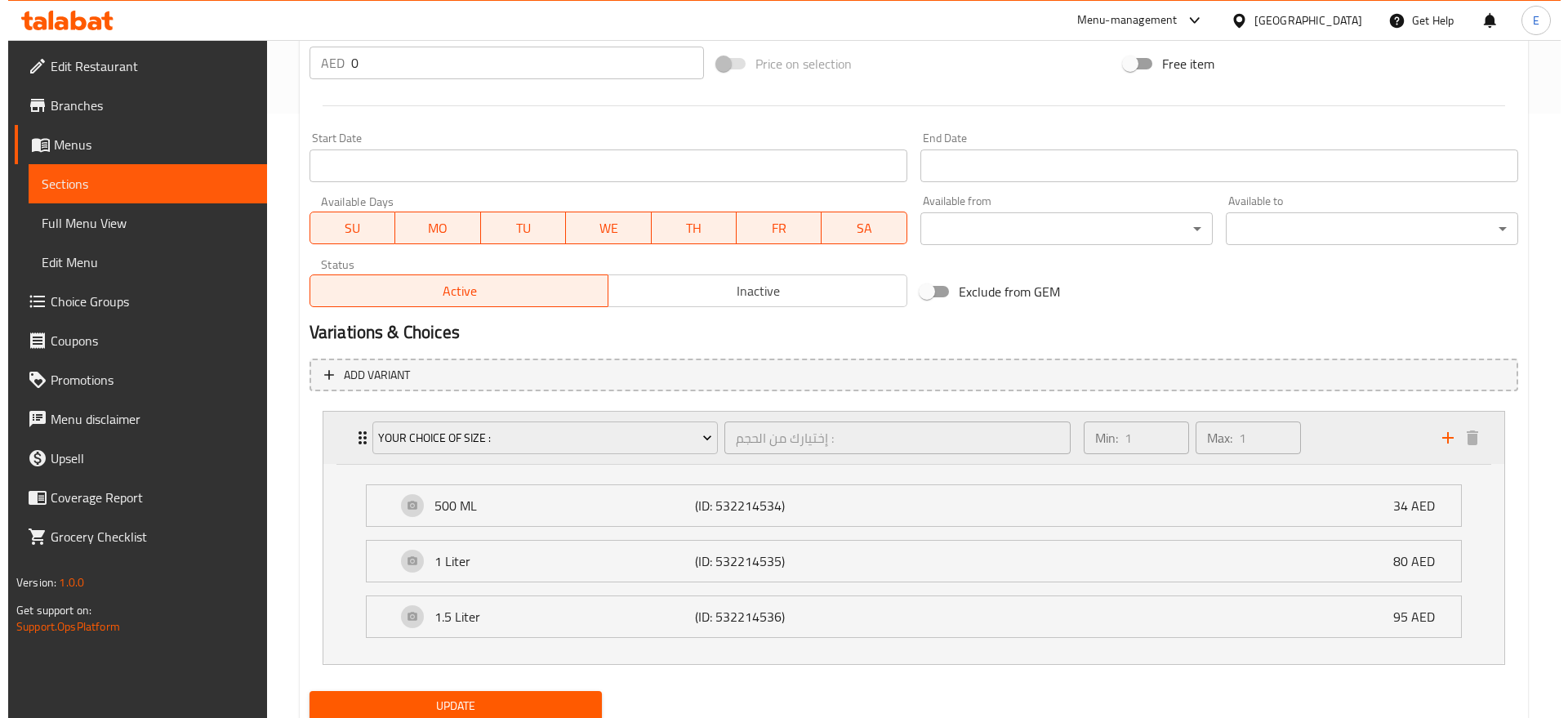
scroll to position [663, 0]
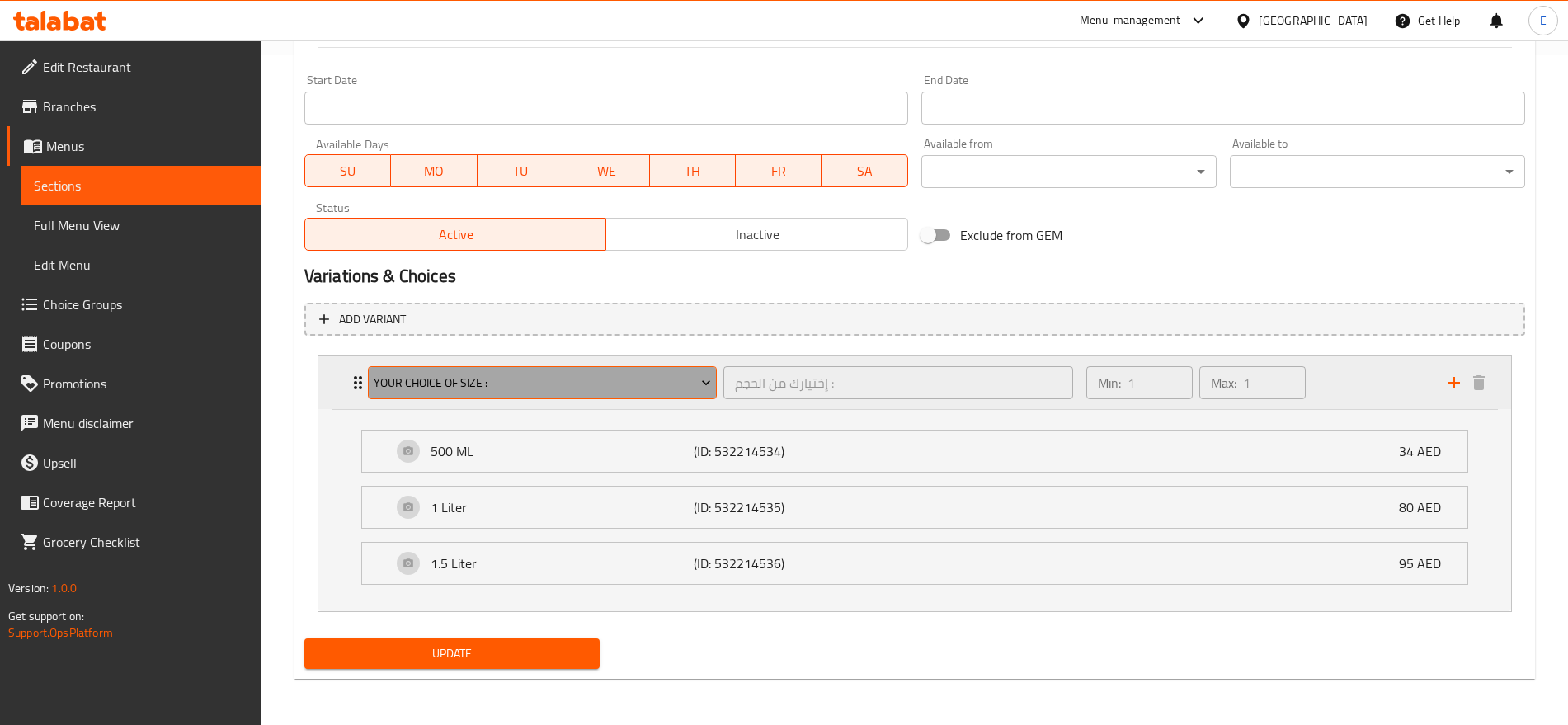
click at [448, 378] on span "Your Choice Of Size :" at bounding box center [542, 383] width 337 height 20
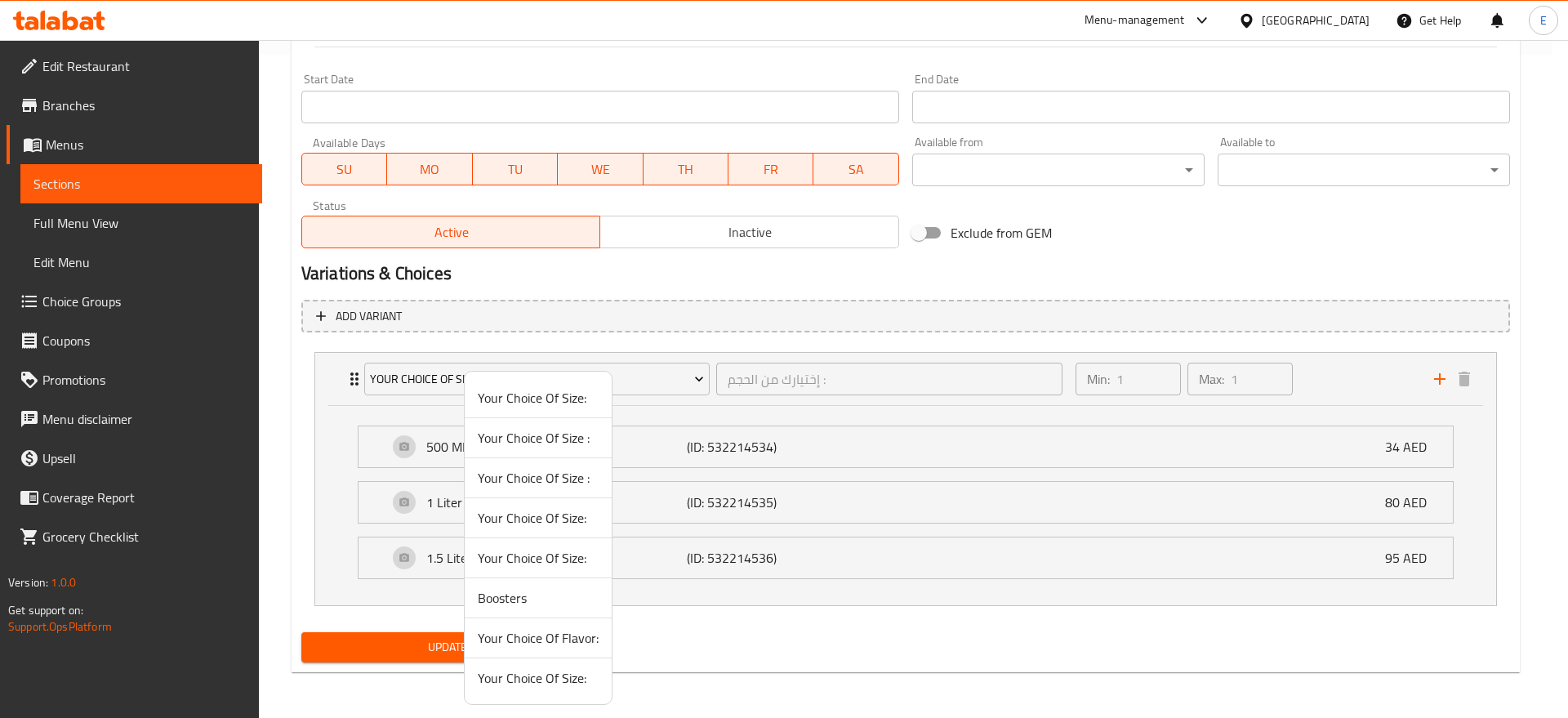
click at [482, 439] on span "Your Choice Of Size :" at bounding box center [538, 437] width 121 height 19
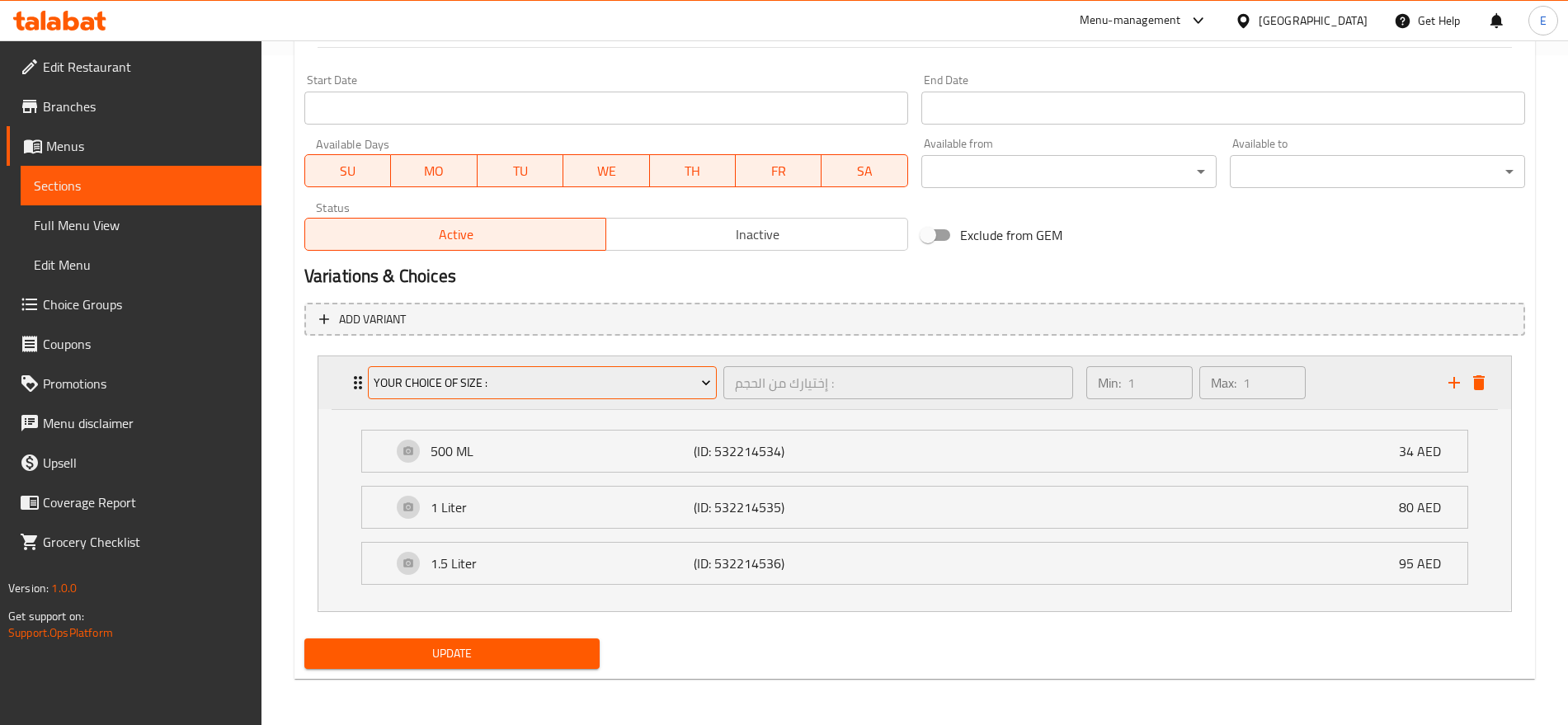
drag, startPoint x: 433, startPoint y: 376, endPoint x: 475, endPoint y: 383, distance: 42.6
click at [475, 383] on span "Your Choice Of Size :" at bounding box center [542, 383] width 337 height 20
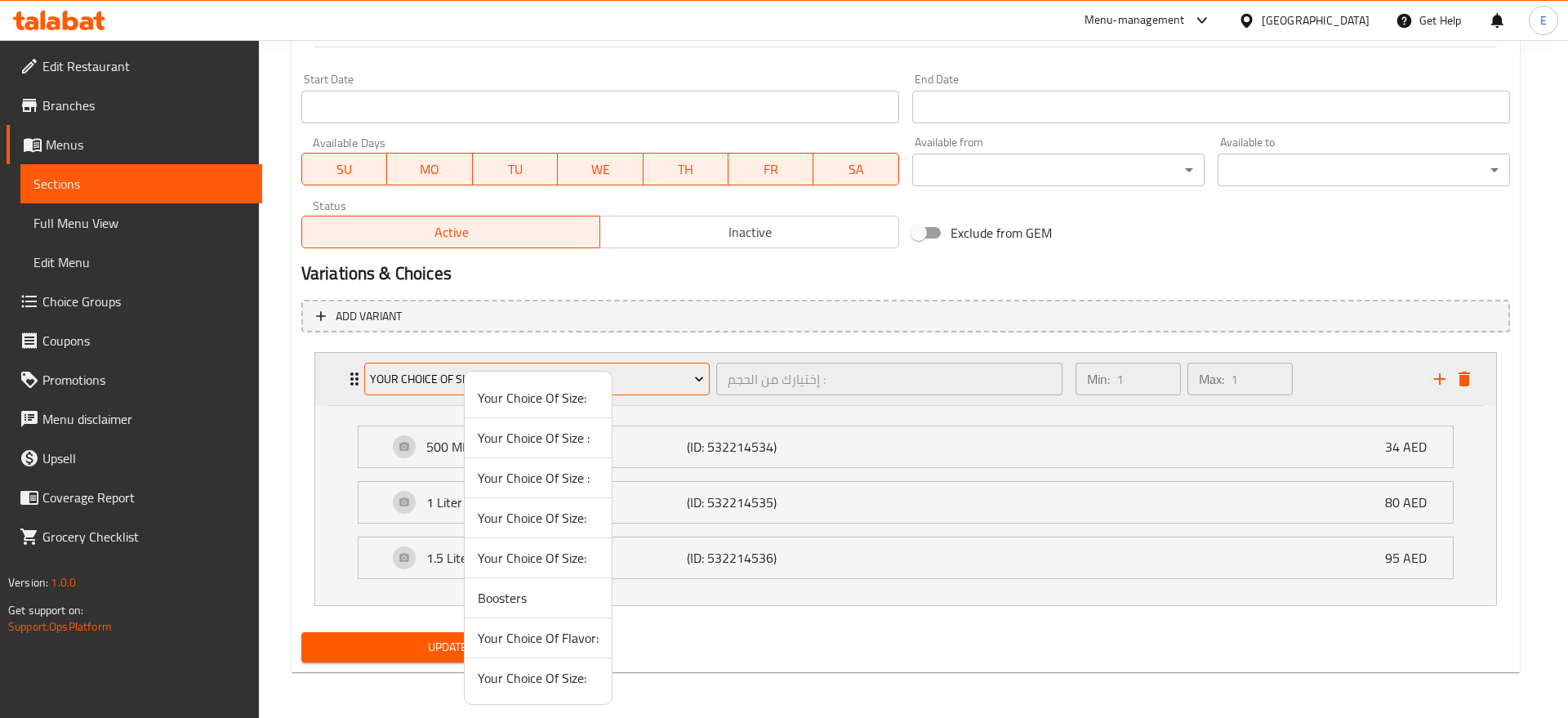
click at [470, 379] on li "Your Choice Of Size:" at bounding box center [539, 398] width 147 height 40
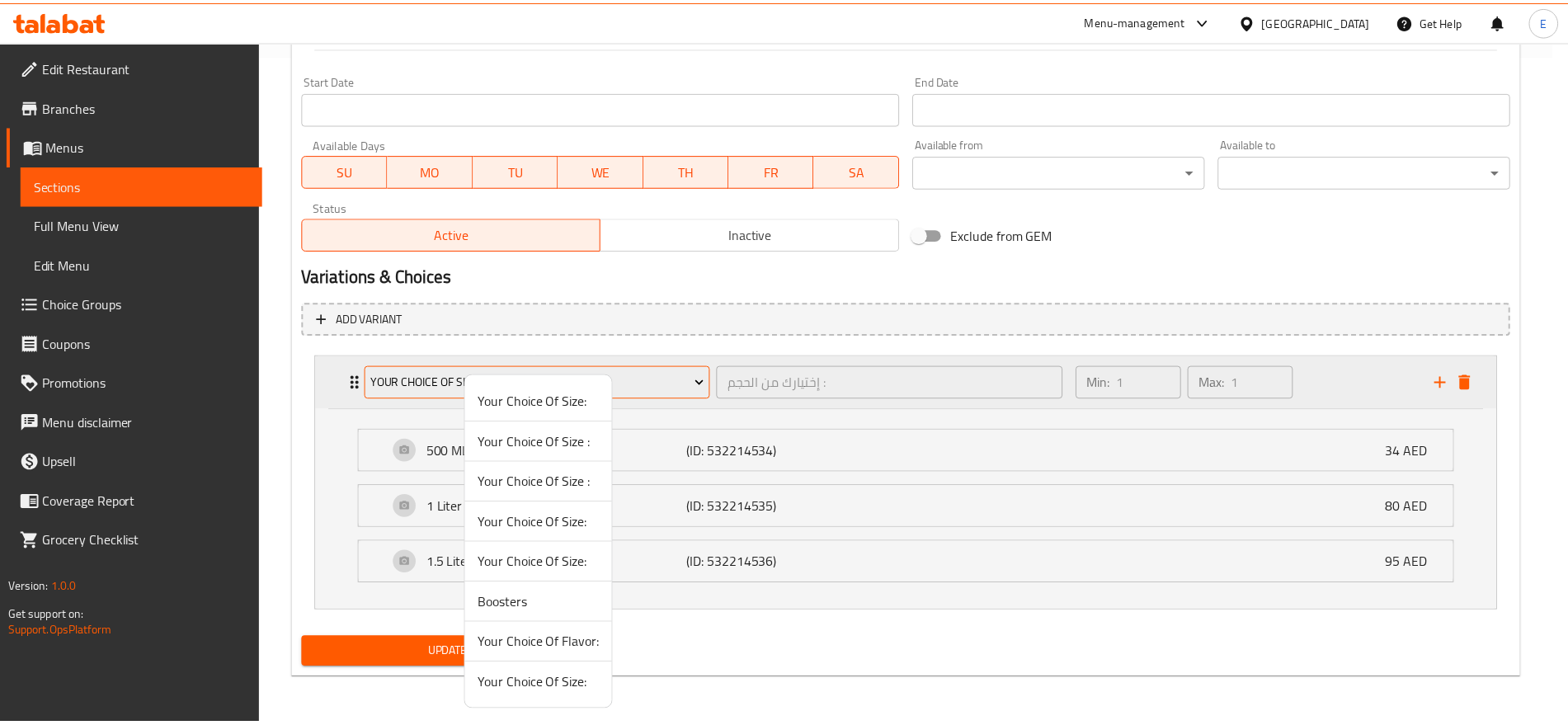
scroll to position [468, 0]
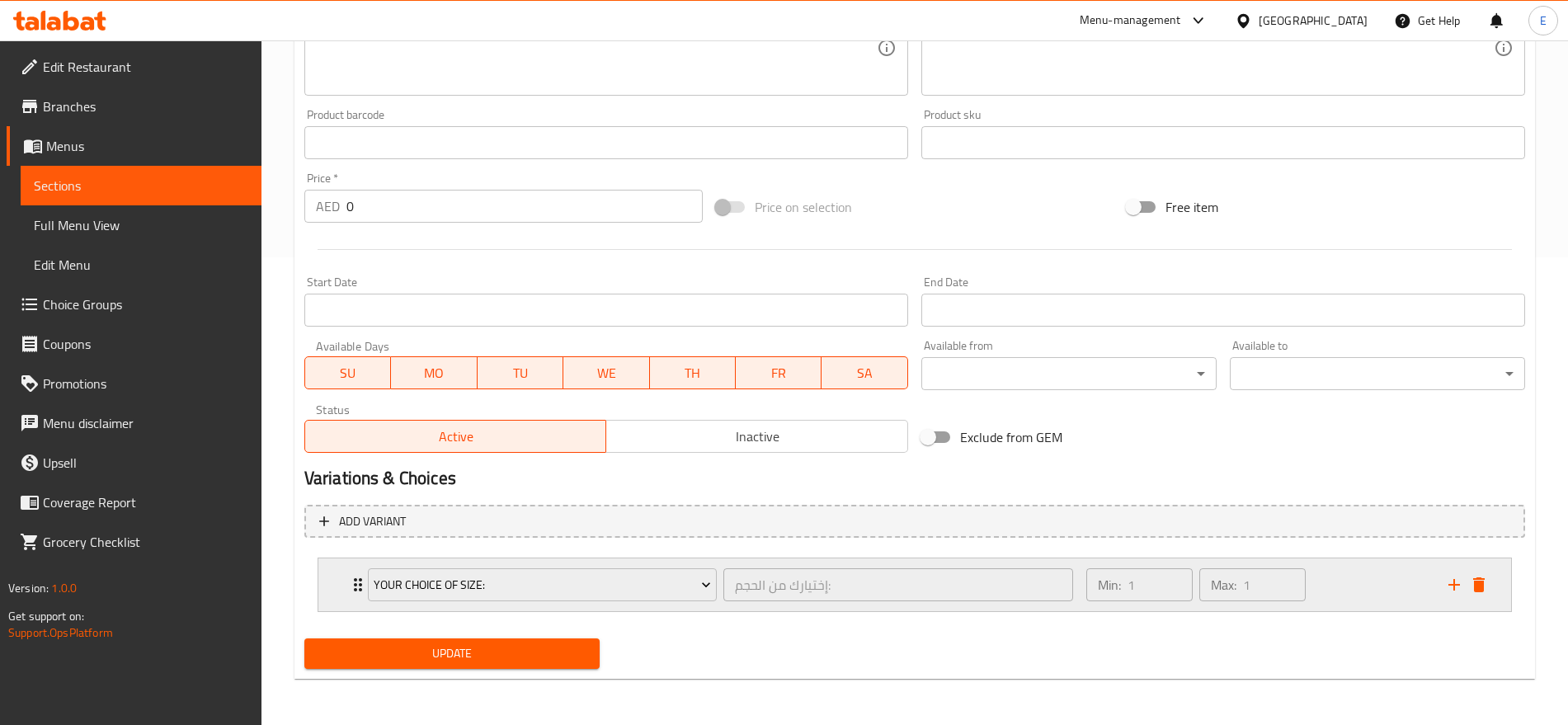
click at [338, 587] on div "Your Choice Of Size: إختيارك من الحجم: ​ Min: 1 ​ Max: 1 ​" at bounding box center [914, 585] width 1192 height 53
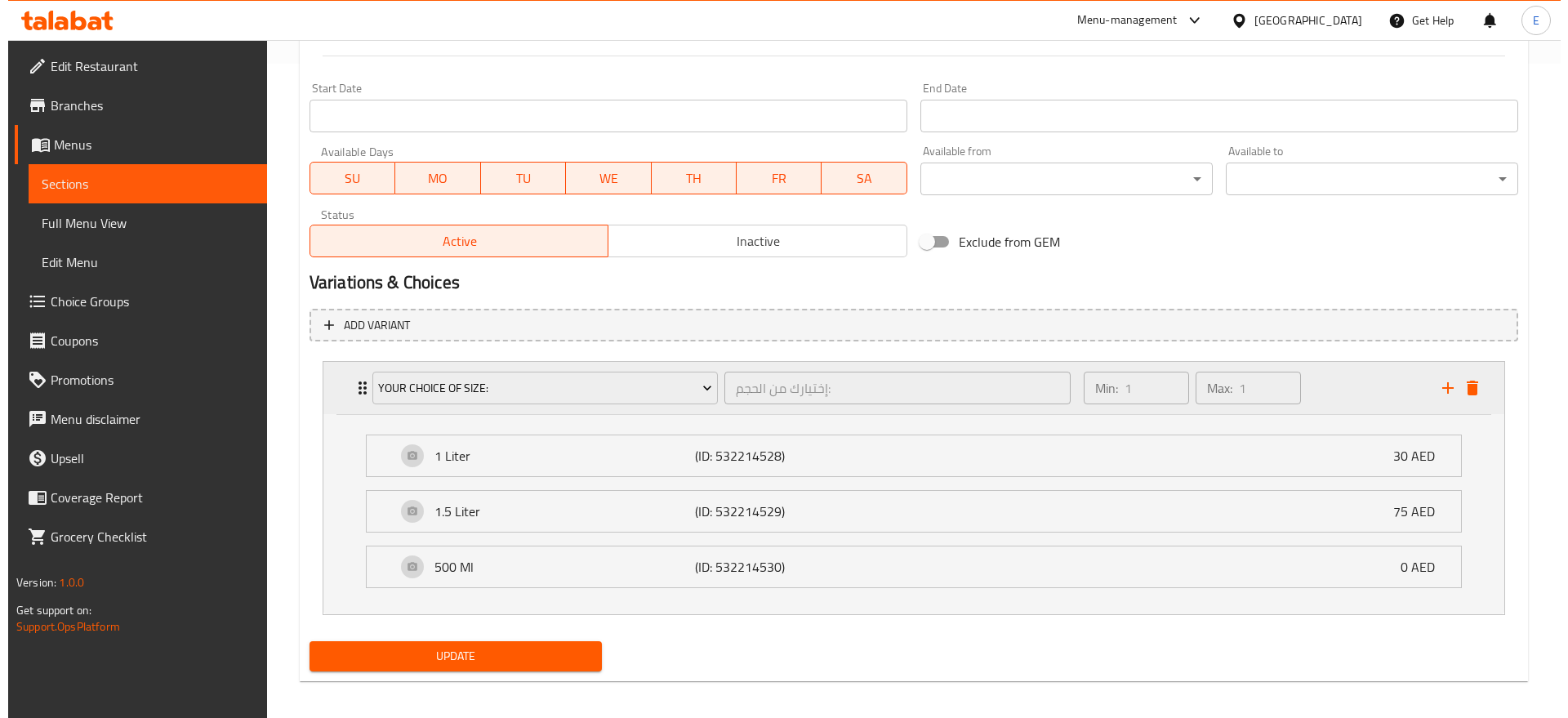
scroll to position [663, 0]
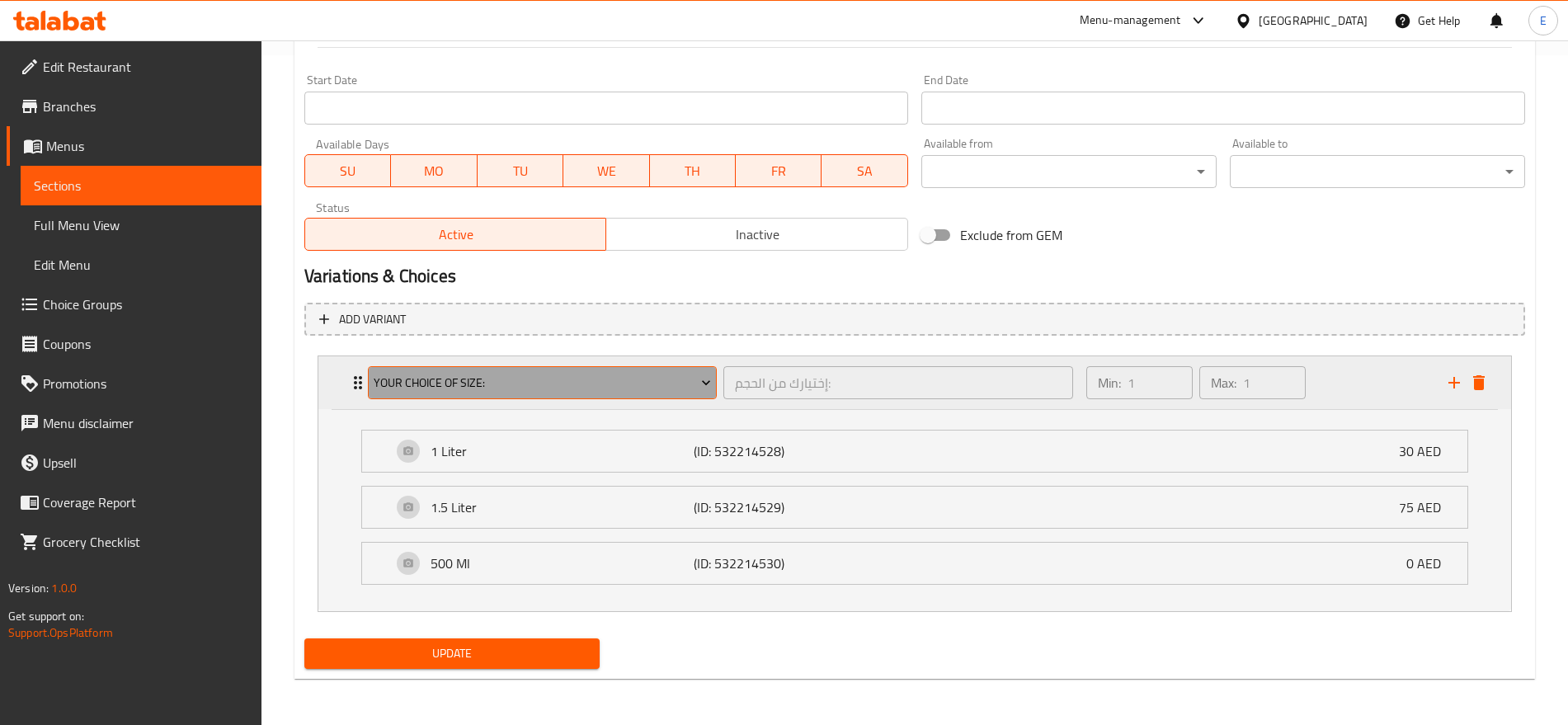
click at [483, 395] on button "Your Choice Of Size:" at bounding box center [542, 382] width 349 height 33
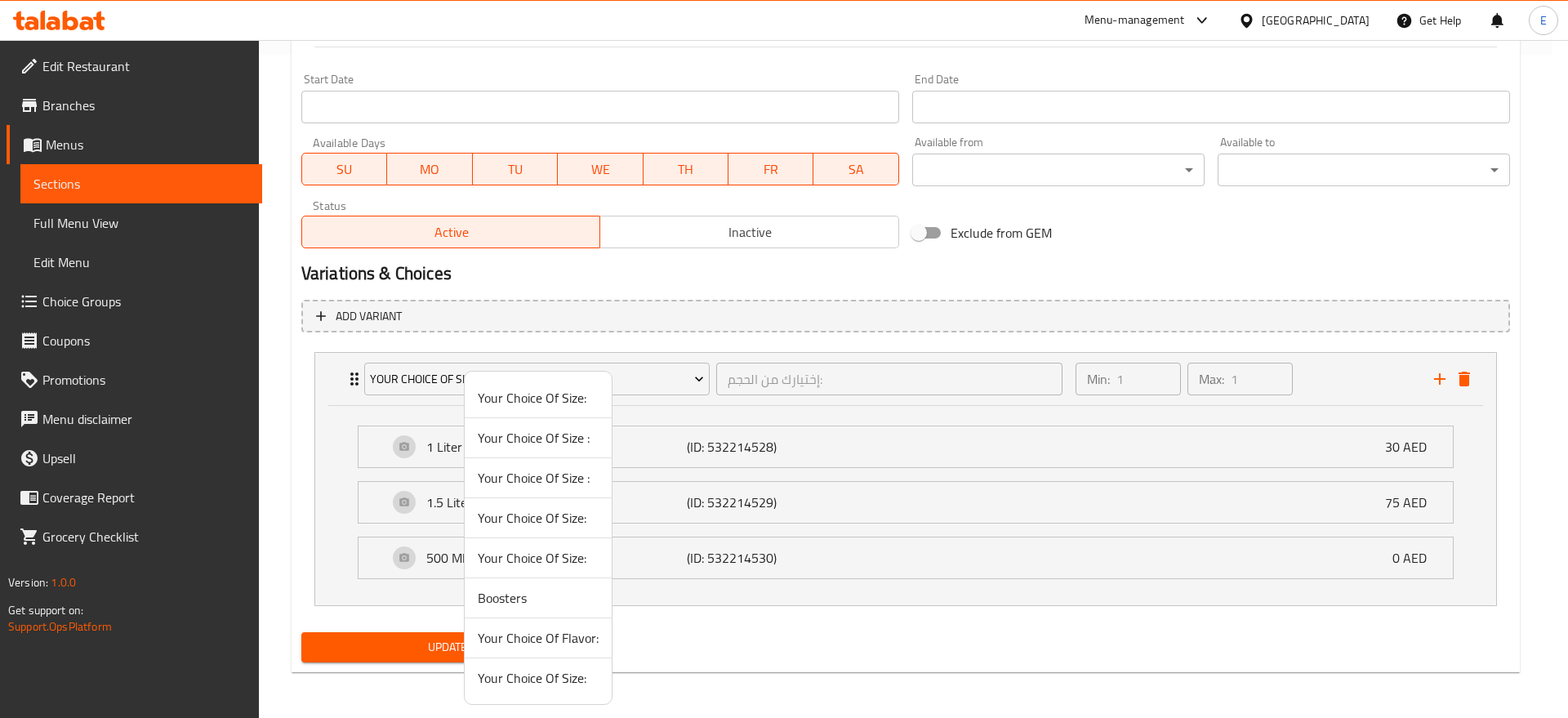
click at [491, 434] on span "Your Choice Of Size :" at bounding box center [538, 437] width 121 height 19
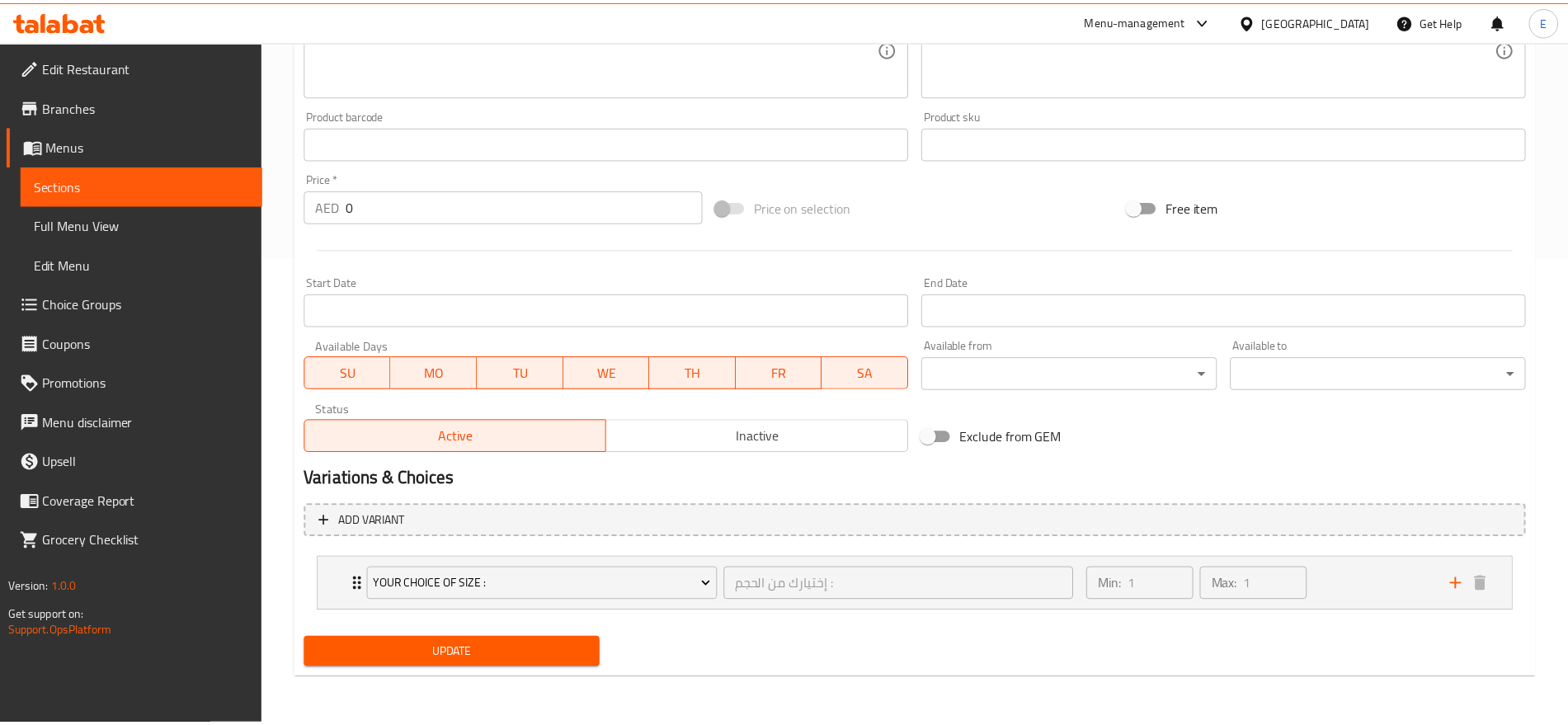
scroll to position [468, 0]
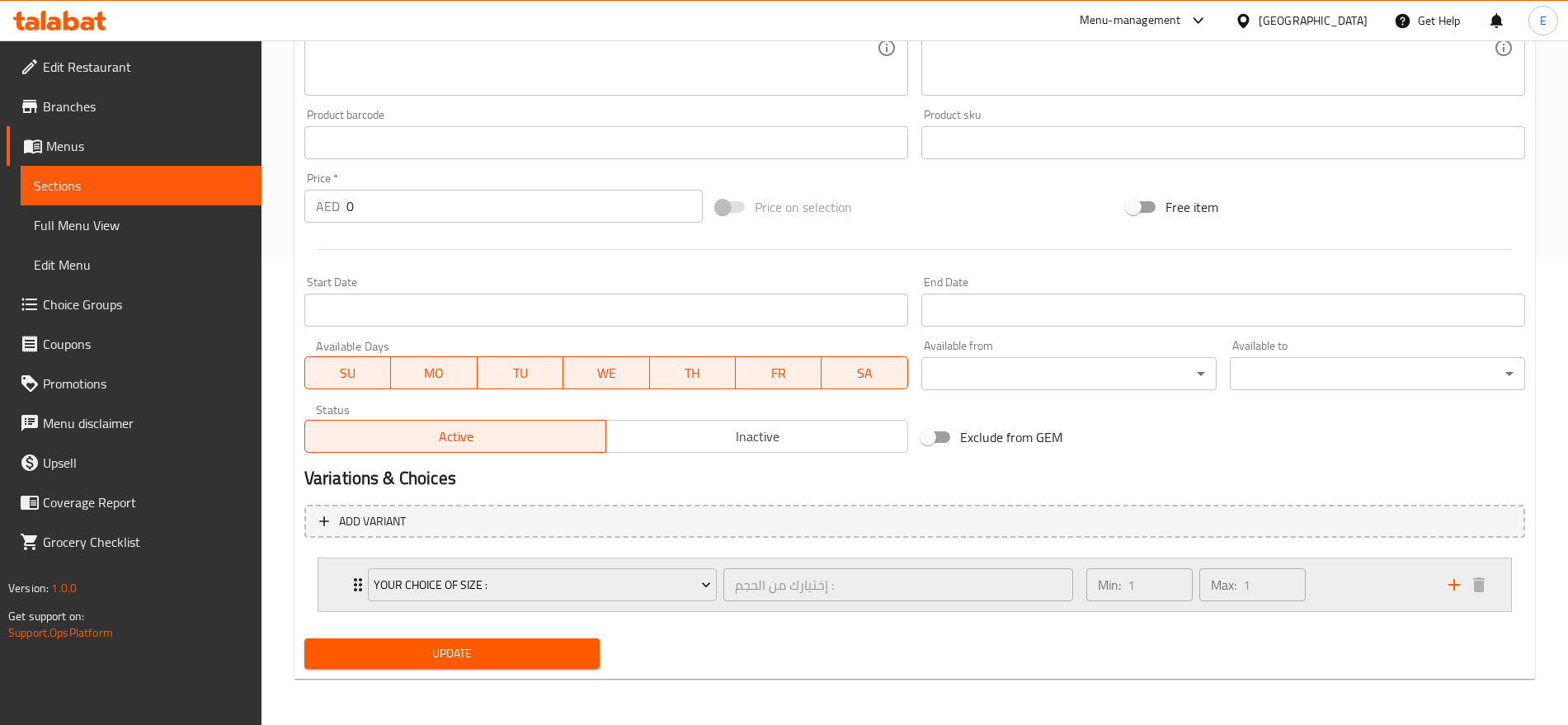
click at [340, 591] on div "Your Choice Of Size : إختيارك من الحجم : ​ Min: 1 ​ Max: 1 ​" at bounding box center [914, 585] width 1192 height 53
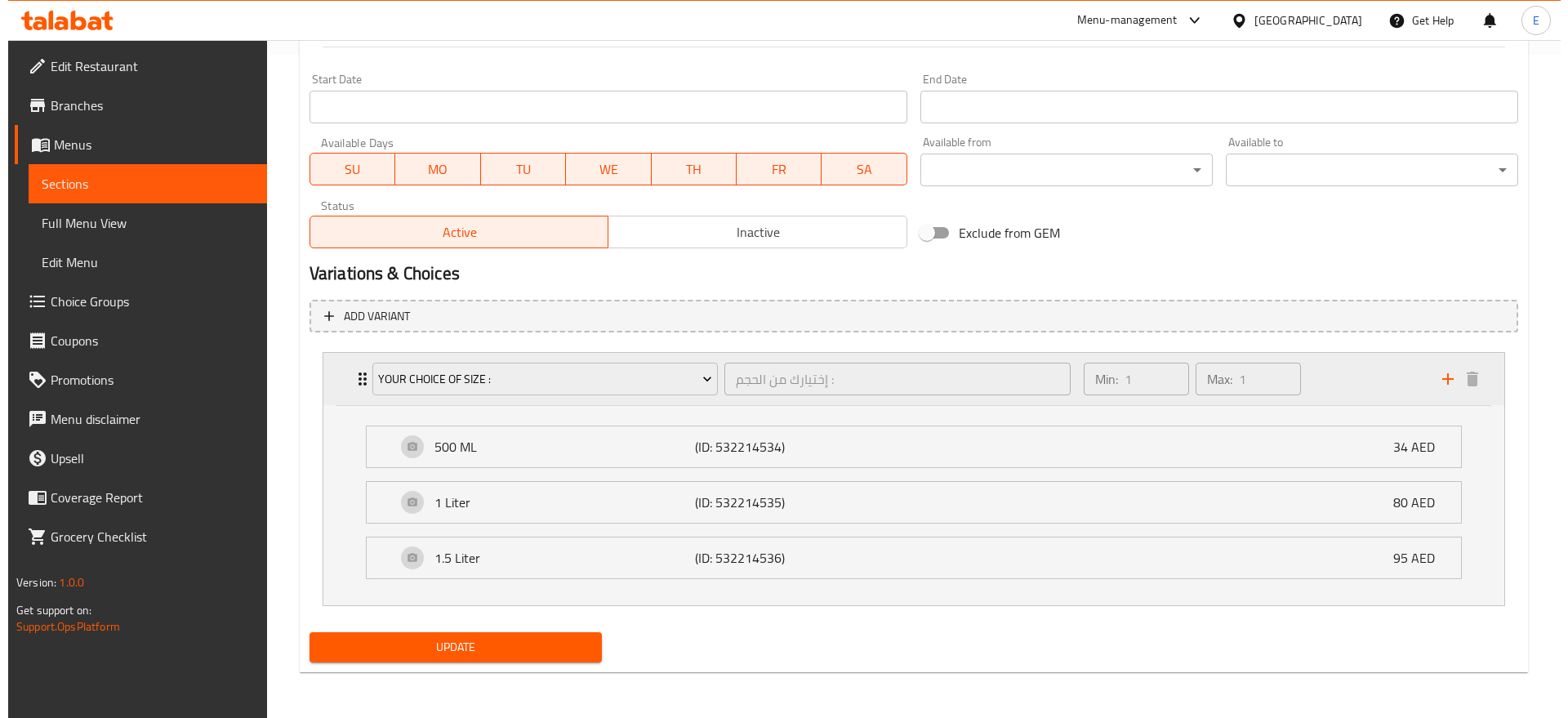
scroll to position [659, 0]
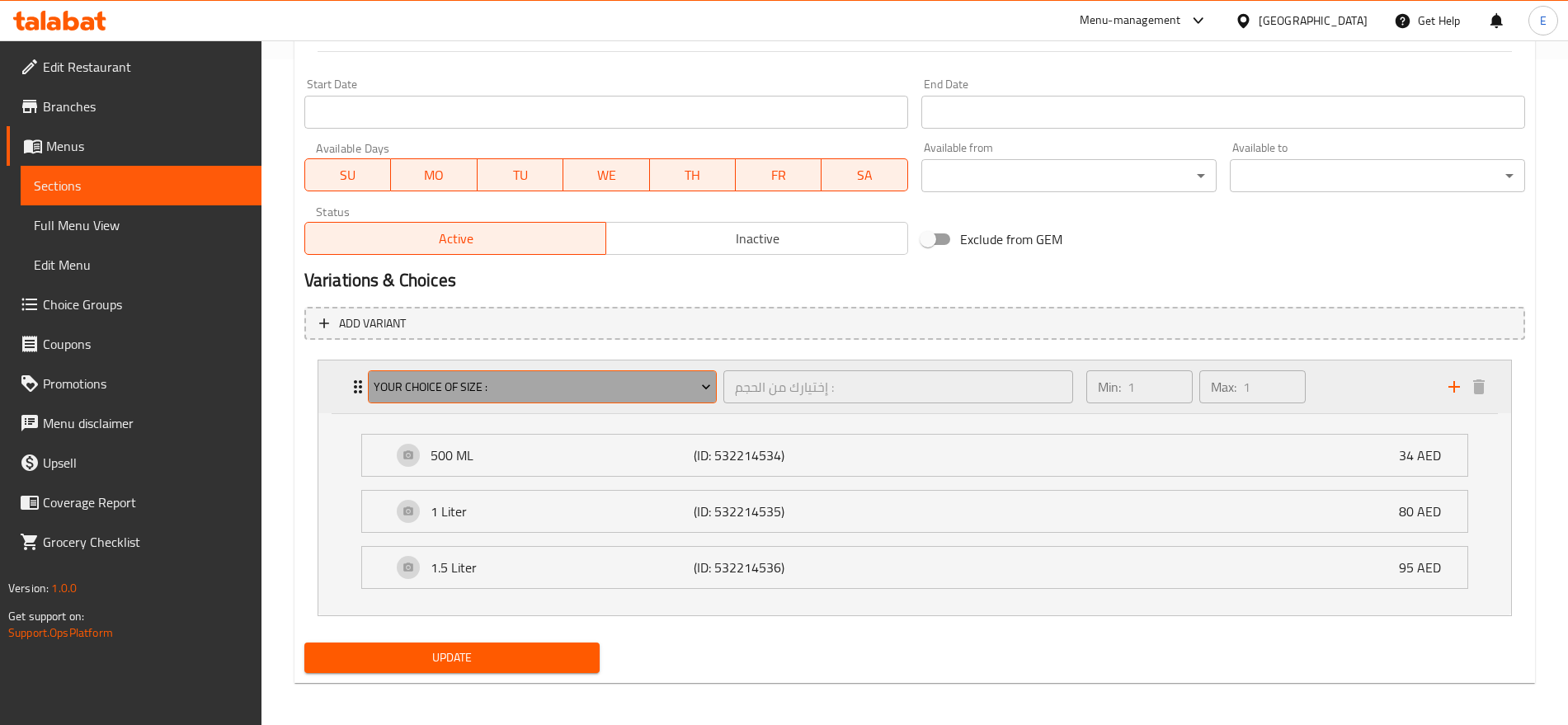
click at [508, 387] on span "Your Choice Of Size :" at bounding box center [542, 387] width 337 height 20
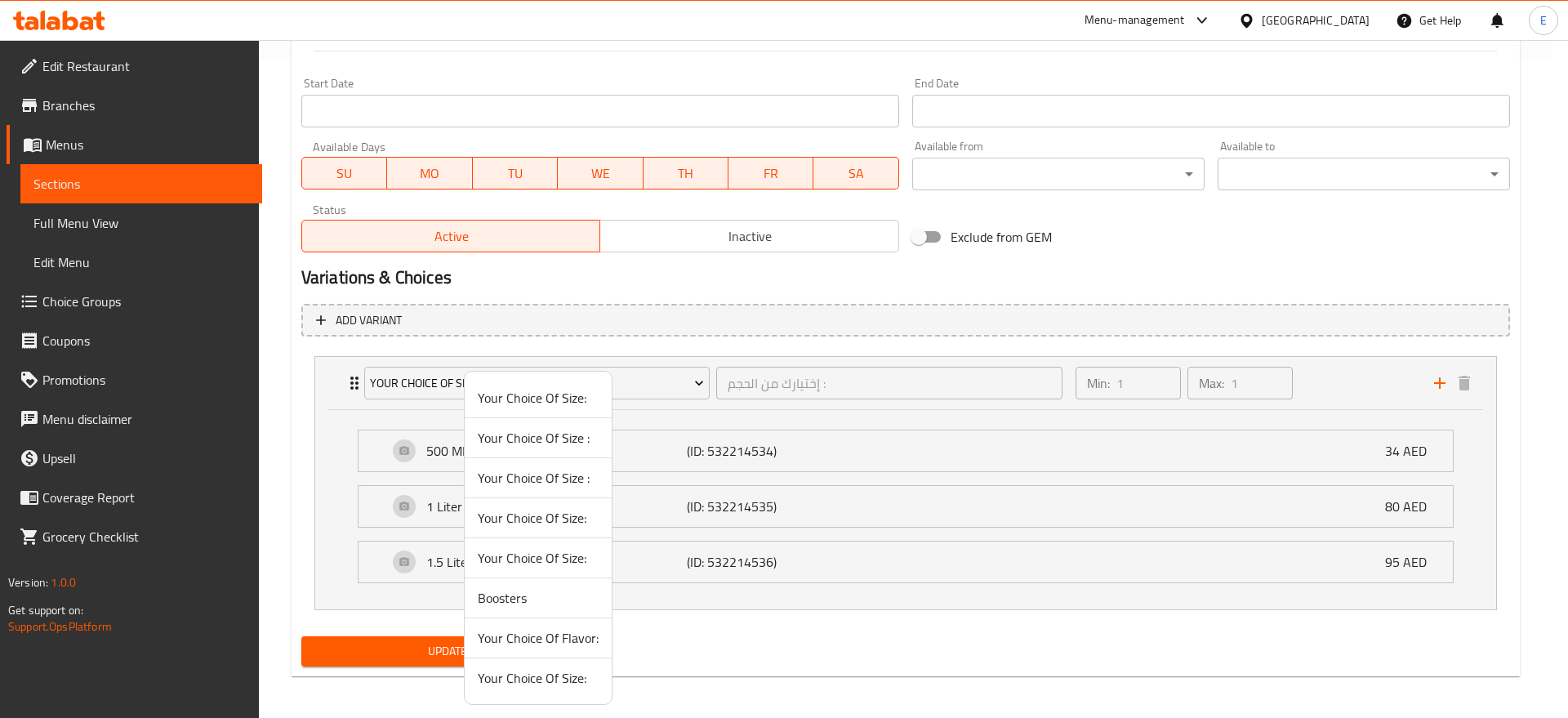
click at [512, 483] on span "Your Choice Of Size :" at bounding box center [538, 477] width 121 height 19
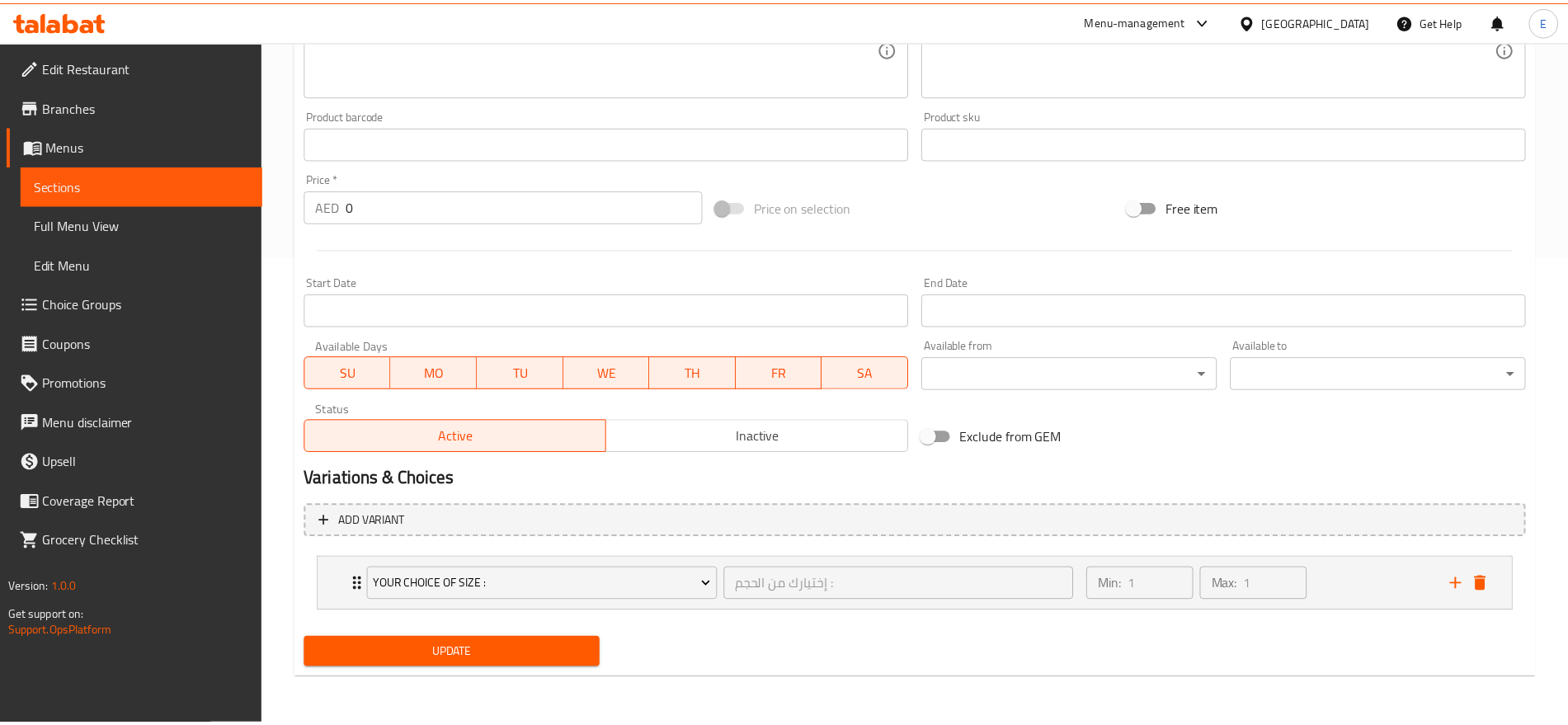
scroll to position [468, 0]
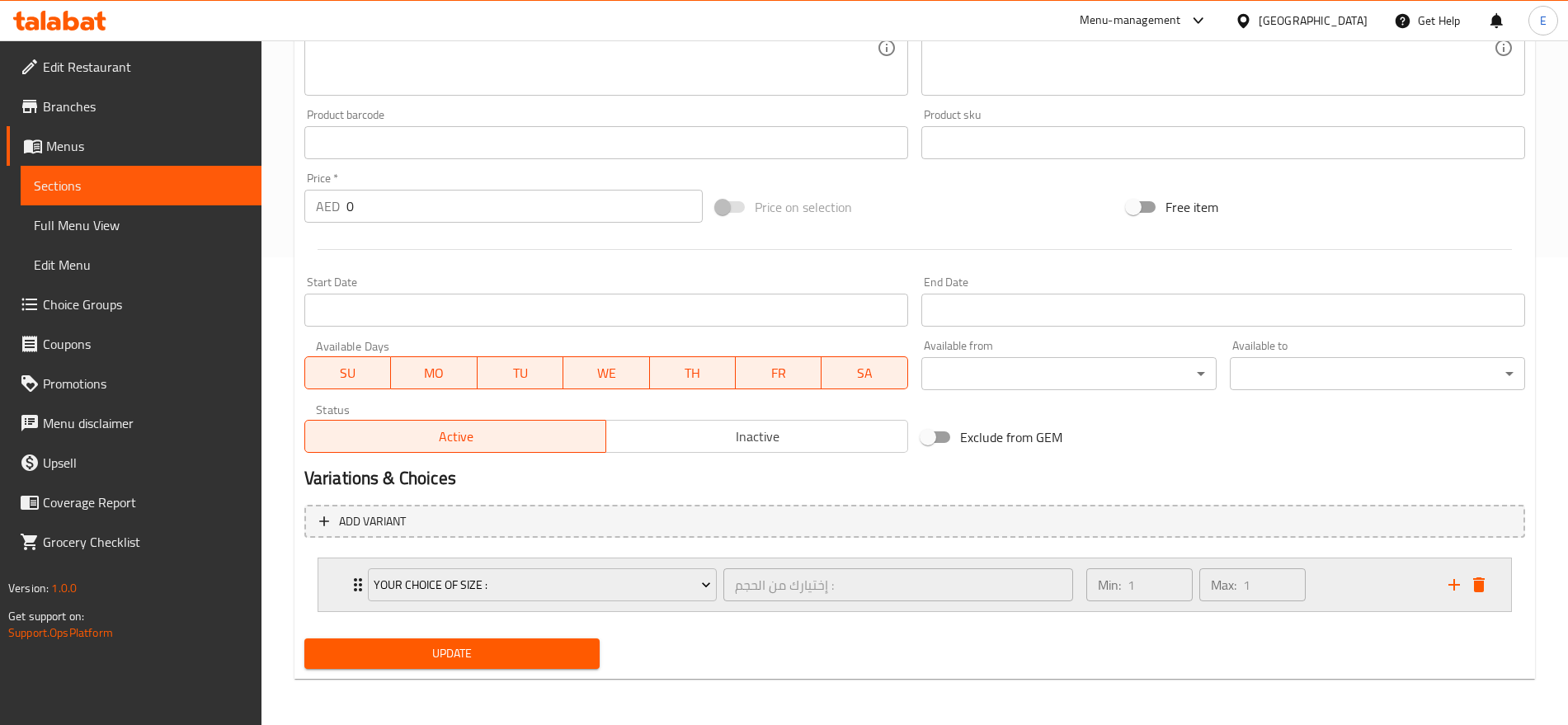
click at [333, 588] on div "Your Choice Of Size : إختيارك من الحجم : ​ Min: 1 ​ Max: 1 ​" at bounding box center [914, 585] width 1192 height 53
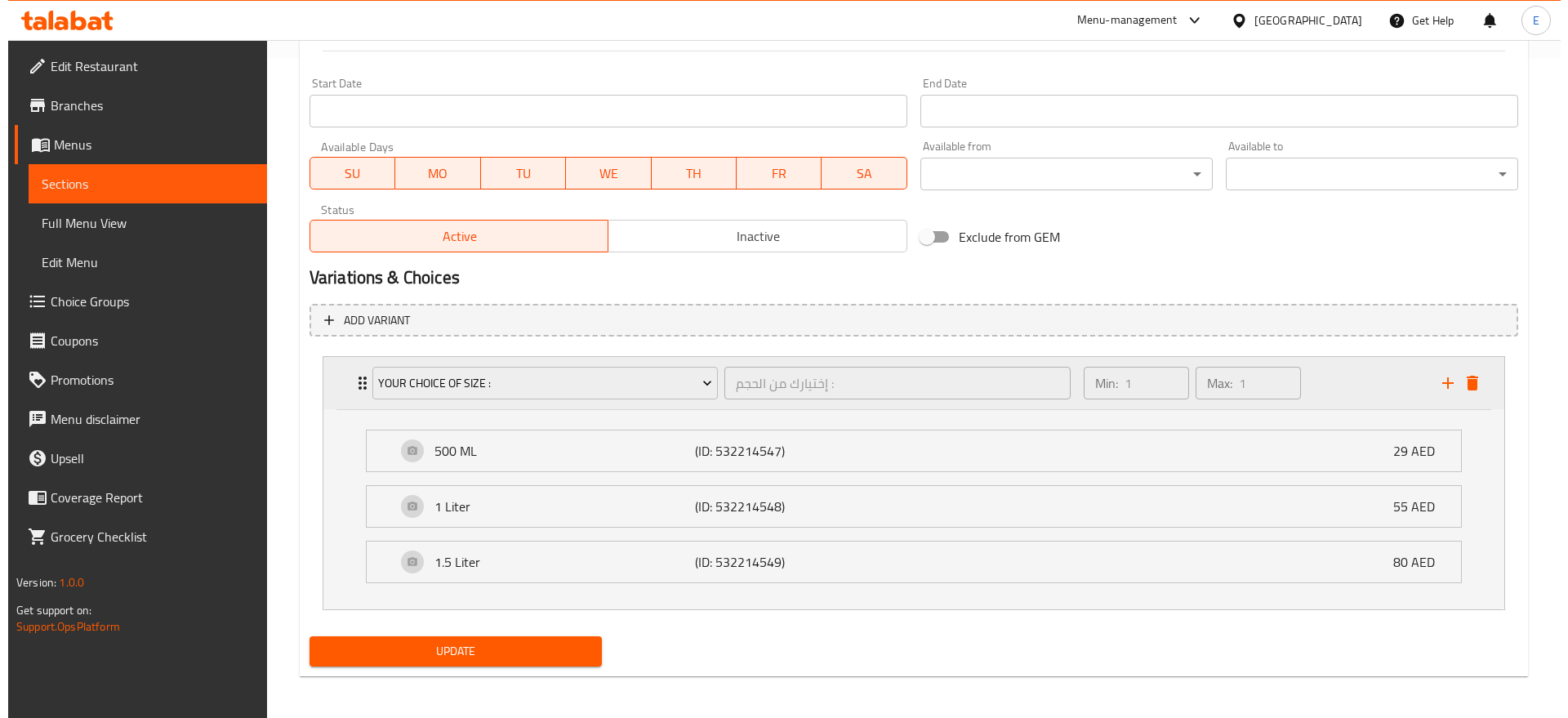
scroll to position [663, 0]
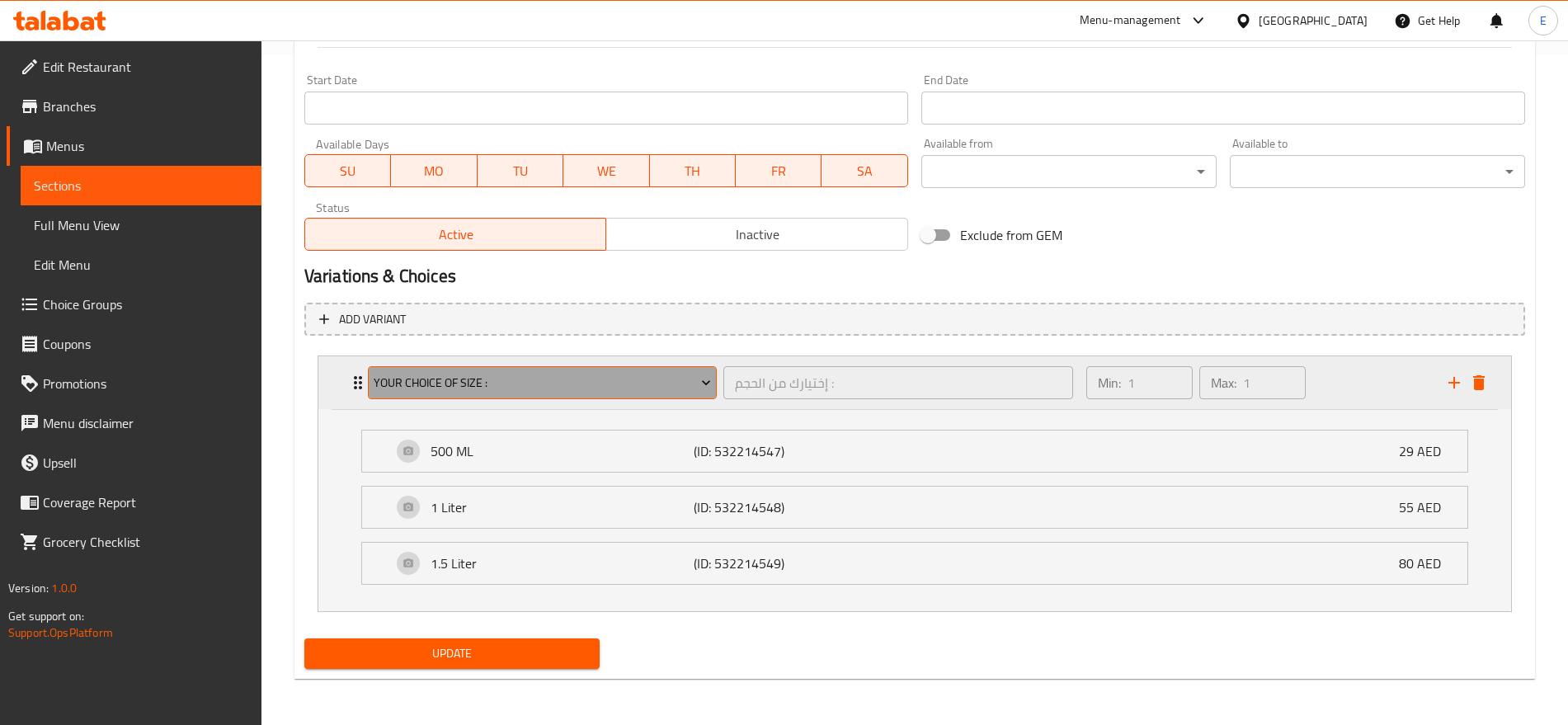
click at [468, 375] on span "Your Choice Of Size :" at bounding box center [542, 383] width 337 height 20
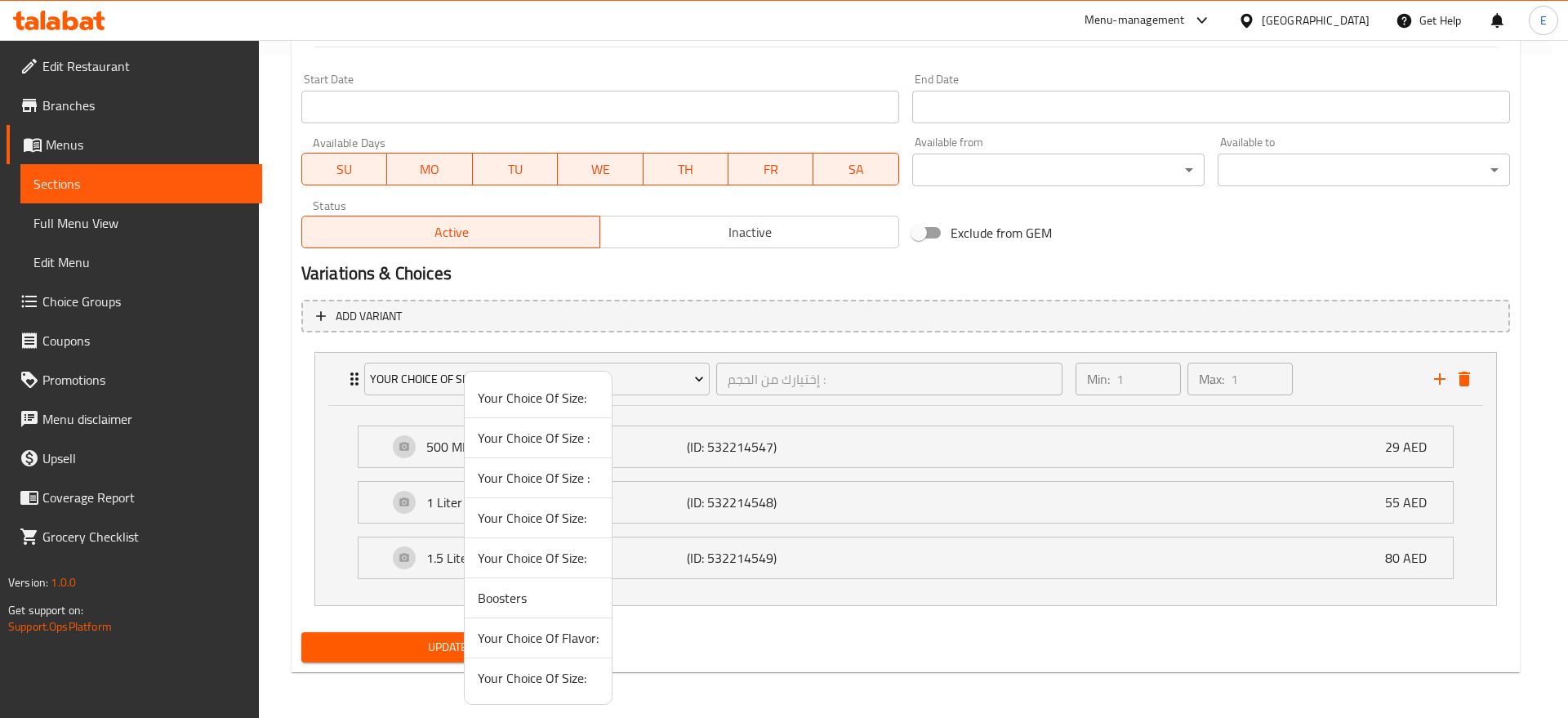
click at [520, 527] on span "Your Choice Of Size:" at bounding box center [538, 517] width 121 height 19
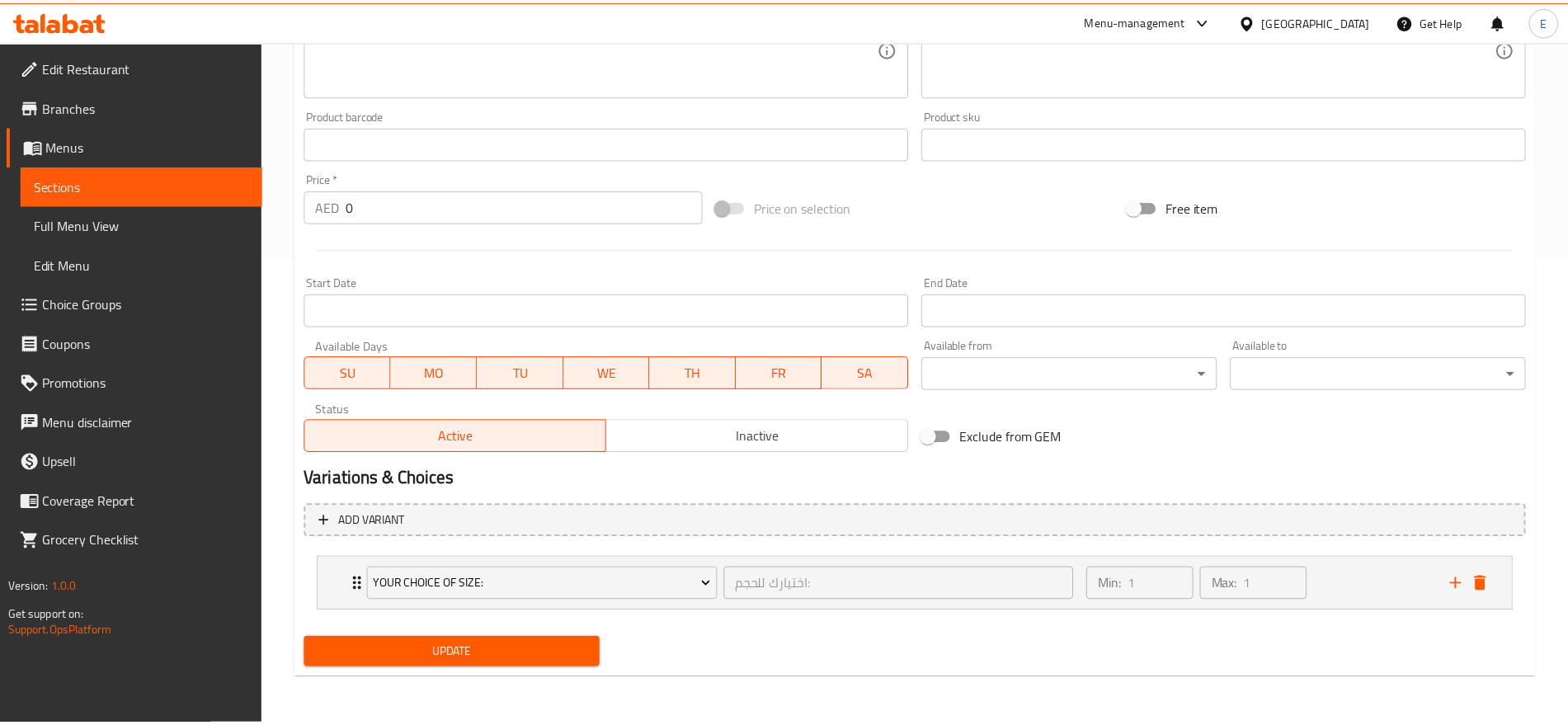
scroll to position [468, 0]
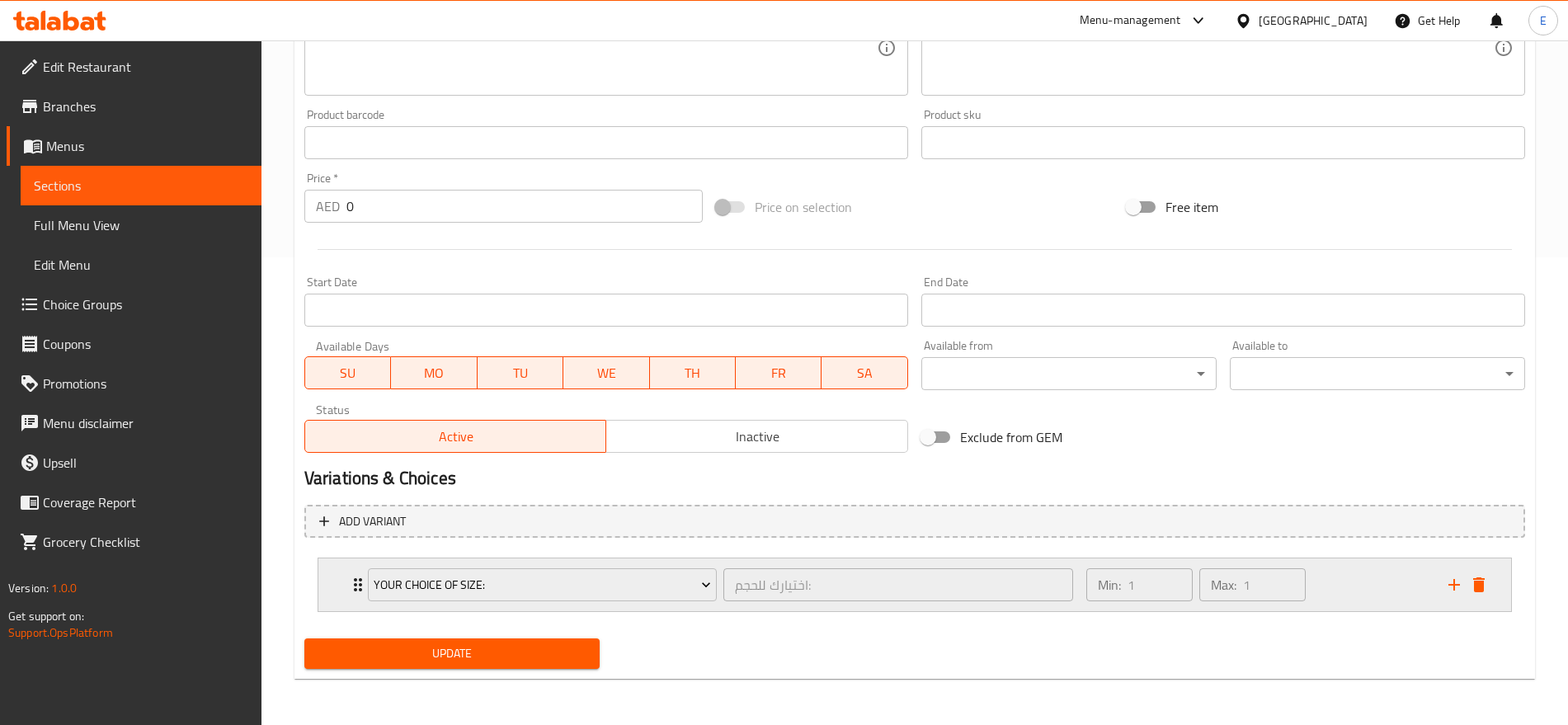
click at [336, 586] on div "Your Choice Of Size: اختيارك للحجم: ​ Min: 1 ​ Max: 1 ​" at bounding box center [914, 585] width 1192 height 53
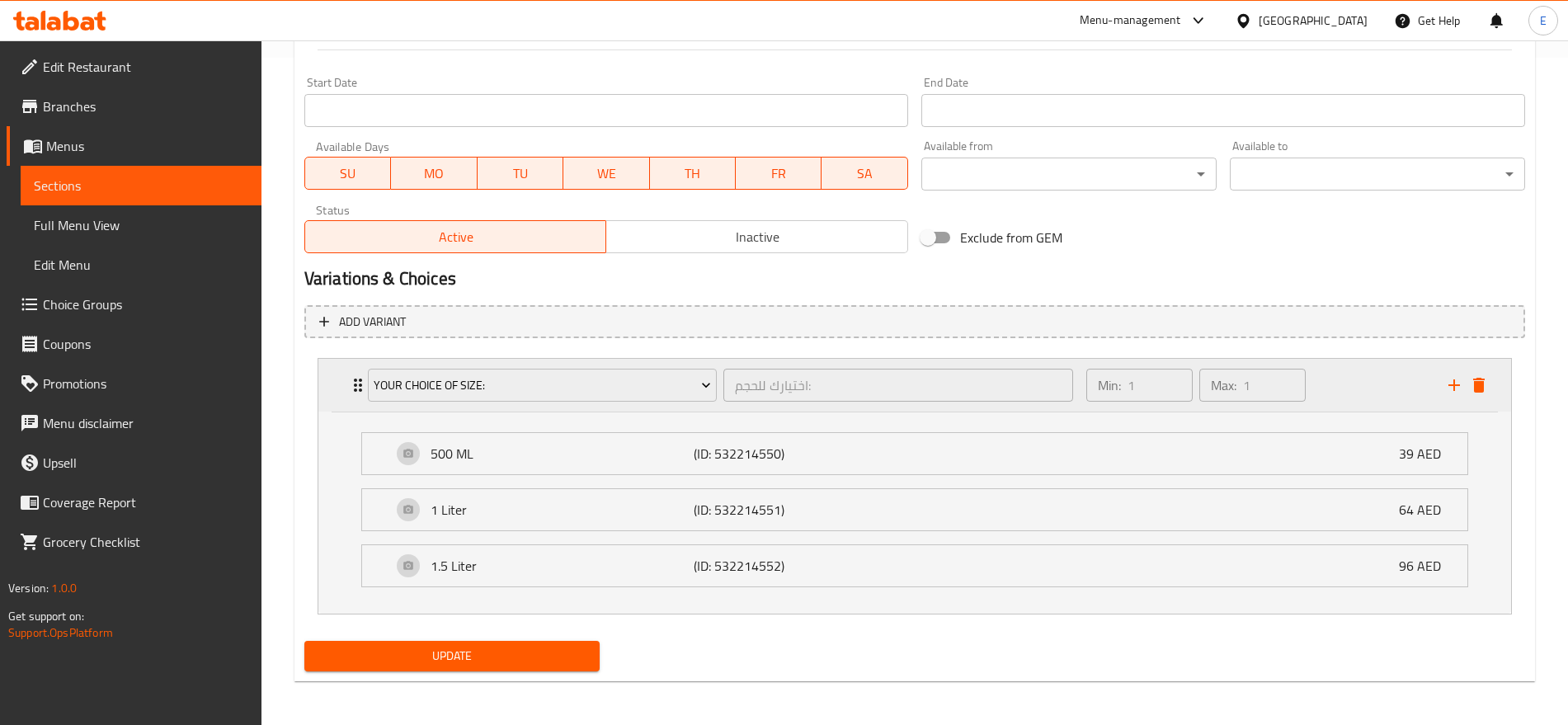
scroll to position [669, 0]
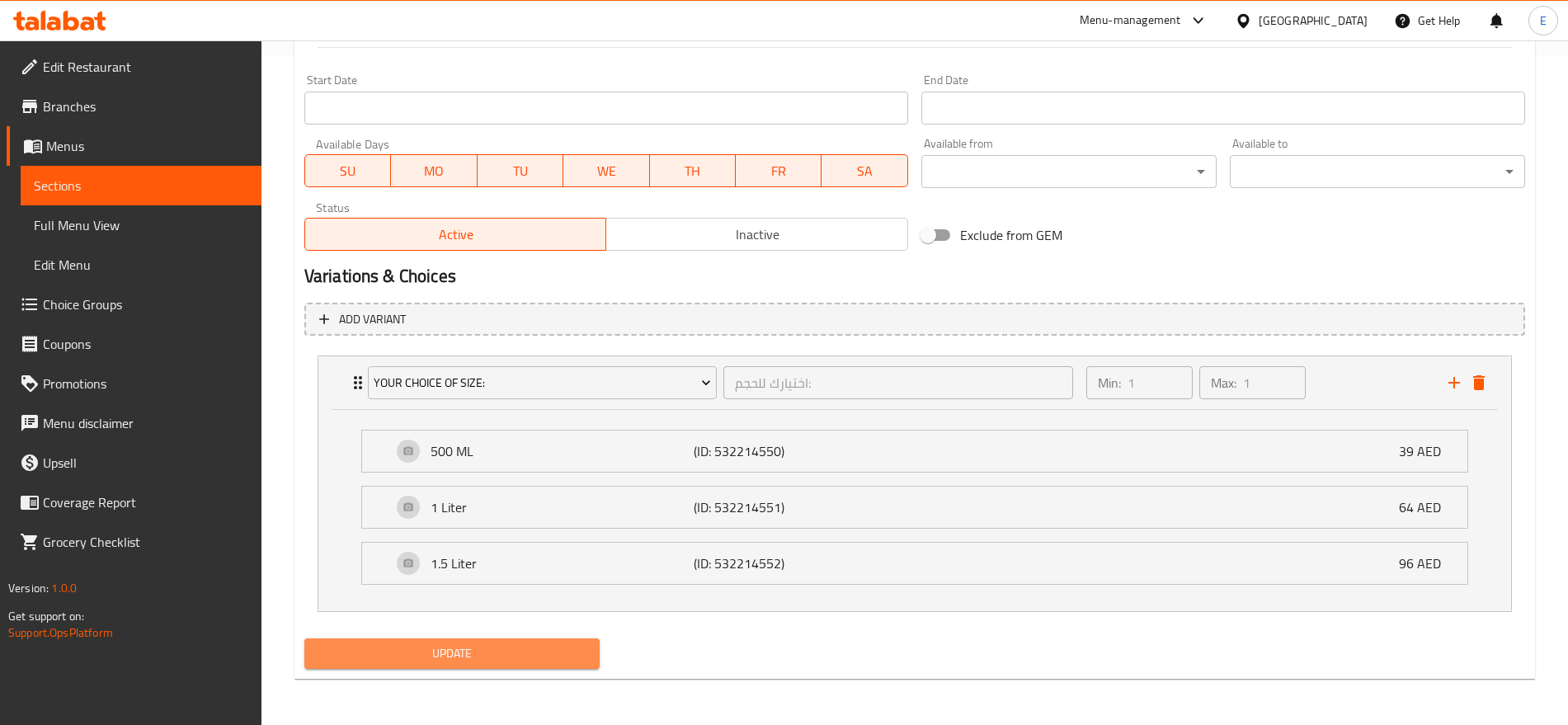
click at [414, 658] on span "Update" at bounding box center [452, 653] width 269 height 20
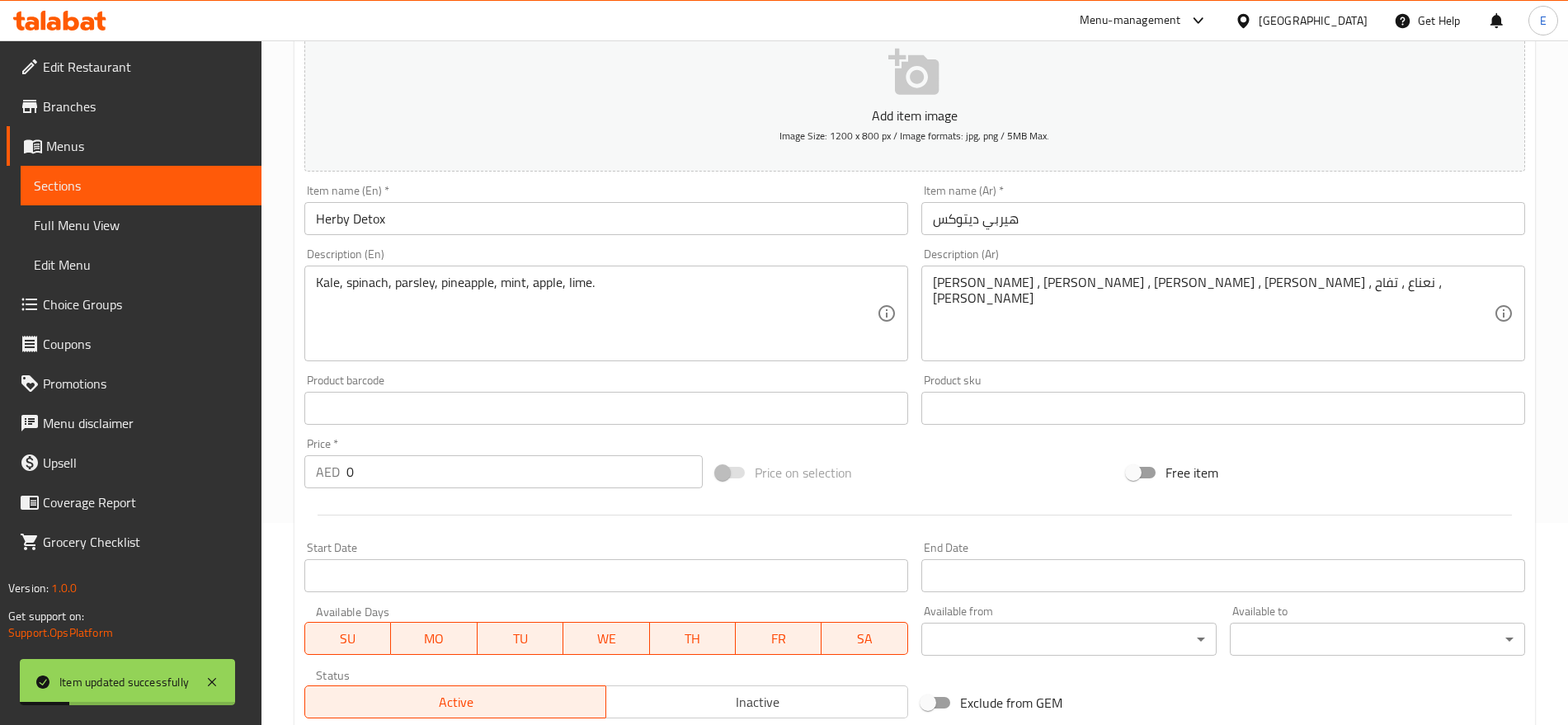
scroll to position [0, 0]
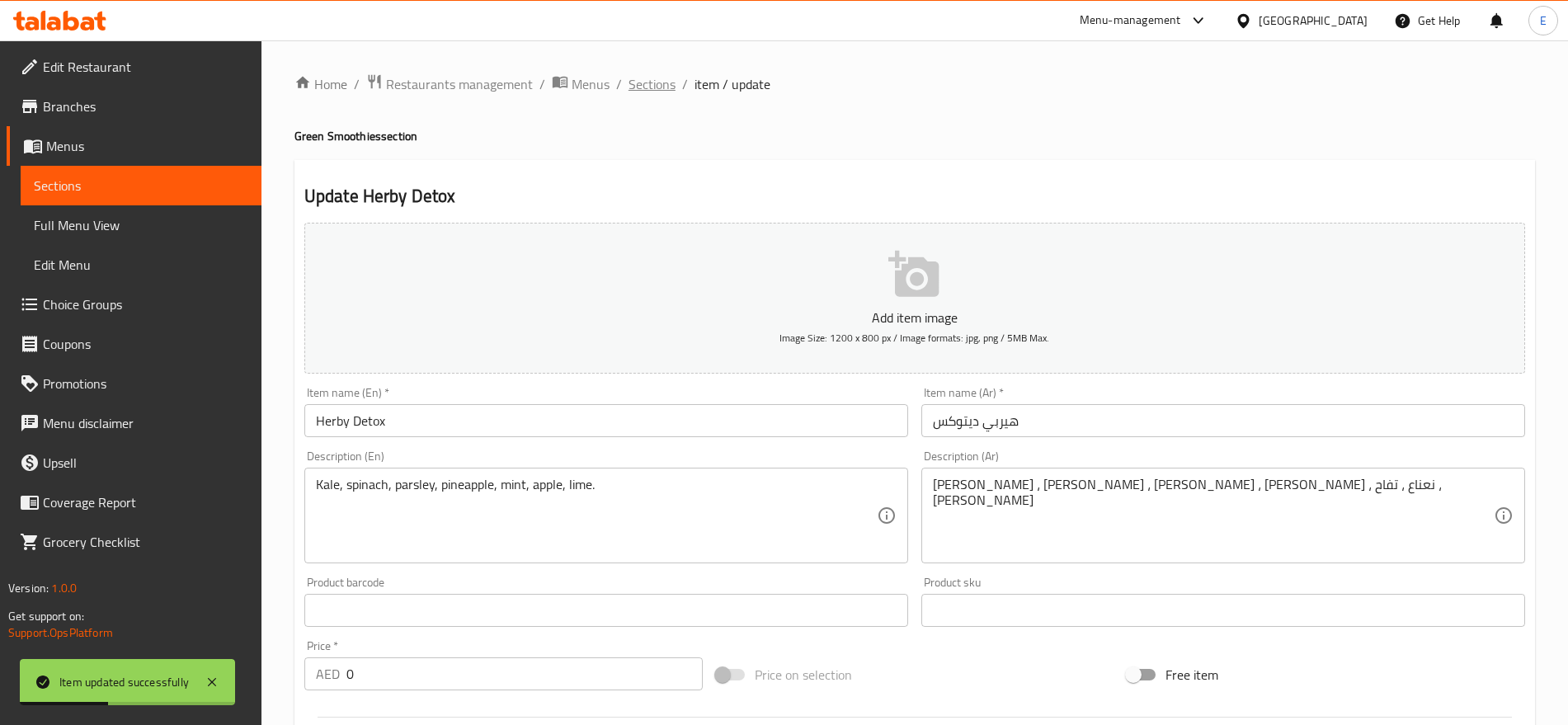
click at [665, 90] on span "Sections" at bounding box center [652, 84] width 47 height 20
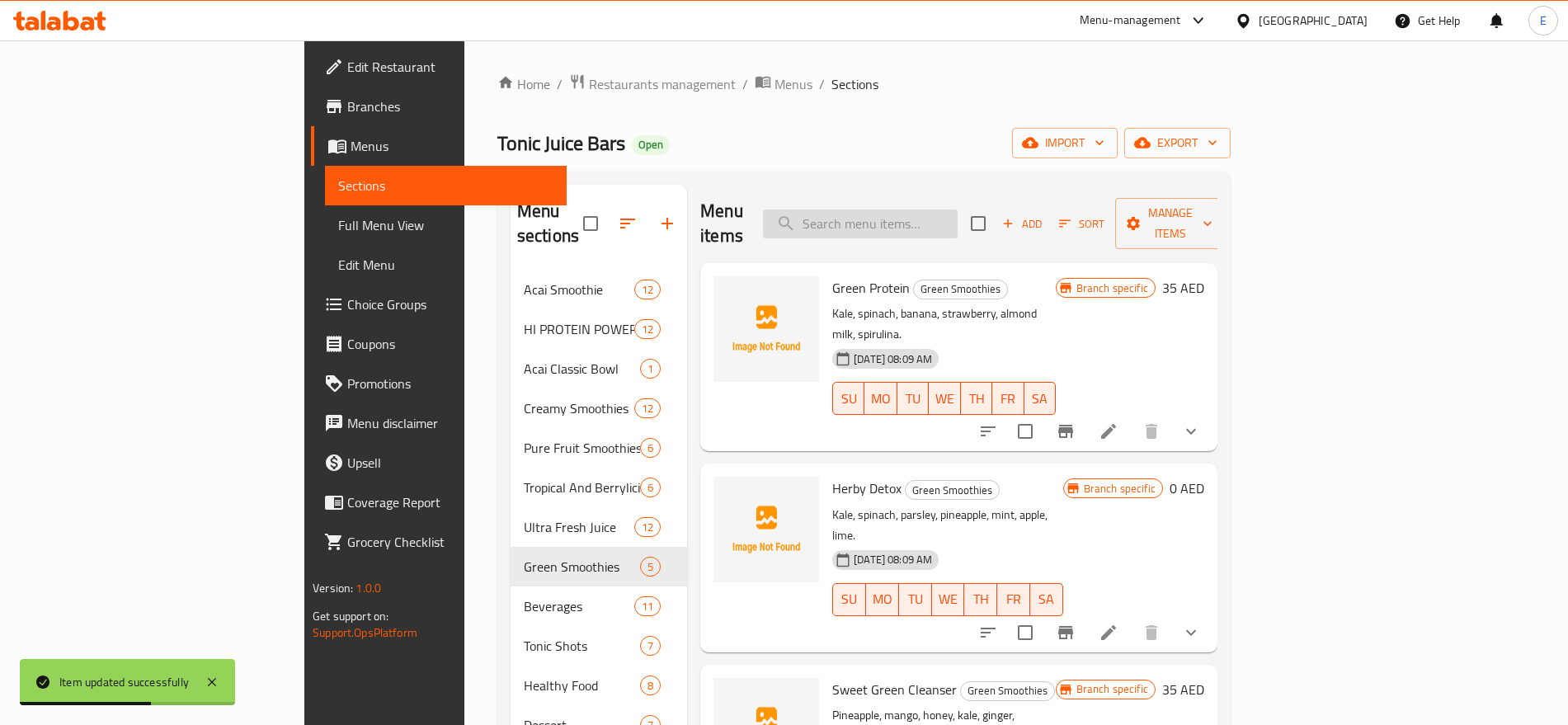
click at [956, 213] on input "search" at bounding box center [860, 223] width 194 height 29
paste input "Herby Detox"
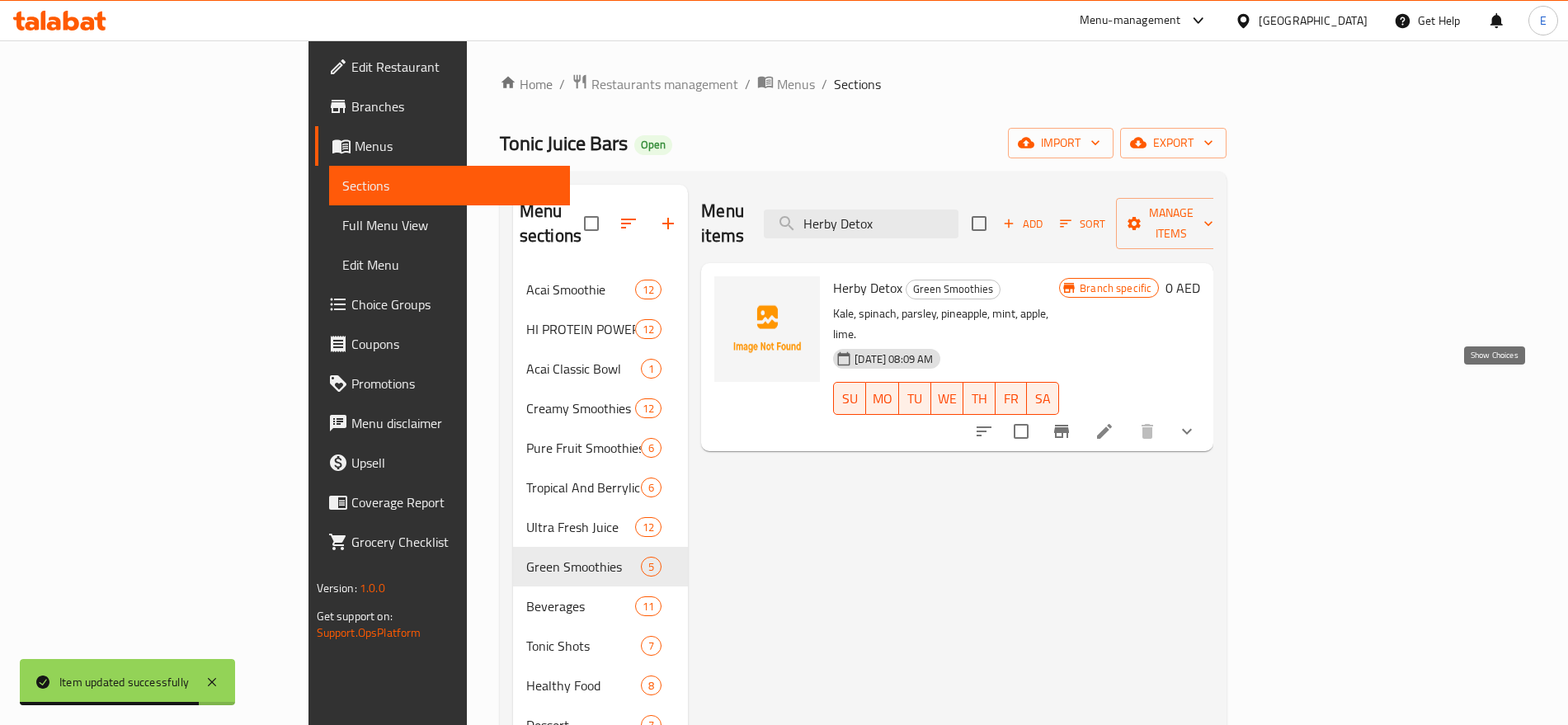
type input "Herby Detox"
click at [1196, 421] on icon "show more" at bounding box center [1186, 430] width 20 height 20
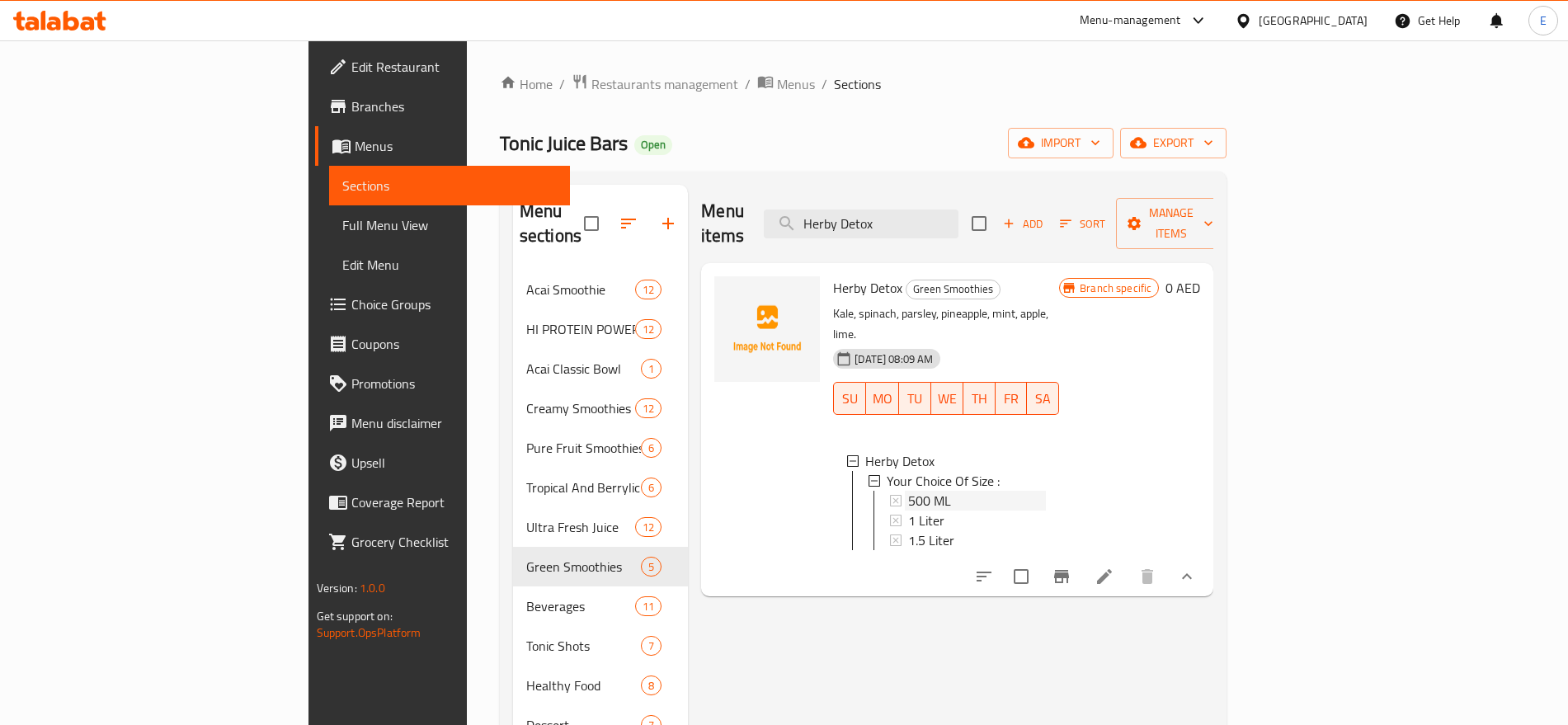
click at [908, 491] on span "500 ML" at bounding box center [929, 500] width 43 height 20
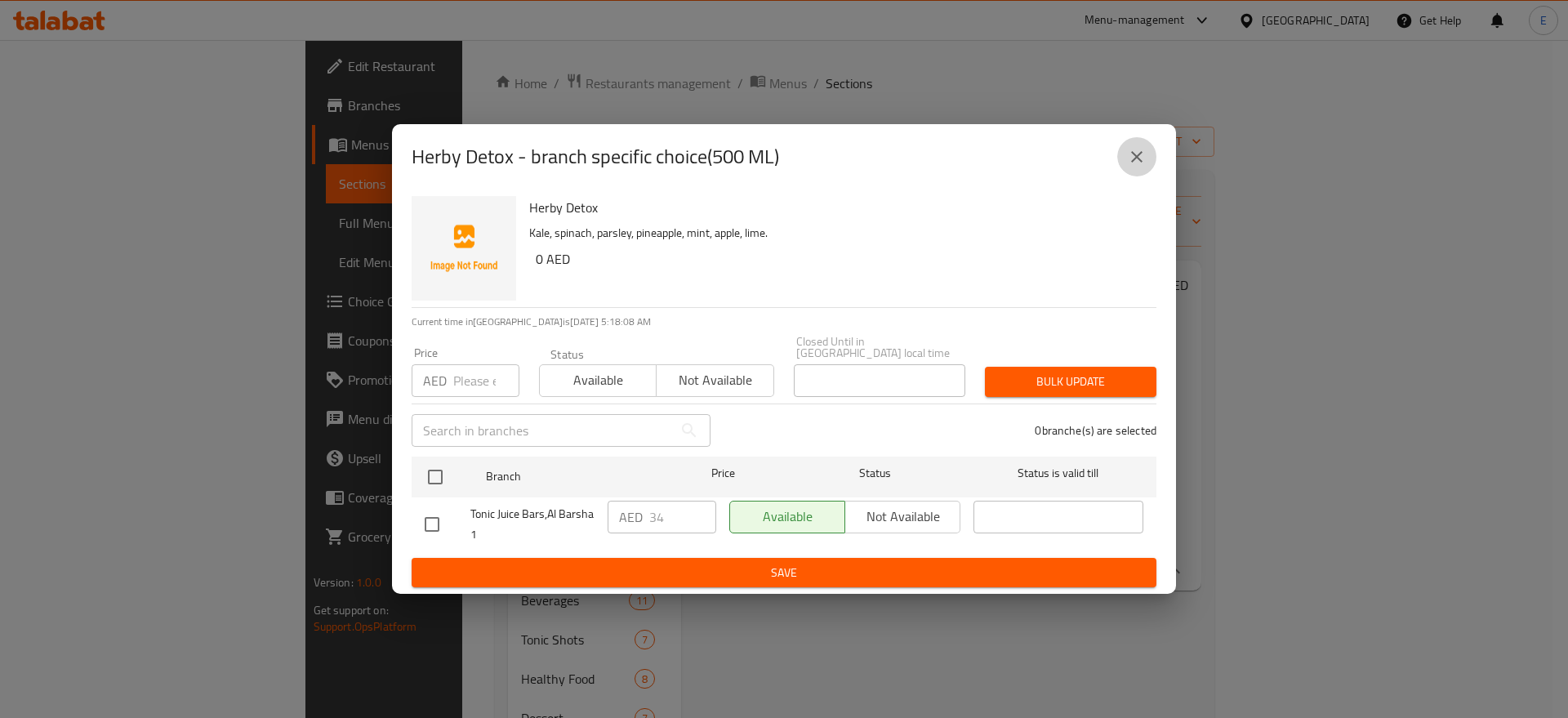
click at [1141, 155] on icon "close" at bounding box center [1136, 156] width 19 height 19
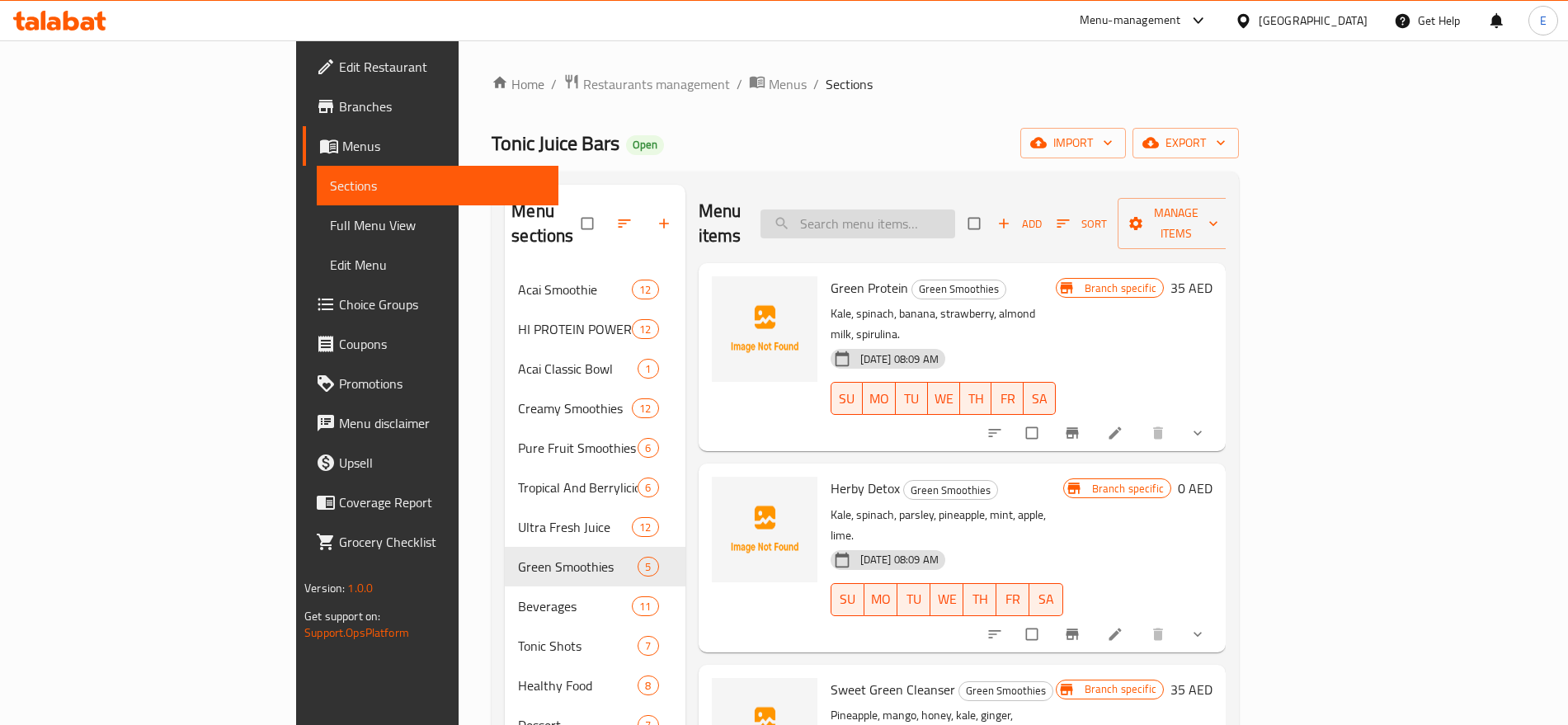
click at [955, 218] on input "search" at bounding box center [857, 223] width 194 height 29
paste input "Herby Detox"
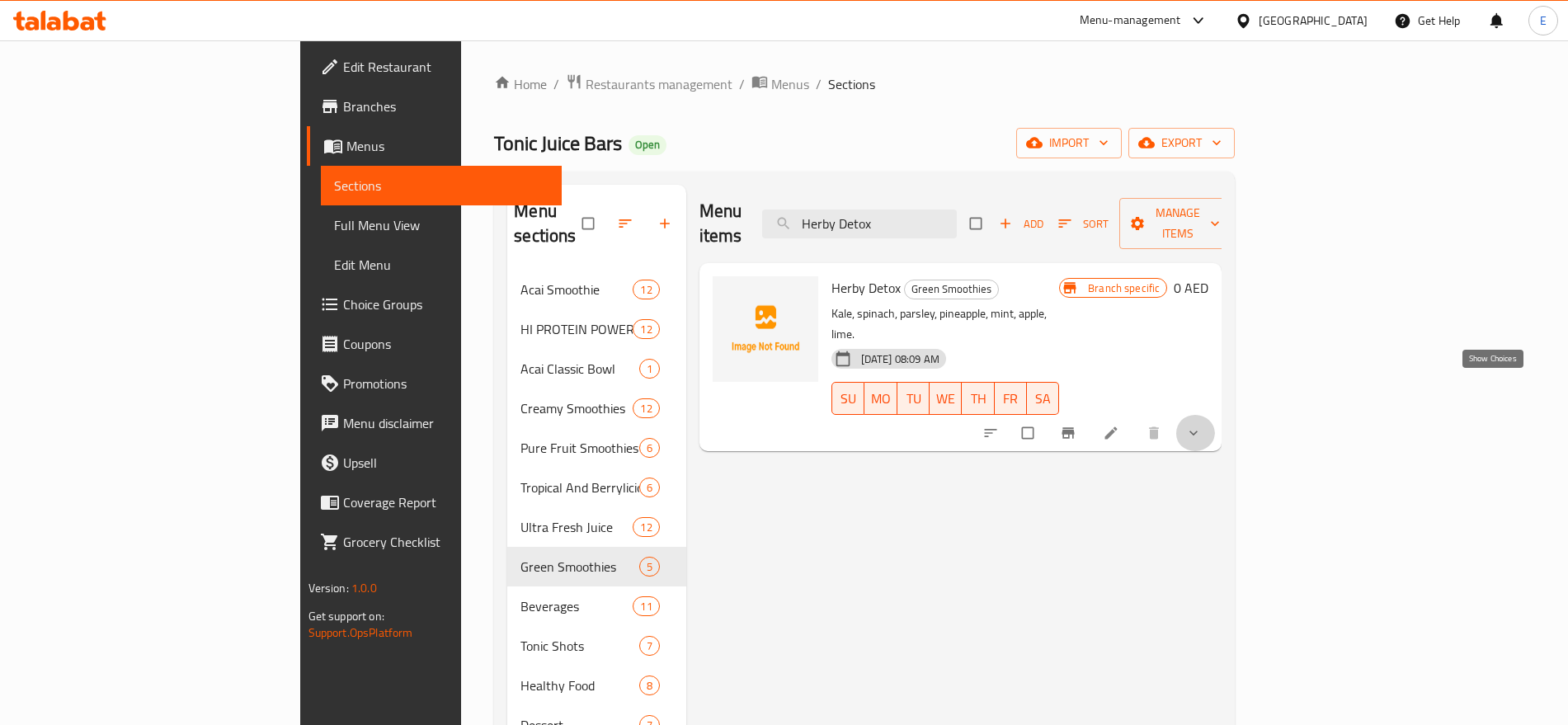
click at [1202, 425] on icon "show more" at bounding box center [1193, 433] width 17 height 17
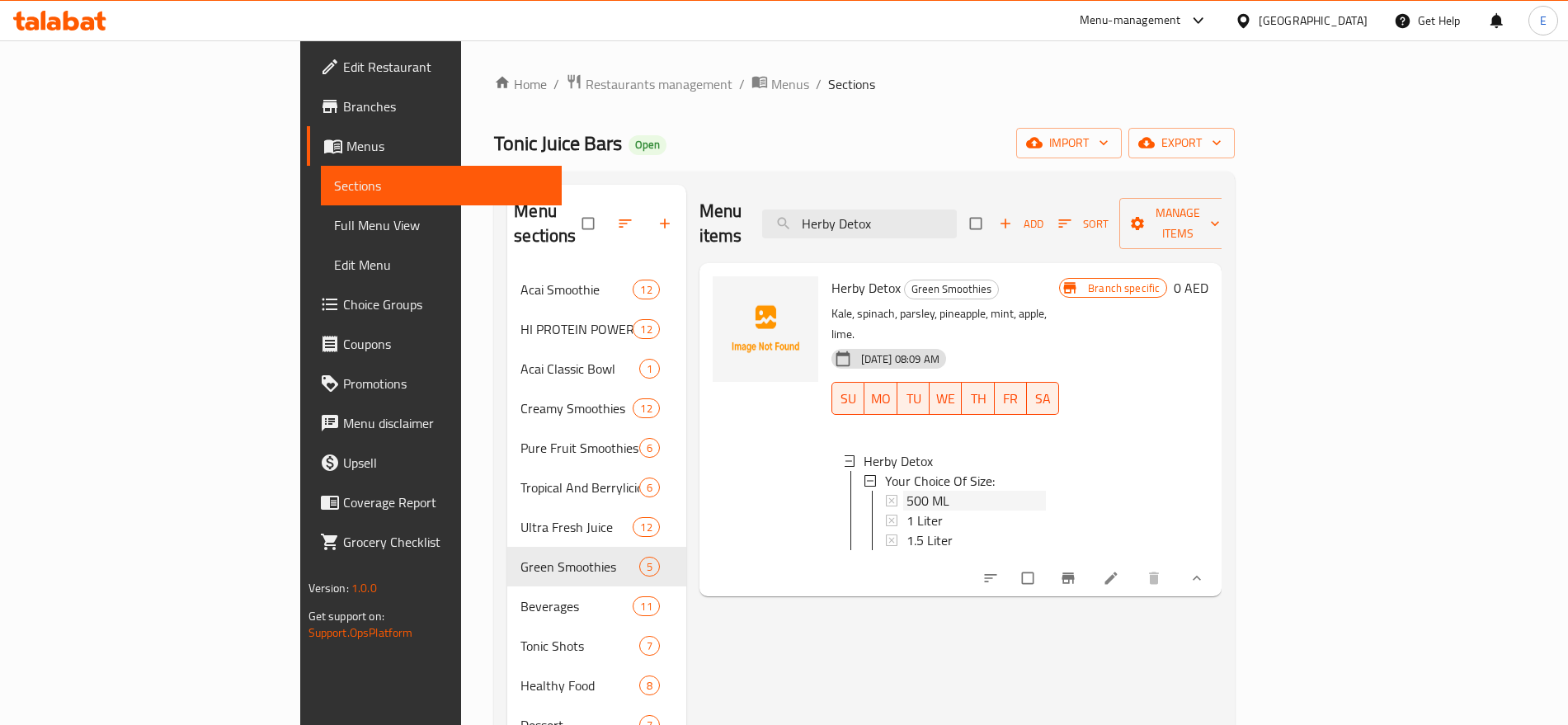
click at [906, 491] on span "500 ML" at bounding box center [928, 500] width 43 height 20
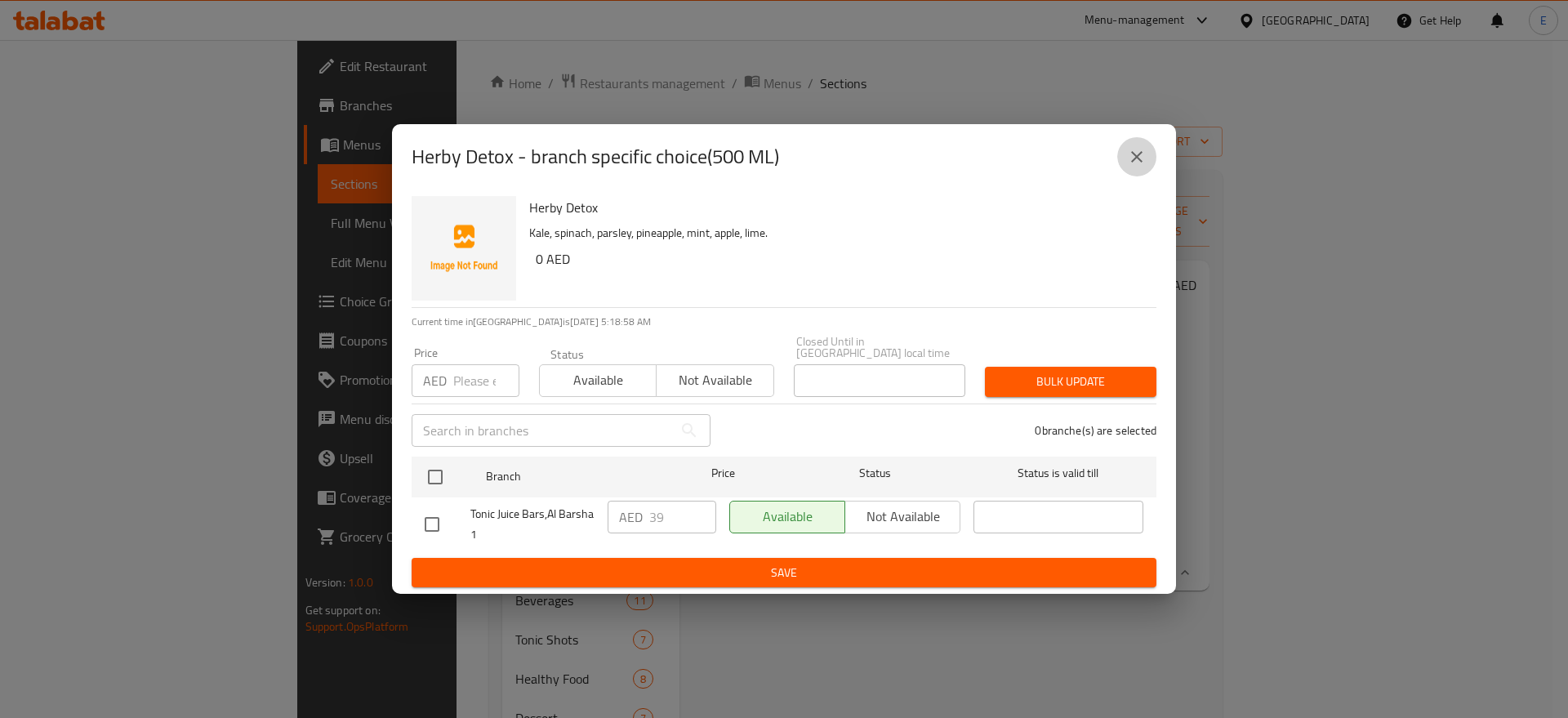
click at [1148, 144] on button "close" at bounding box center [1137, 156] width 40 height 40
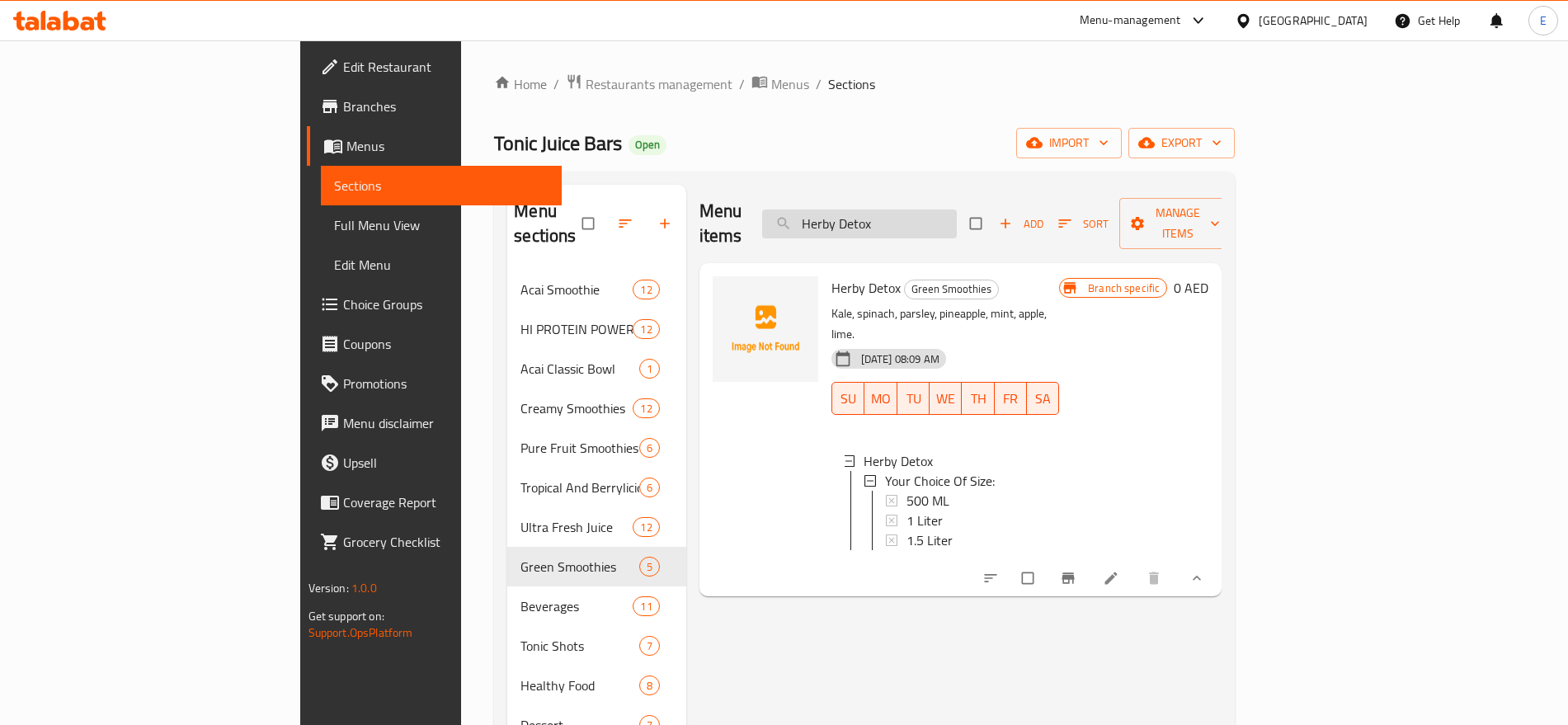
click at [954, 214] on input "Herby Detox" at bounding box center [859, 223] width 194 height 29
paste input "Energy Booster"
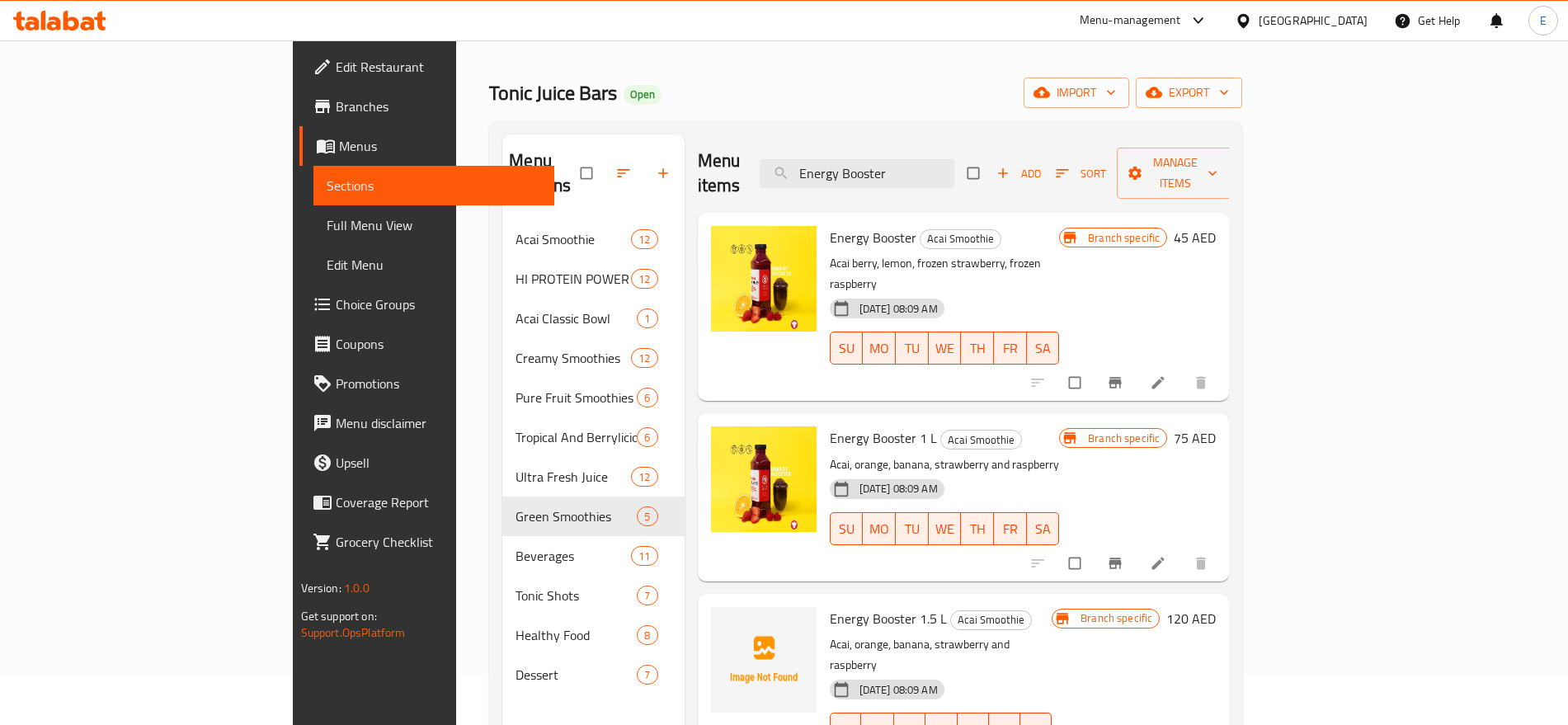
scroll to position [56, 0]
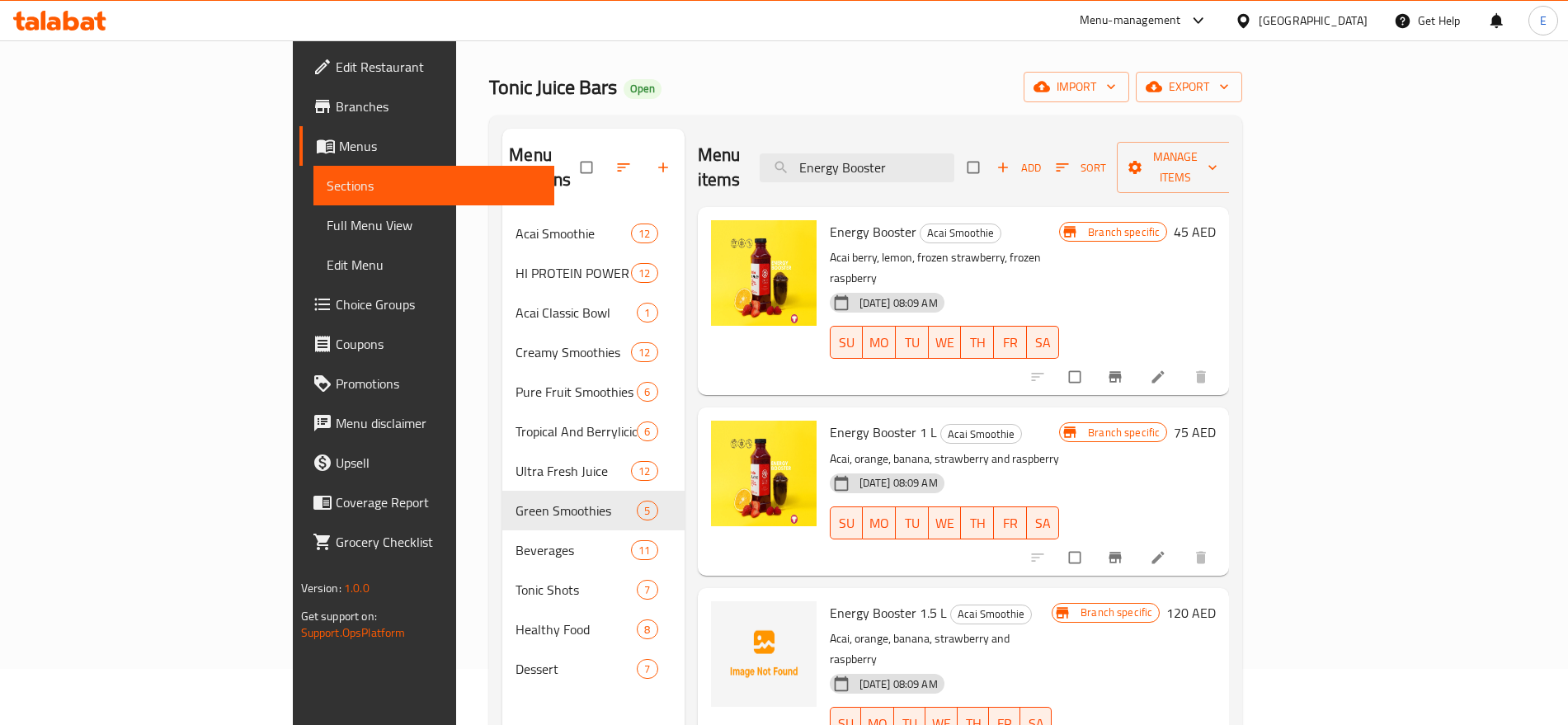
type input "Energy Booster"
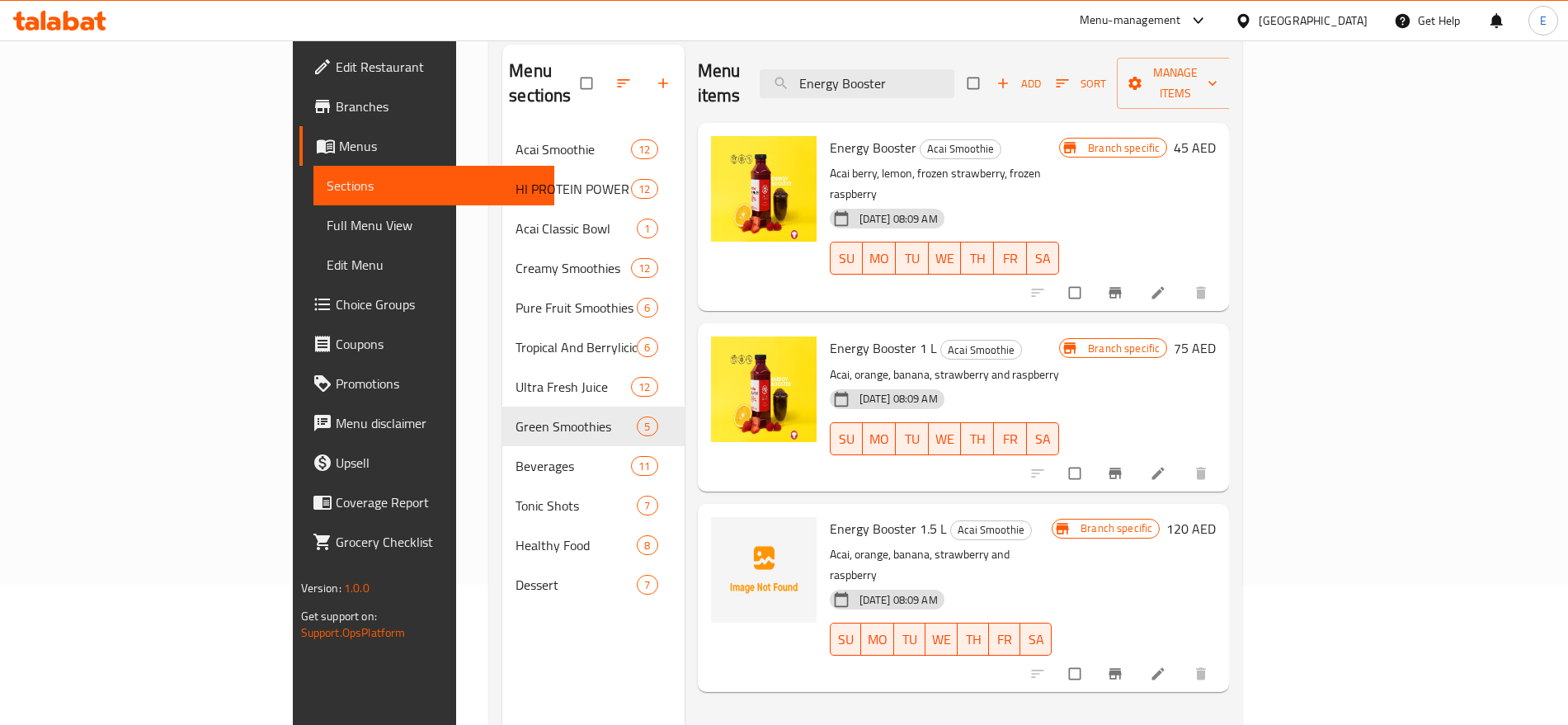
scroll to position [93, 0]
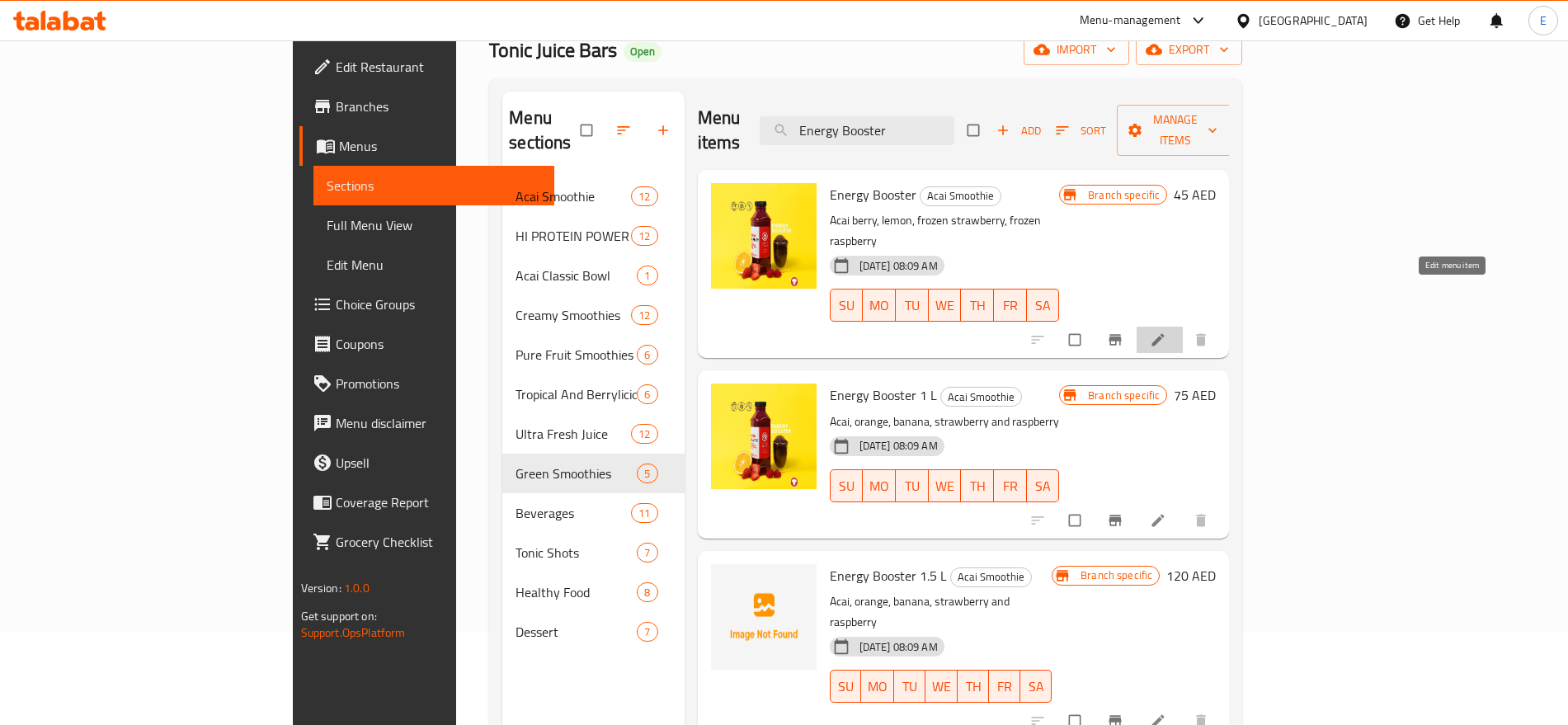
click at [1166, 332] on icon at bounding box center [1158, 340] width 17 height 17
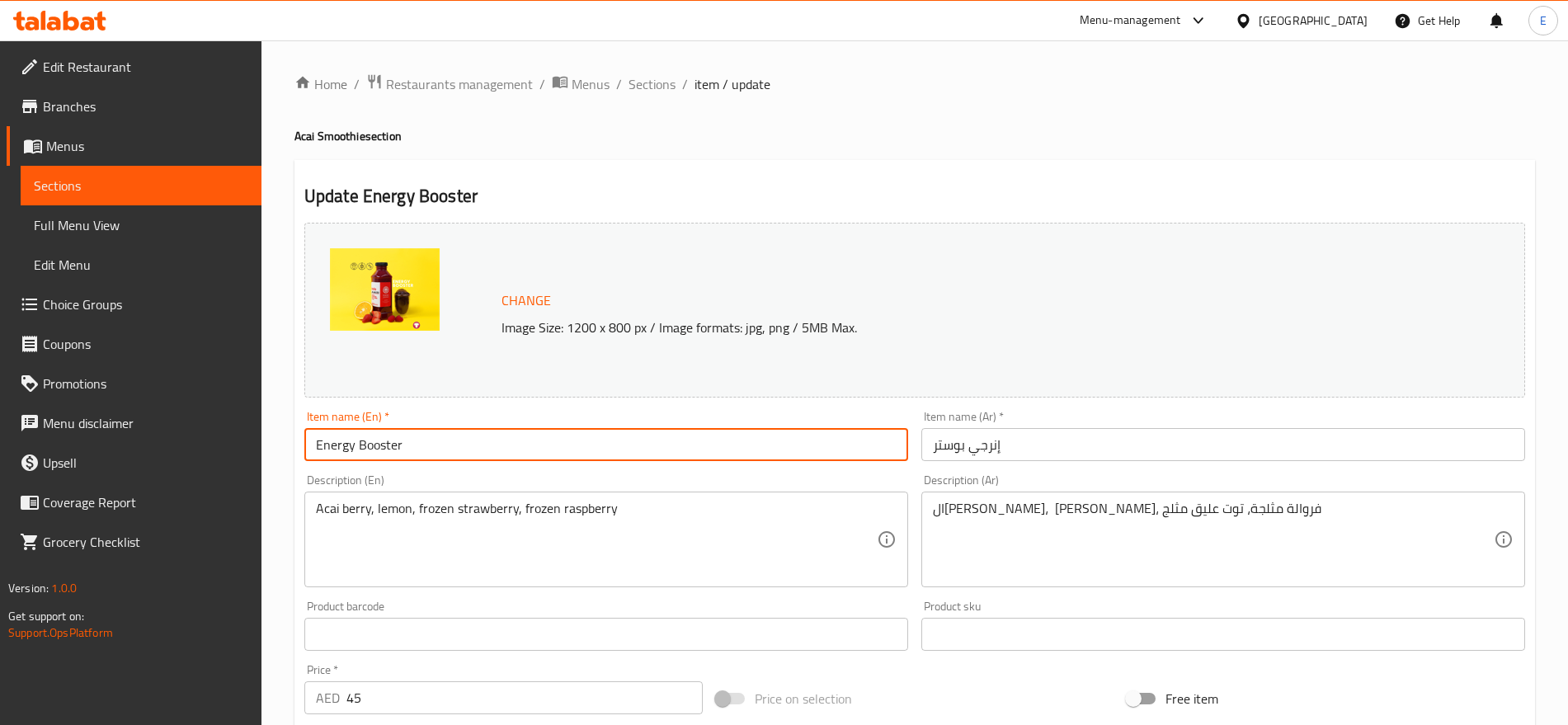
click at [494, 435] on input "Energy Booster" at bounding box center [605, 443] width 603 height 33
type input "Energy Booster 500Ml"
click at [1071, 435] on input "إنرجي بوستر" at bounding box center [1222, 443] width 603 height 33
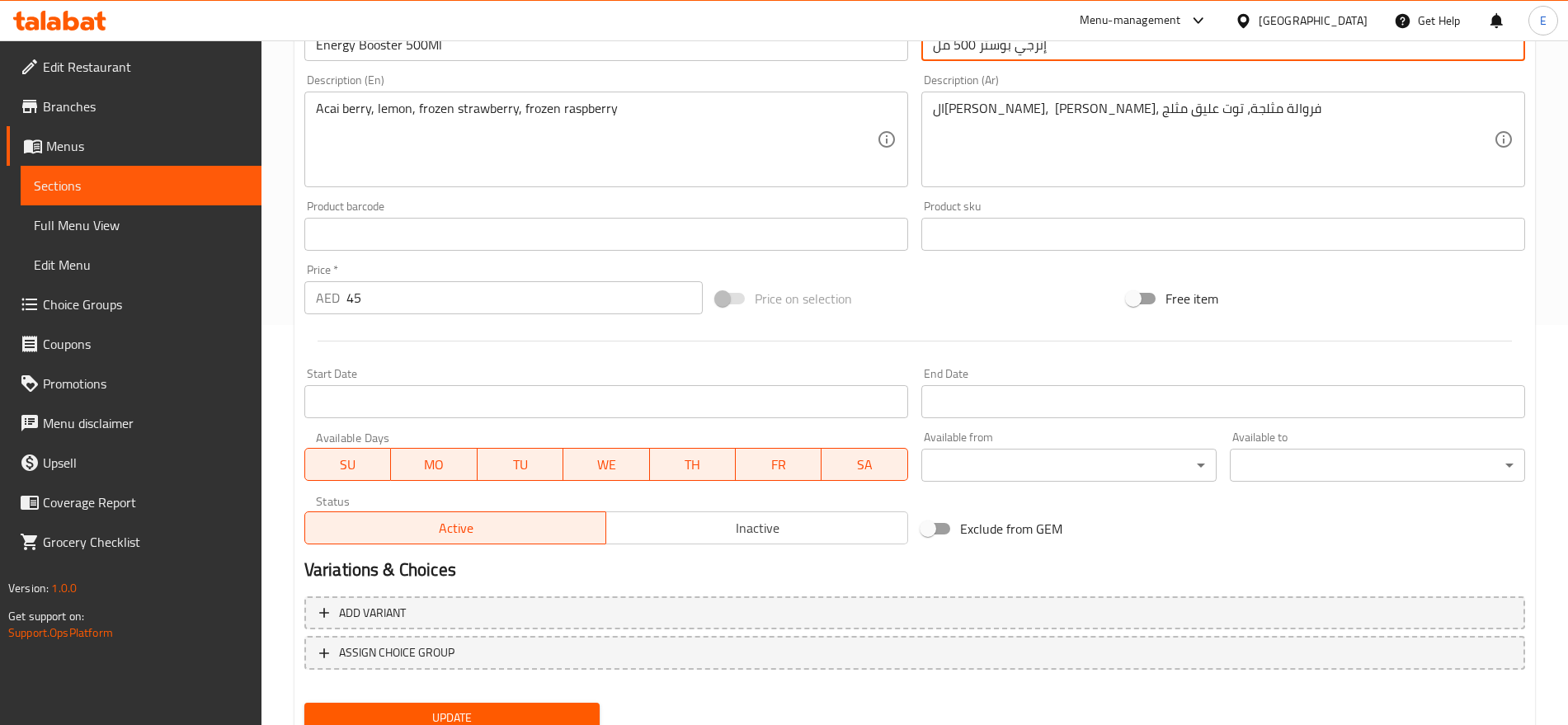
scroll to position [464, 0]
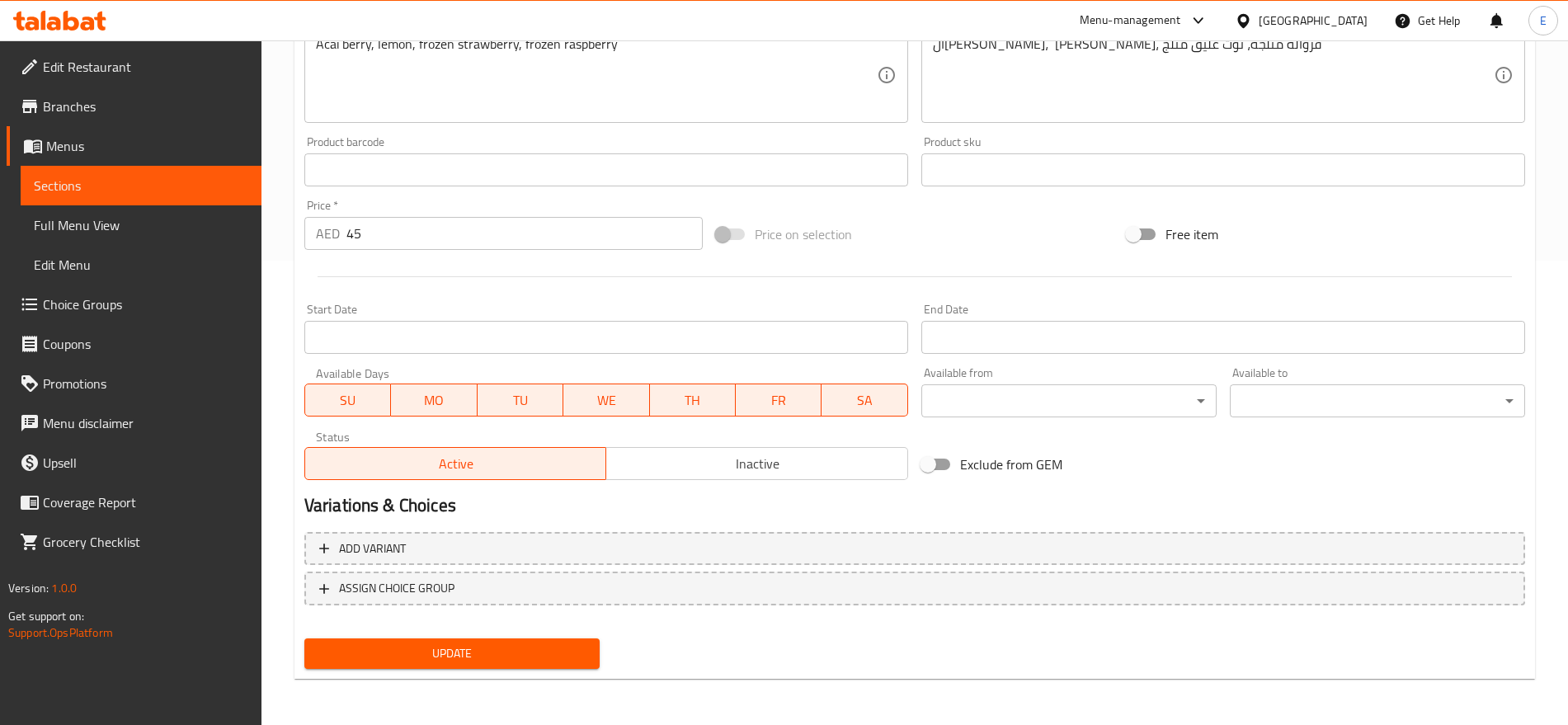
type input "إنرجي بوستر 500 مل"
click at [415, 639] on button "Update" at bounding box center [452, 653] width 296 height 31
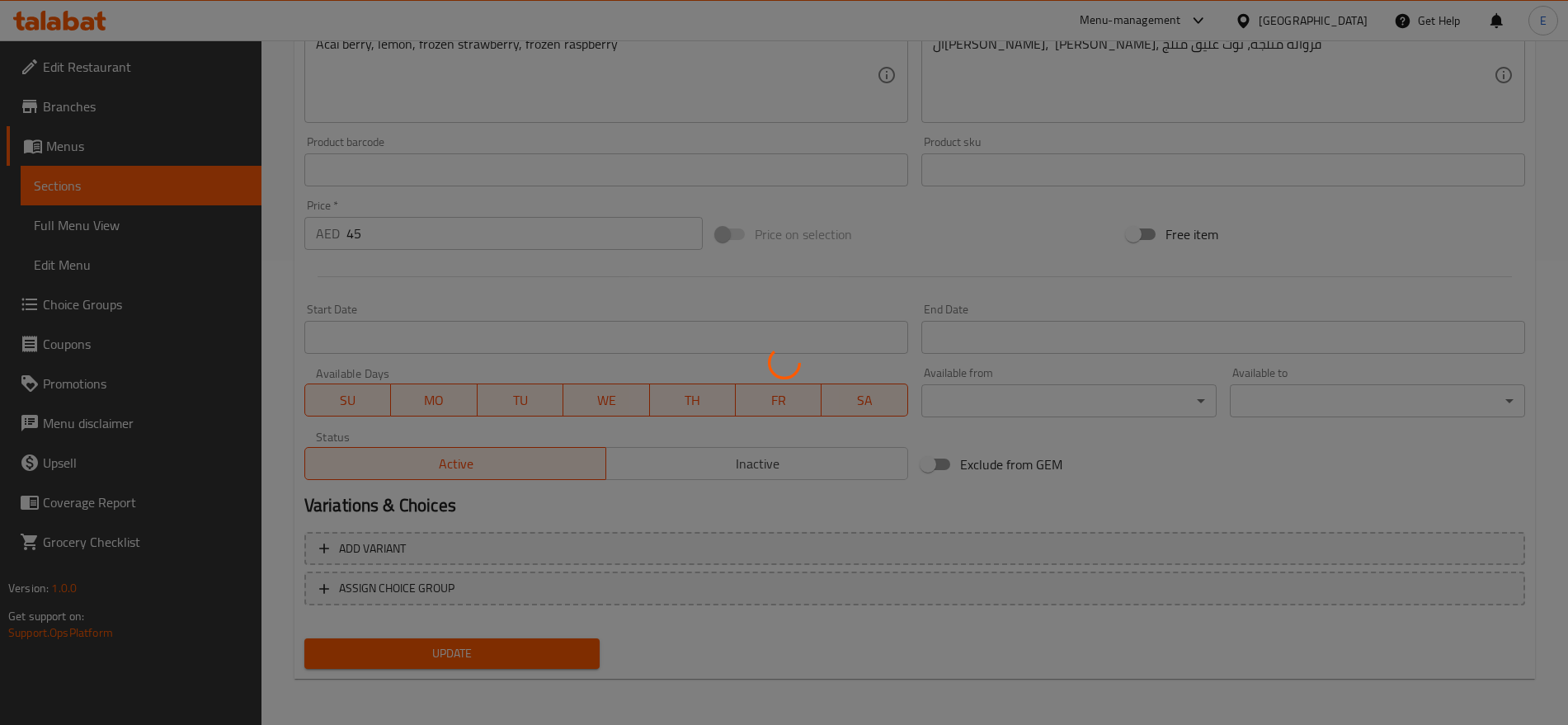
scroll to position [0, 0]
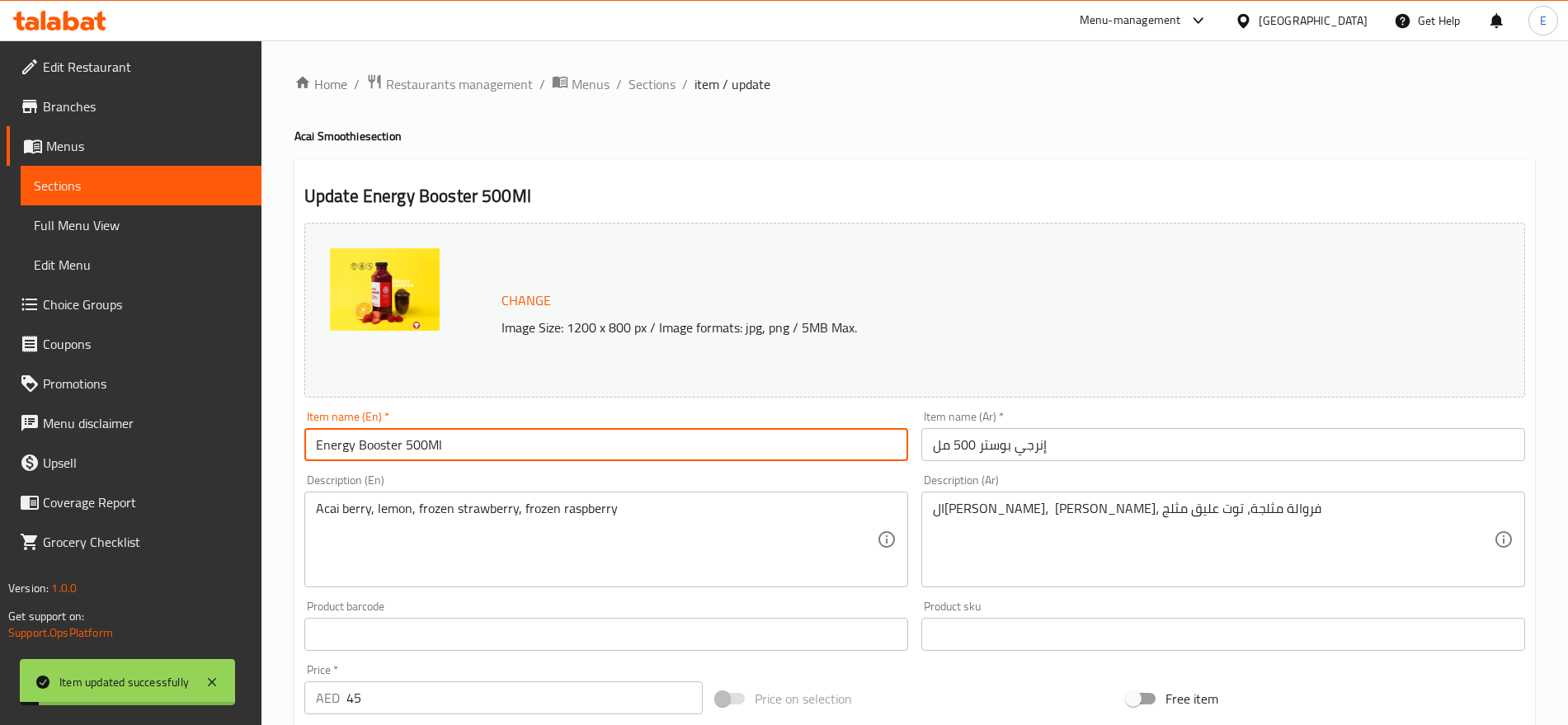
click at [457, 430] on input "Energy Booster 500Ml" at bounding box center [605, 443] width 603 height 33
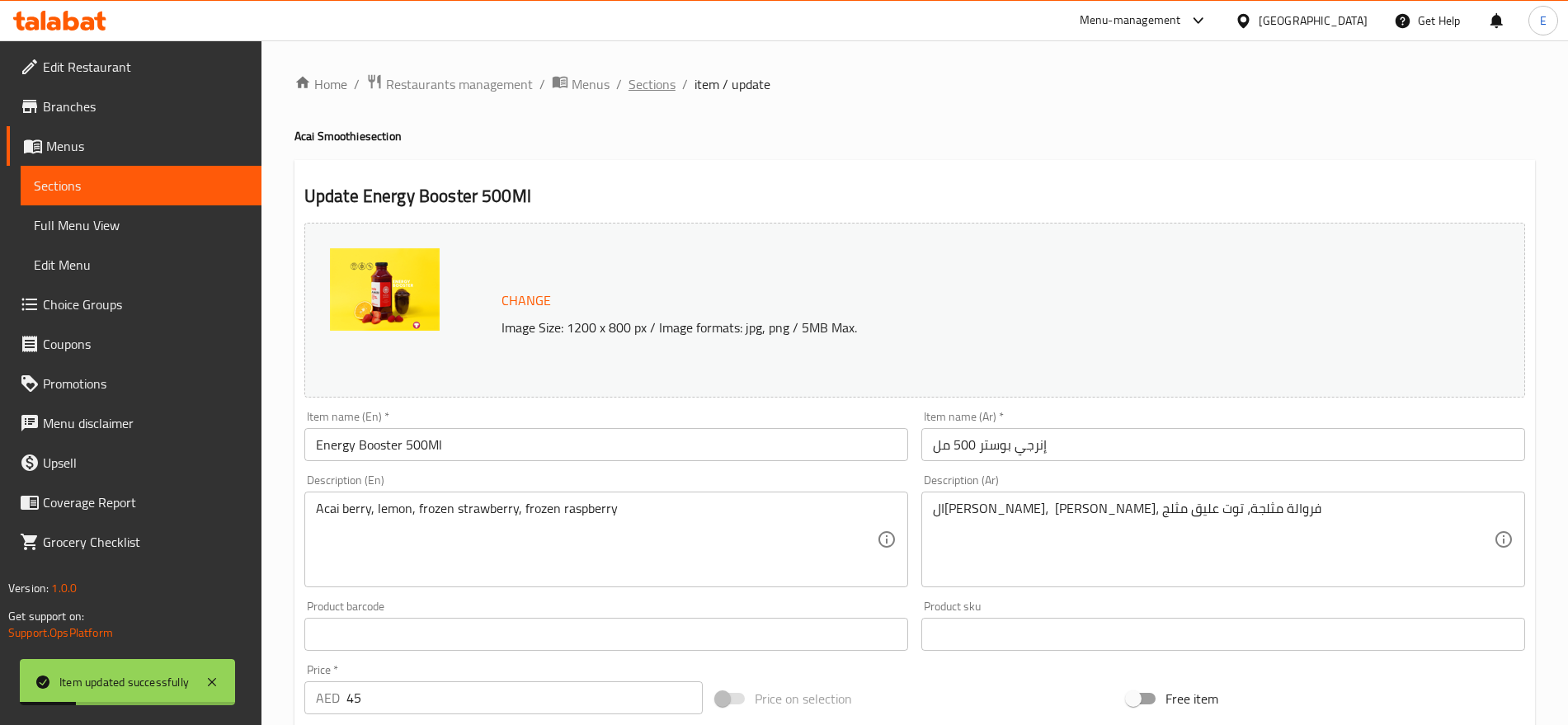
click at [655, 83] on span "Sections" at bounding box center [652, 84] width 47 height 20
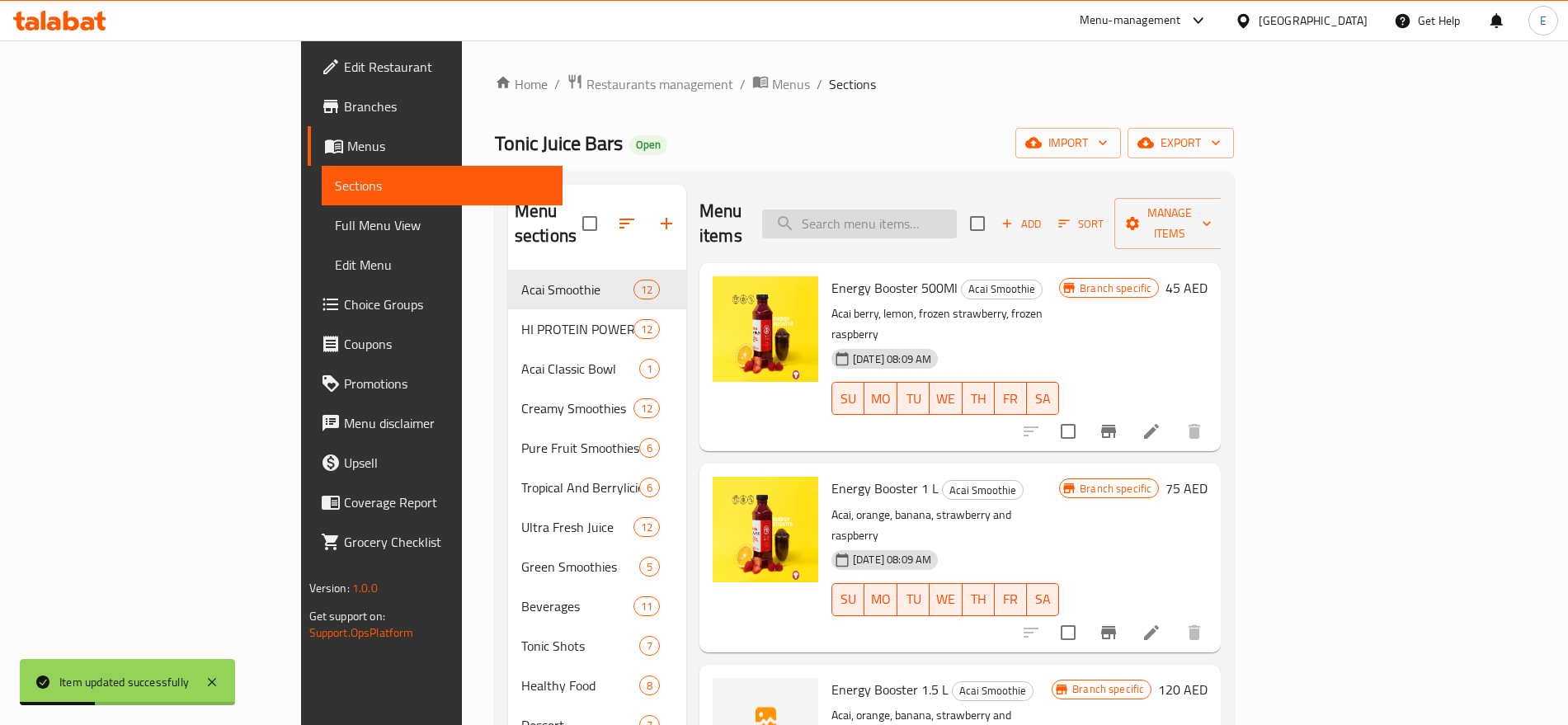
click at [956, 209] on input "search" at bounding box center [859, 223] width 194 height 29
paste input "Energy Booster 500Ml"
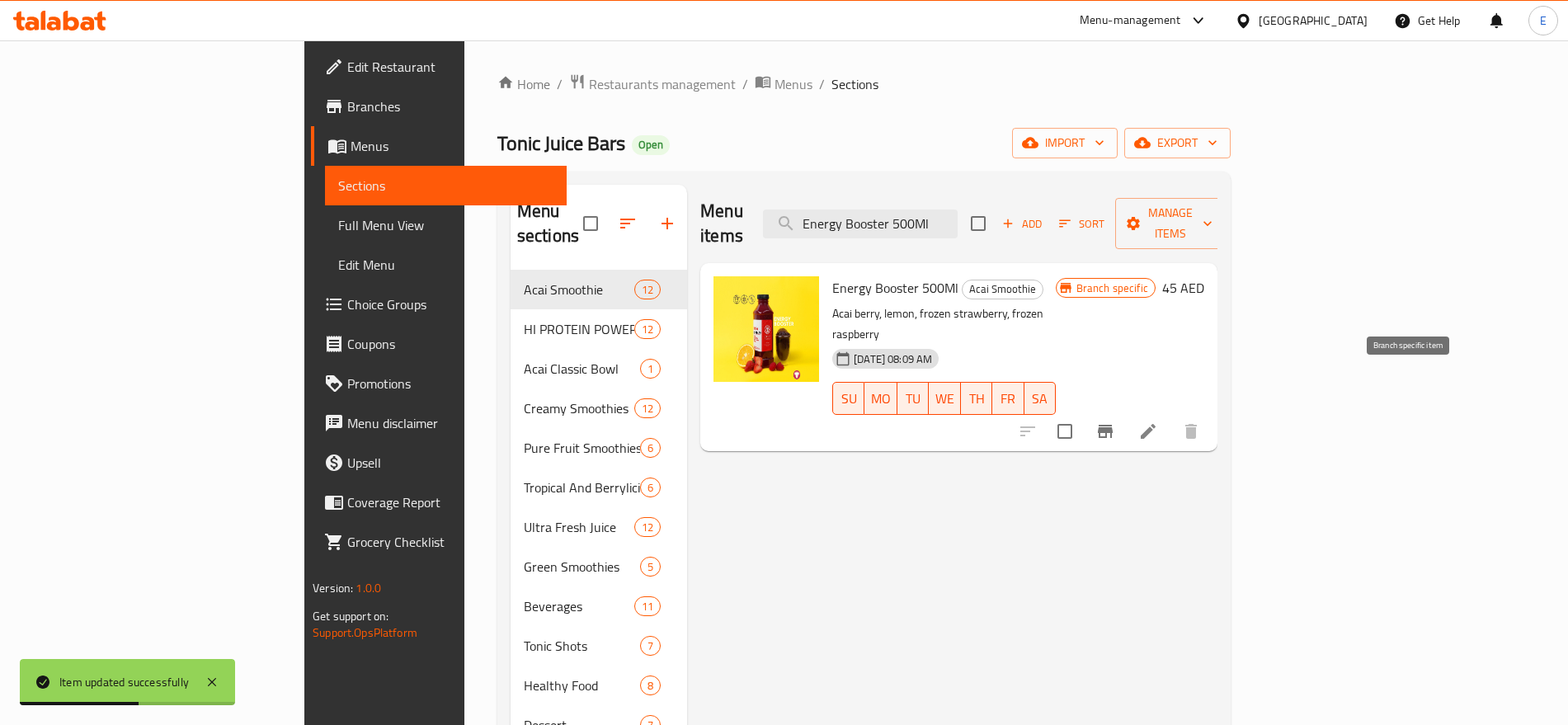
type input "Energy Booster 500Ml"
click at [1114, 421] on icon "Branch-specific-item" at bounding box center [1104, 430] width 20 height 20
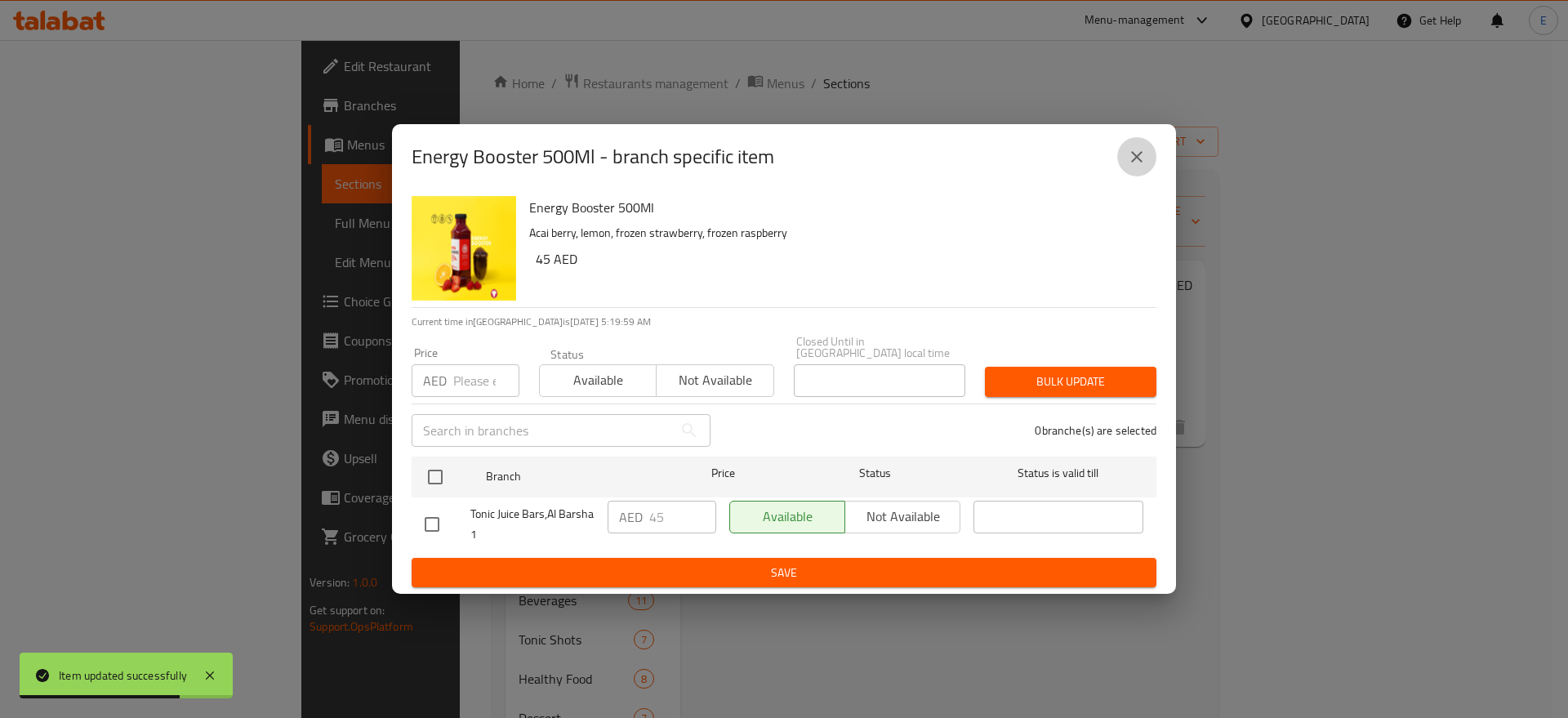
click at [1138, 154] on icon "close" at bounding box center [1136, 156] width 19 height 19
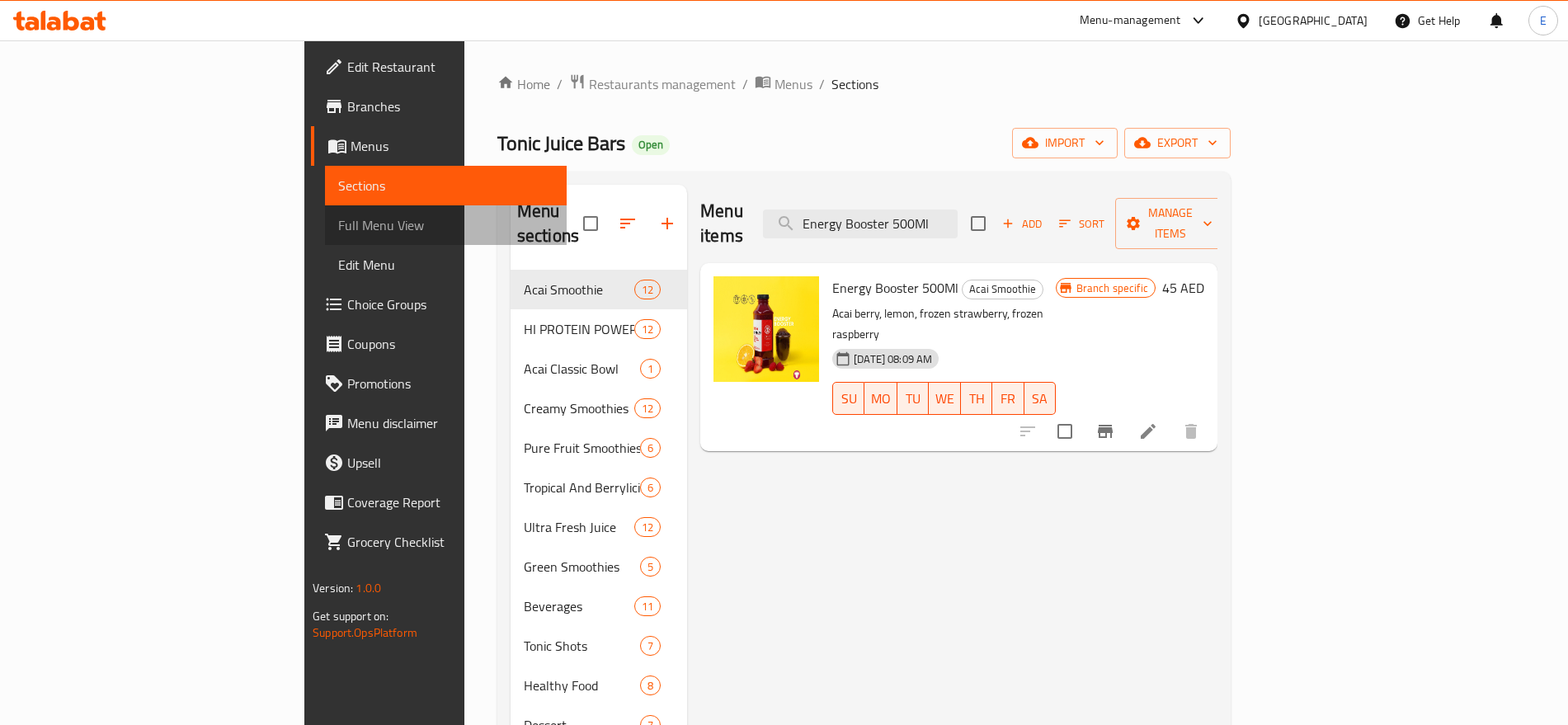
click at [338, 223] on span "Full Menu View" at bounding box center [445, 225] width 215 height 20
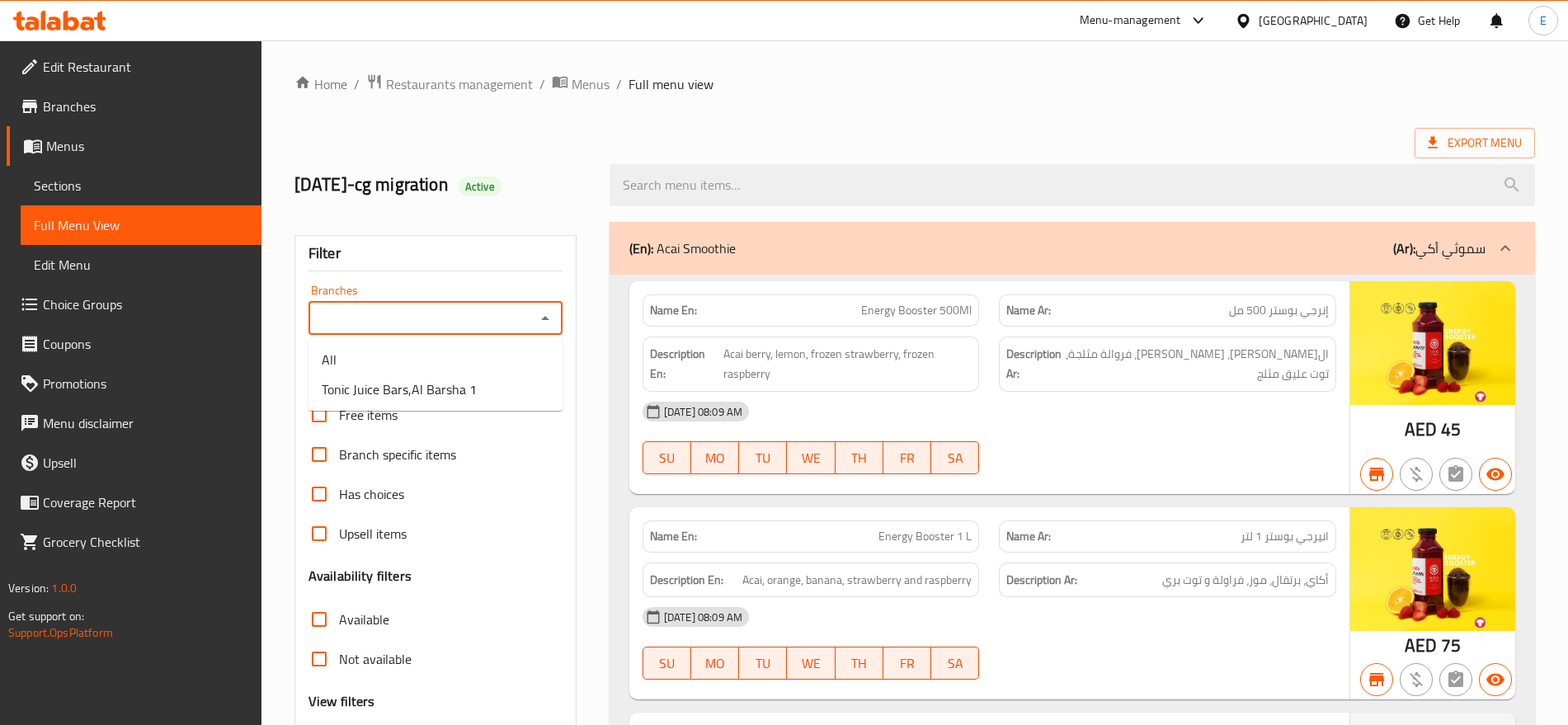
click at [433, 311] on input "Branches" at bounding box center [421, 318] width 217 height 23
click at [409, 379] on span "Tonic Juice Bars,Al Barsha 1" at bounding box center [399, 389] width 155 height 20
type input "Tonic Juice Bars,Al Barsha 1"
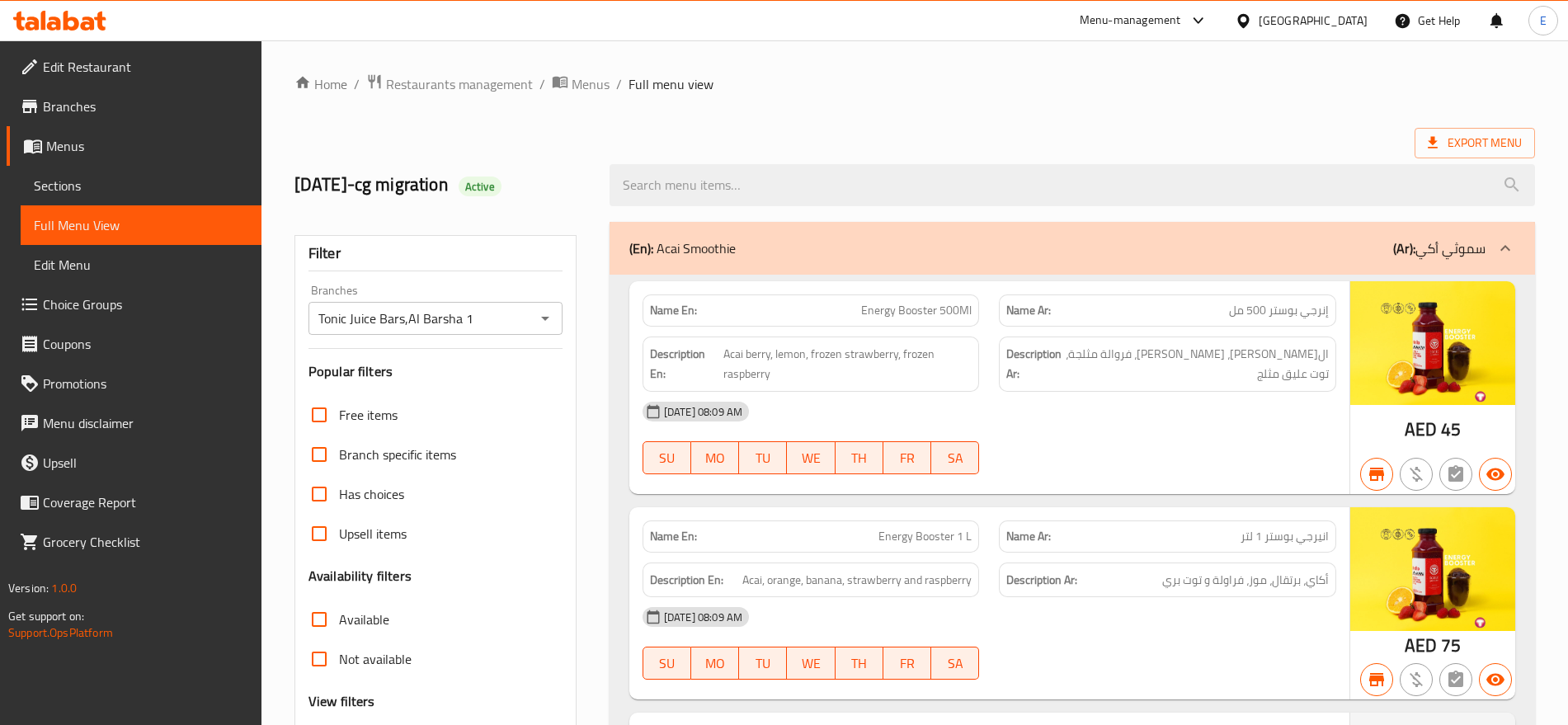
scroll to position [16921, 0]
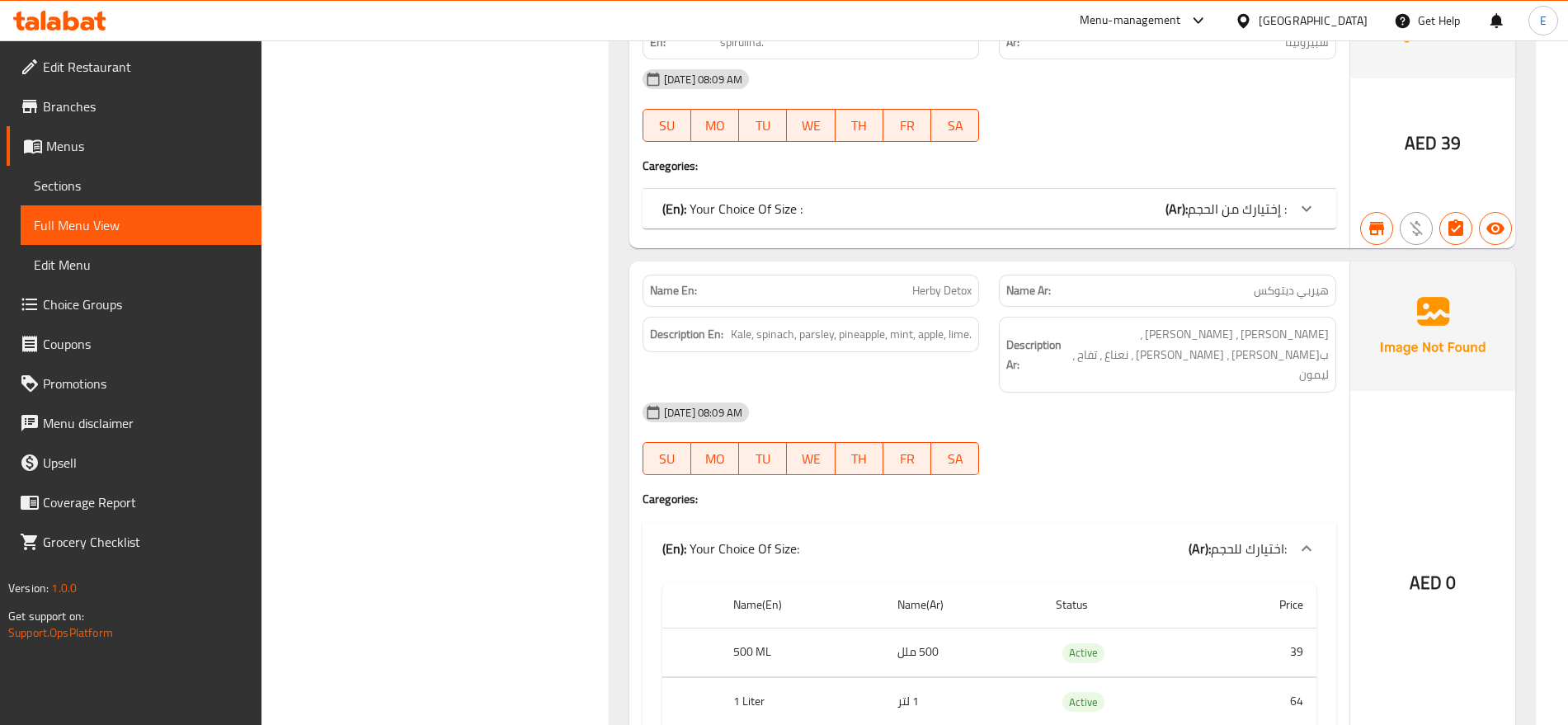
scroll to position [17740, 0]
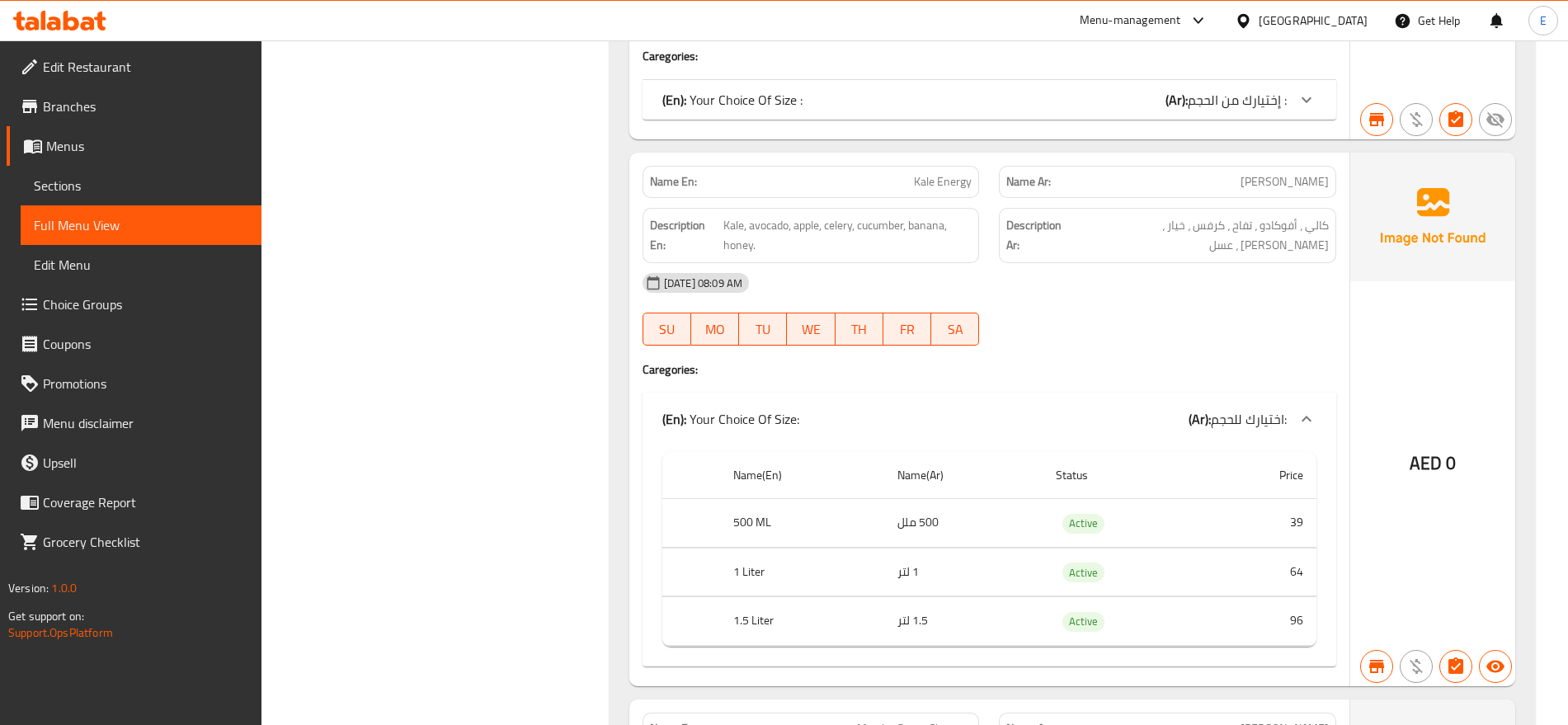
scroll to position [19855, 0]
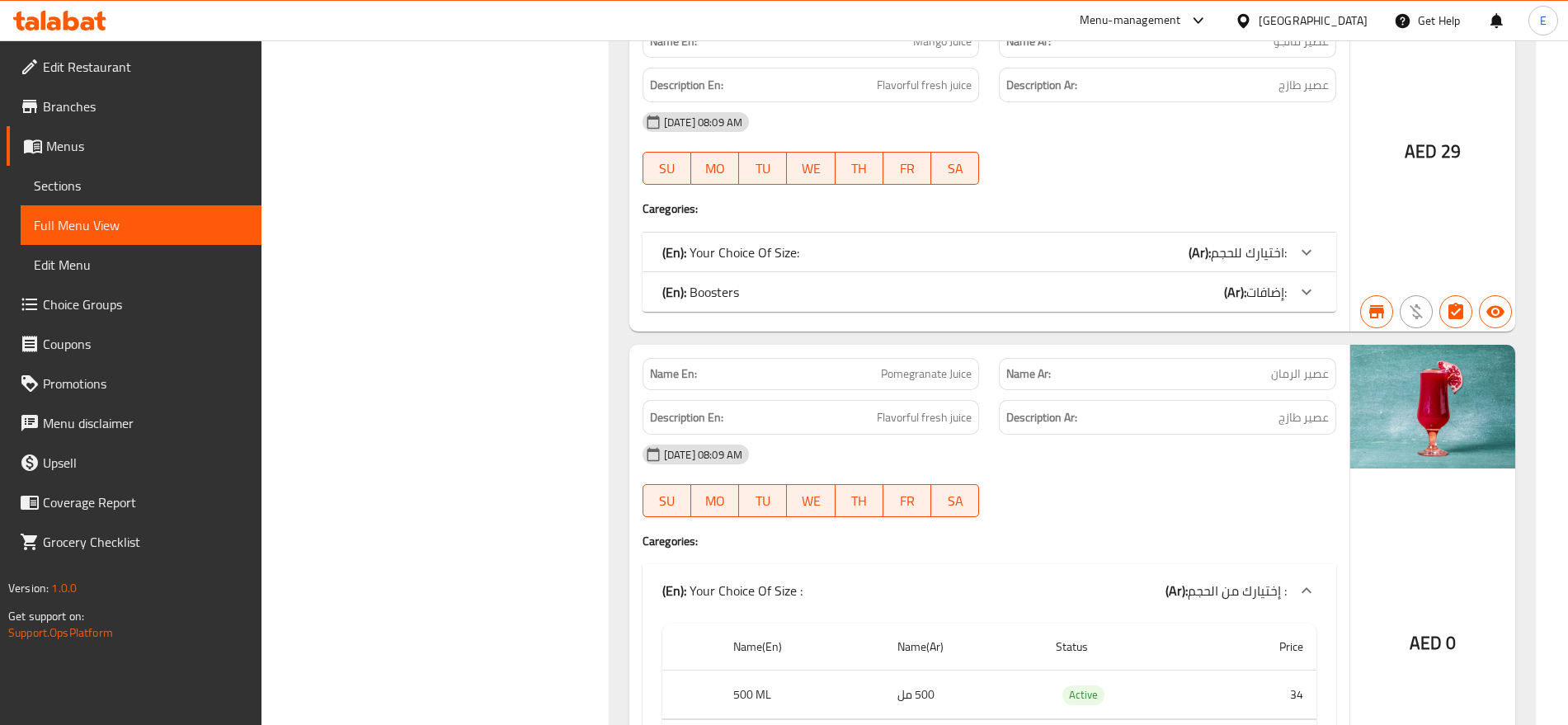
scroll to position [20966, 0]
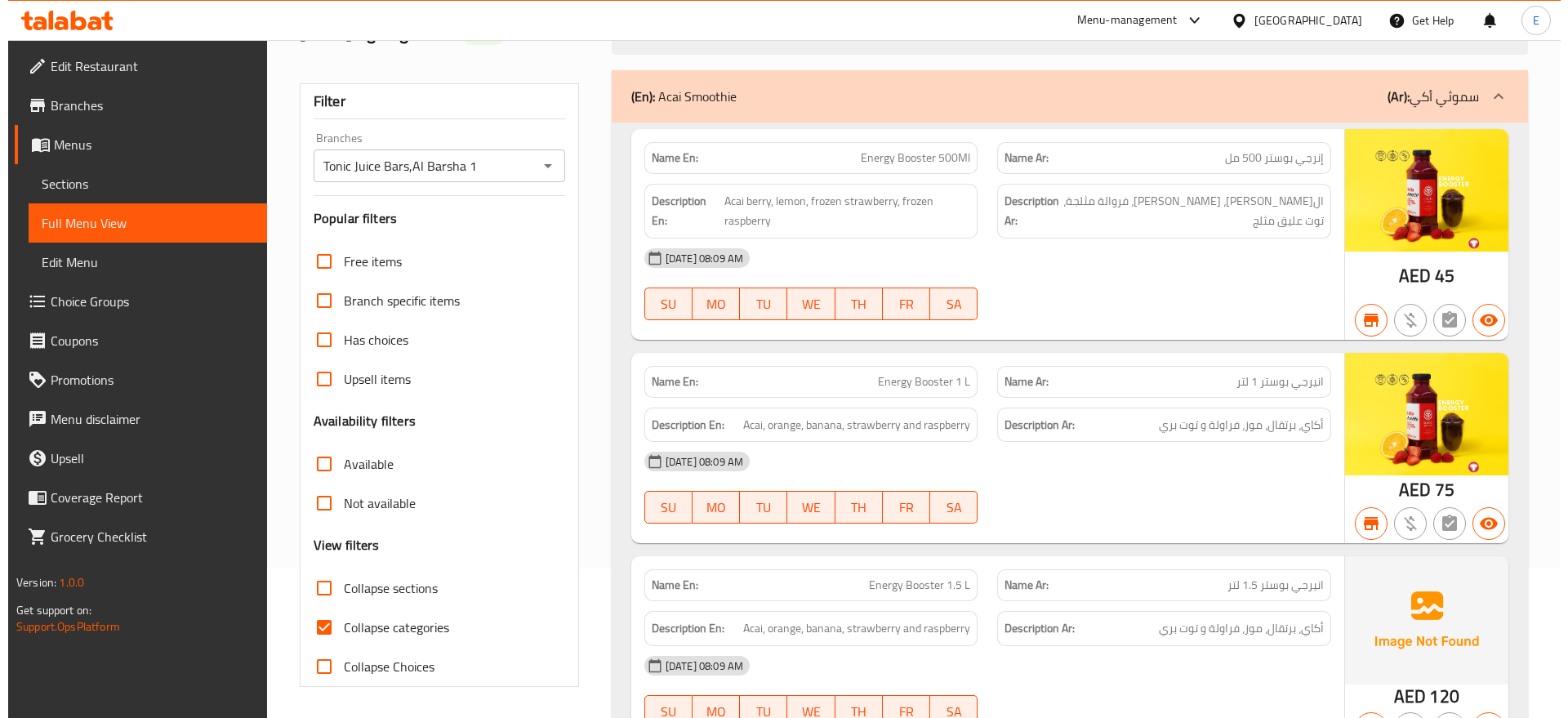
scroll to position [0, 0]
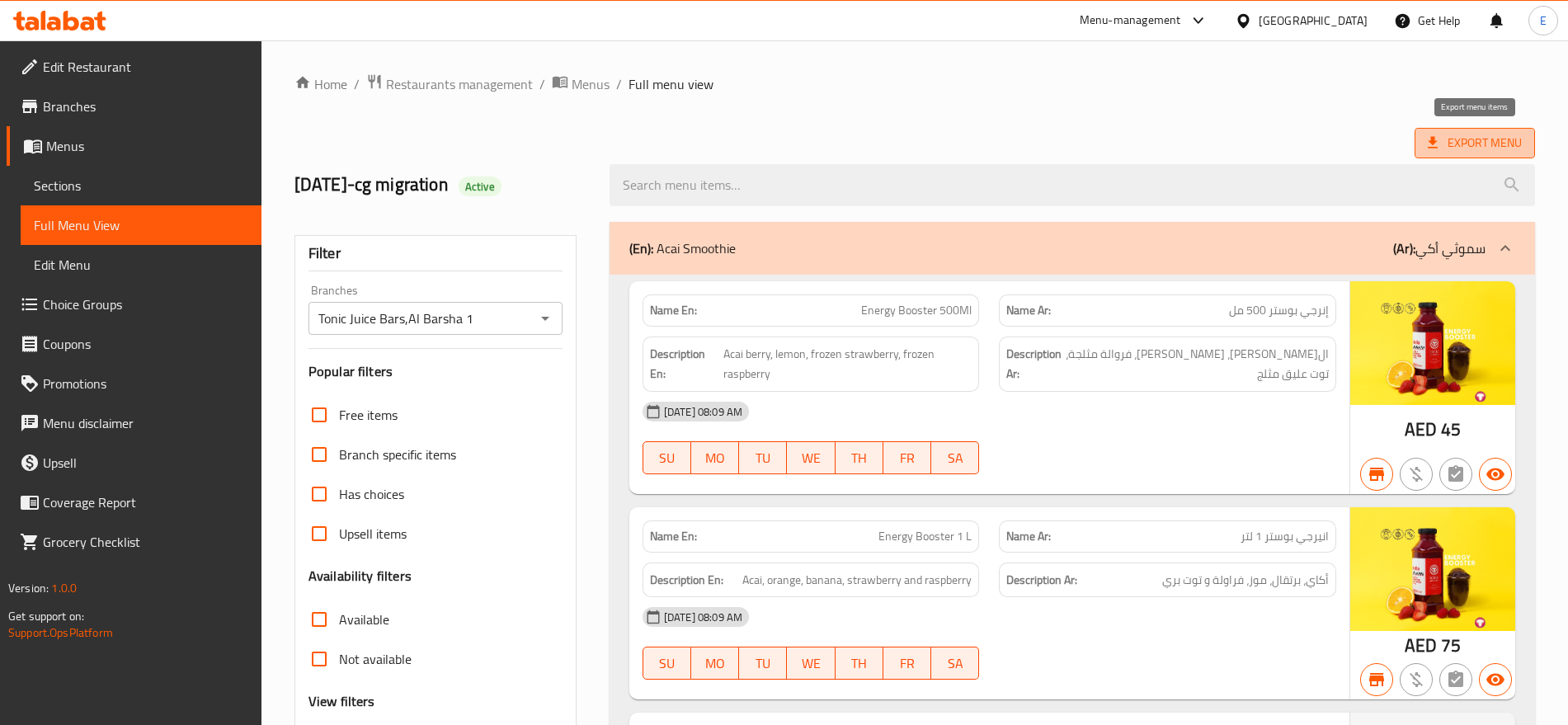
click at [1473, 135] on span "Export Menu" at bounding box center [1474, 143] width 94 height 20
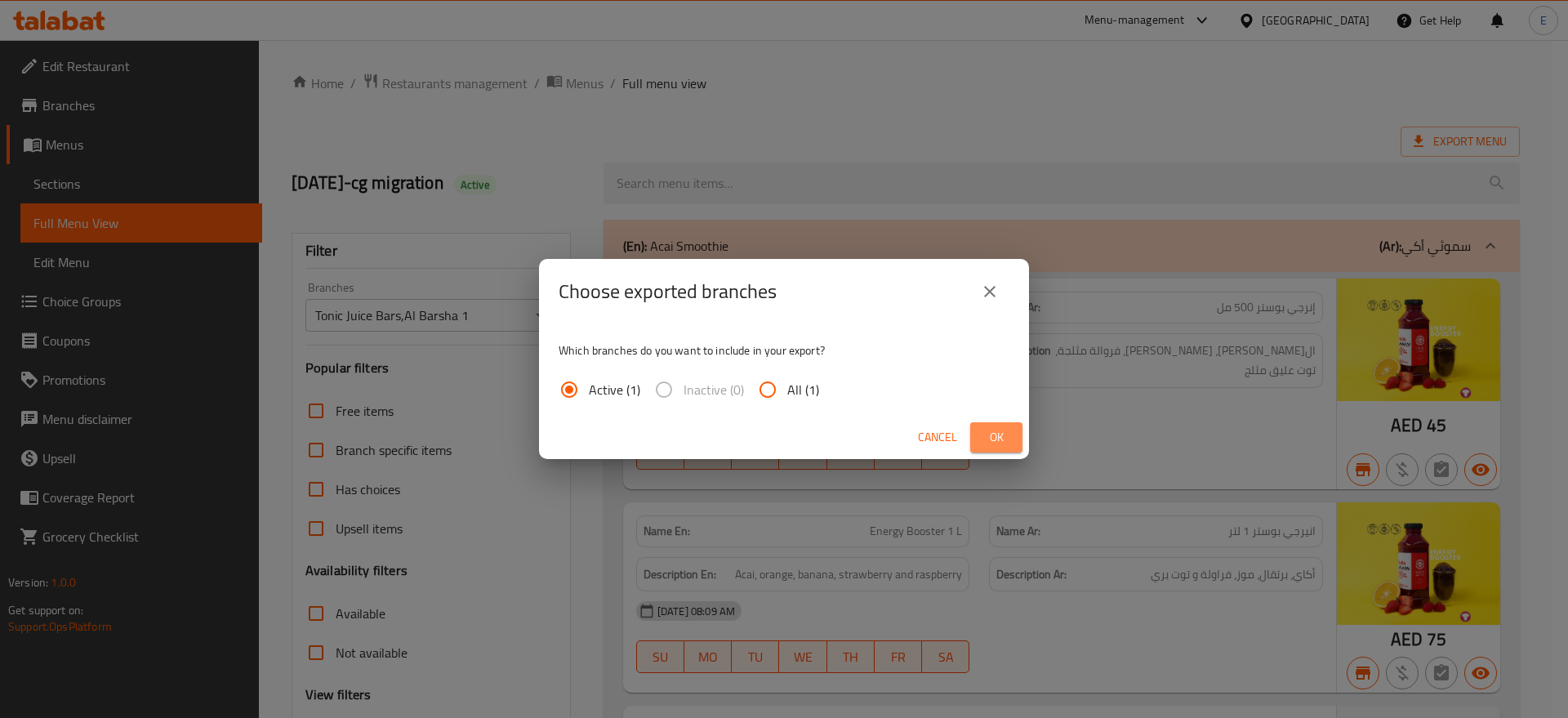
click at [1001, 436] on span "Ok" at bounding box center [996, 437] width 26 height 20
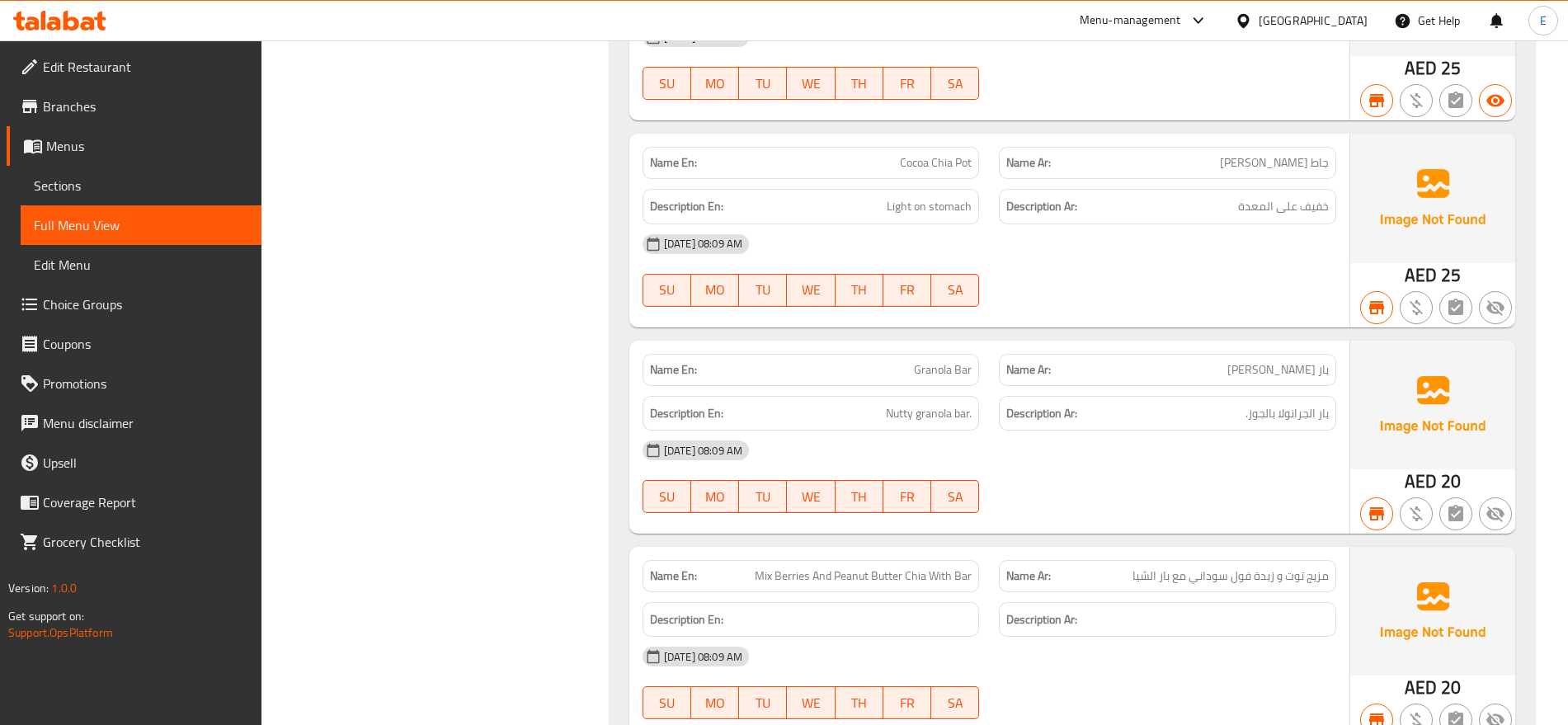
scroll to position [24929, 0]
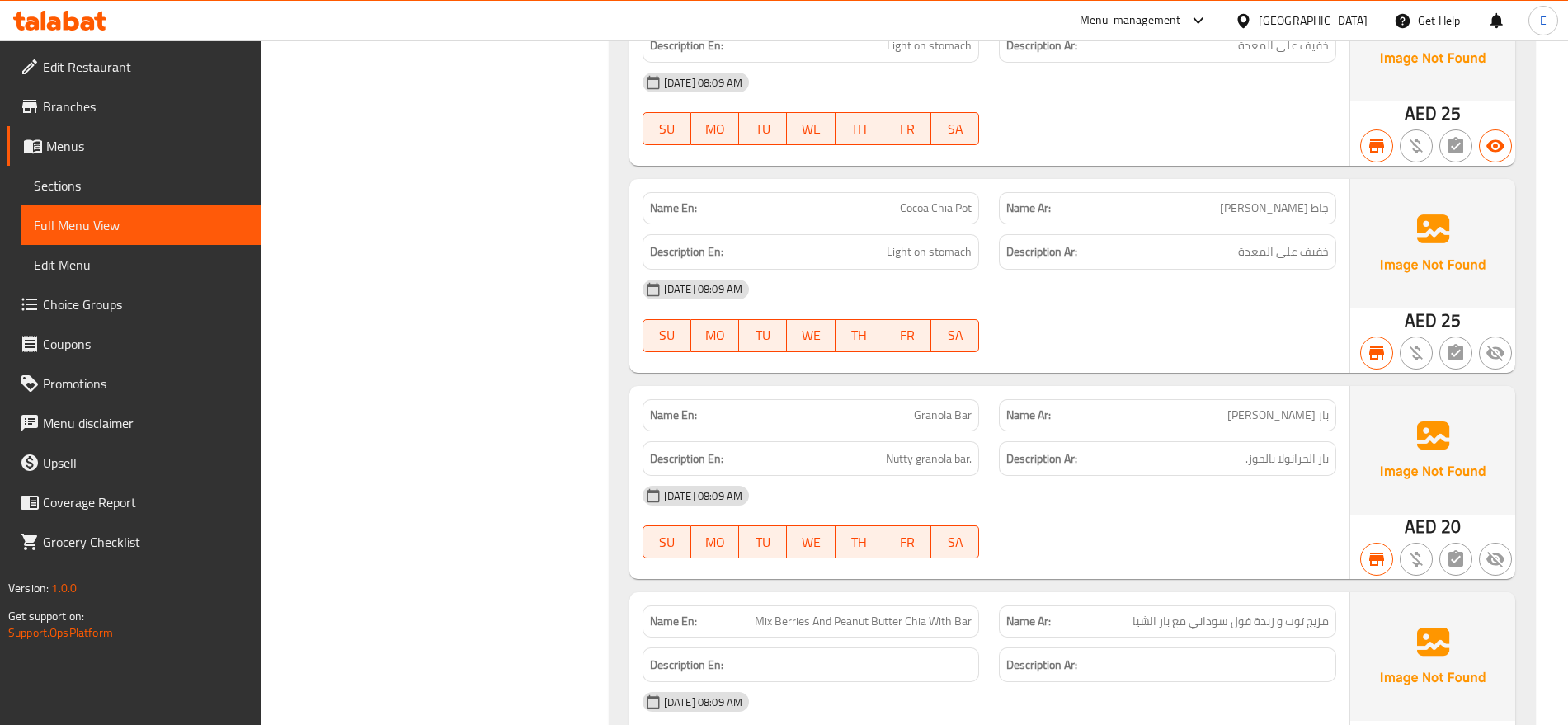
click at [1323, 19] on div "[GEOGRAPHIC_DATA]" at bounding box center [1312, 20] width 109 height 19
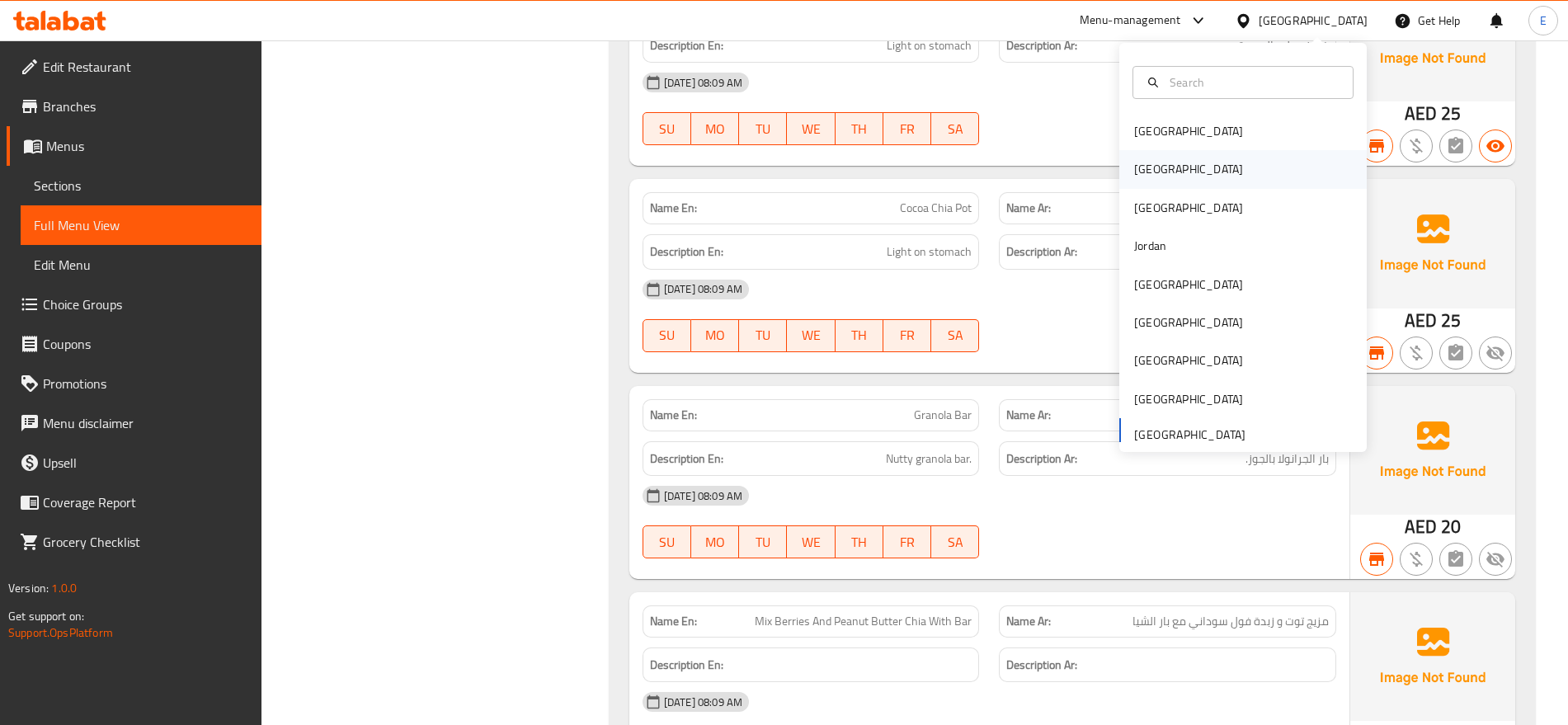
click at [1217, 158] on div "[GEOGRAPHIC_DATA]" at bounding box center [1243, 168] width 247 height 38
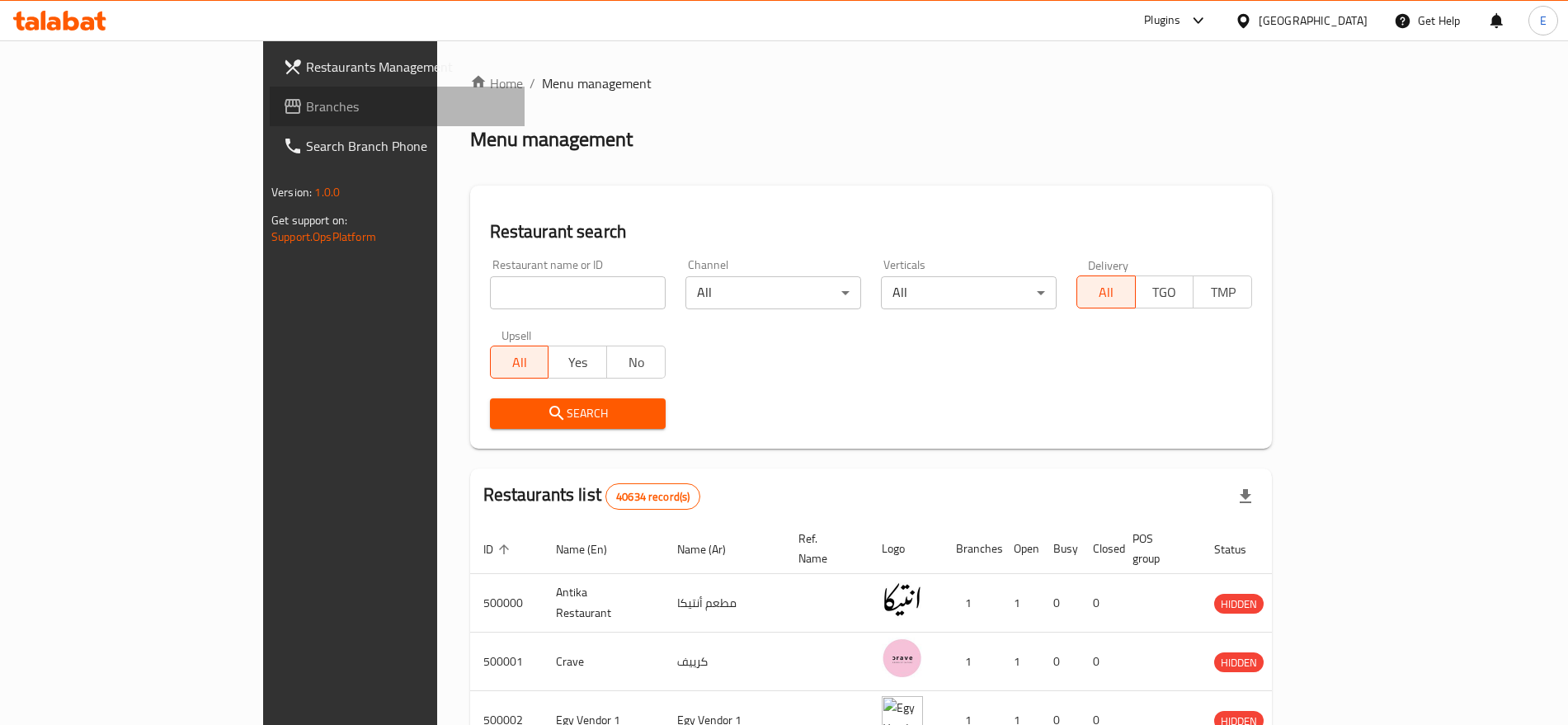
click at [306, 112] on span "Branches" at bounding box center [408, 106] width 205 height 20
click at [306, 97] on span "Branches" at bounding box center [408, 106] width 205 height 20
click at [490, 304] on input "search" at bounding box center [577, 292] width 176 height 33
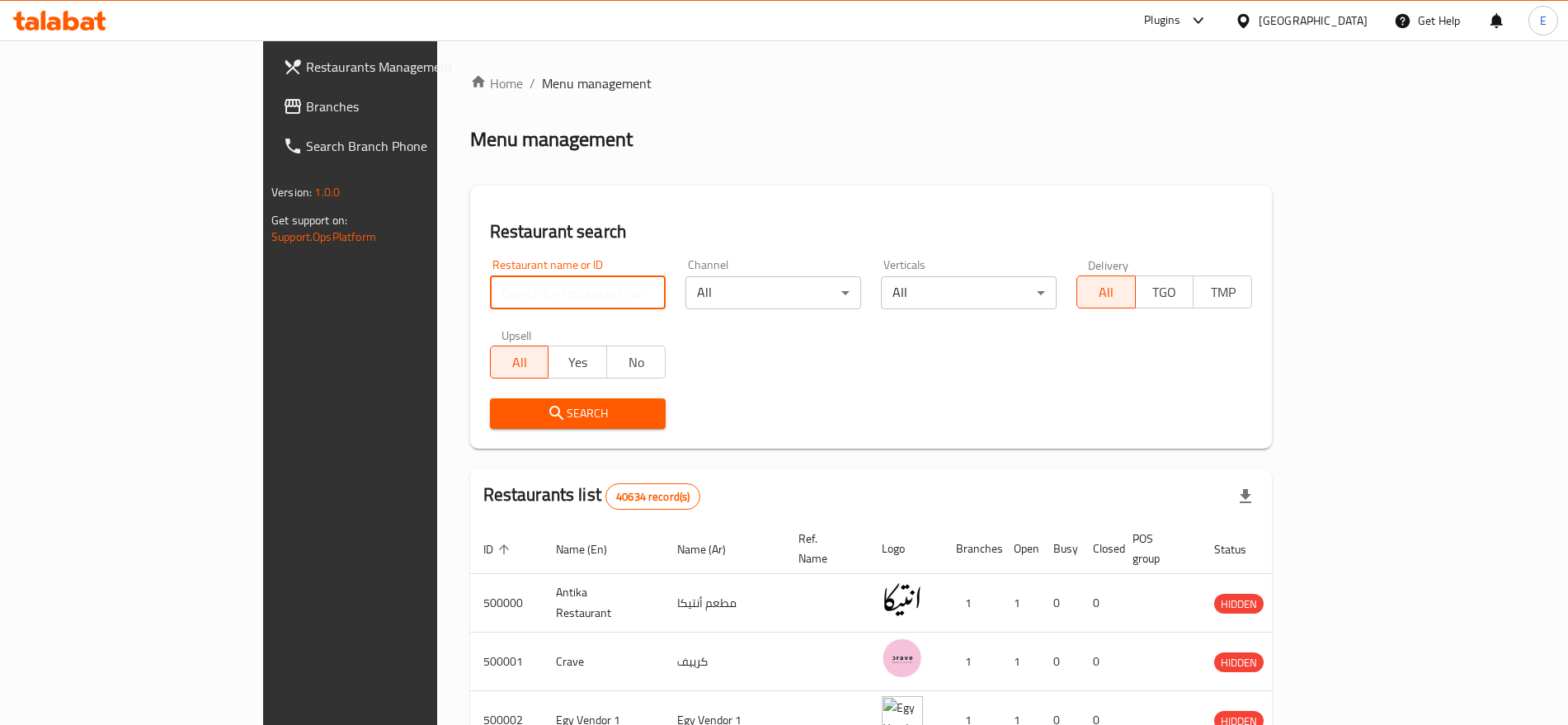
paste input "506061- [GEOGRAPHIC_DATA] Heliopolis"
click at [533, 289] on input "506061- [GEOGRAPHIC_DATA] Heliopolis" at bounding box center [577, 292] width 176 height 33
type input "506061- [GEOGRAPHIC_DATA] Heliopolis"
